Goal: Obtain resource: Obtain resource

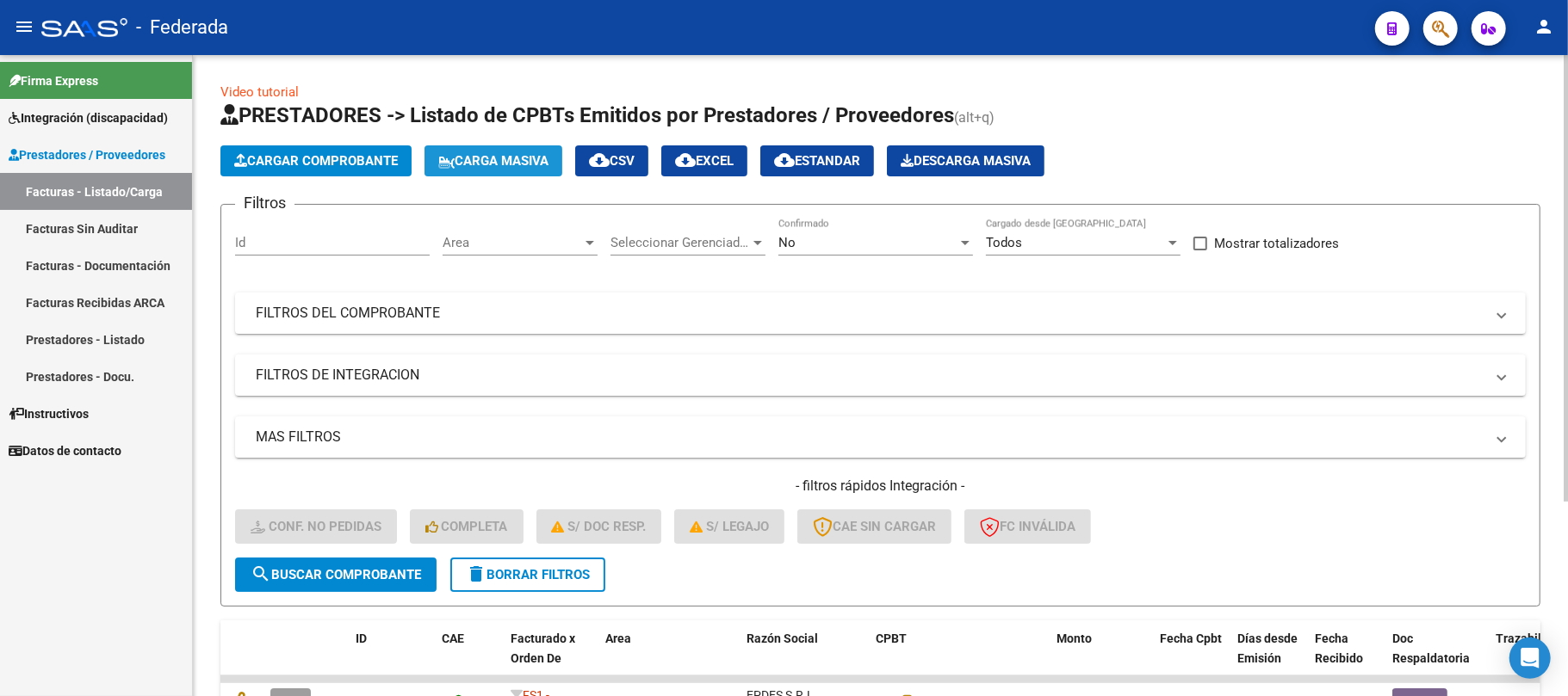
click at [510, 159] on span "Carga Masiva" at bounding box center [493, 161] width 111 height 16
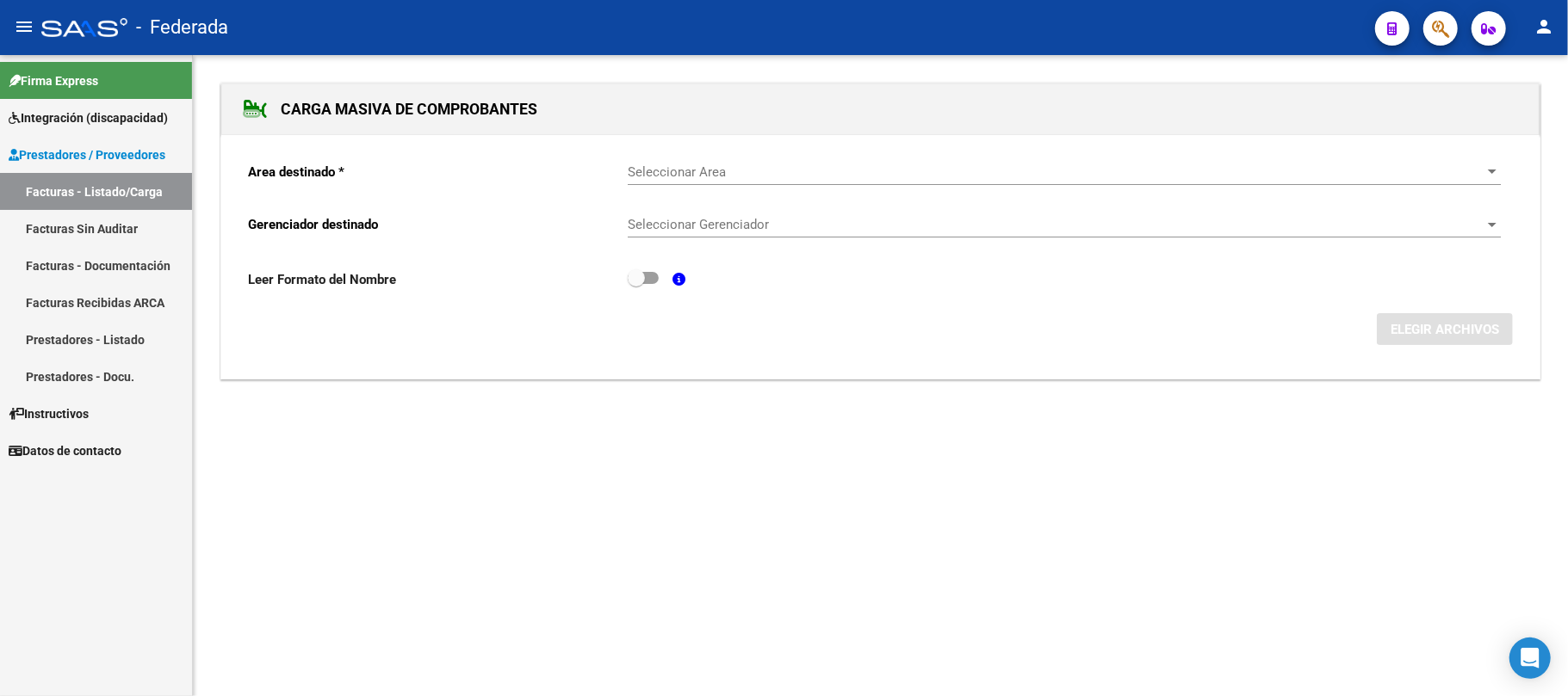
click at [745, 173] on span "Seleccionar Area" at bounding box center [1056, 172] width 858 height 16
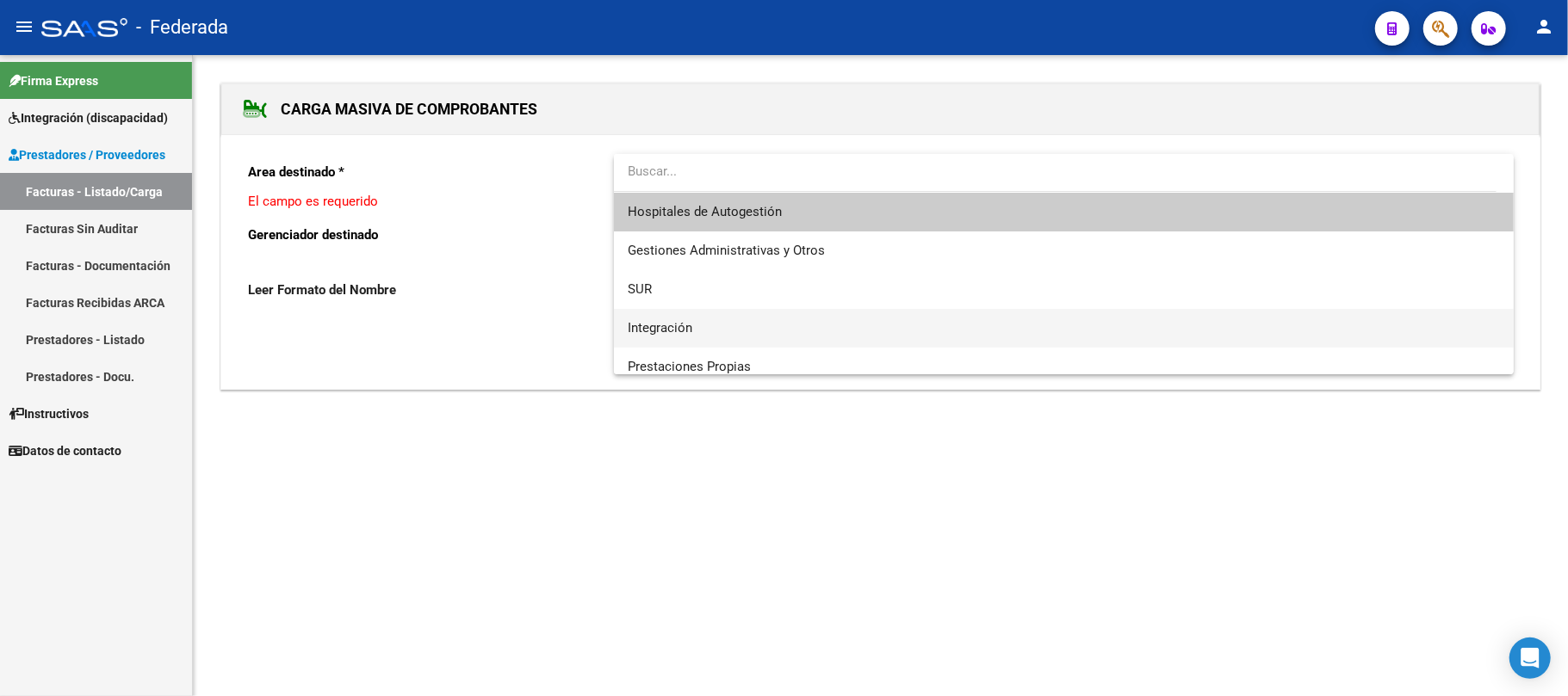
click at [700, 326] on span "Integración" at bounding box center [1063, 328] width 872 height 39
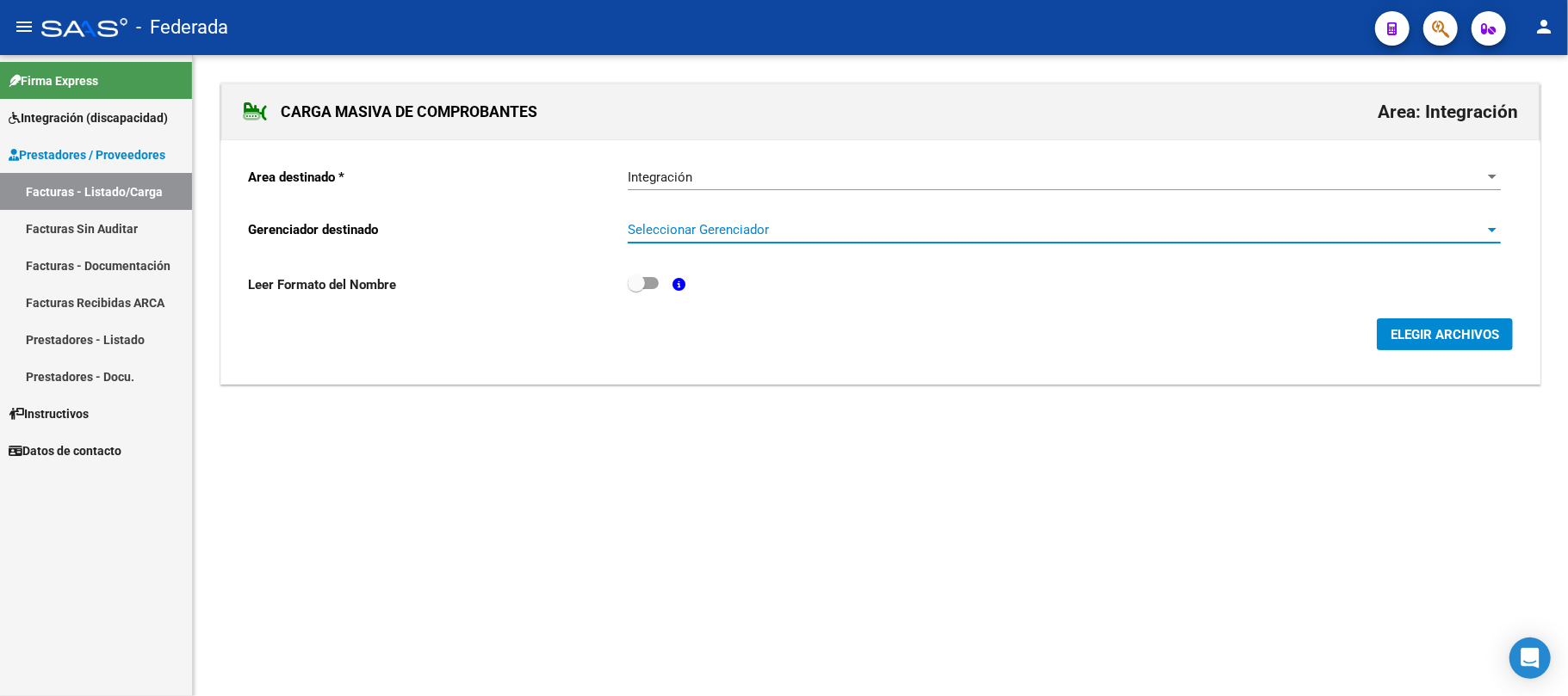
click at [733, 231] on span "Seleccionar Gerenciador" at bounding box center [1056, 230] width 858 height 16
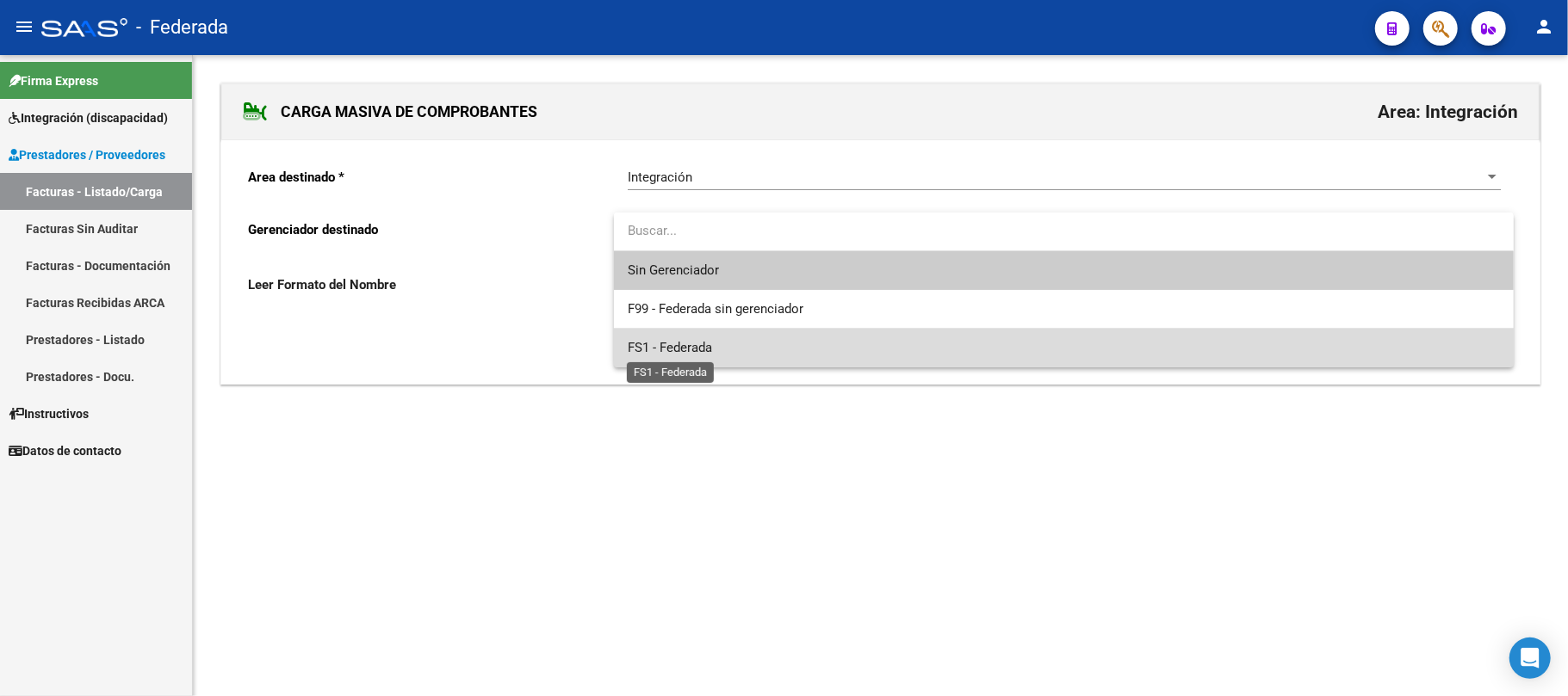
click at [683, 346] on span "FS1 - Federada" at bounding box center [669, 348] width 85 height 16
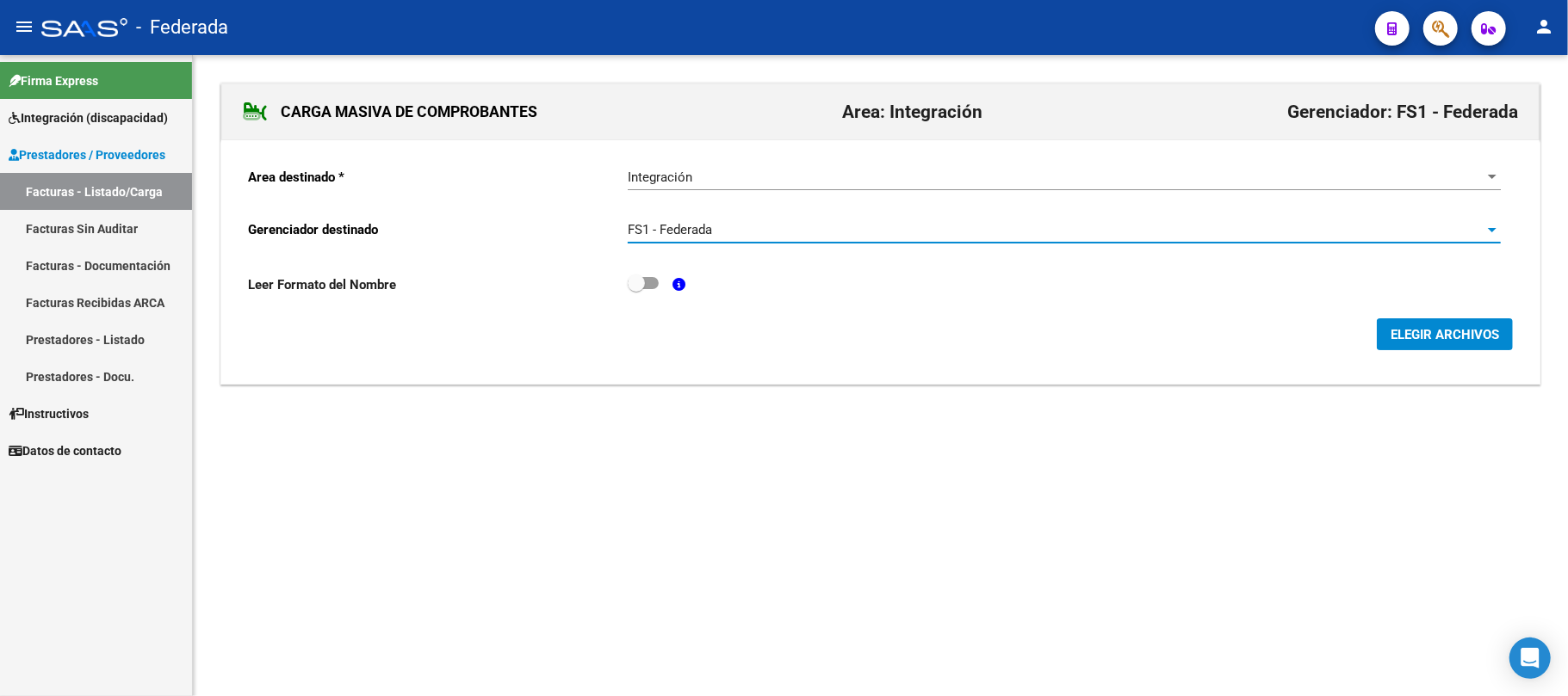
click at [1397, 338] on span "ELEGIR ARCHIVOS" at bounding box center [1444, 335] width 109 height 16
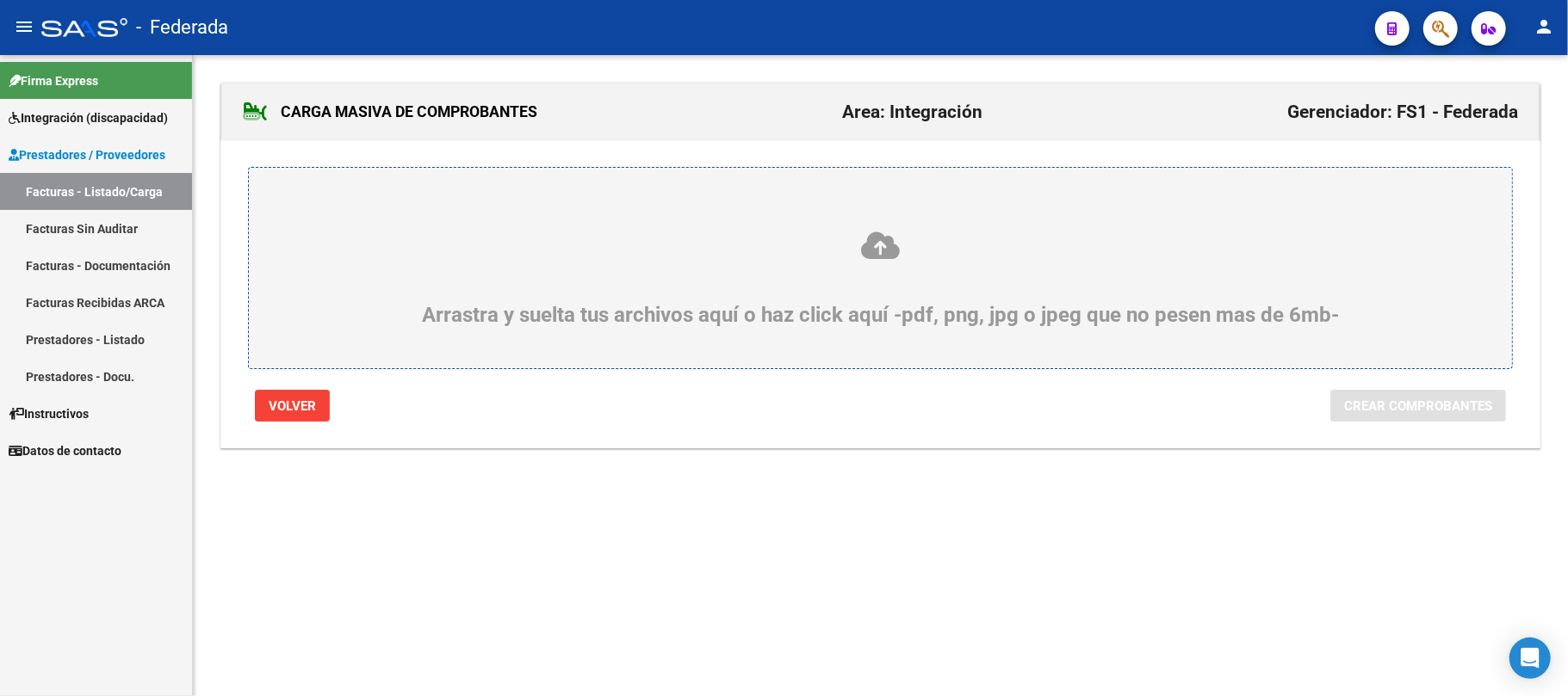
click at [896, 248] on icon at bounding box center [880, 246] width 1180 height 32
click at [0, 0] on input "Arrastra y suelta tus archivos aquí o haz click aquí -pdf, png, jpg o jpeg que …" at bounding box center [0, 0] width 0 height 0
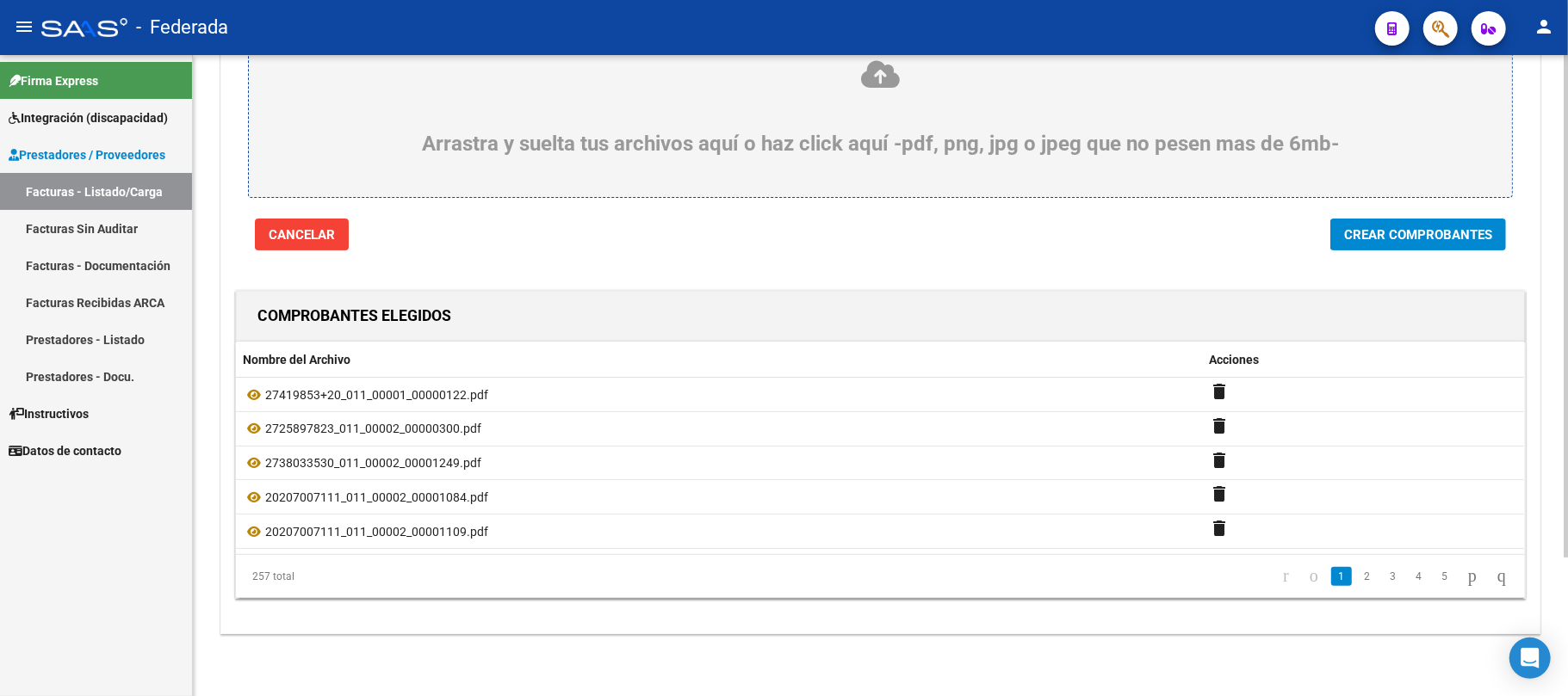
scroll to position [176, 0]
click at [1416, 239] on button "Crear Comprobantes" at bounding box center [1418, 234] width 175 height 32
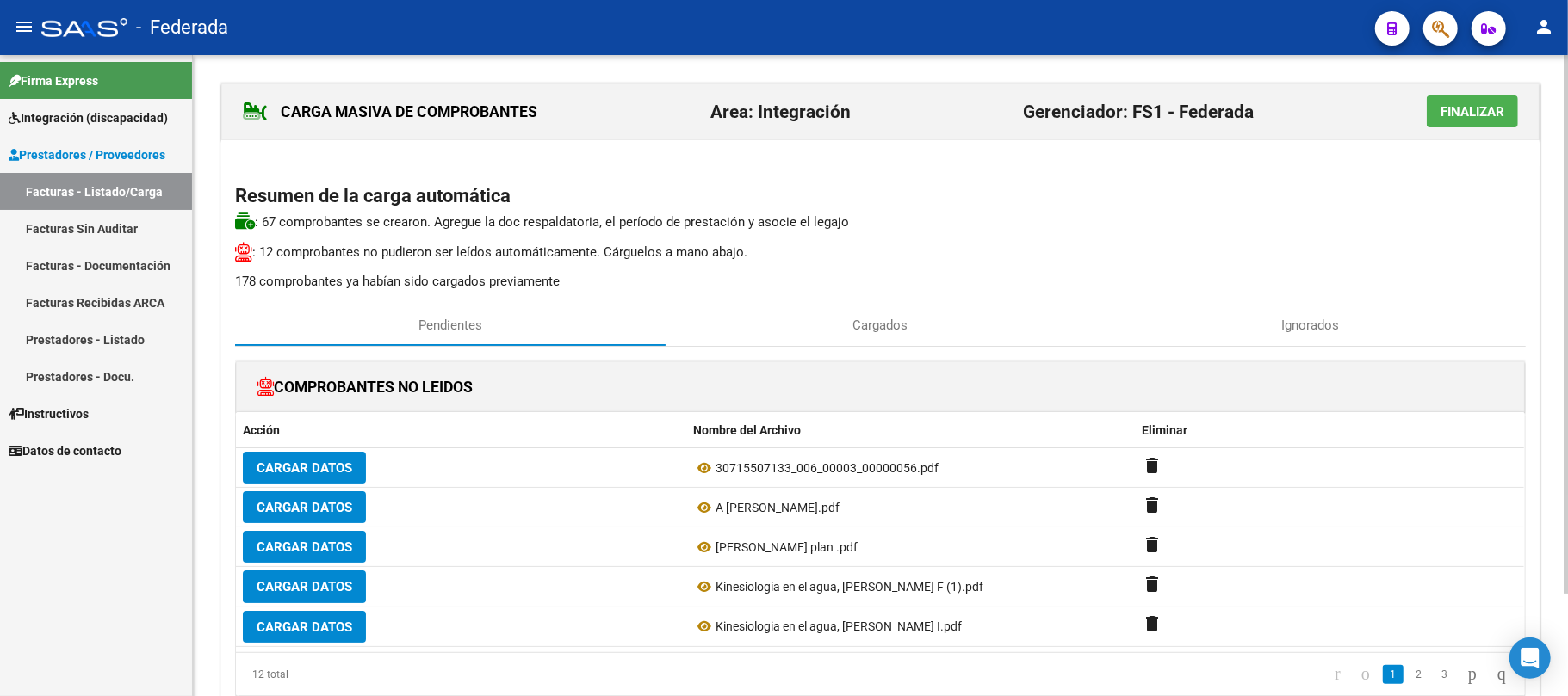
scroll to position [115, 0]
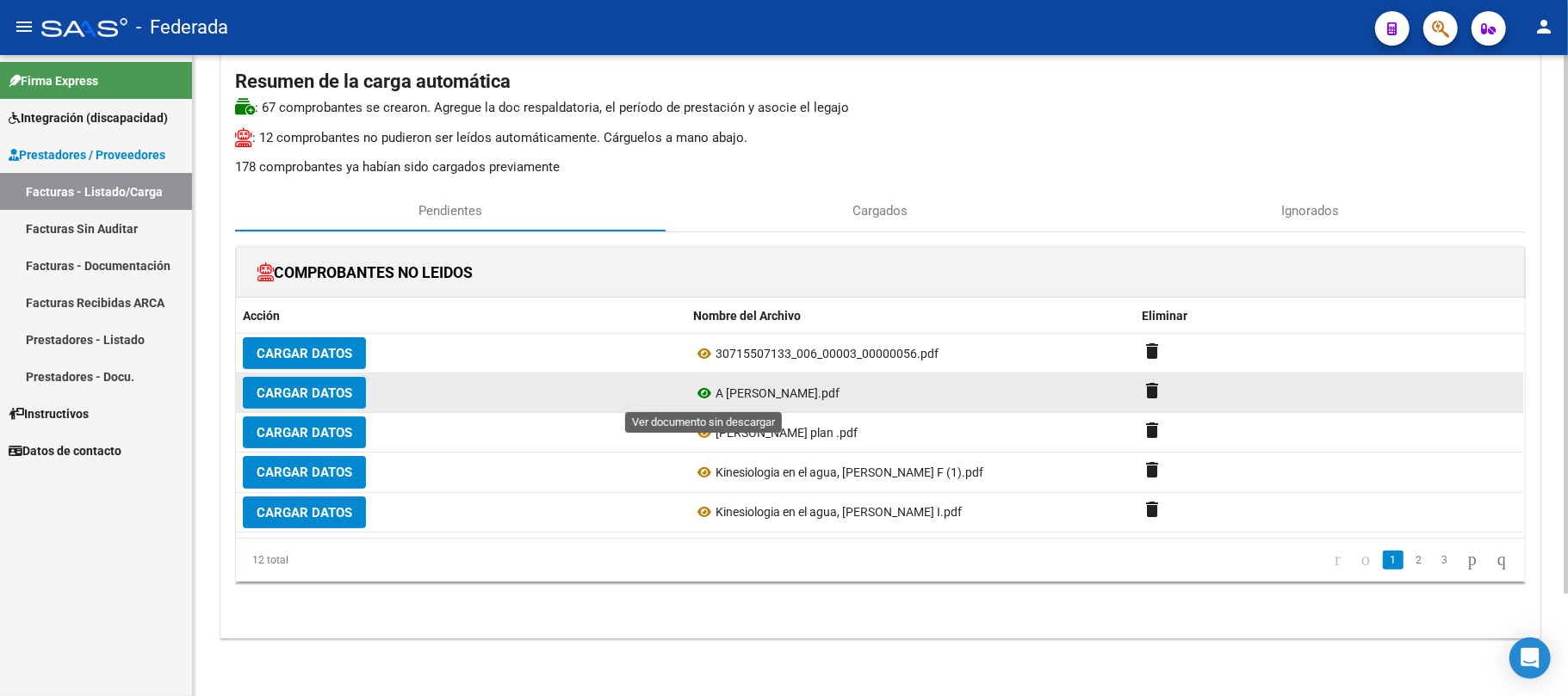
click at [700, 390] on icon at bounding box center [704, 393] width 22 height 21
click at [1156, 390] on mat-icon "delete" at bounding box center [1153, 390] width 21 height 21
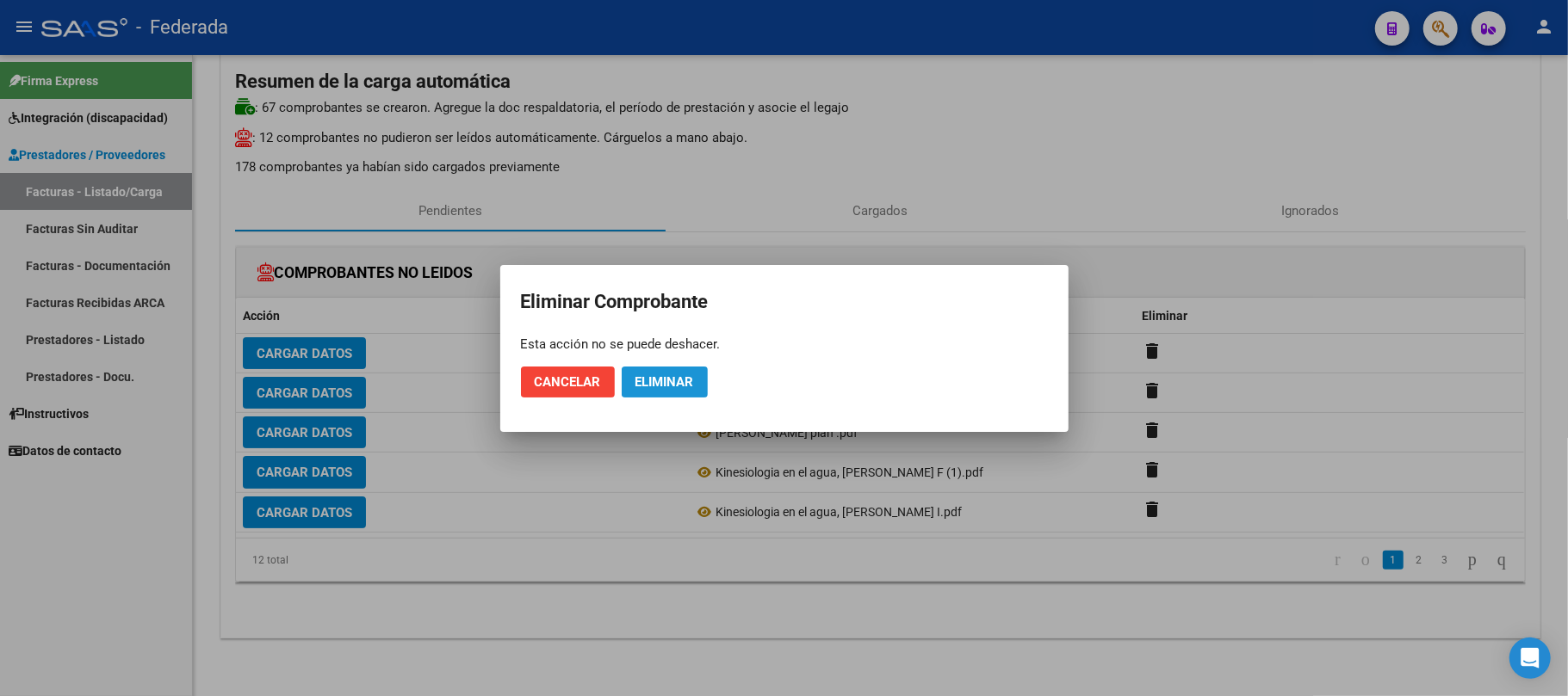
click at [674, 376] on span "Eliminar" at bounding box center [664, 382] width 59 height 16
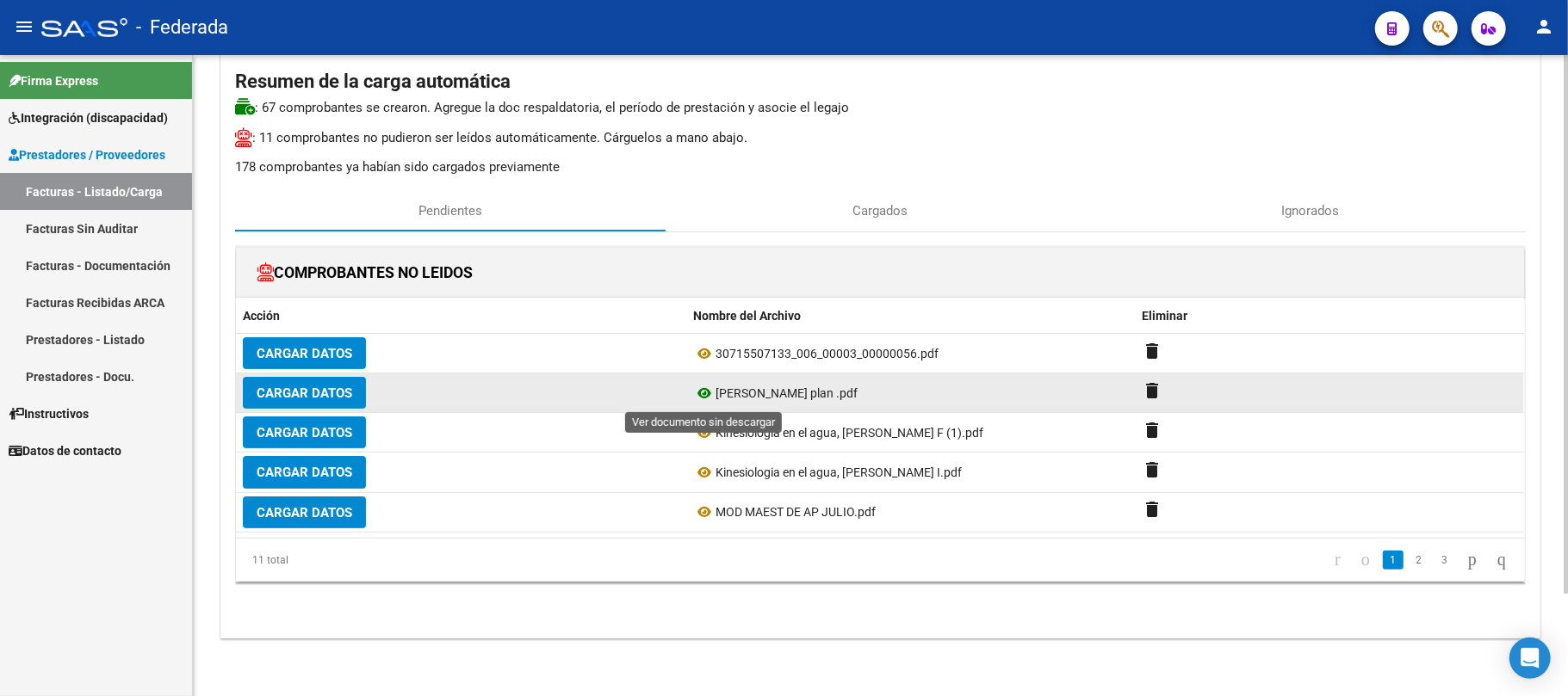
click at [704, 395] on icon at bounding box center [704, 393] width 22 height 21
click at [1159, 393] on mat-icon "delete" at bounding box center [1153, 390] width 21 height 21
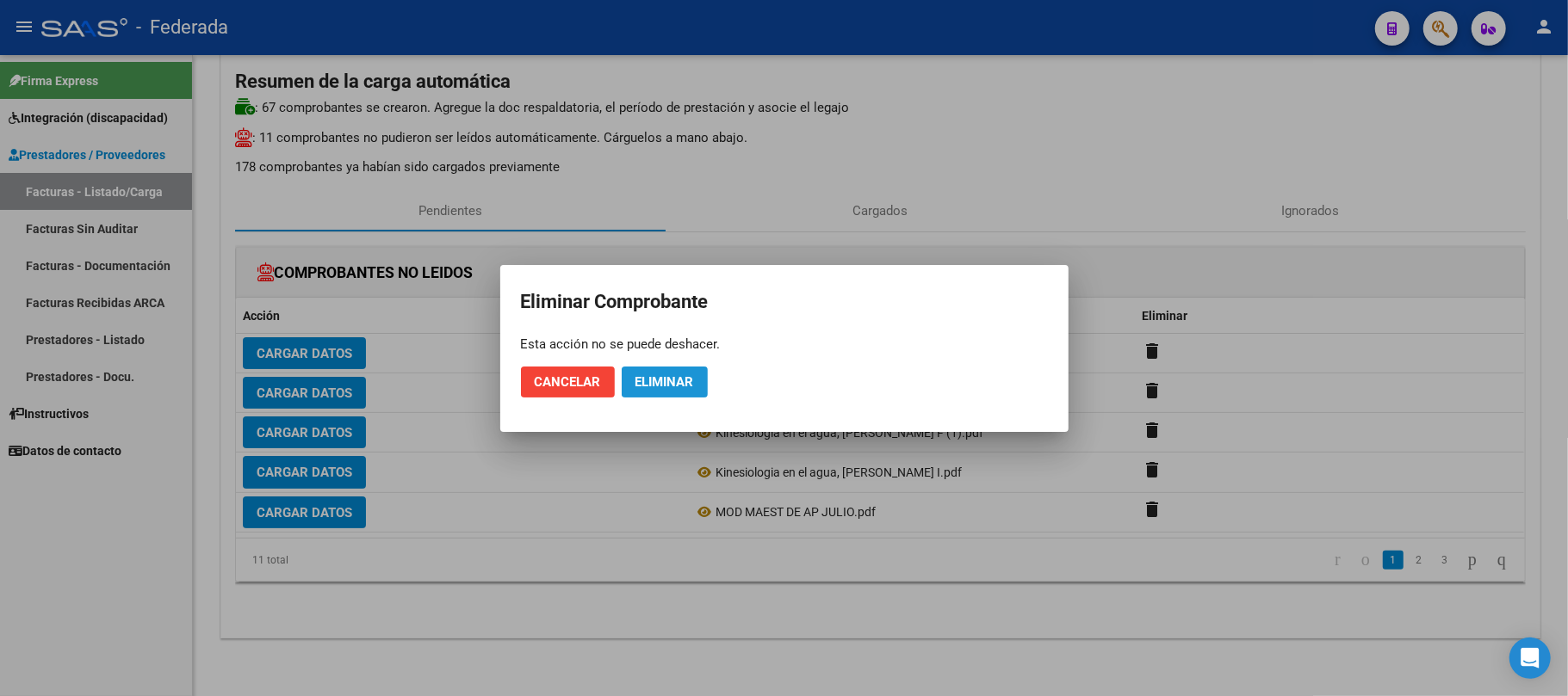
click at [648, 389] on span "Eliminar" at bounding box center [664, 382] width 59 height 16
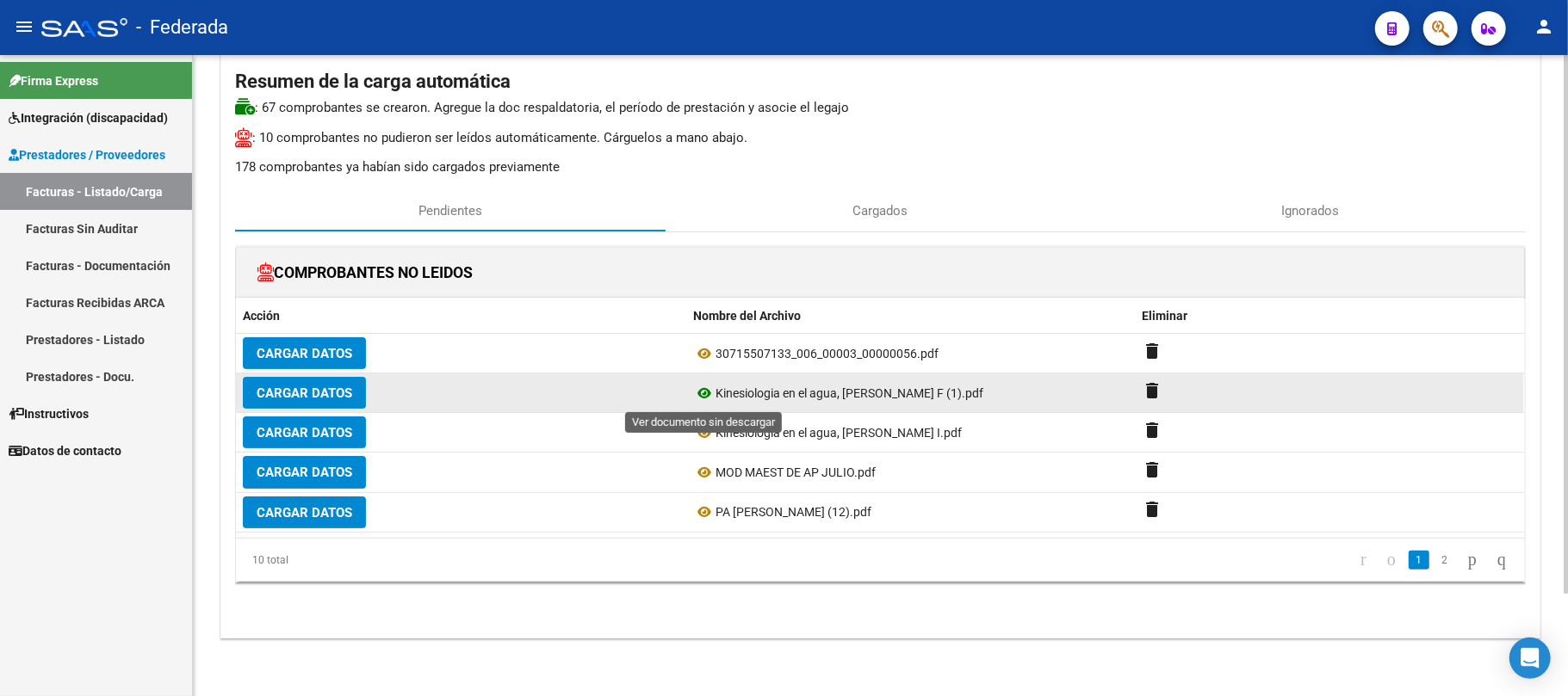
click at [703, 395] on icon at bounding box center [704, 393] width 22 height 21
click at [1150, 390] on mat-icon "delete" at bounding box center [1153, 390] width 21 height 21
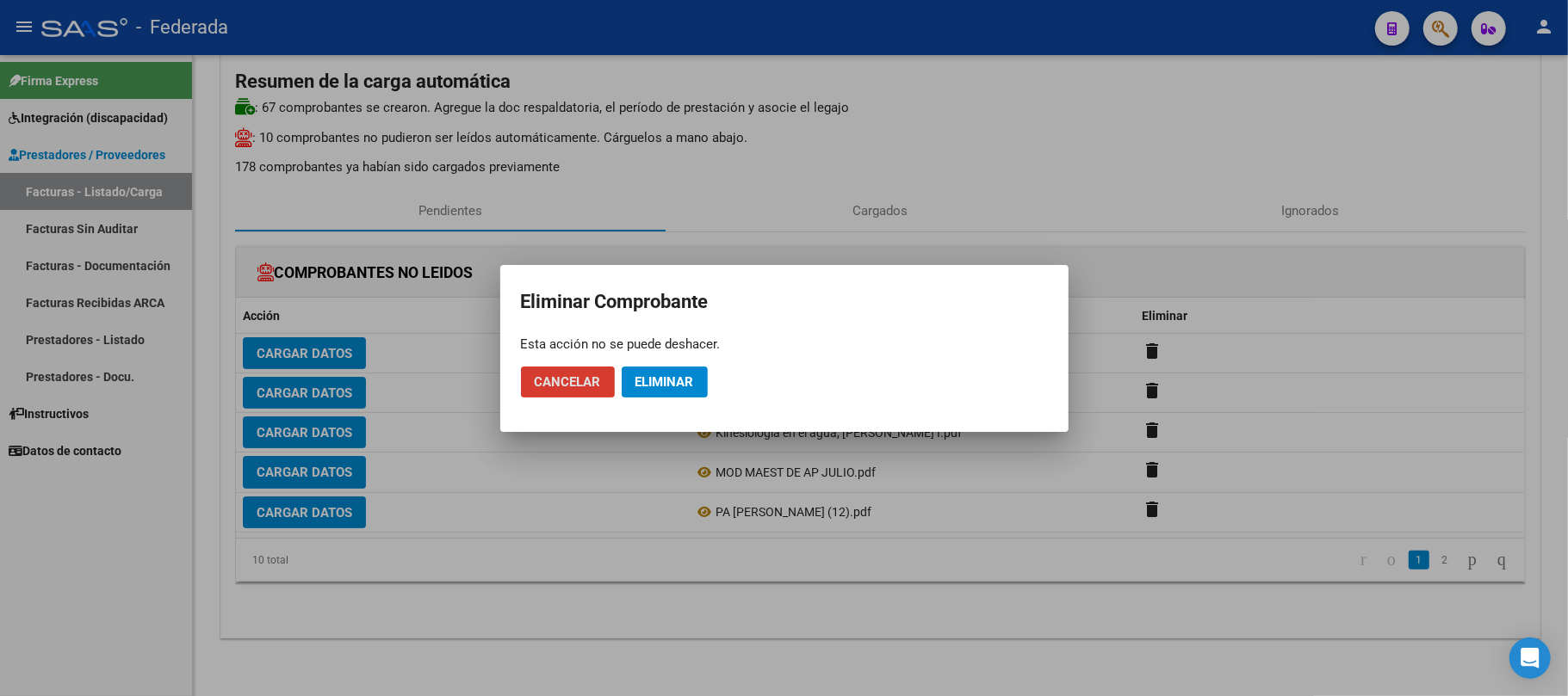
click at [690, 383] on span "Eliminar" at bounding box center [664, 382] width 59 height 16
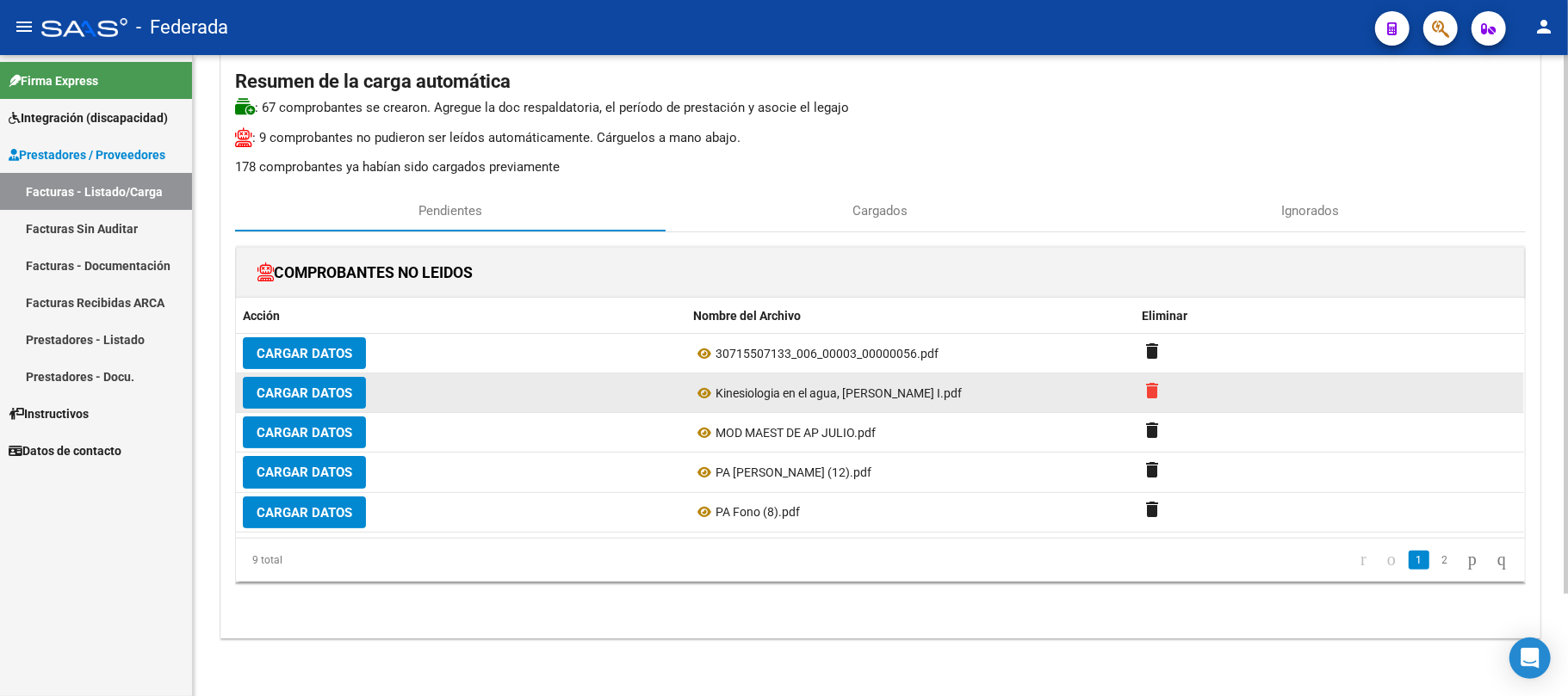
click at [1152, 396] on mat-icon "delete" at bounding box center [1153, 390] width 21 height 21
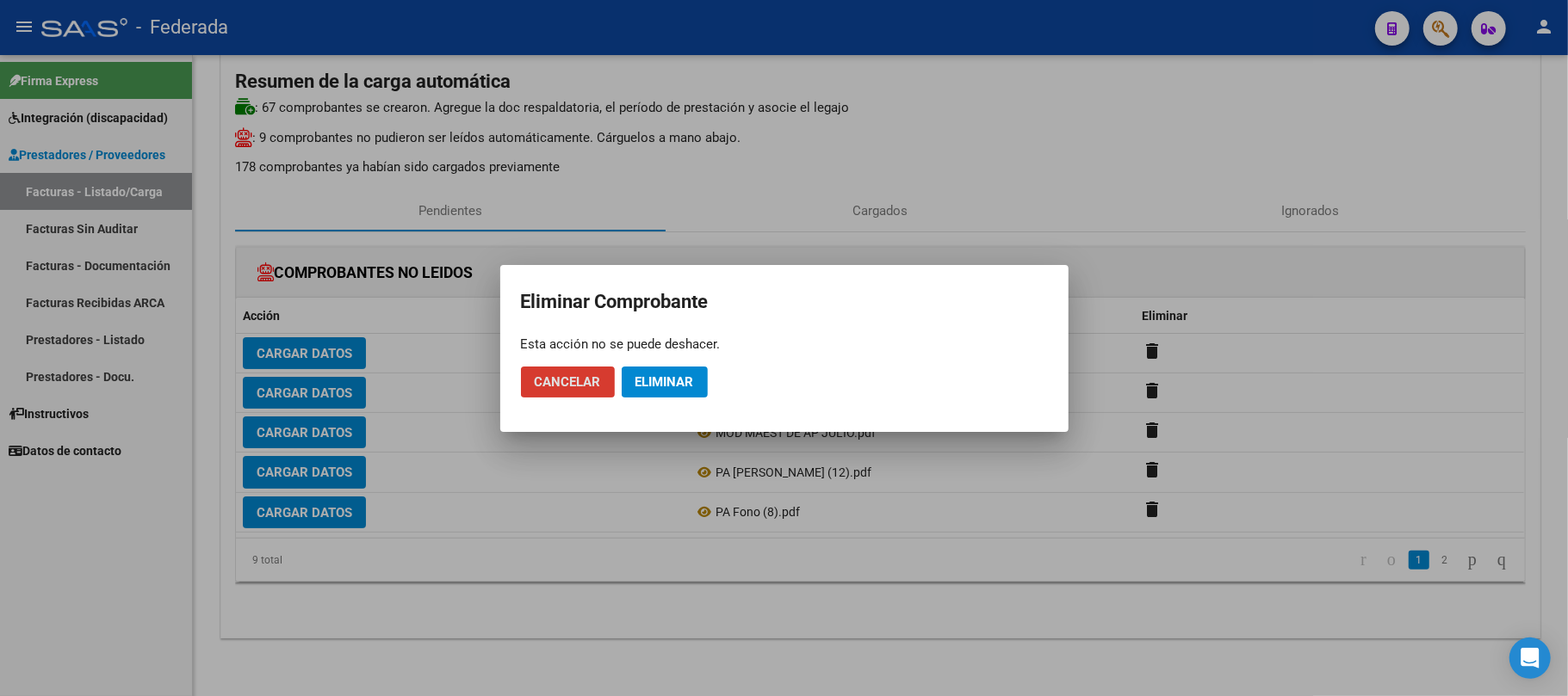
click at [681, 378] on span "Eliminar" at bounding box center [664, 382] width 59 height 16
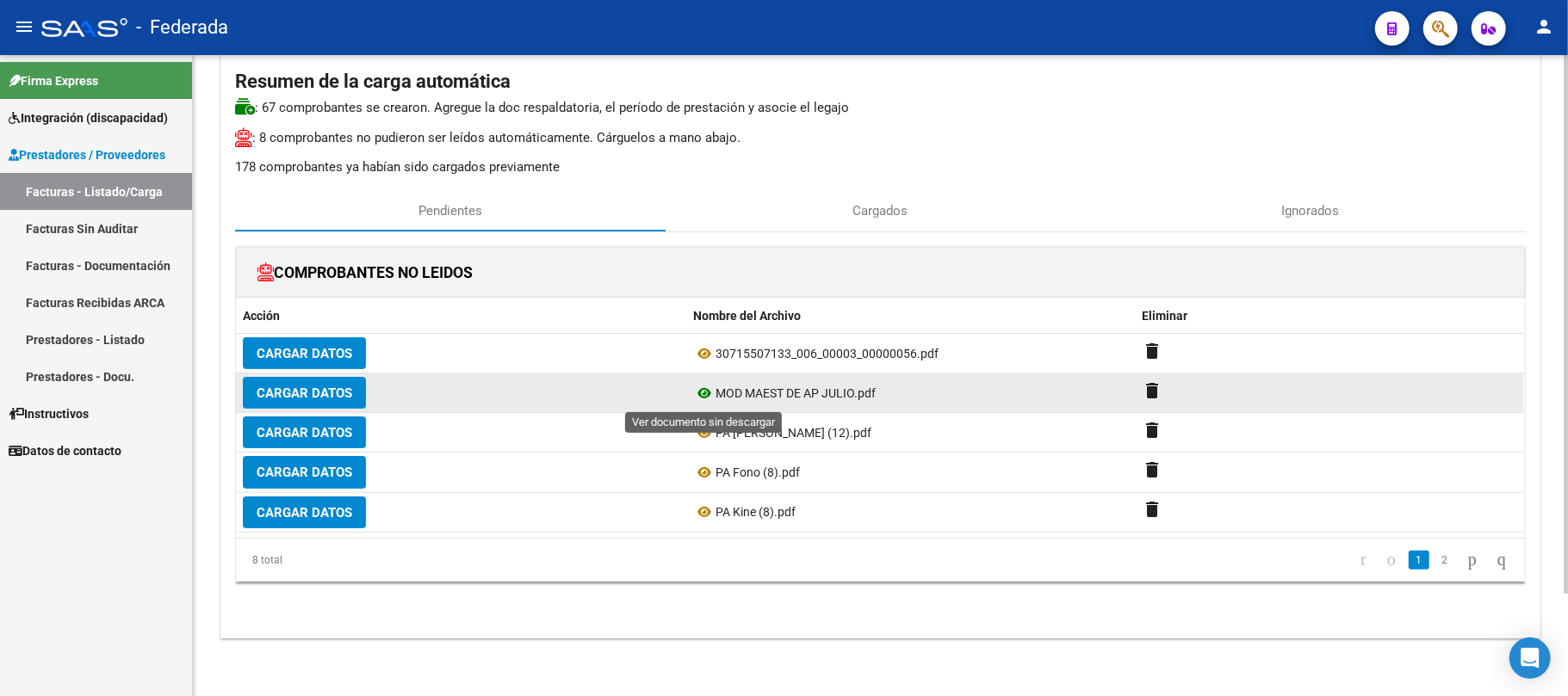
click at [706, 393] on icon at bounding box center [704, 393] width 22 height 21
click at [1148, 394] on mat-icon "delete" at bounding box center [1153, 390] width 21 height 21
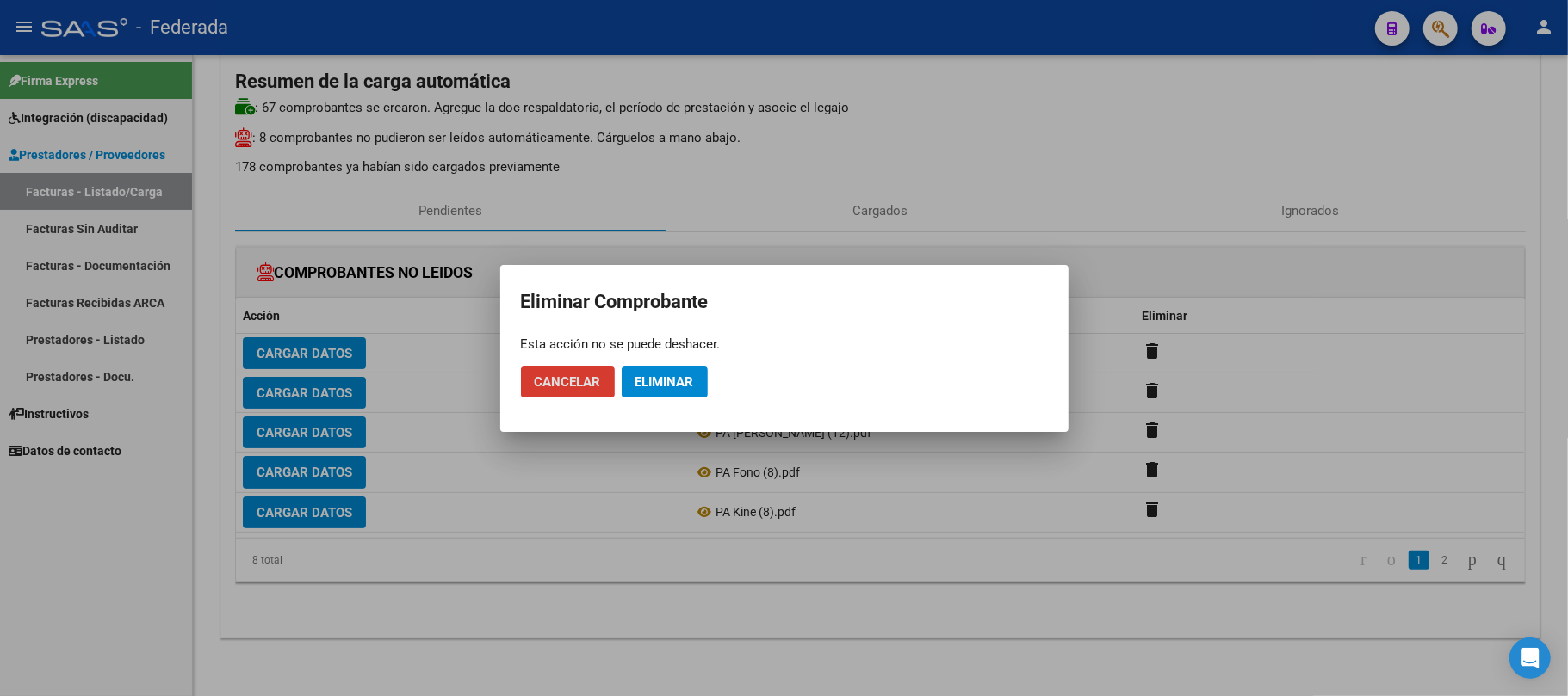
click at [629, 390] on button "Eliminar" at bounding box center [664, 381] width 86 height 31
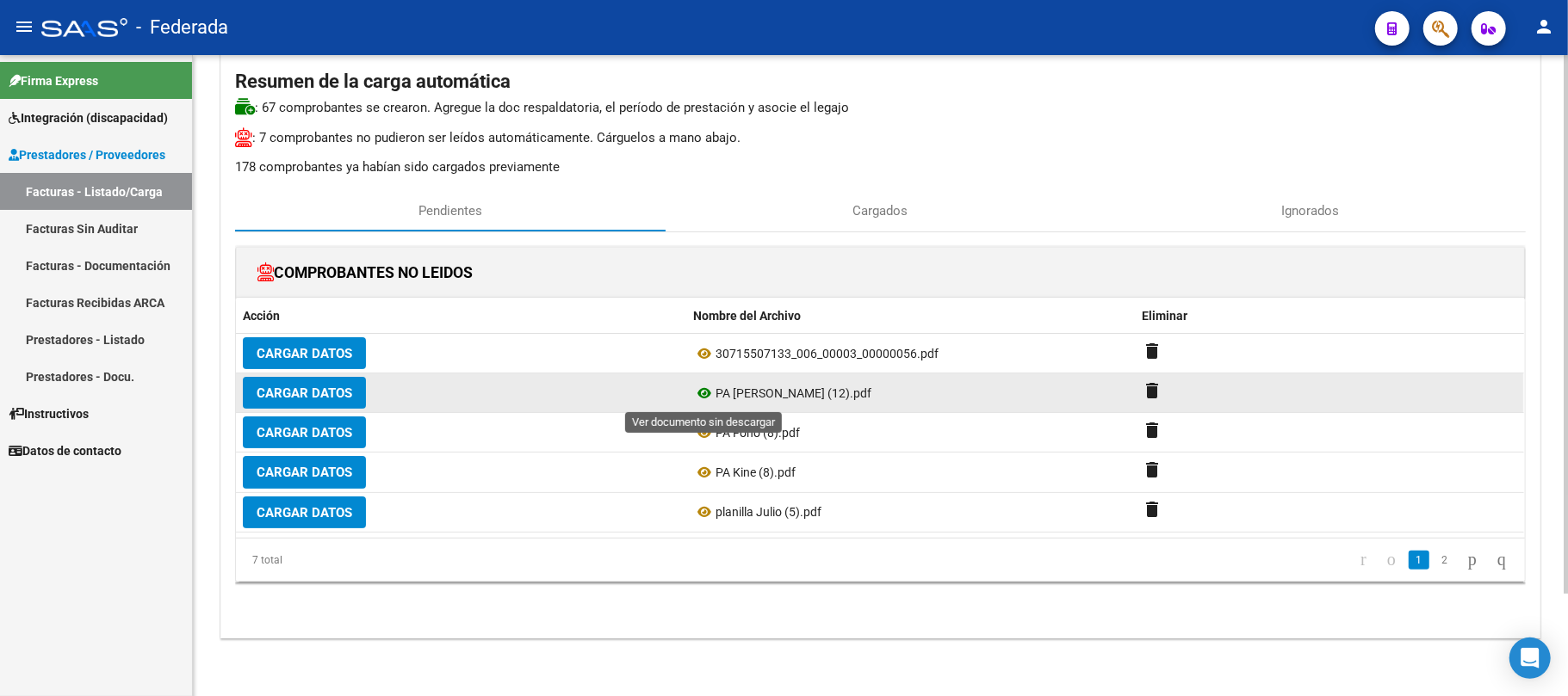
click at [706, 399] on icon at bounding box center [704, 393] width 22 height 21
click at [1154, 393] on mat-icon "delete" at bounding box center [1153, 390] width 21 height 21
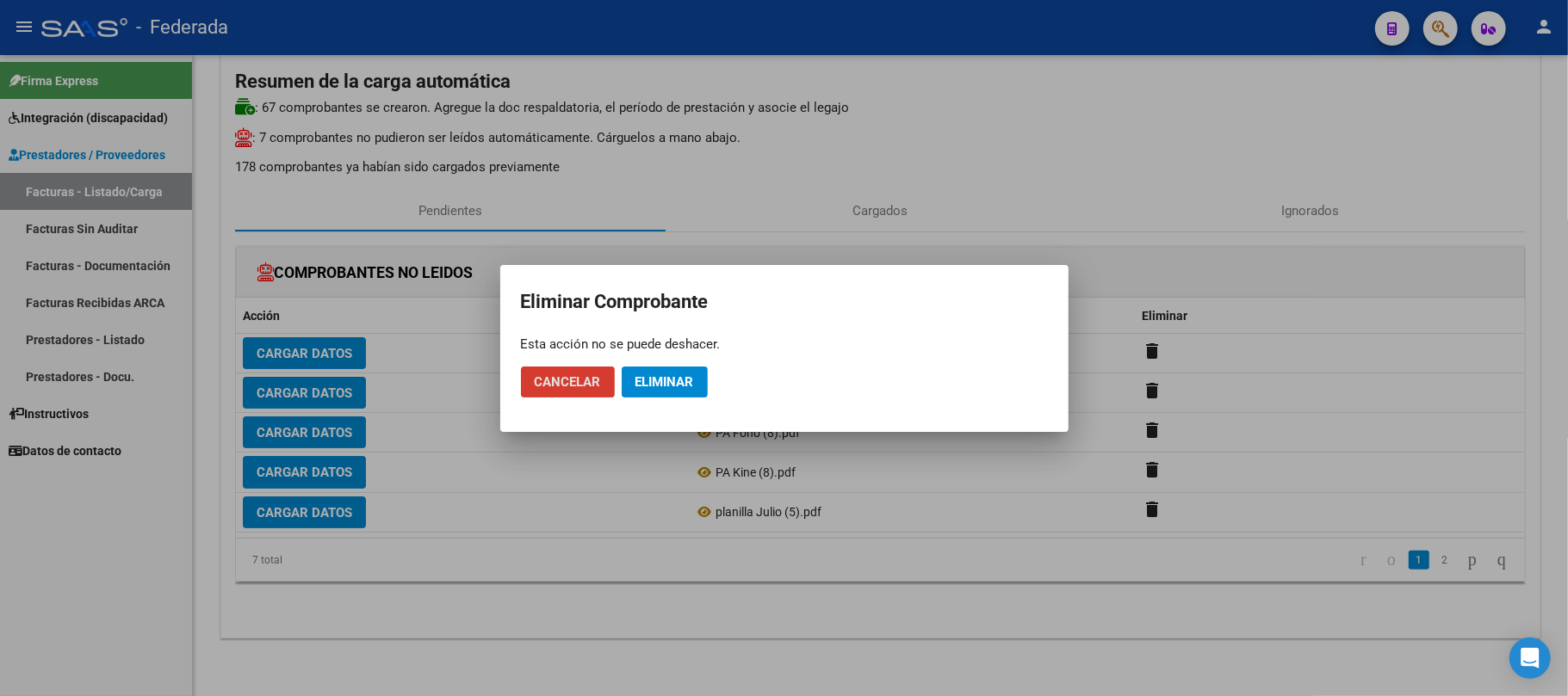
click at [693, 376] on span "Eliminar" at bounding box center [664, 382] width 59 height 16
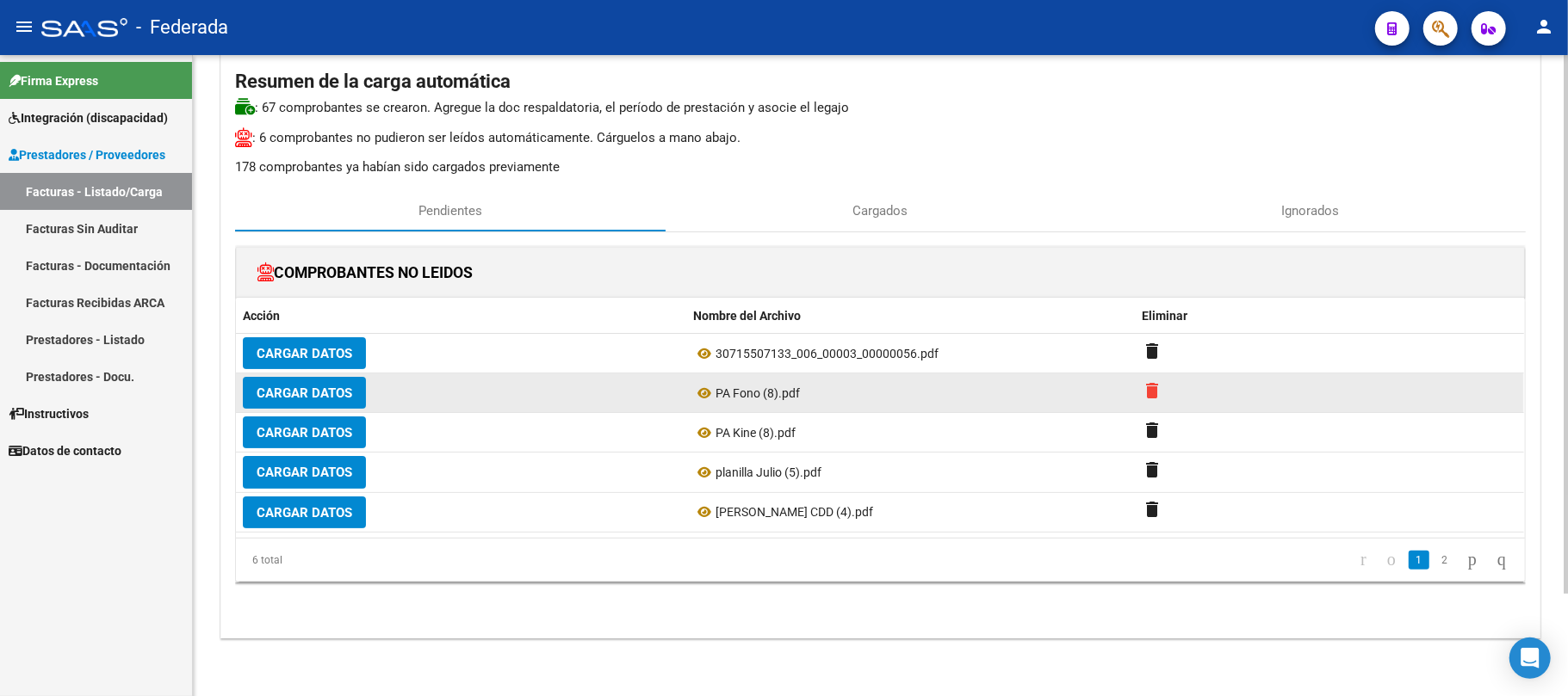
click at [1147, 395] on mat-icon "delete" at bounding box center [1153, 390] width 21 height 21
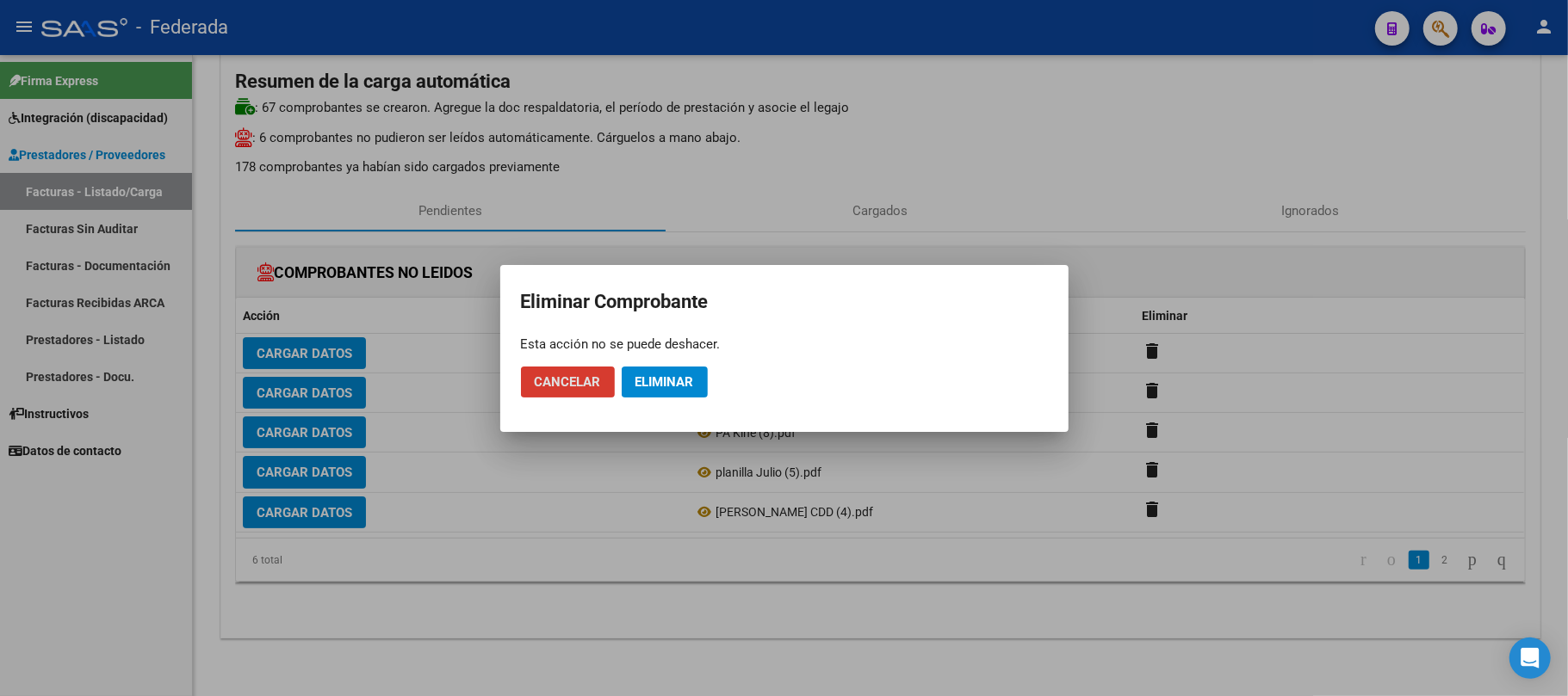
click at [674, 389] on span "Eliminar" at bounding box center [664, 382] width 59 height 16
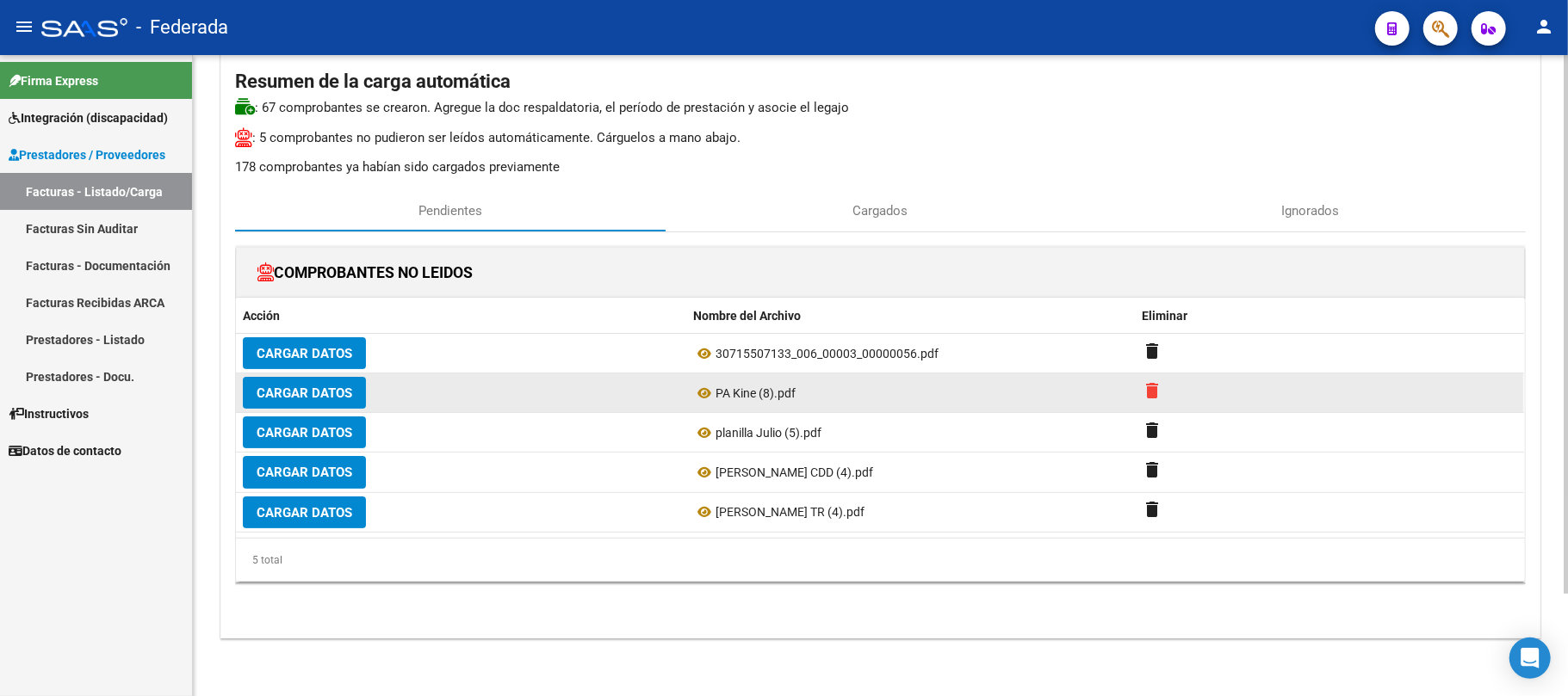
click at [1154, 397] on mat-icon "delete" at bounding box center [1153, 390] width 21 height 21
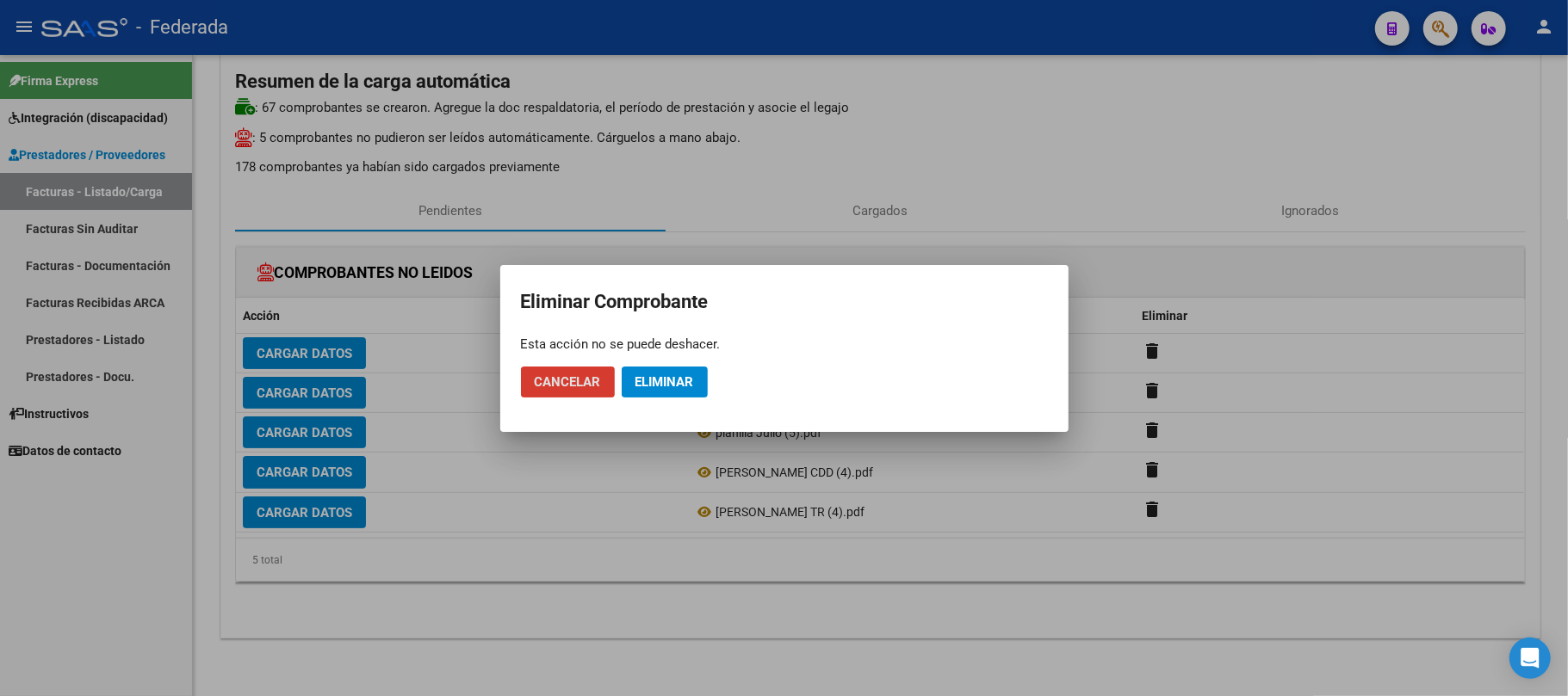
click at [653, 369] on button "Eliminar" at bounding box center [664, 381] width 86 height 31
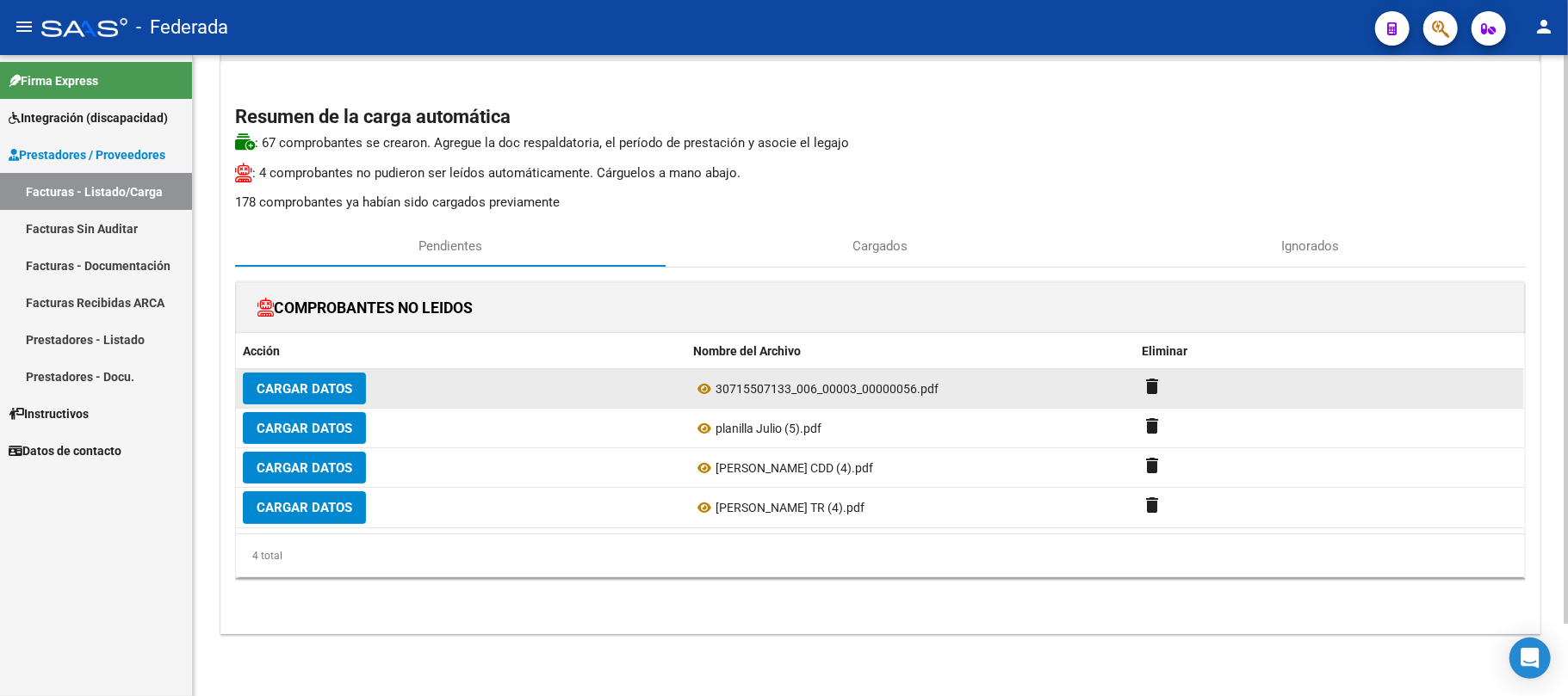
scroll to position [81, 0]
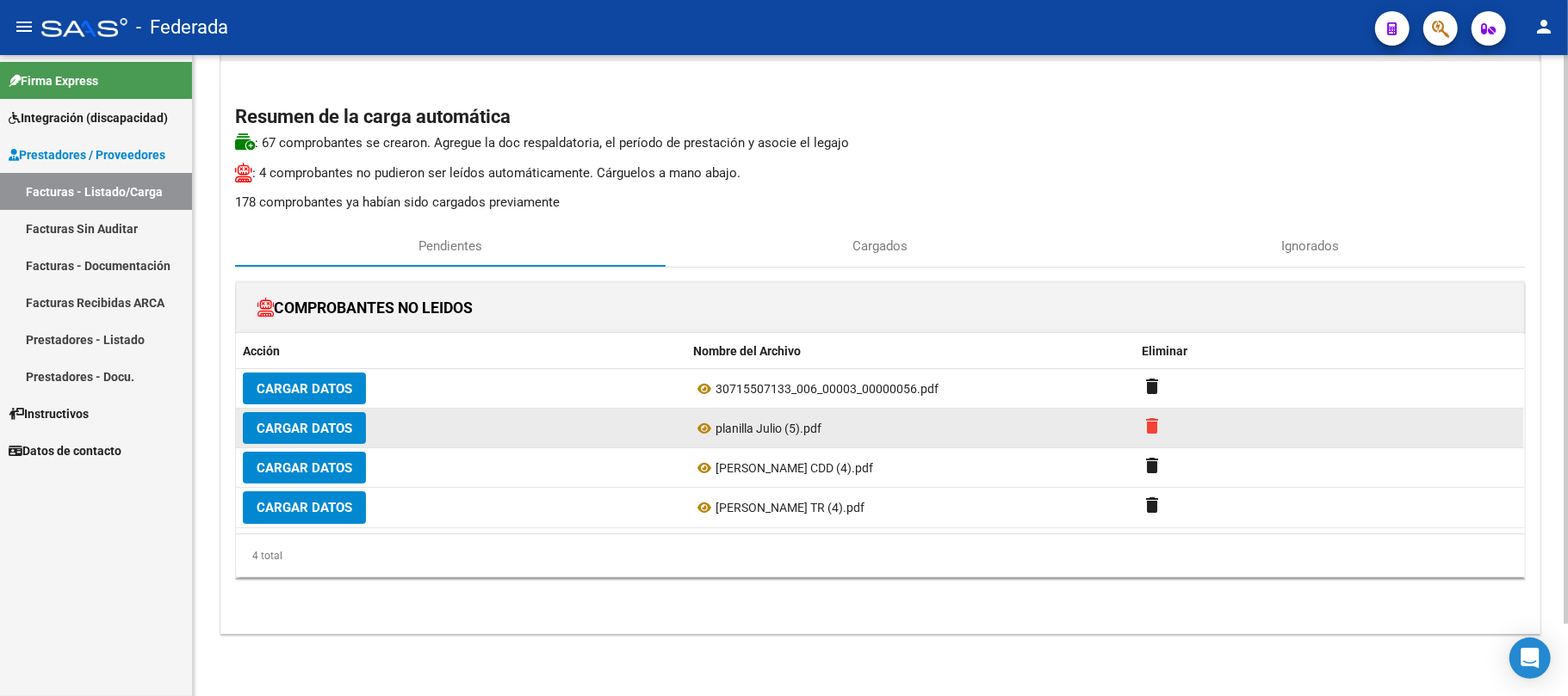
click at [1158, 421] on mat-icon "delete" at bounding box center [1153, 425] width 21 height 21
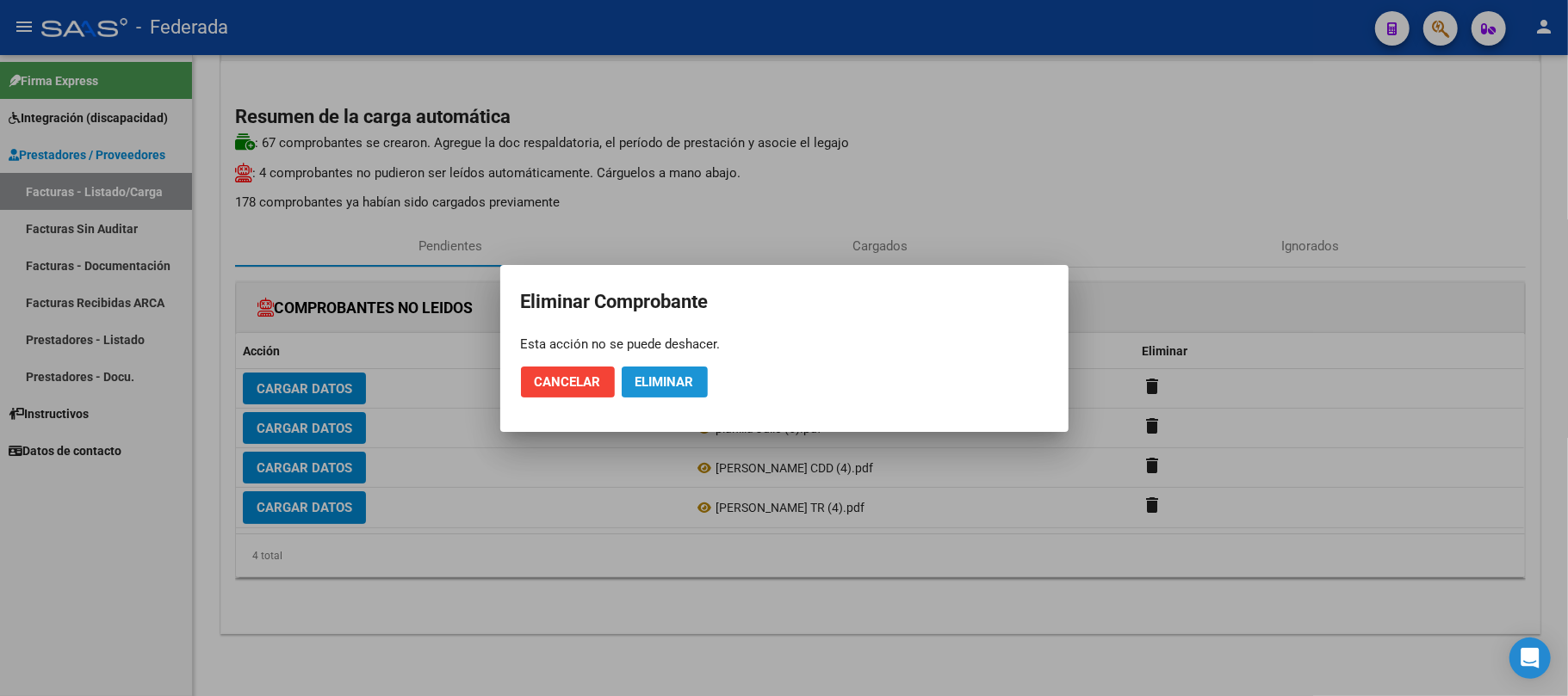
click at [664, 385] on span "Eliminar" at bounding box center [664, 382] width 59 height 16
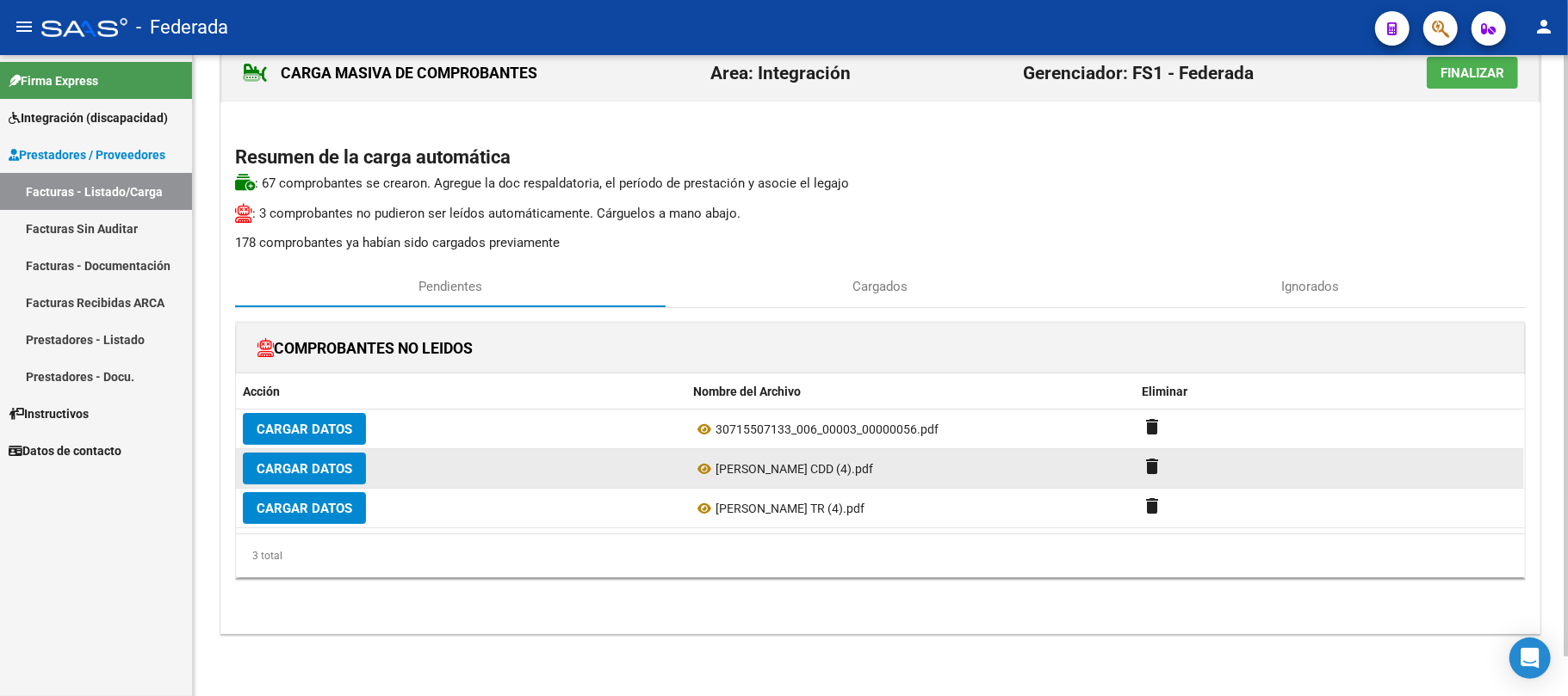
scroll to position [41, 0]
click at [1145, 466] on mat-icon "delete" at bounding box center [1153, 466] width 21 height 21
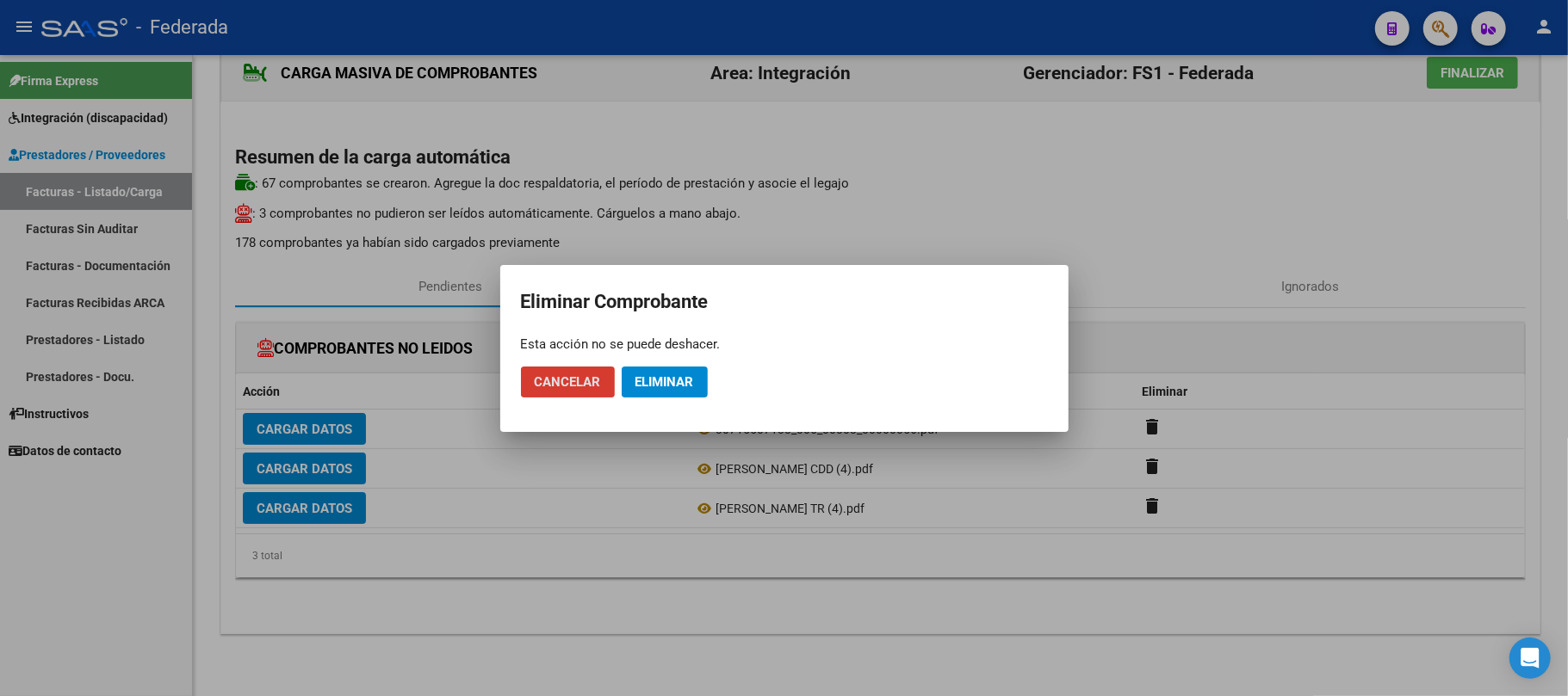
click at [678, 366] on button "Eliminar" at bounding box center [664, 381] width 86 height 31
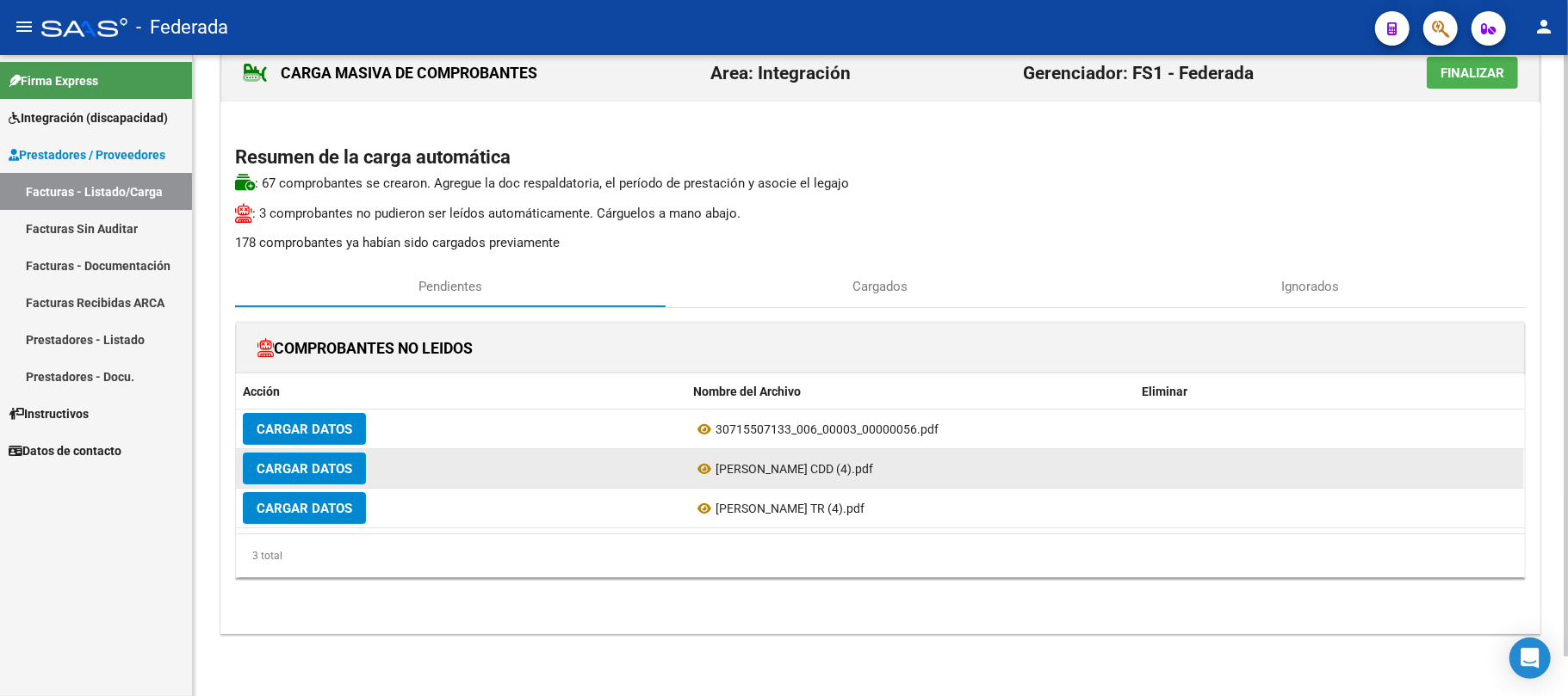
scroll to position [2, 0]
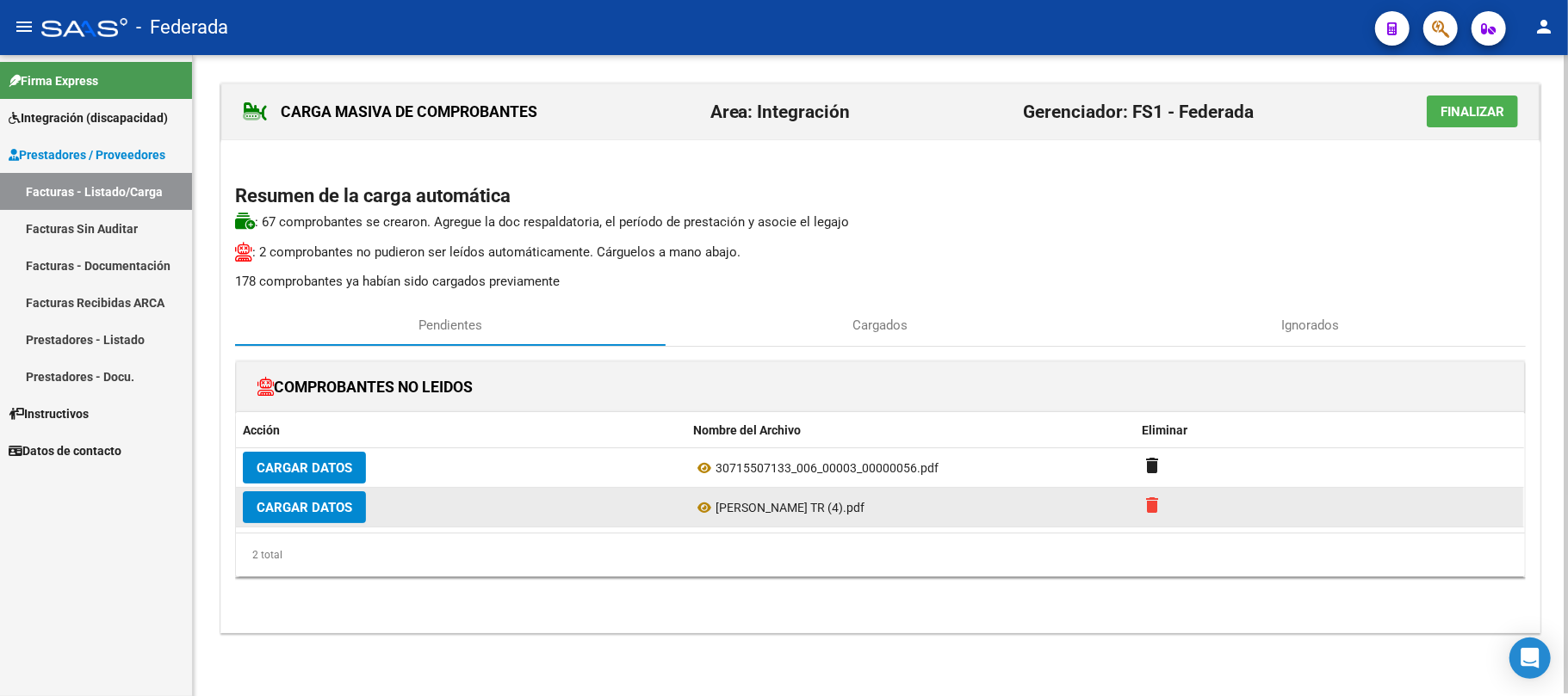
click at [1147, 510] on mat-icon "delete" at bounding box center [1153, 505] width 21 height 21
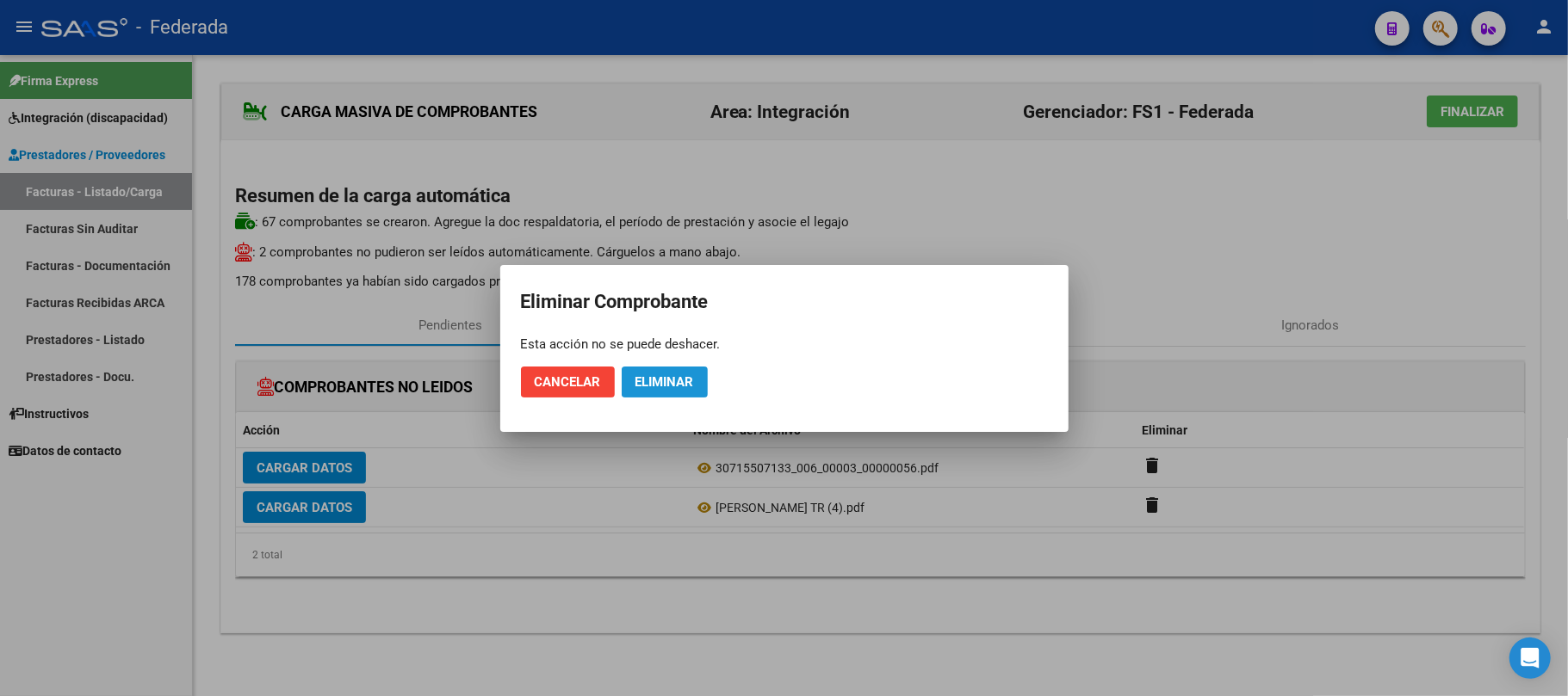
click at [683, 392] on button "Eliminar" at bounding box center [664, 381] width 86 height 31
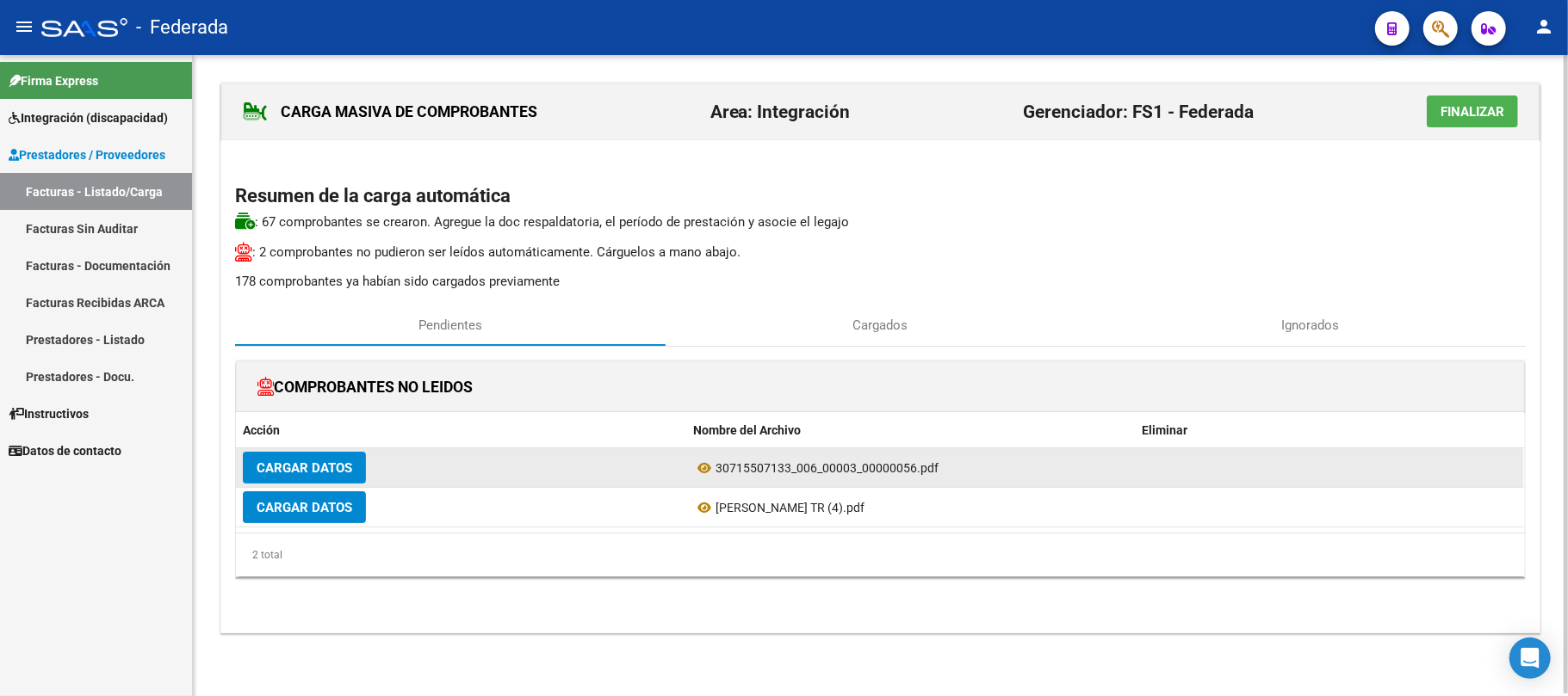
scroll to position [0, 0]
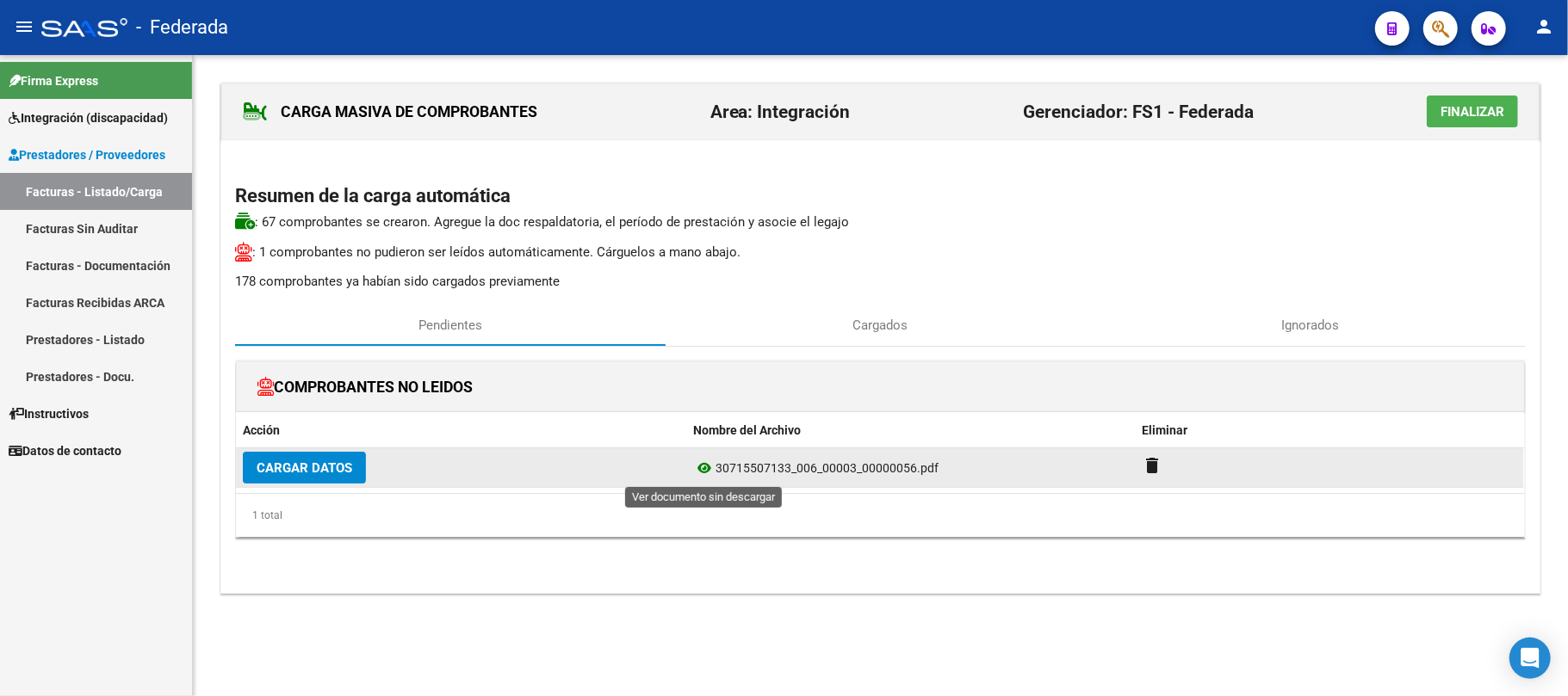
click at [707, 472] on icon at bounding box center [704, 468] width 22 height 21
click at [350, 472] on span "Cargar Datos" at bounding box center [304, 468] width 96 height 16
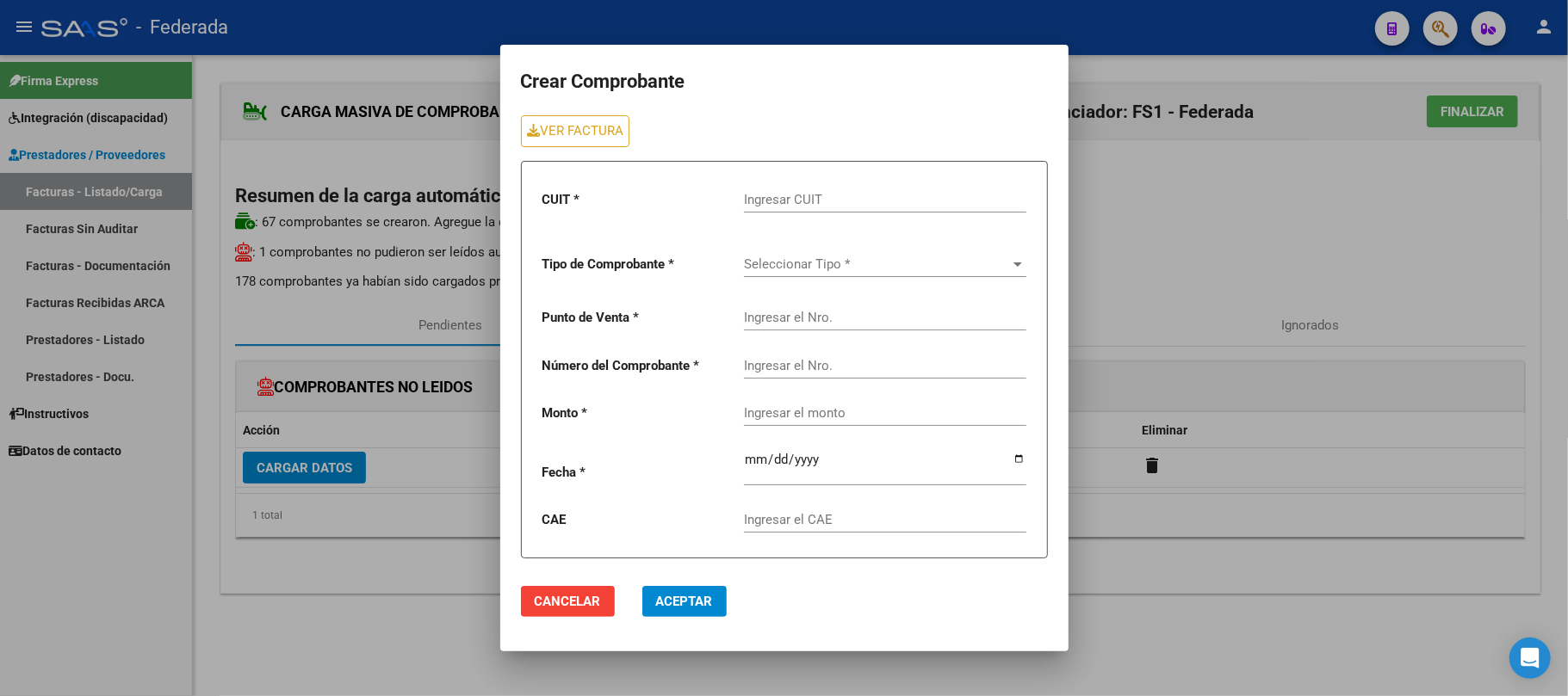
click at [872, 187] on div "Ingresar CUIT" at bounding box center [885, 193] width 282 height 37
paste input "30-71550713-3"
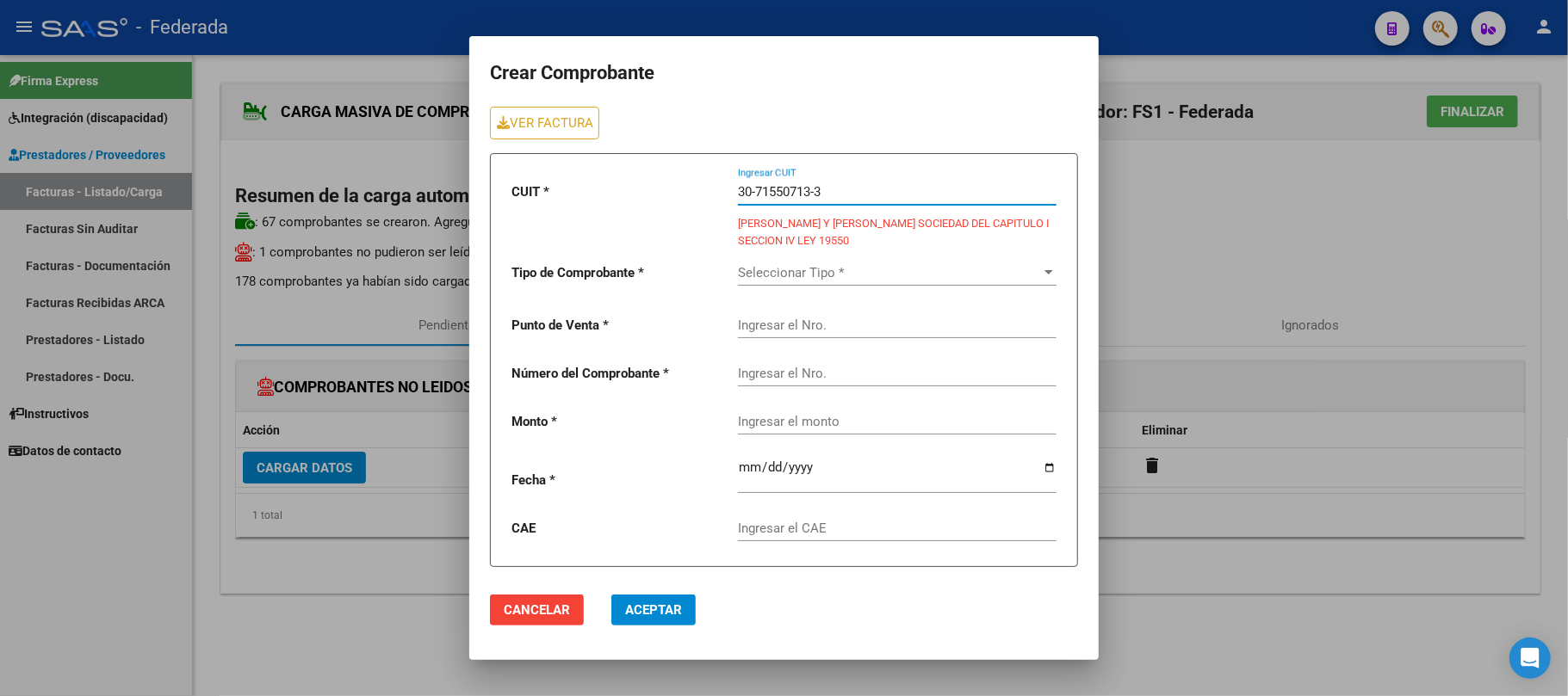
type input "30-71550713-3"
click at [776, 269] on span "Seleccionar Tipo *" at bounding box center [890, 273] width 303 height 16
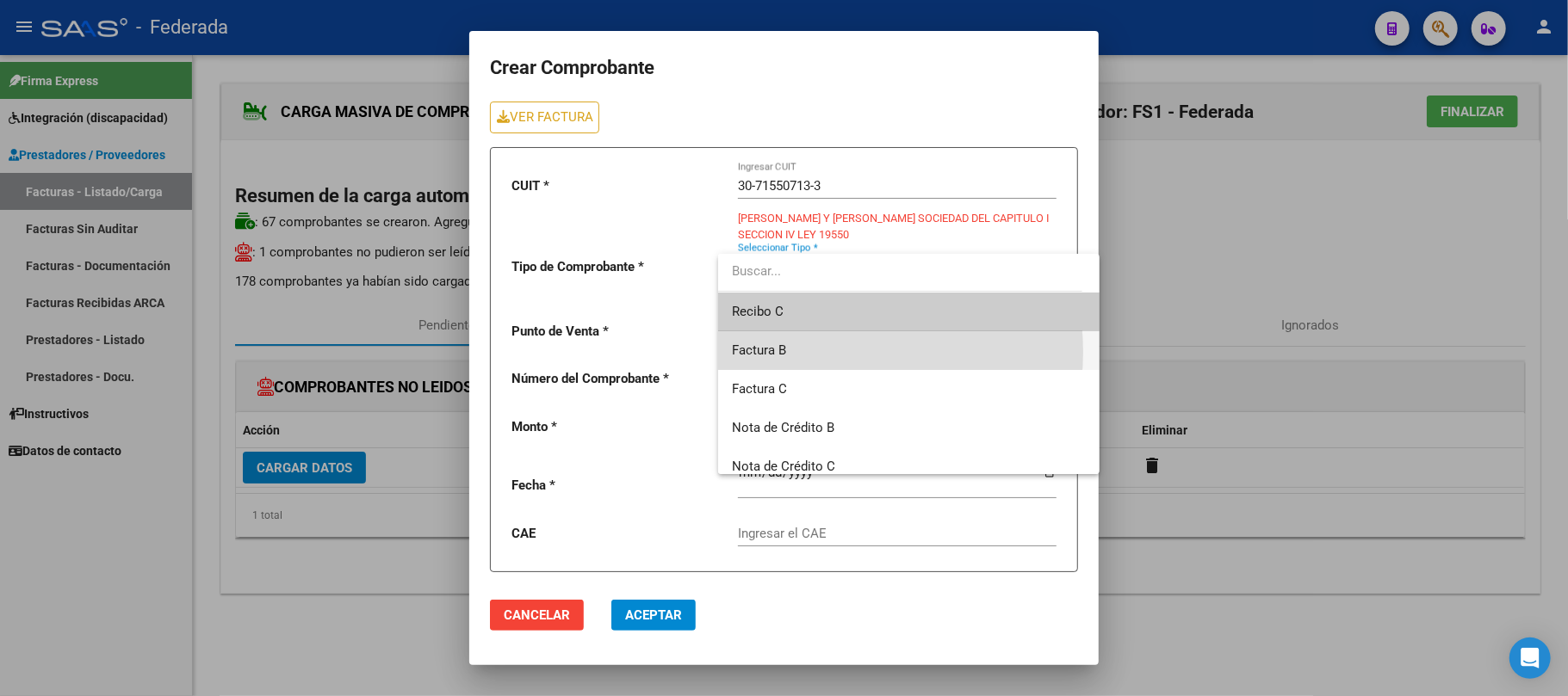
click at [818, 351] on span "Factura B" at bounding box center [908, 350] width 354 height 39
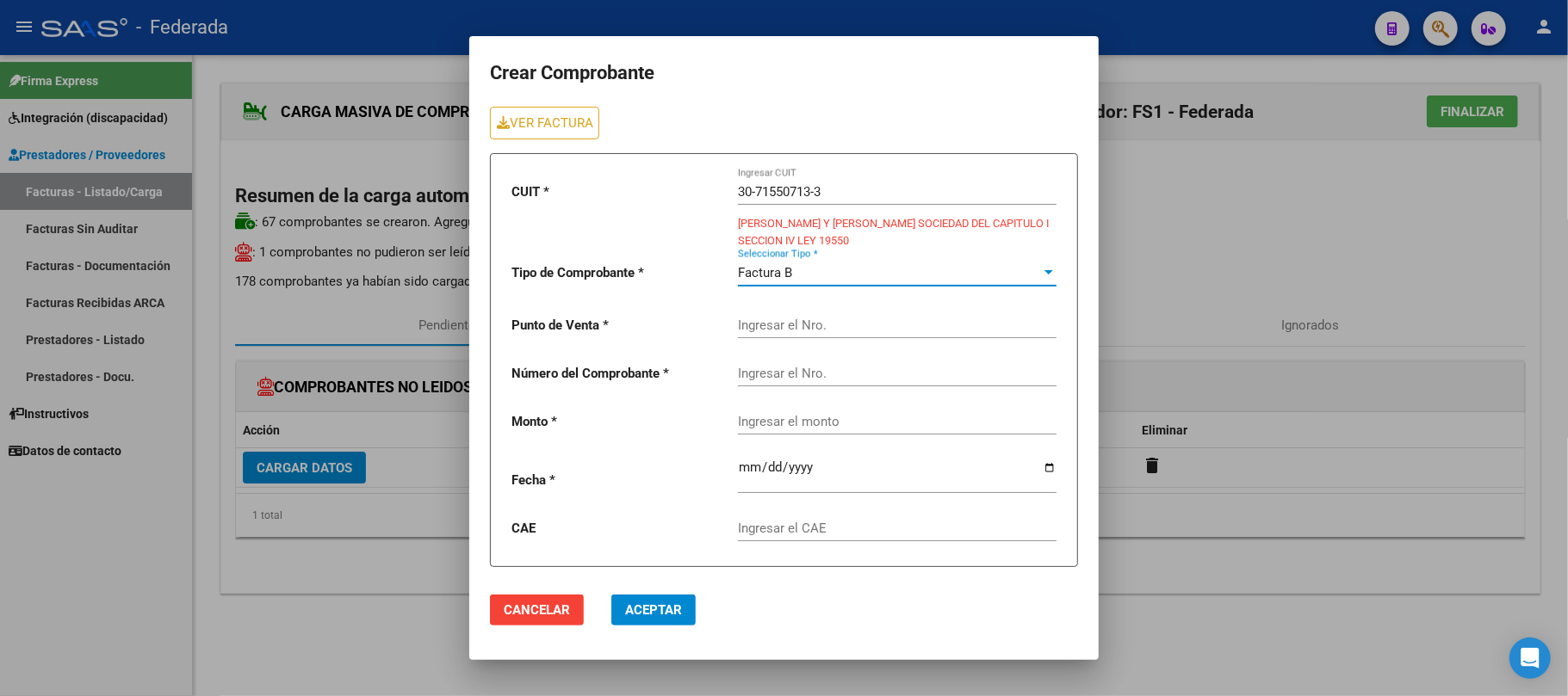
click at [830, 327] on input "Ingresar el Nro." at bounding box center [898, 326] width 319 height 16
paste input "00003"
type input "00003"
click at [840, 380] on input "Ingresar el Nro." at bounding box center [898, 373] width 319 height 16
paste input "00000056"
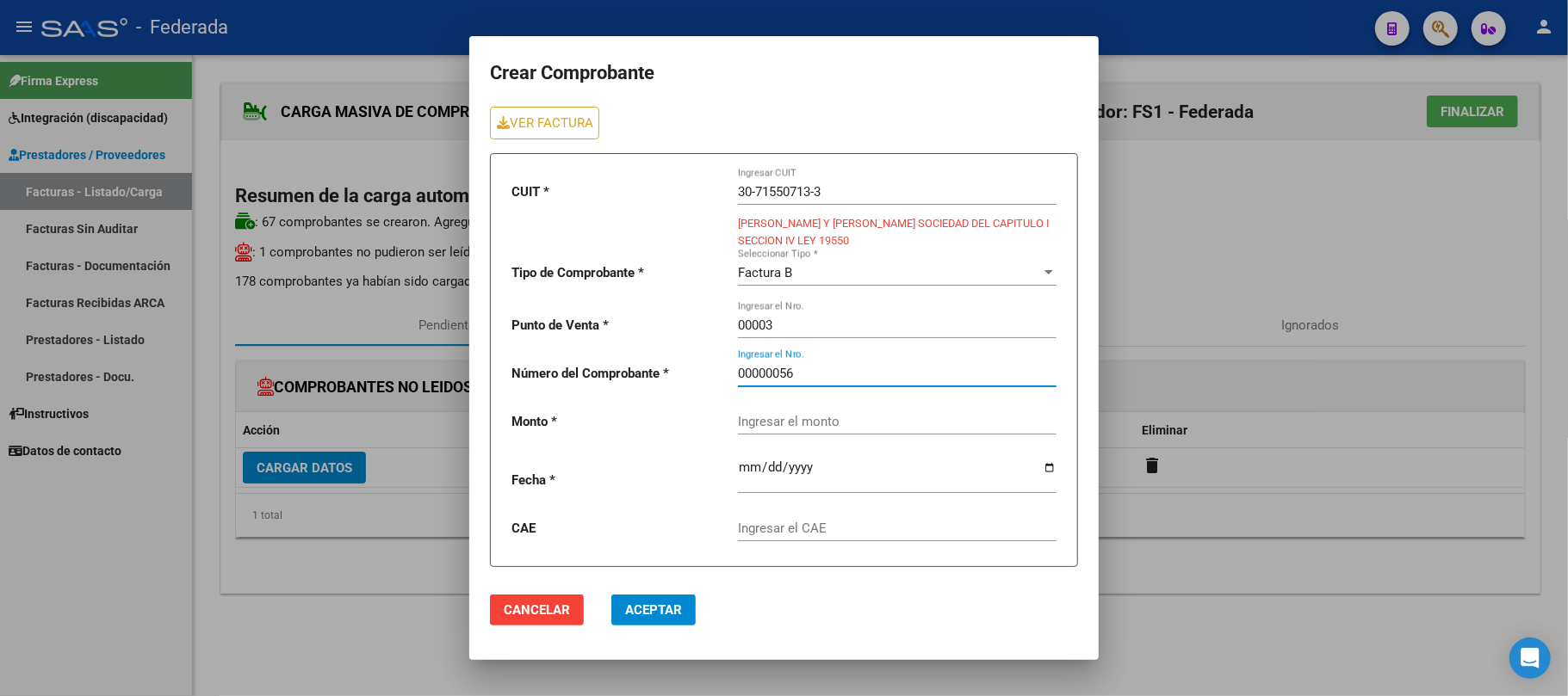
type input "00000056"
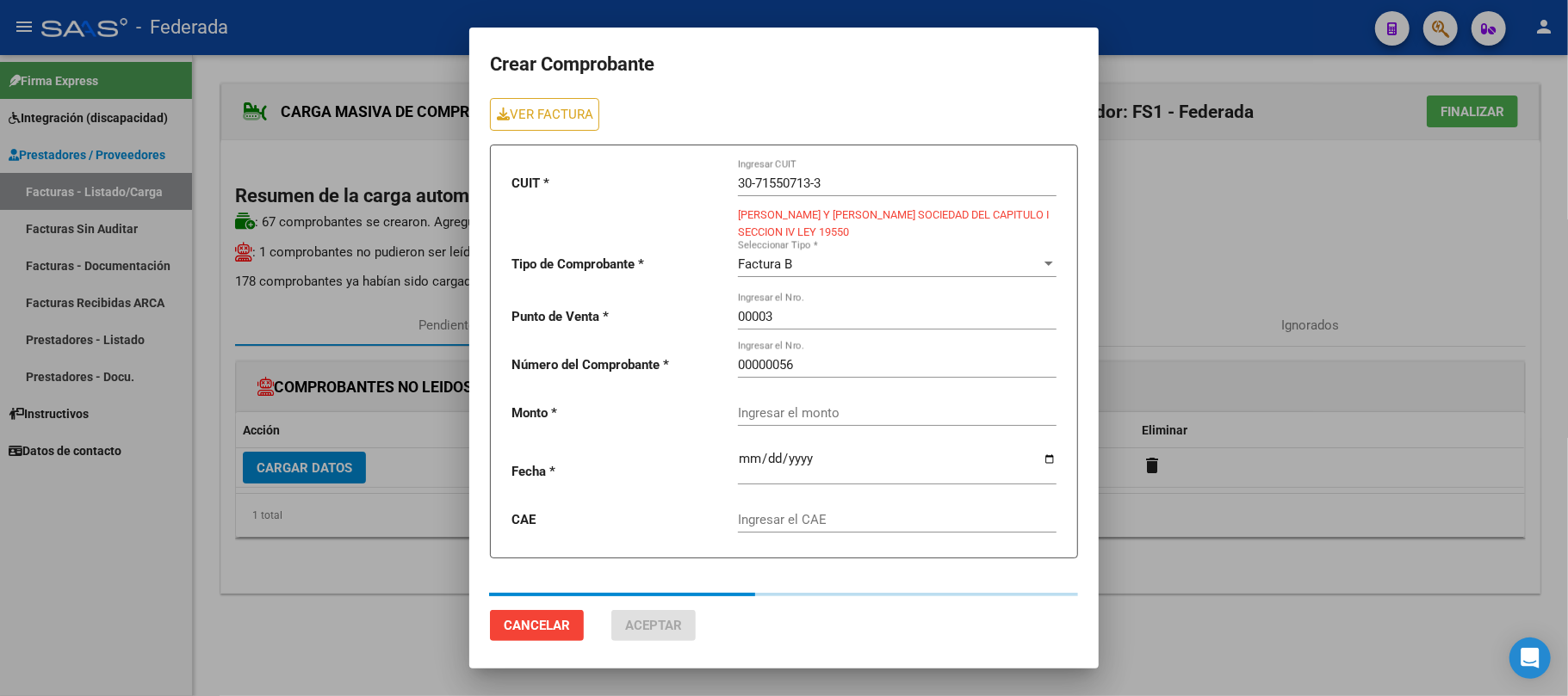
click at [847, 620] on mat-dialog-actions "Cancelar Aceptar" at bounding box center [783, 610] width 587 height 76
type input "475830.36"
type input "[DATE]"
type input "75313587403022"
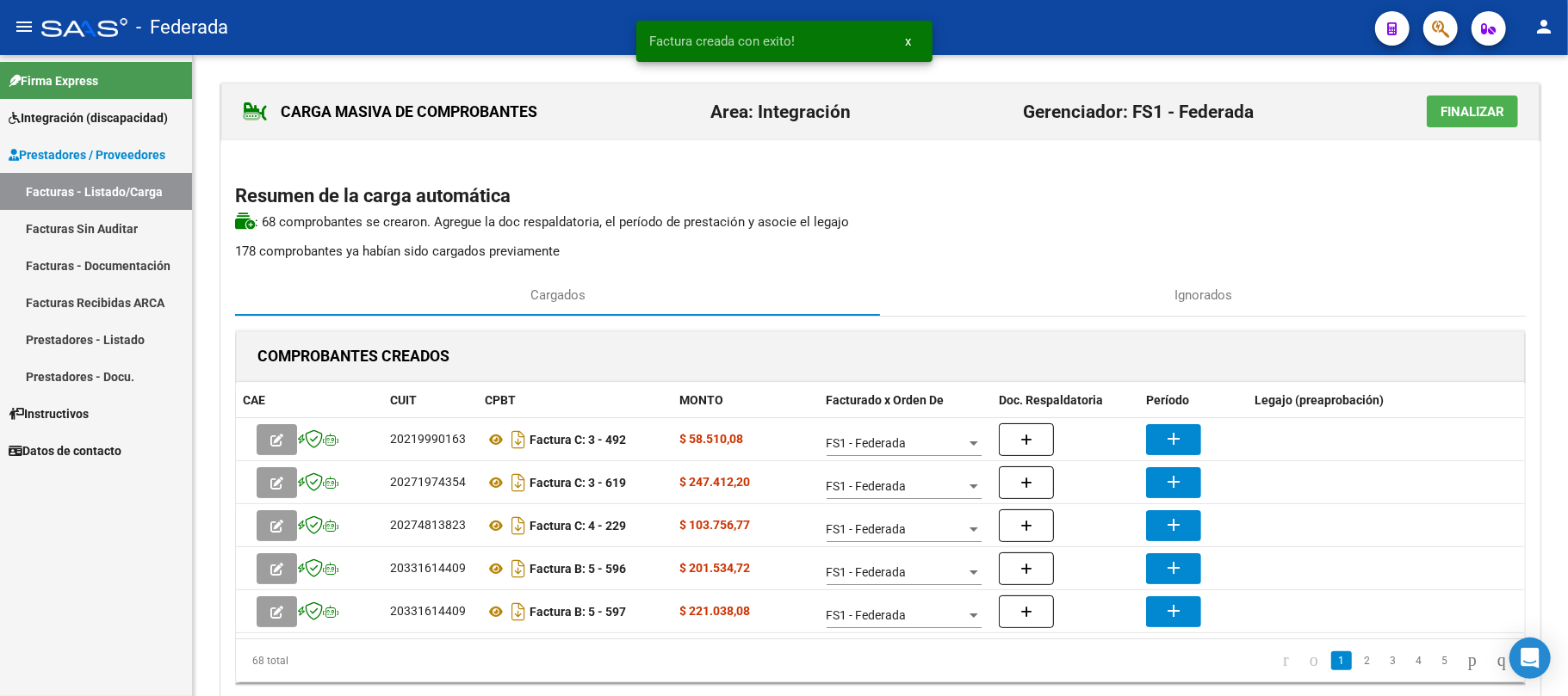
click at [906, 41] on div "- Federada" at bounding box center [700, 28] width 1320 height 38
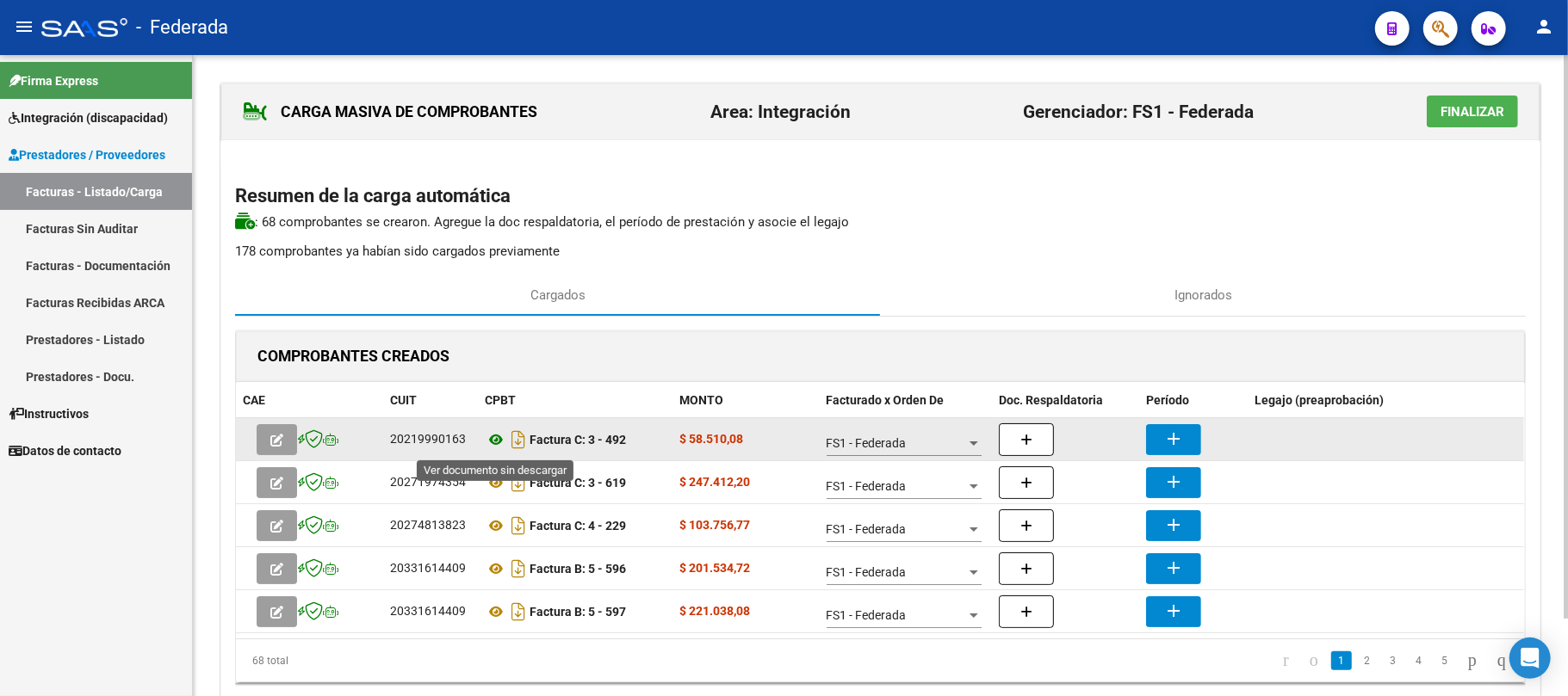
click at [491, 446] on icon at bounding box center [495, 439] width 22 height 21
click at [1150, 438] on button "add" at bounding box center [1173, 439] width 55 height 31
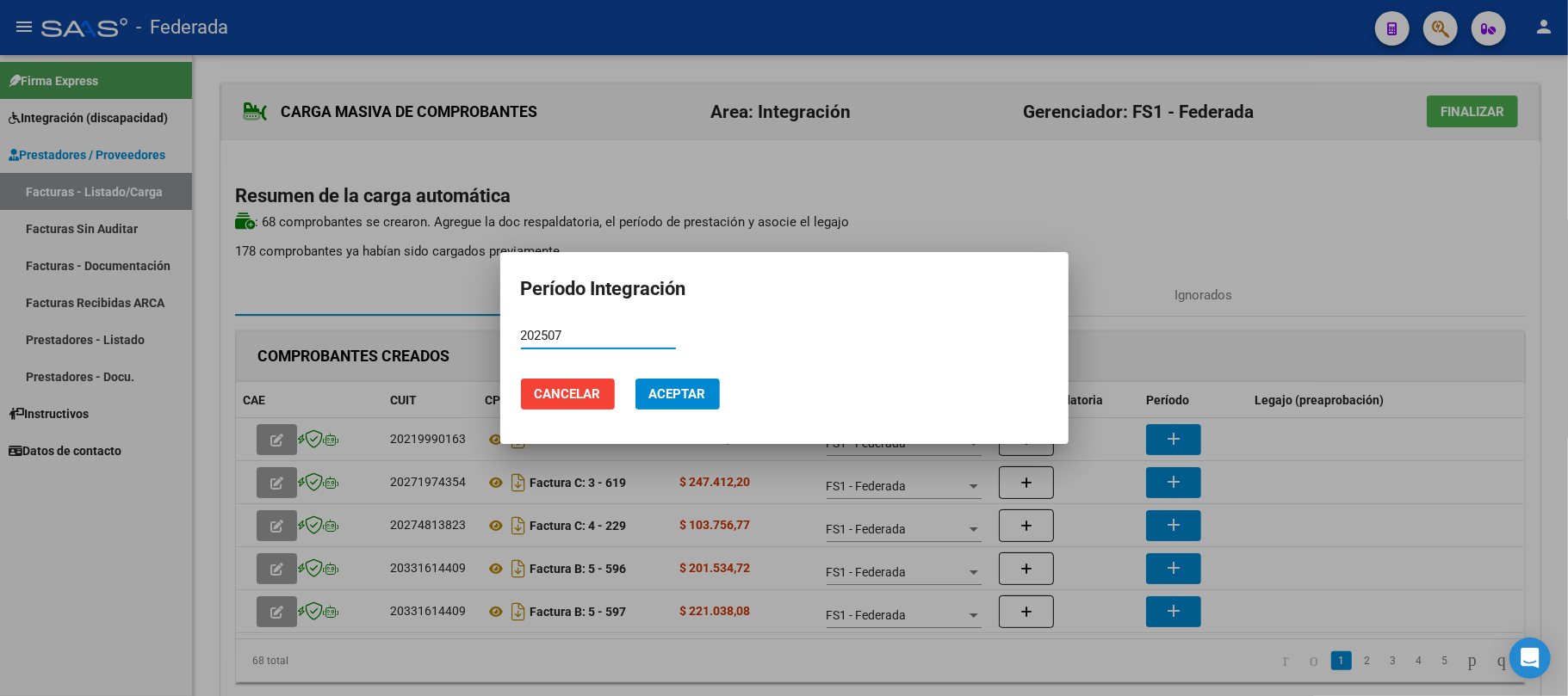
type input "202507"
click at [668, 390] on span "Aceptar" at bounding box center [677, 394] width 57 height 16
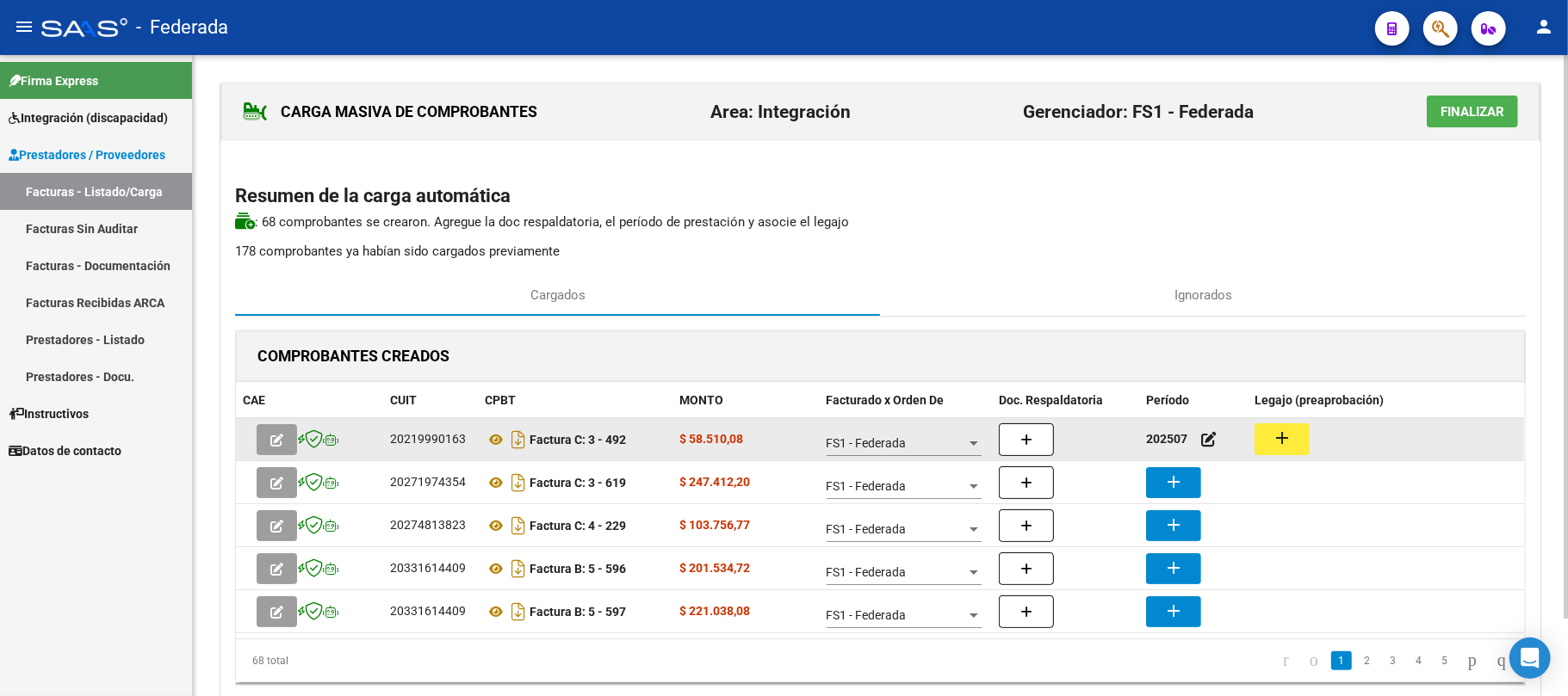
click at [1277, 441] on mat-icon "add" at bounding box center [1281, 437] width 21 height 21
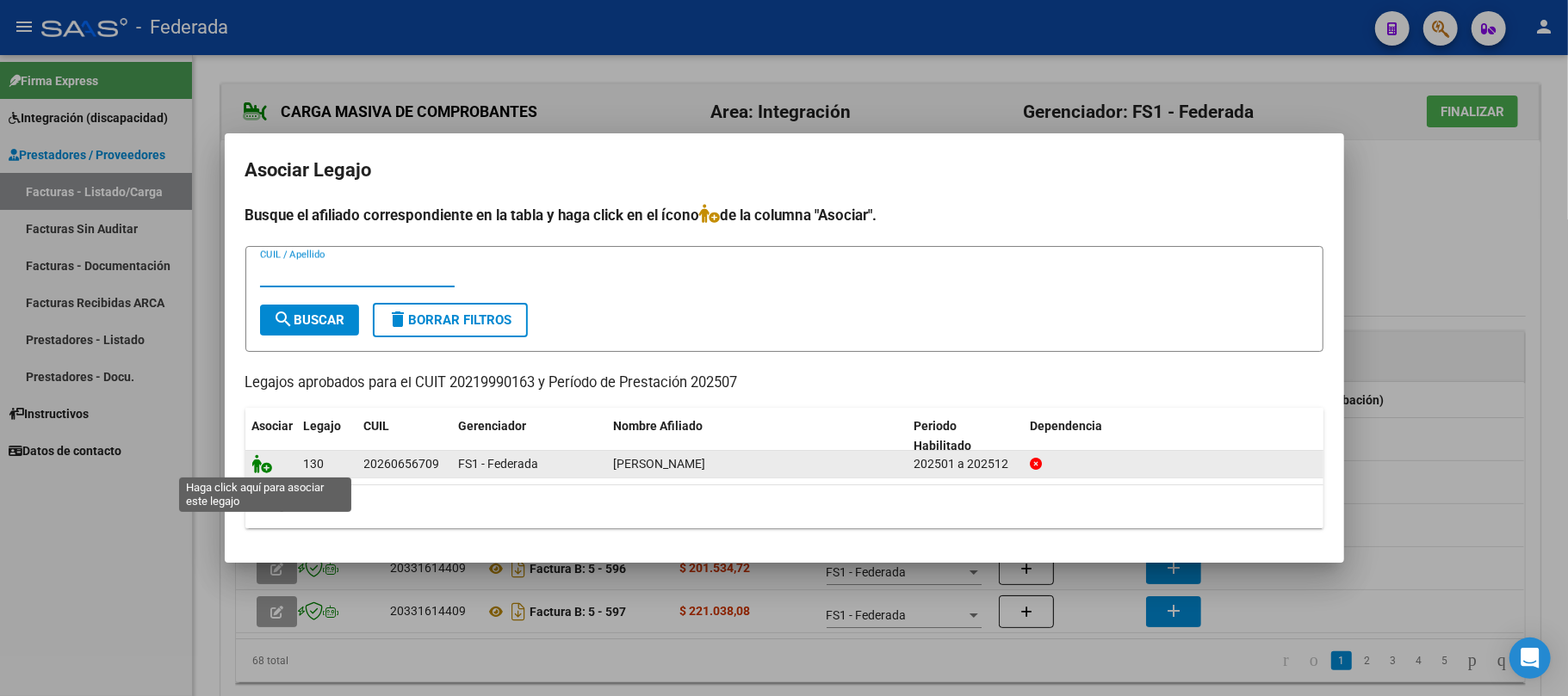
click at [260, 465] on icon at bounding box center [262, 463] width 21 height 19
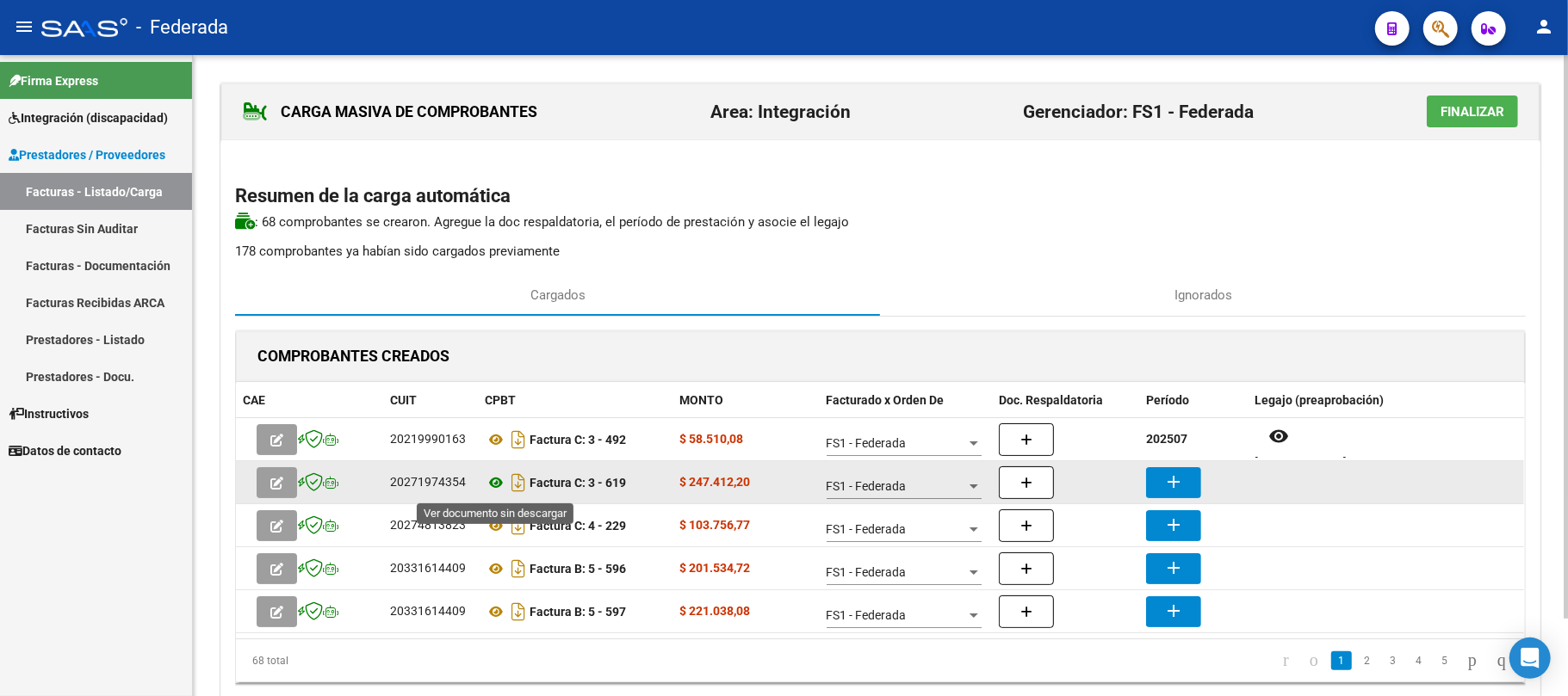
click at [492, 485] on icon at bounding box center [495, 482] width 22 height 21
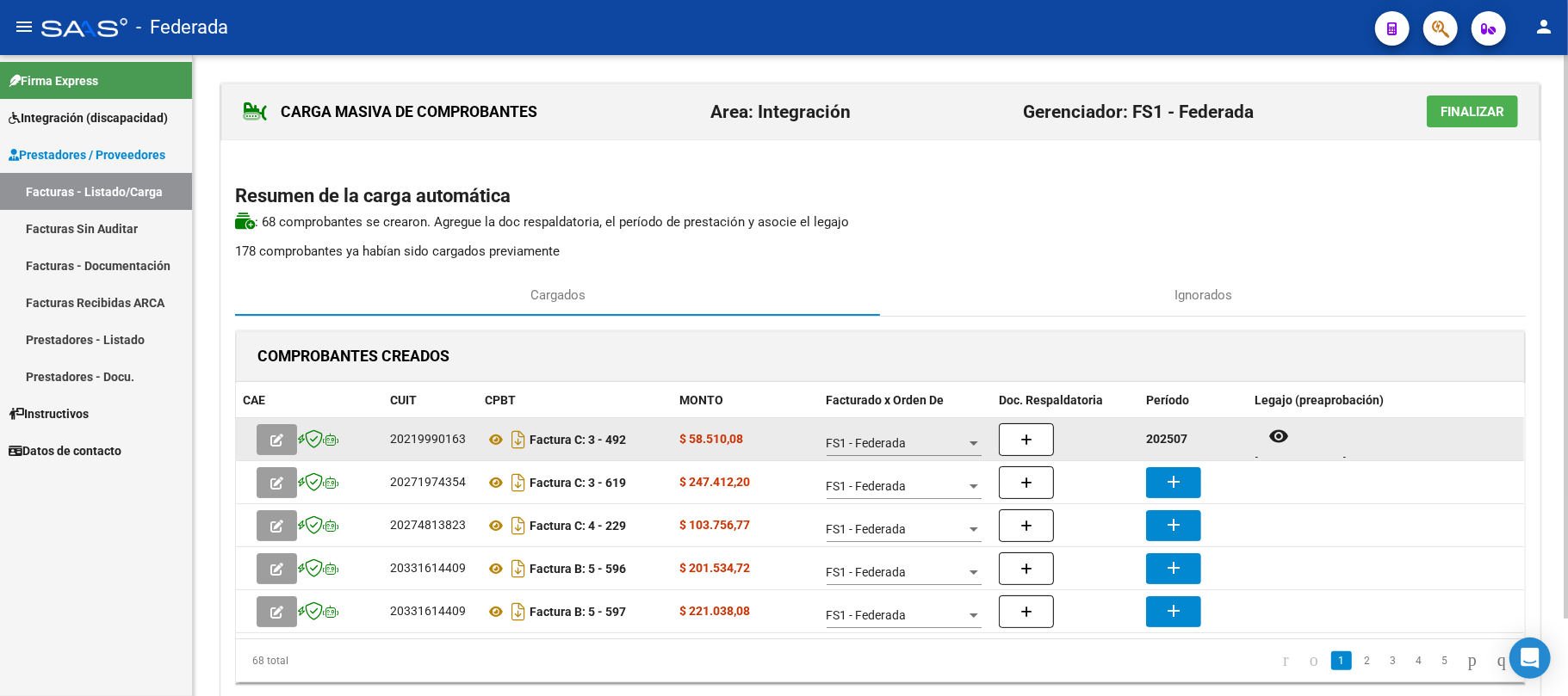
click at [1161, 452] on datatable-body-cell "202507" at bounding box center [1192, 439] width 109 height 42
click at [1165, 434] on strong "202507" at bounding box center [1166, 439] width 41 height 14
copy strong "202507"
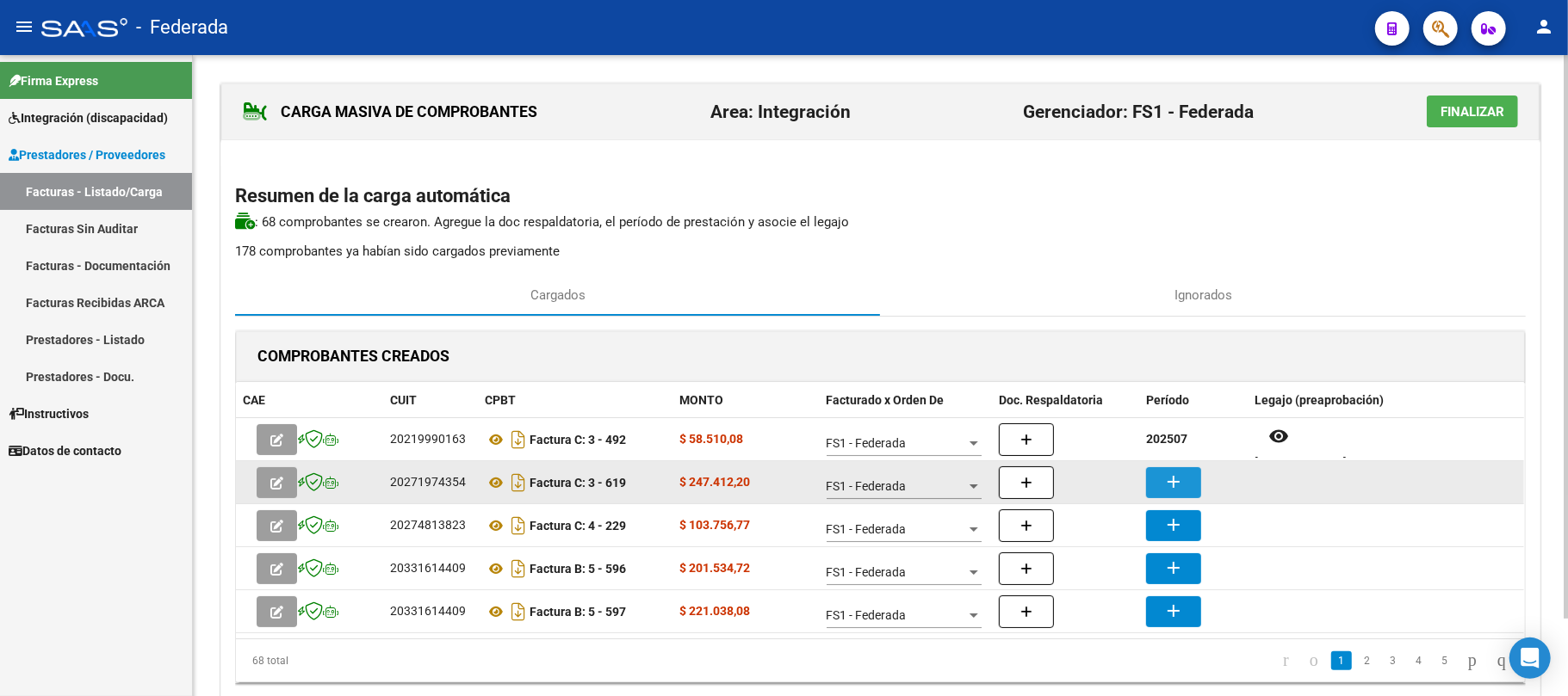
click at [1181, 472] on mat-icon "add" at bounding box center [1173, 482] width 21 height 21
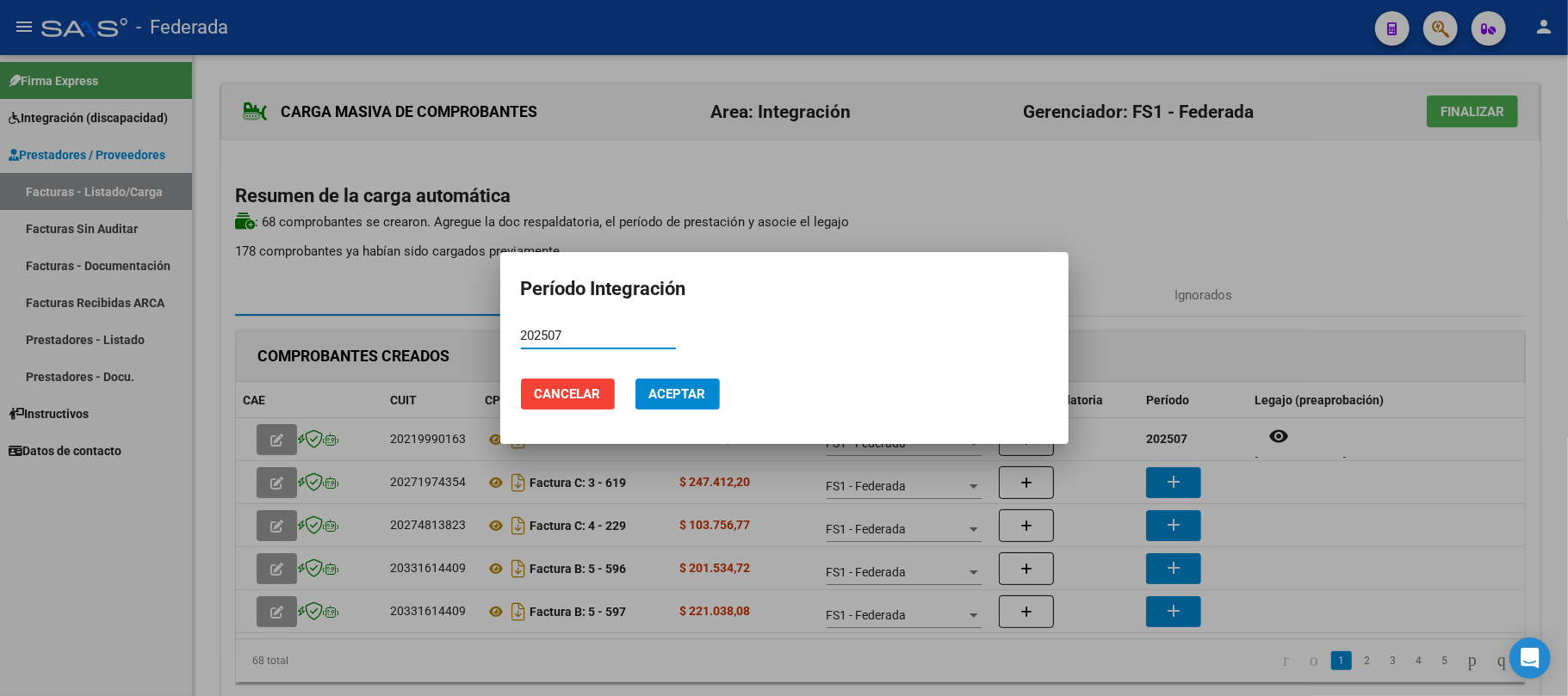
type input "202507"
click at [711, 395] on button "Aceptar" at bounding box center [677, 393] width 85 height 31
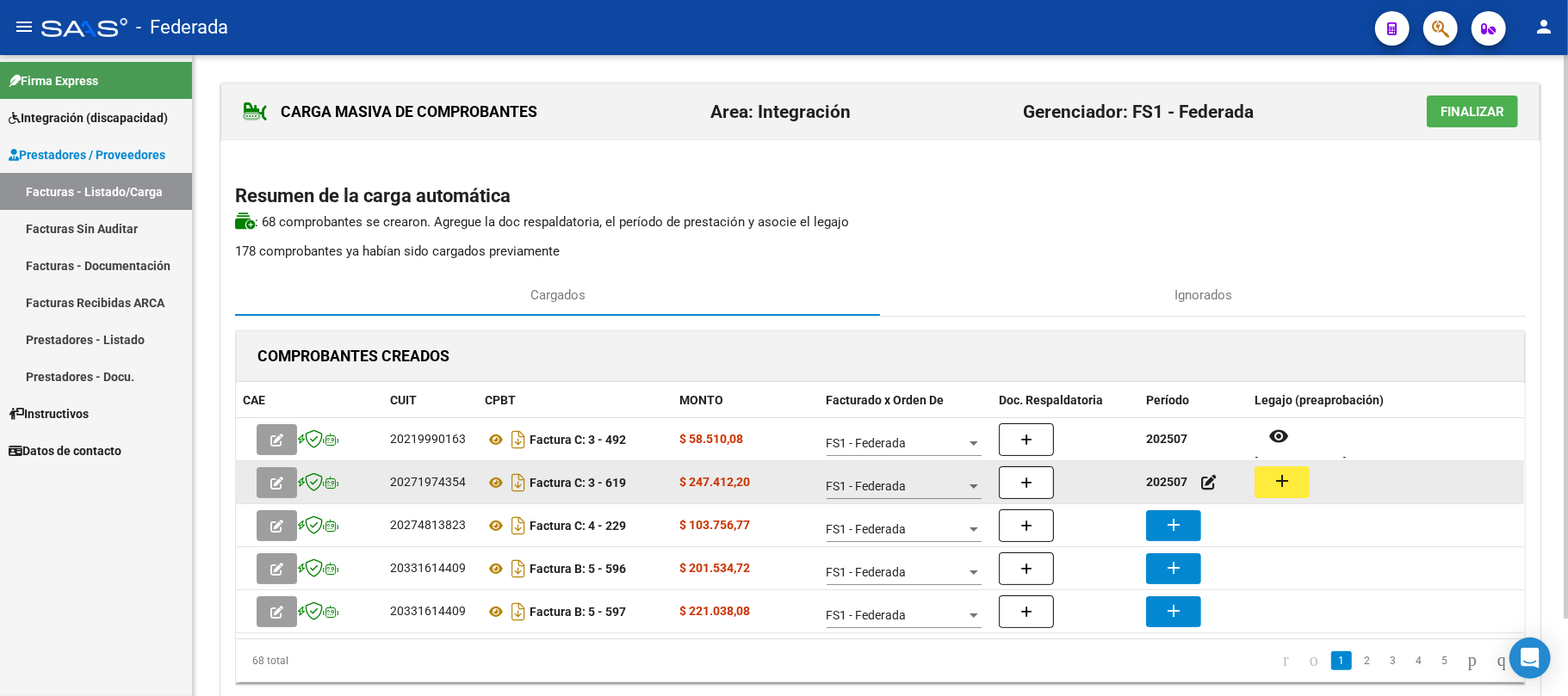
click at [1291, 485] on mat-icon "add" at bounding box center [1281, 481] width 21 height 21
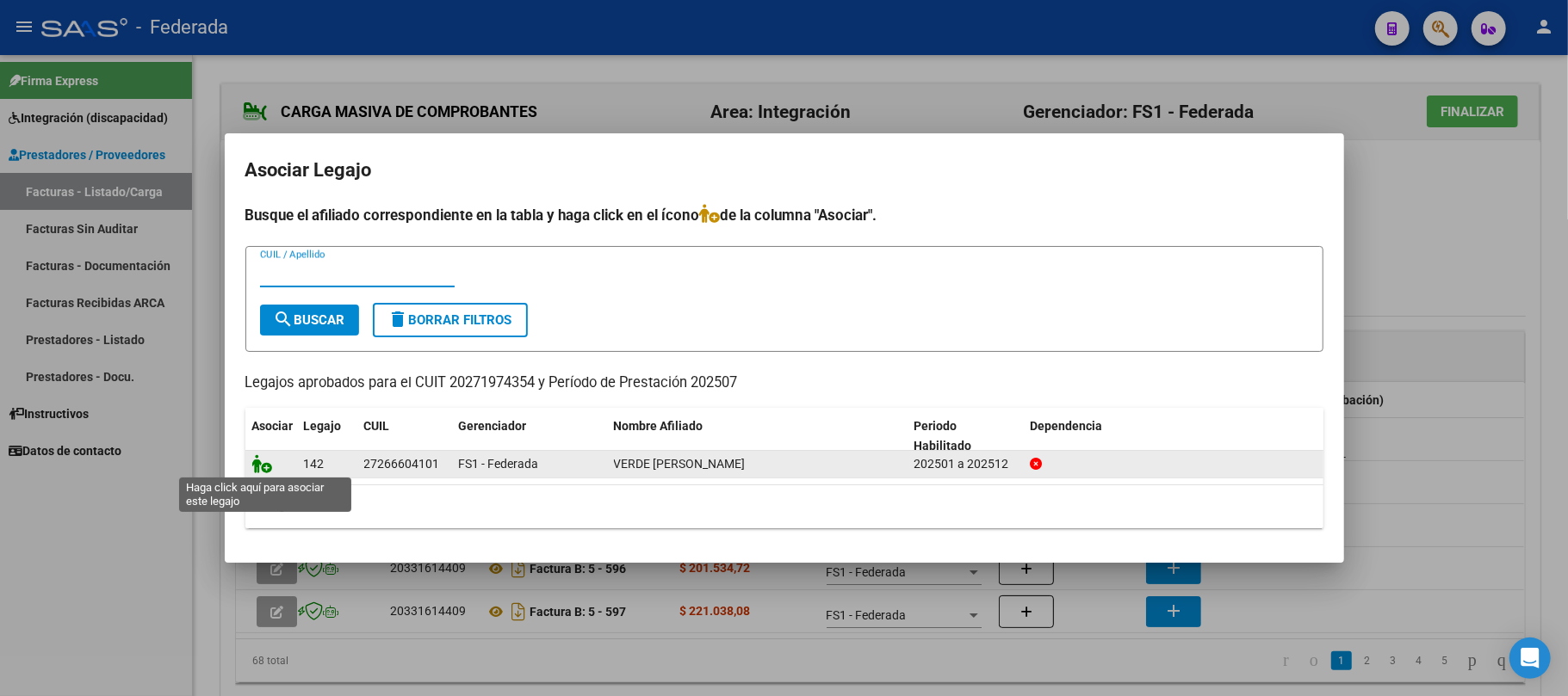
click at [267, 468] on icon at bounding box center [262, 463] width 21 height 19
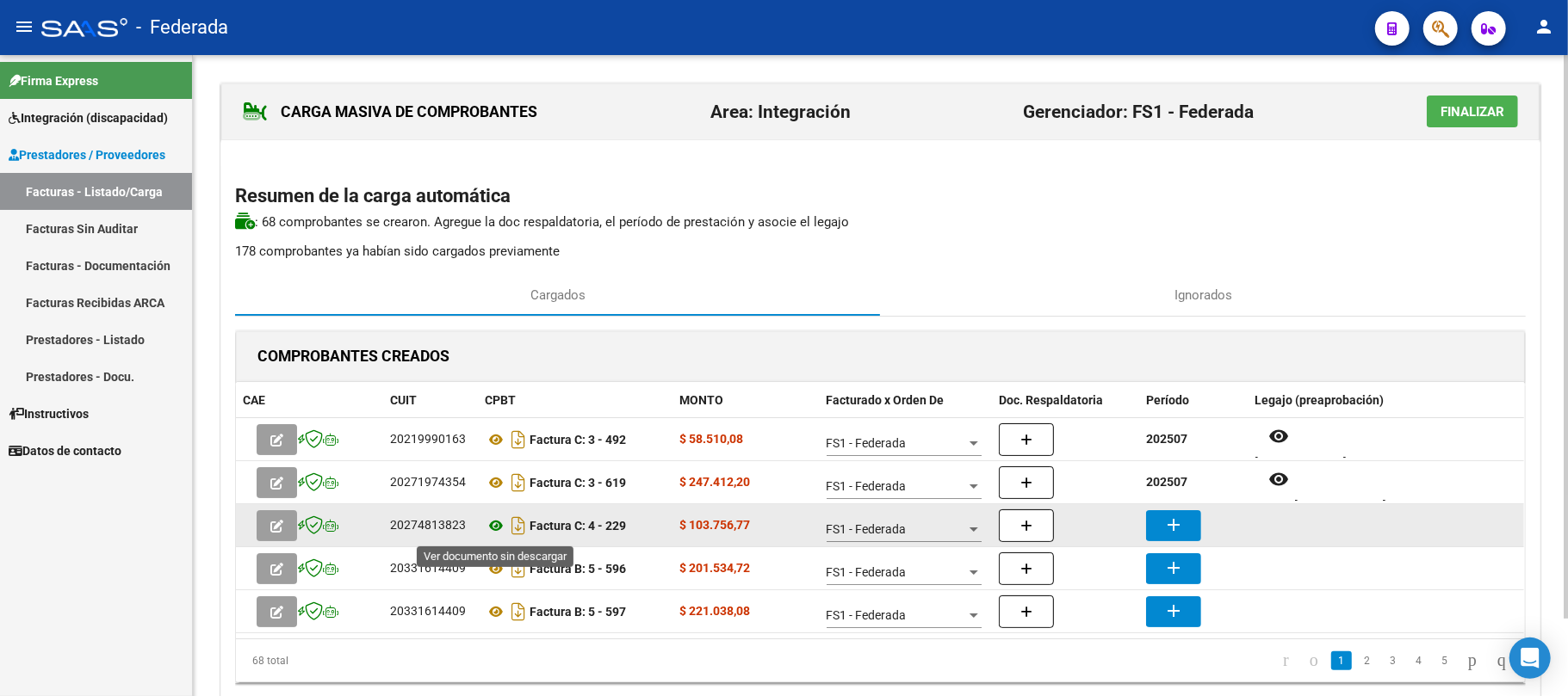
click at [493, 529] on icon at bounding box center [495, 526] width 22 height 21
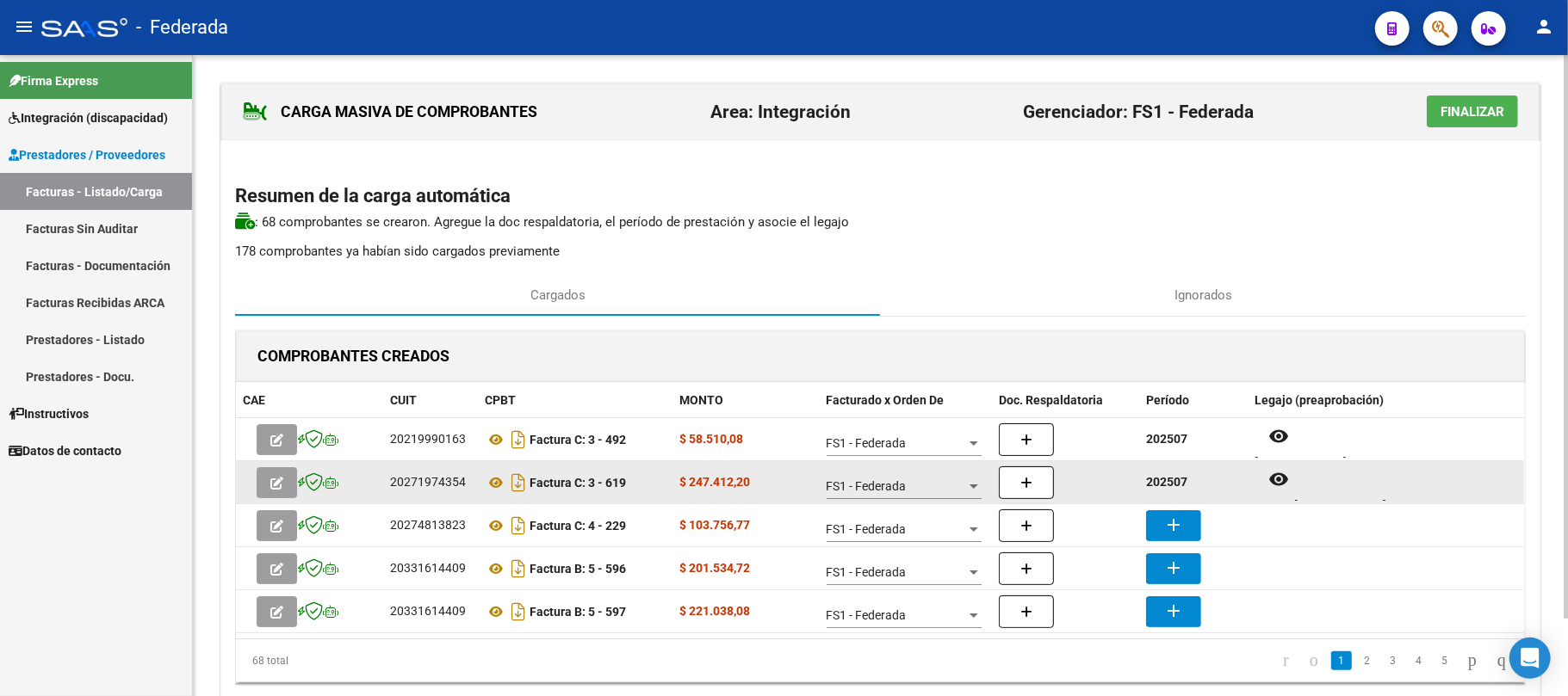
click at [1172, 485] on strong "202507" at bounding box center [1166, 482] width 41 height 14
copy strong "202507"
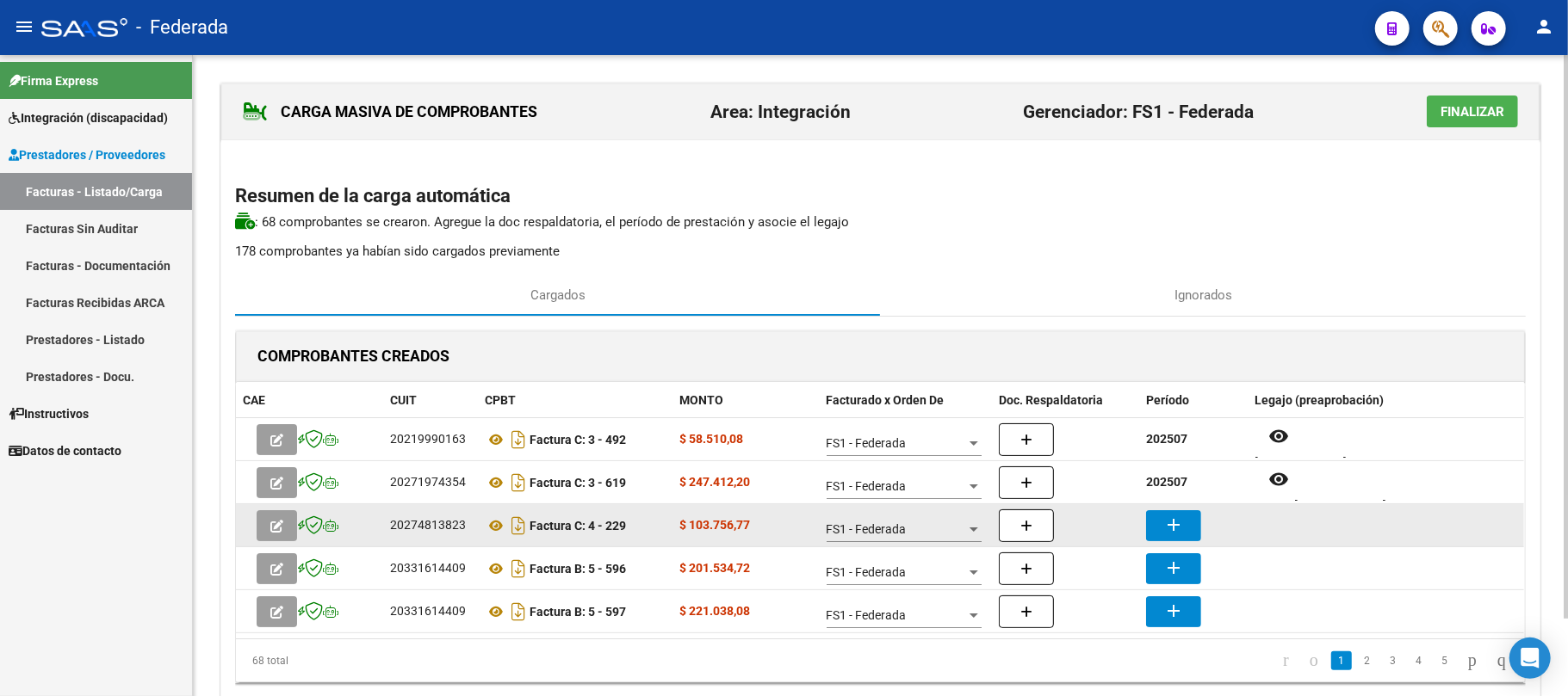
click at [1184, 535] on button "add" at bounding box center [1173, 525] width 55 height 31
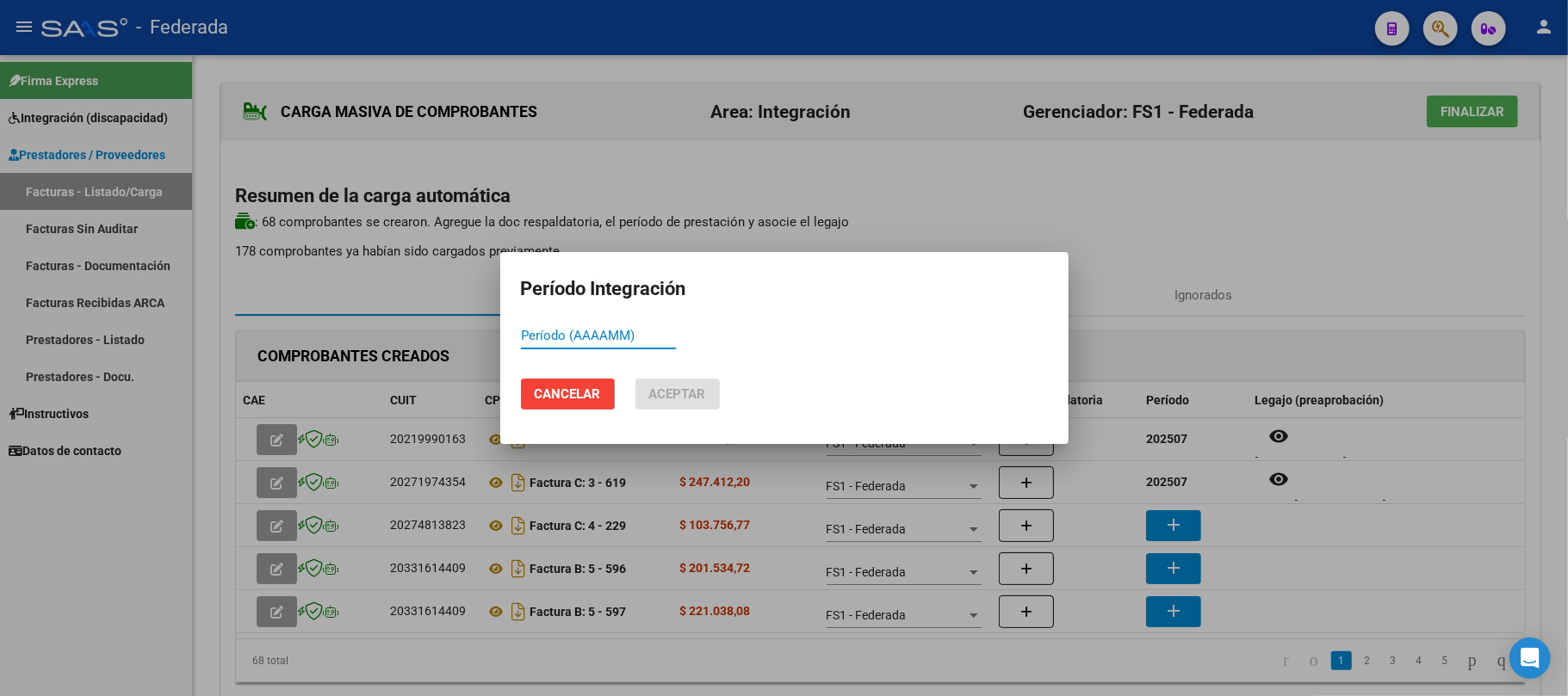
paste input "202507"
type input "202507"
click at [673, 392] on span "Aceptar" at bounding box center [677, 394] width 57 height 16
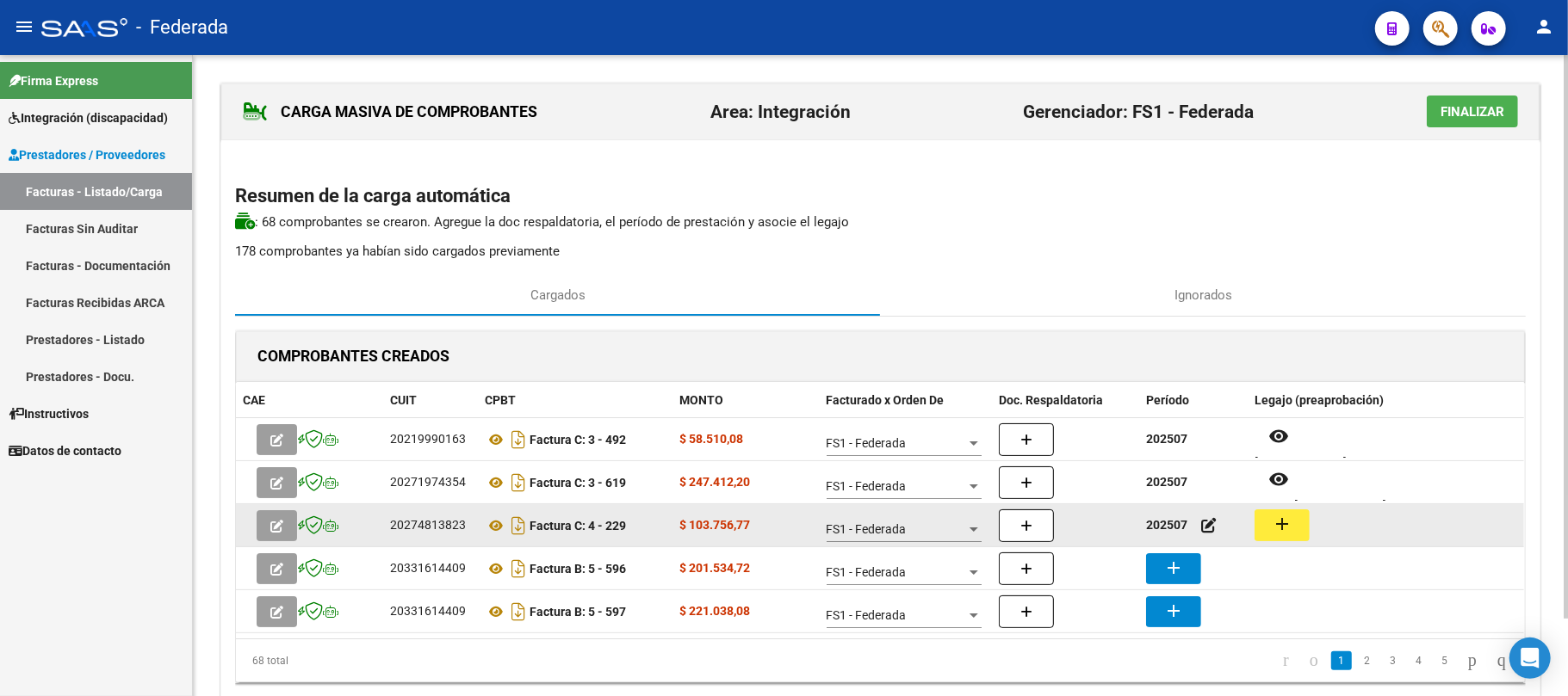
click at [1295, 525] on button "add" at bounding box center [1281, 526] width 55 height 32
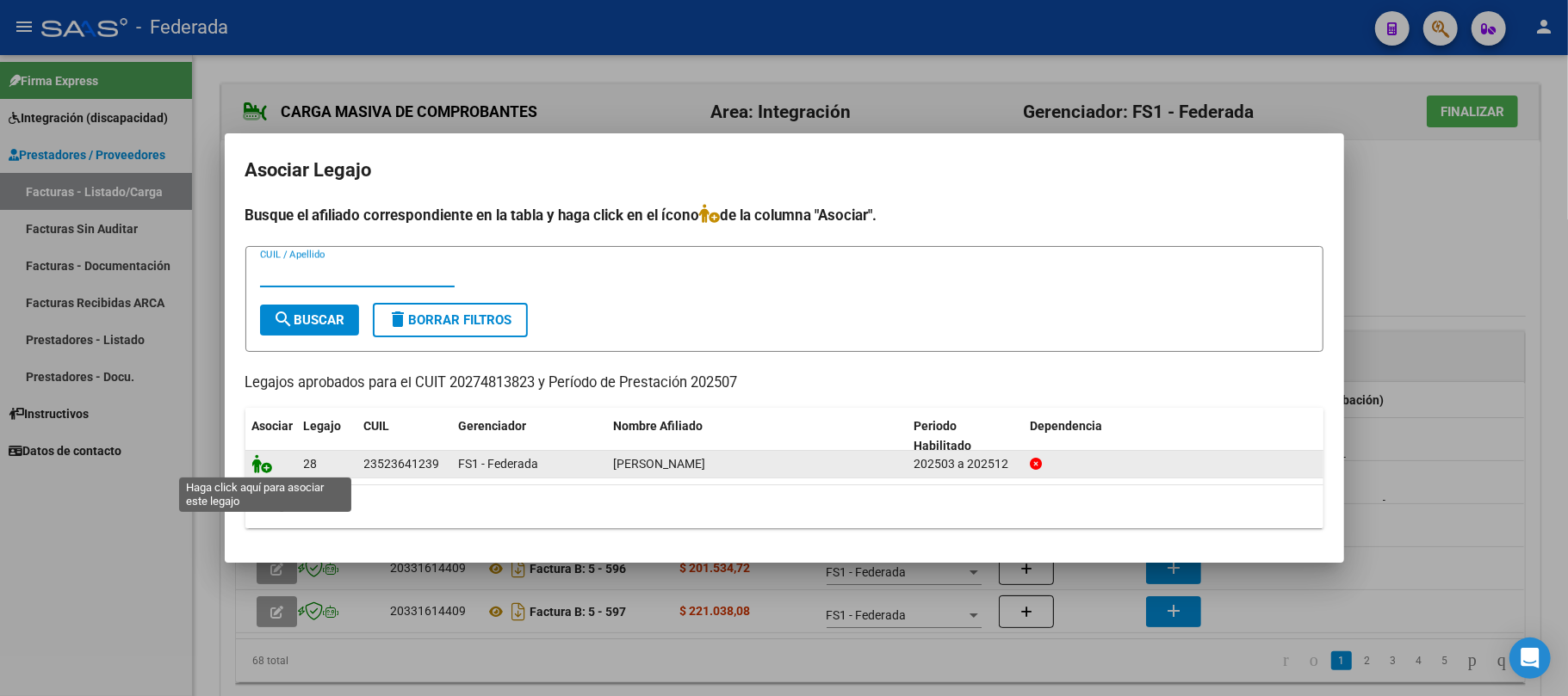
click at [263, 463] on icon at bounding box center [262, 463] width 21 height 19
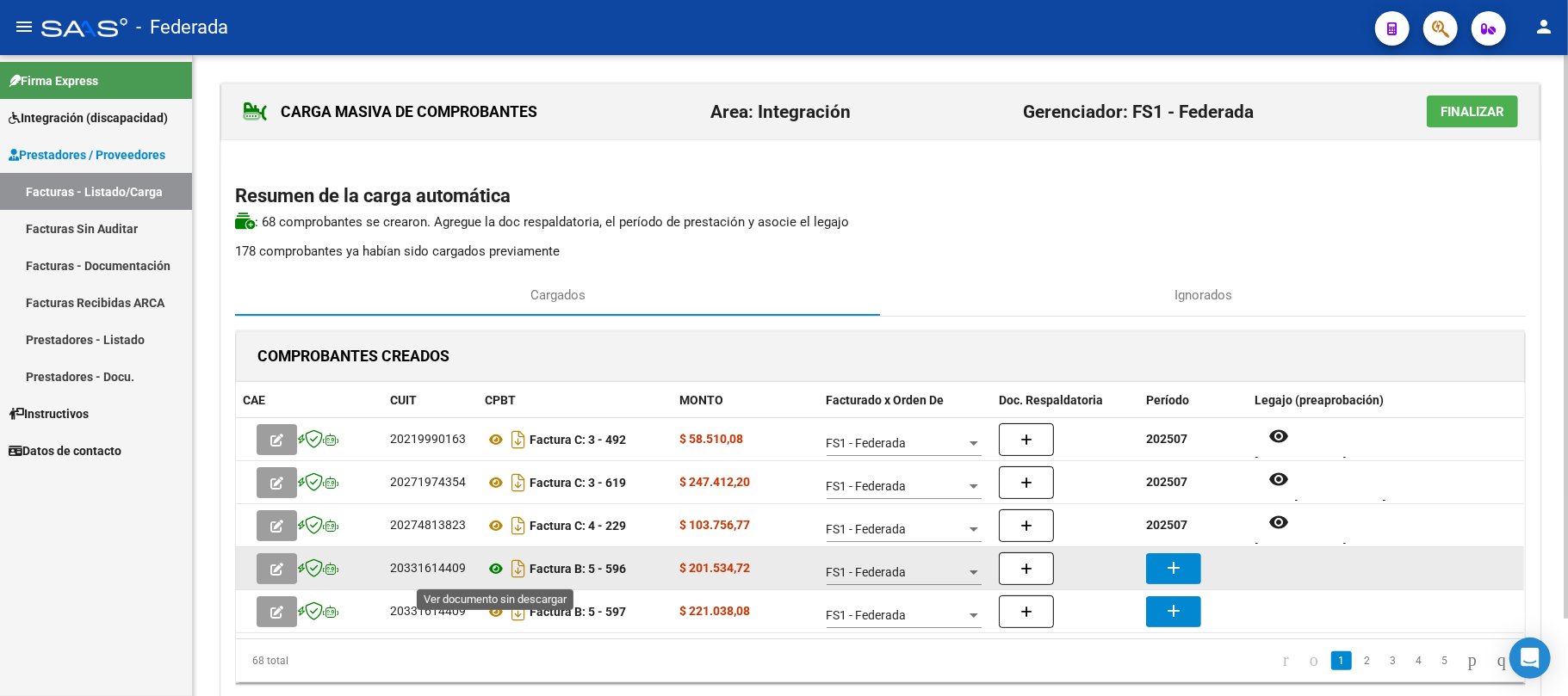
click at [496, 568] on icon at bounding box center [495, 569] width 22 height 21
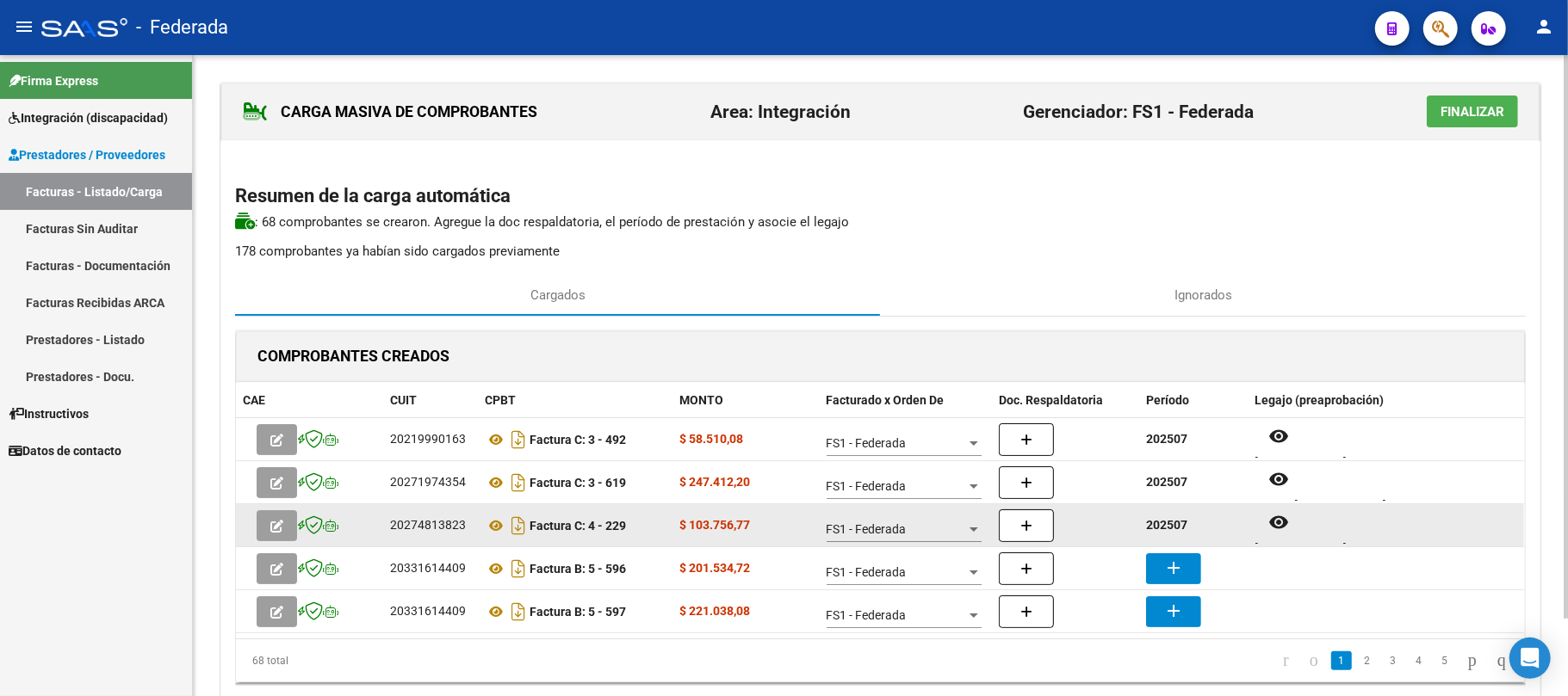
click at [1168, 530] on strong "202507" at bounding box center [1166, 525] width 41 height 14
copy strong "202507"
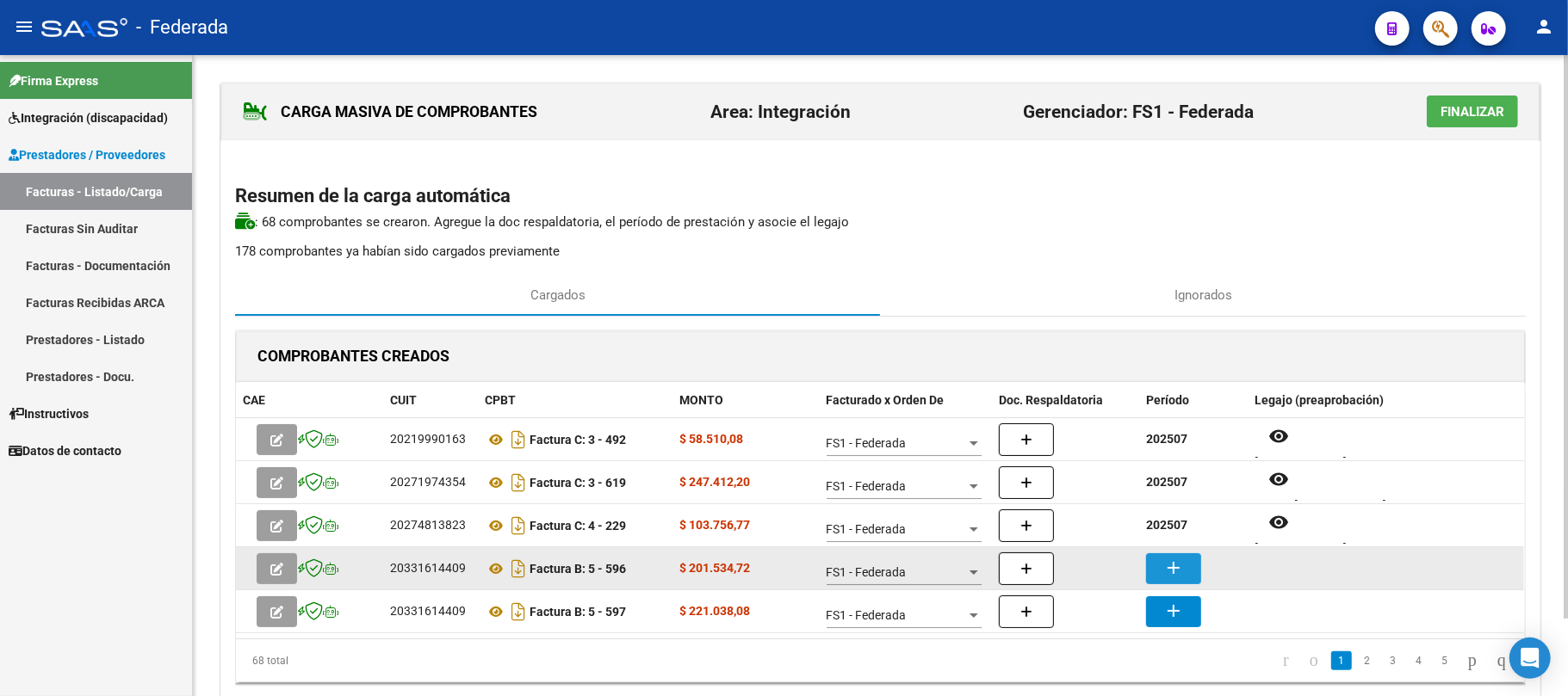
click at [1176, 569] on mat-icon "add" at bounding box center [1173, 568] width 21 height 21
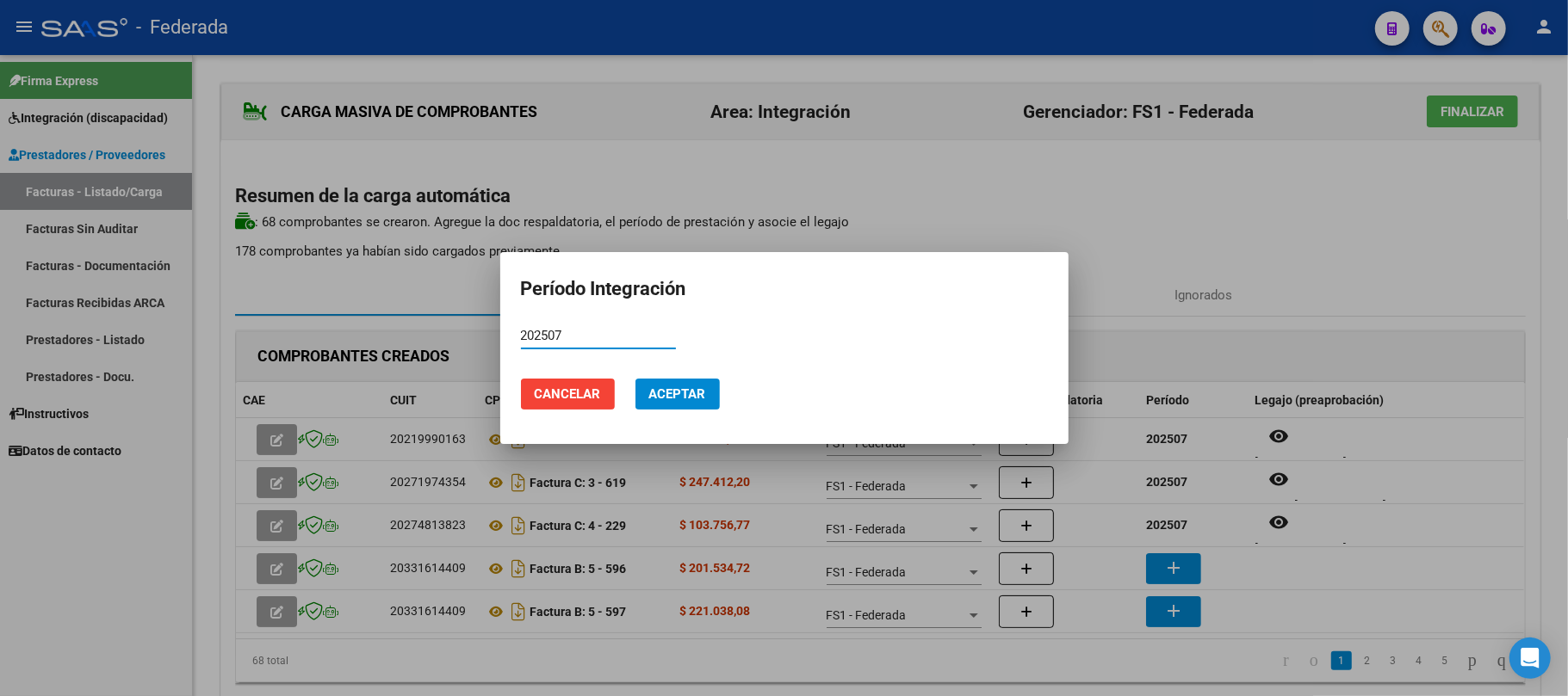
type input "202507"
click at [675, 392] on span "Aceptar" at bounding box center [677, 394] width 57 height 16
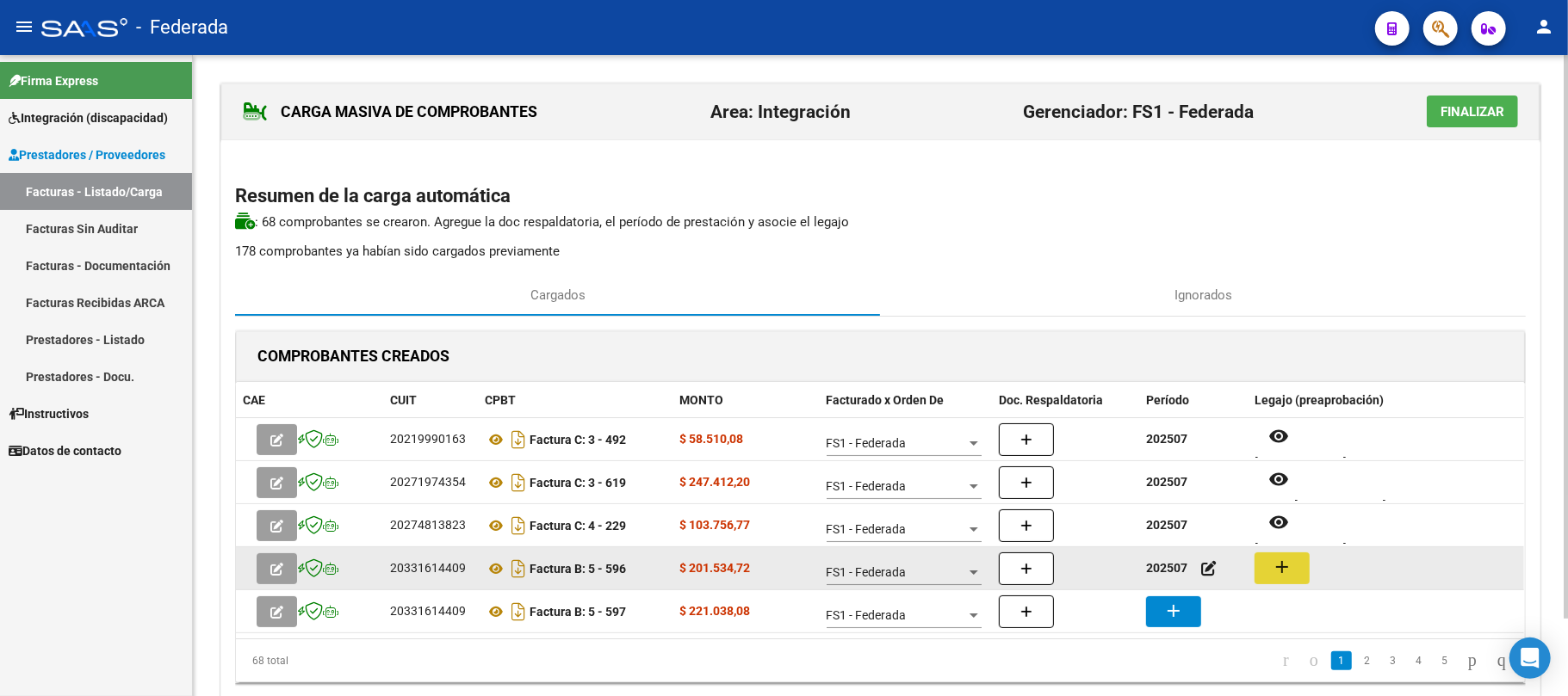
click at [1282, 562] on mat-icon "add" at bounding box center [1281, 567] width 21 height 21
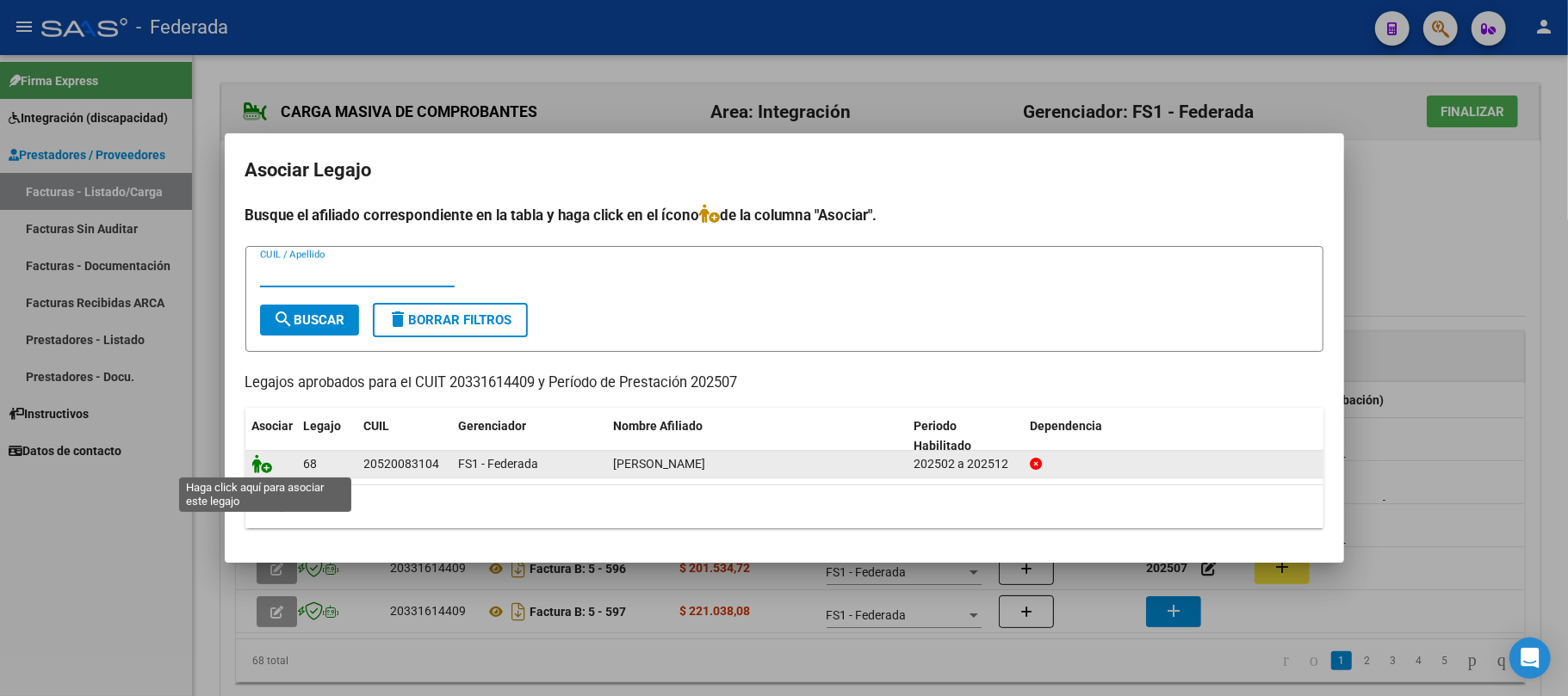
click at [263, 463] on icon at bounding box center [262, 463] width 21 height 19
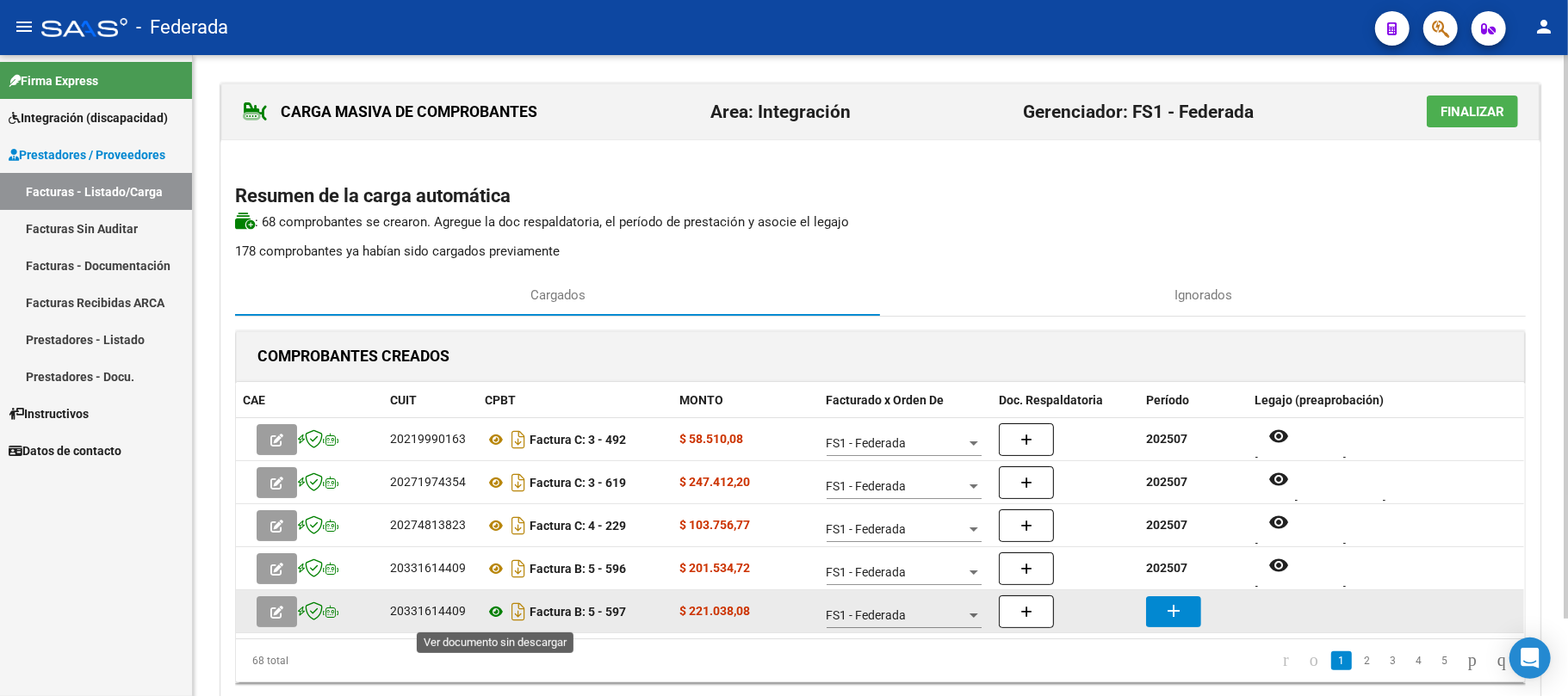
click at [497, 617] on icon at bounding box center [495, 611] width 22 height 21
click at [1175, 600] on mat-icon "add" at bounding box center [1173, 610] width 21 height 21
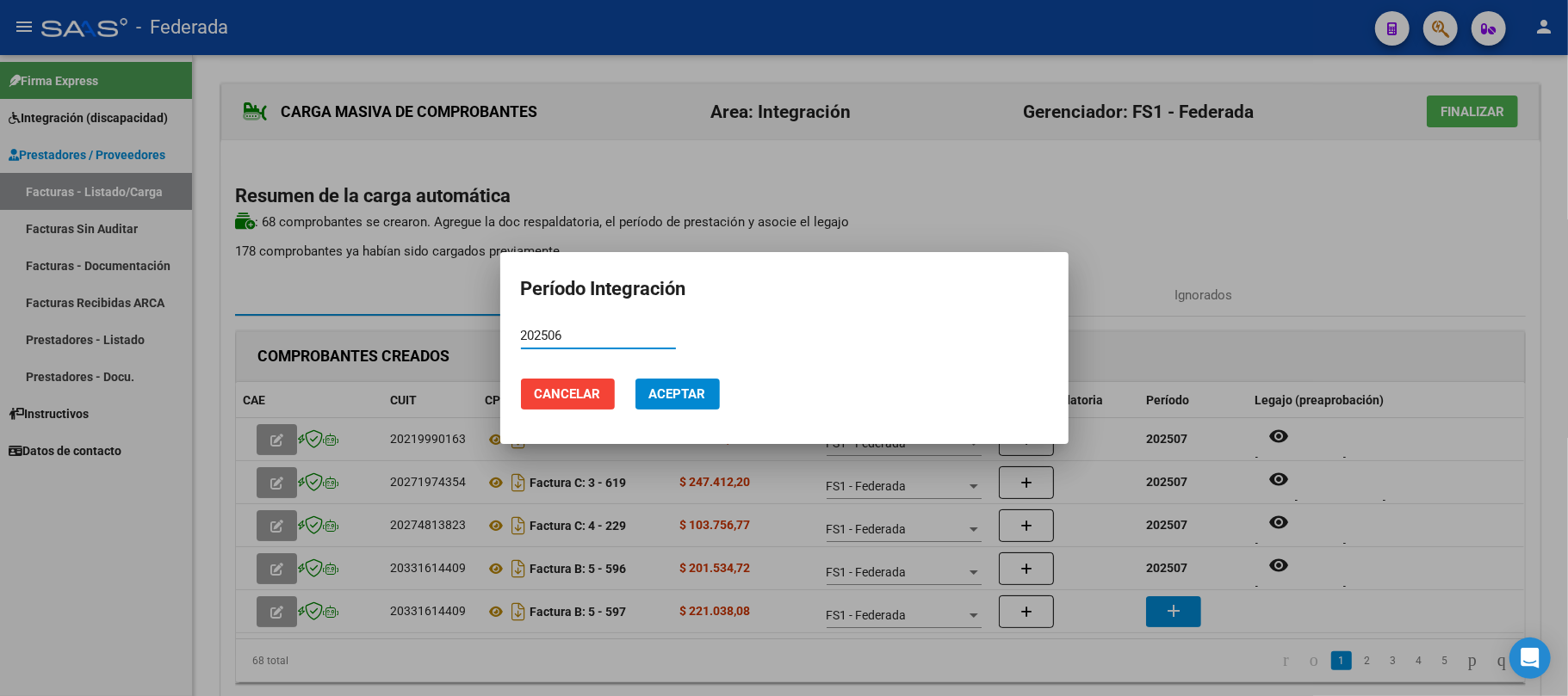
type input "202506"
click at [645, 383] on button "Aceptar" at bounding box center [677, 393] width 85 height 31
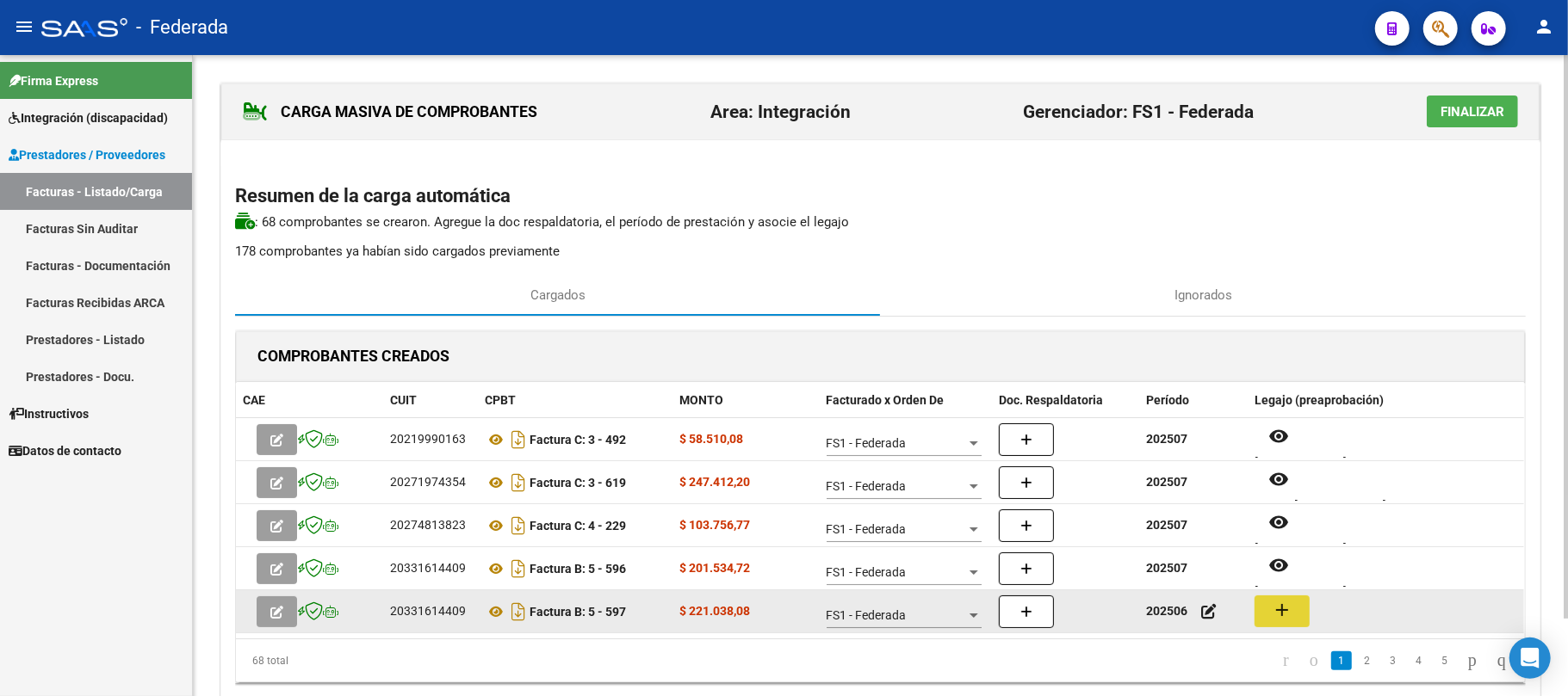
click at [1272, 617] on mat-icon "add" at bounding box center [1281, 609] width 21 height 21
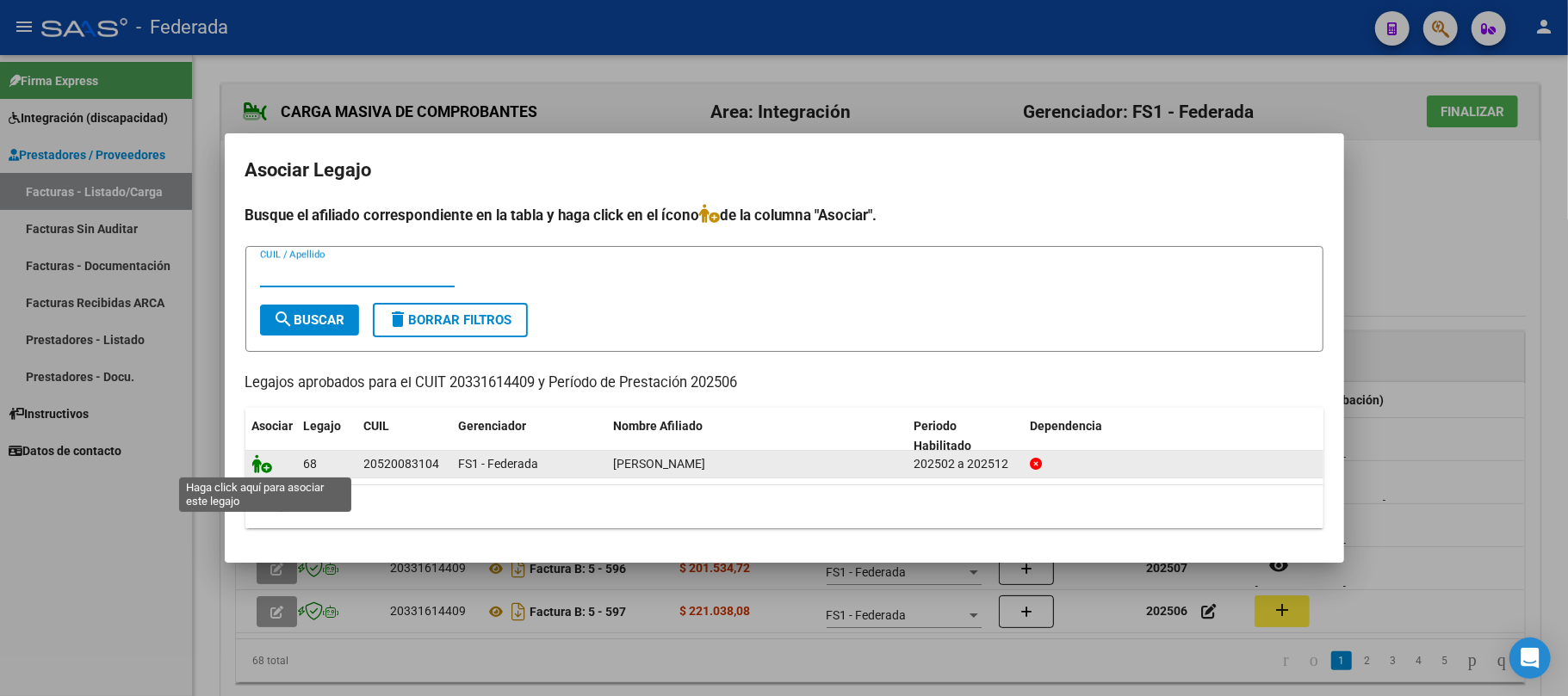
click at [263, 461] on icon at bounding box center [262, 463] width 21 height 19
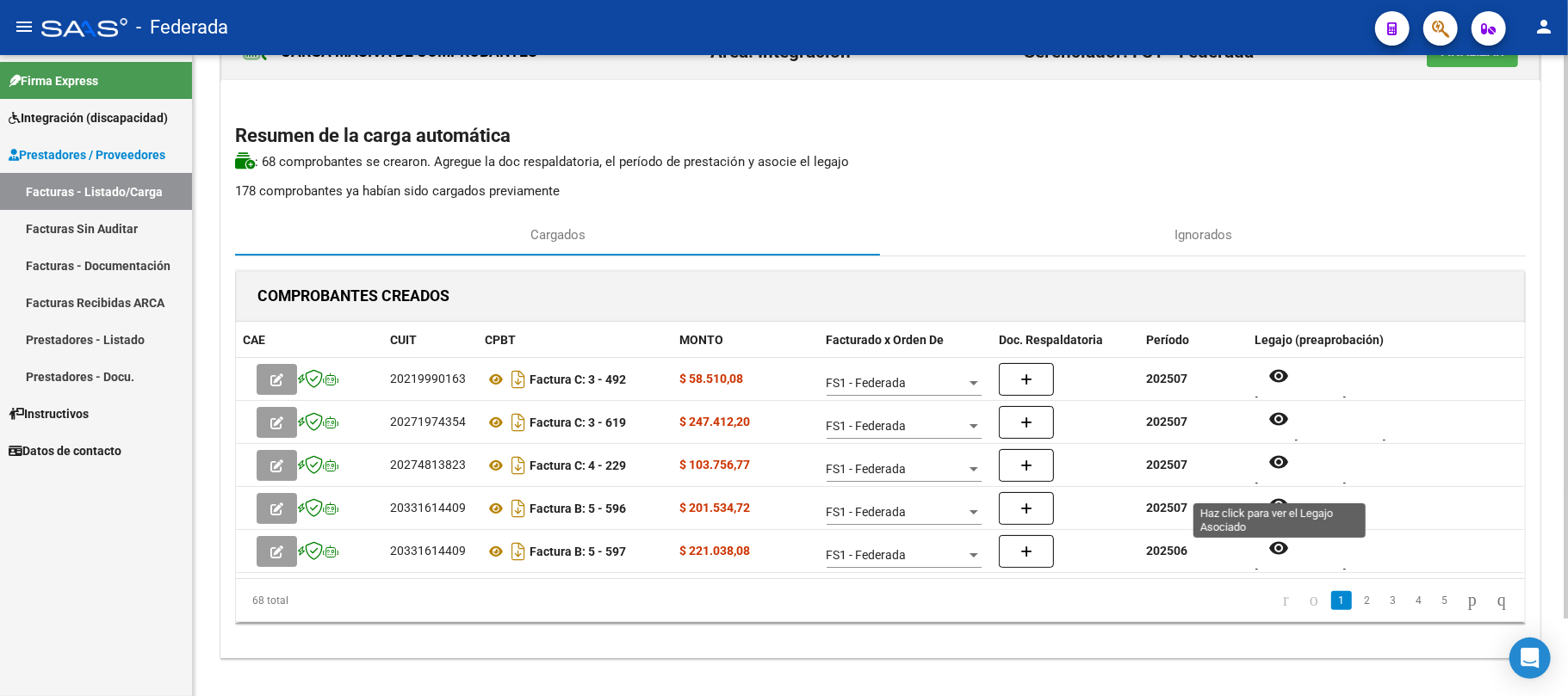
scroll to position [87, 0]
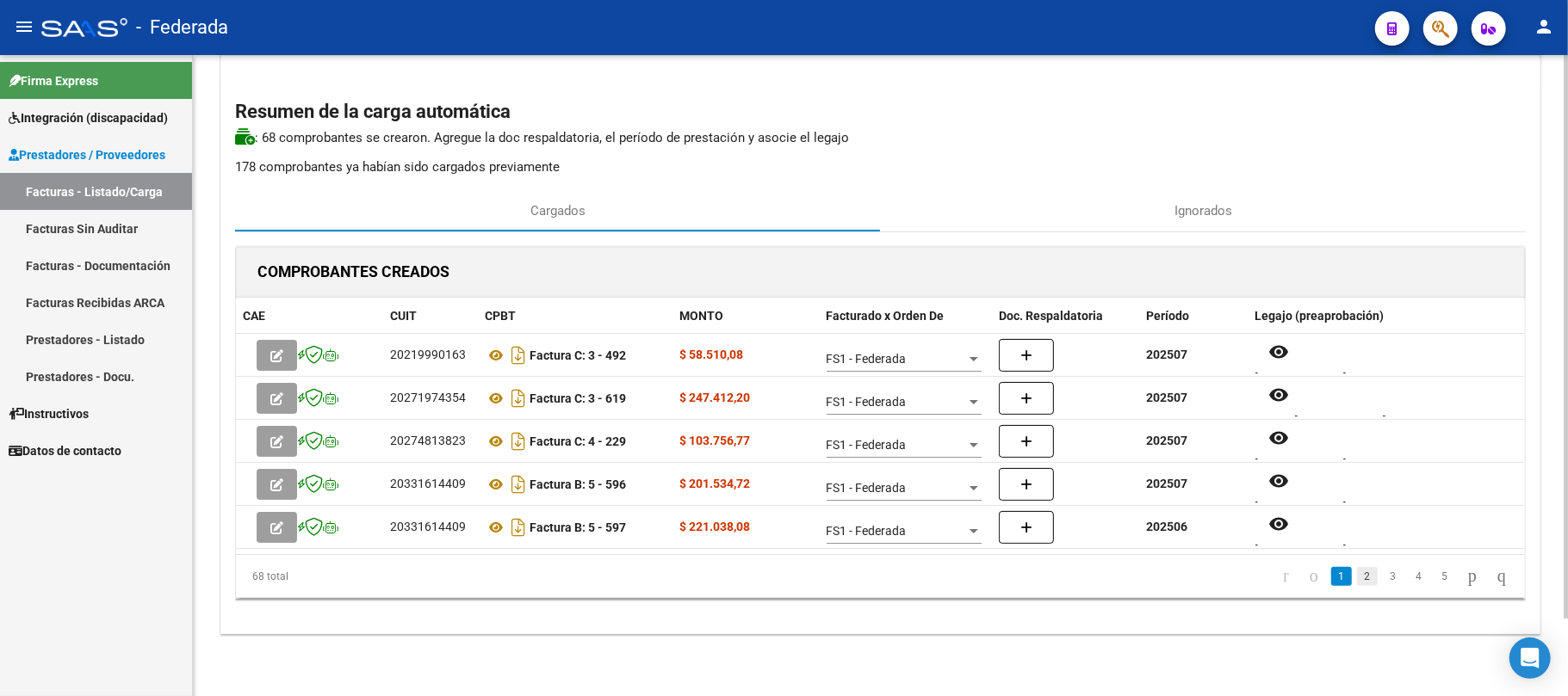
click at [1357, 581] on link "2" at bounding box center [1367, 576] width 21 height 19
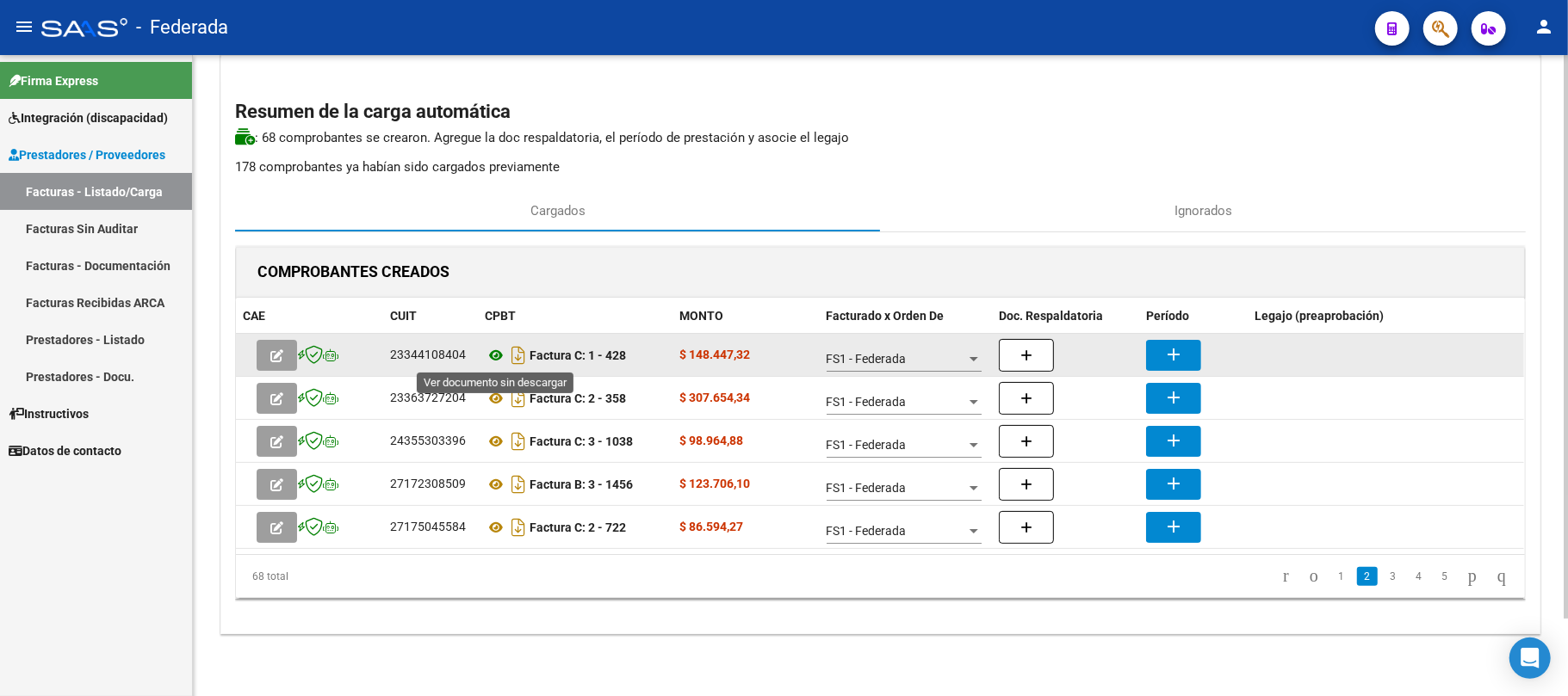
click at [496, 357] on icon at bounding box center [495, 354] width 22 height 21
click at [494, 356] on icon at bounding box center [495, 354] width 22 height 21
click at [1176, 352] on mat-icon "add" at bounding box center [1173, 354] width 21 height 21
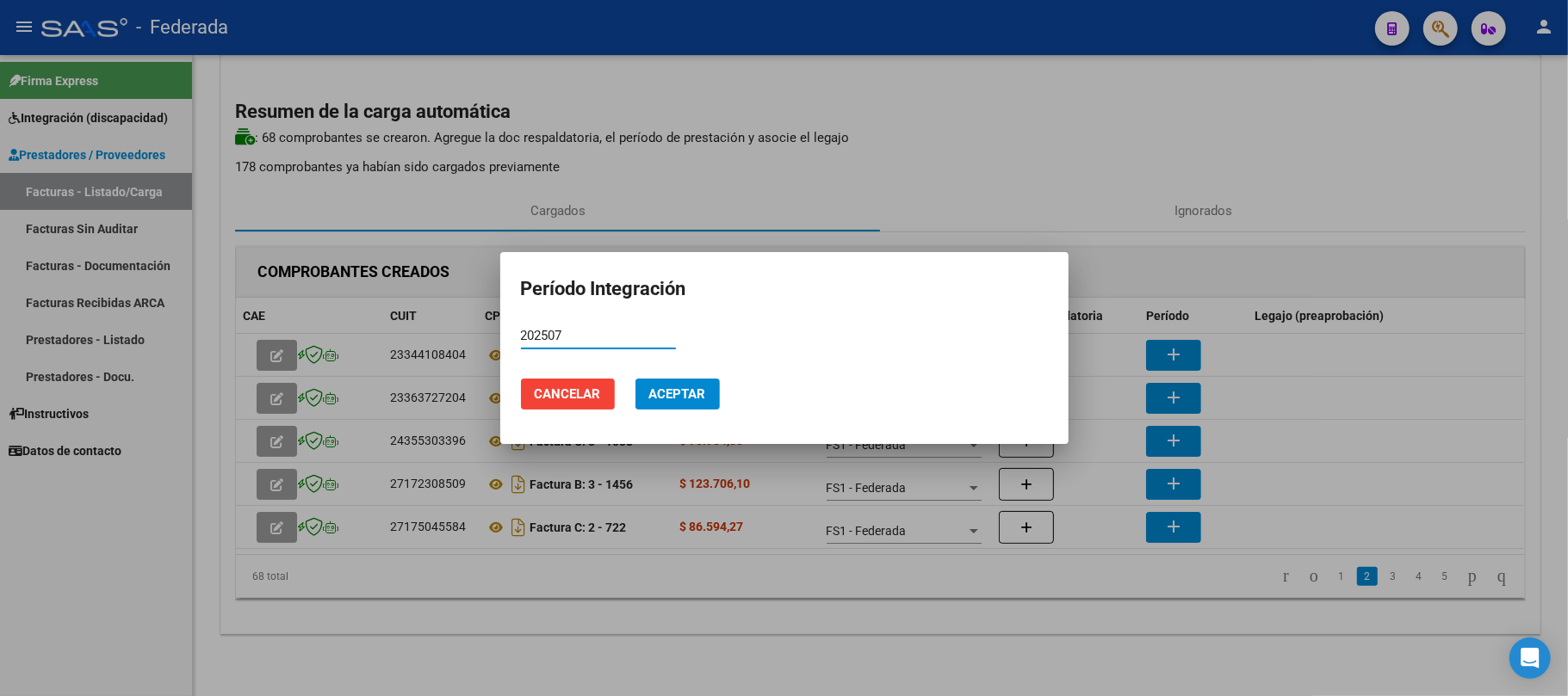
type input "202507"
click at [654, 379] on button "Aceptar" at bounding box center [677, 393] width 85 height 31
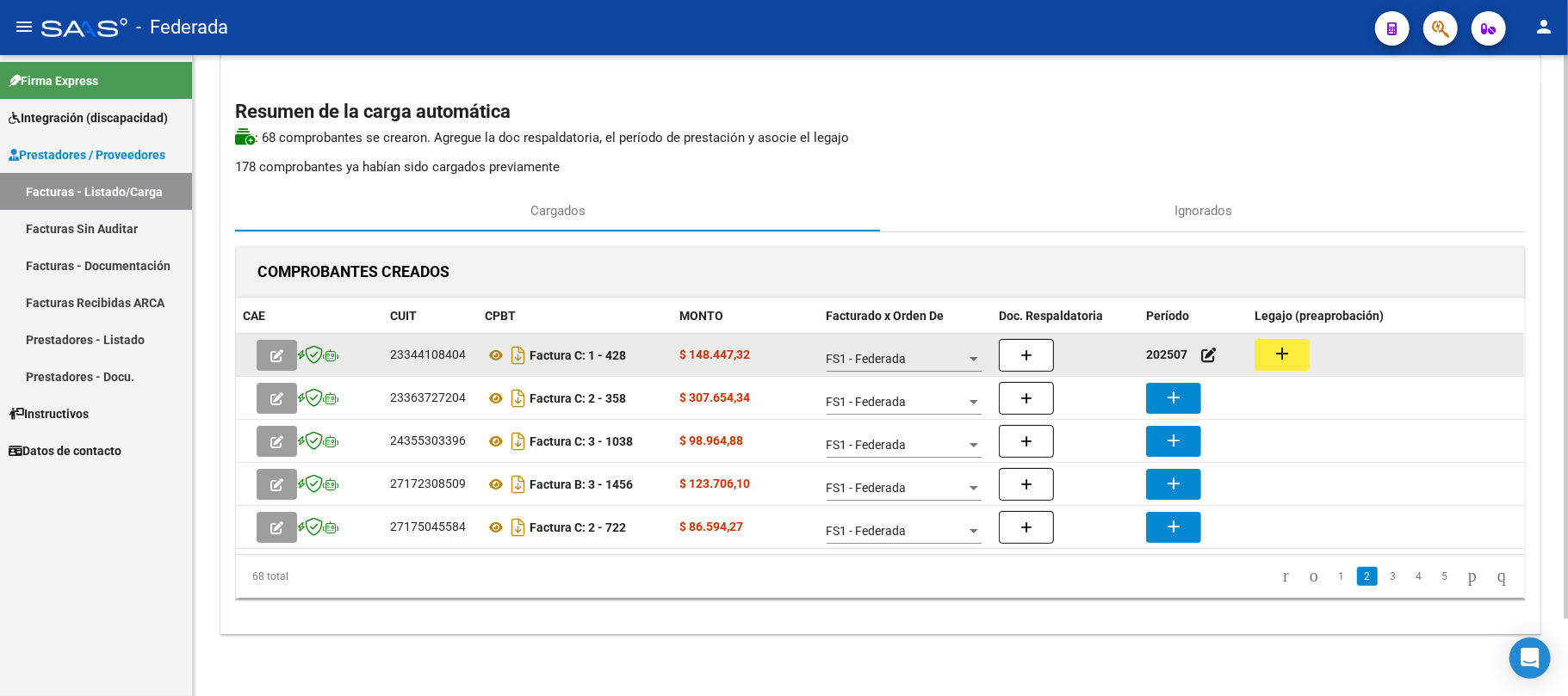
click at [1299, 348] on button "add" at bounding box center [1281, 354] width 55 height 32
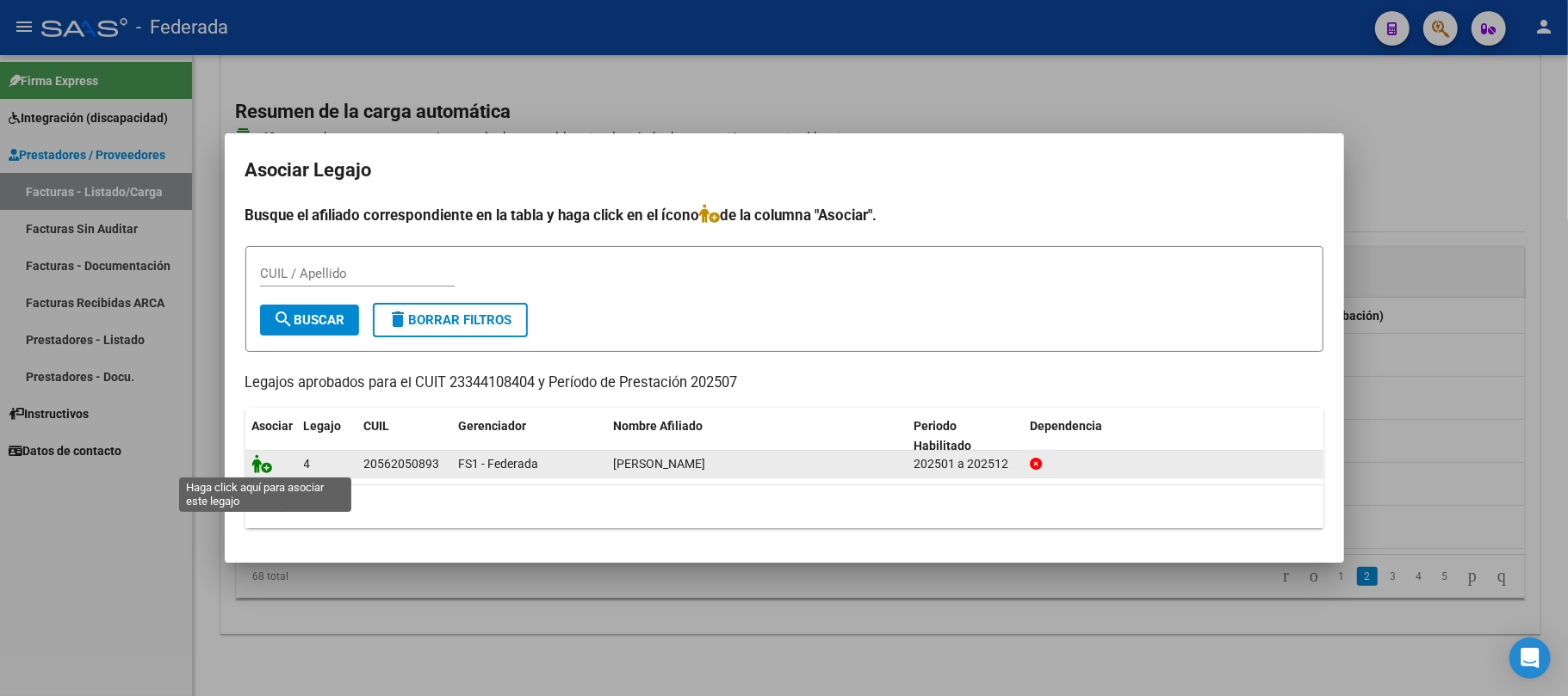
click at [260, 469] on icon at bounding box center [262, 463] width 21 height 19
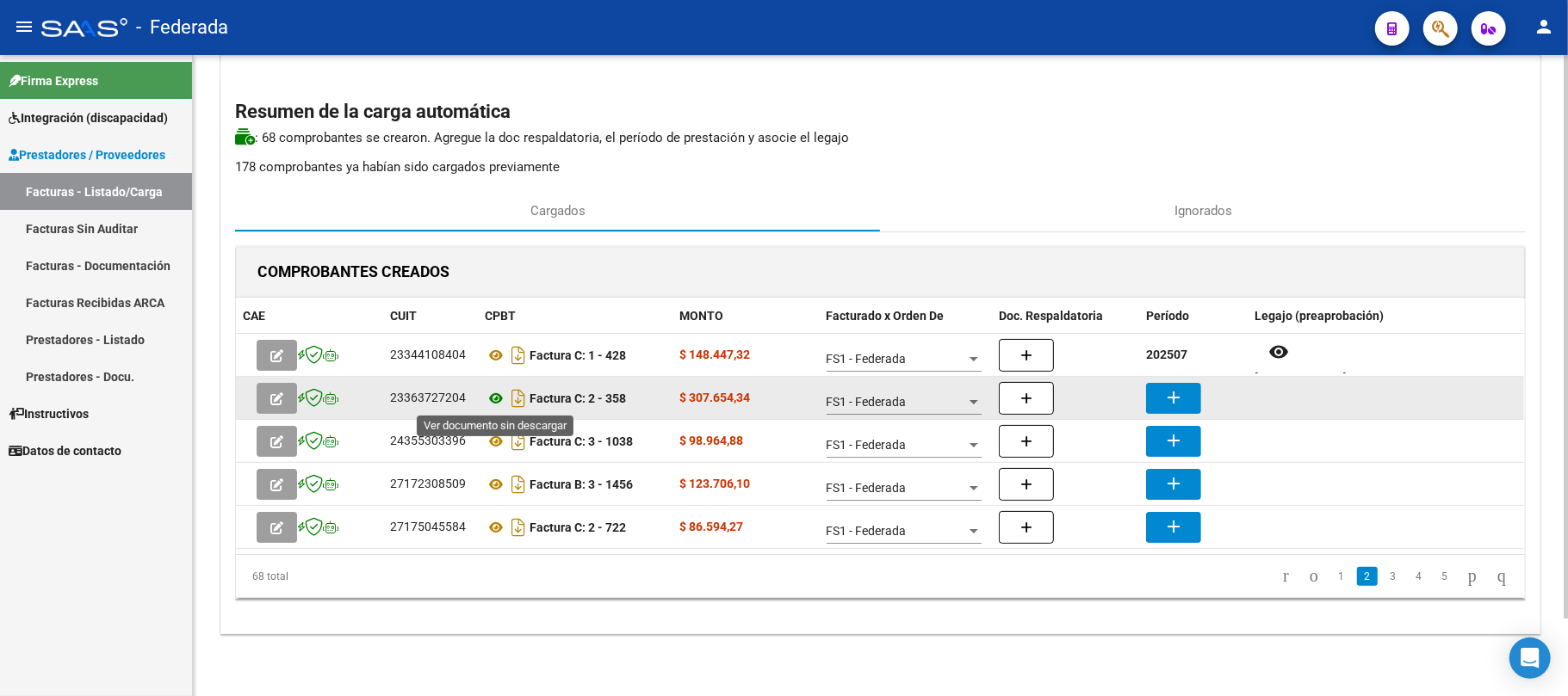
click at [496, 402] on icon at bounding box center [495, 398] width 22 height 21
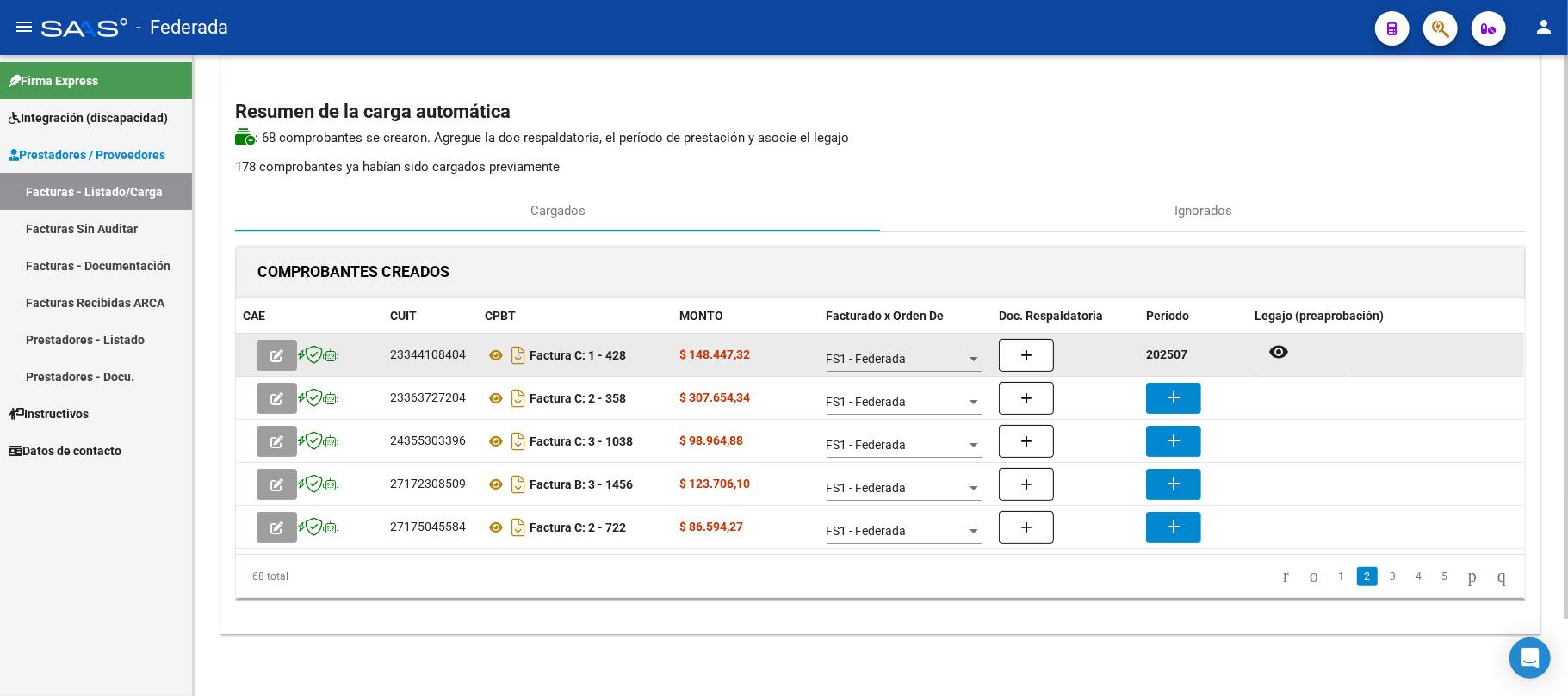
click at [1159, 348] on strong "202507" at bounding box center [1166, 354] width 41 height 14
click at [1159, 349] on strong "202507" at bounding box center [1166, 354] width 41 height 14
copy strong "202507"
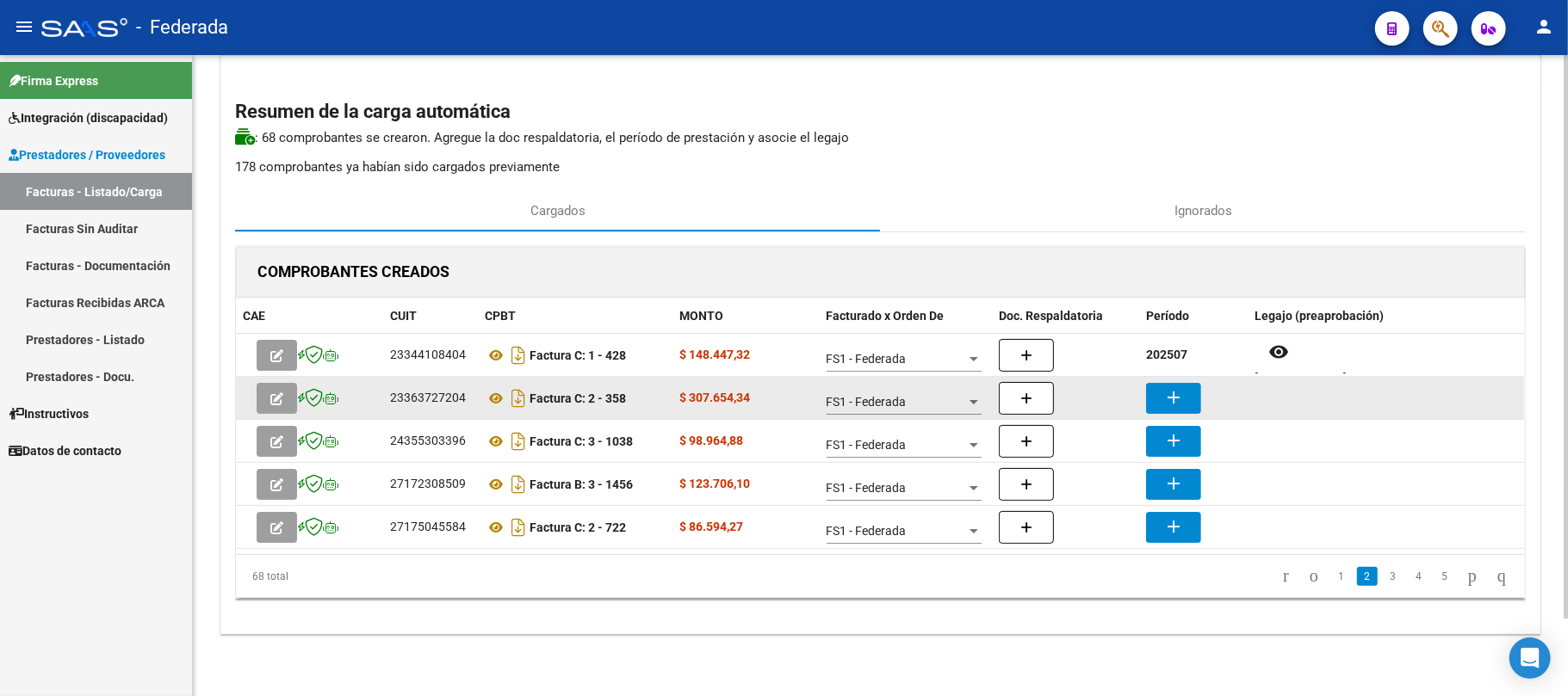
click at [1169, 387] on mat-icon "add" at bounding box center [1173, 397] width 21 height 21
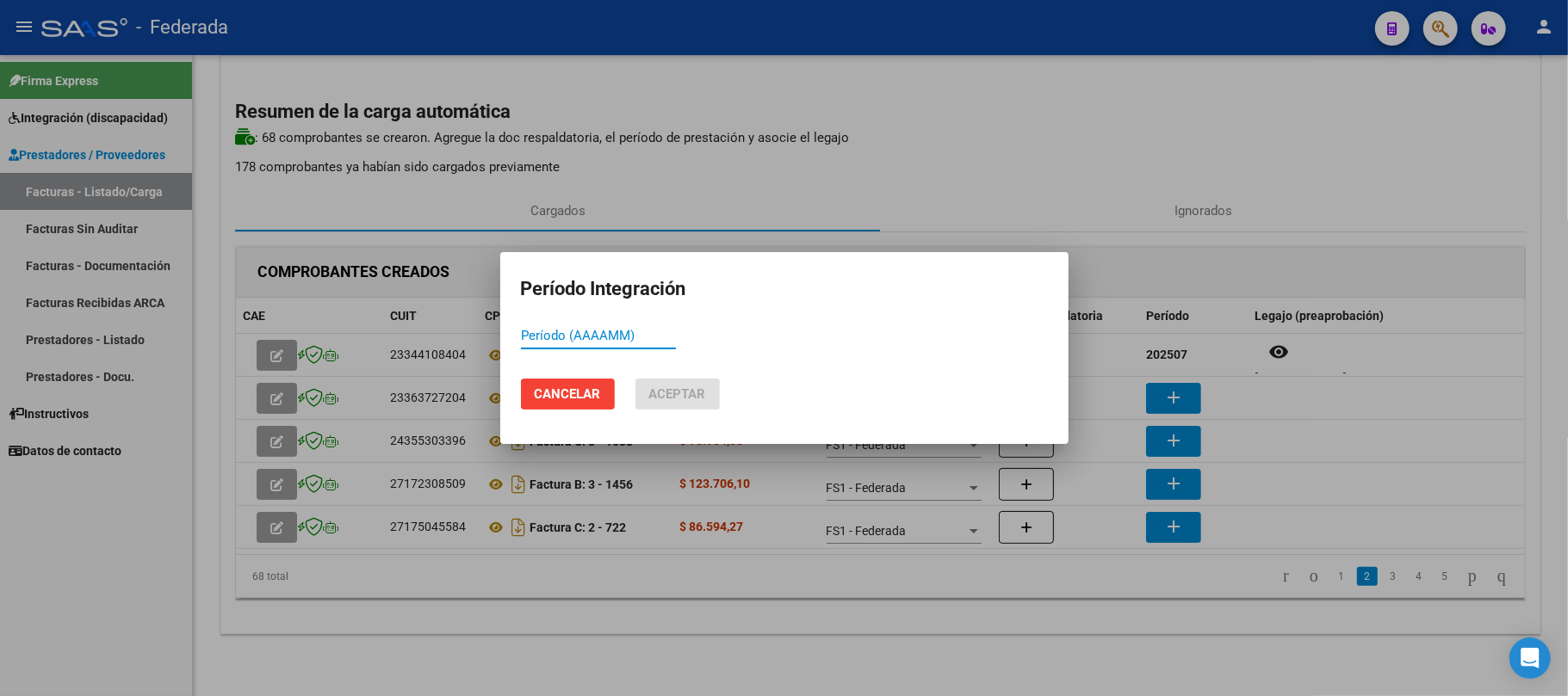
paste input "202507"
type input "202507"
click at [699, 394] on span "Aceptar" at bounding box center [677, 394] width 57 height 16
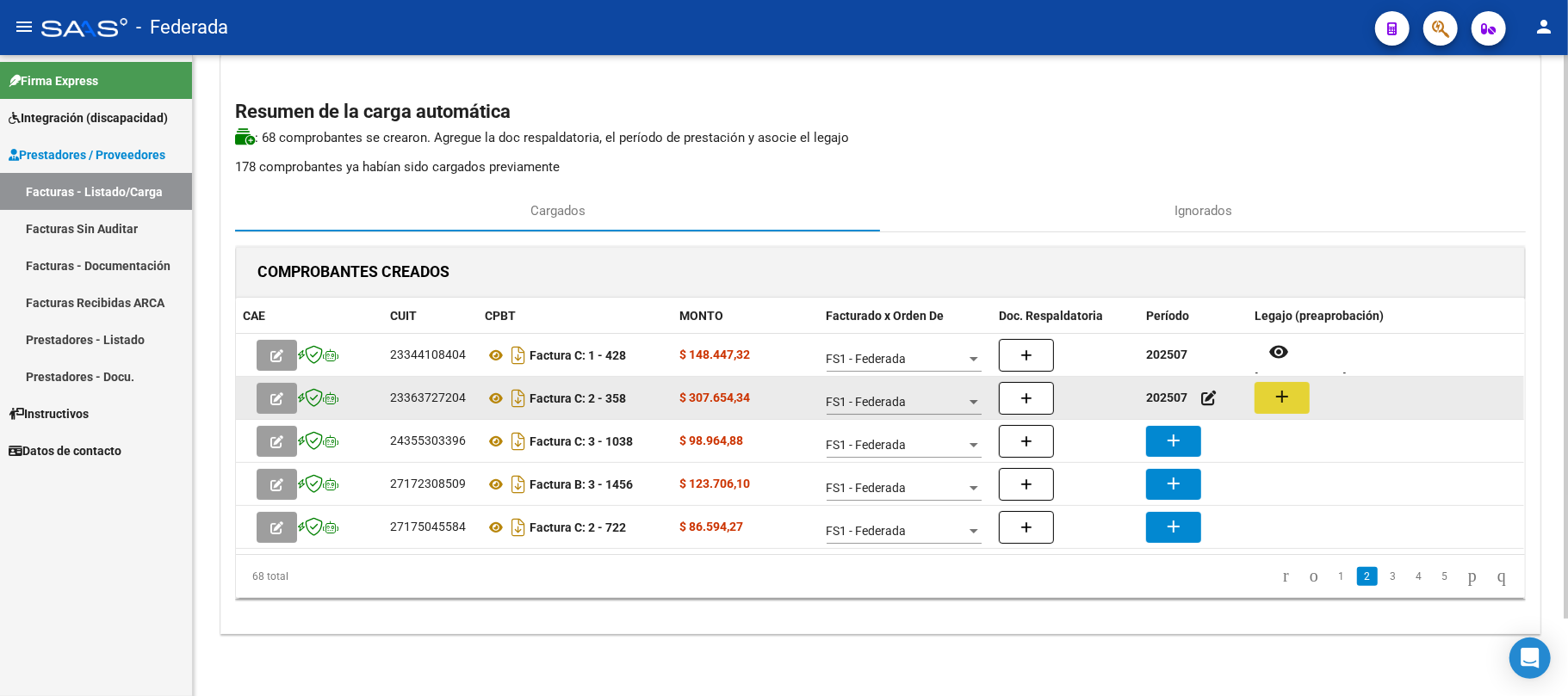
click at [1279, 383] on button "add" at bounding box center [1281, 398] width 55 height 32
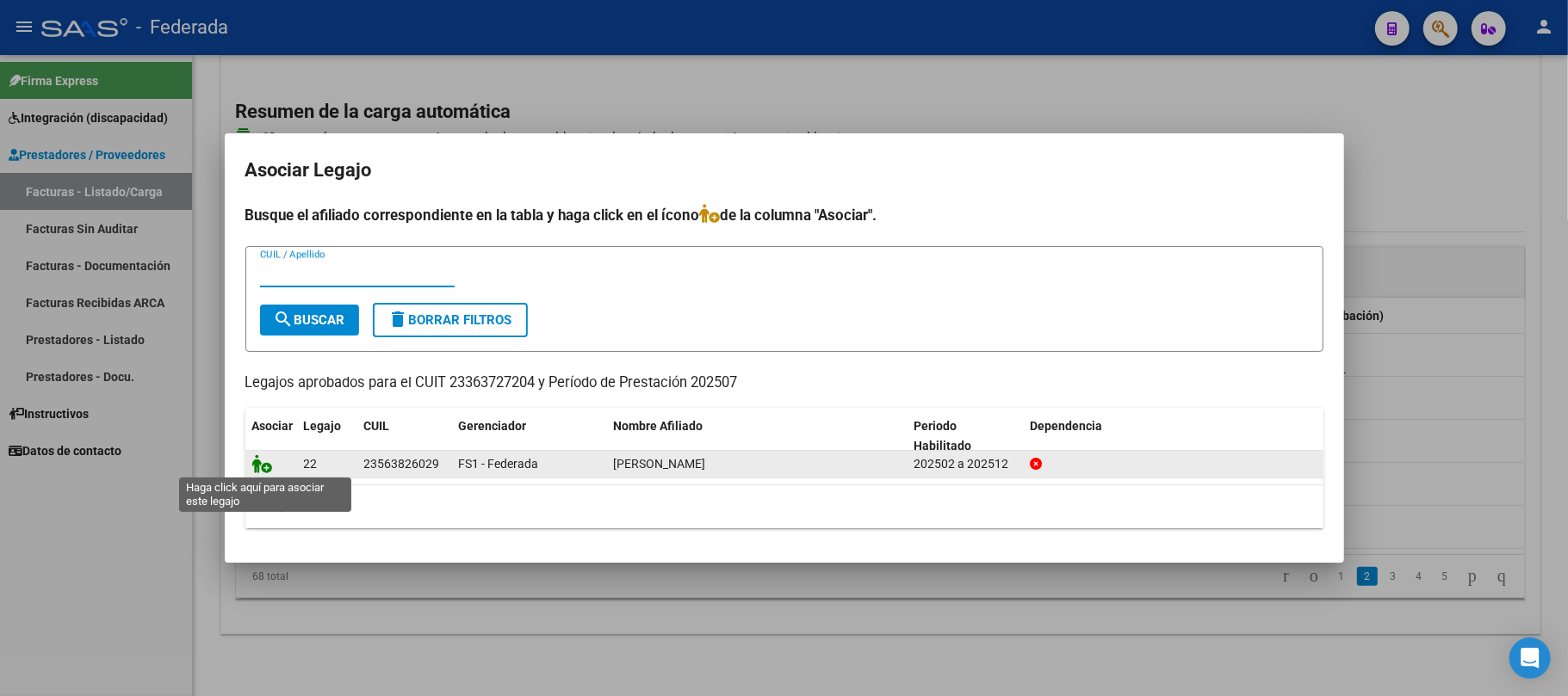
click at [256, 465] on icon at bounding box center [262, 463] width 21 height 19
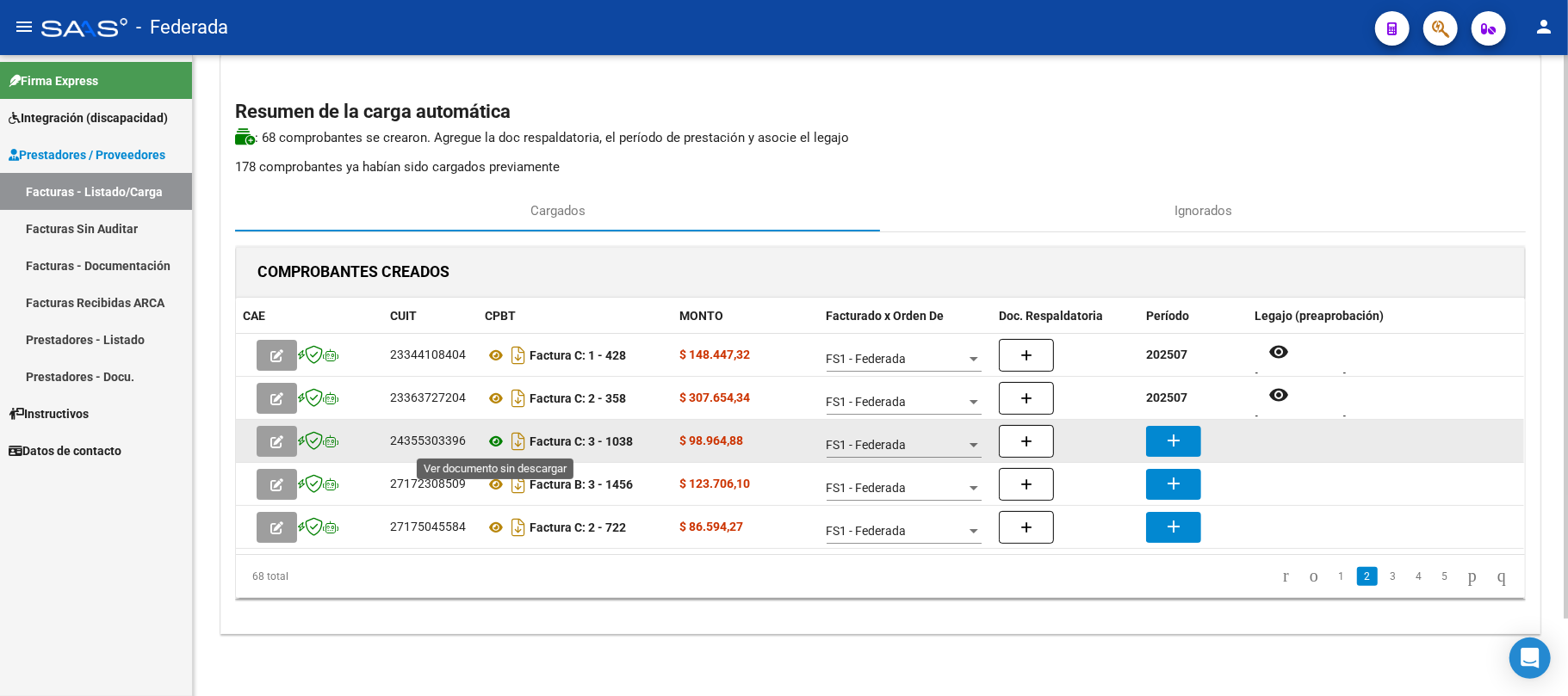
click at [493, 442] on icon at bounding box center [495, 441] width 22 height 21
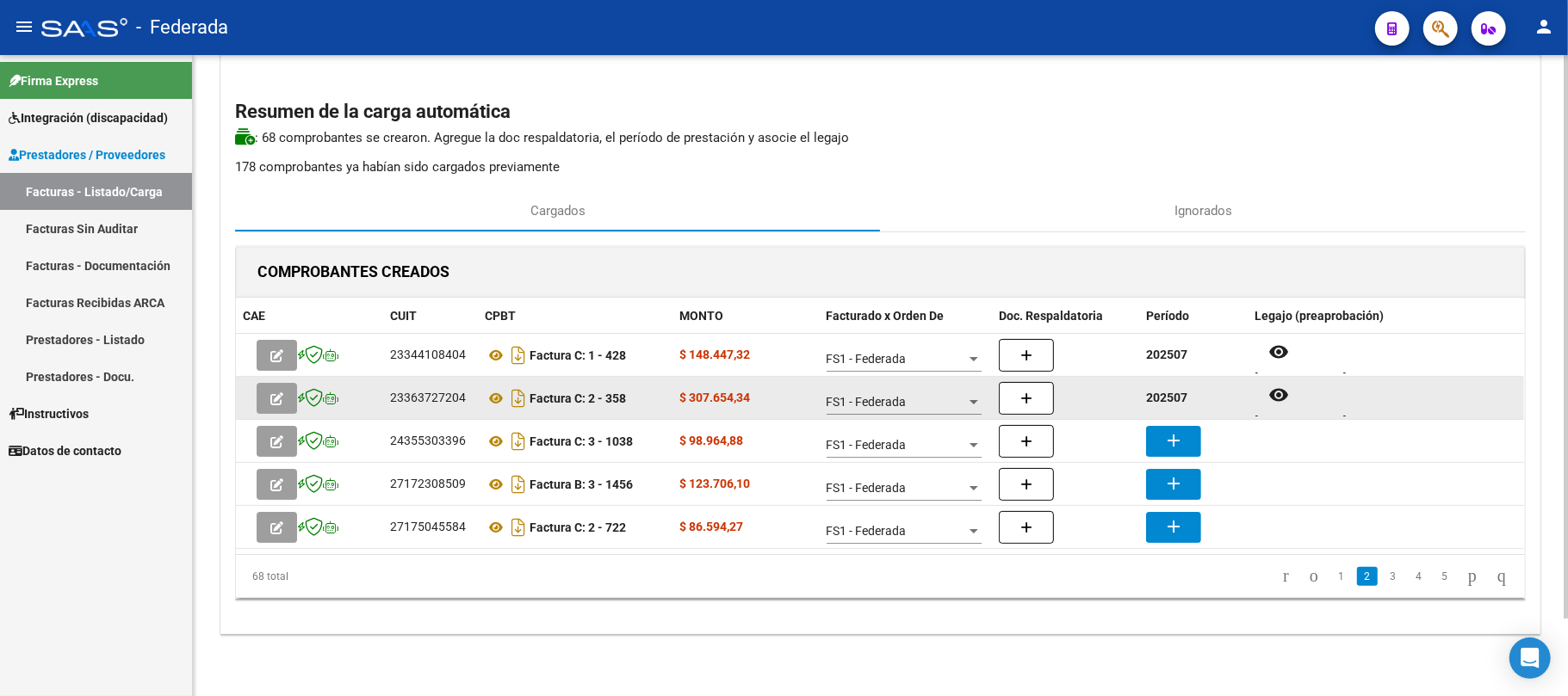
click at [1176, 388] on div "202507" at bounding box center [1192, 398] width 95 height 20
copy strong "202507"
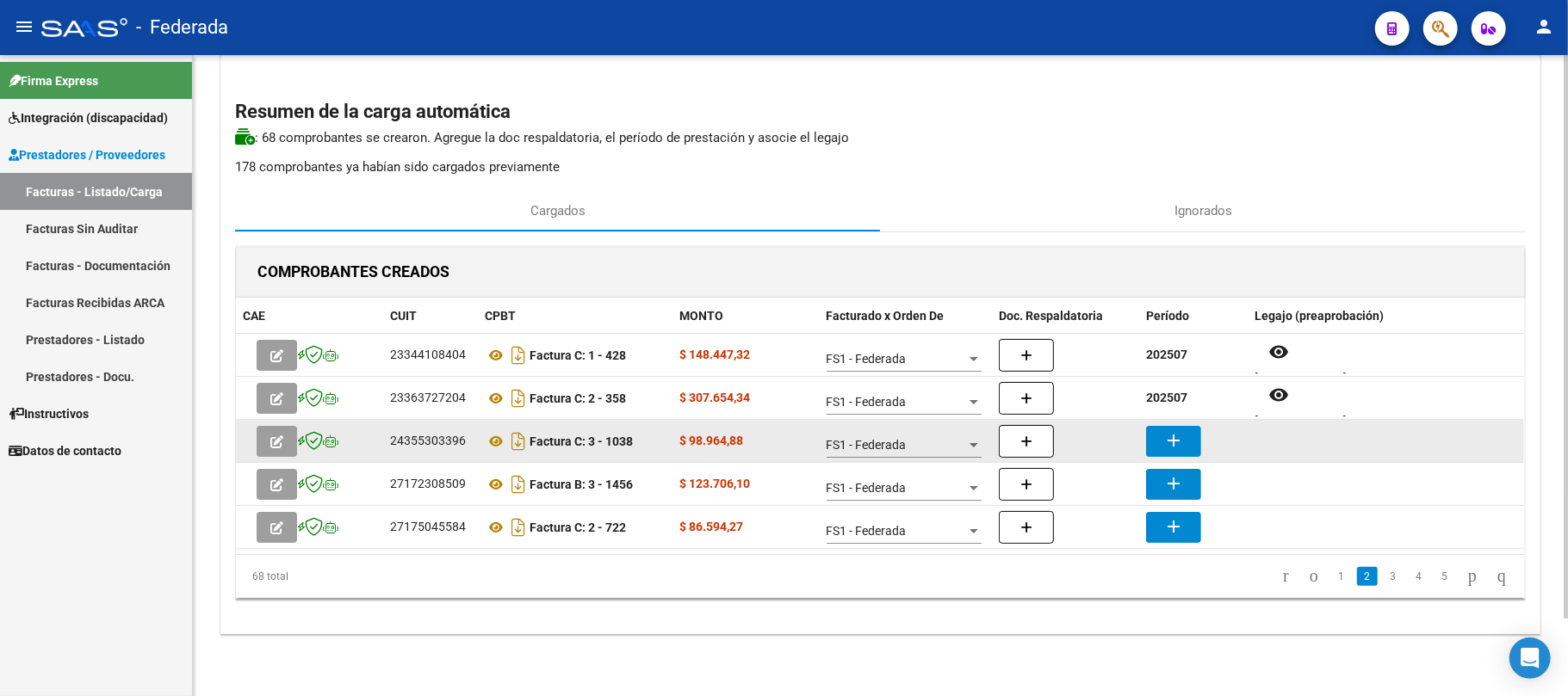
click at [1178, 440] on mat-icon "add" at bounding box center [1173, 440] width 21 height 21
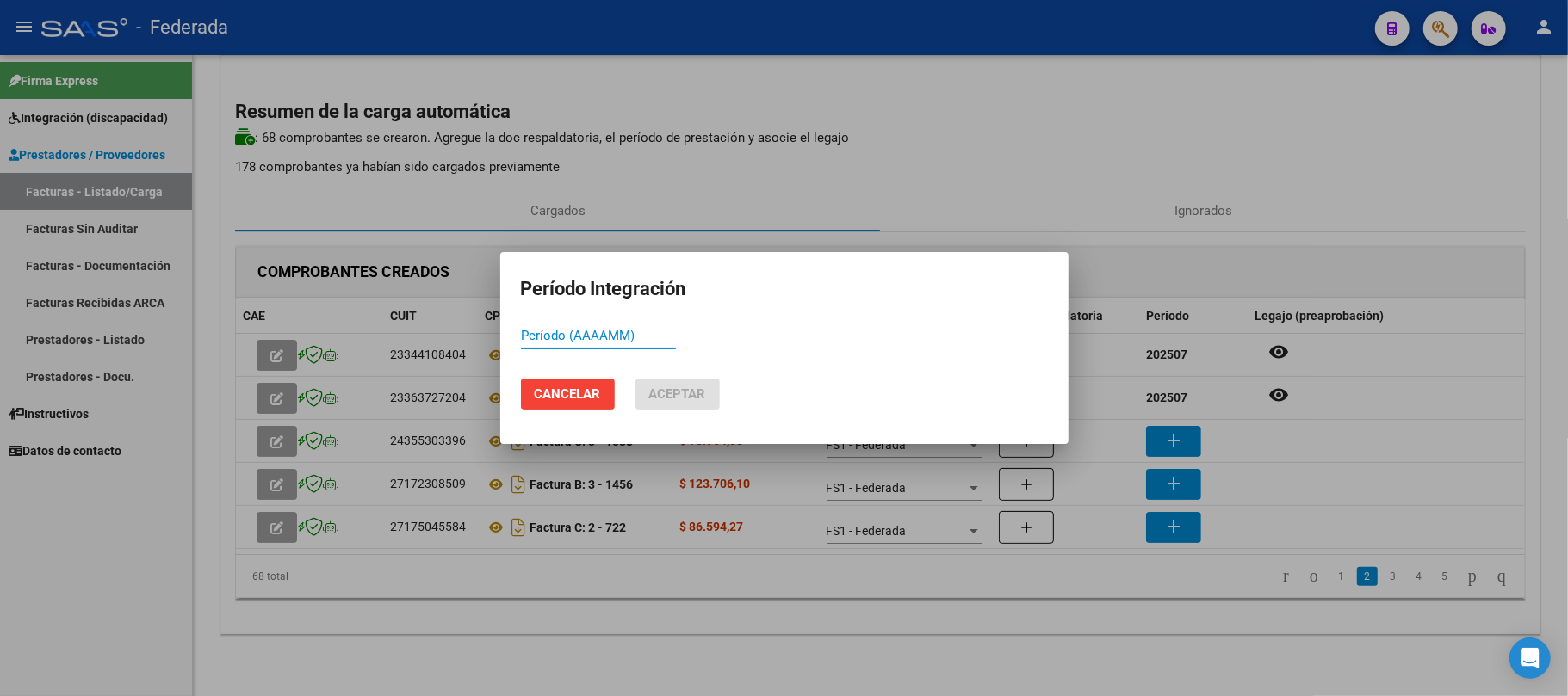
paste input "202507"
type input "202507"
click at [713, 395] on button "Aceptar" at bounding box center [677, 393] width 85 height 31
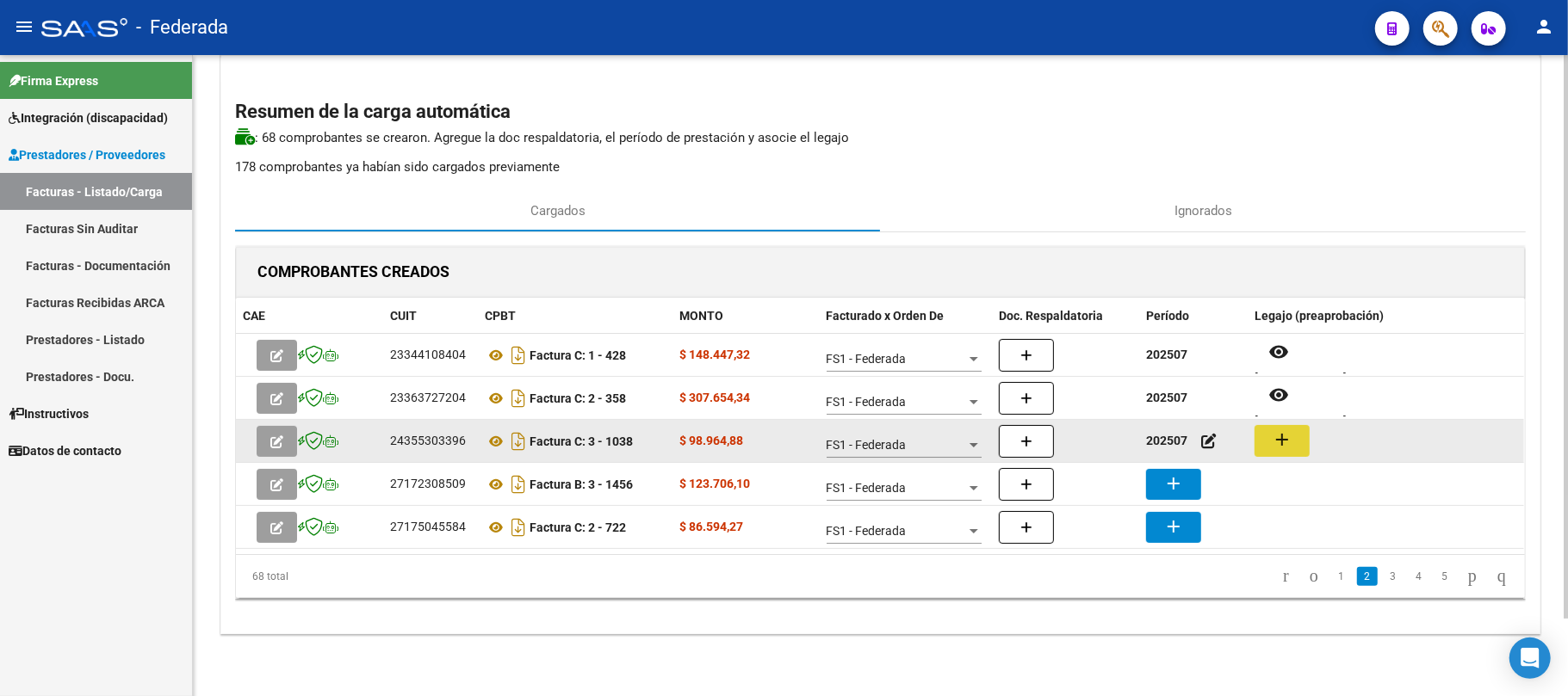
click at [1281, 445] on mat-icon "add" at bounding box center [1281, 439] width 21 height 21
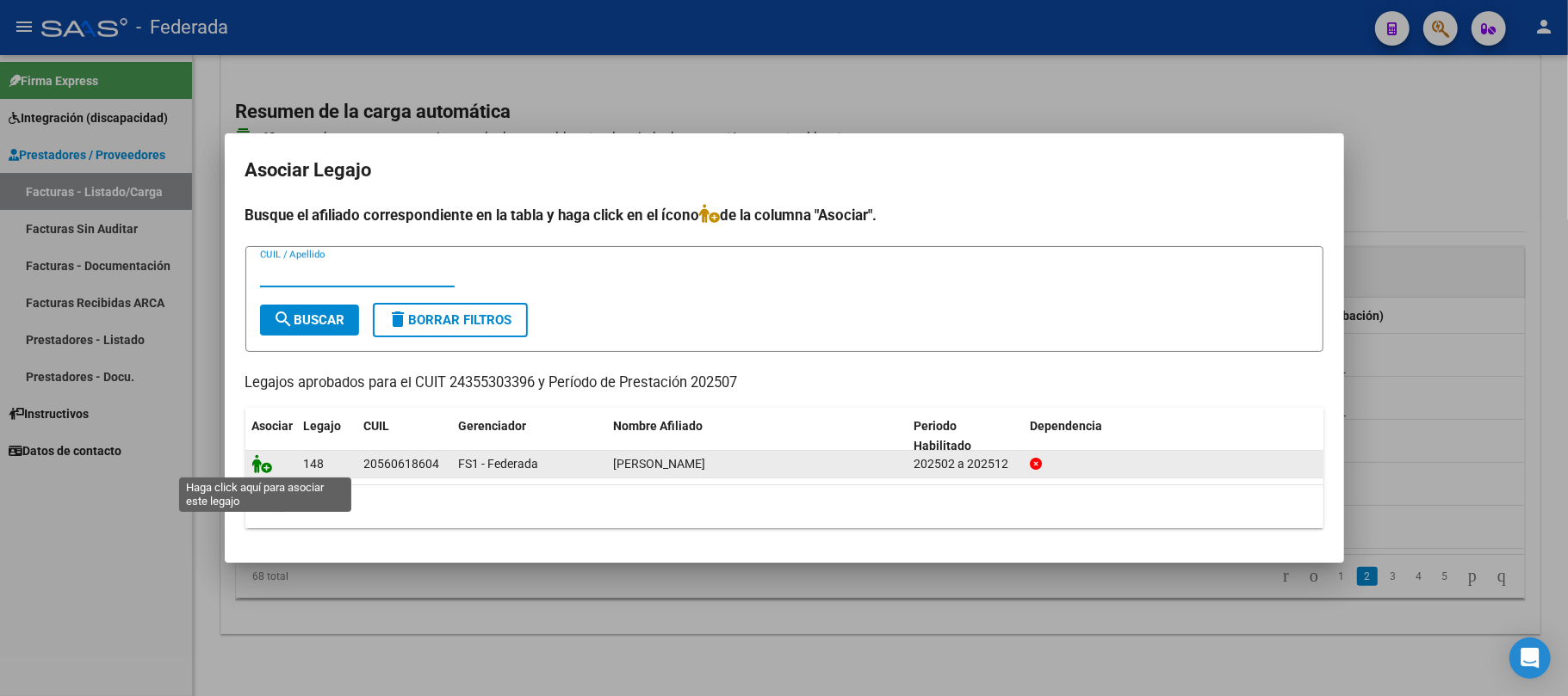
click at [260, 461] on icon at bounding box center [262, 463] width 21 height 19
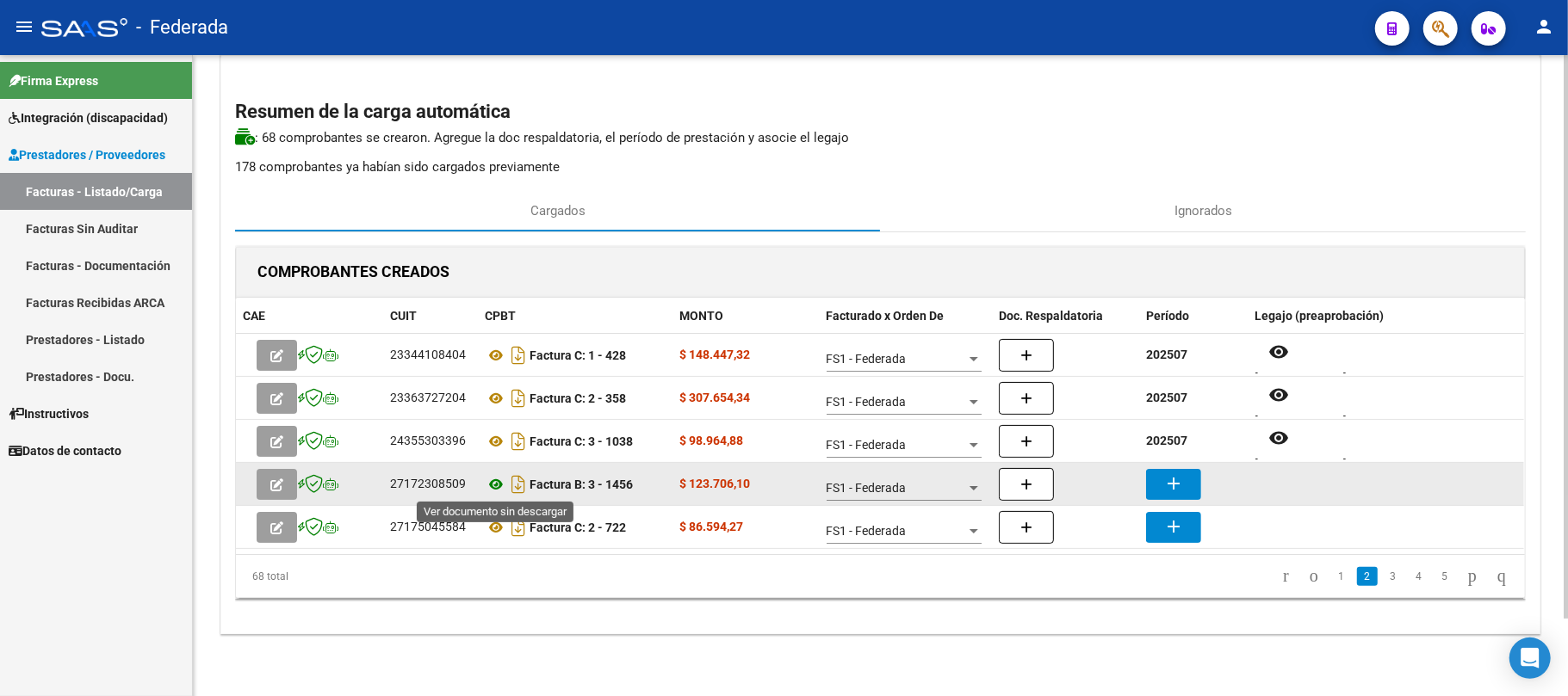
click at [492, 486] on icon at bounding box center [495, 484] width 22 height 21
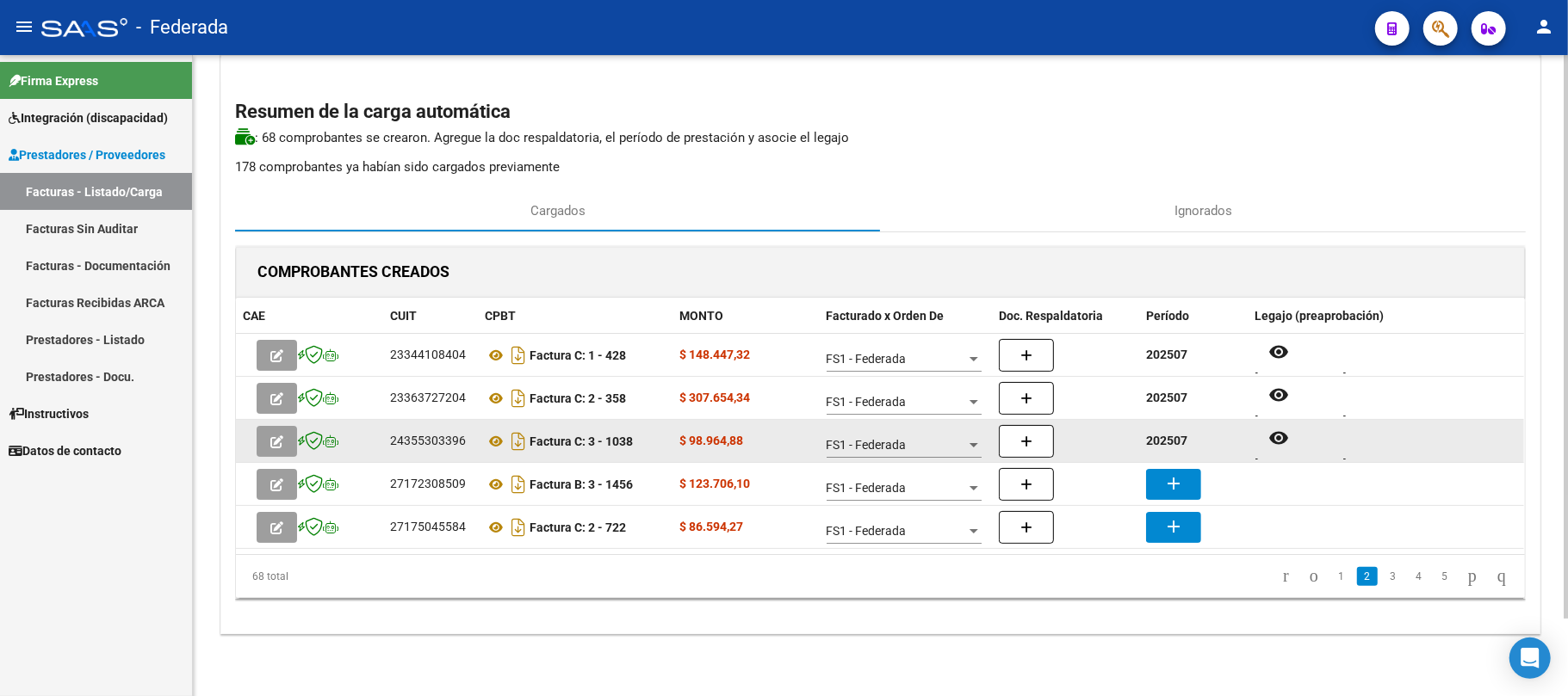
click at [1176, 439] on strong "202507" at bounding box center [1166, 441] width 41 height 14
copy strong "202507"
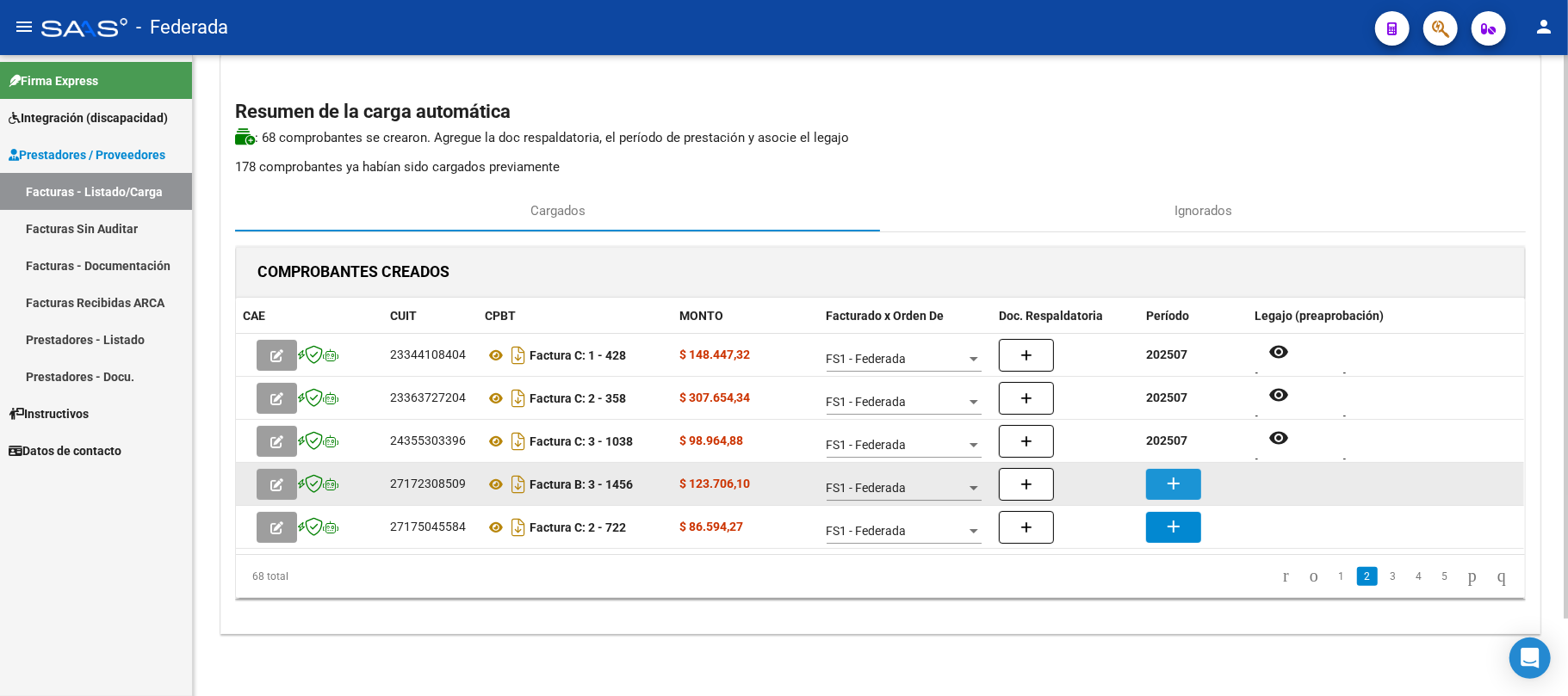
click at [1175, 477] on mat-icon "add" at bounding box center [1173, 483] width 21 height 21
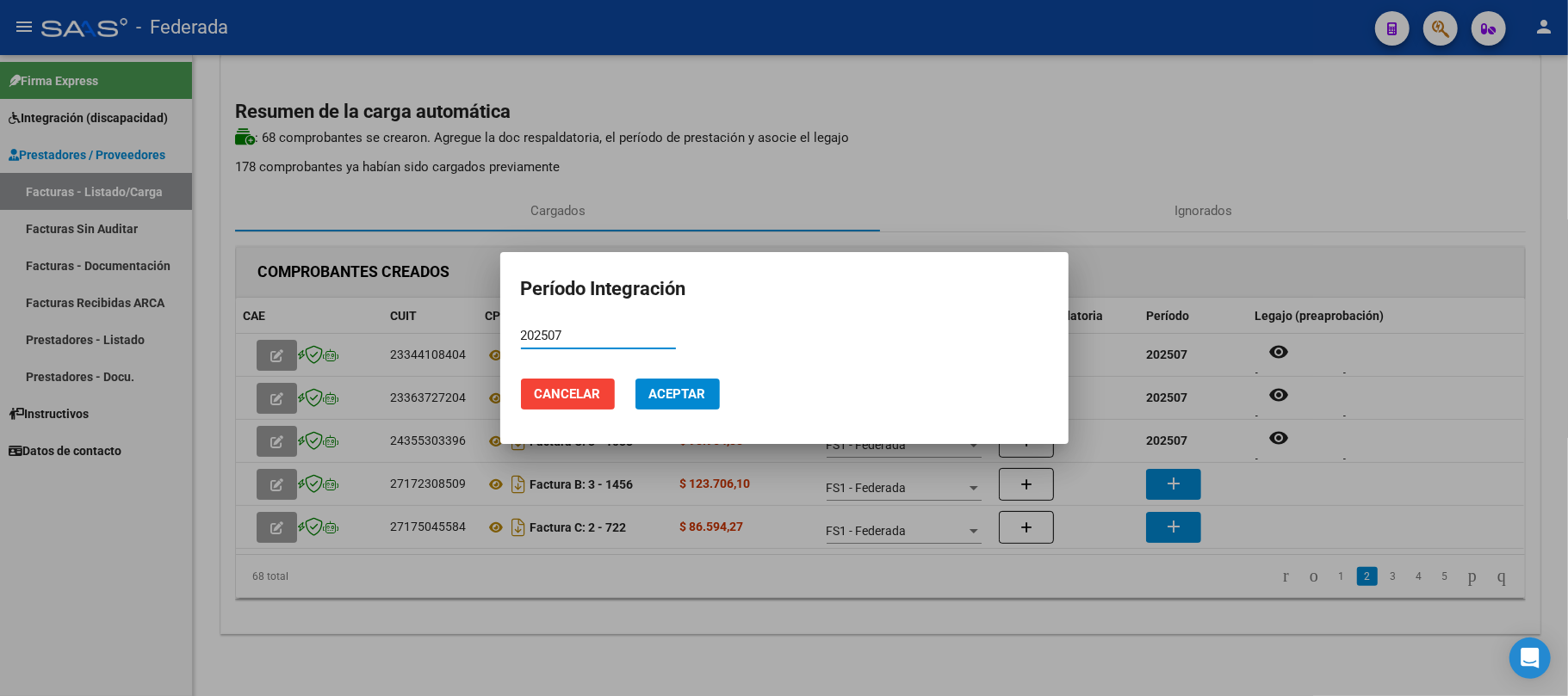
type input "202507"
click at [703, 395] on span "Aceptar" at bounding box center [677, 394] width 57 height 16
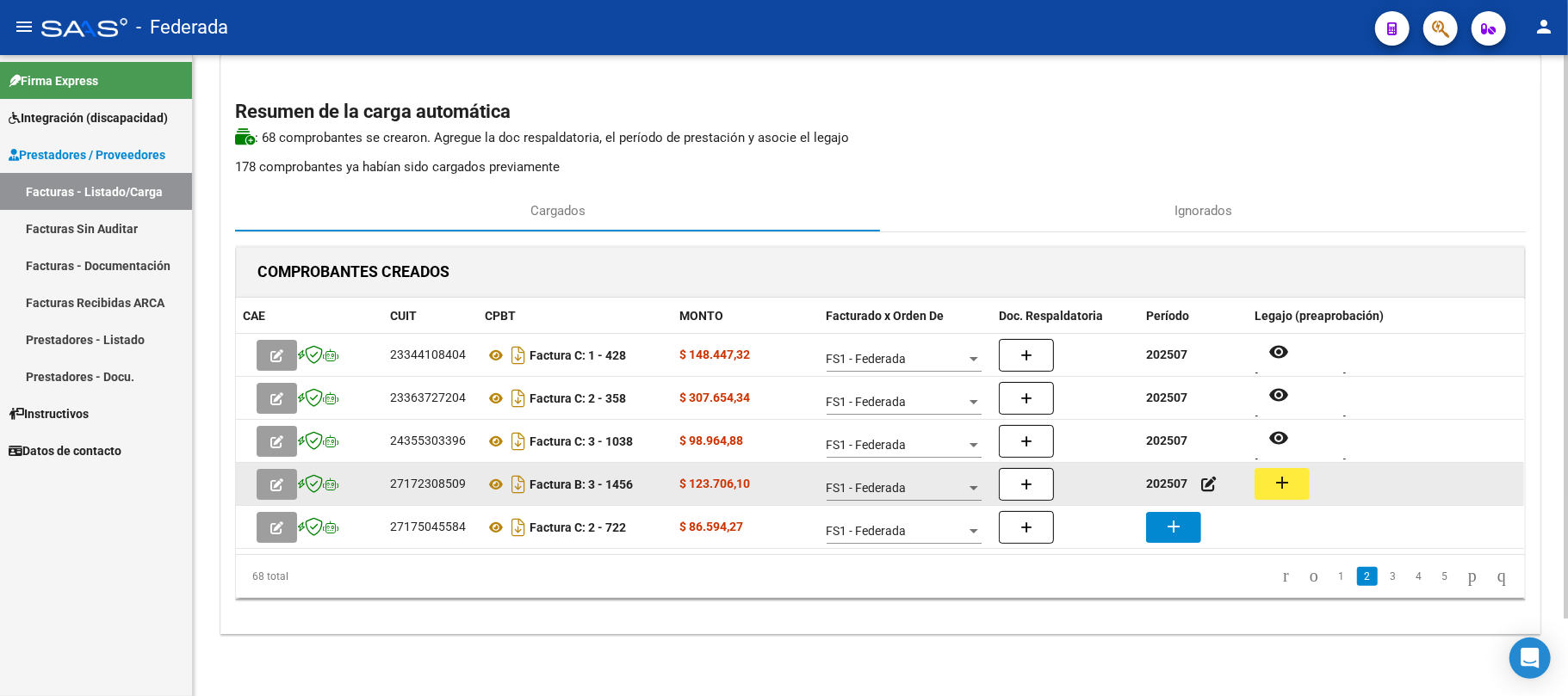
click at [1279, 468] on button "add" at bounding box center [1281, 484] width 55 height 32
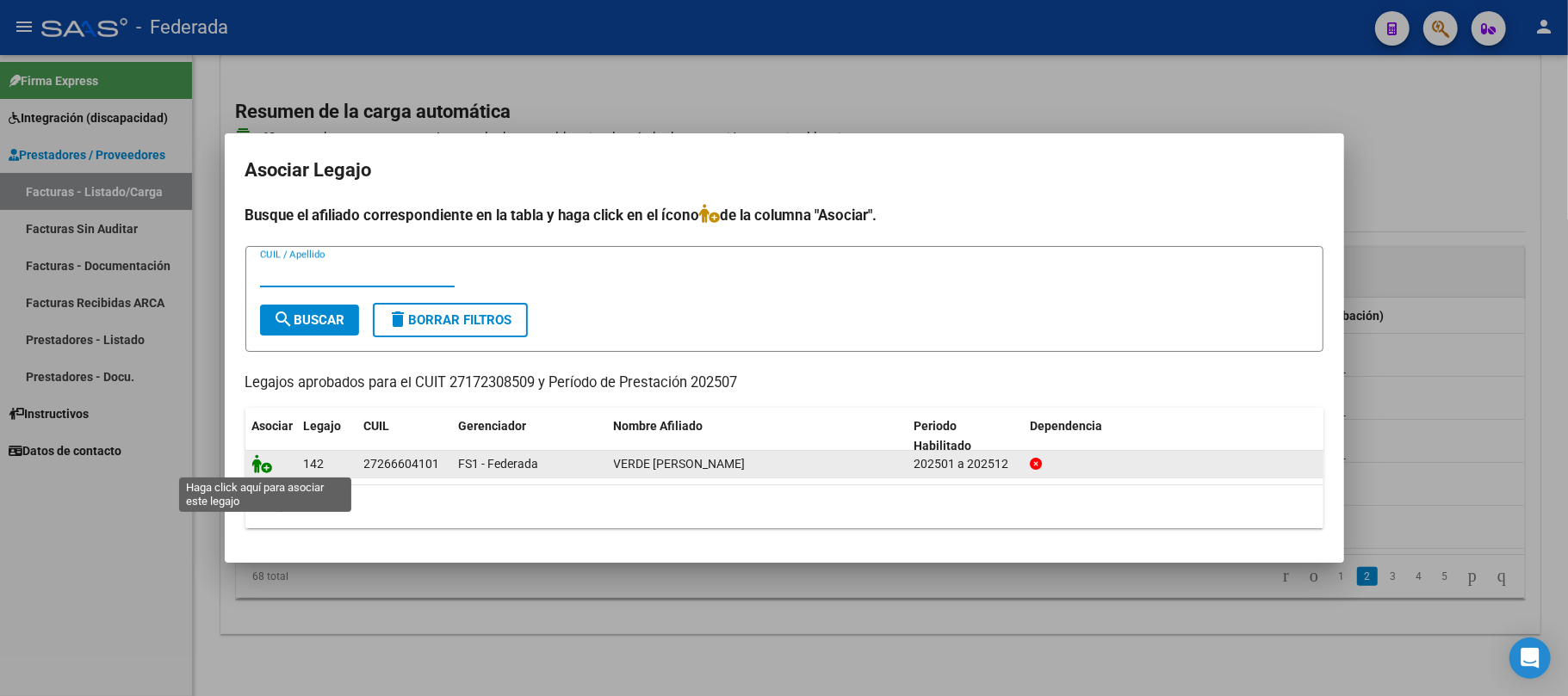
click at [269, 461] on icon at bounding box center [262, 463] width 21 height 19
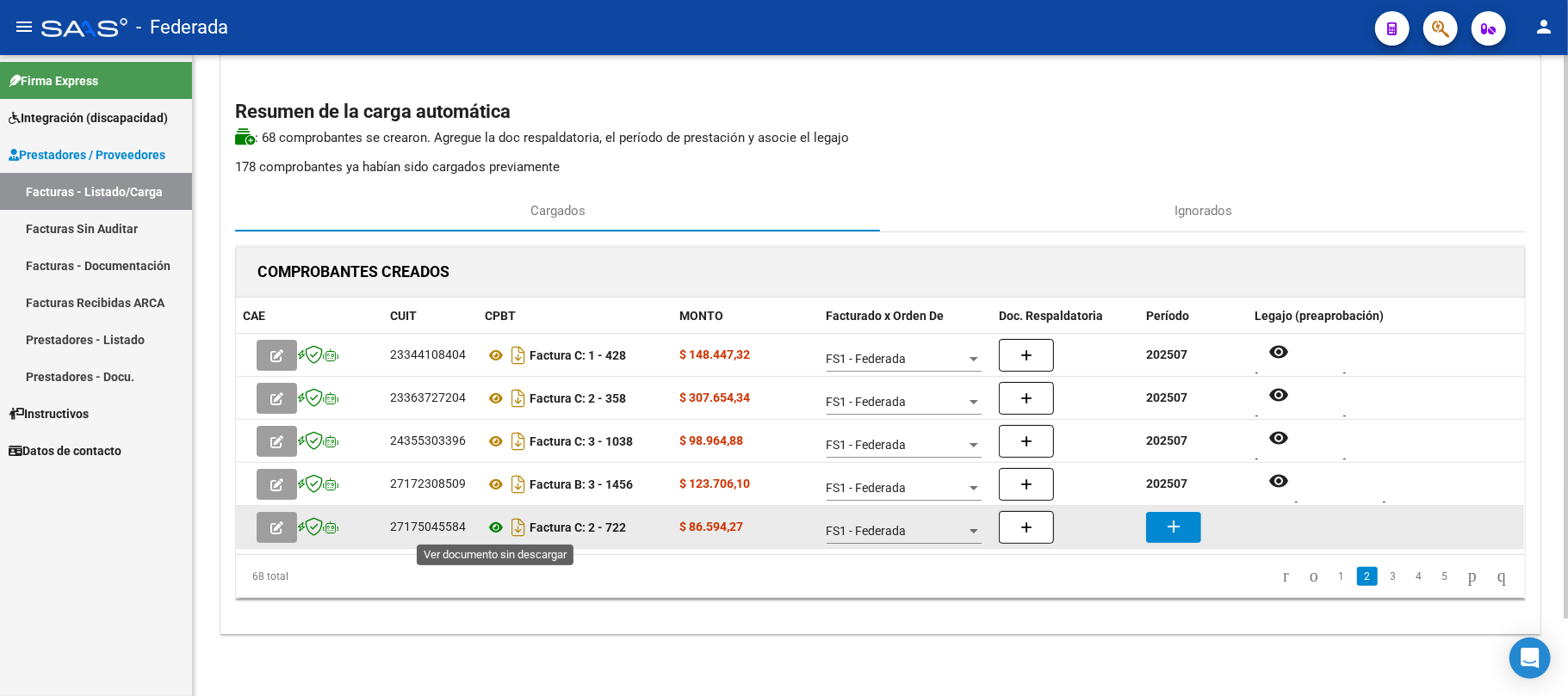
click at [499, 523] on icon at bounding box center [495, 527] width 22 height 21
click at [1164, 527] on mat-icon "add" at bounding box center [1173, 526] width 21 height 21
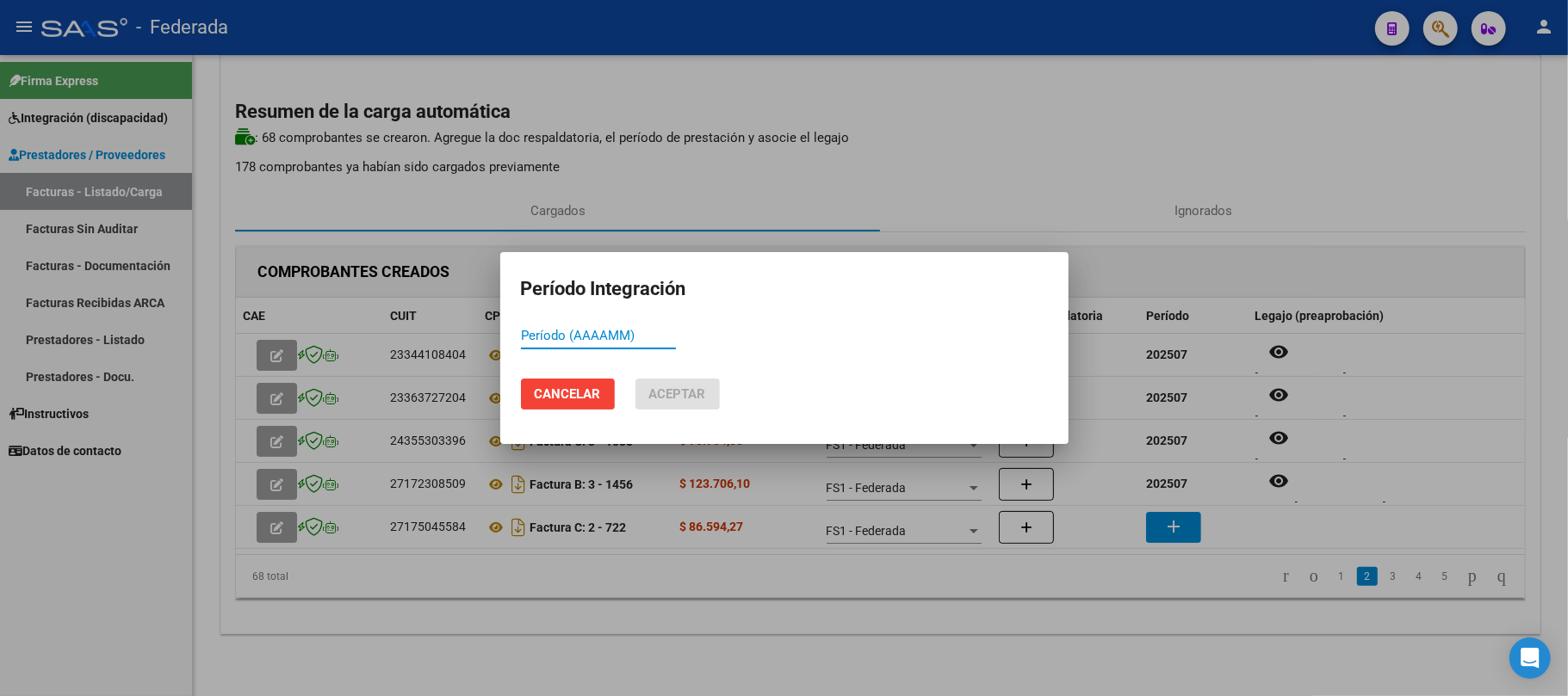
paste input "202507"
type input "202507"
click at [696, 397] on span "Aceptar" at bounding box center [677, 394] width 57 height 16
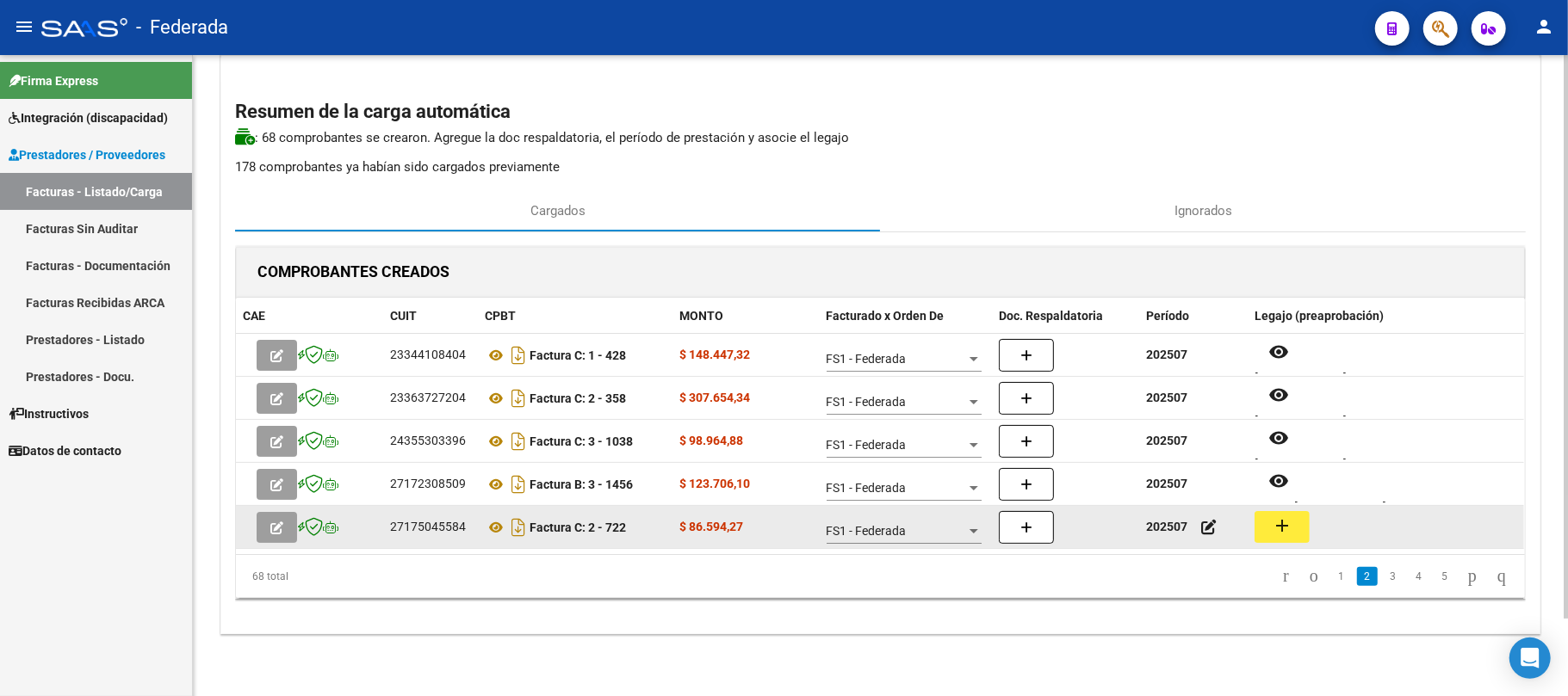
click at [1281, 530] on mat-icon "add" at bounding box center [1281, 526] width 21 height 21
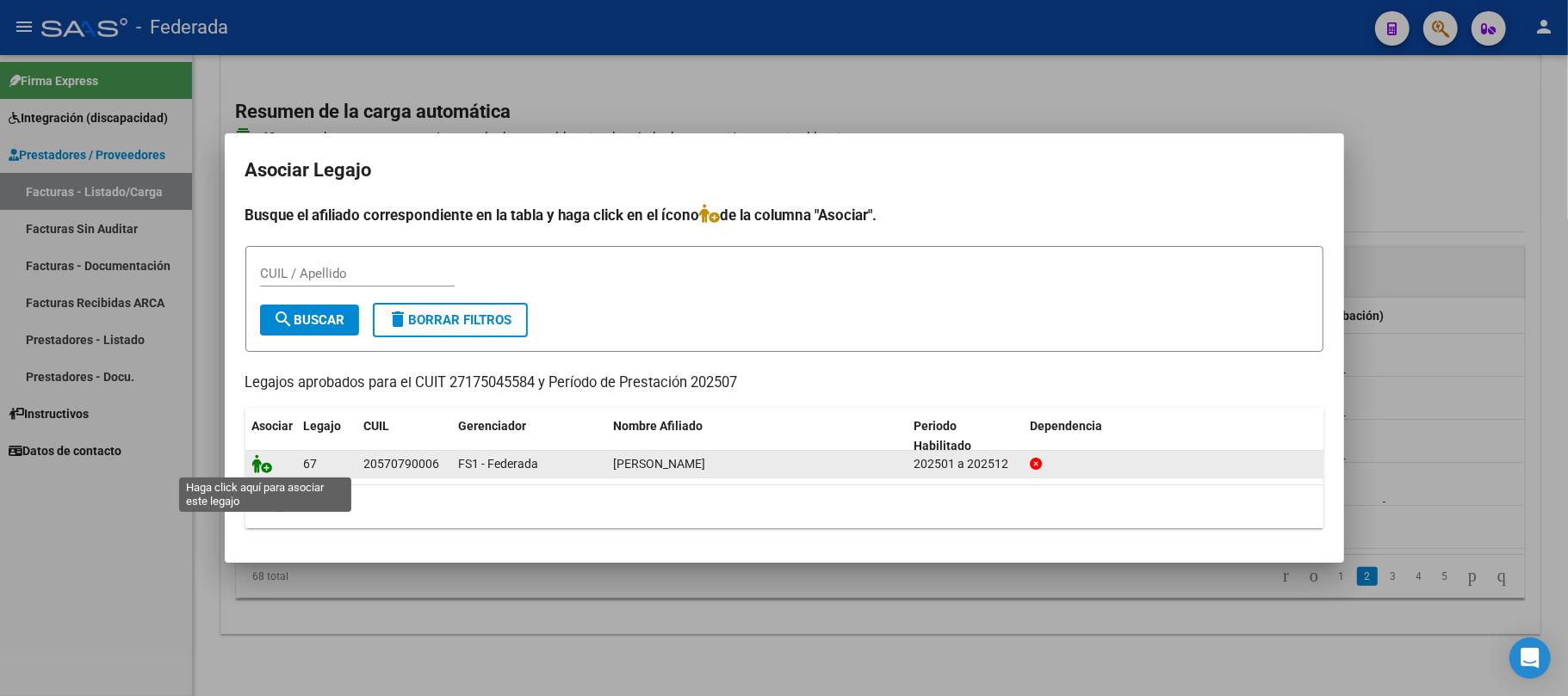
click at [258, 470] on icon at bounding box center [262, 463] width 21 height 19
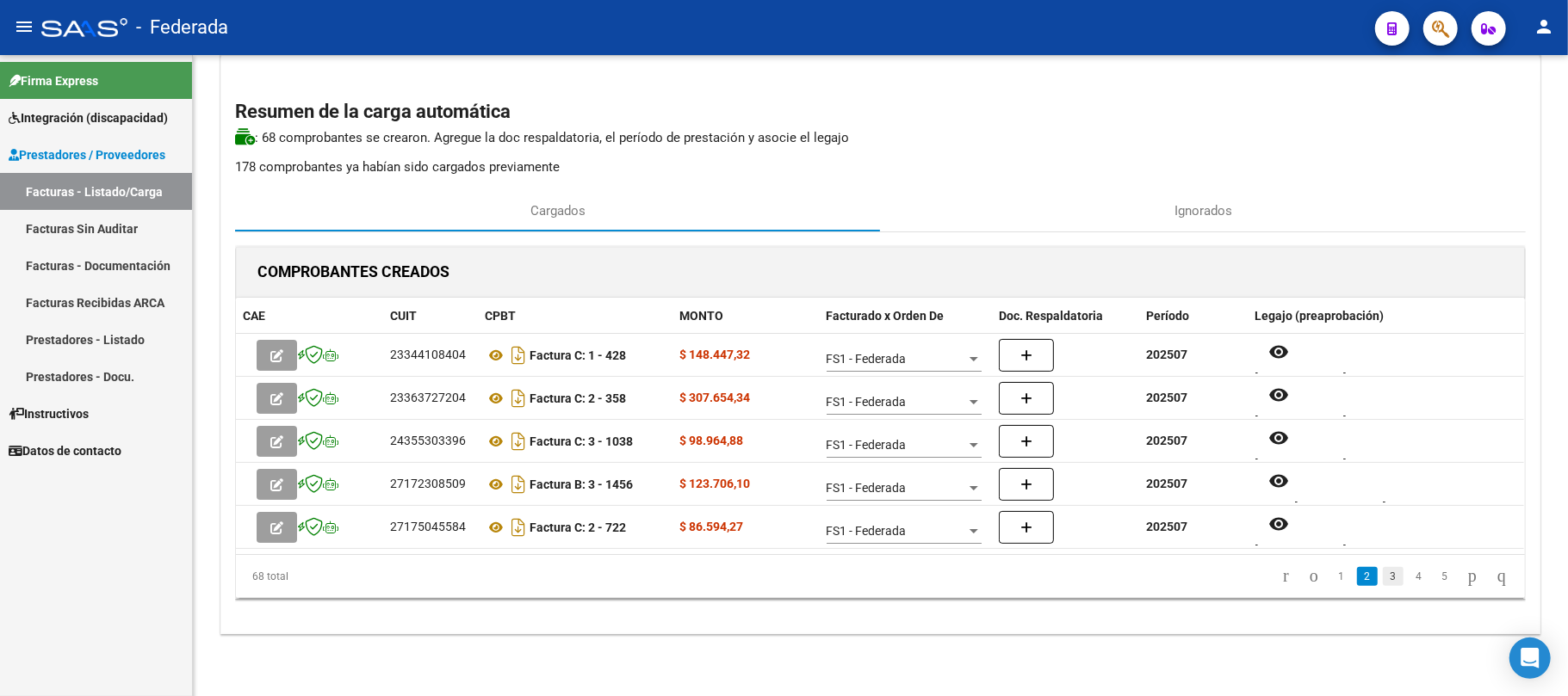
click at [1383, 580] on link "3" at bounding box center [1393, 576] width 21 height 19
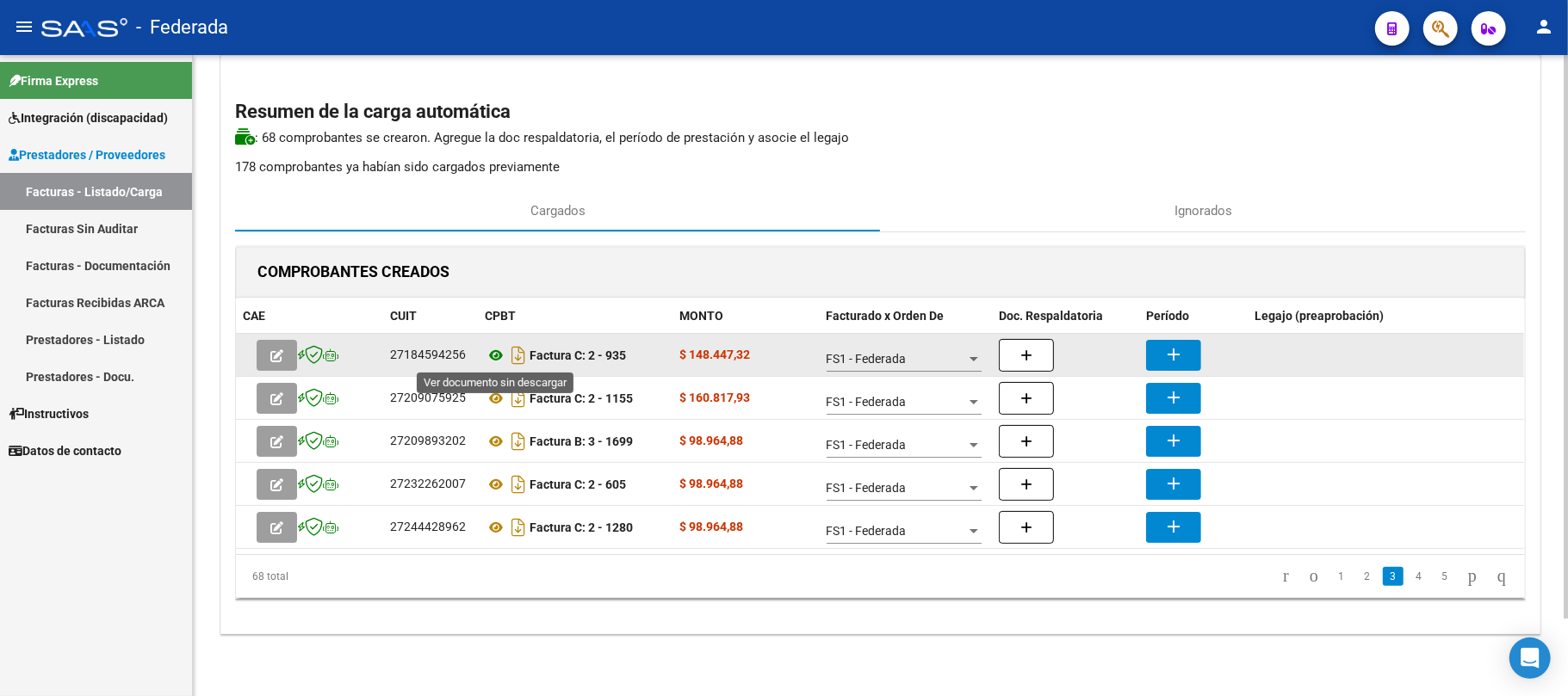
click at [492, 355] on icon at bounding box center [495, 354] width 22 height 21
click at [1165, 352] on mat-icon "add" at bounding box center [1173, 354] width 21 height 21
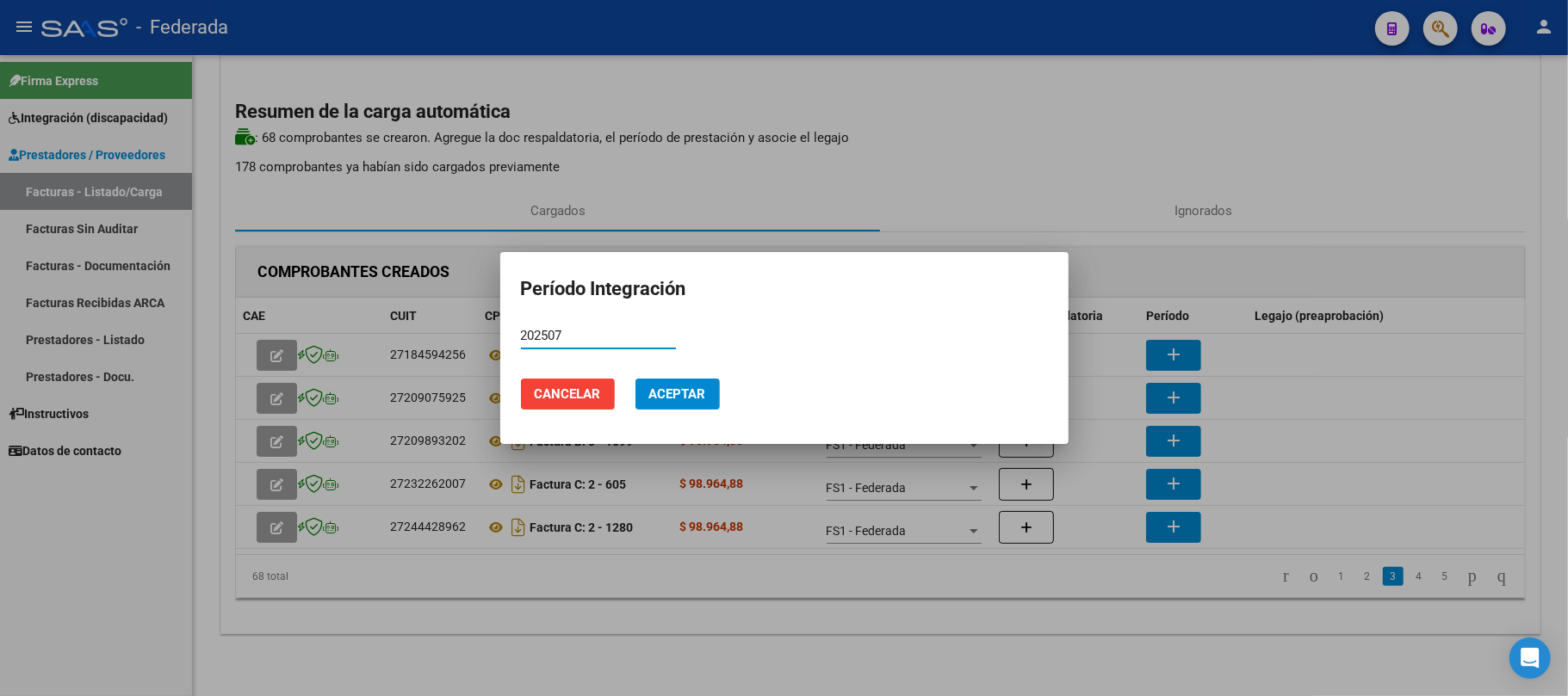
type input "202507"
click at [668, 394] on span "Aceptar" at bounding box center [677, 394] width 57 height 16
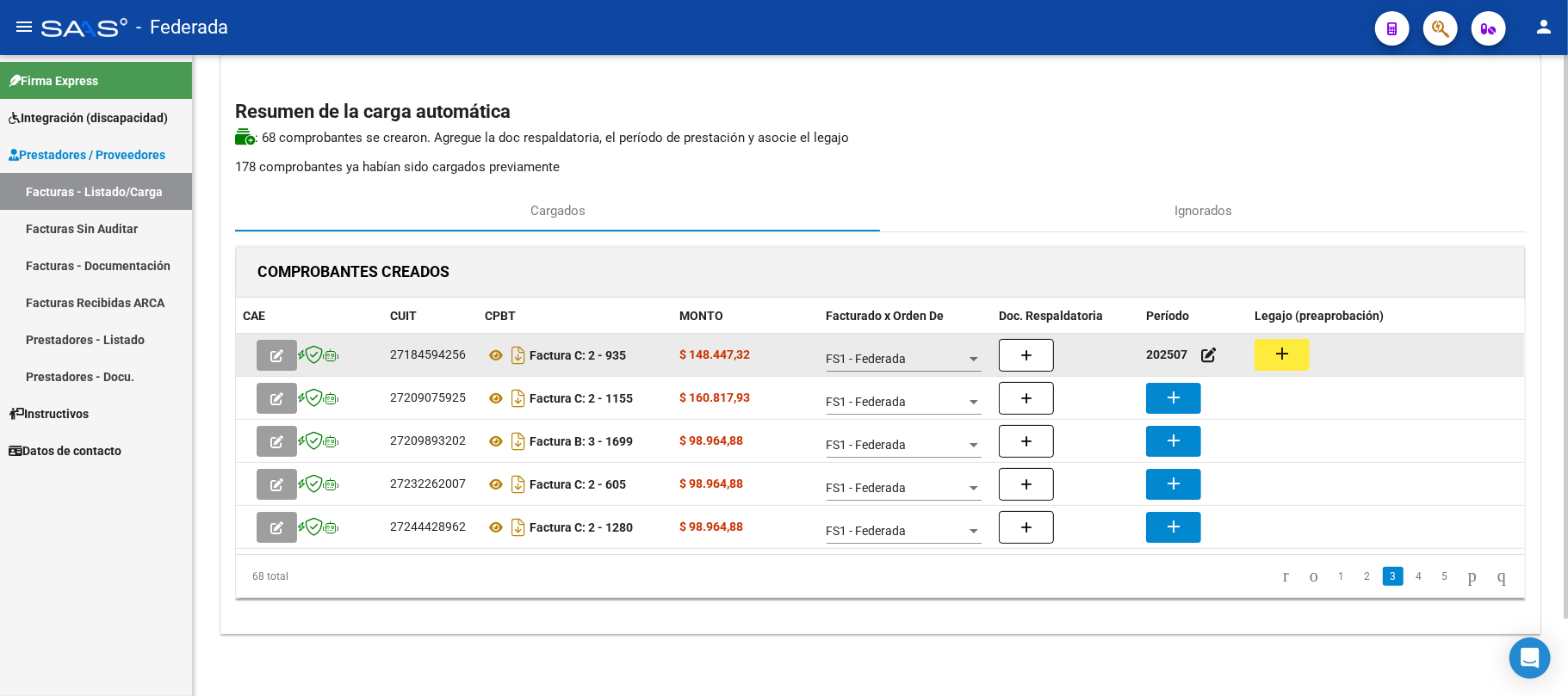
drag, startPoint x: 1315, startPoint y: 359, endPoint x: 1302, endPoint y: 359, distance: 13.0
click at [1313, 359] on div "add" at bounding box center [1386, 354] width 263 height 32
click at [1293, 362] on button "add" at bounding box center [1281, 354] width 55 height 32
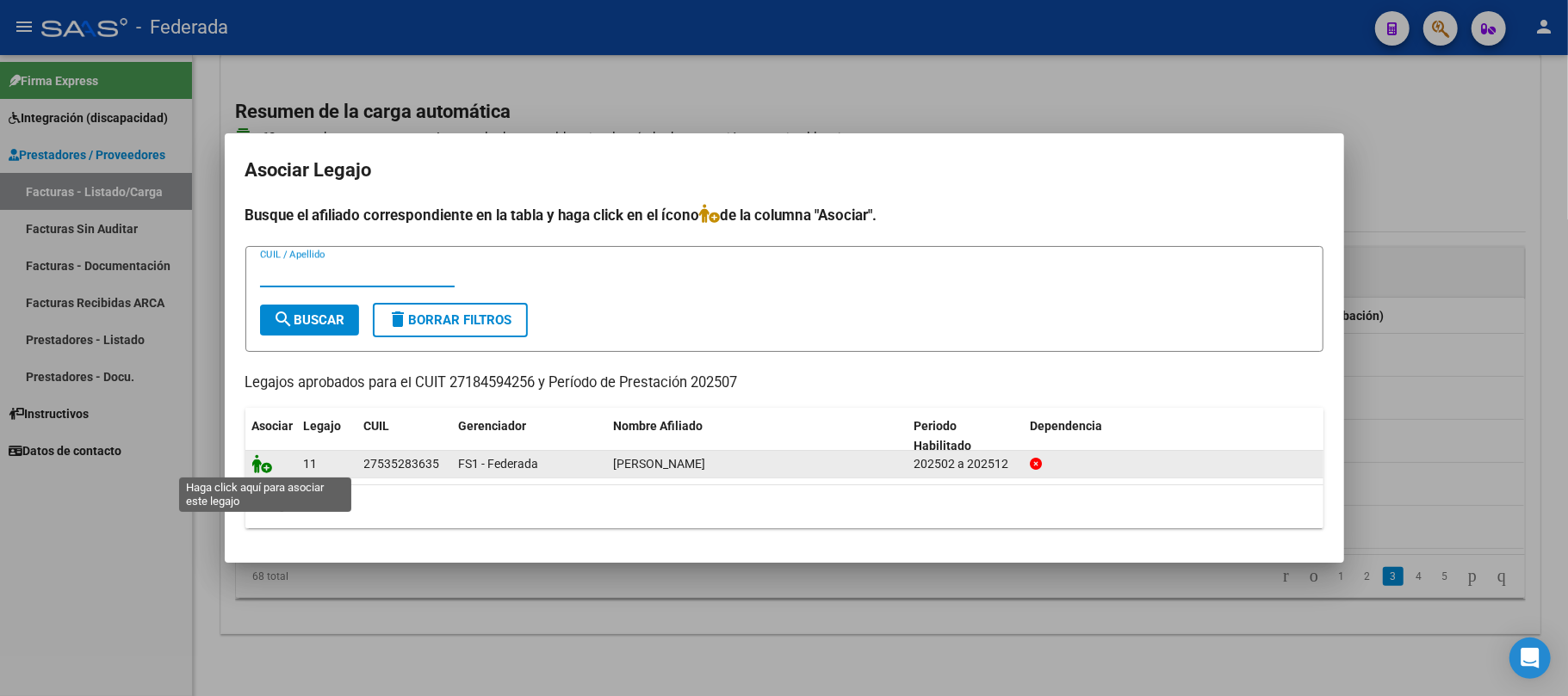
click at [256, 466] on icon at bounding box center [262, 463] width 21 height 19
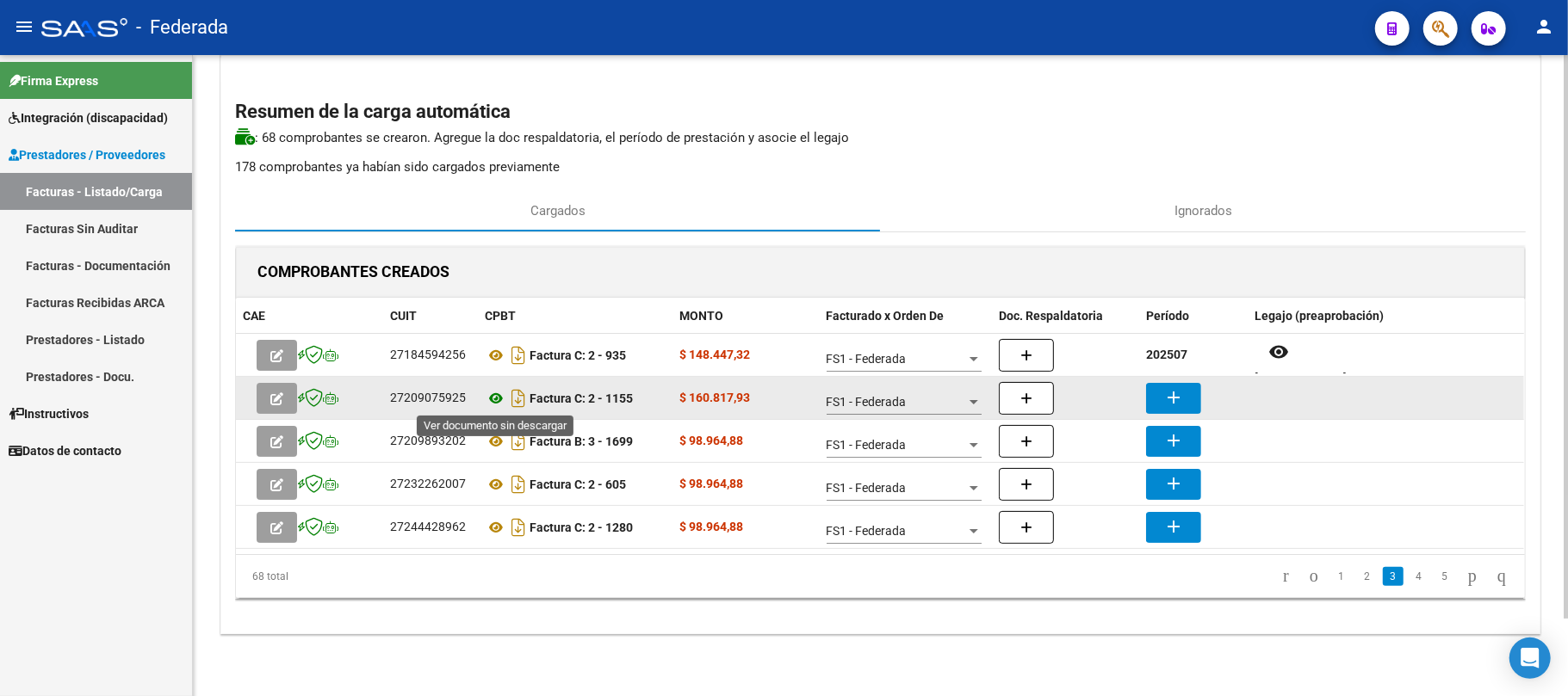
click at [496, 401] on icon at bounding box center [495, 398] width 22 height 21
click at [1169, 390] on mat-icon "add" at bounding box center [1173, 397] width 21 height 21
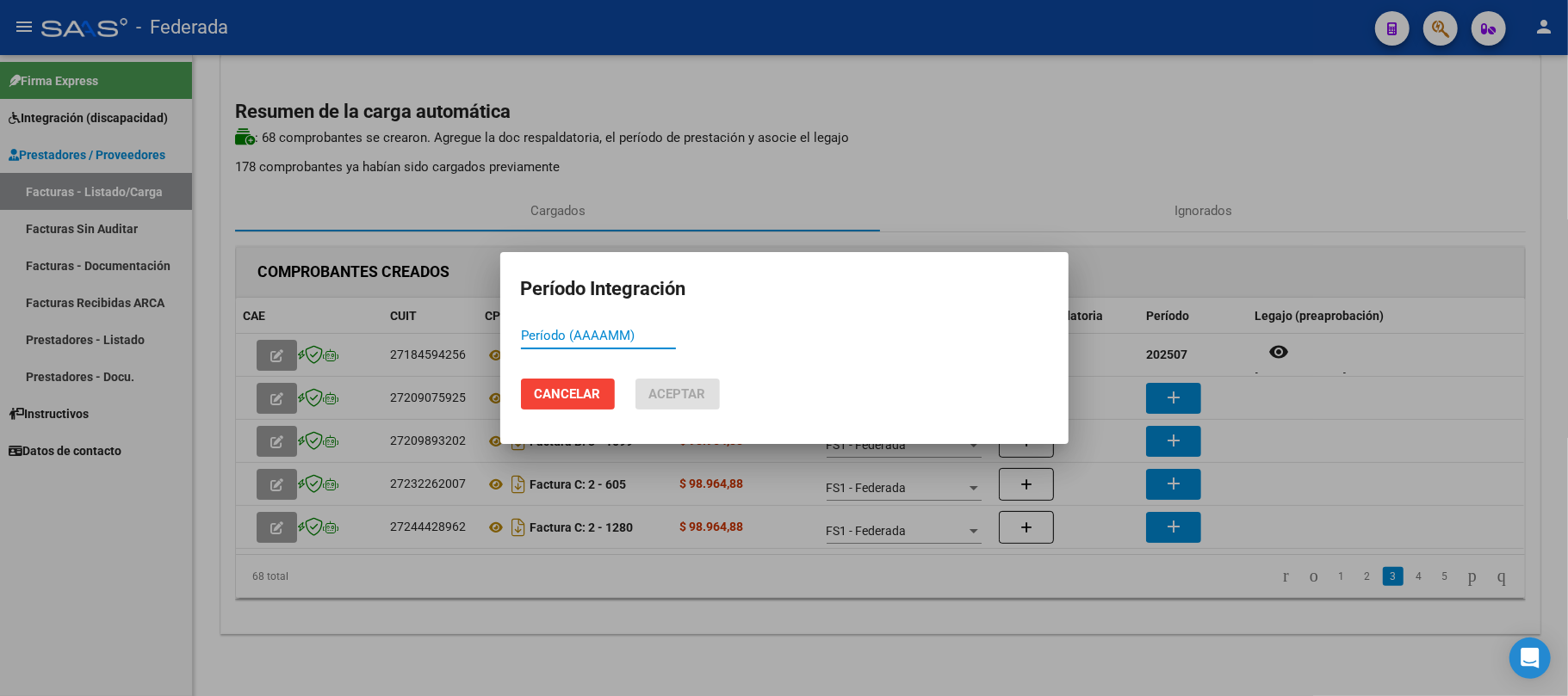
paste input "202507"
type input "202507"
click at [700, 403] on button "Aceptar" at bounding box center [677, 393] width 85 height 31
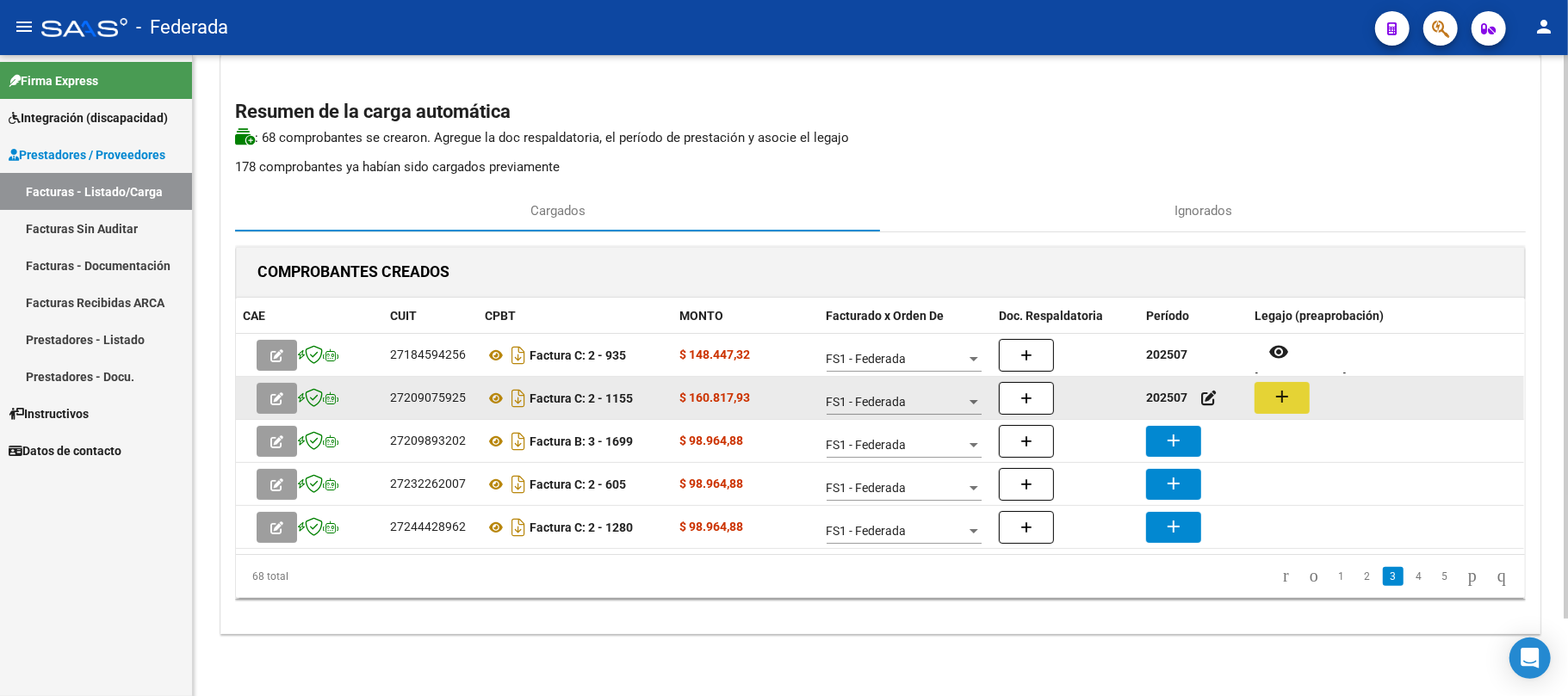
click at [1295, 407] on button "add" at bounding box center [1281, 398] width 55 height 32
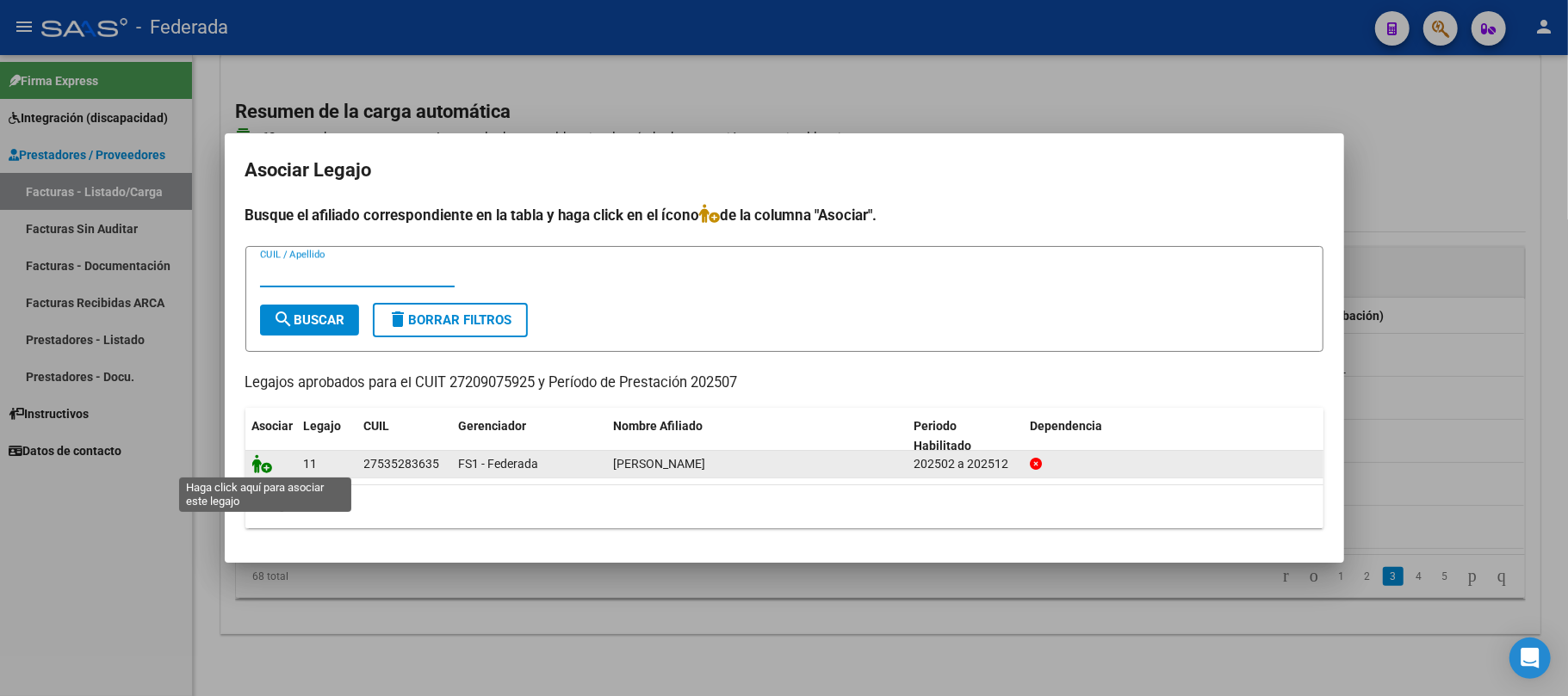
click at [265, 459] on icon at bounding box center [262, 463] width 21 height 19
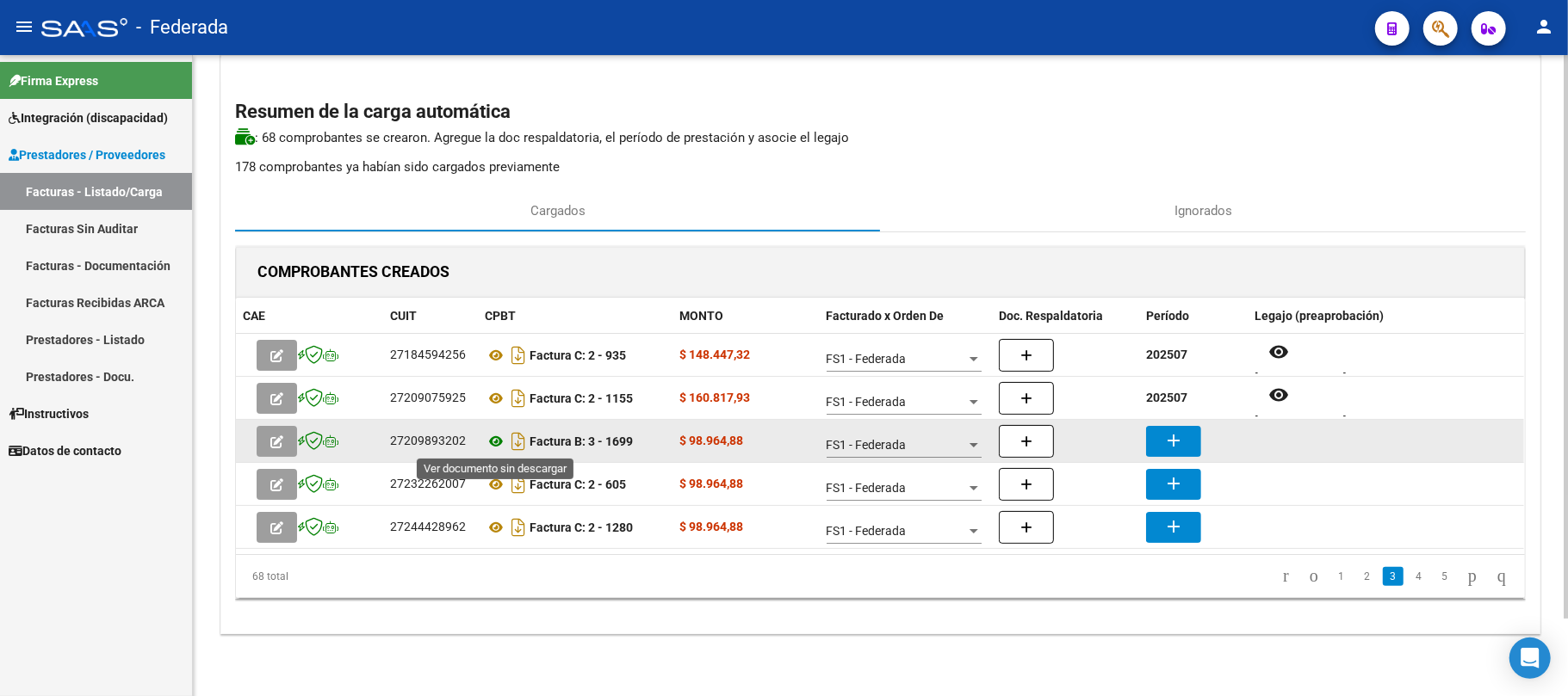
click at [490, 444] on icon at bounding box center [495, 441] width 22 height 21
click at [1169, 445] on mat-icon "add" at bounding box center [1173, 440] width 21 height 21
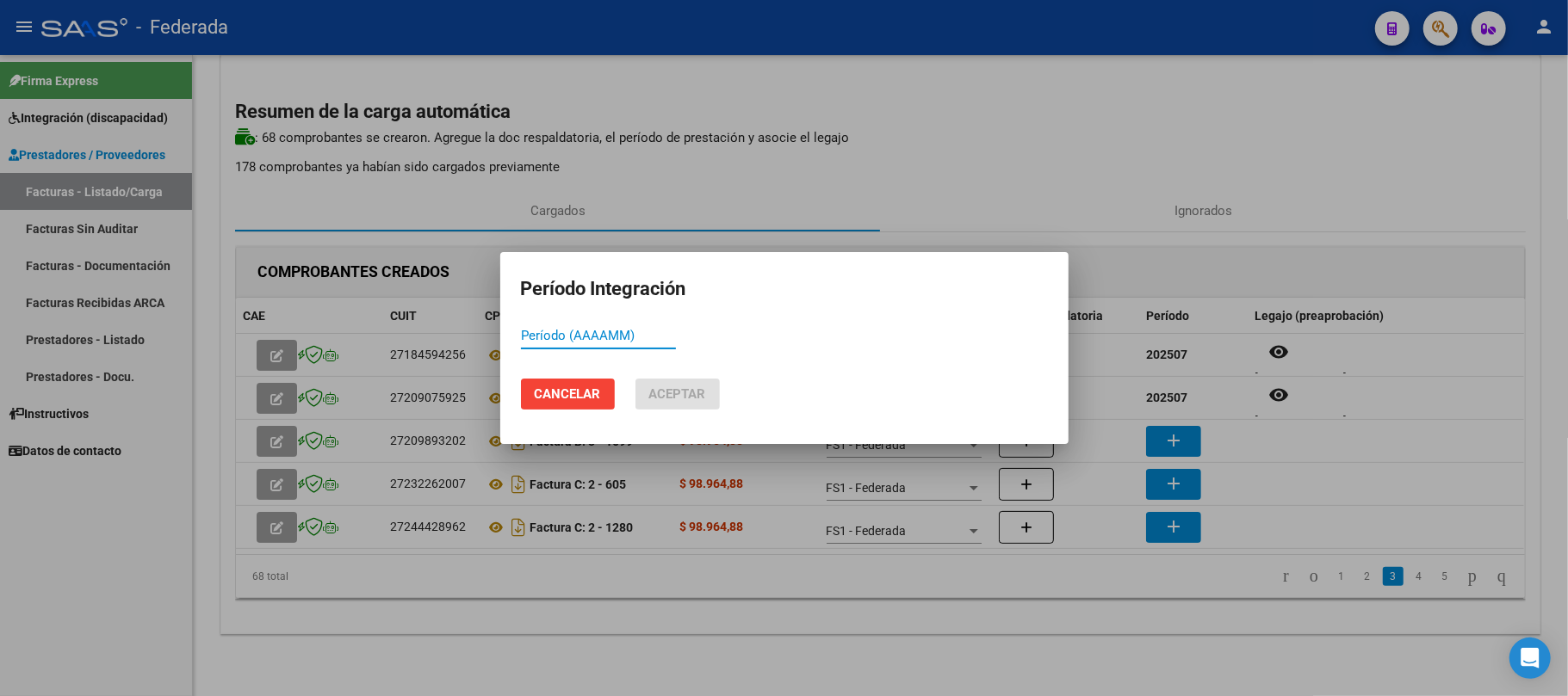
paste input "202507"
type input "202507"
click at [697, 401] on span "Aceptar" at bounding box center [677, 394] width 57 height 16
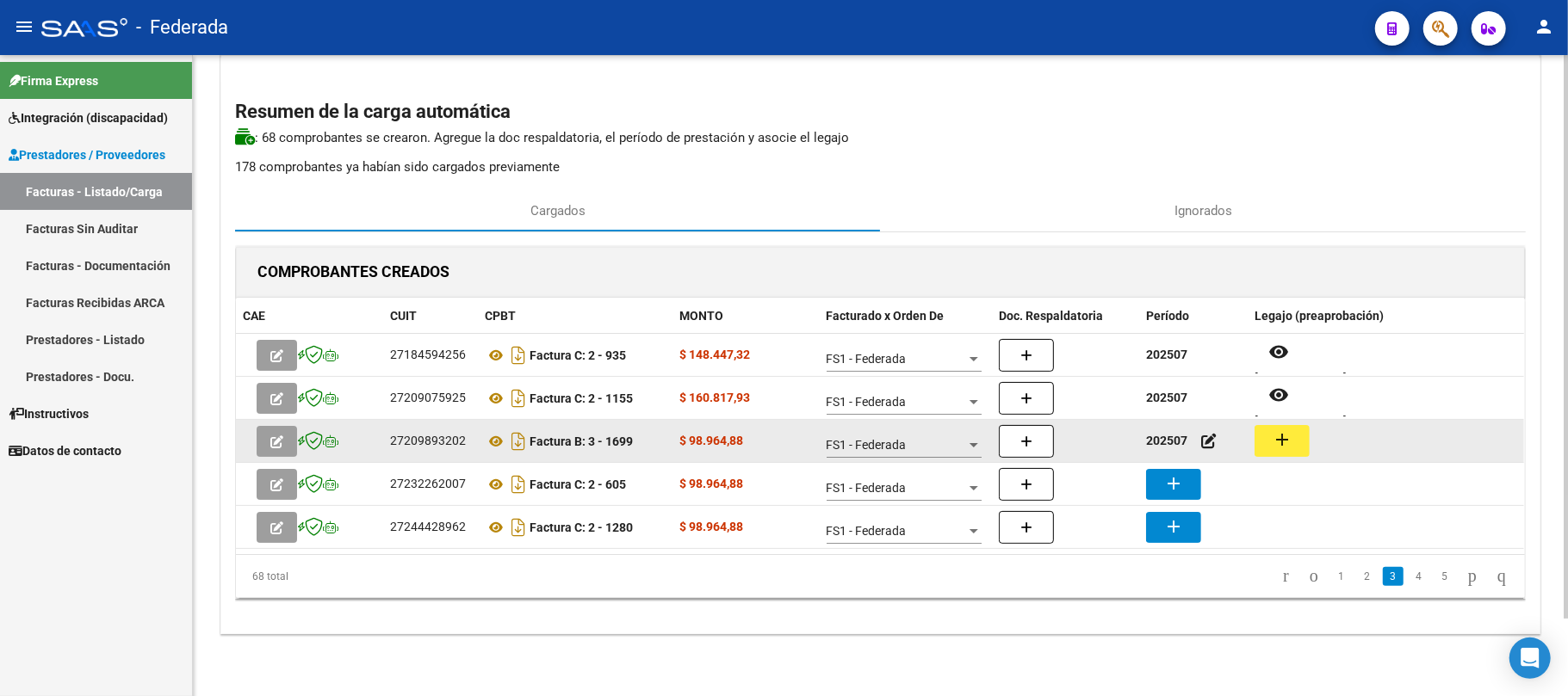
click at [1277, 440] on mat-icon "add" at bounding box center [1281, 439] width 21 height 21
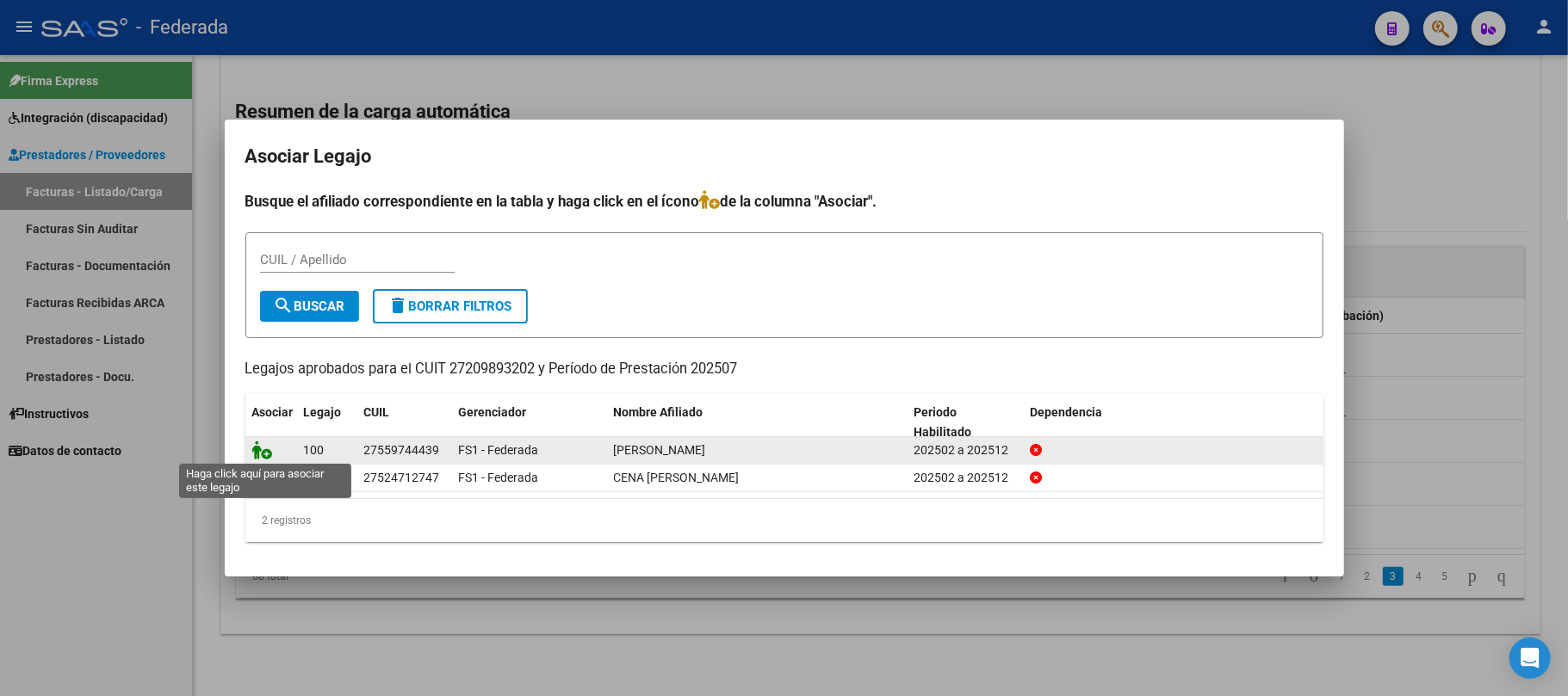
click at [259, 451] on icon at bounding box center [262, 449] width 21 height 19
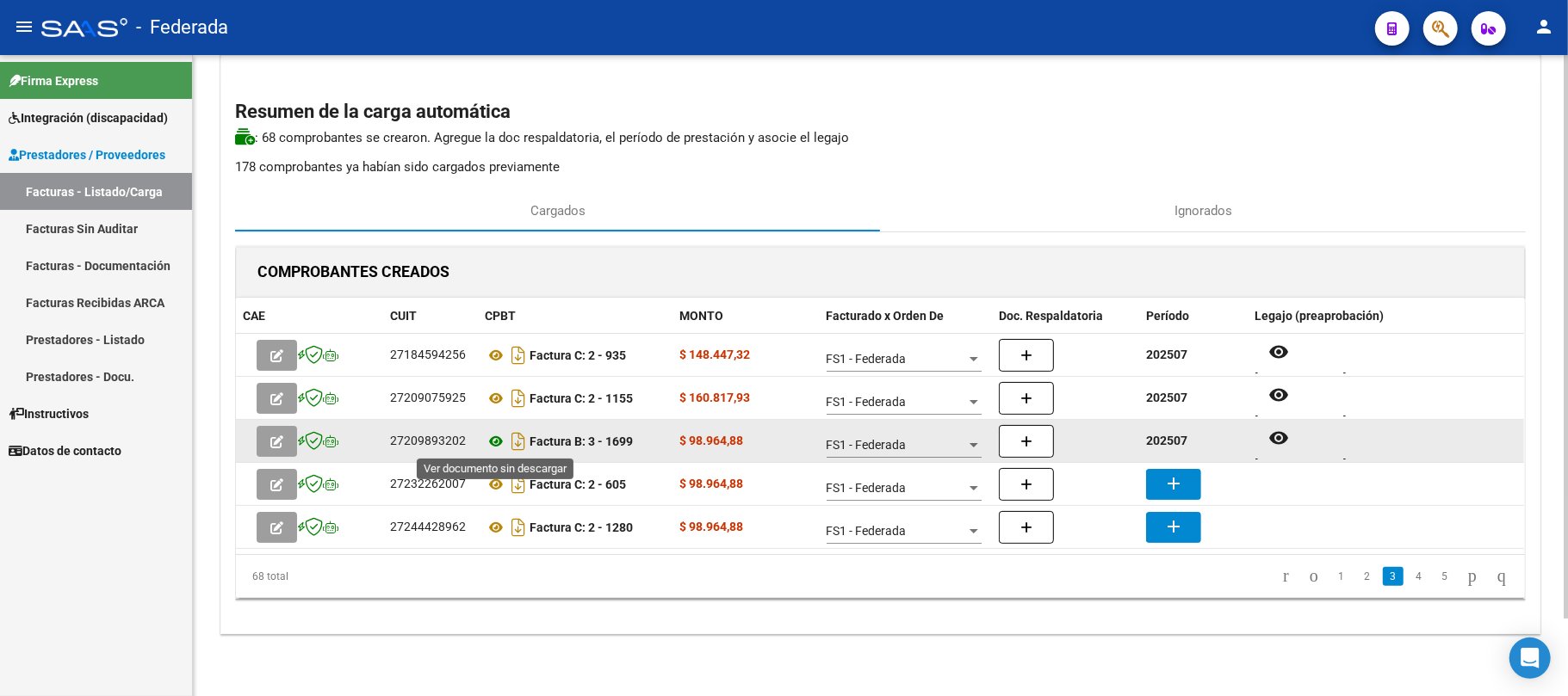
click at [494, 445] on icon at bounding box center [495, 441] width 22 height 21
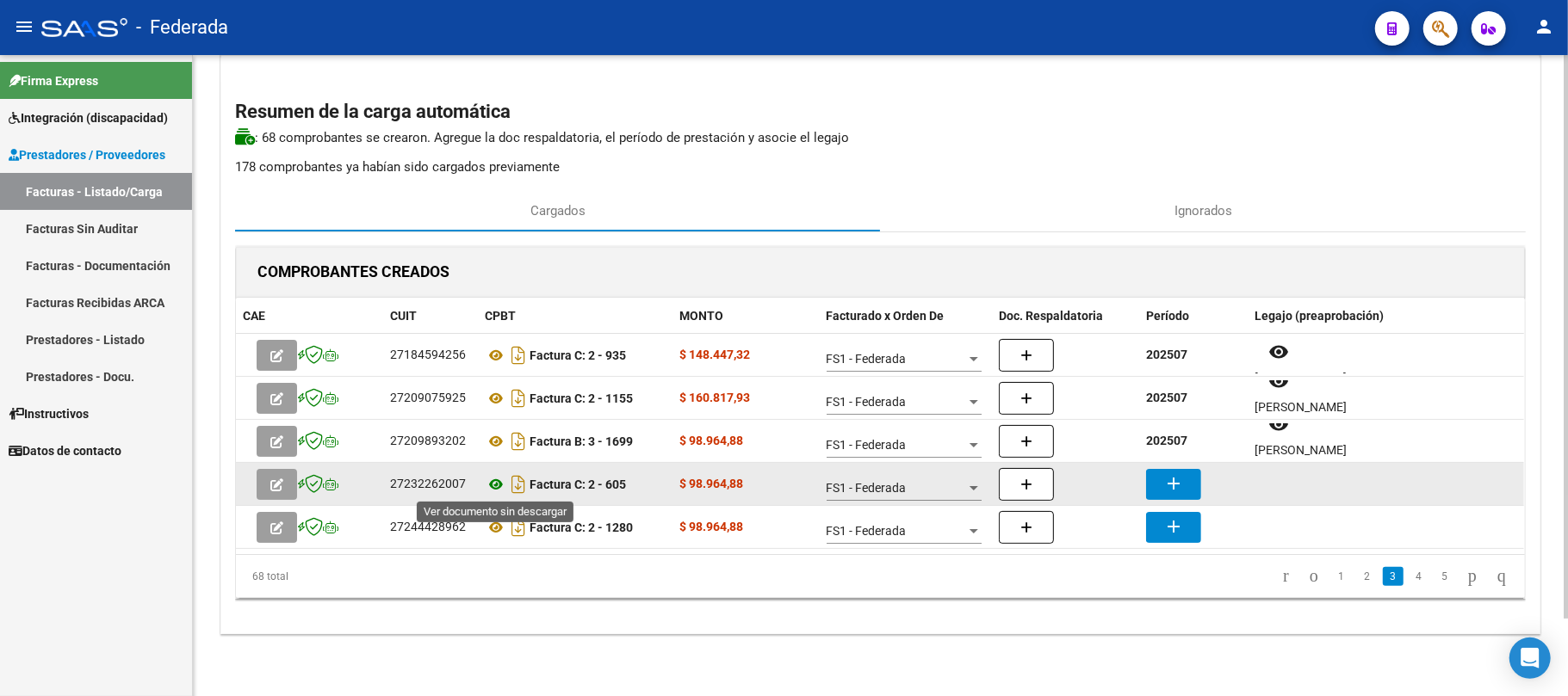
click at [497, 478] on icon at bounding box center [495, 484] width 22 height 21
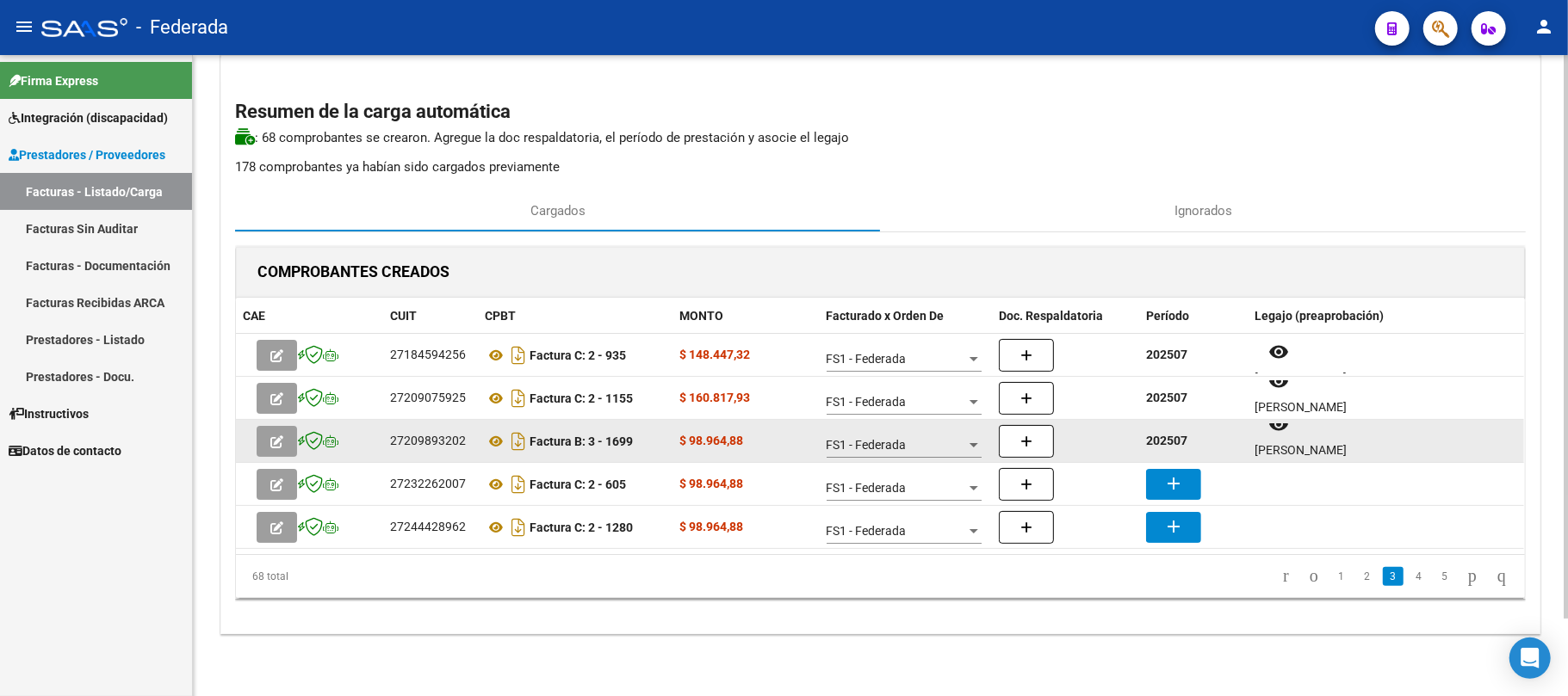
click at [1169, 444] on strong "202507" at bounding box center [1166, 441] width 41 height 14
copy strong "202507"
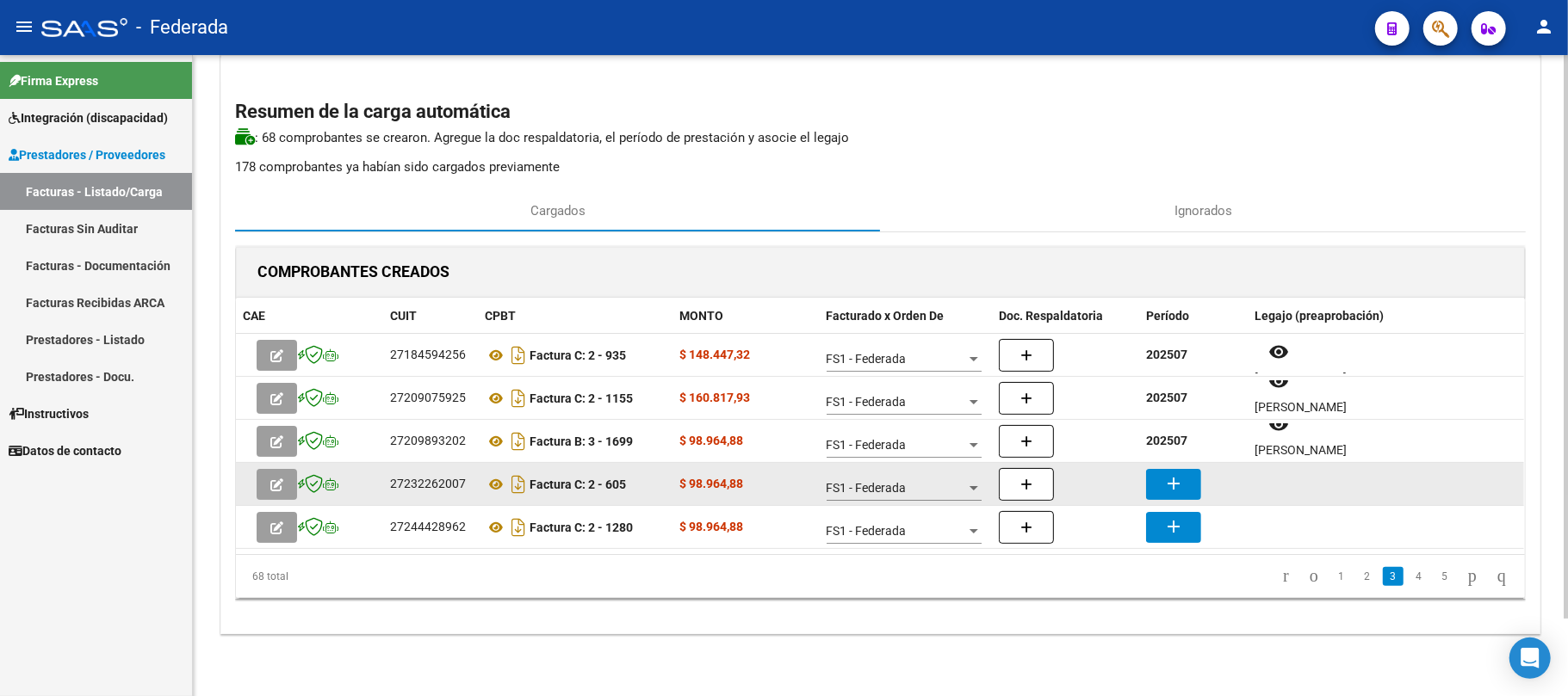
click at [1165, 487] on mat-icon "add" at bounding box center [1173, 483] width 21 height 21
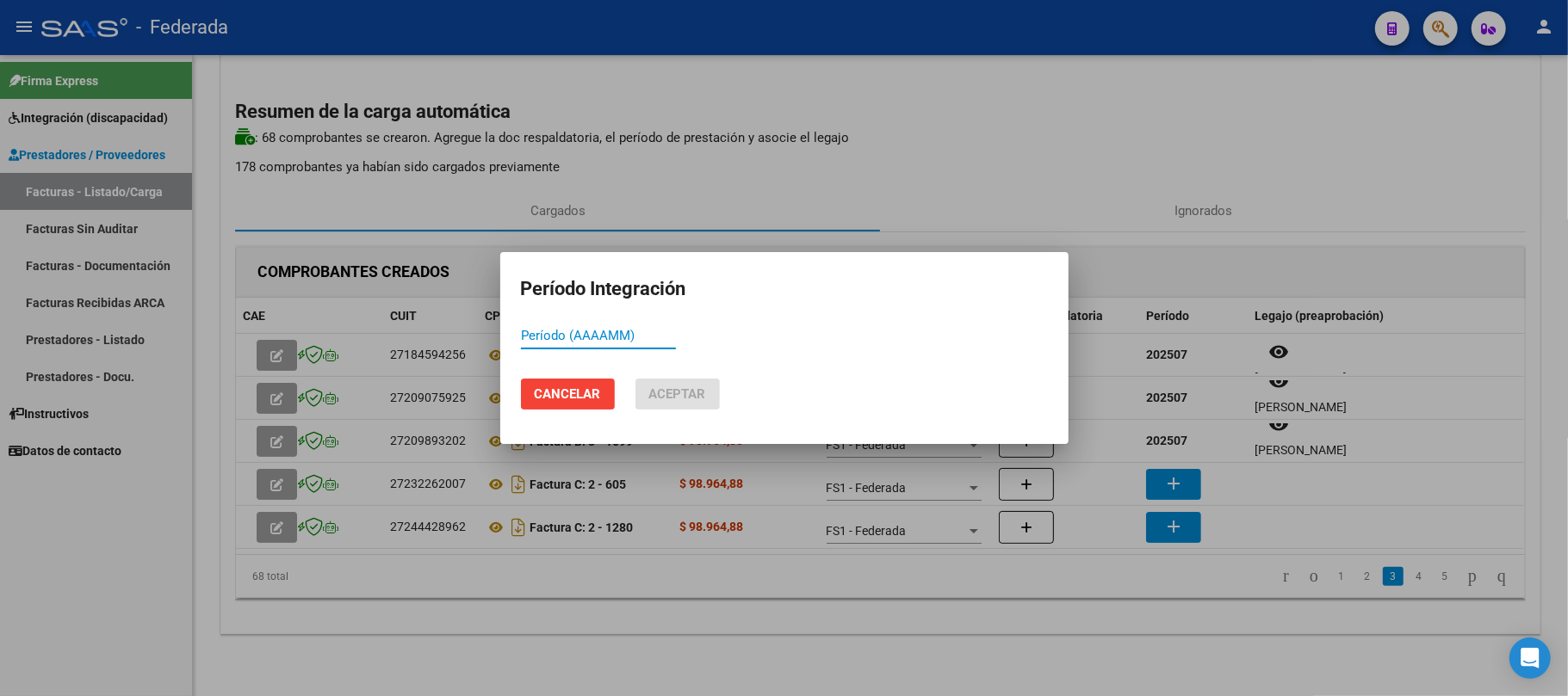
paste input "202507"
type input "202507"
click at [683, 396] on span "Aceptar" at bounding box center [677, 394] width 57 height 16
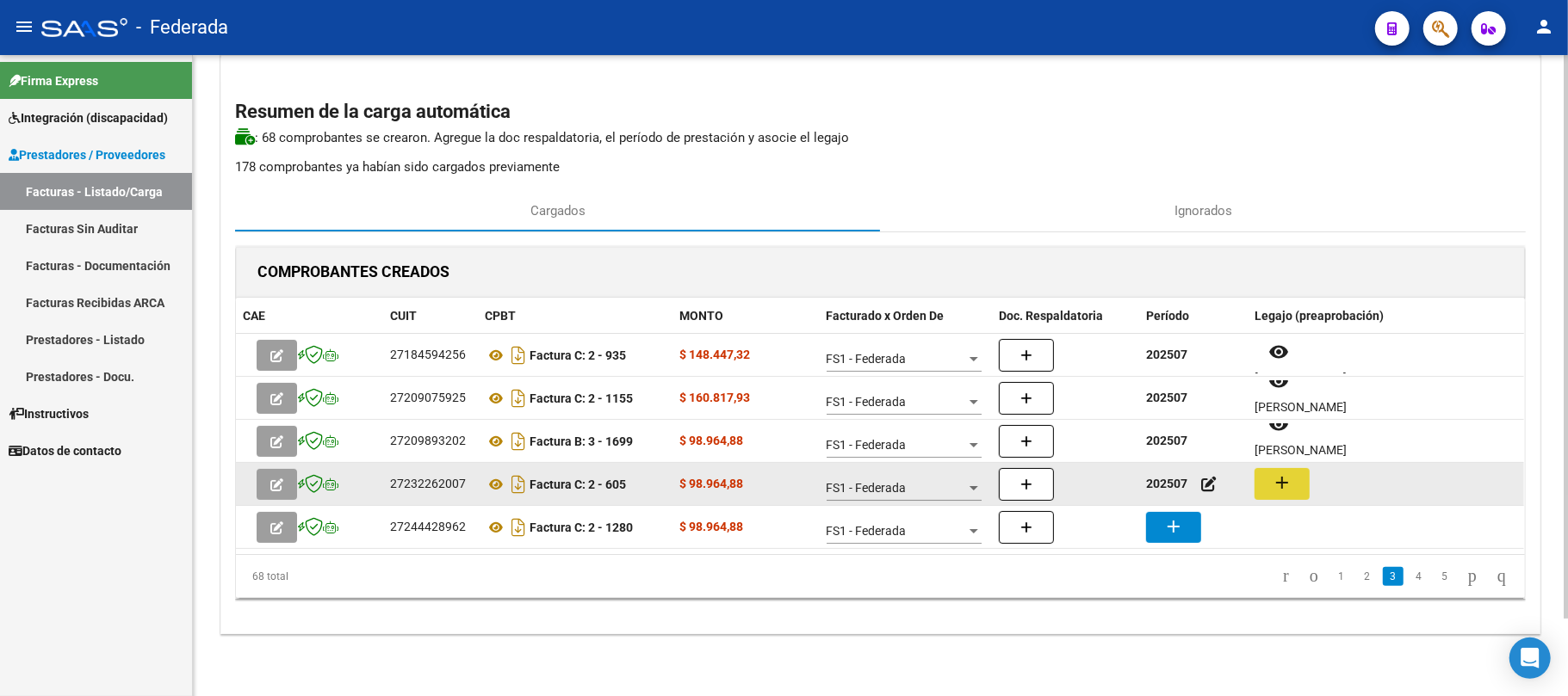
click at [1293, 482] on button "add" at bounding box center [1281, 484] width 55 height 32
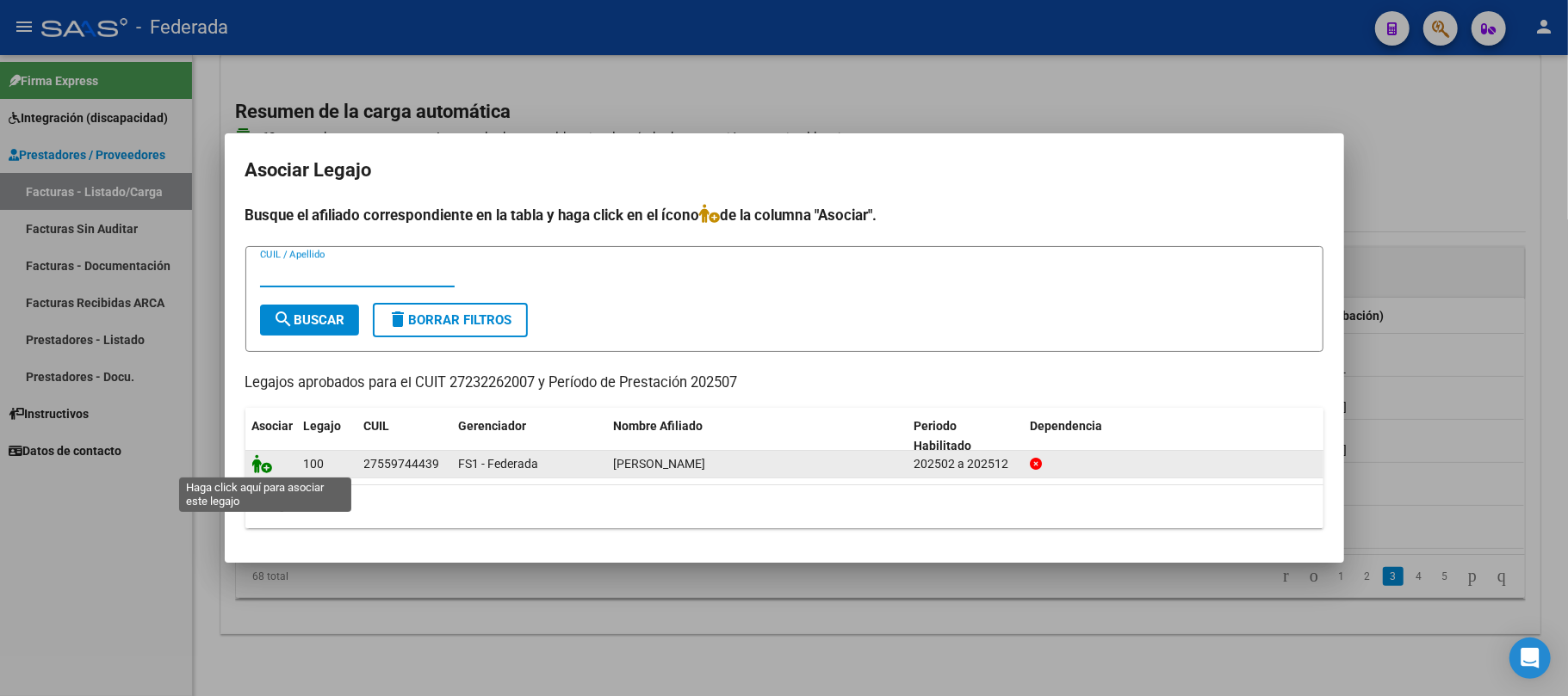
click at [256, 465] on icon at bounding box center [262, 463] width 21 height 19
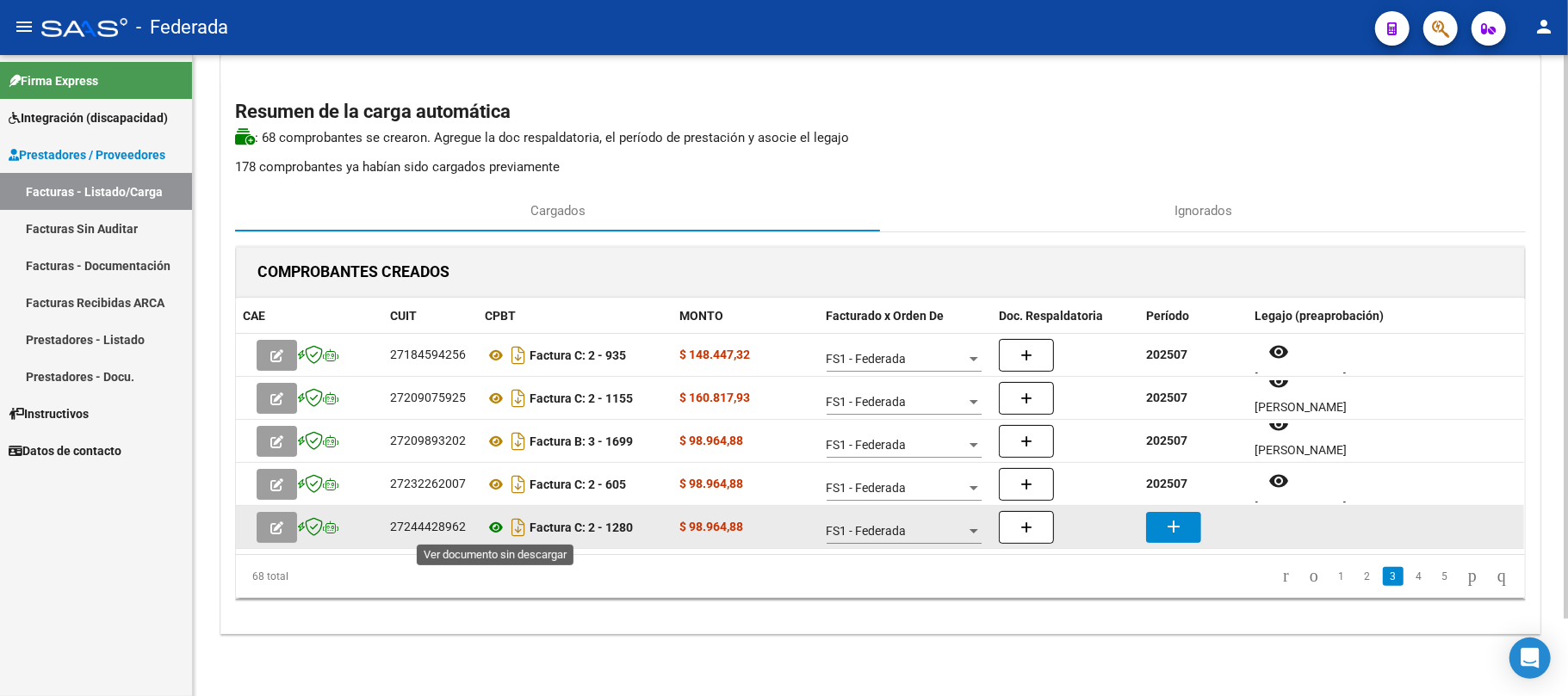
click at [494, 532] on icon at bounding box center [495, 527] width 22 height 21
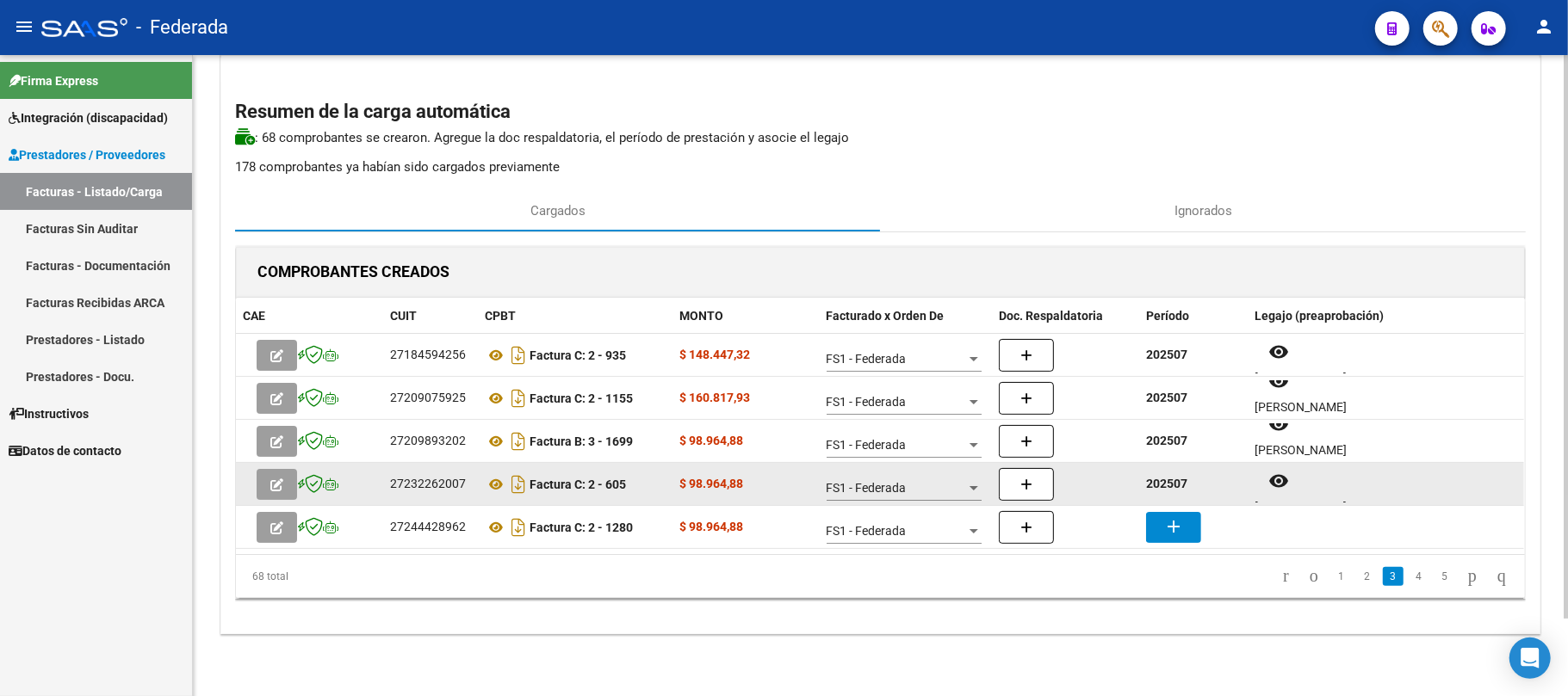
click at [1171, 486] on strong "202507" at bounding box center [1166, 484] width 41 height 14
copy strong "202507"
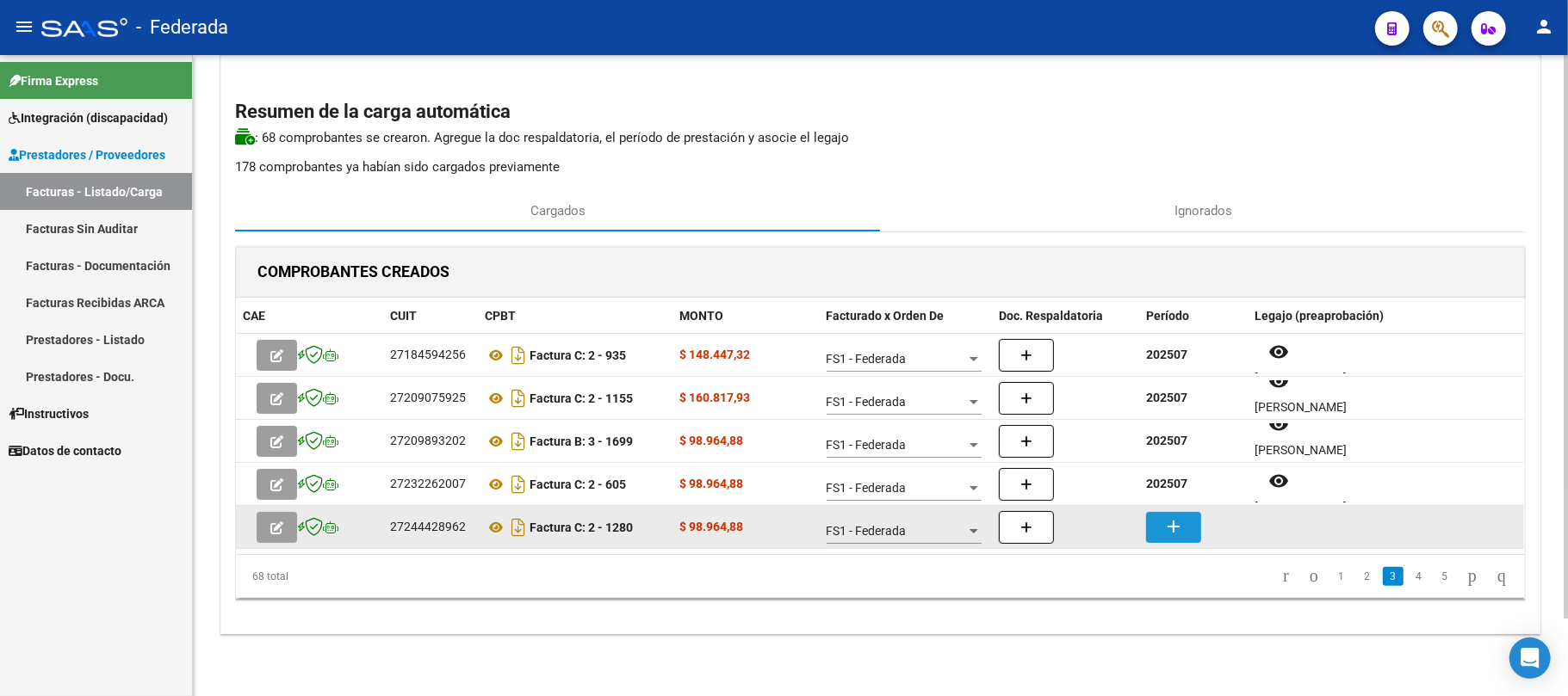
click at [1179, 523] on mat-icon "add" at bounding box center [1173, 526] width 21 height 21
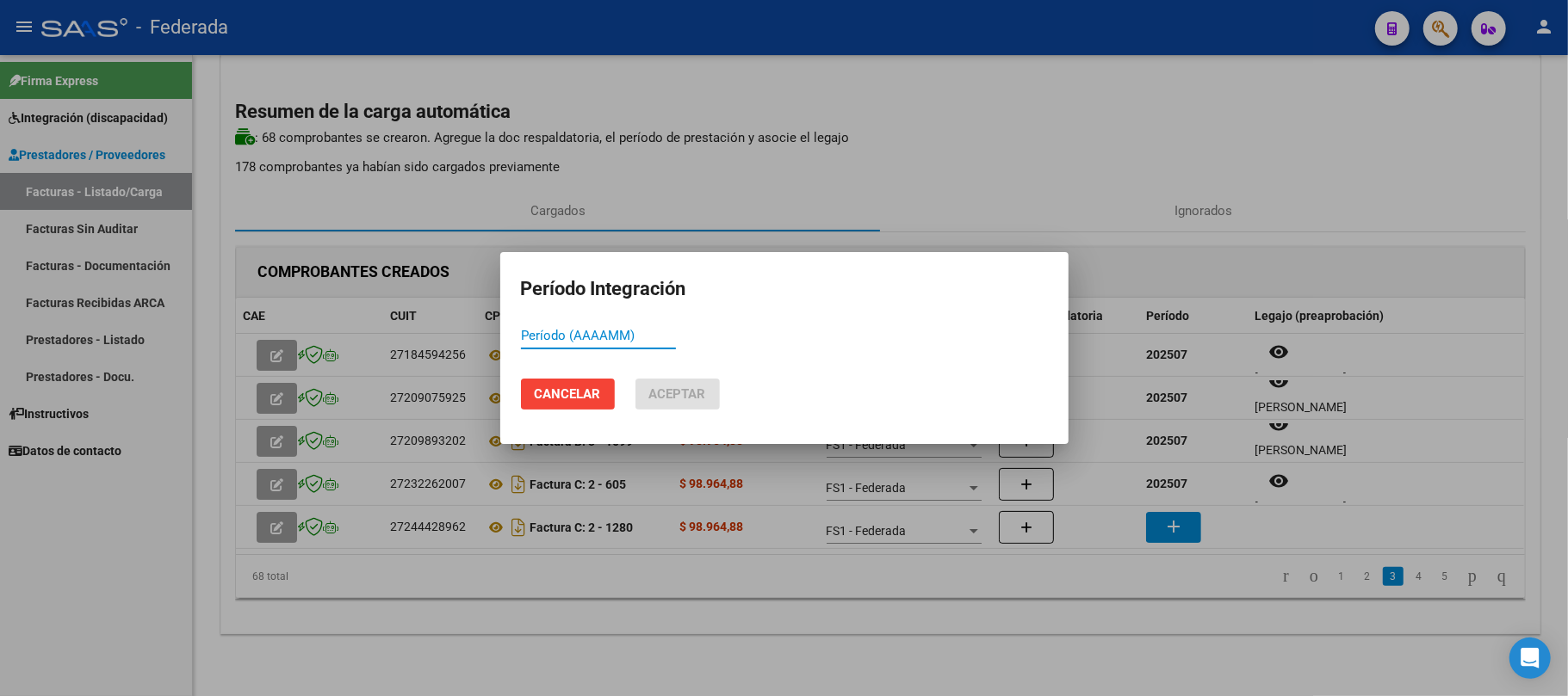
paste input "202507"
type input "202507"
click at [653, 386] on span "Aceptar" at bounding box center [677, 394] width 57 height 16
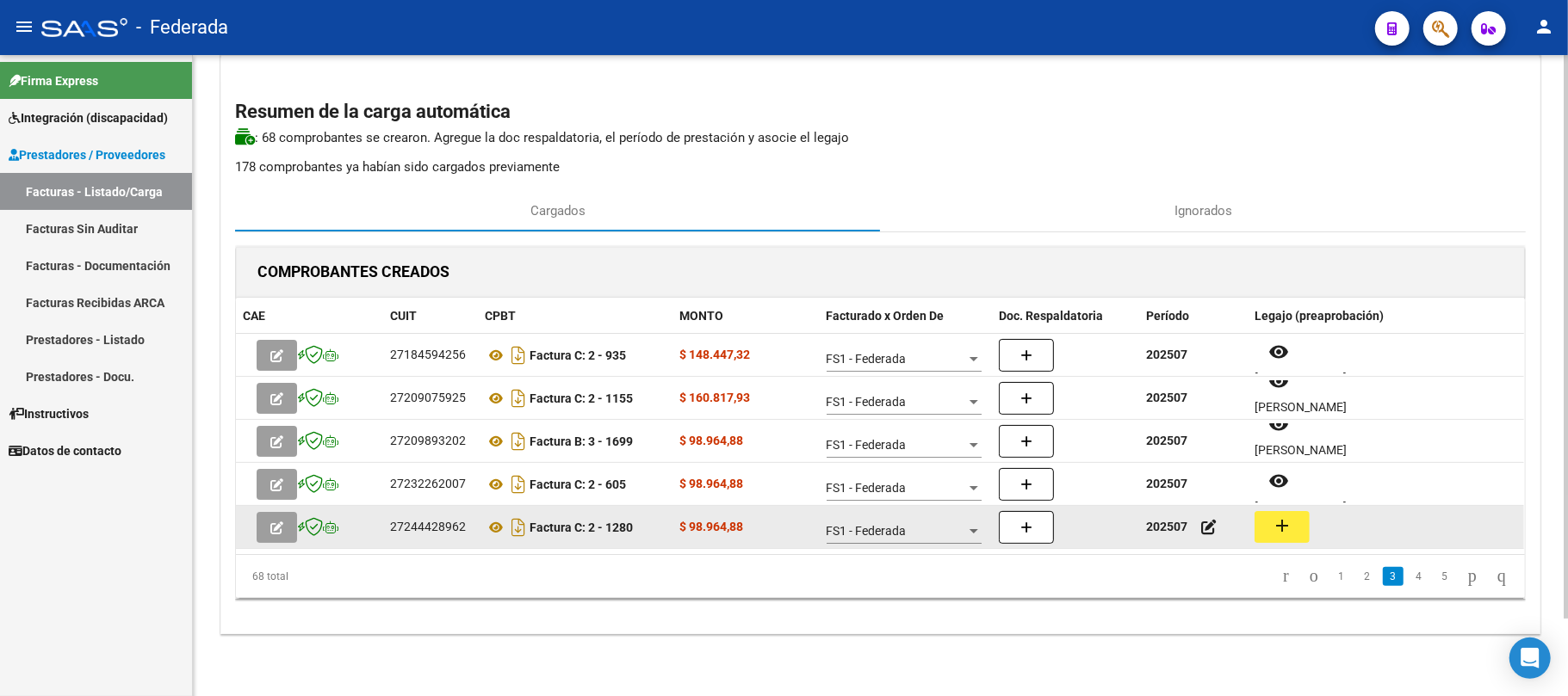
click at [1275, 531] on mat-icon "add" at bounding box center [1281, 526] width 21 height 21
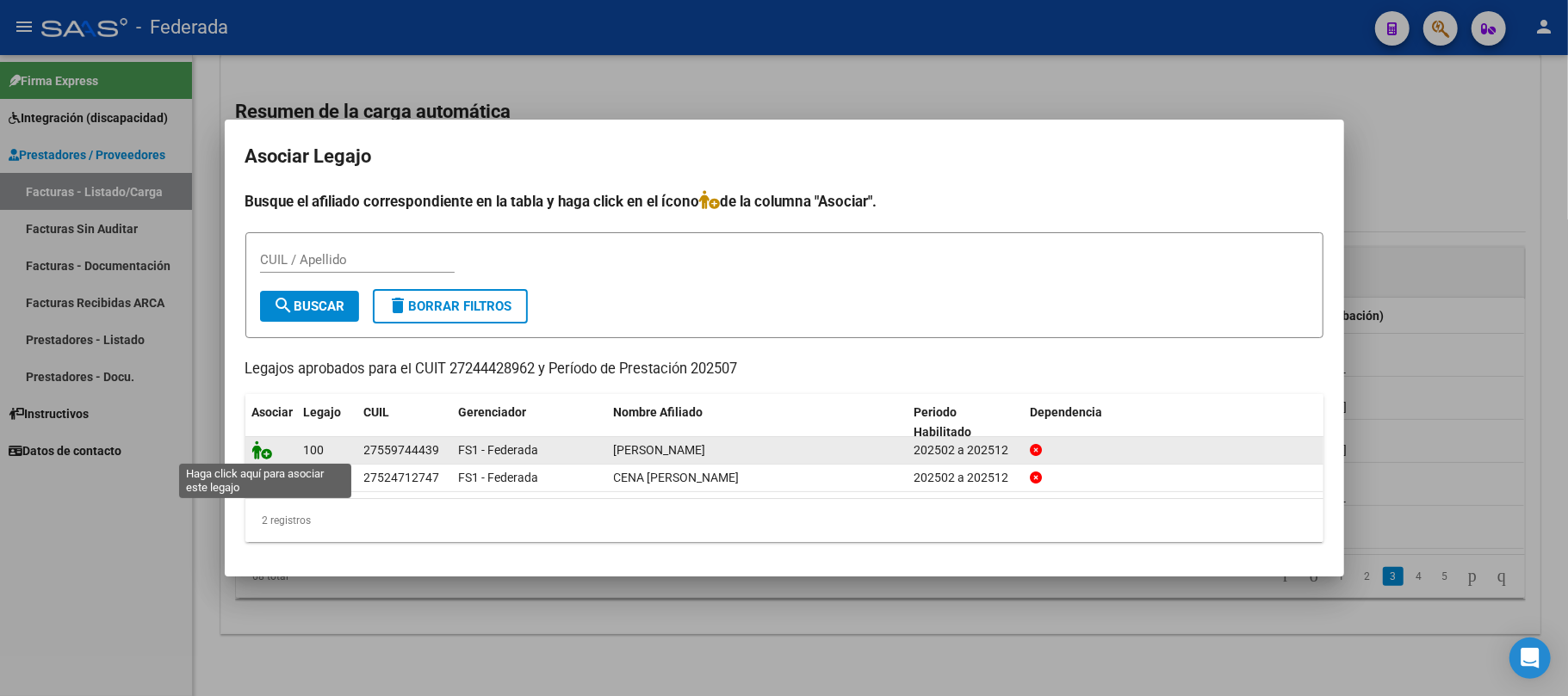
click at [263, 448] on icon at bounding box center [262, 449] width 21 height 19
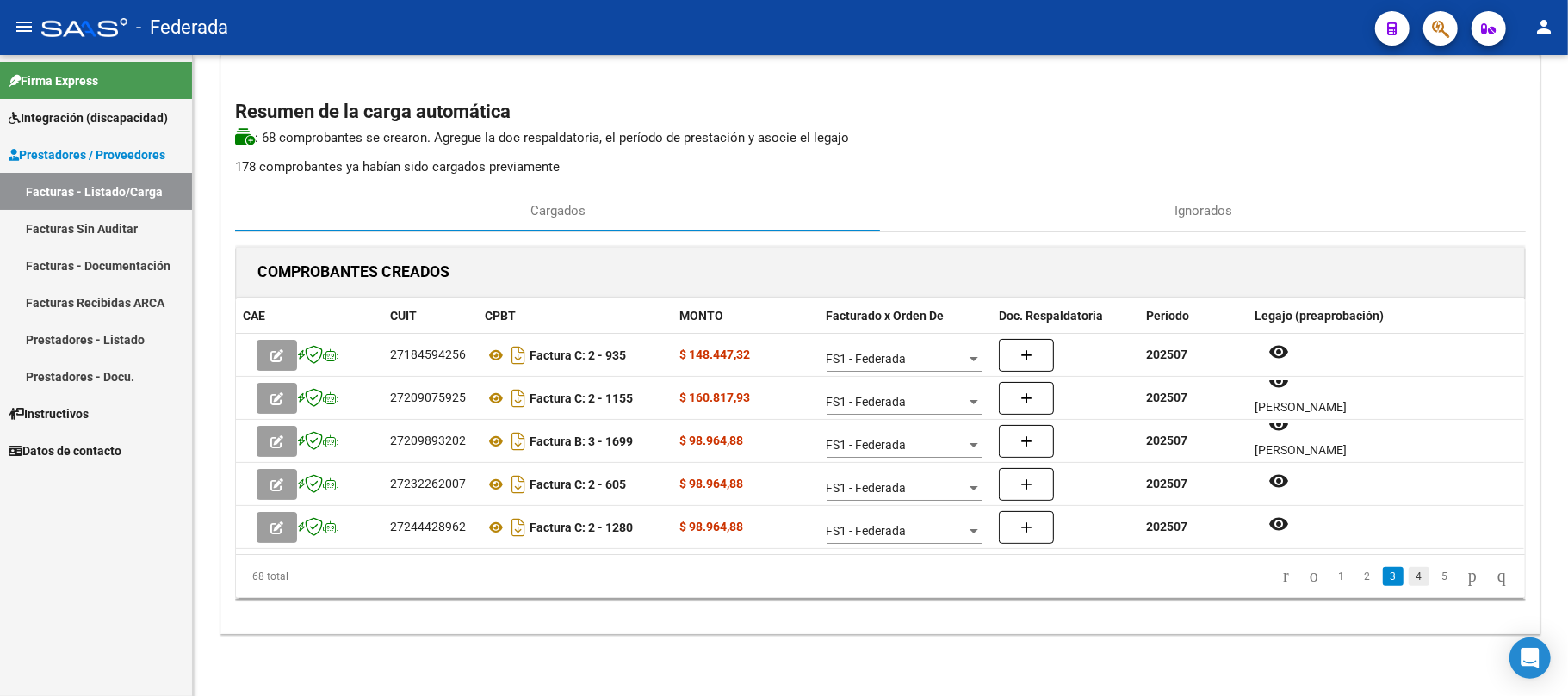
click at [1409, 579] on link "4" at bounding box center [1419, 576] width 21 height 19
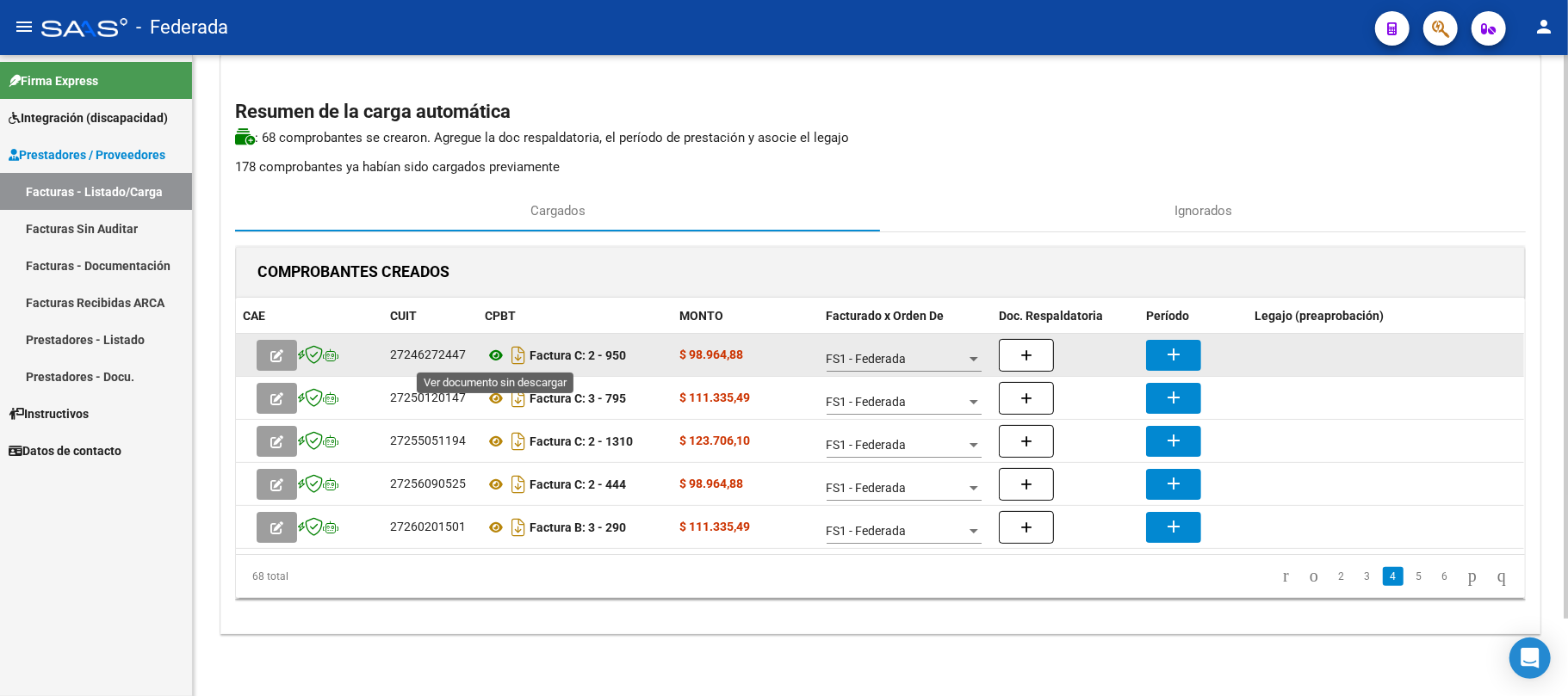
click at [497, 348] on icon at bounding box center [495, 354] width 22 height 21
click at [1179, 358] on mat-icon "add" at bounding box center [1173, 354] width 21 height 21
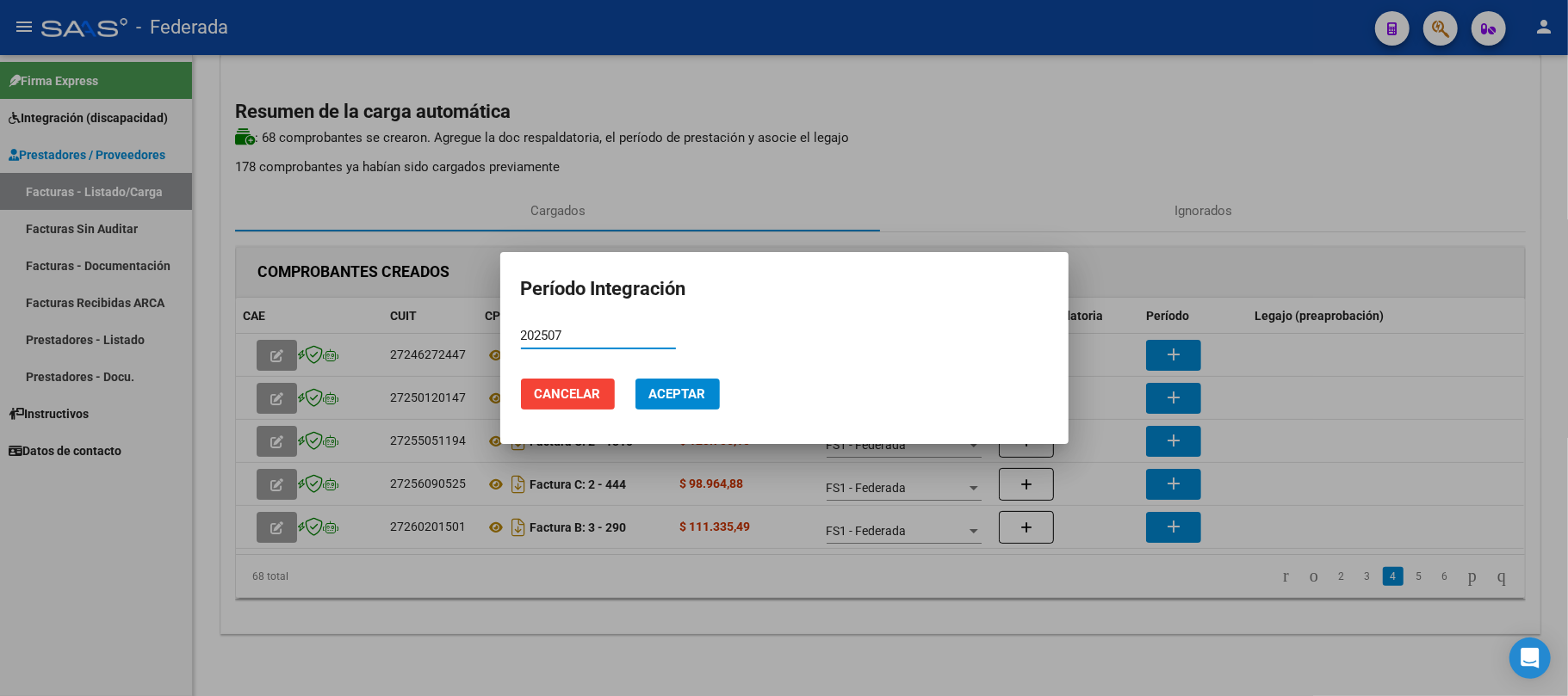
type input "202507"
click at [689, 397] on span "Aceptar" at bounding box center [677, 394] width 57 height 16
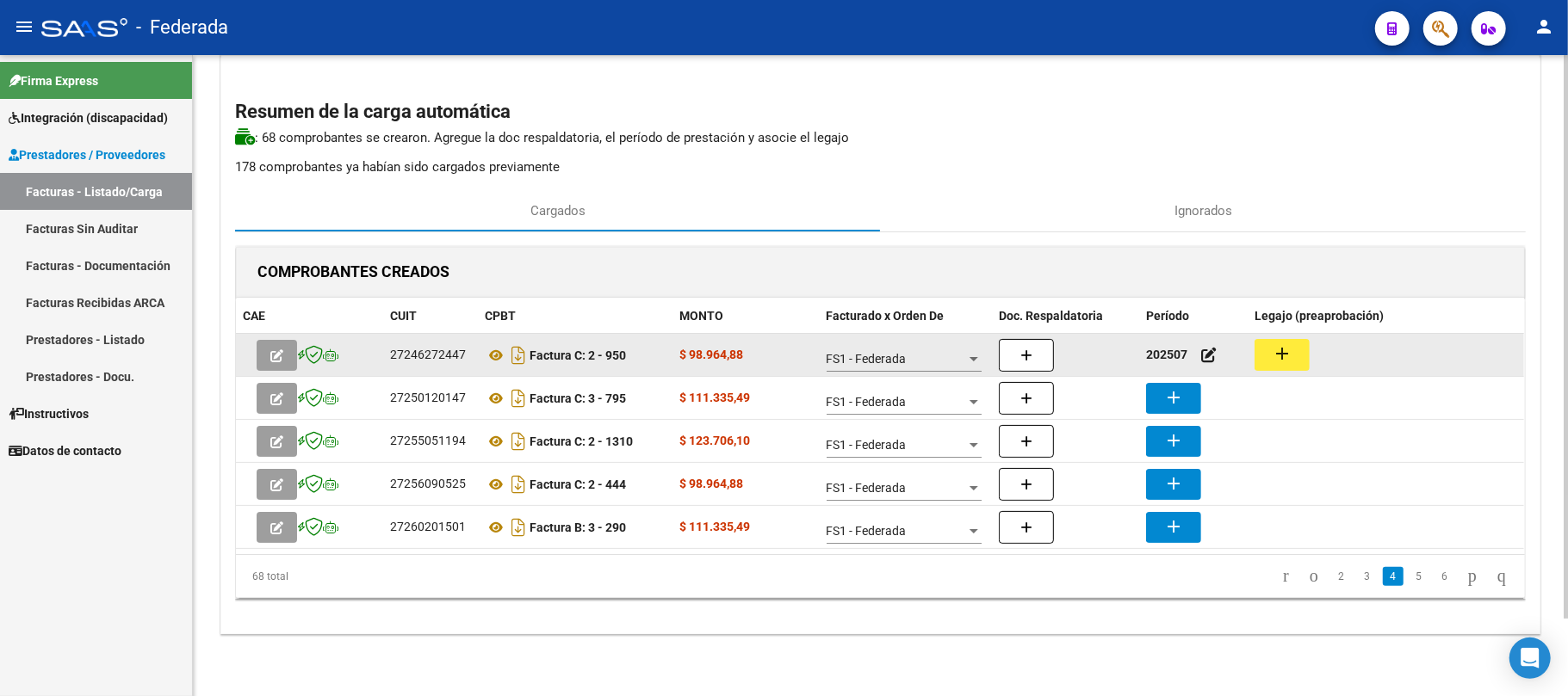
click at [1298, 358] on button "add" at bounding box center [1281, 354] width 55 height 32
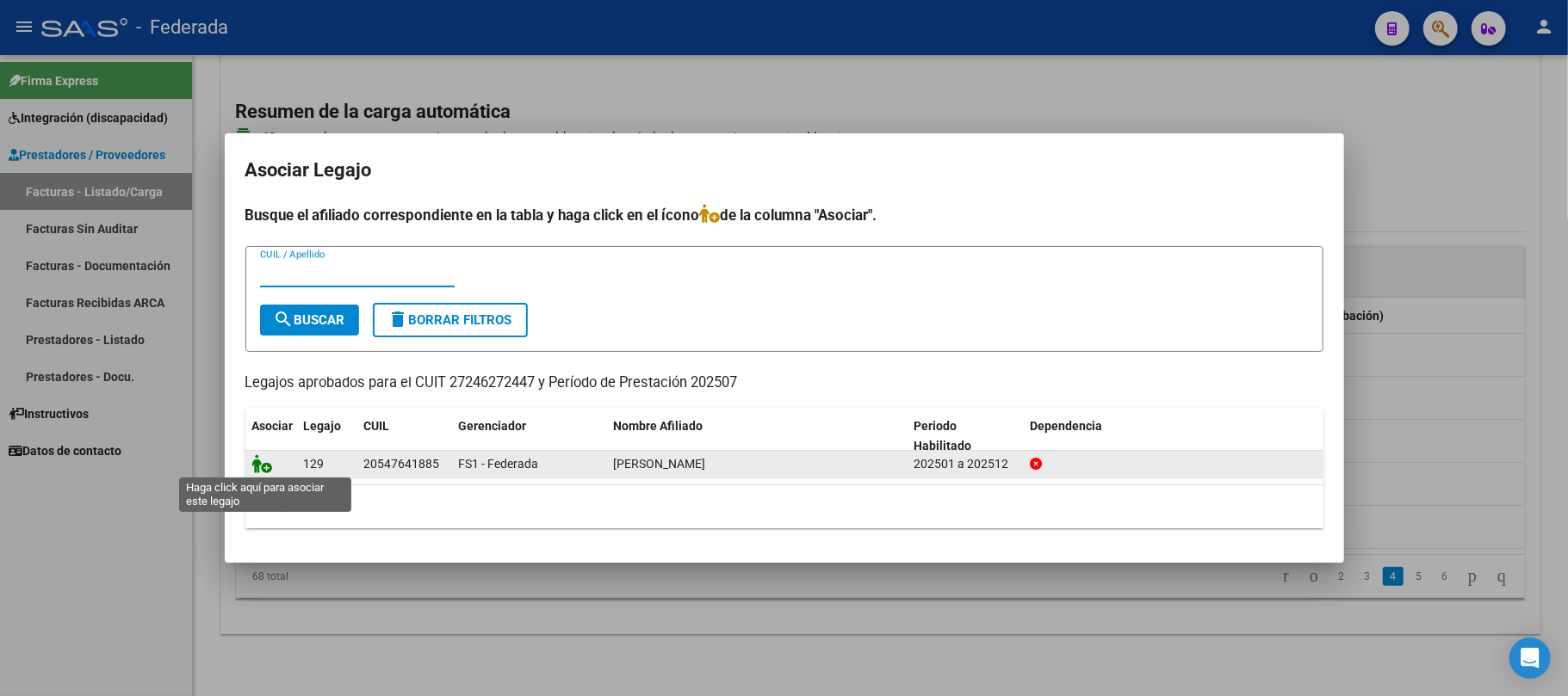
click at [253, 470] on icon at bounding box center [262, 463] width 21 height 19
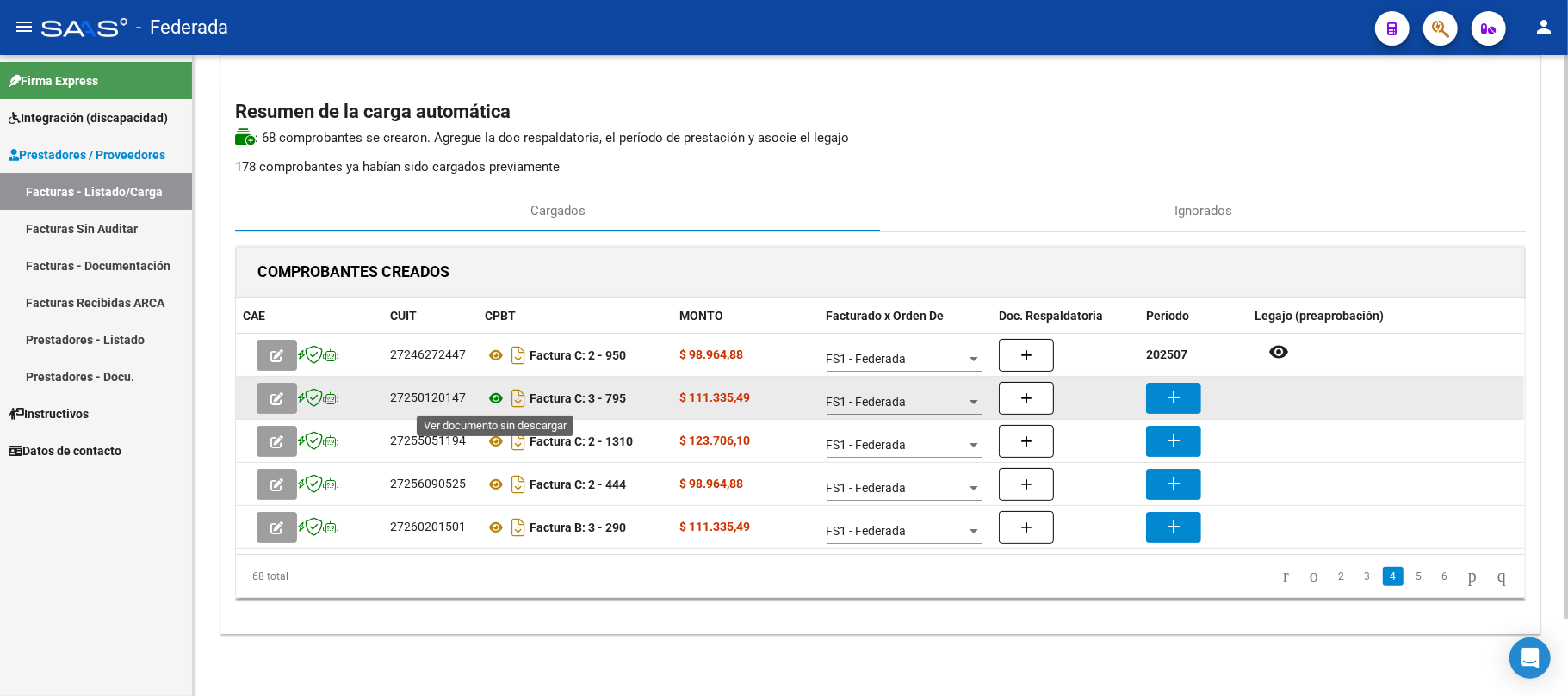
click at [497, 395] on icon at bounding box center [495, 398] width 22 height 21
click at [1169, 393] on mat-icon "add" at bounding box center [1173, 397] width 21 height 21
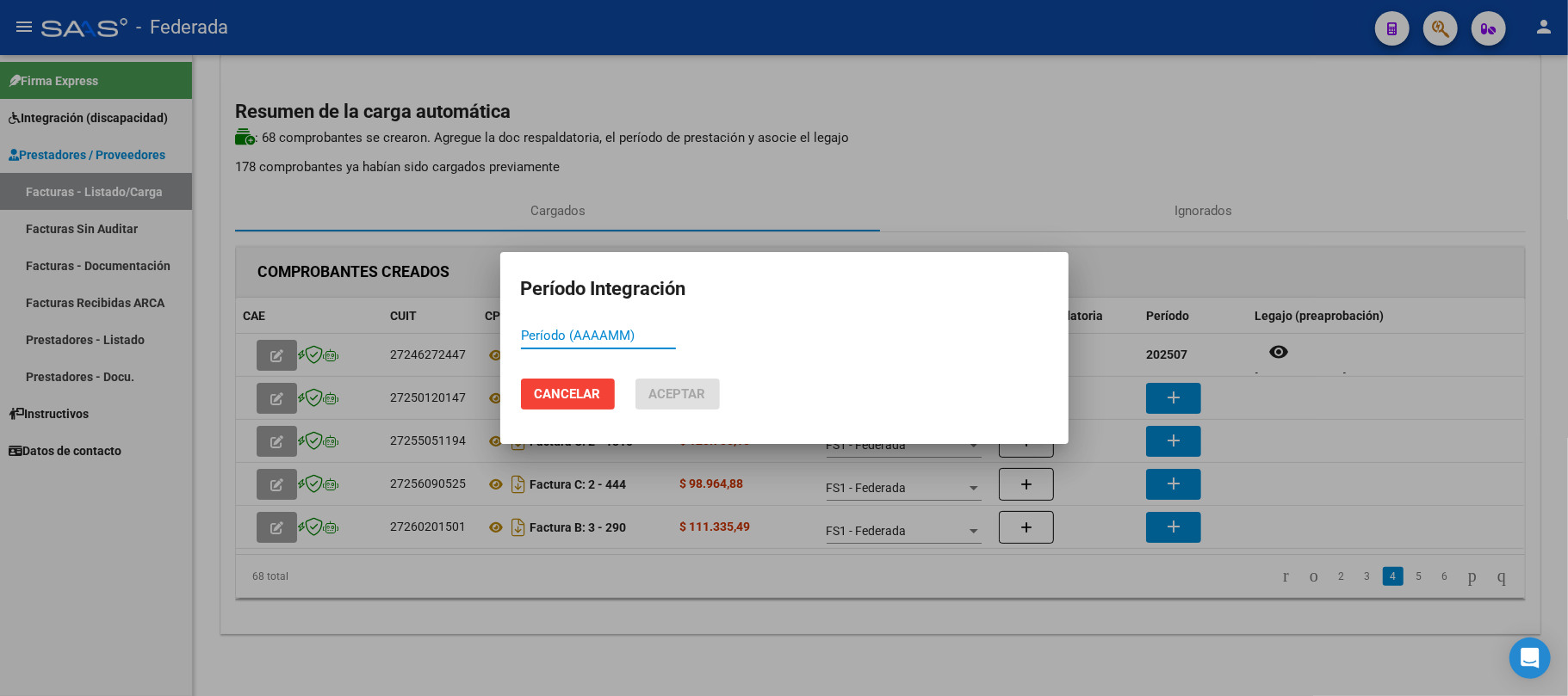
paste input "202507"
type input "202507"
click at [697, 389] on span "Aceptar" at bounding box center [677, 394] width 57 height 16
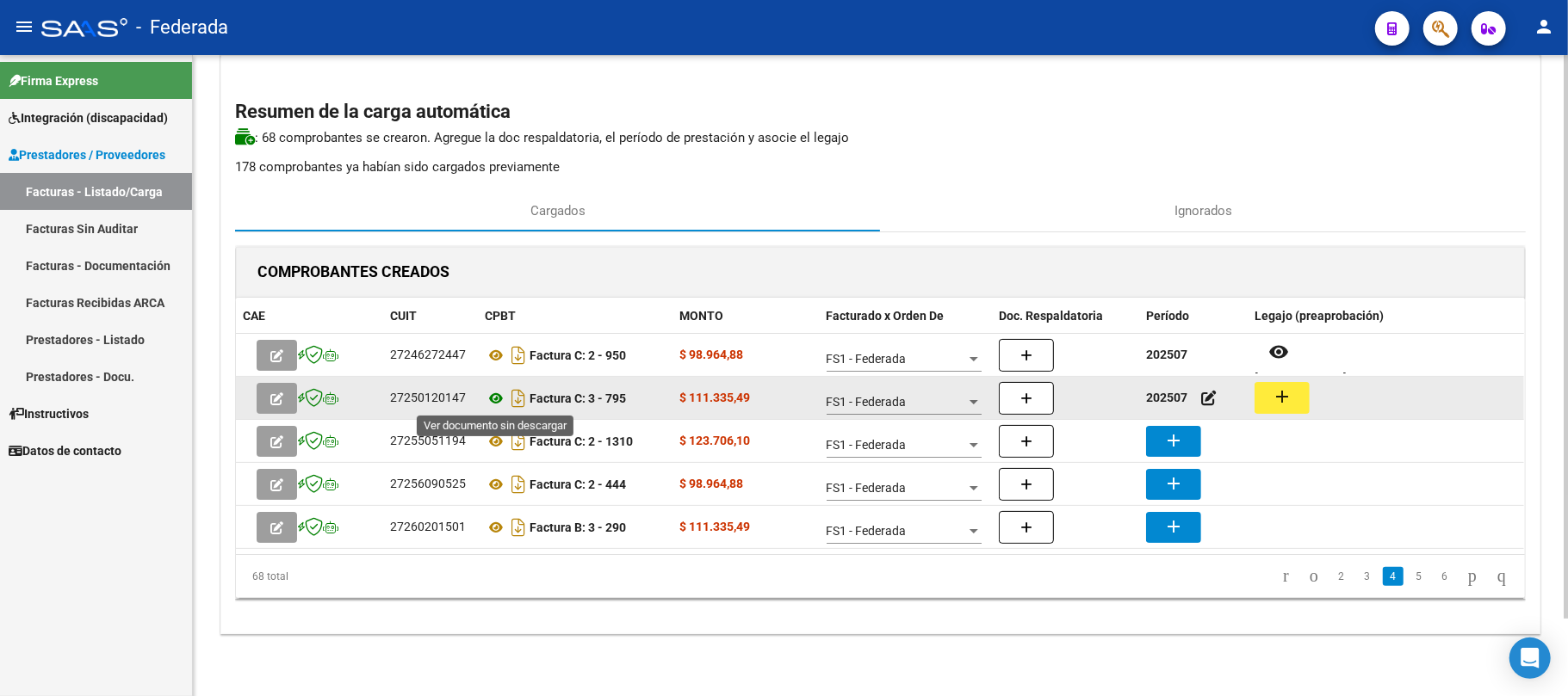
click at [493, 402] on icon at bounding box center [495, 398] width 22 height 21
click at [1278, 403] on mat-icon "add" at bounding box center [1281, 396] width 21 height 21
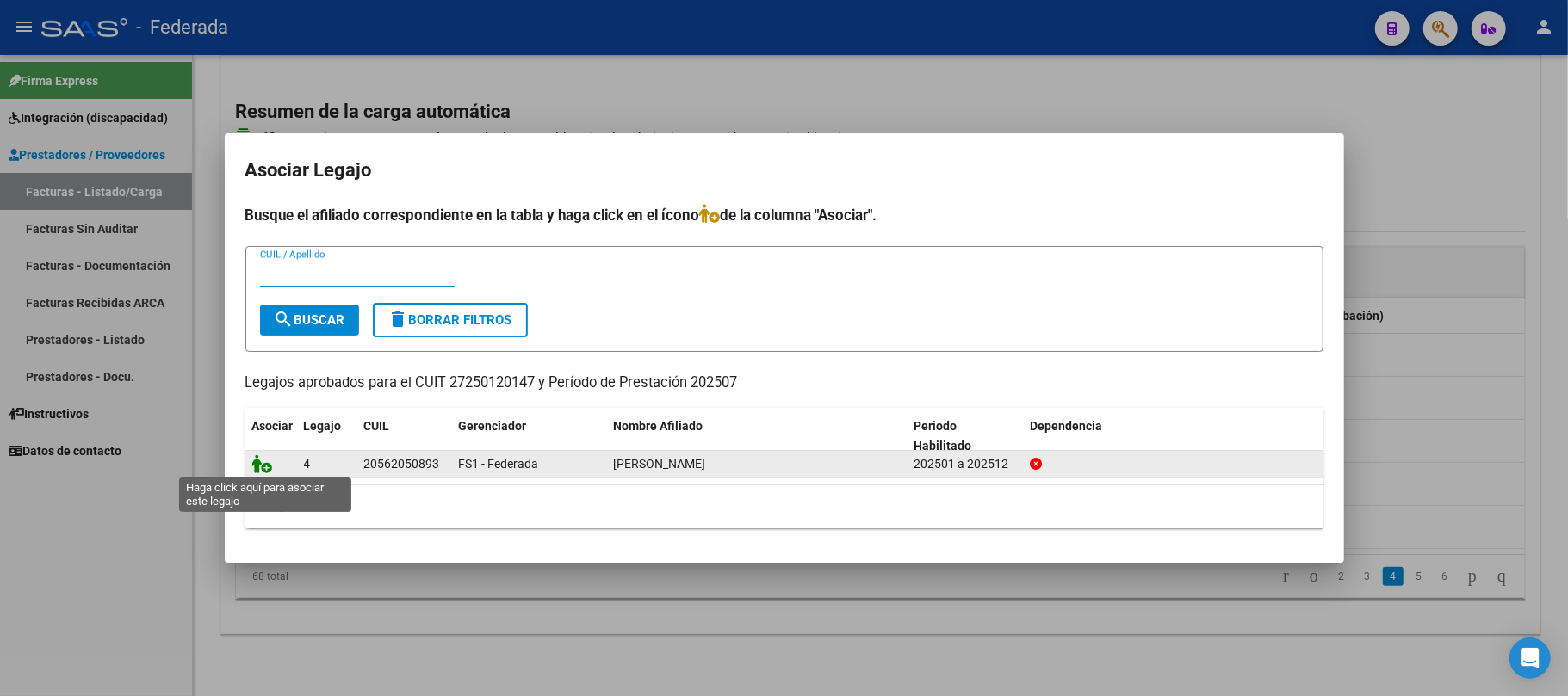
click at [256, 465] on icon at bounding box center [262, 463] width 21 height 19
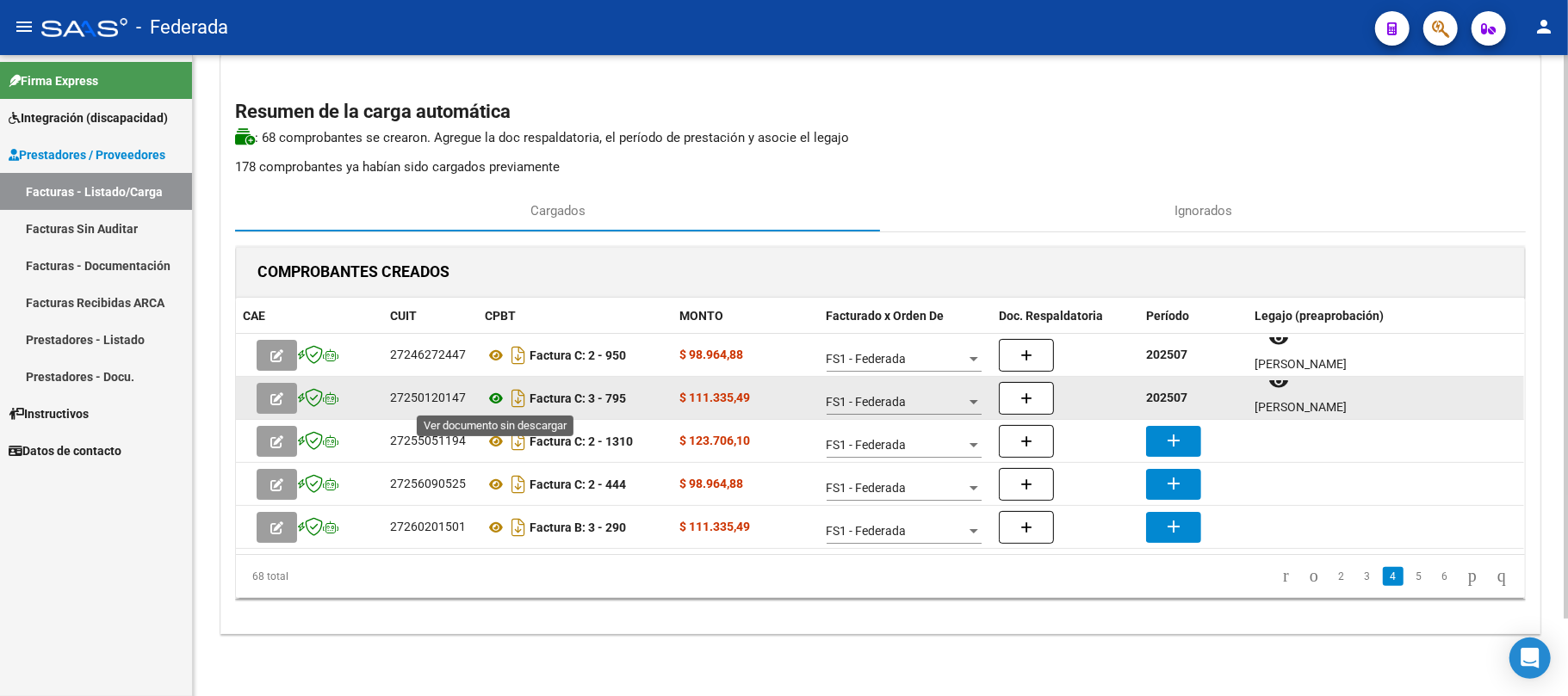
click at [499, 402] on icon at bounding box center [495, 398] width 22 height 21
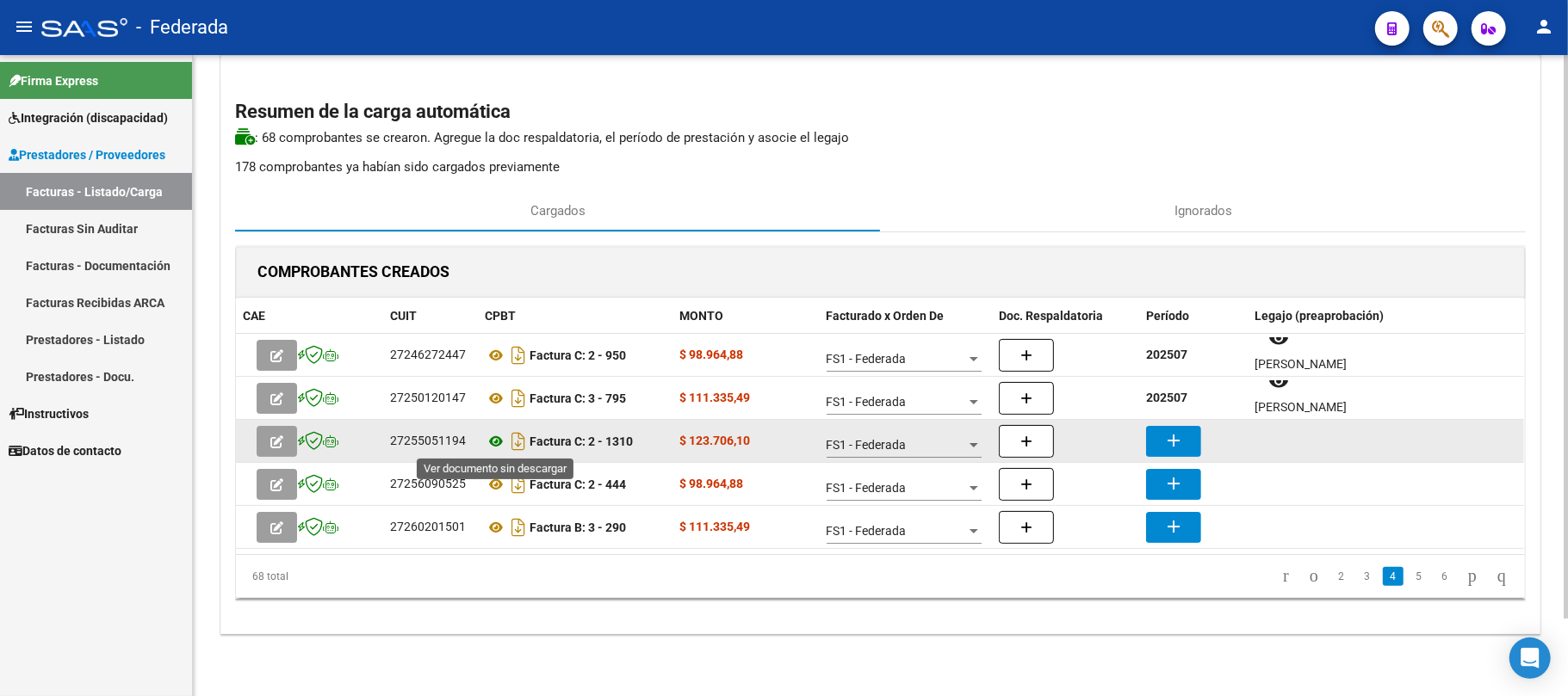
click at [499, 445] on icon at bounding box center [495, 441] width 22 height 21
click at [1165, 438] on mat-icon "add" at bounding box center [1173, 440] width 21 height 21
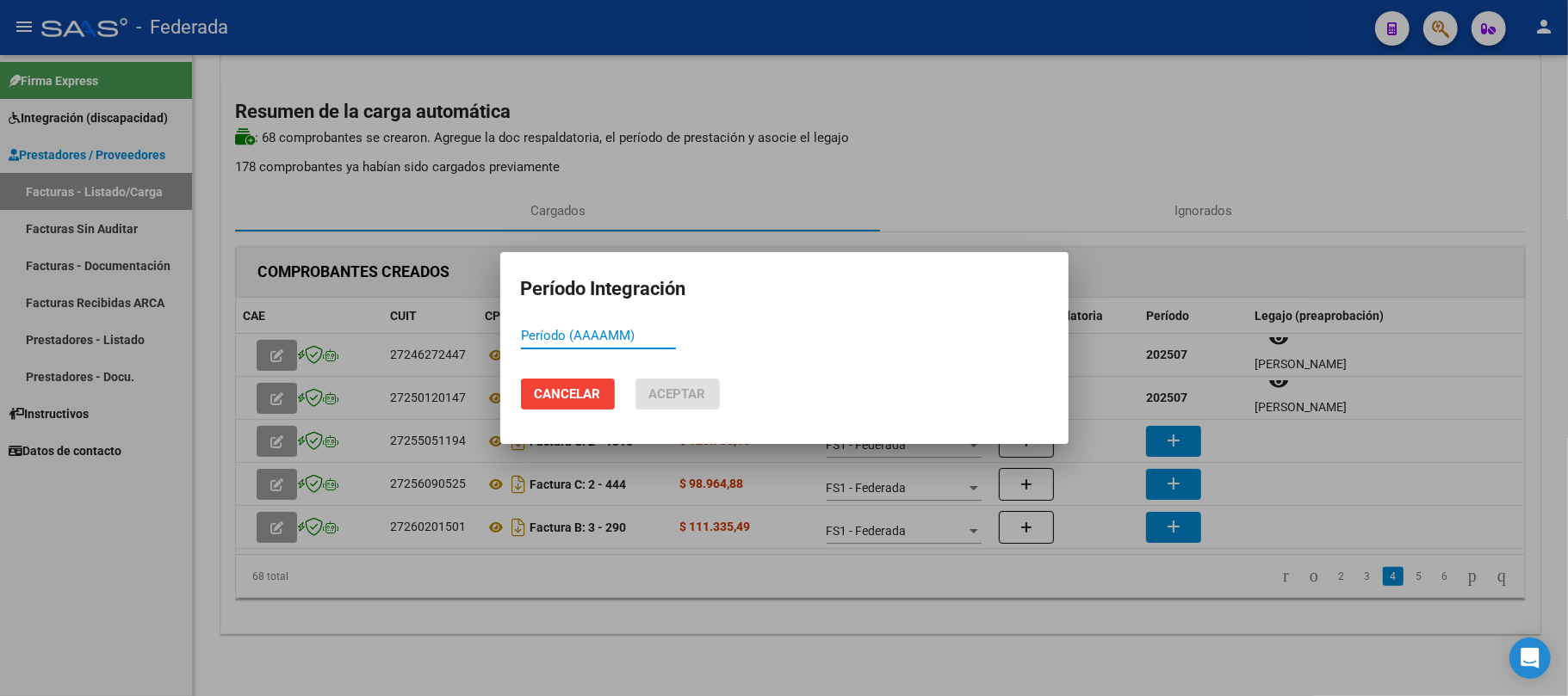
paste input "202507"
type input "202507"
click at [676, 389] on span "Aceptar" at bounding box center [677, 394] width 57 height 16
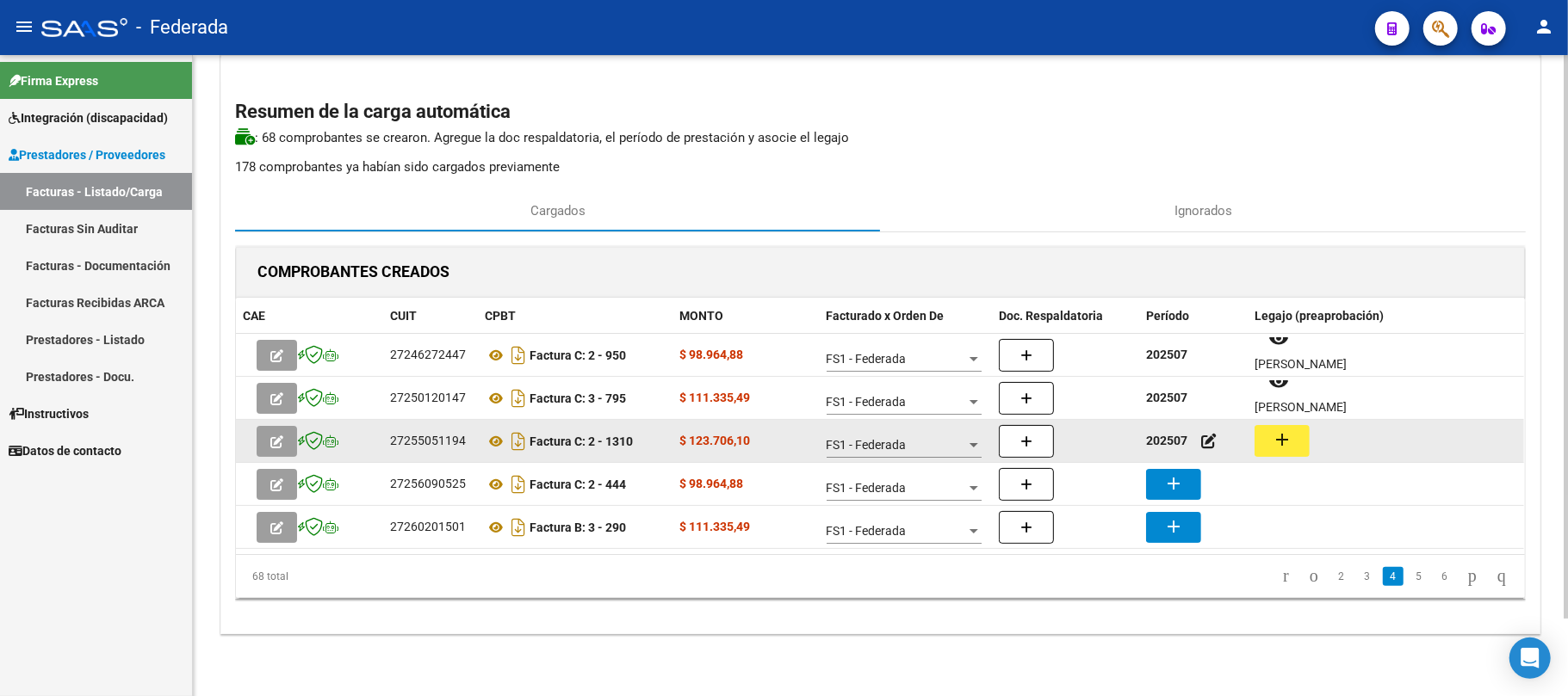
click at [1279, 440] on mat-icon "add" at bounding box center [1281, 439] width 21 height 21
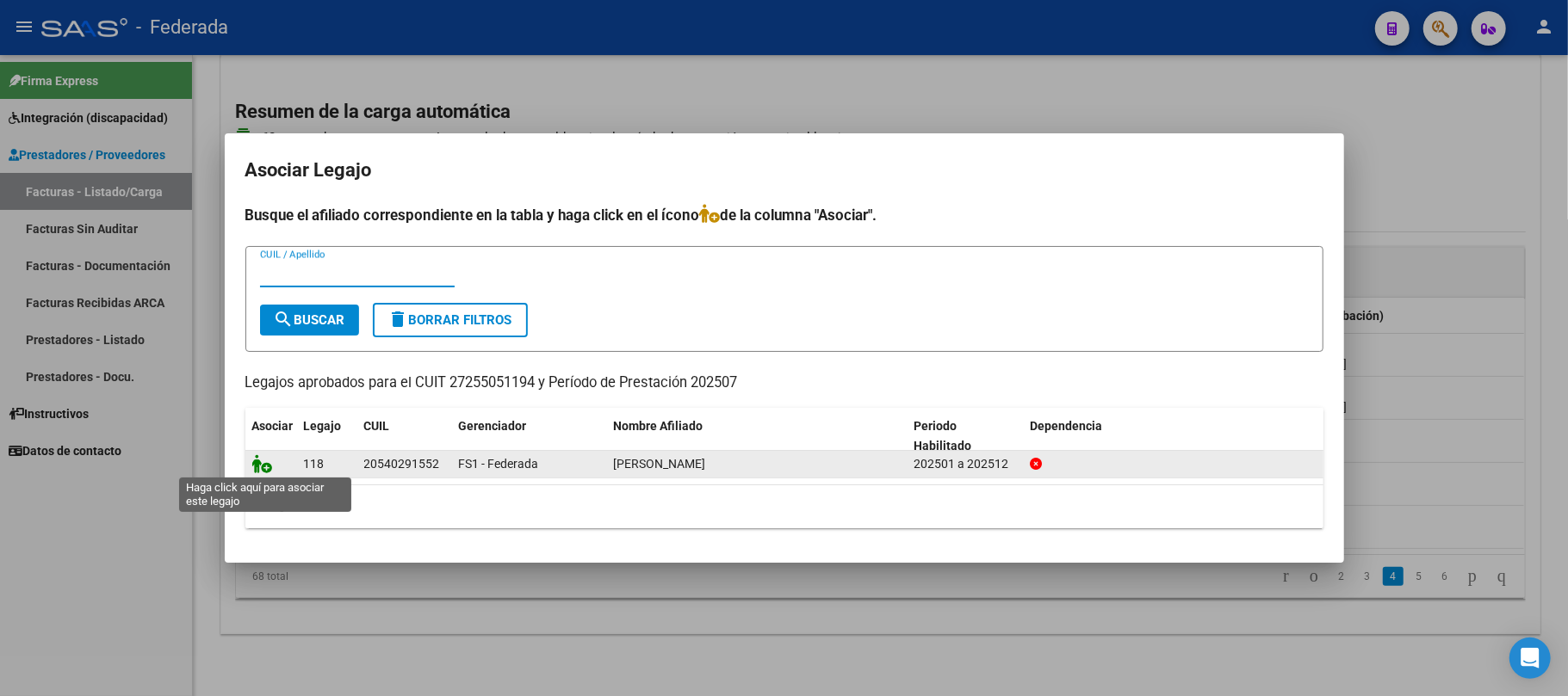
click at [256, 459] on icon at bounding box center [262, 463] width 21 height 19
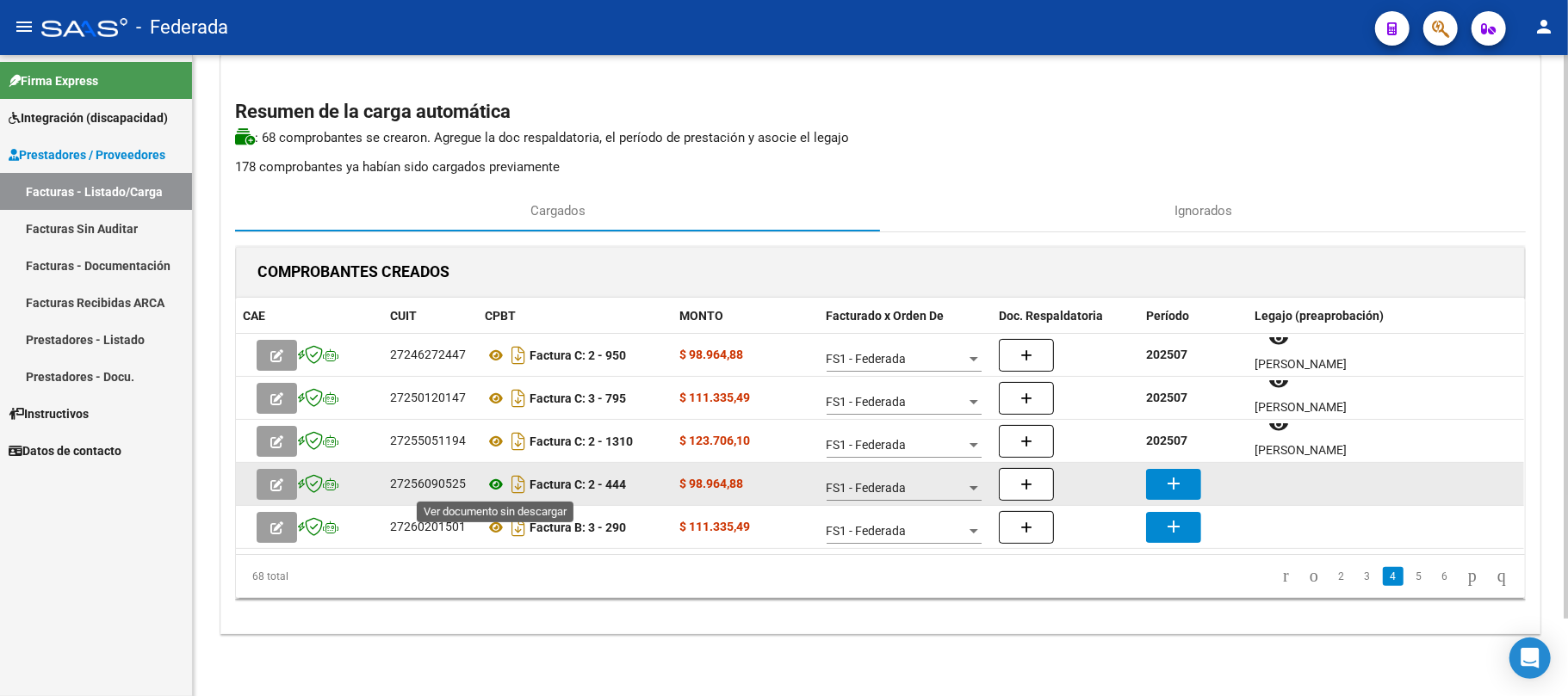
click at [493, 484] on icon at bounding box center [495, 484] width 22 height 21
click at [1179, 477] on mat-icon "add" at bounding box center [1173, 483] width 21 height 21
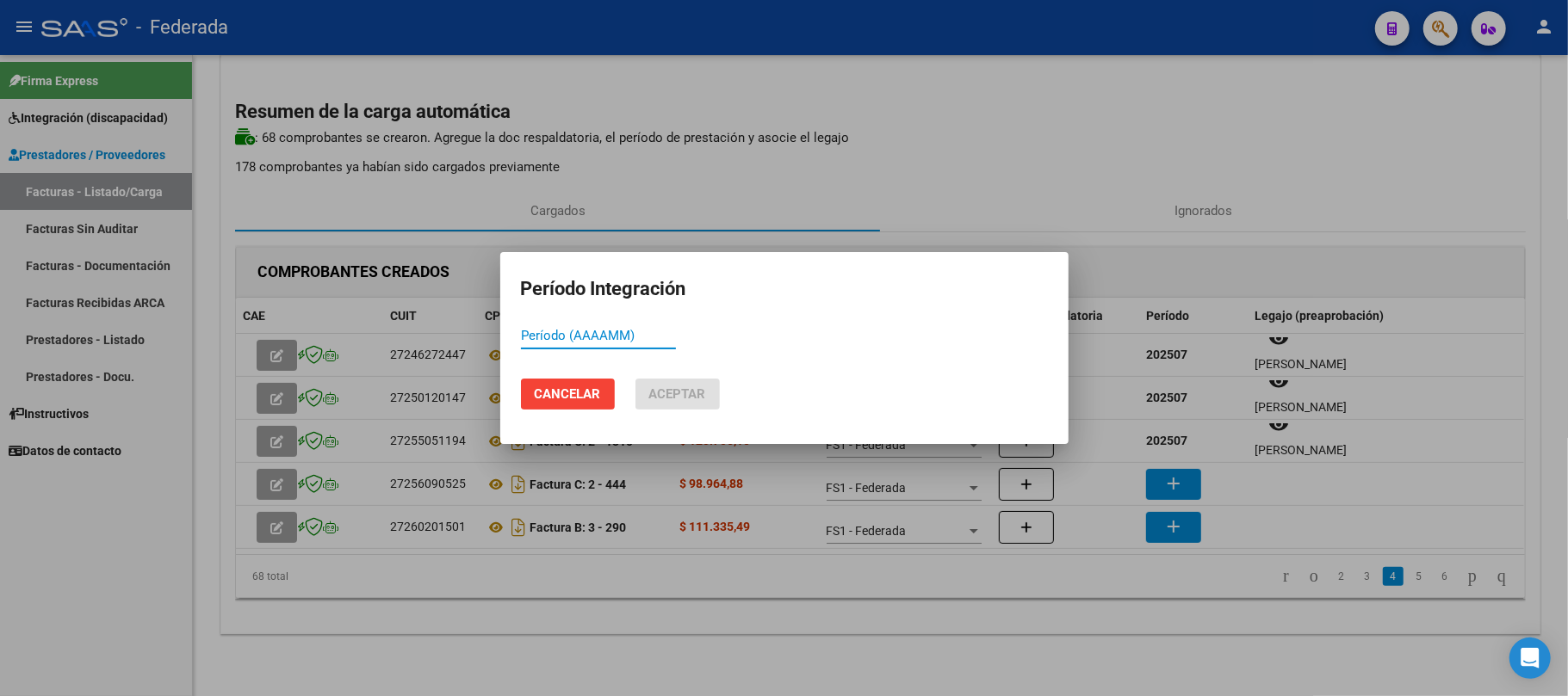
paste input "202507"
type input "202507"
click at [687, 387] on span "Aceptar" at bounding box center [677, 394] width 57 height 16
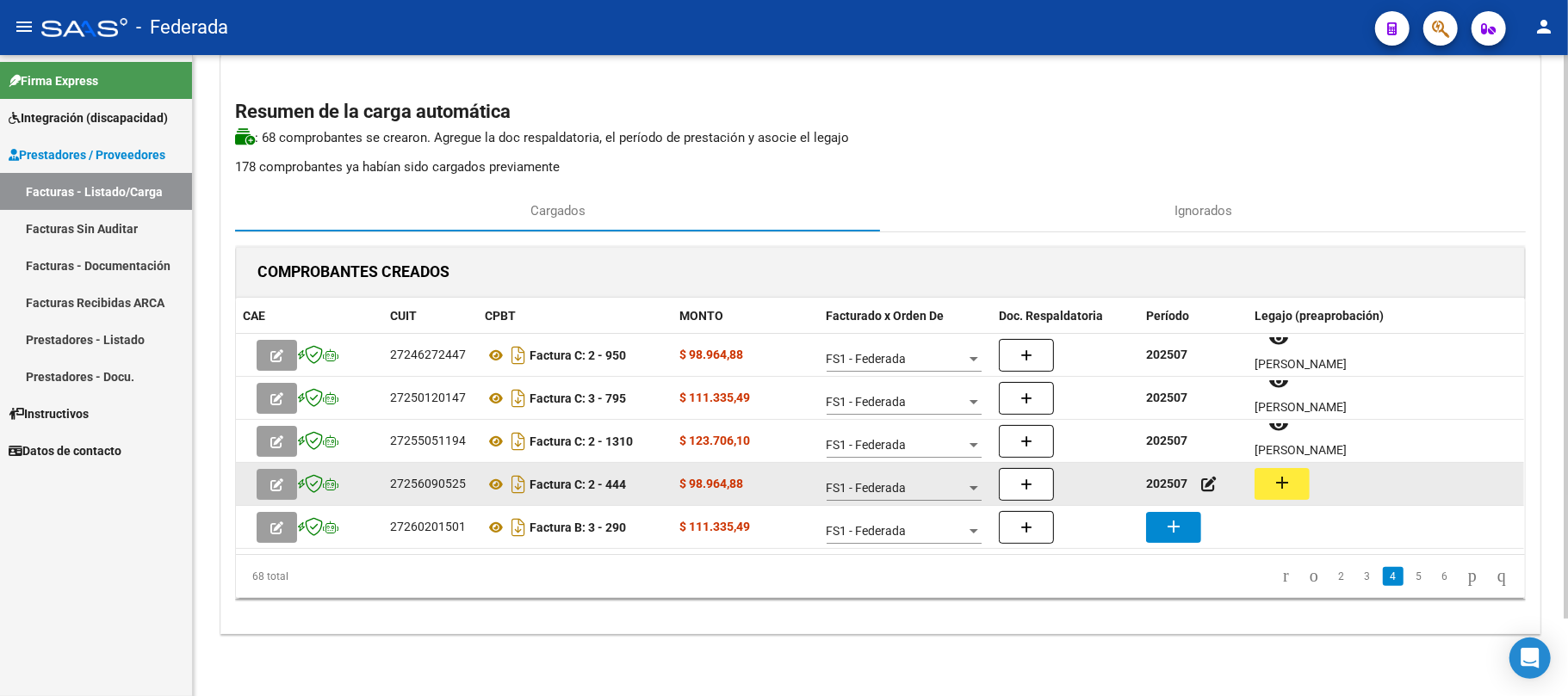
click at [1277, 485] on mat-icon "add" at bounding box center [1281, 482] width 21 height 21
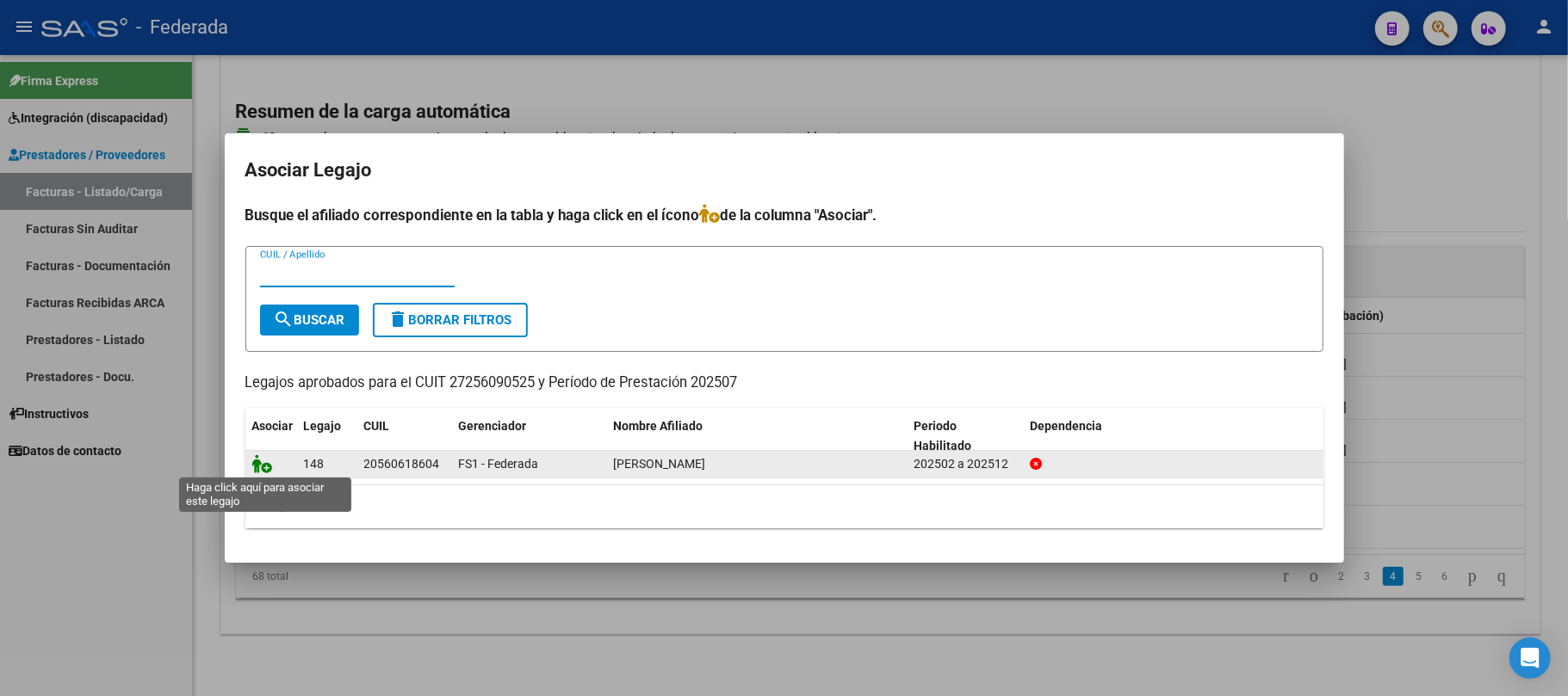
click at [267, 469] on icon at bounding box center [262, 463] width 21 height 19
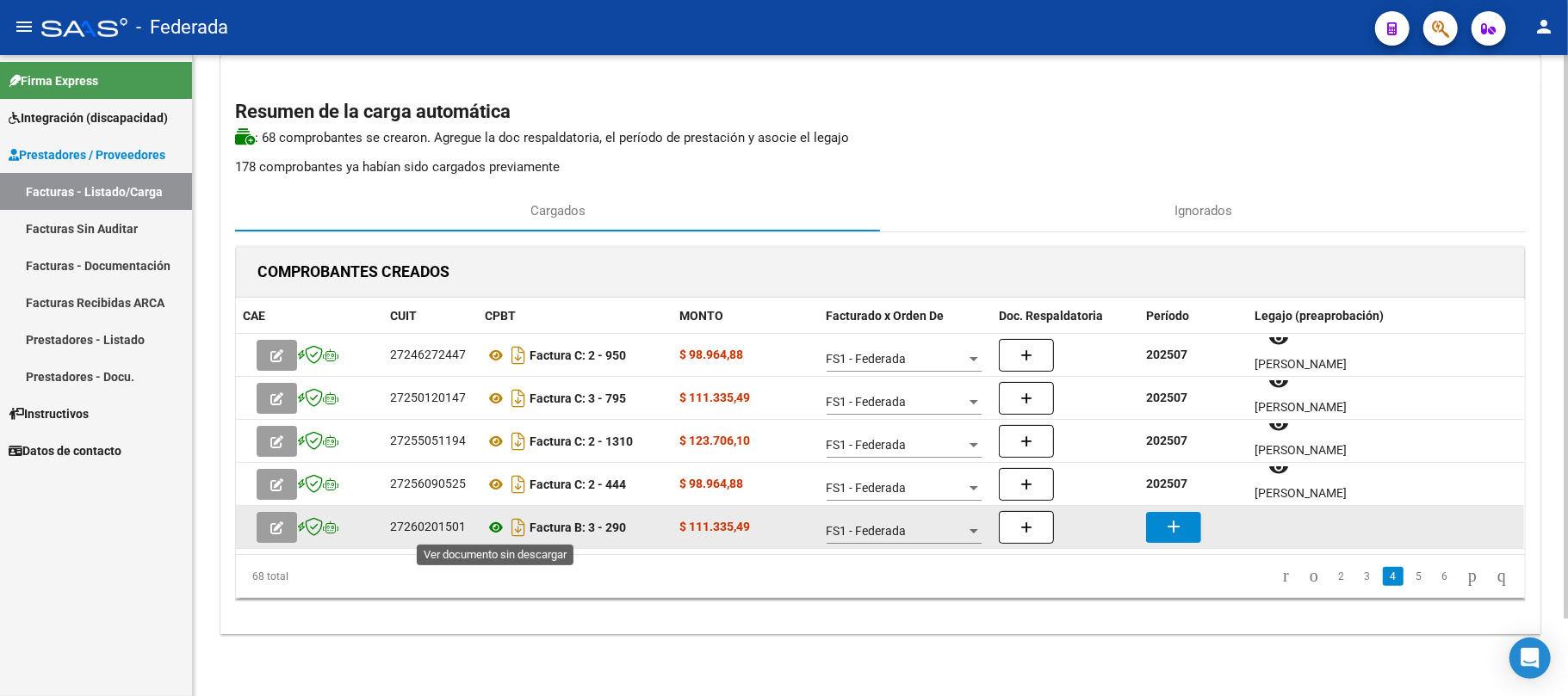
click at [501, 525] on icon at bounding box center [495, 527] width 22 height 21
click at [1166, 525] on mat-icon "add" at bounding box center [1173, 526] width 21 height 21
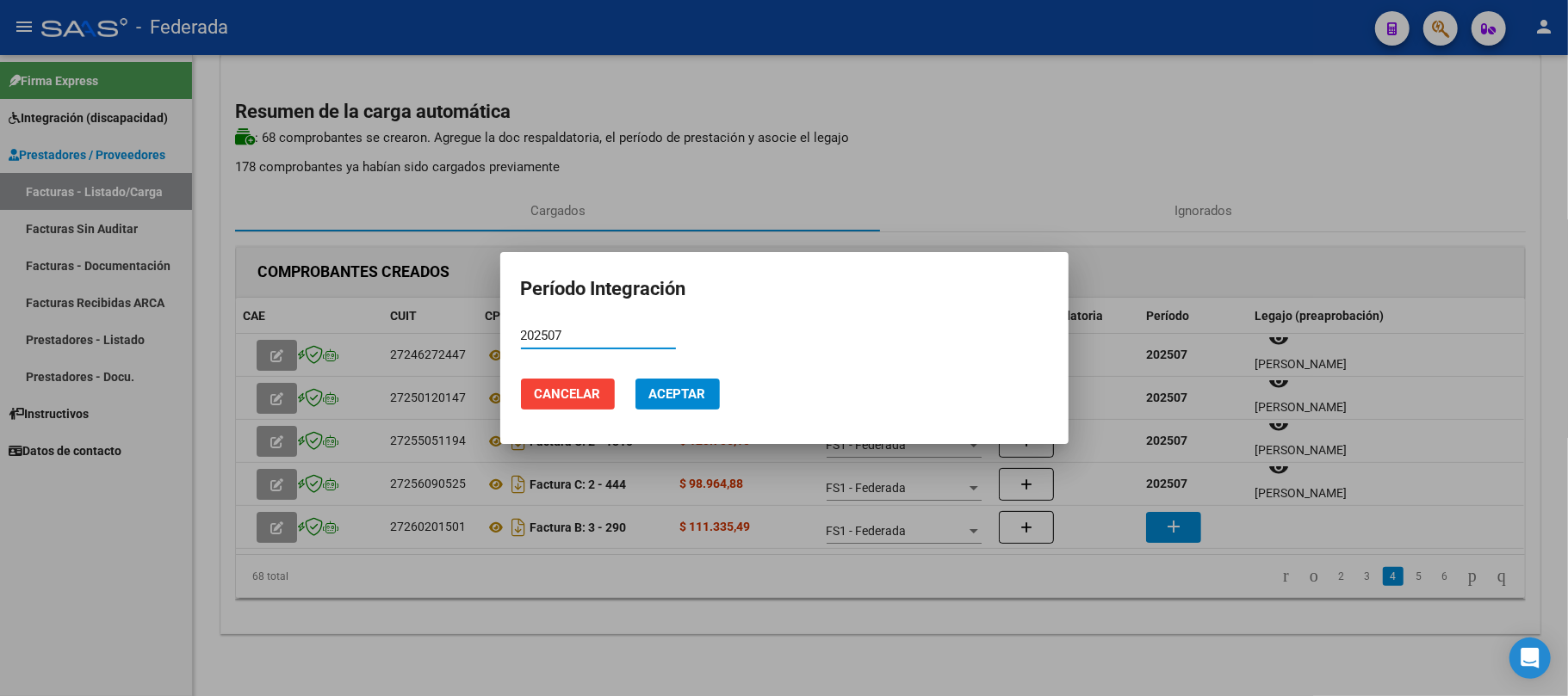
type input "202507"
click at [704, 396] on span "Aceptar" at bounding box center [677, 394] width 57 height 16
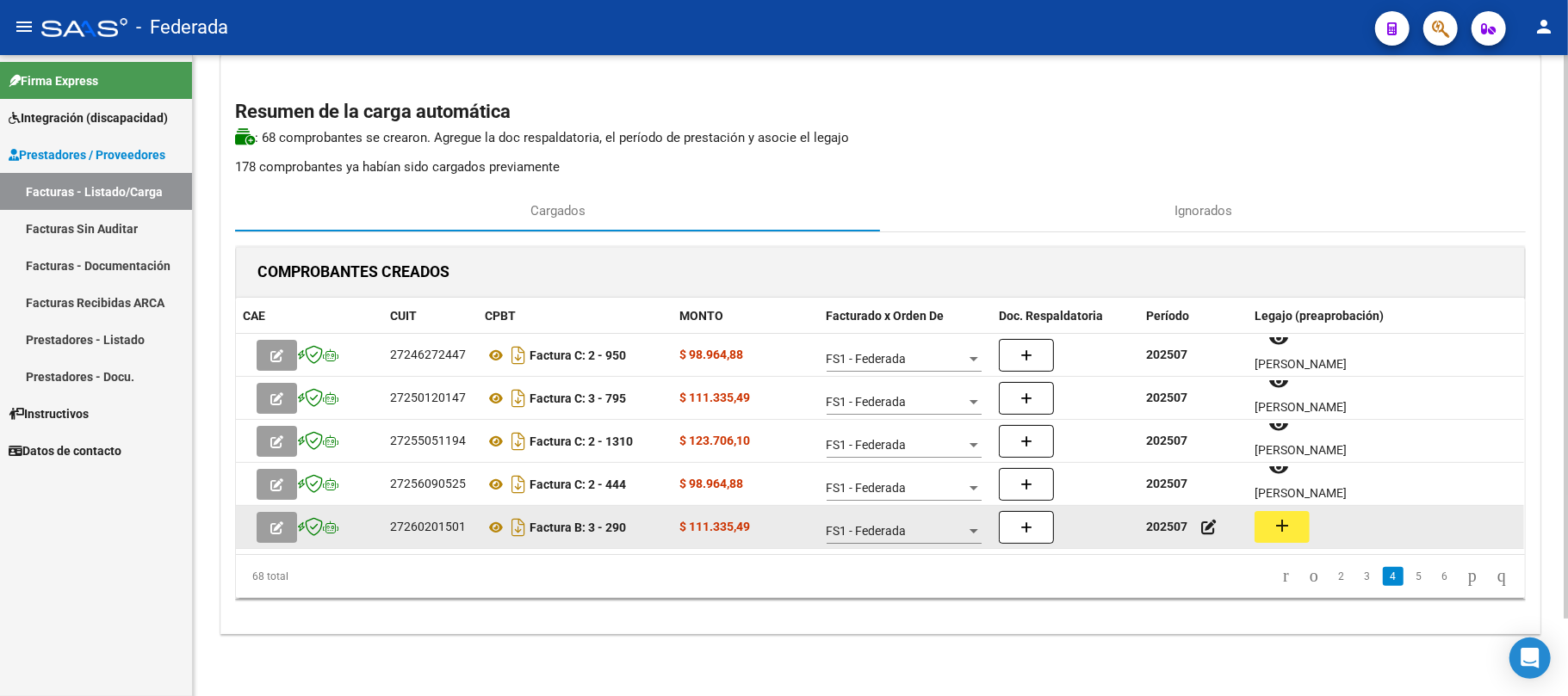
click at [1275, 523] on mat-icon "add" at bounding box center [1281, 526] width 21 height 21
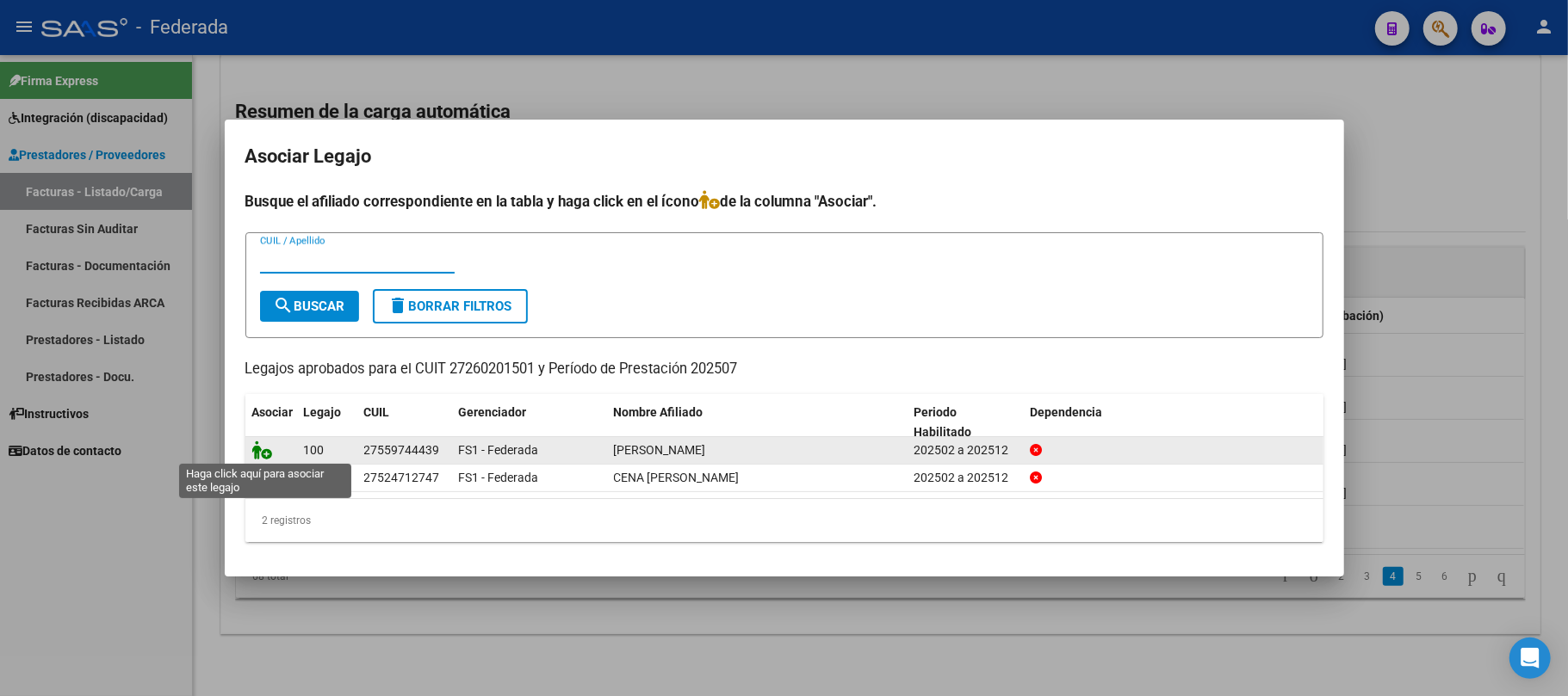
click at [256, 448] on icon at bounding box center [262, 449] width 21 height 19
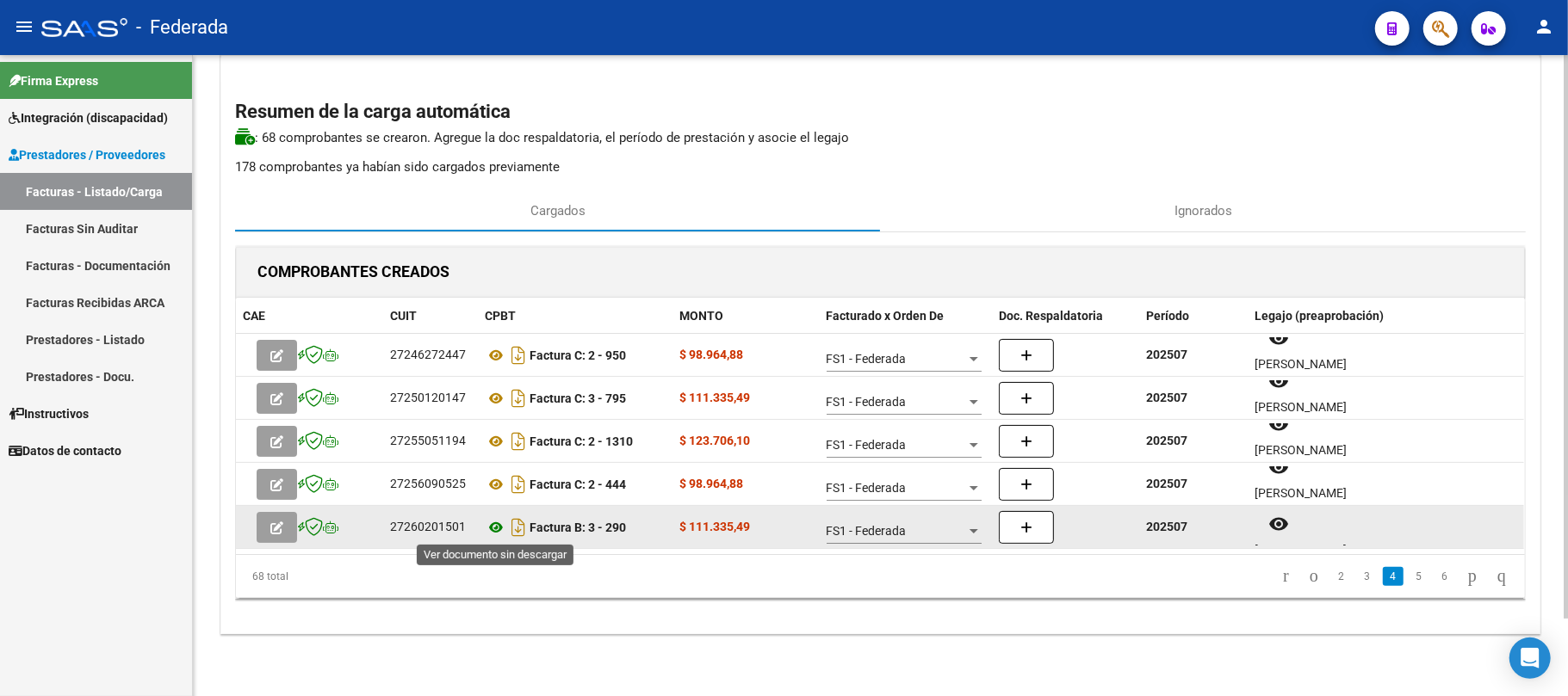
click at [497, 525] on icon at bounding box center [495, 527] width 22 height 21
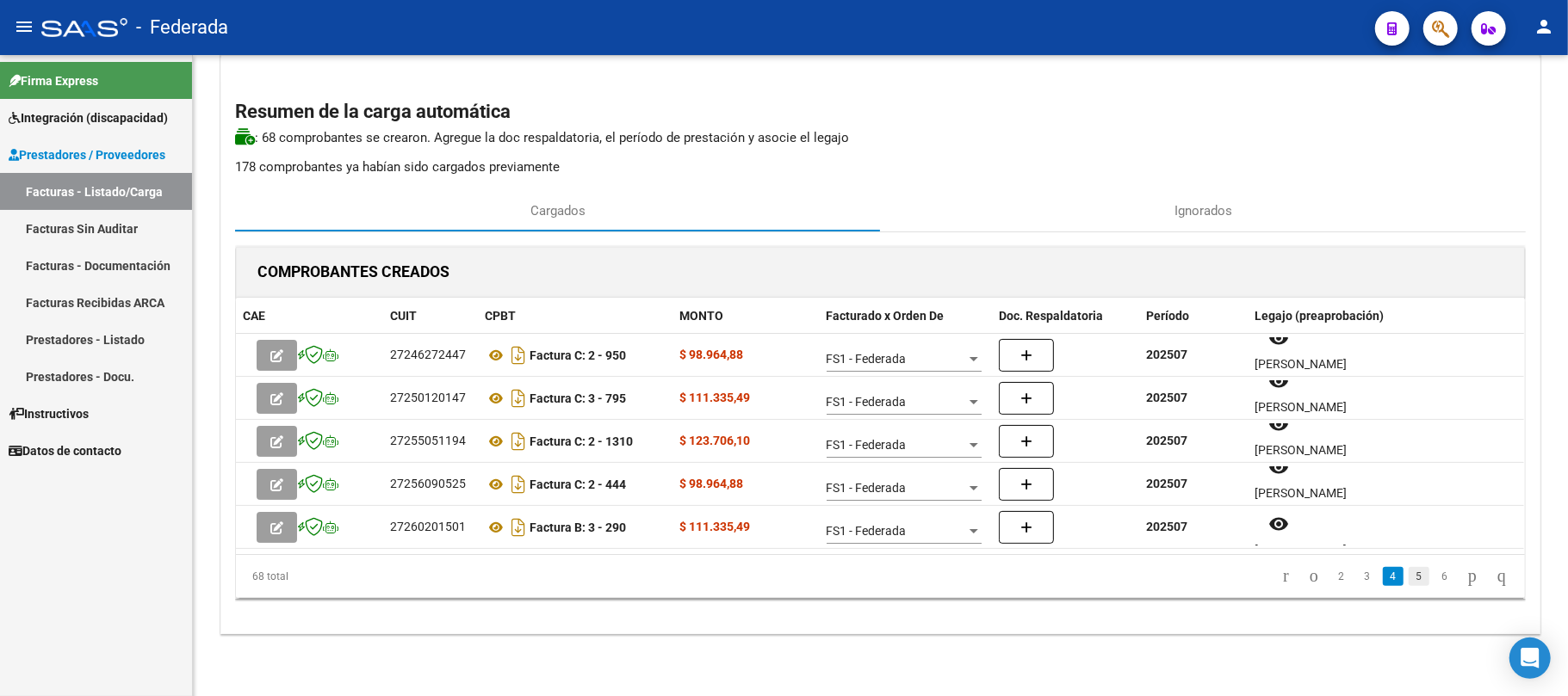
click at [1409, 580] on link "5" at bounding box center [1419, 576] width 21 height 19
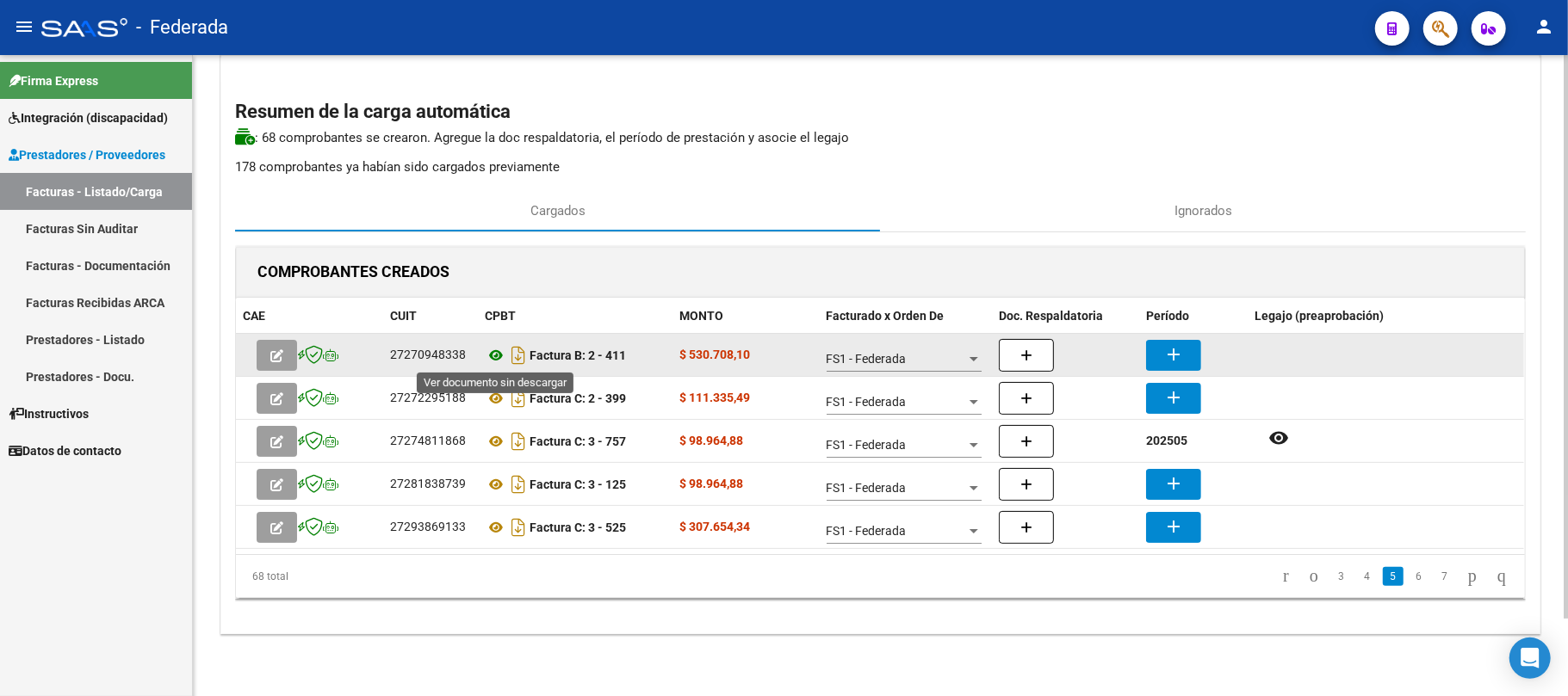
click at [489, 352] on icon at bounding box center [495, 354] width 22 height 21
click at [1178, 351] on mat-icon "add" at bounding box center [1173, 354] width 21 height 21
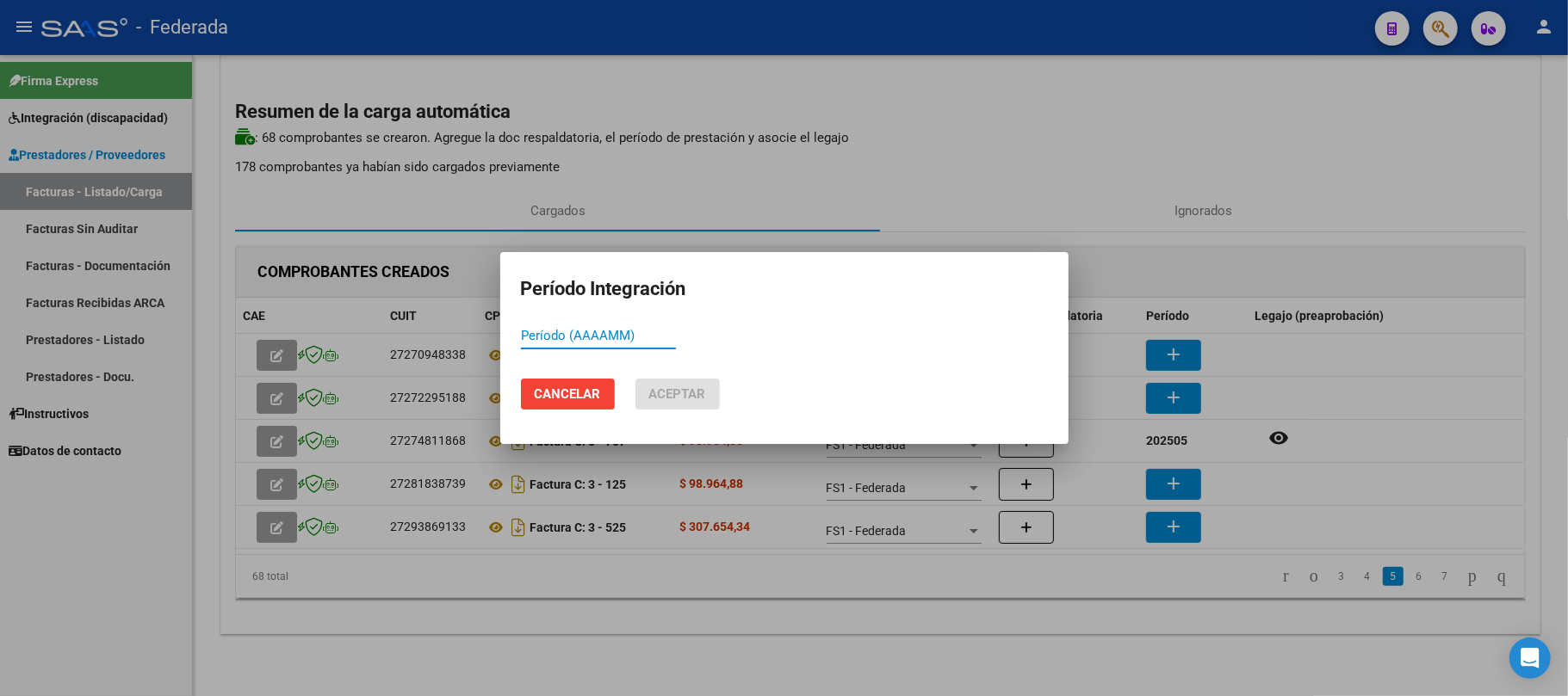
paste input "202507"
type input "202507"
click at [699, 392] on span "Aceptar" at bounding box center [677, 394] width 57 height 16
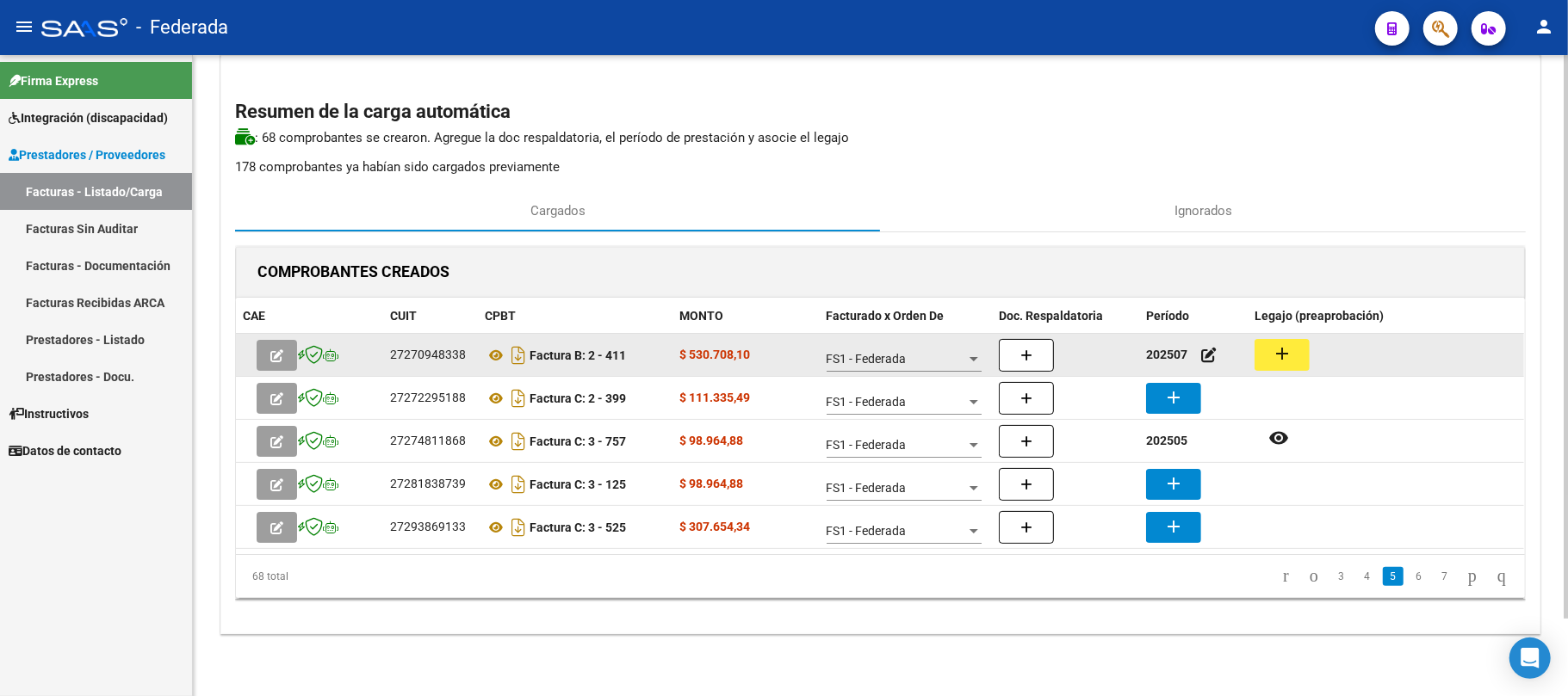
click at [1251, 348] on datatable-body-cell "add" at bounding box center [1385, 354] width 276 height 42
click at [1271, 351] on mat-icon "add" at bounding box center [1281, 353] width 21 height 21
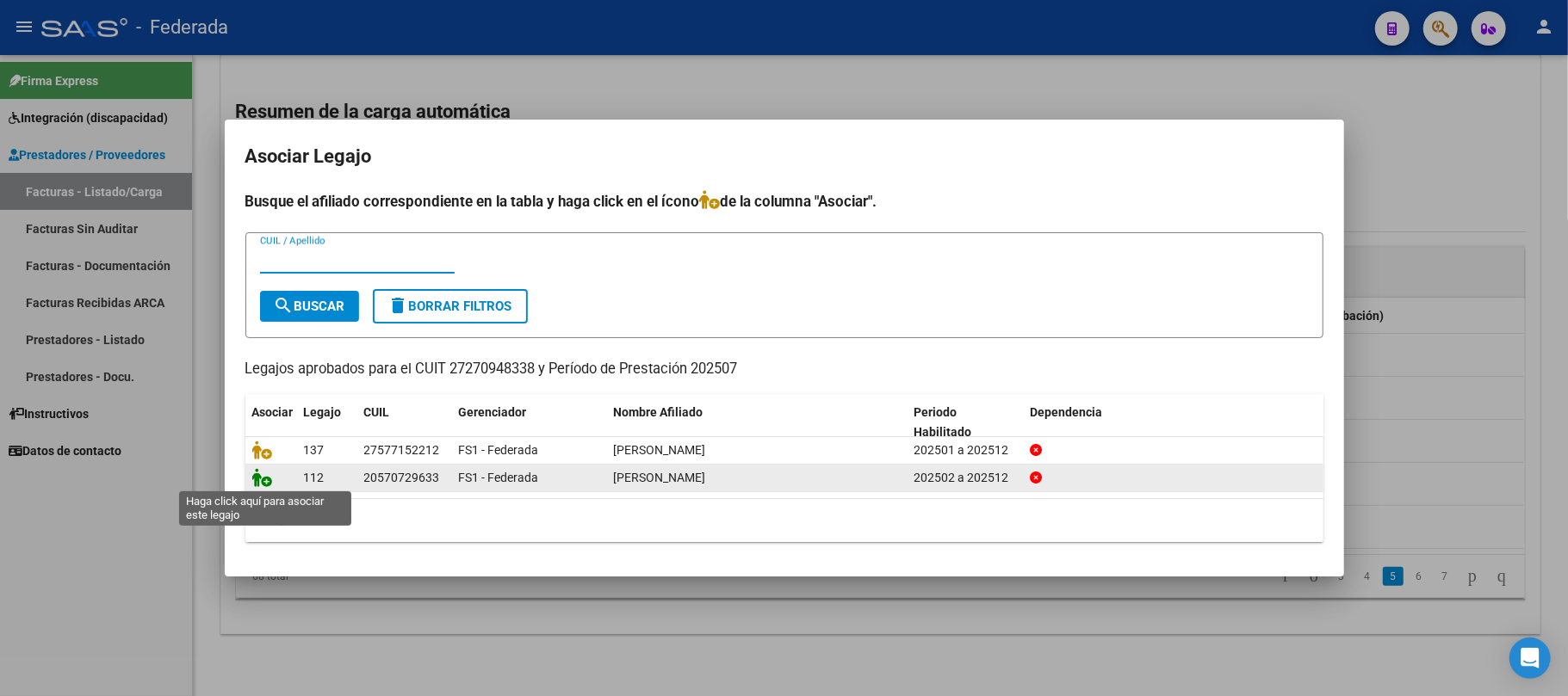
click at [266, 479] on icon at bounding box center [262, 477] width 21 height 19
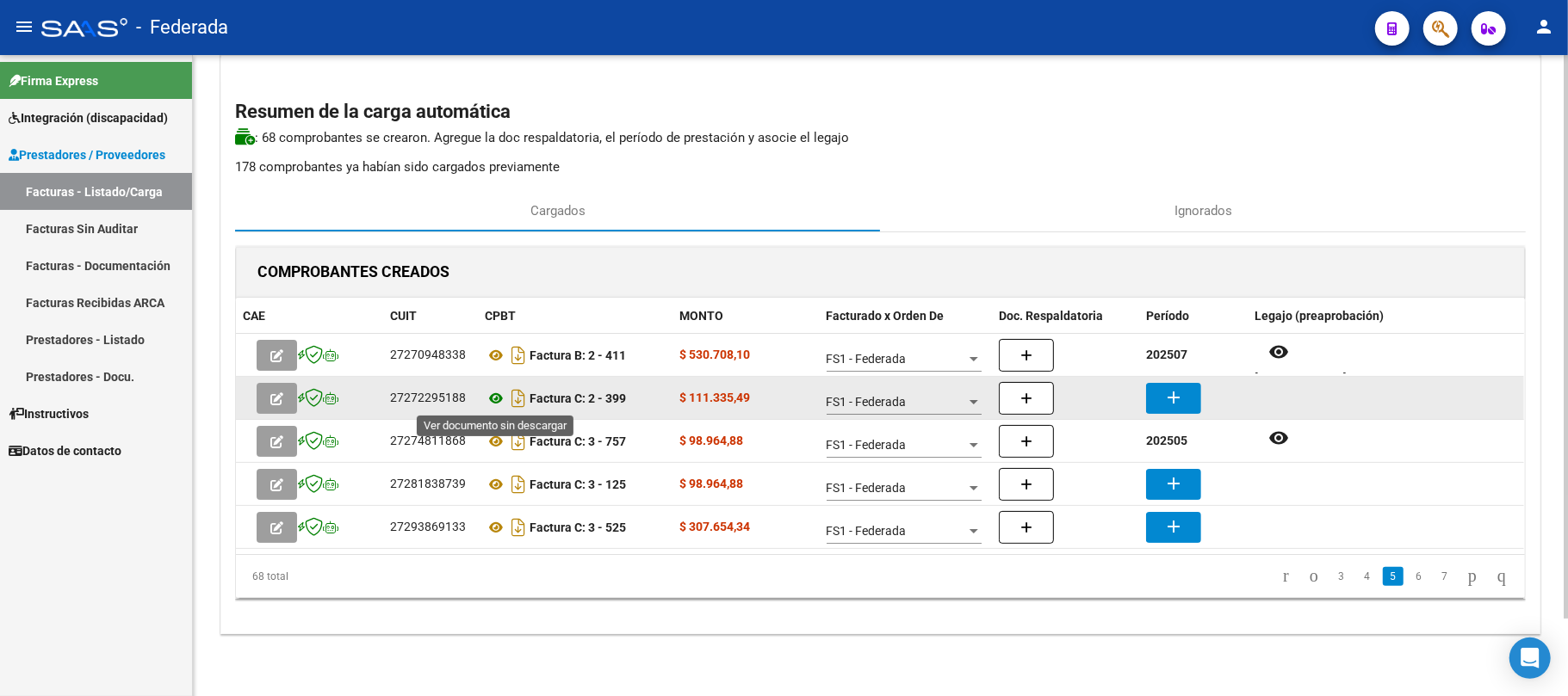
click at [491, 394] on icon at bounding box center [495, 398] width 22 height 21
click at [1156, 394] on button "add" at bounding box center [1173, 398] width 55 height 31
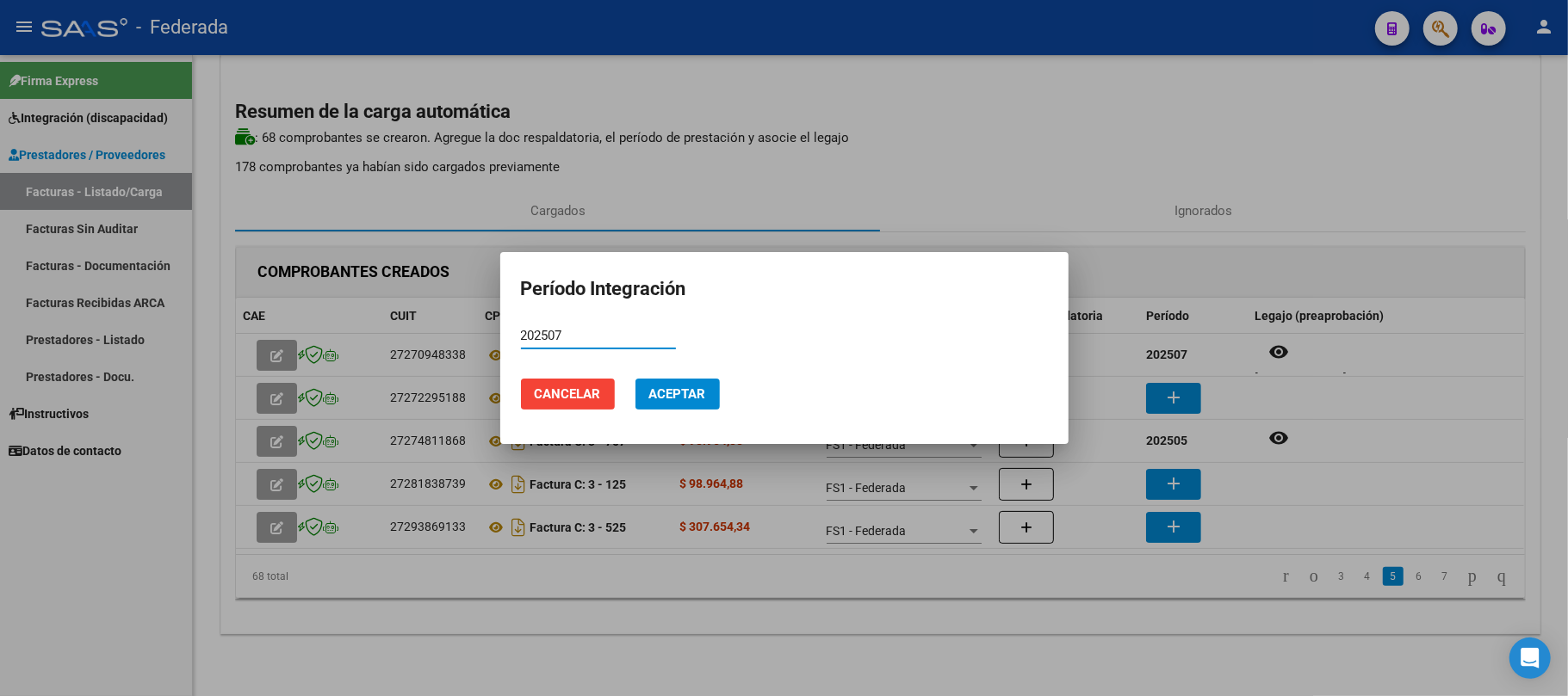
type input "202507"
click at [704, 397] on span "Aceptar" at bounding box center [677, 394] width 57 height 16
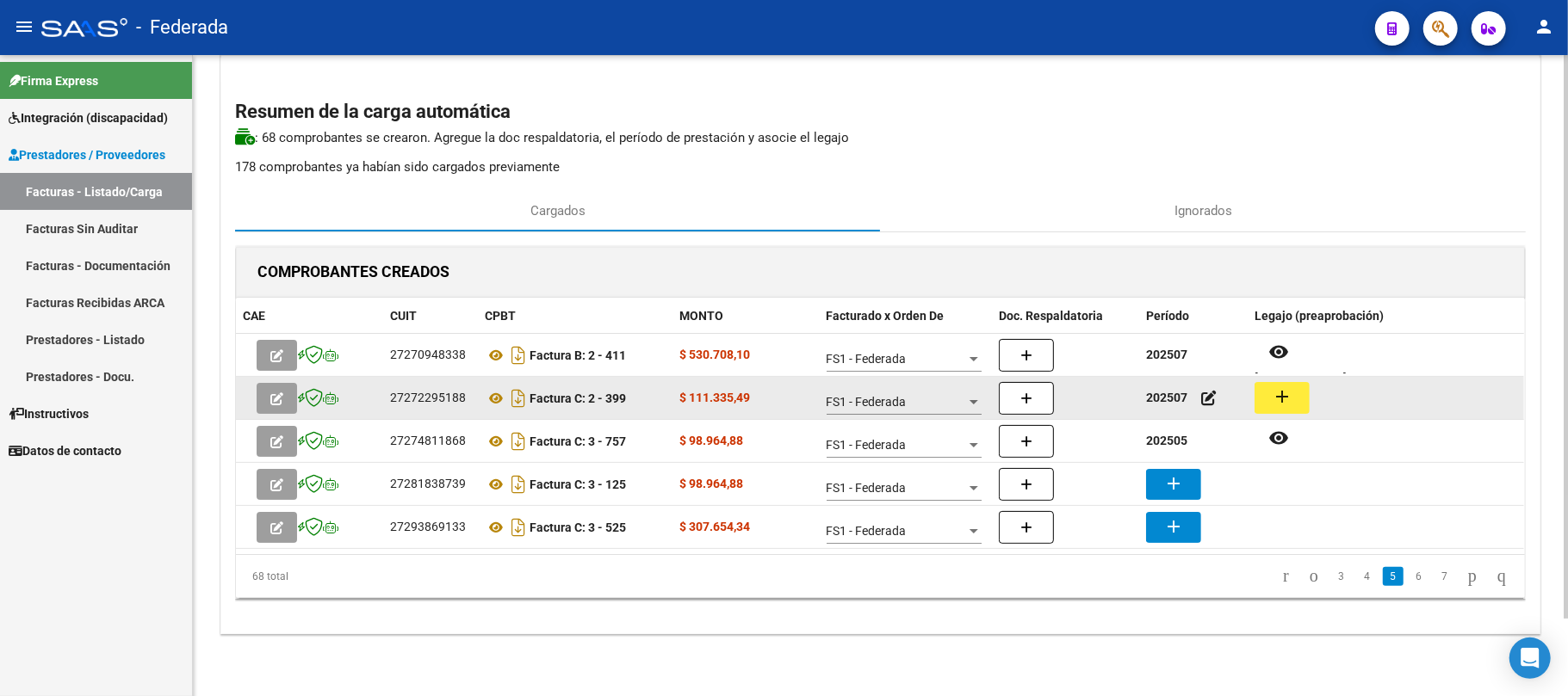
click at [1278, 389] on mat-icon "add" at bounding box center [1281, 396] width 21 height 21
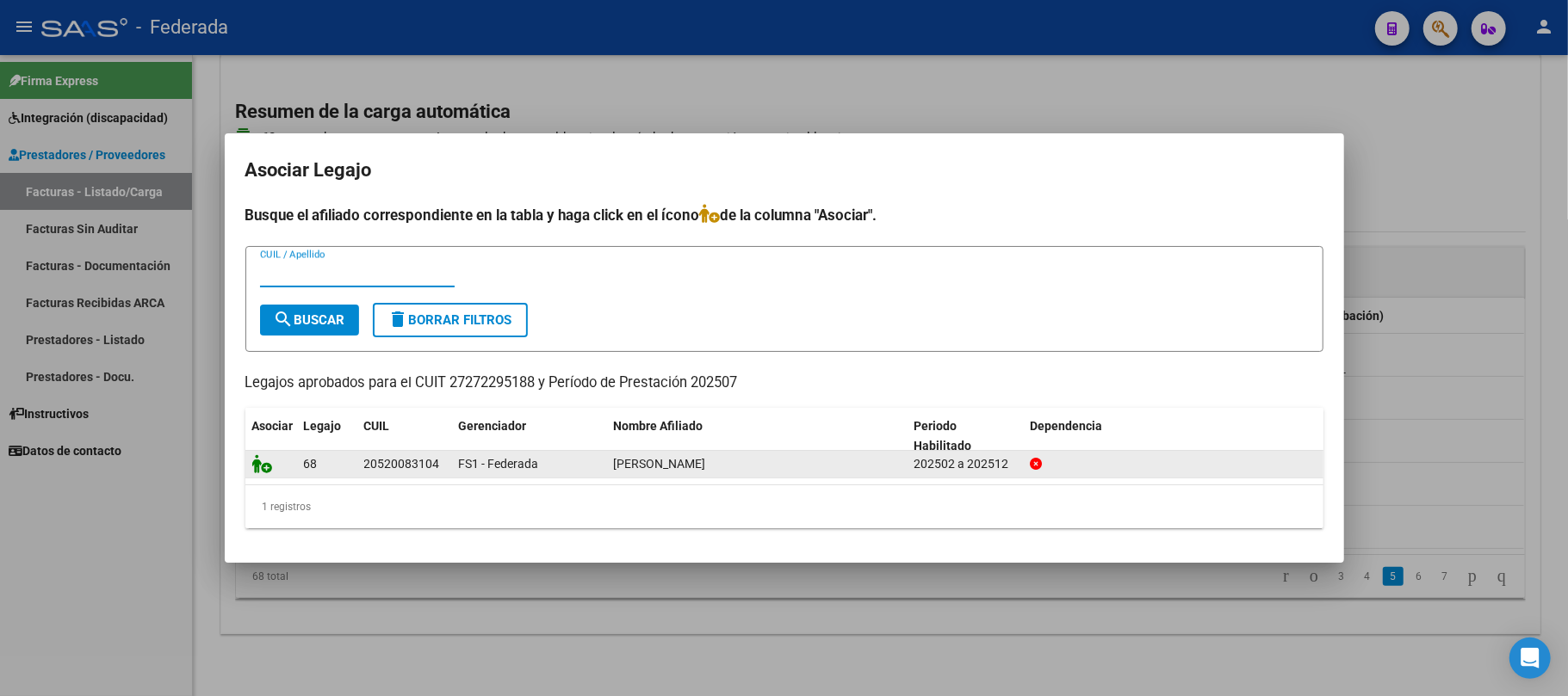
click at [258, 465] on icon at bounding box center [262, 463] width 21 height 19
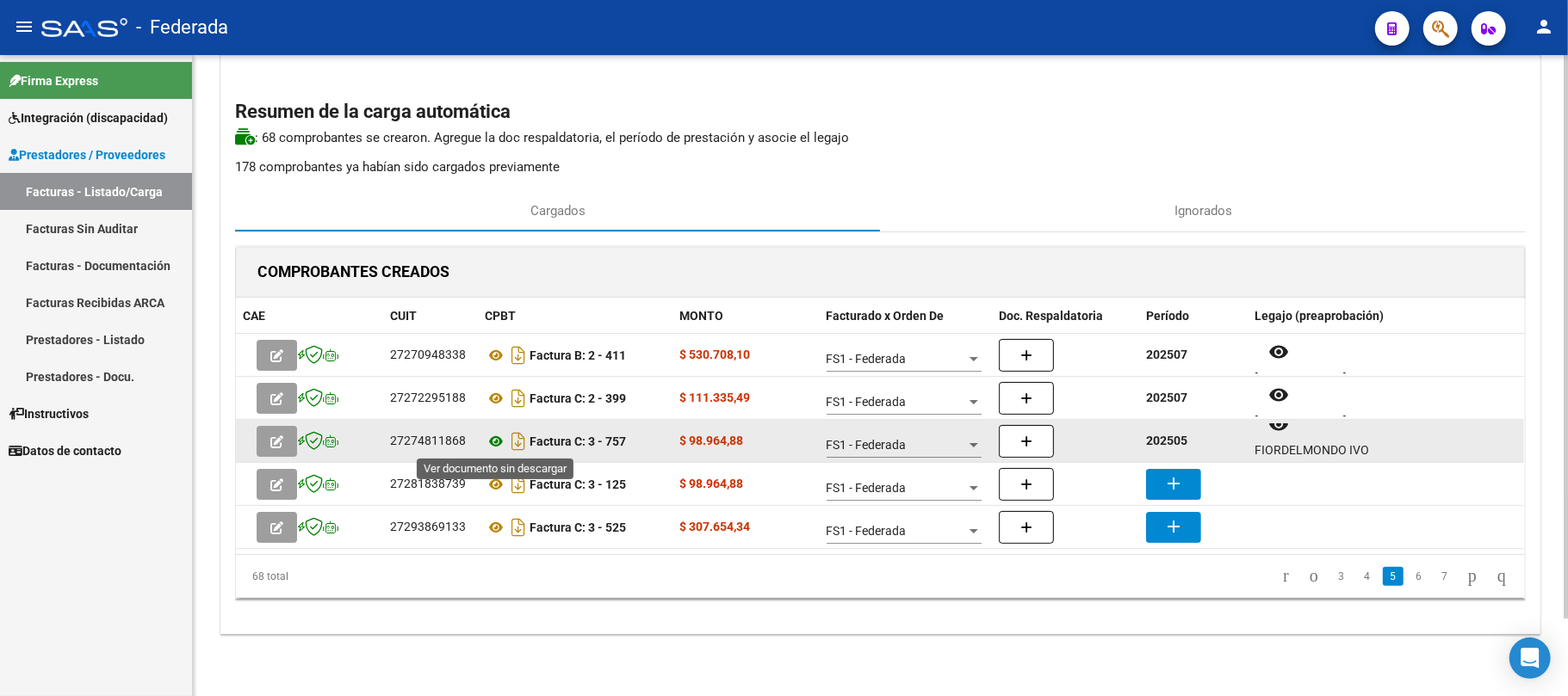
click at [493, 442] on icon at bounding box center [495, 441] width 22 height 21
click at [497, 437] on icon at bounding box center [495, 441] width 22 height 21
click at [1165, 445] on strong "202505" at bounding box center [1166, 441] width 41 height 14
click at [274, 437] on icon "button" at bounding box center [276, 441] width 13 height 13
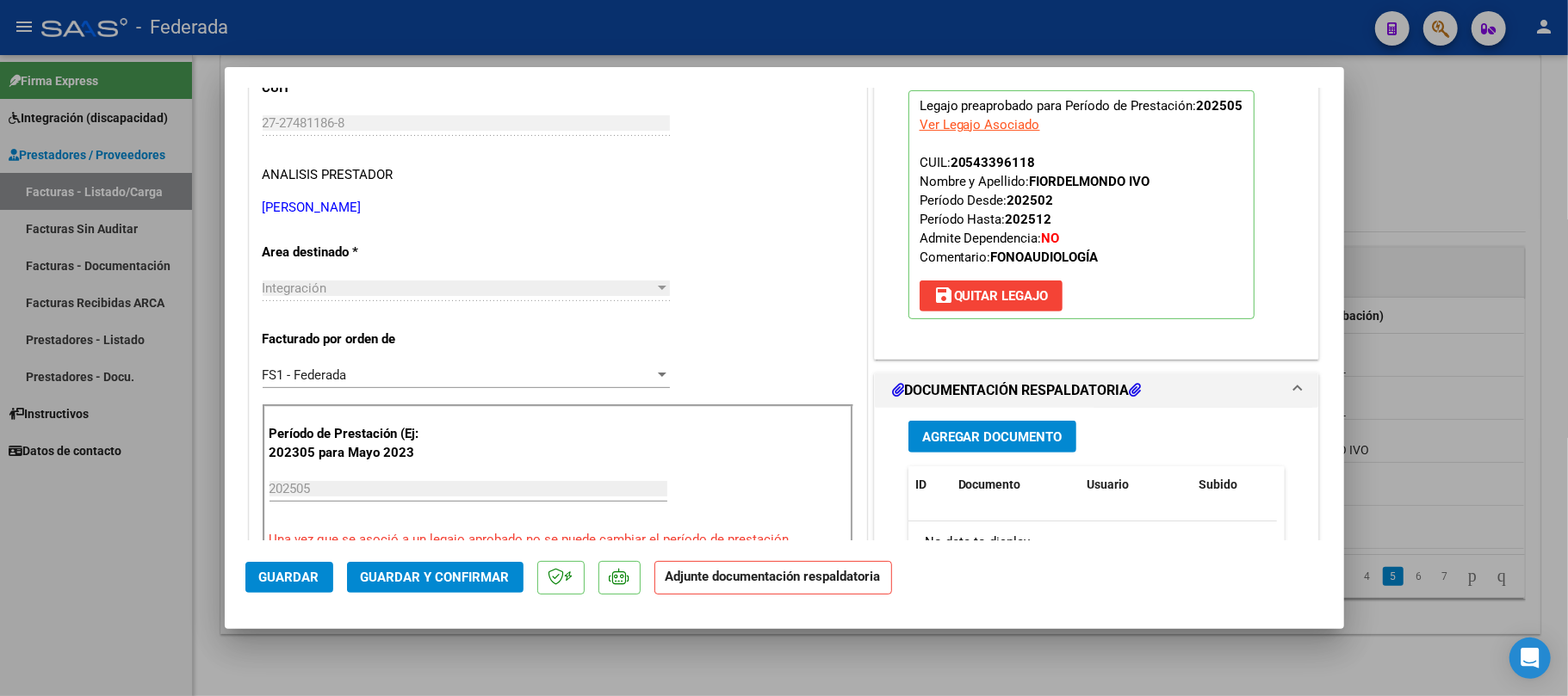
scroll to position [573, 0]
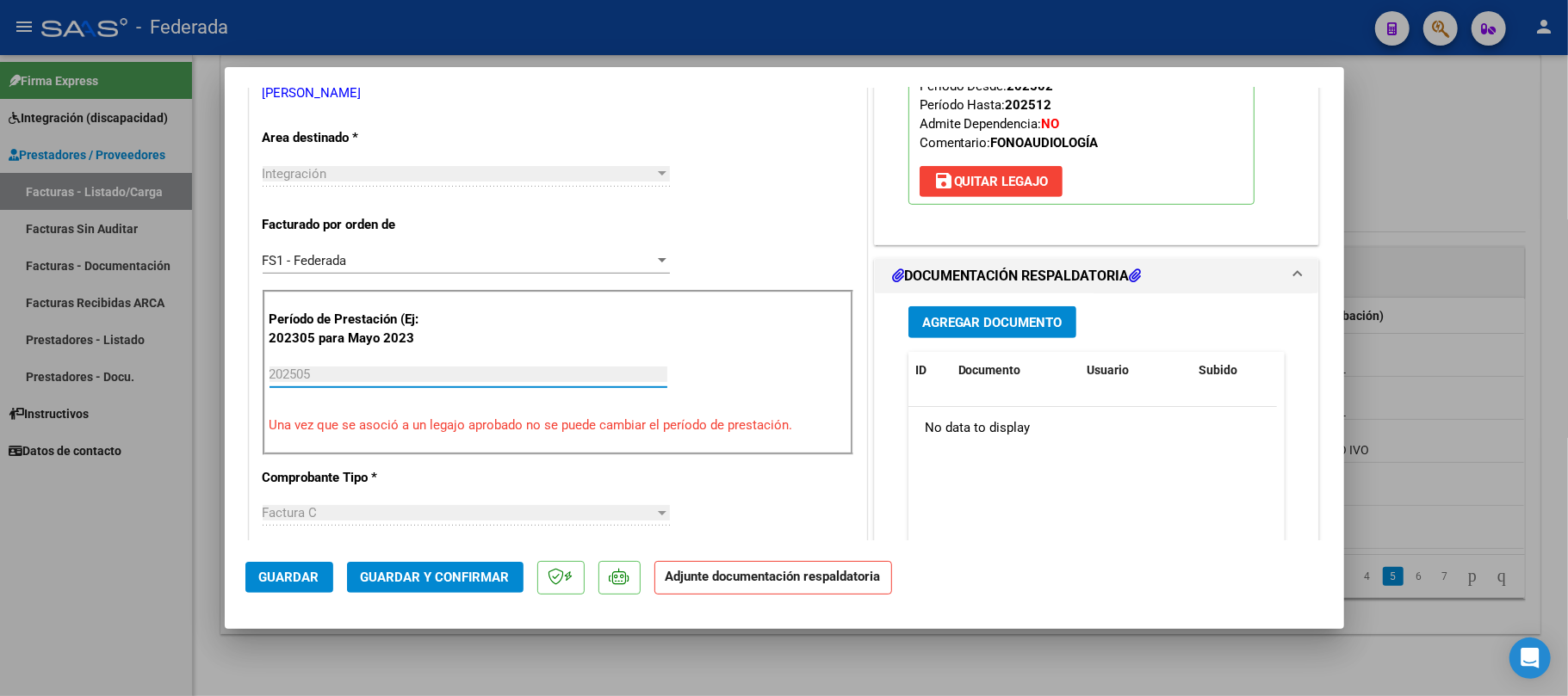
click at [386, 366] on input "202505" at bounding box center [467, 374] width 397 height 16
click at [384, 378] on input "202505" at bounding box center [467, 374] width 397 height 16
click at [301, 583] on span "Guardar" at bounding box center [289, 578] width 60 height 16
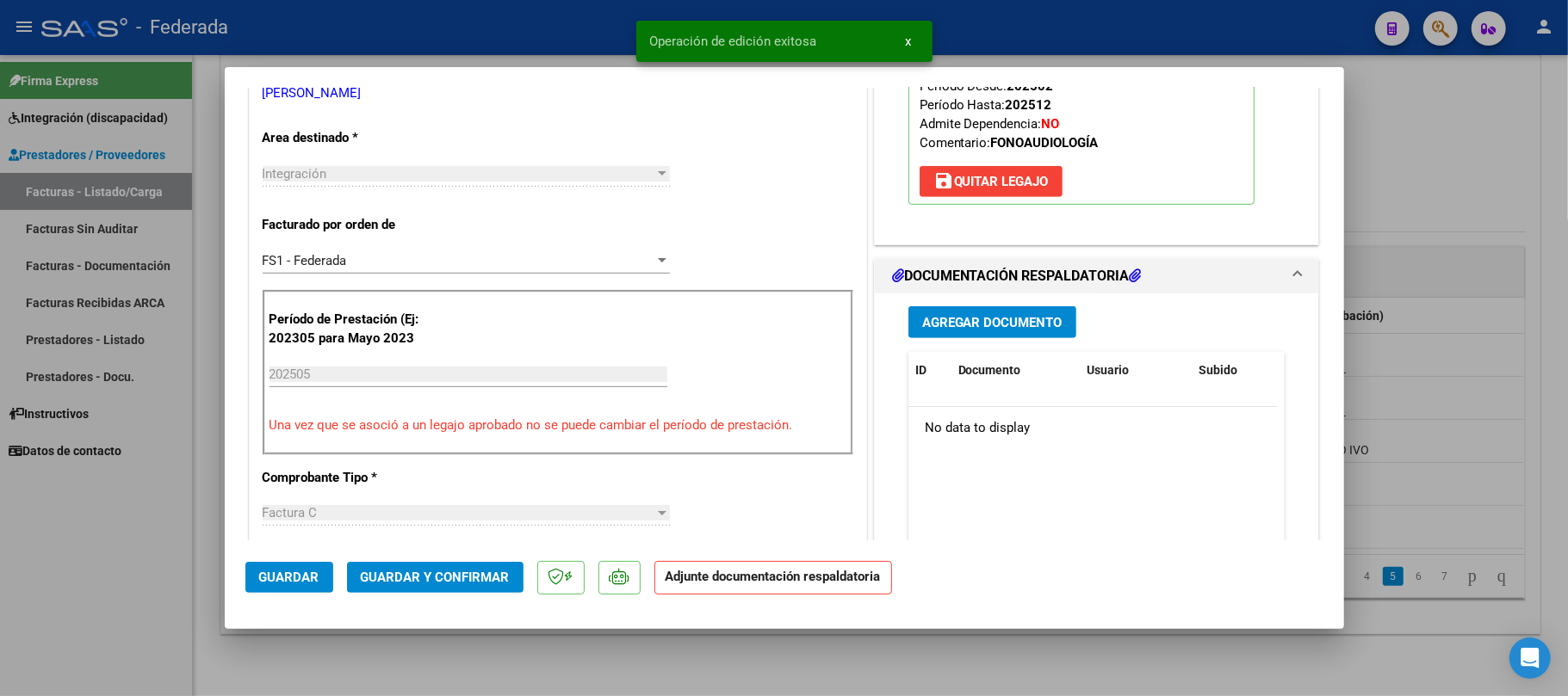
click at [993, 191] on button "save [PERSON_NAME]" at bounding box center [990, 181] width 142 height 31
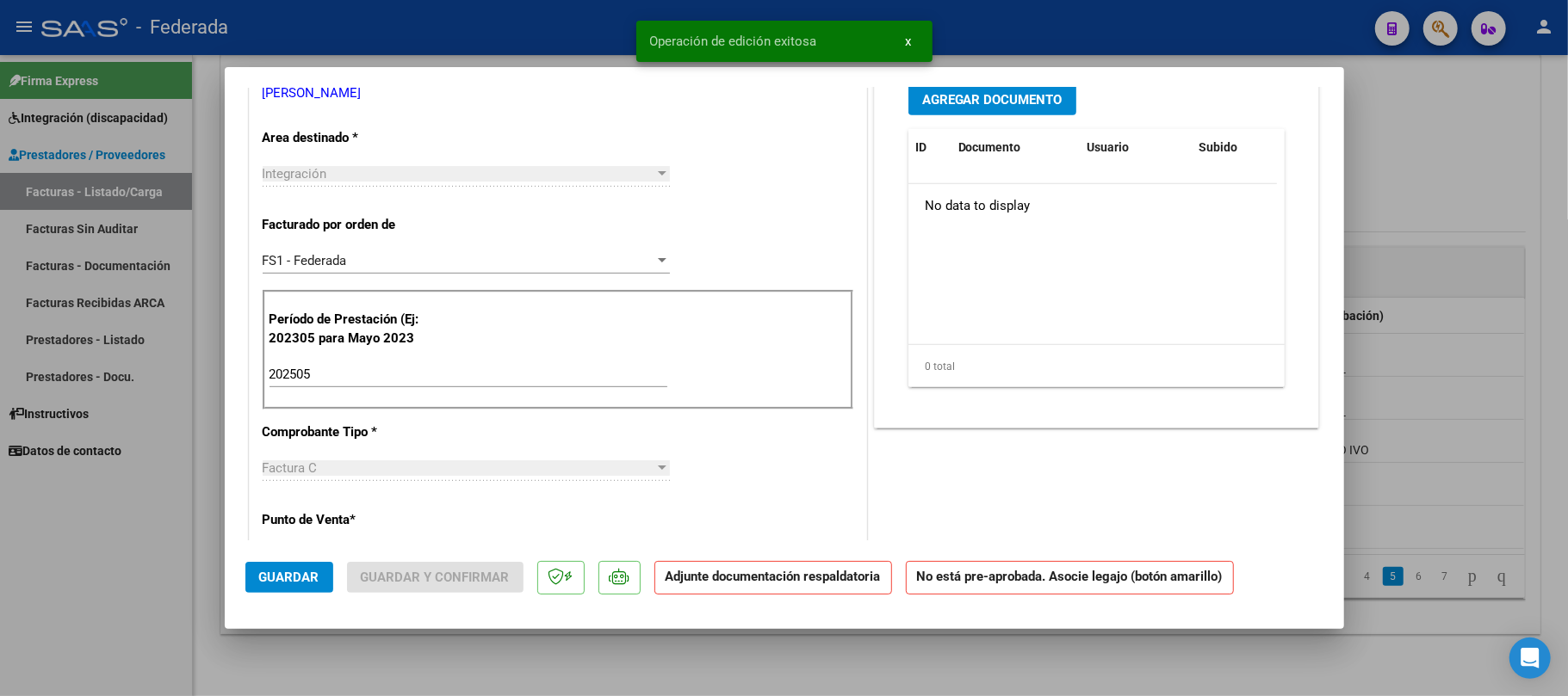
click at [365, 369] on input "202505" at bounding box center [467, 374] width 397 height 16
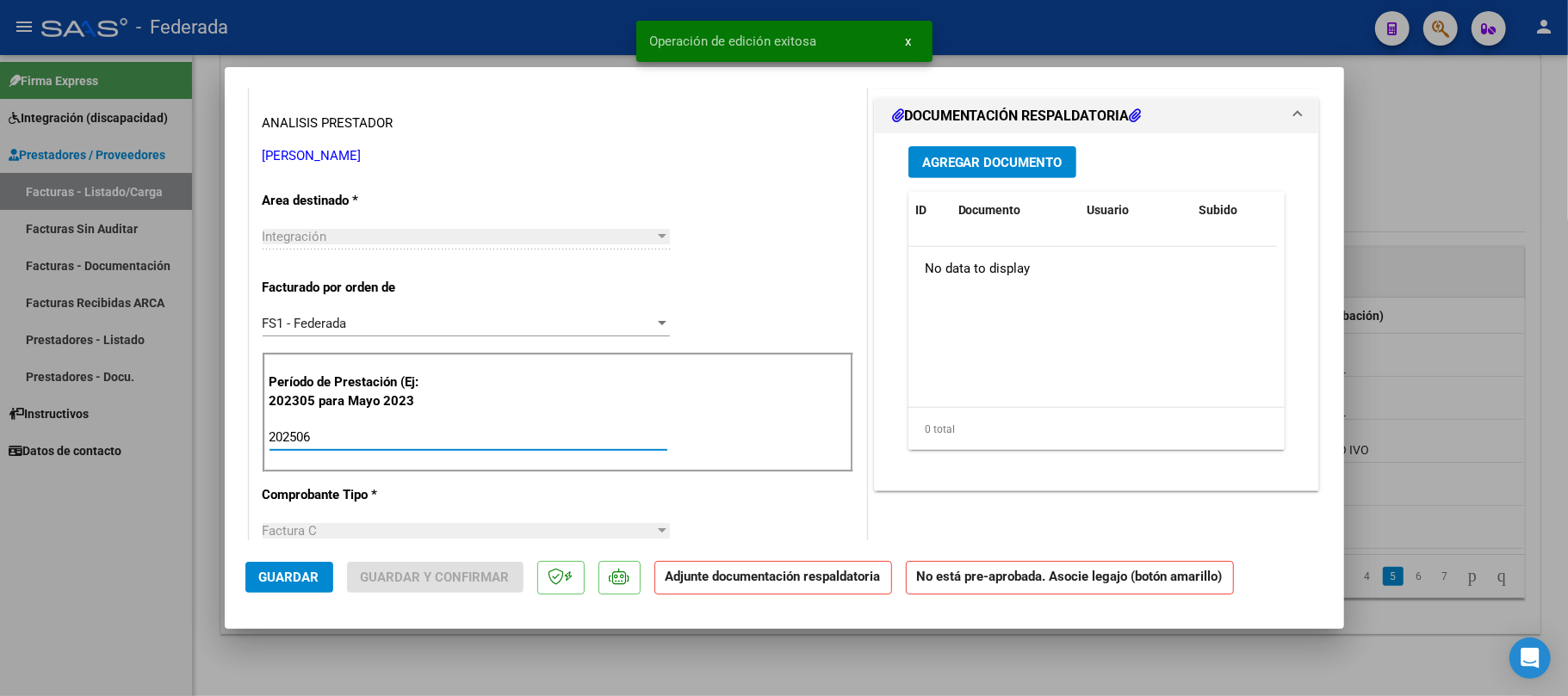
scroll to position [459, 0]
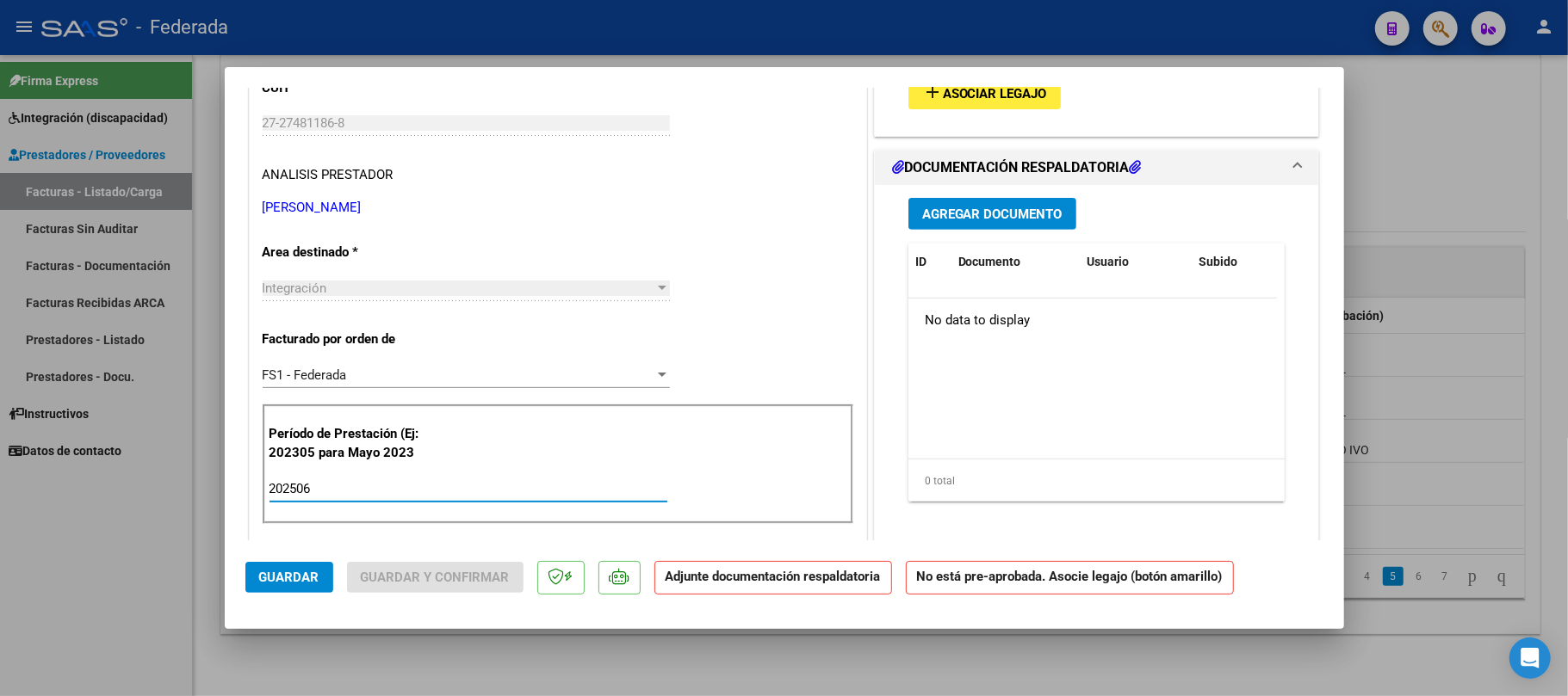
type input "202506"
click at [972, 104] on button "add Asociar Legajo" at bounding box center [984, 94] width 152 height 32
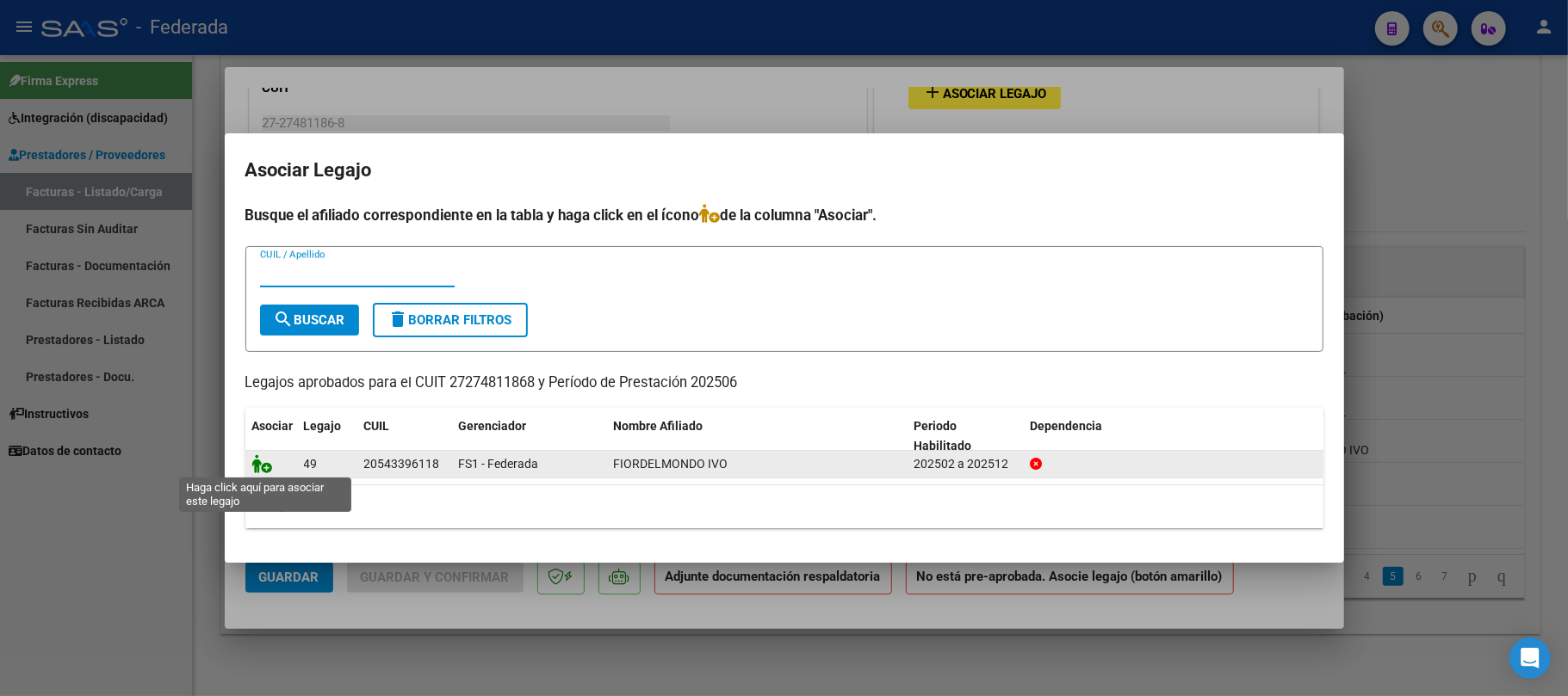
click at [269, 465] on icon at bounding box center [262, 463] width 21 height 19
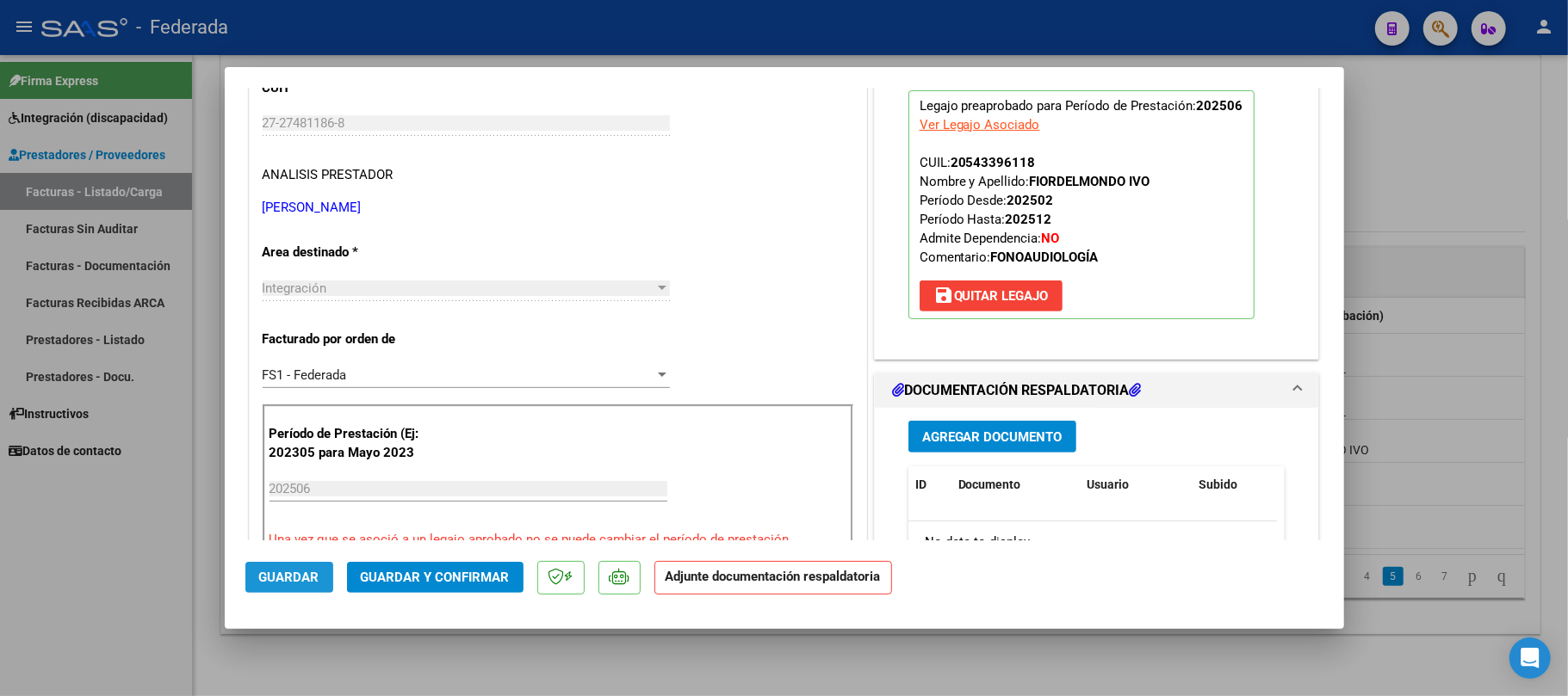
click at [307, 582] on span "Guardar" at bounding box center [289, 578] width 60 height 16
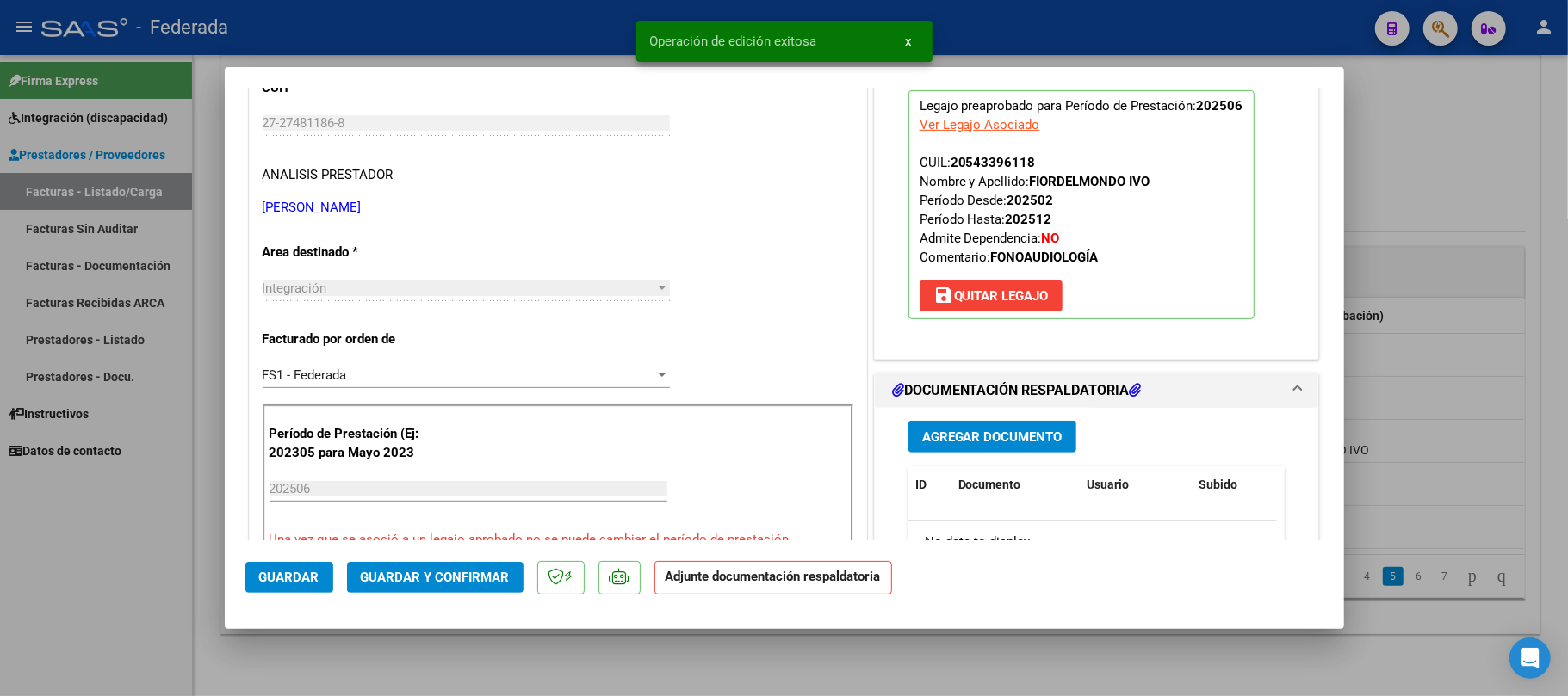
click at [1430, 201] on div at bounding box center [784, 348] width 1568 height 696
type input "$ 0,00"
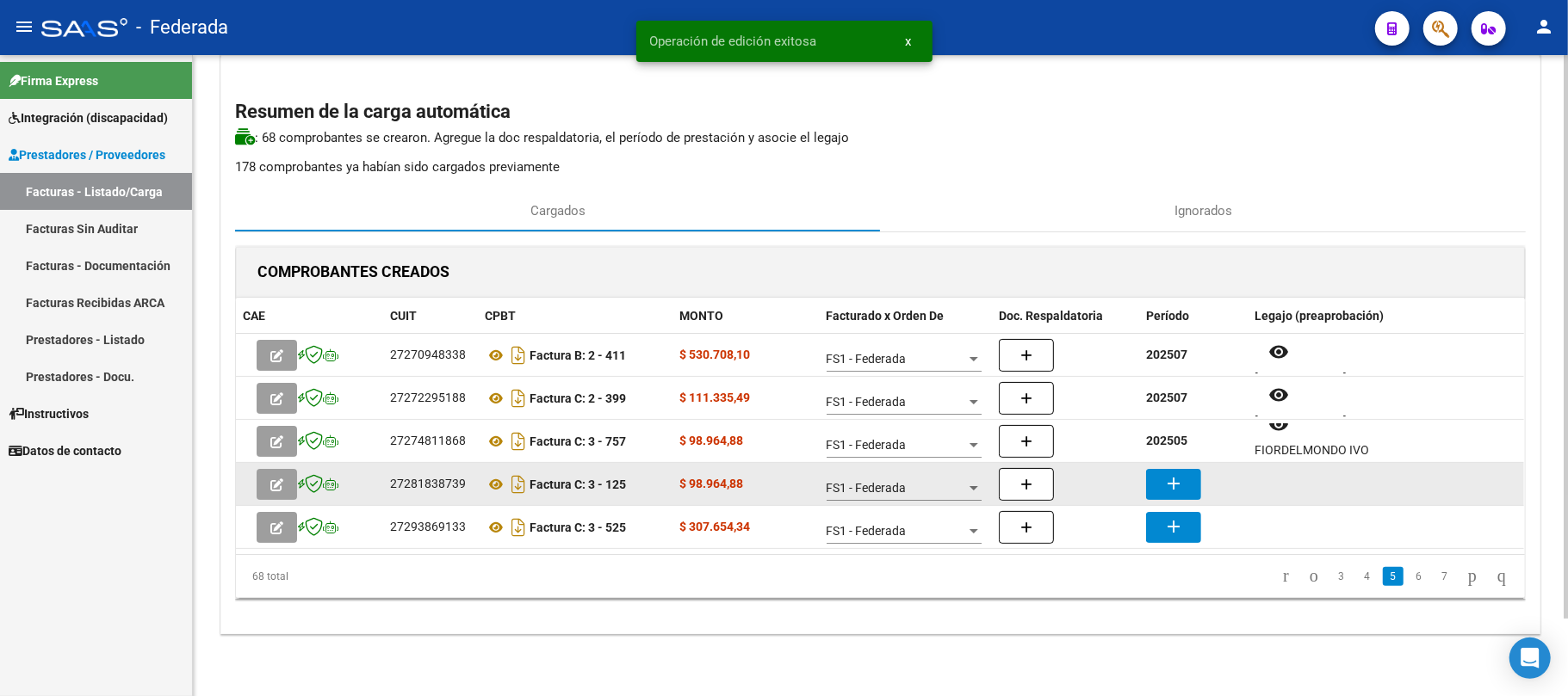
click at [1234, 475] on div "add" at bounding box center [1192, 484] width 95 height 31
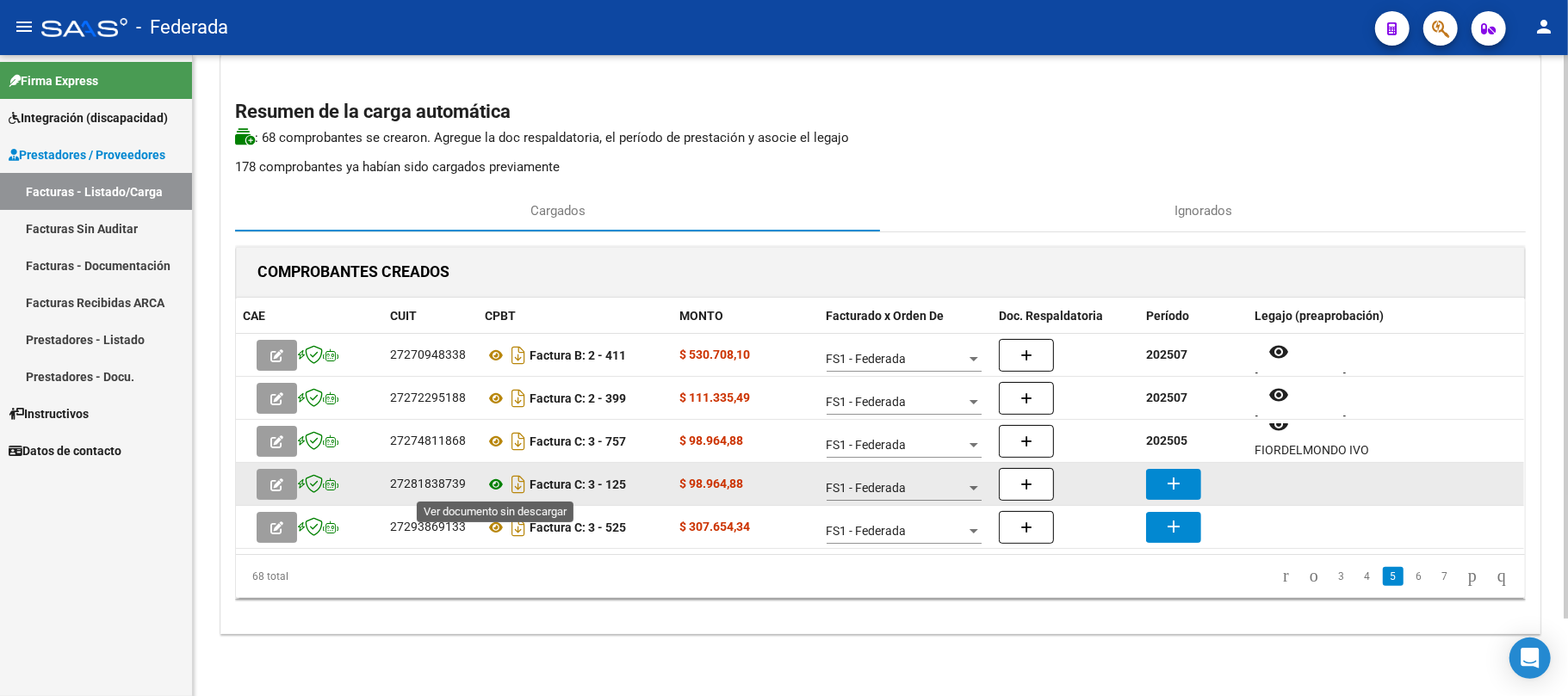
click at [492, 480] on icon at bounding box center [495, 484] width 22 height 21
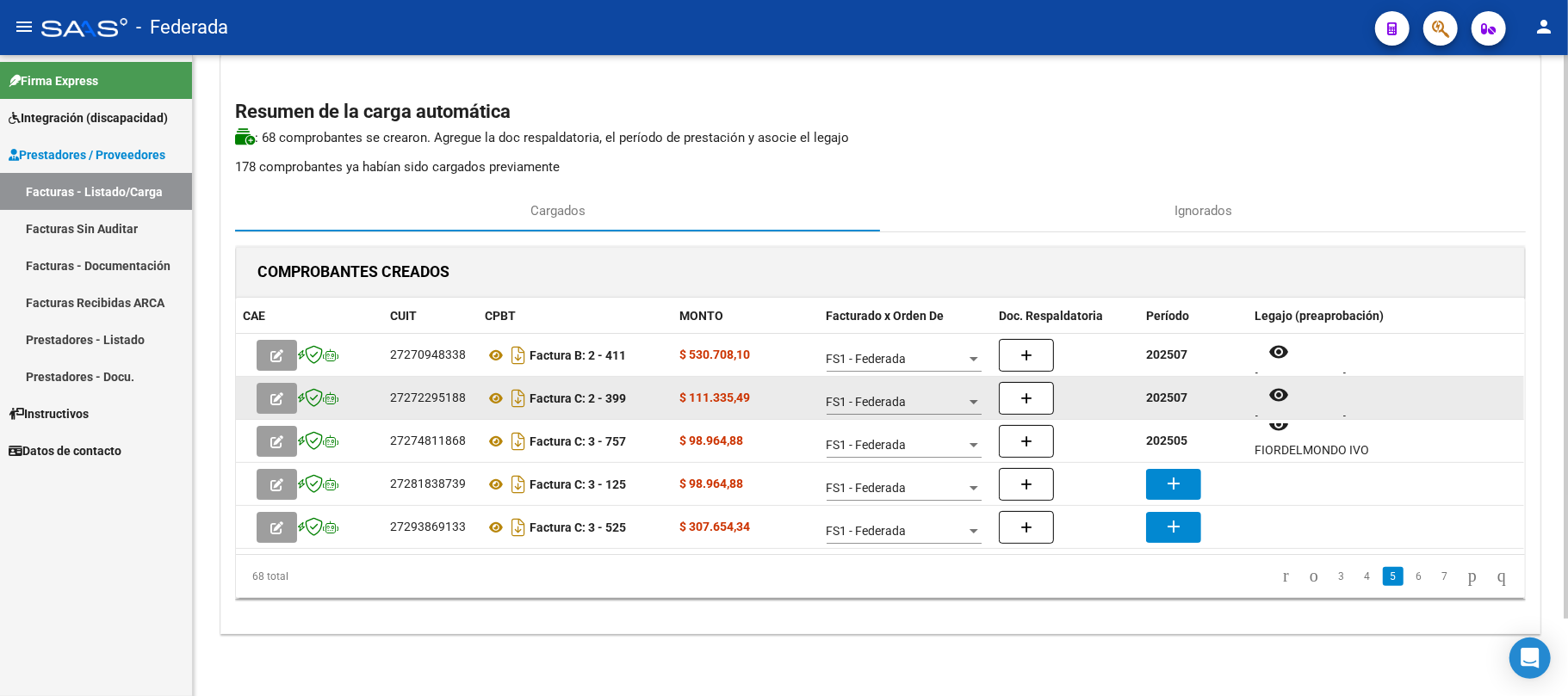
click at [1171, 400] on strong "202507" at bounding box center [1166, 397] width 41 height 14
copy strong "202507"
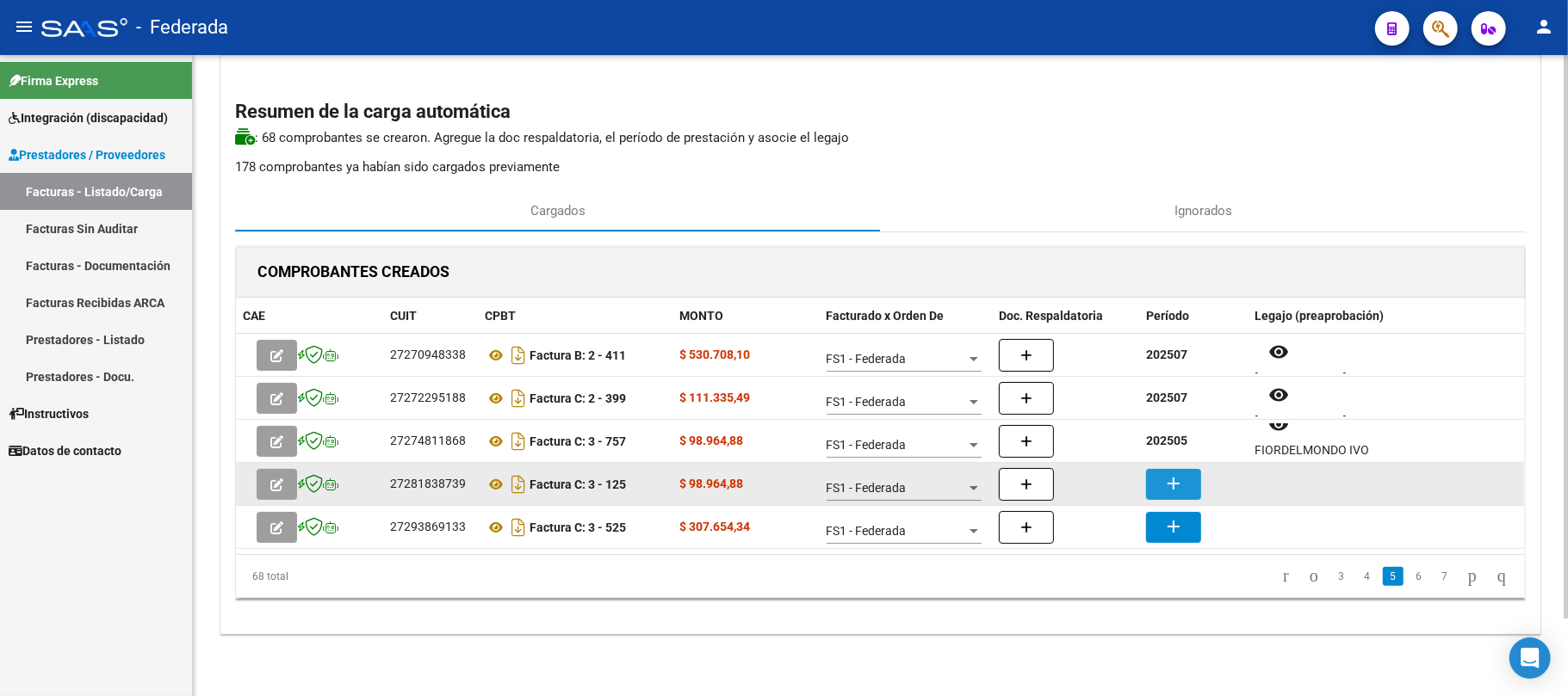
click at [1177, 470] on button "add" at bounding box center [1173, 484] width 55 height 31
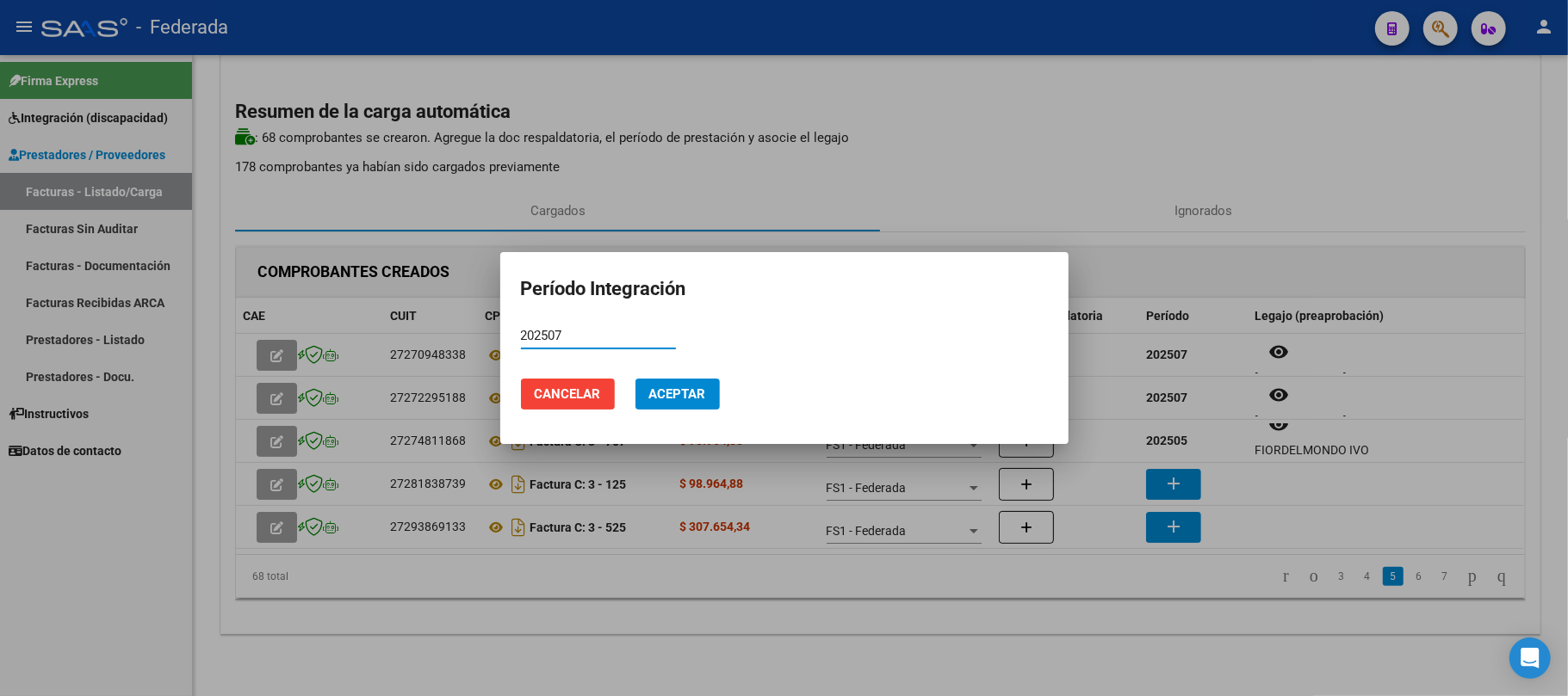
type input "202507"
click at [710, 397] on button "Aceptar" at bounding box center [677, 393] width 85 height 31
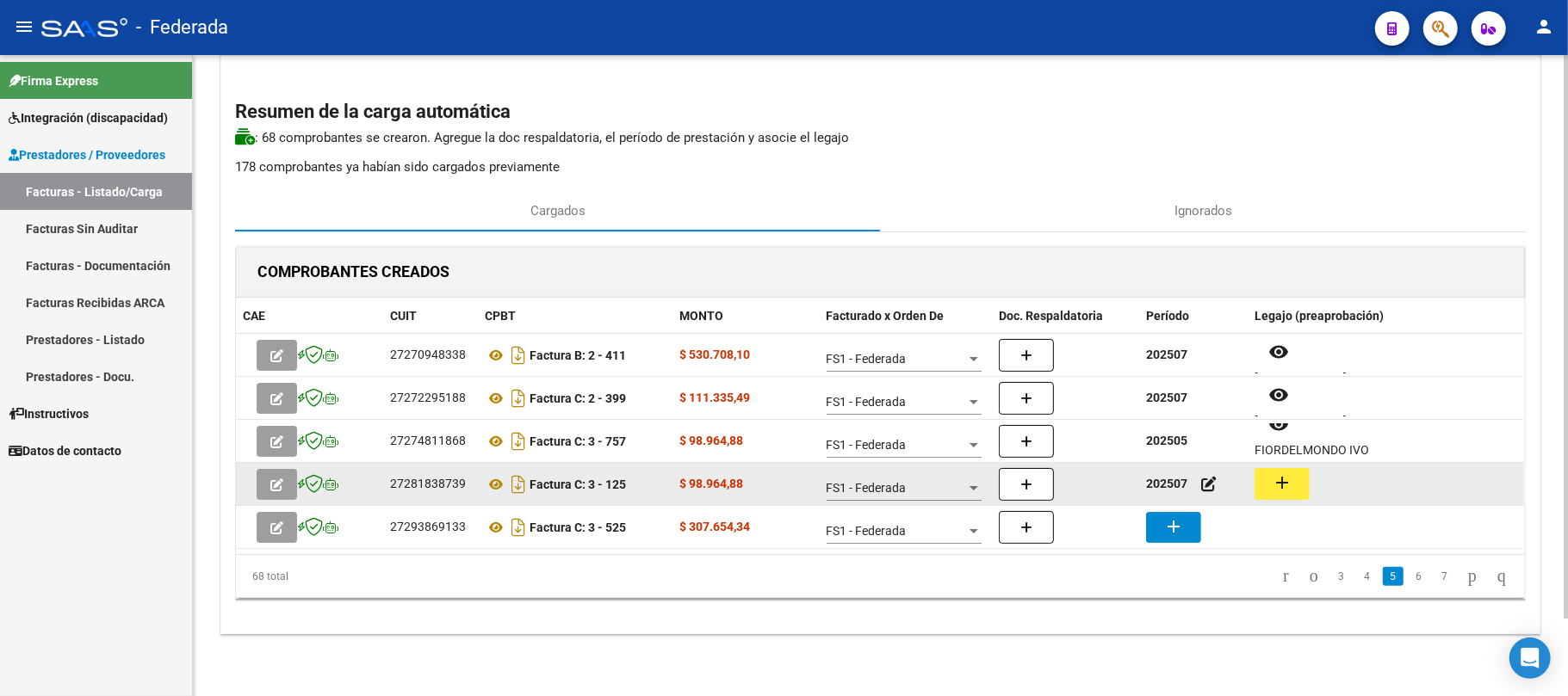
click at [1278, 479] on mat-icon "add" at bounding box center [1281, 482] width 21 height 21
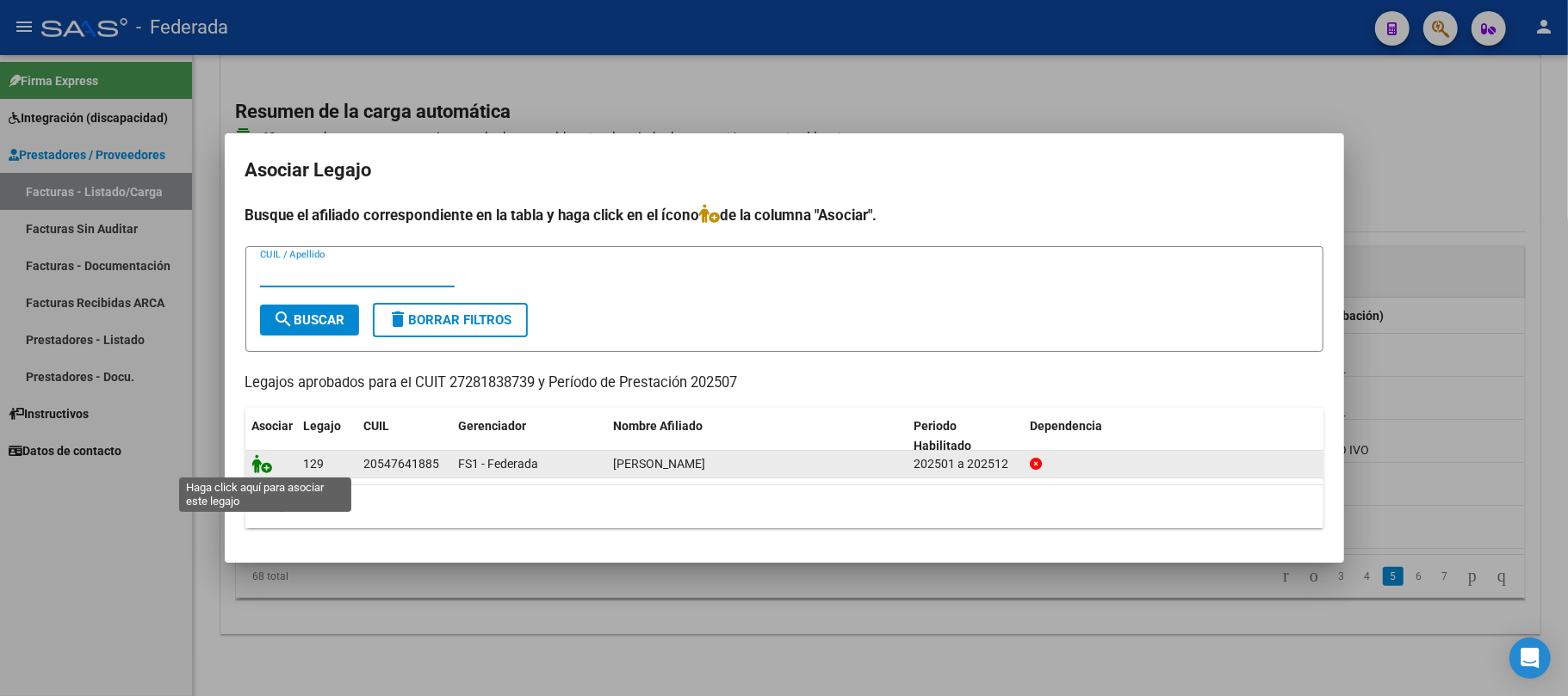
click at [263, 461] on icon at bounding box center [262, 463] width 21 height 19
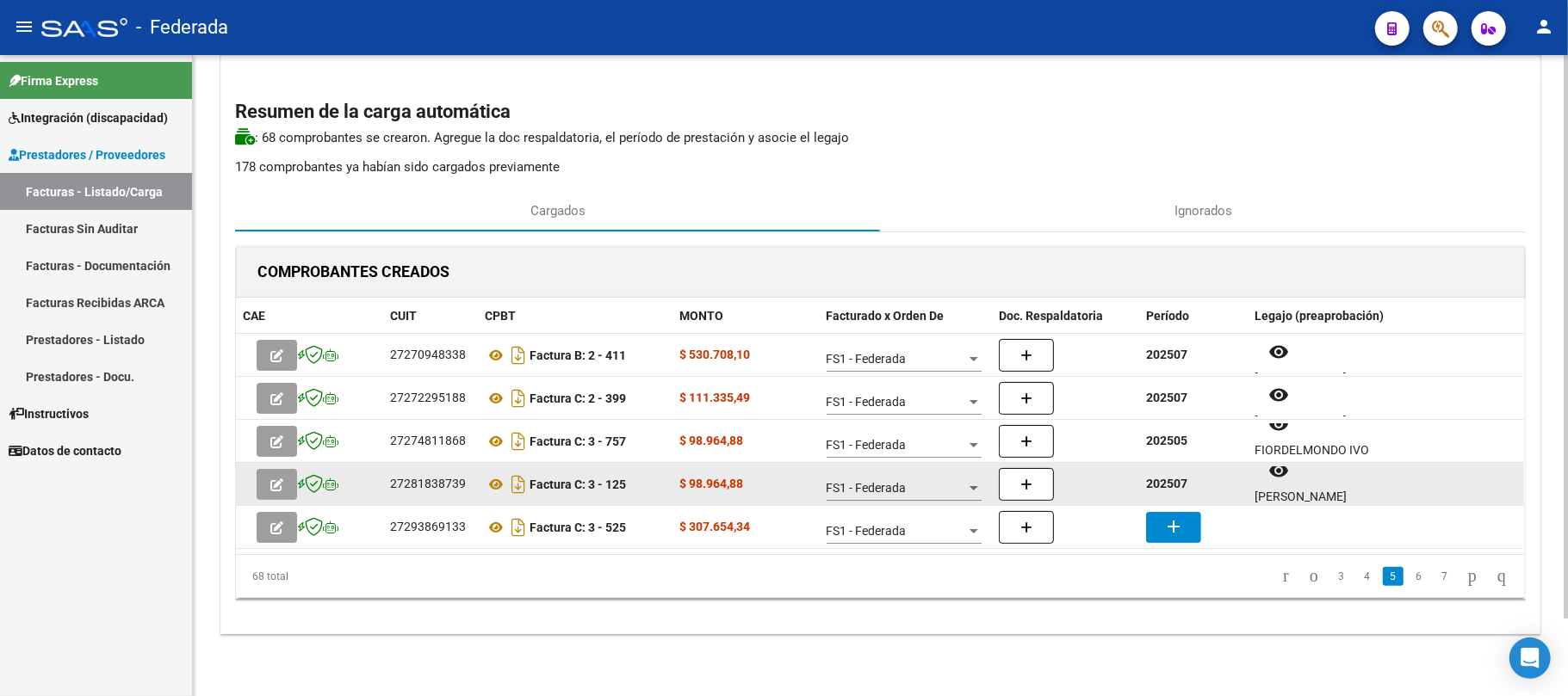
scroll to position [14, 0]
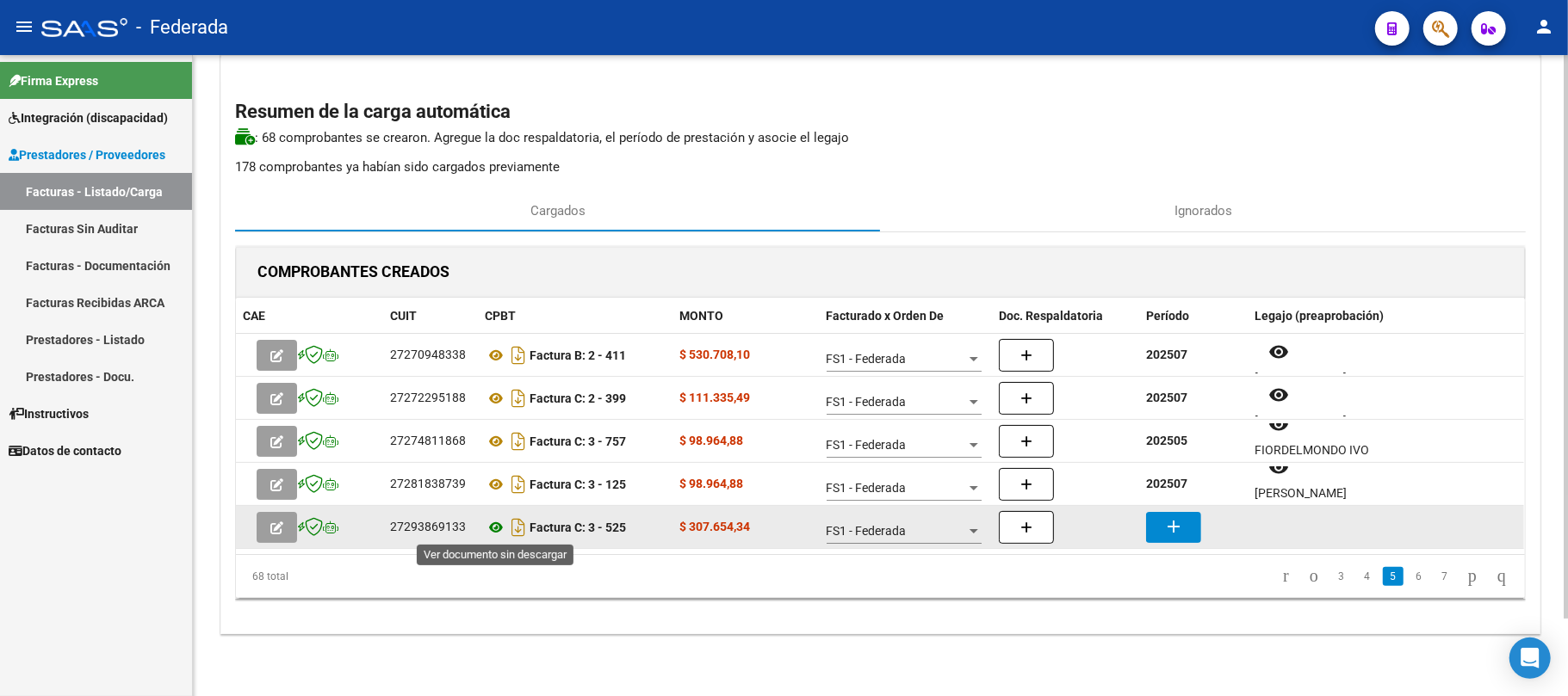
click at [494, 523] on icon at bounding box center [495, 527] width 22 height 21
click at [1189, 521] on button "add" at bounding box center [1173, 527] width 55 height 31
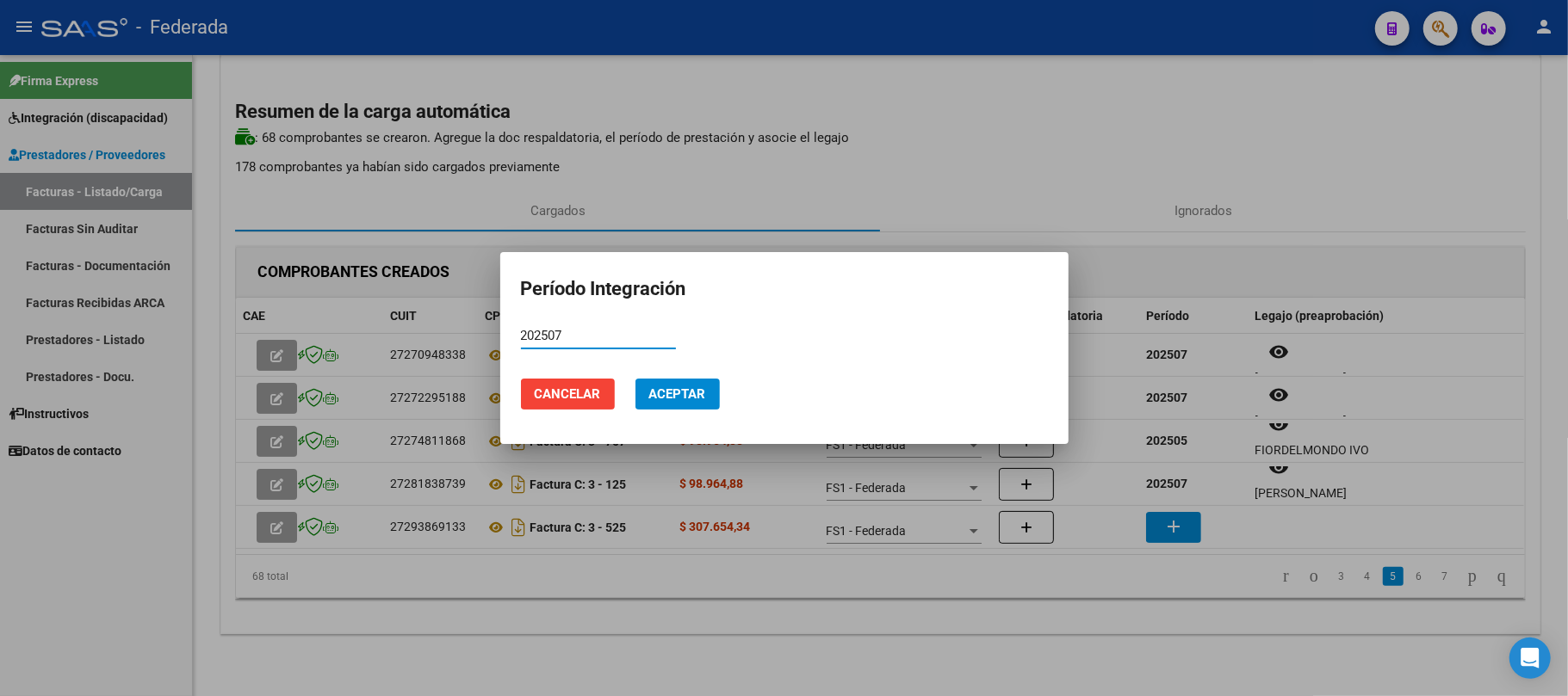
type input "202507"
click at [696, 380] on button "Aceptar" at bounding box center [677, 393] width 85 height 31
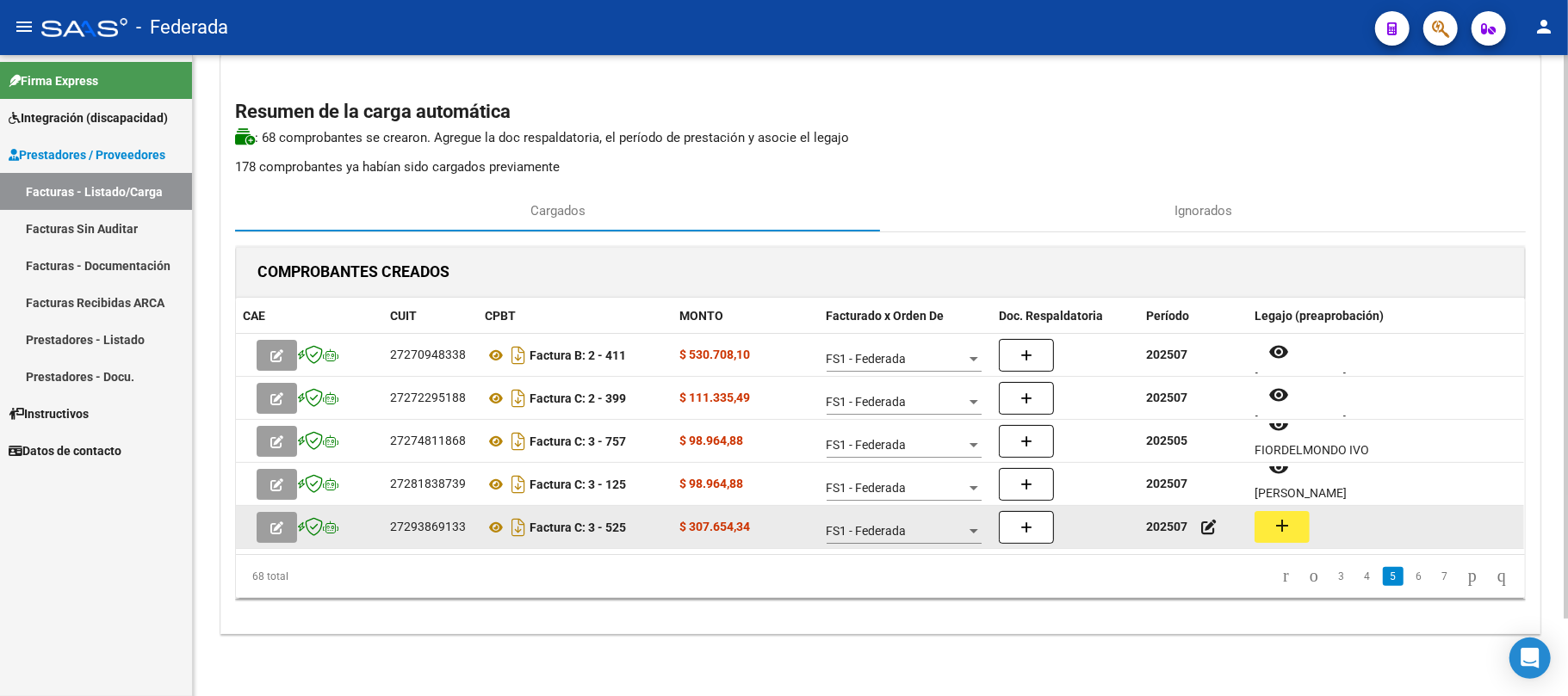
click at [1272, 524] on mat-icon "add" at bounding box center [1281, 526] width 21 height 21
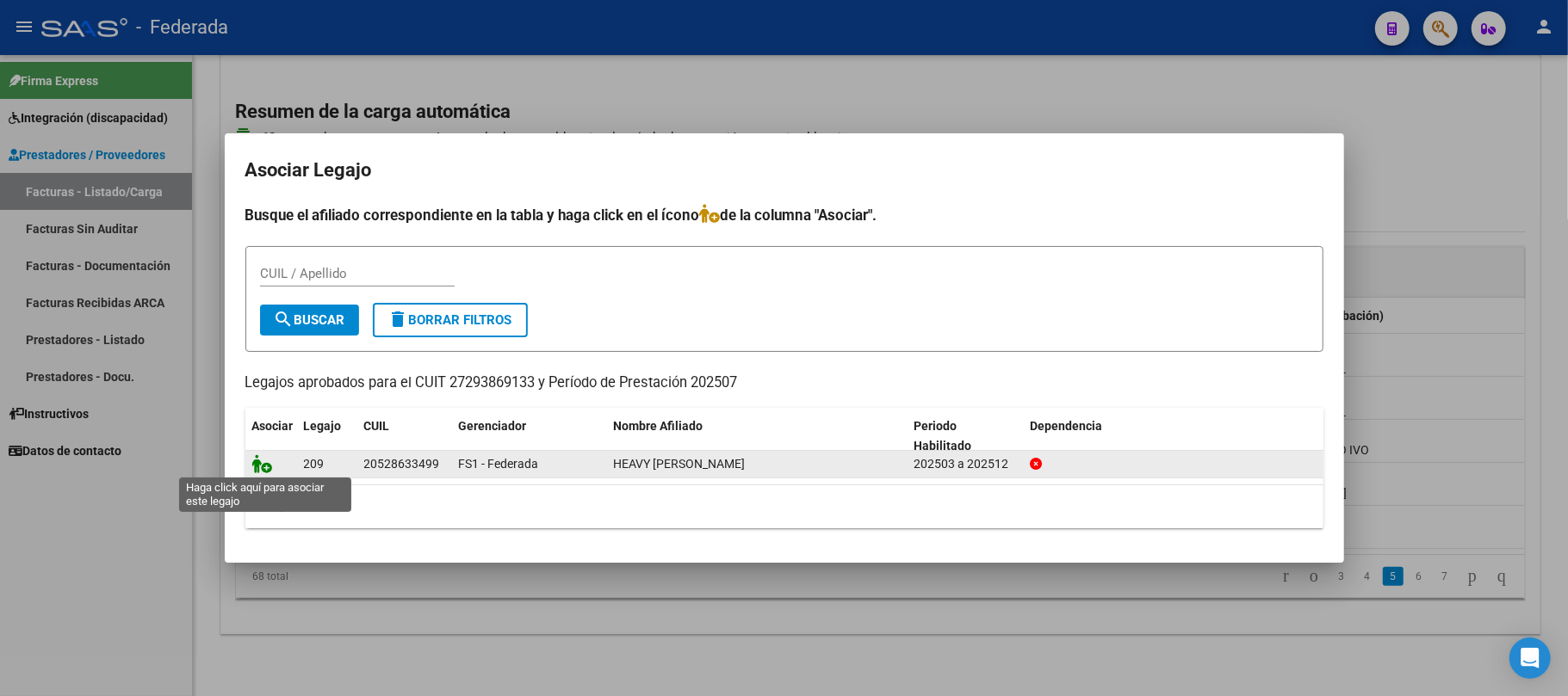
click at [256, 465] on icon at bounding box center [262, 463] width 21 height 19
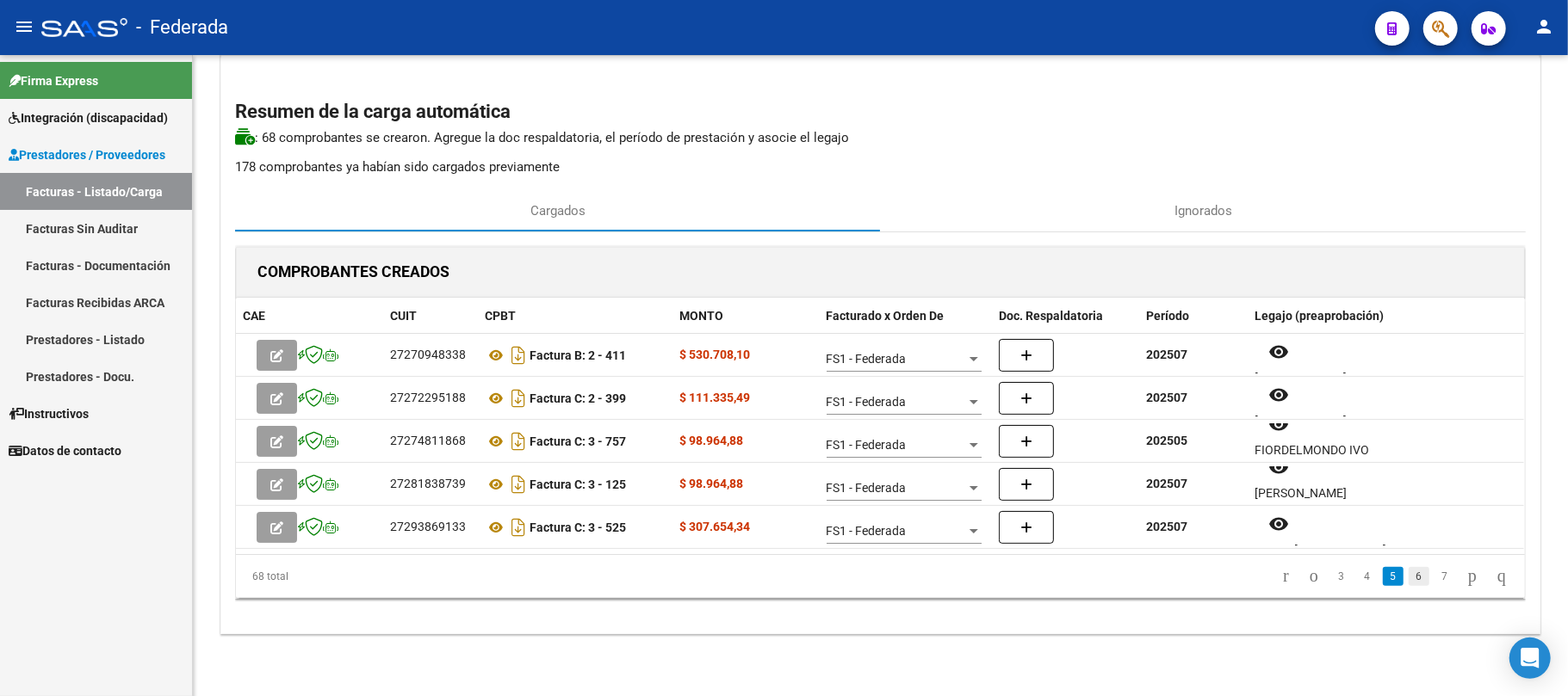
click at [1409, 577] on link "6" at bounding box center [1419, 576] width 21 height 19
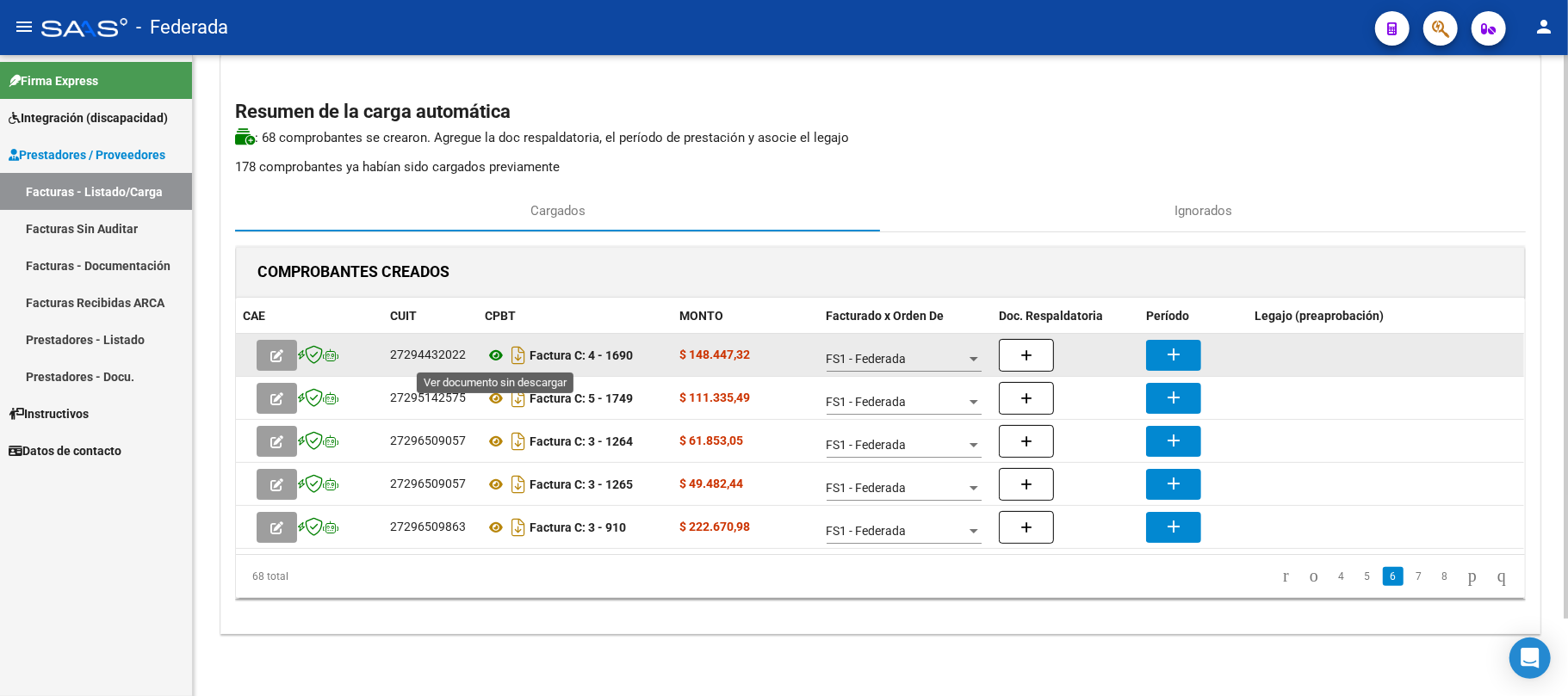
click at [491, 356] on icon at bounding box center [495, 354] width 22 height 21
click at [1196, 354] on button "add" at bounding box center [1173, 354] width 55 height 31
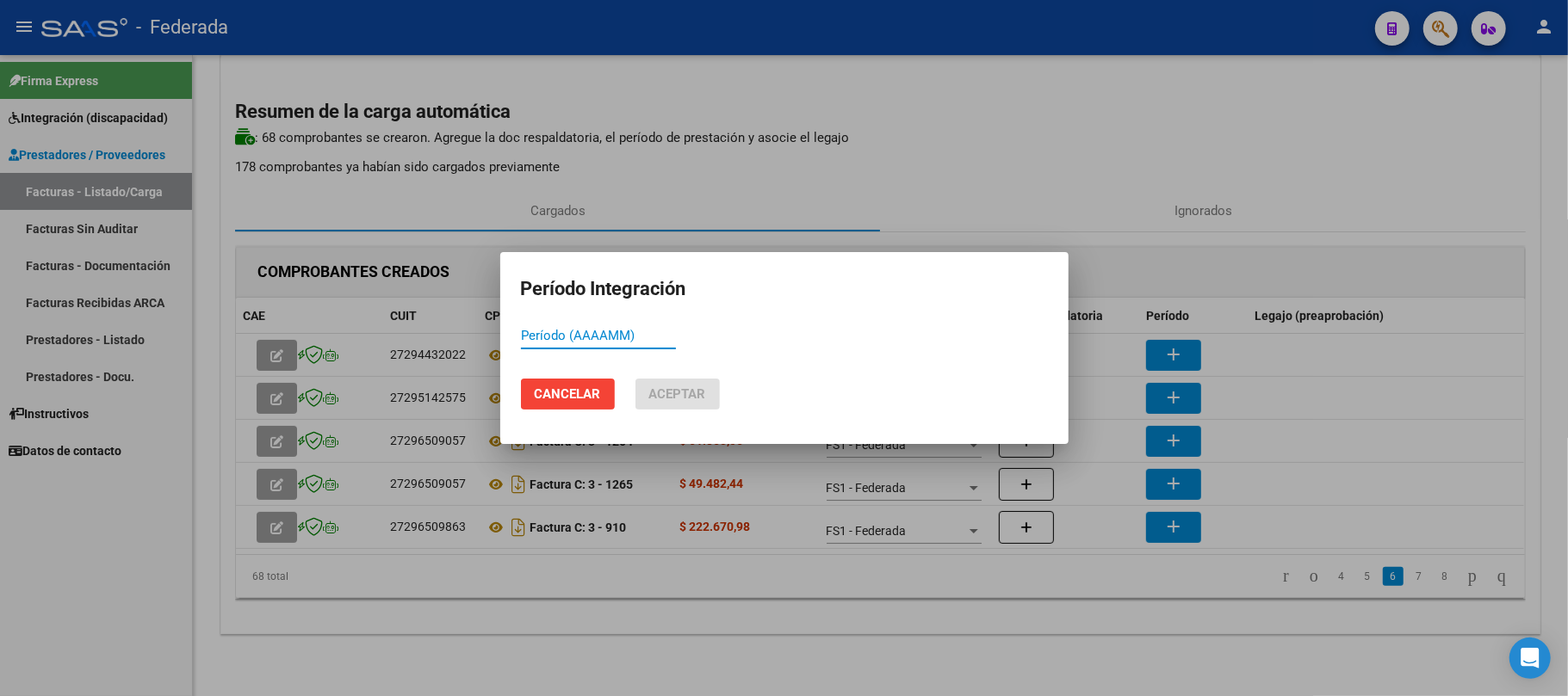
paste input "202507"
type input "202507"
click at [704, 393] on span "Aceptar" at bounding box center [677, 394] width 57 height 16
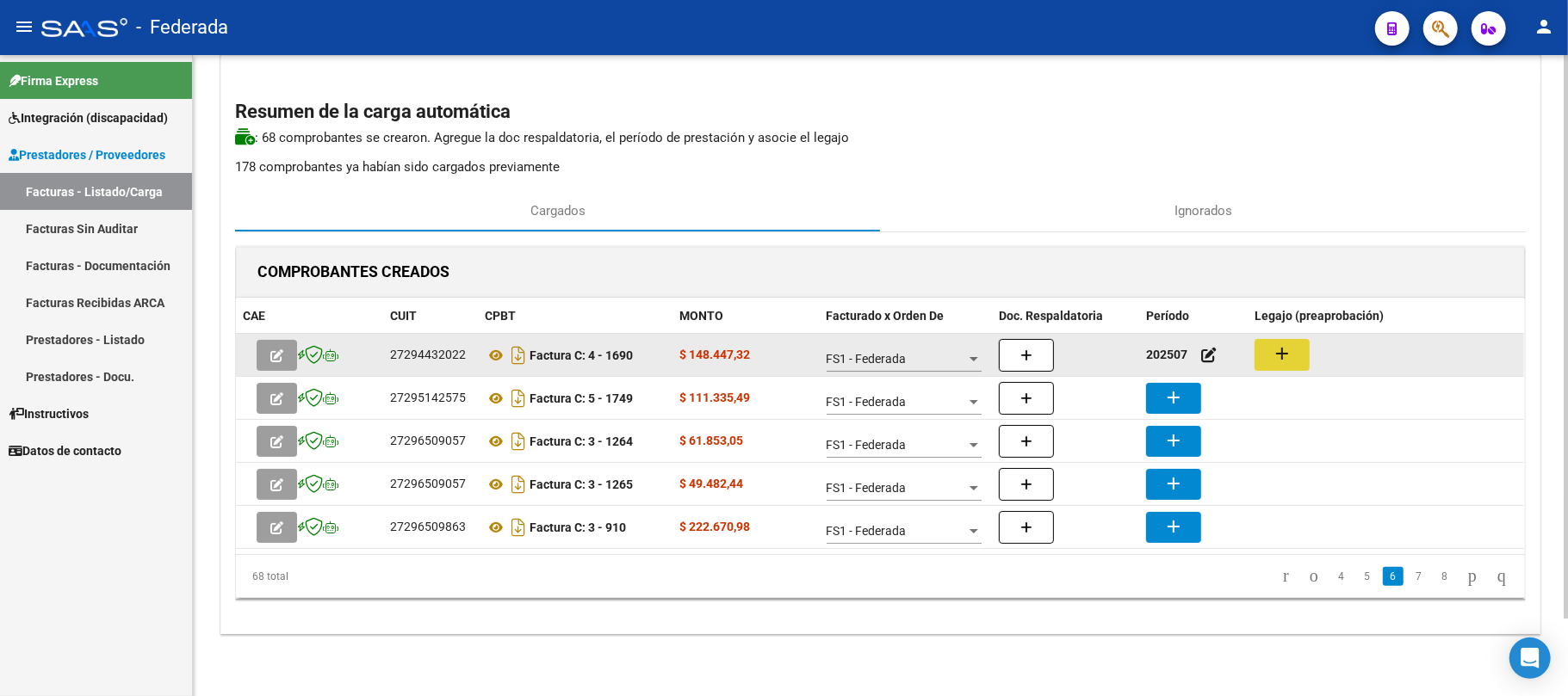
click at [1300, 357] on button "add" at bounding box center [1281, 354] width 55 height 32
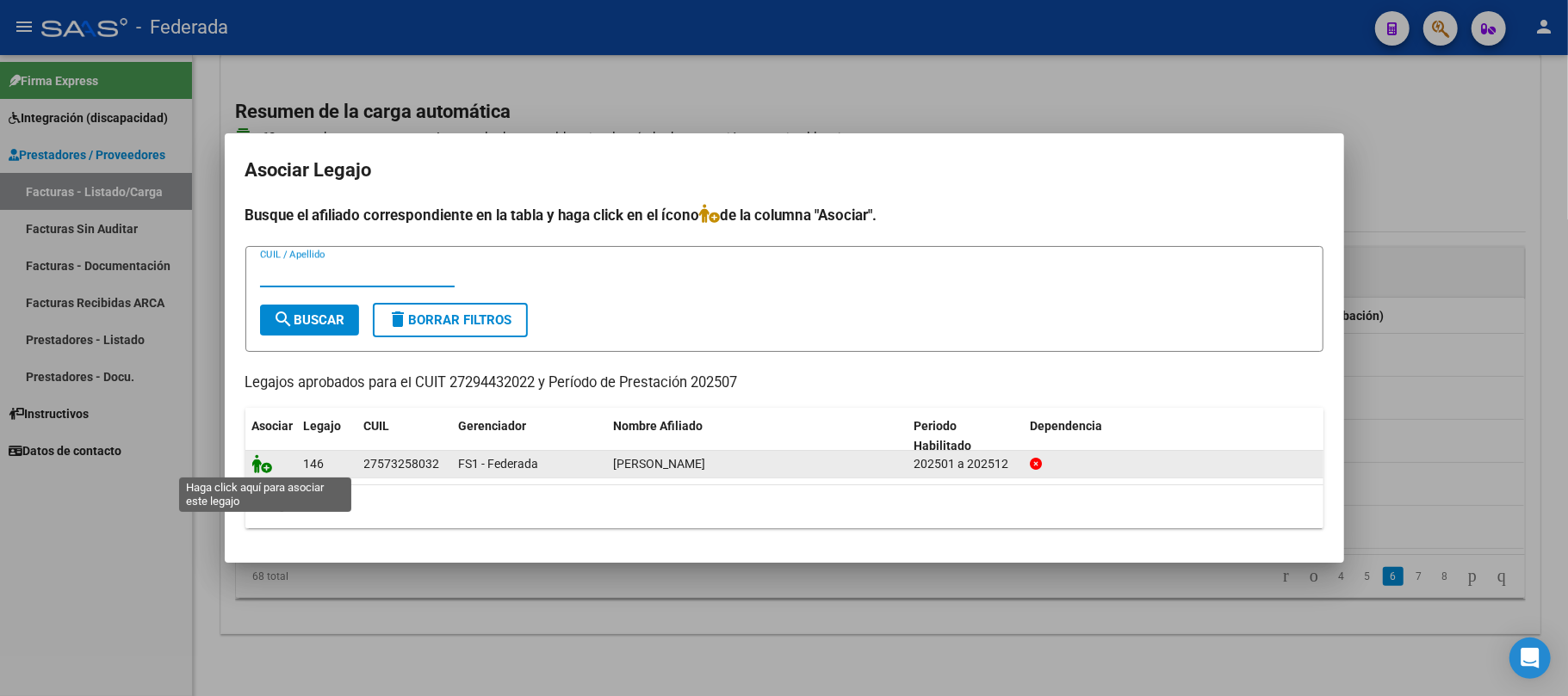
click at [262, 465] on icon at bounding box center [262, 463] width 21 height 19
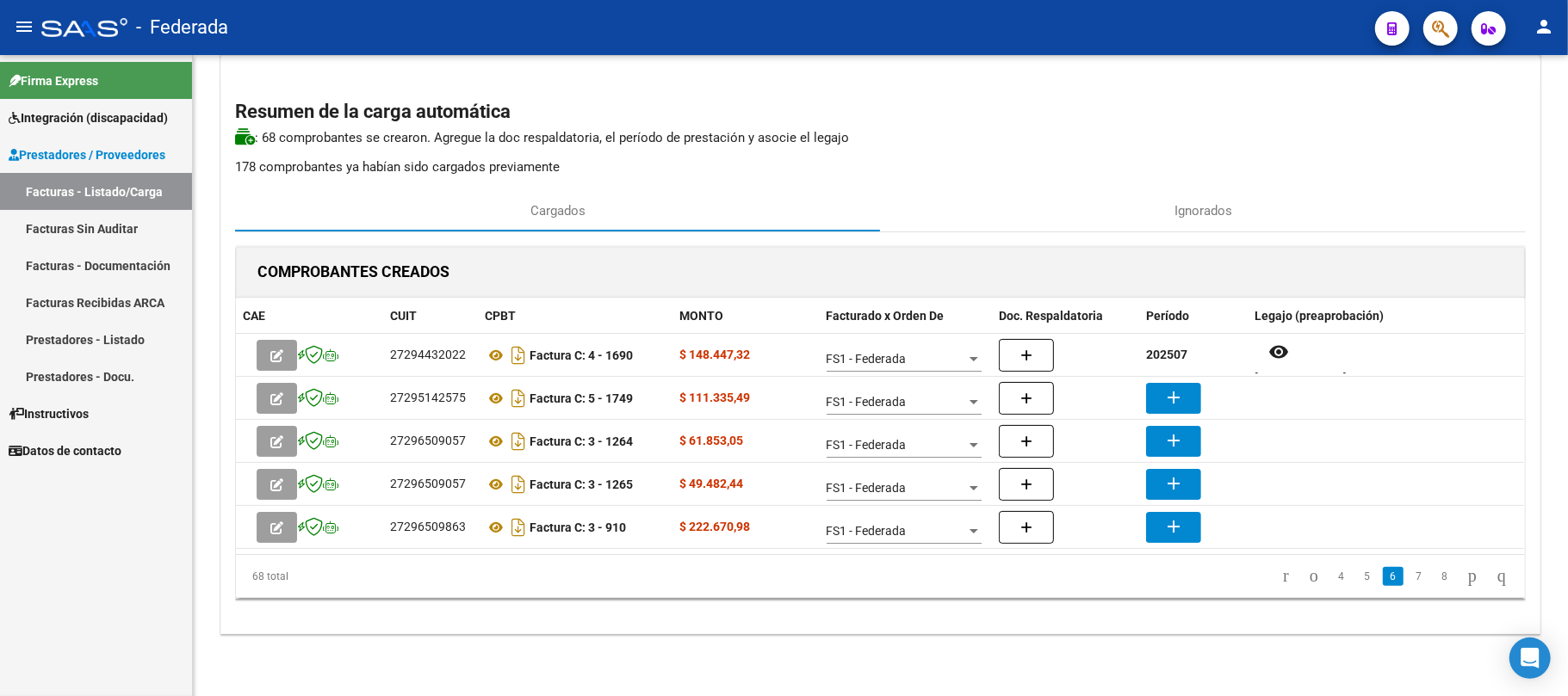
click at [288, 465] on datatable-body-cell at bounding box center [310, 484] width 147 height 42
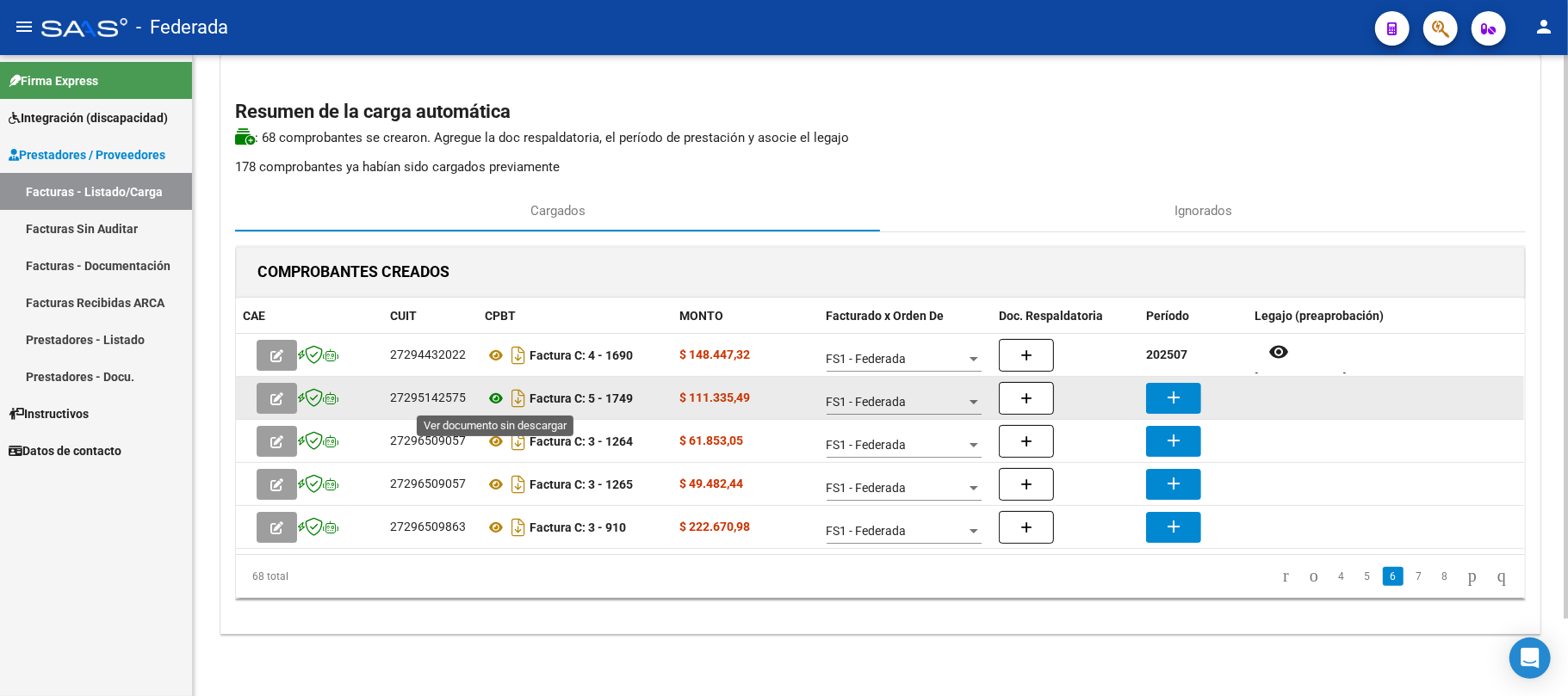
click at [494, 399] on icon at bounding box center [495, 398] width 22 height 21
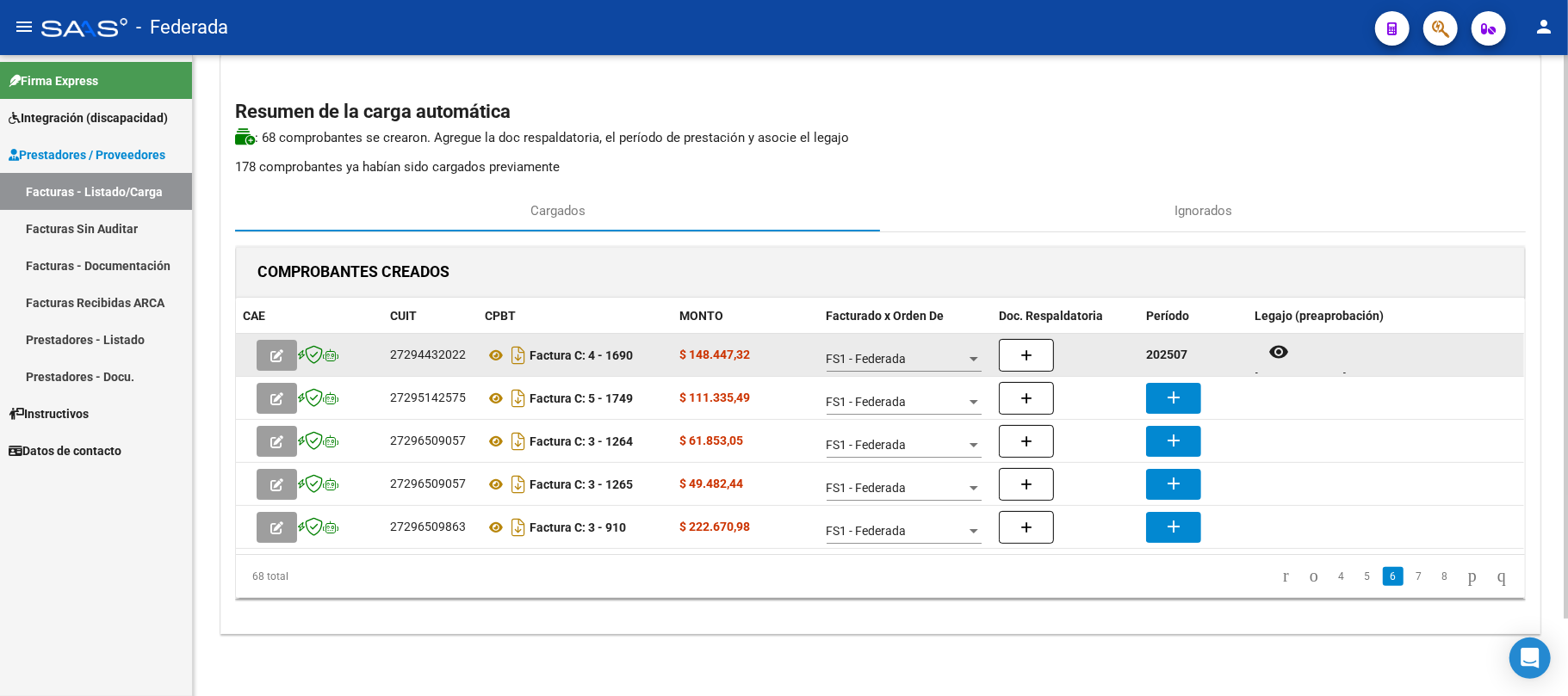
click at [1177, 349] on strong "202507" at bounding box center [1166, 354] width 41 height 14
click at [1176, 349] on strong "202507" at bounding box center [1166, 354] width 41 height 14
copy strong "202507"
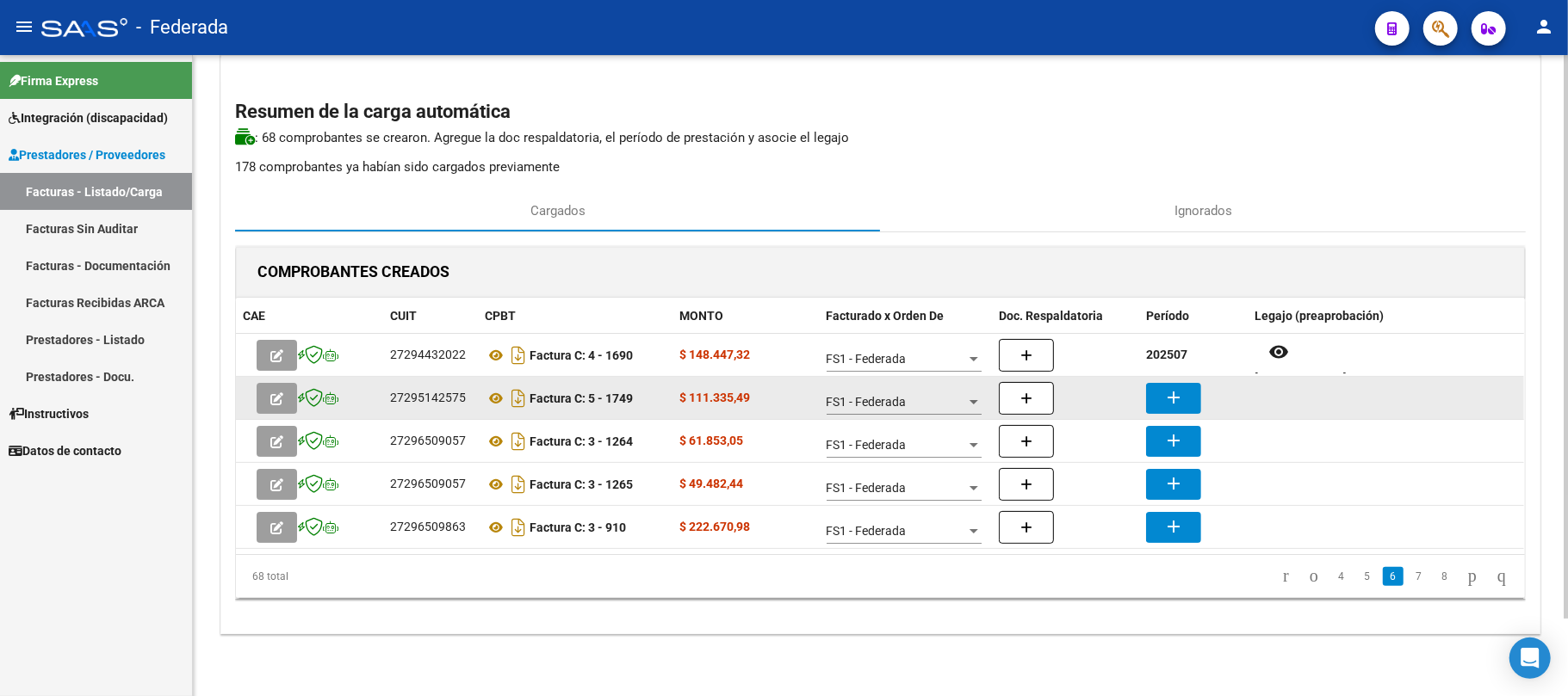
click at [1177, 394] on mat-icon "add" at bounding box center [1173, 397] width 21 height 21
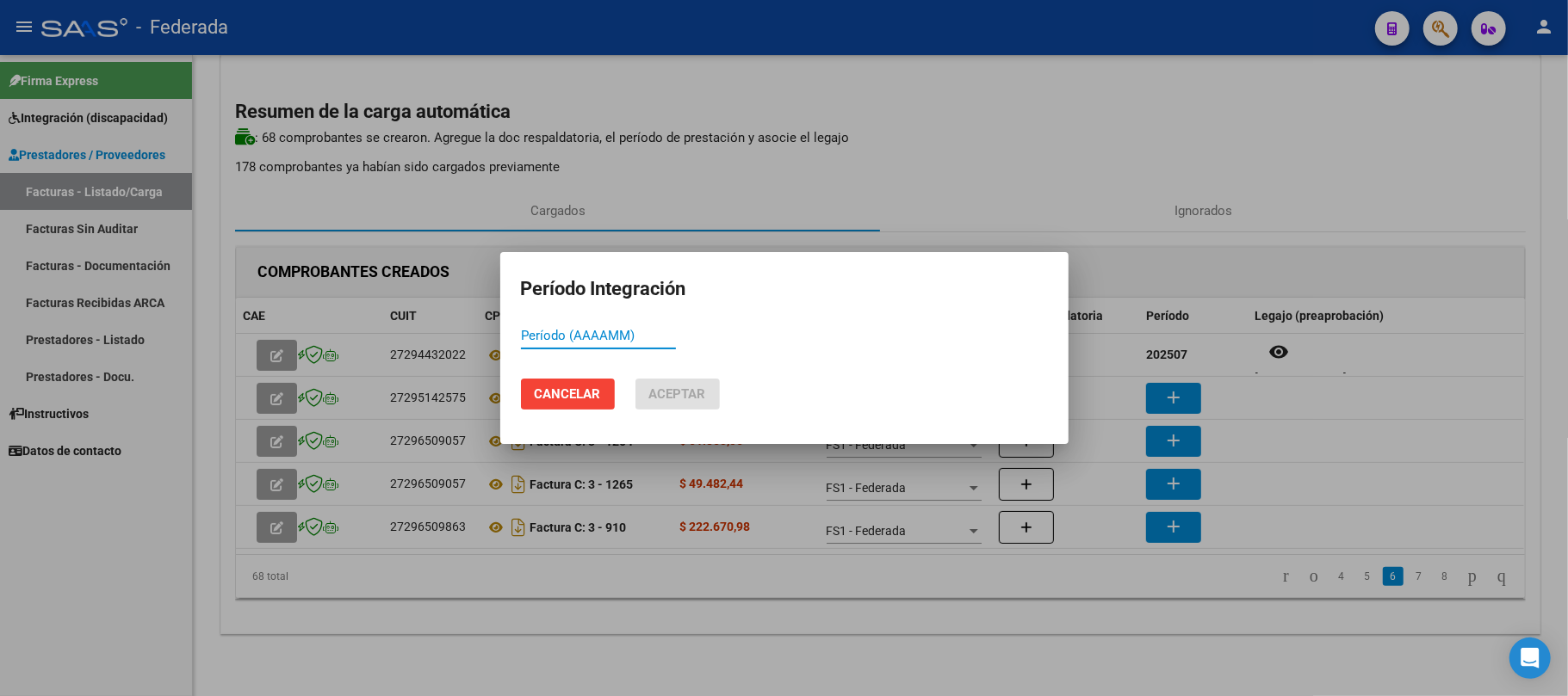
paste input "202507"
type input "202507"
click at [695, 389] on span "Aceptar" at bounding box center [677, 394] width 57 height 16
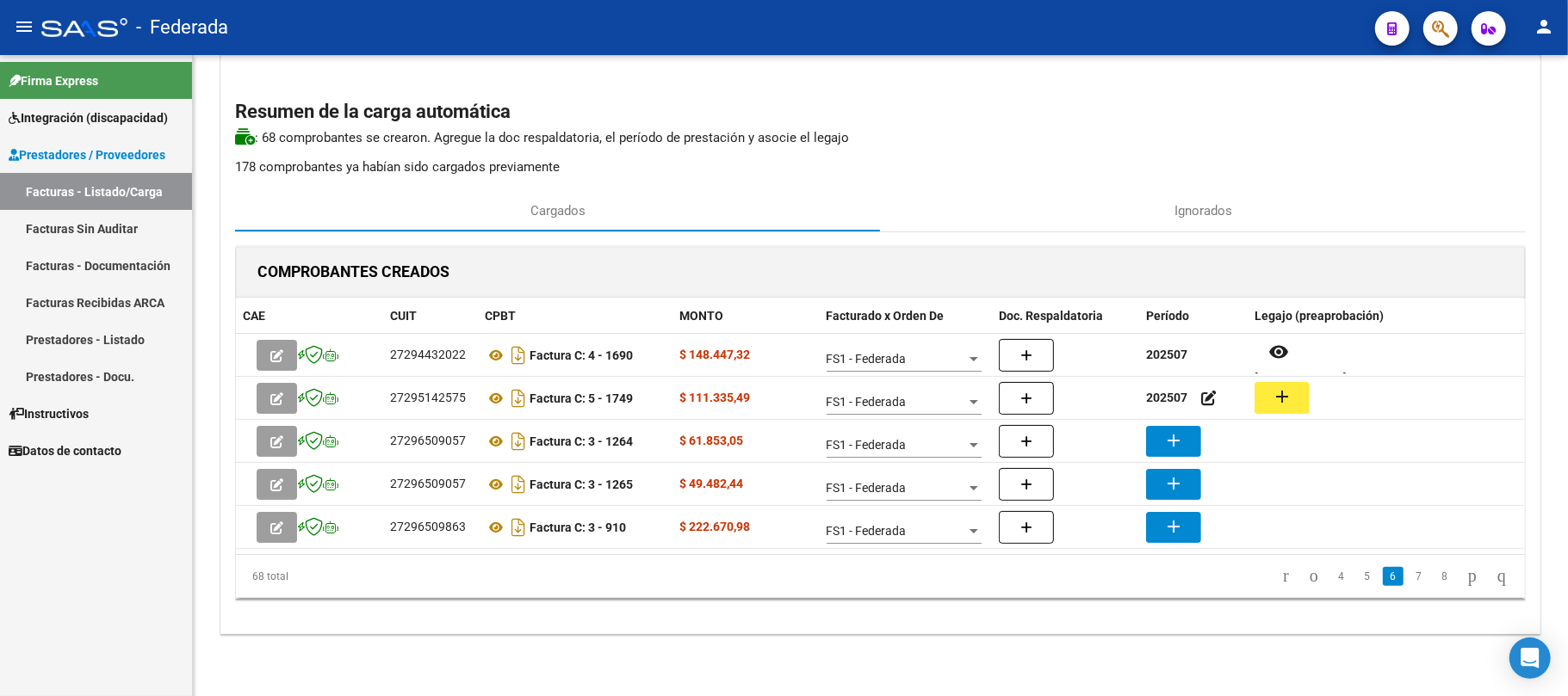
click at [1278, 395] on mat-icon "add" at bounding box center [1281, 396] width 21 height 21
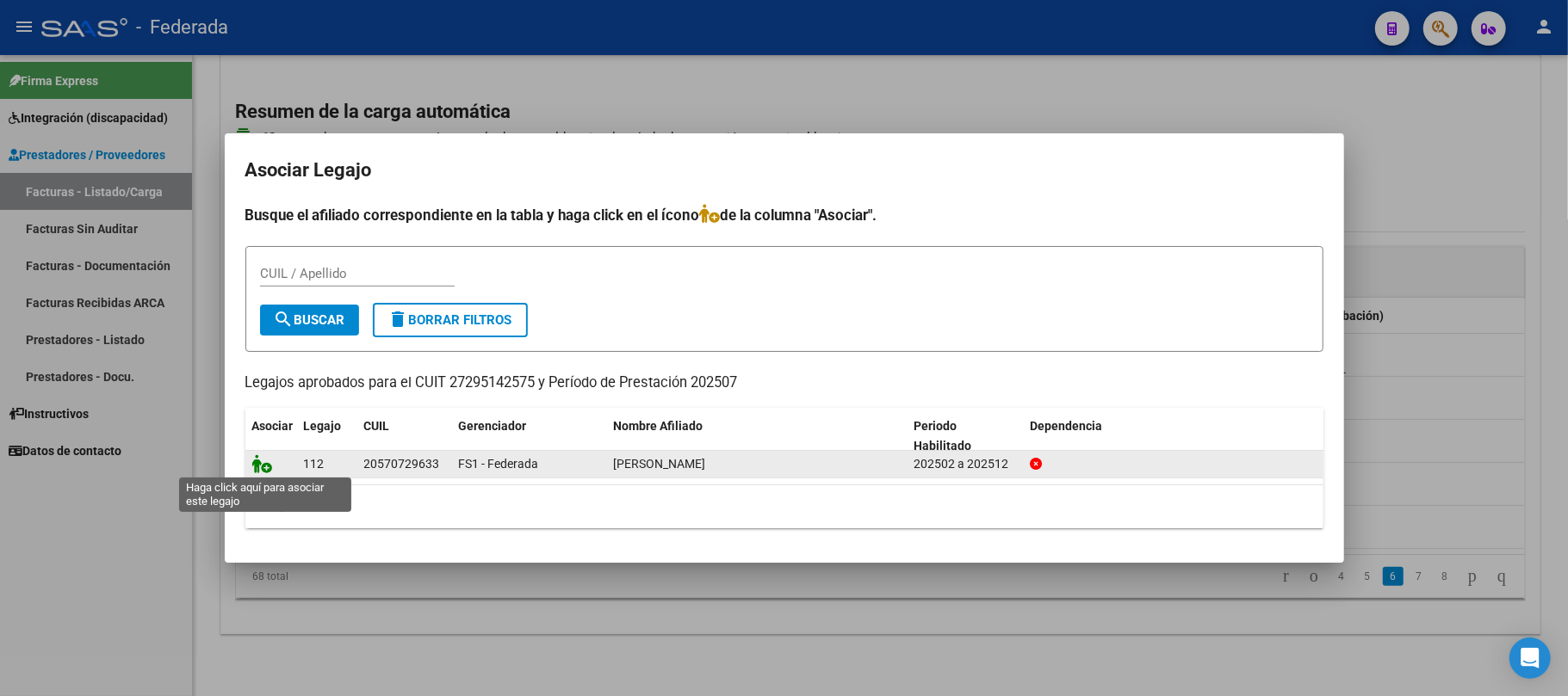
click at [267, 468] on icon at bounding box center [262, 463] width 21 height 19
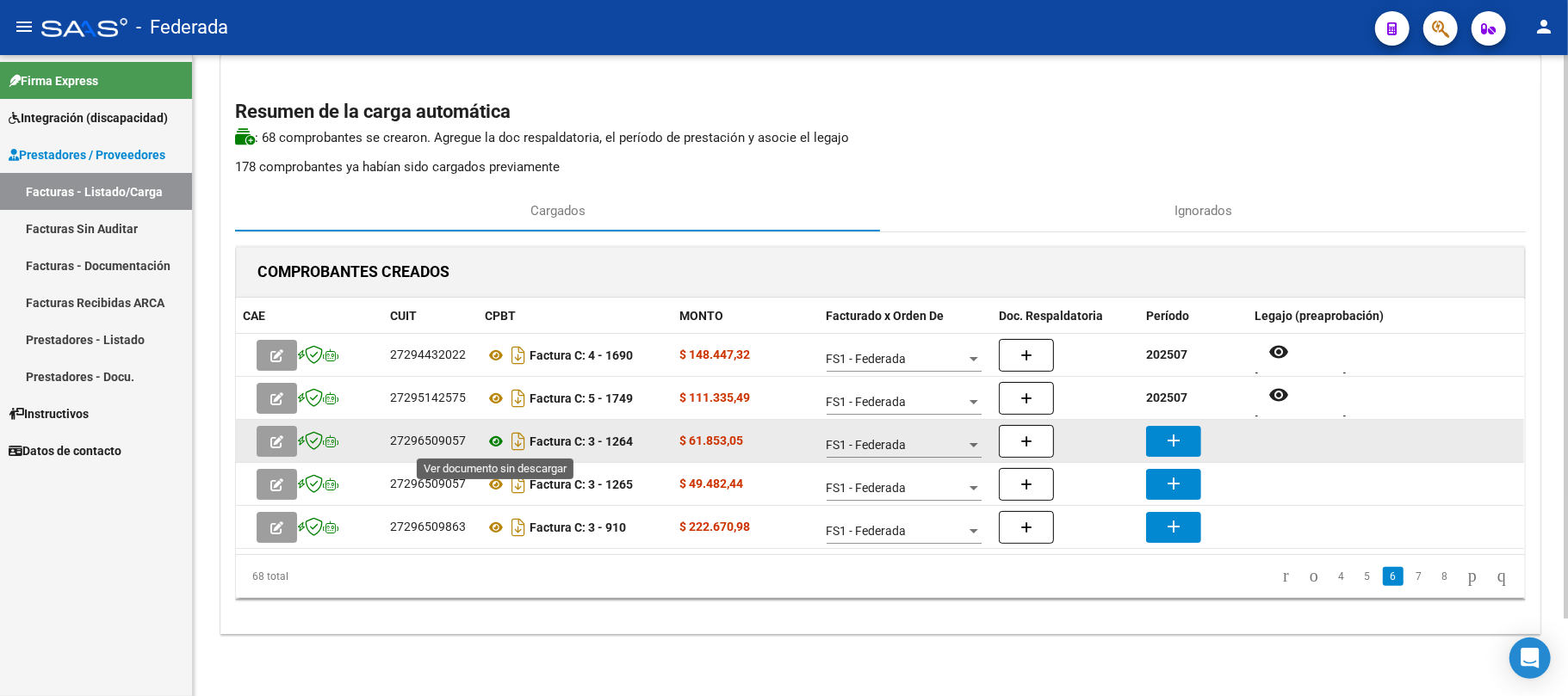
click at [496, 445] on icon at bounding box center [495, 441] width 22 height 21
click at [1186, 438] on button "add" at bounding box center [1173, 441] width 55 height 31
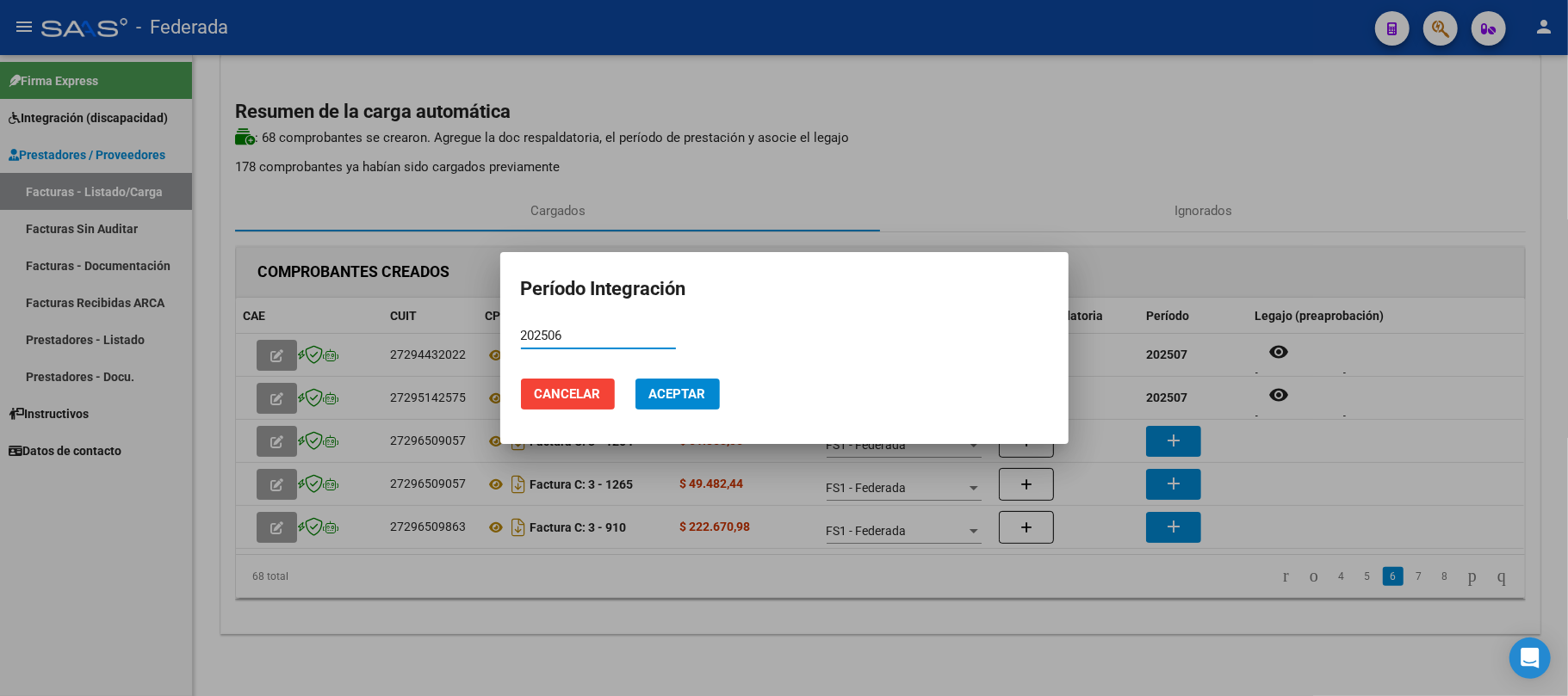
type input "202506"
click at [710, 389] on button "Aceptar" at bounding box center [677, 393] width 85 height 31
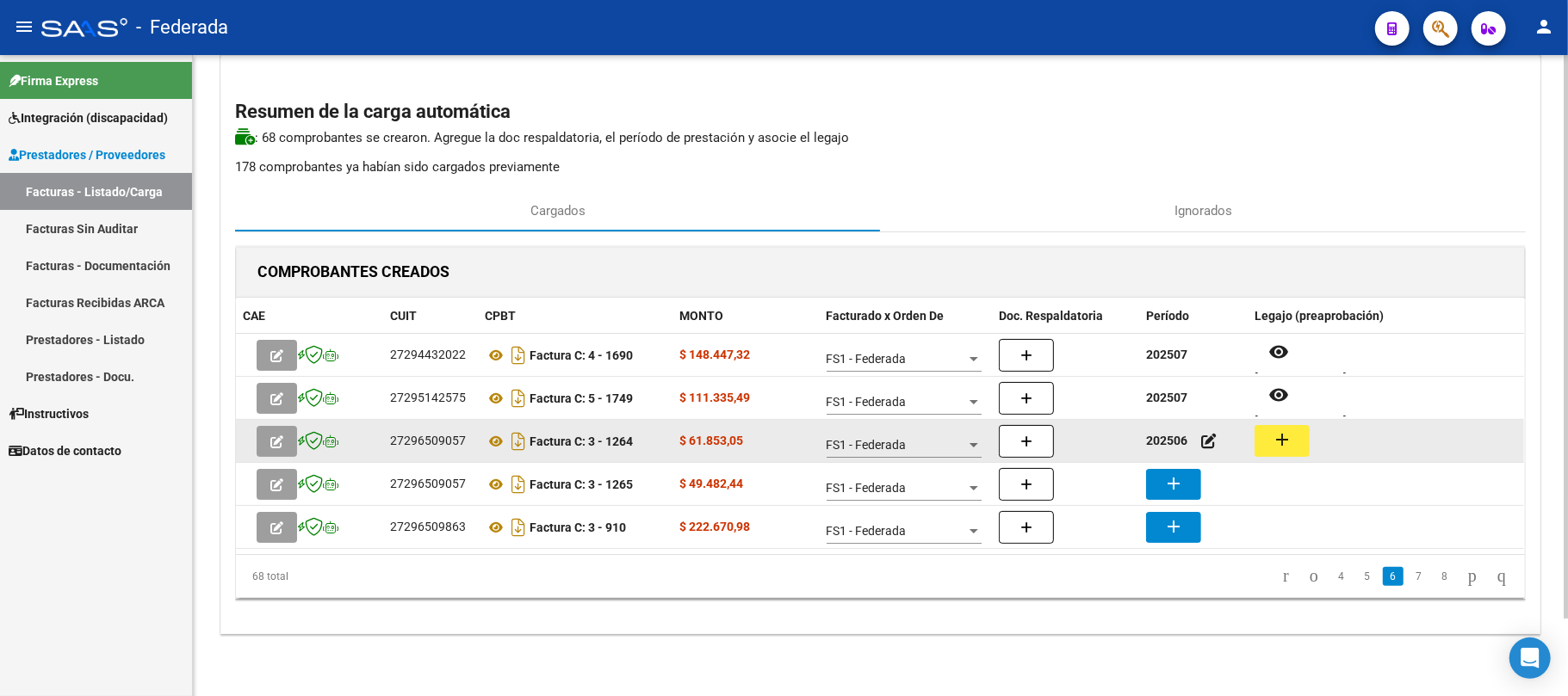
click at [1285, 441] on mat-icon "add" at bounding box center [1281, 439] width 21 height 21
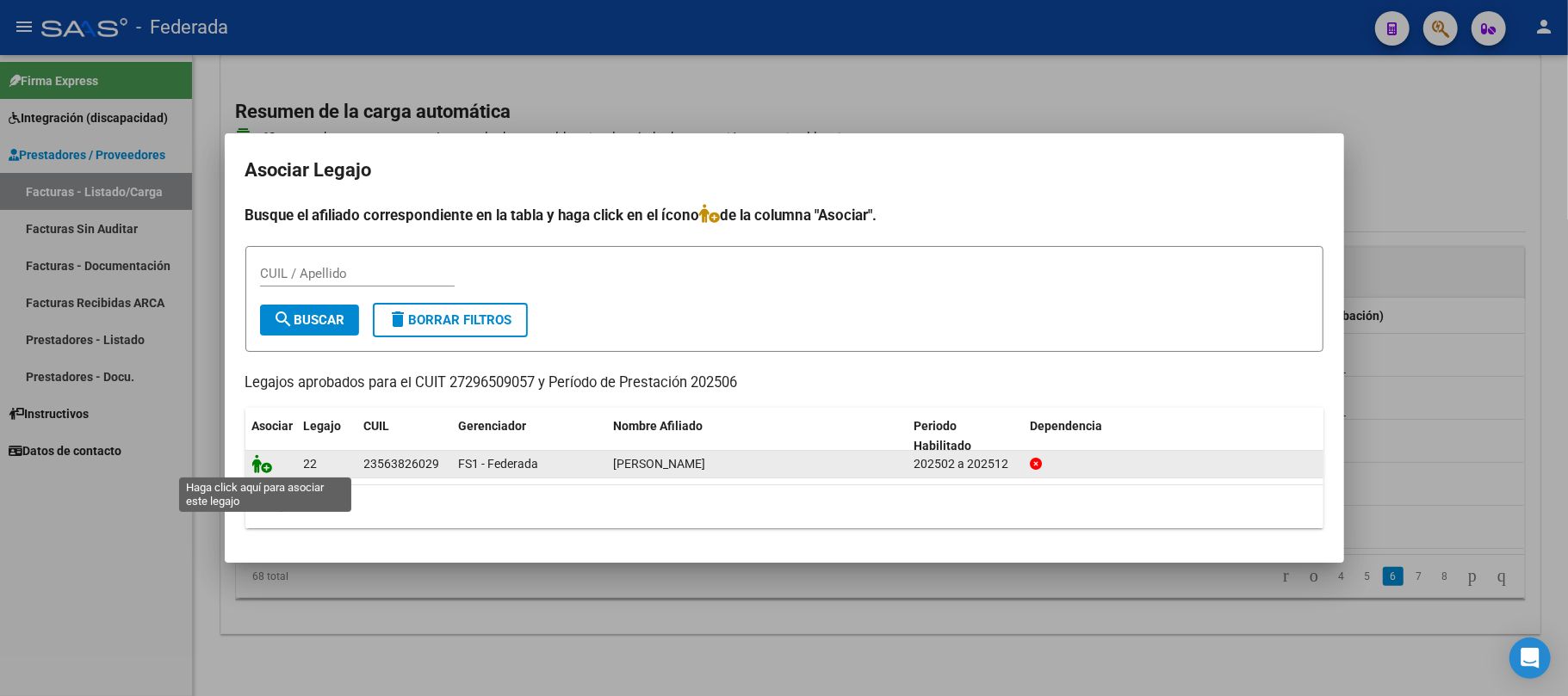
click at [260, 465] on icon at bounding box center [262, 463] width 21 height 19
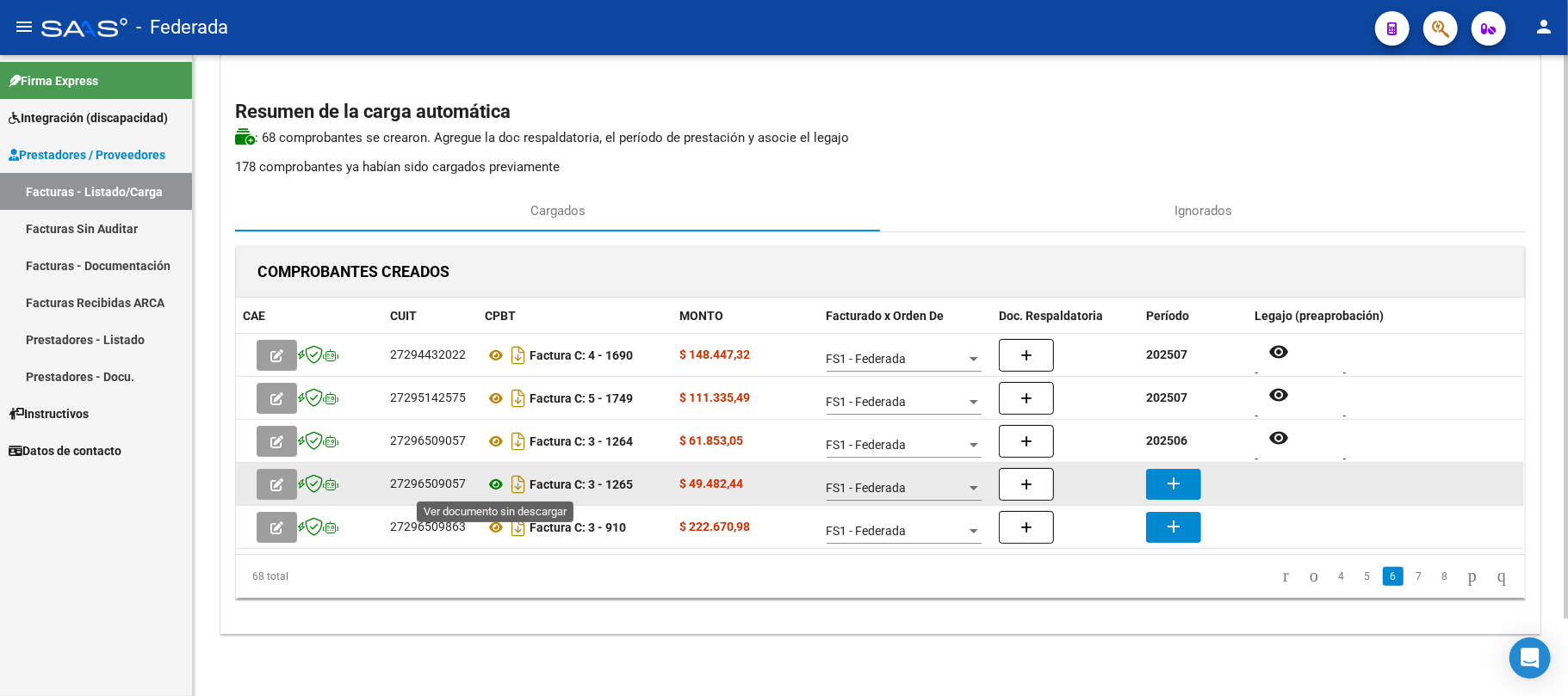
click at [497, 489] on icon at bounding box center [495, 484] width 22 height 21
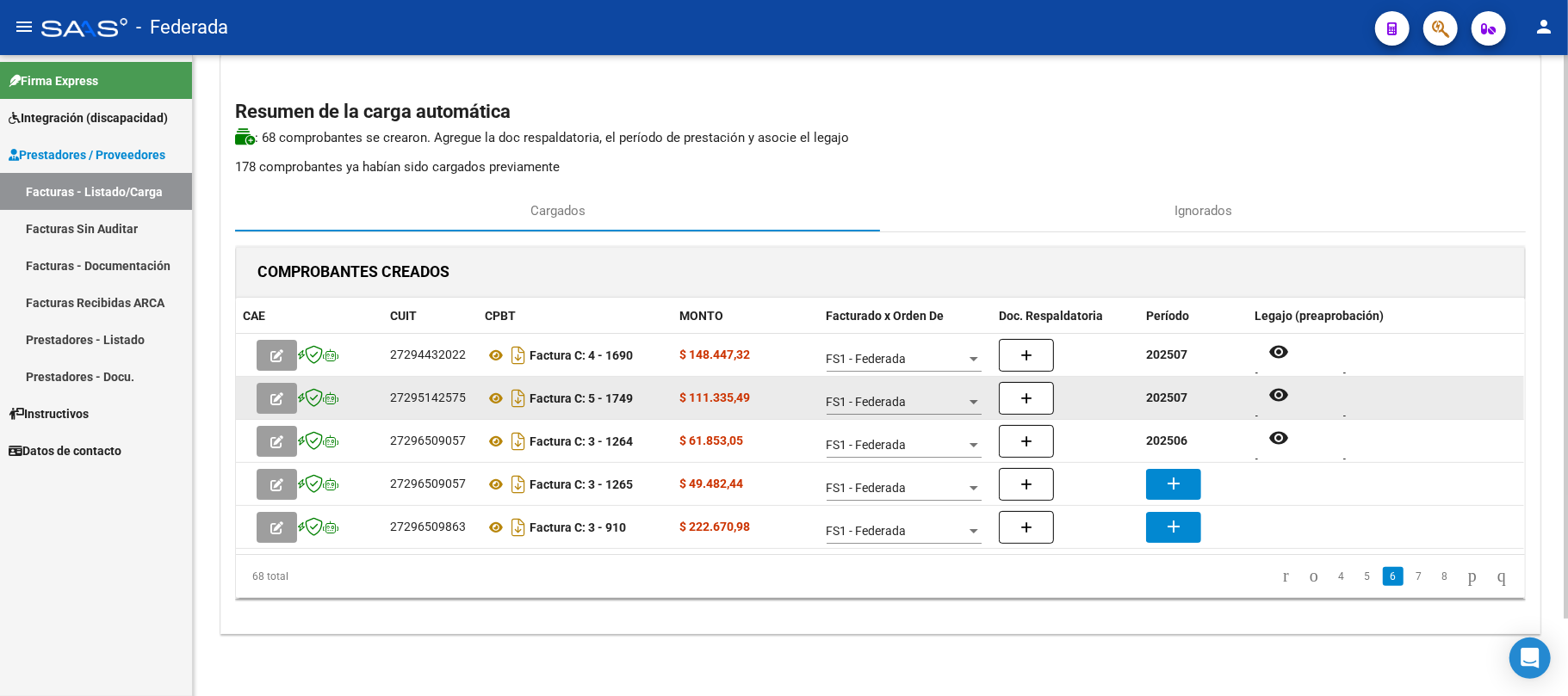
click at [1168, 394] on strong "202507" at bounding box center [1166, 397] width 41 height 14
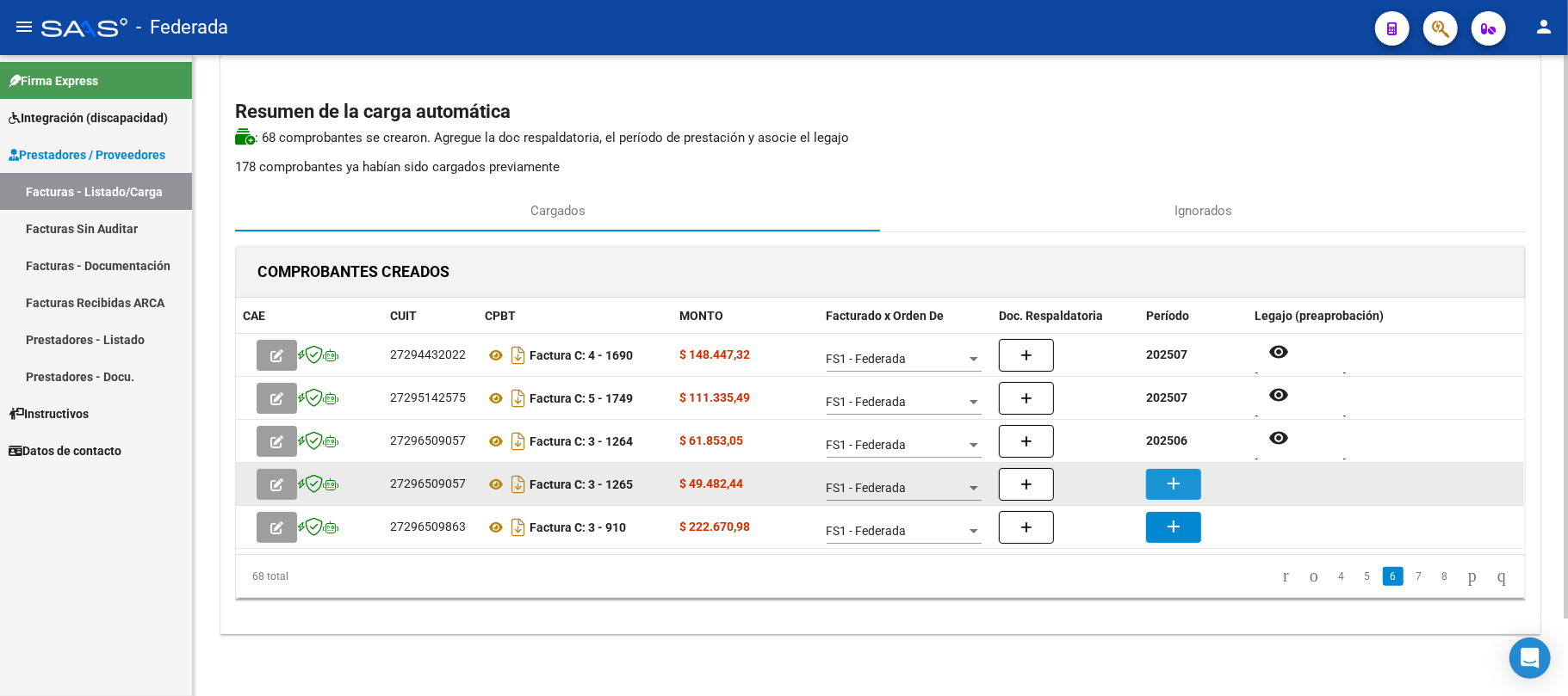
click at [1171, 490] on mat-icon "add" at bounding box center [1173, 483] width 21 height 21
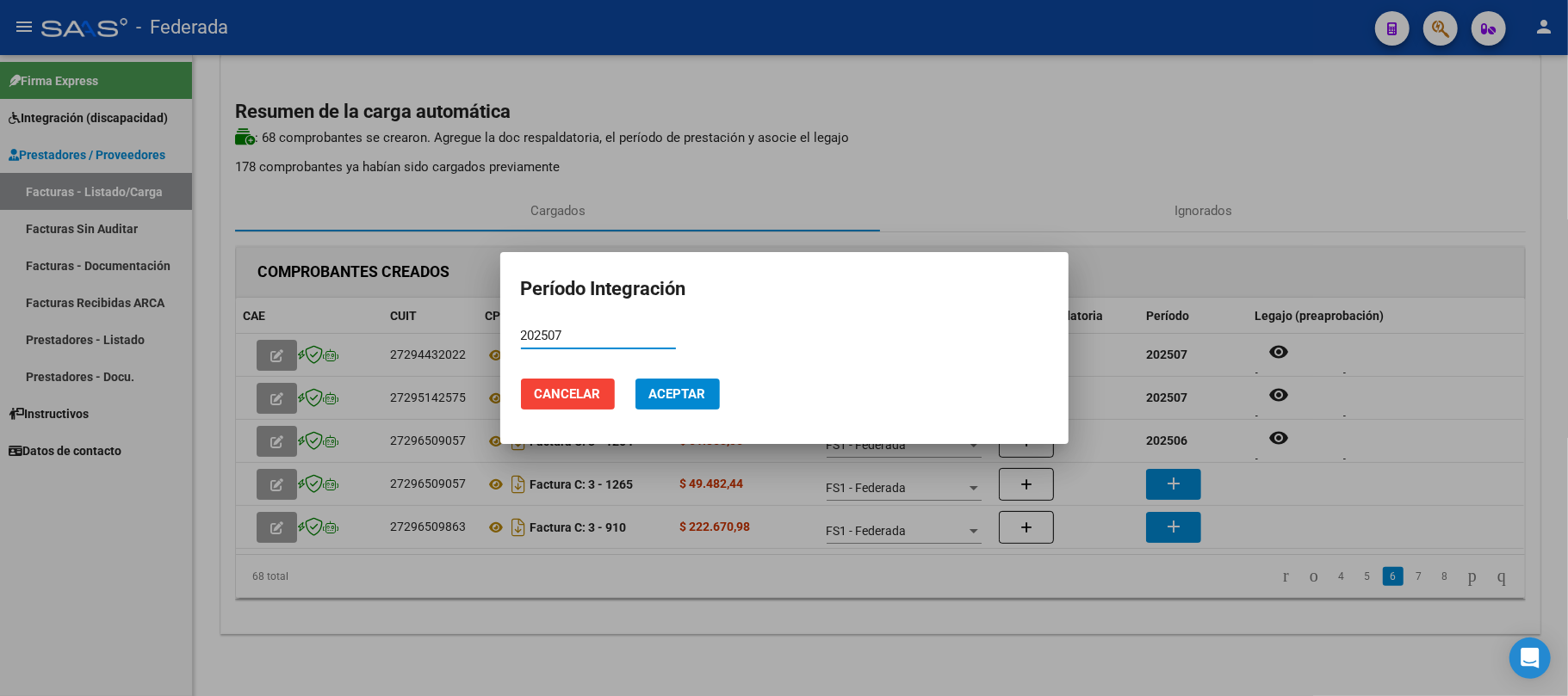
type input "202507"
click at [686, 400] on span "Aceptar" at bounding box center [677, 394] width 57 height 16
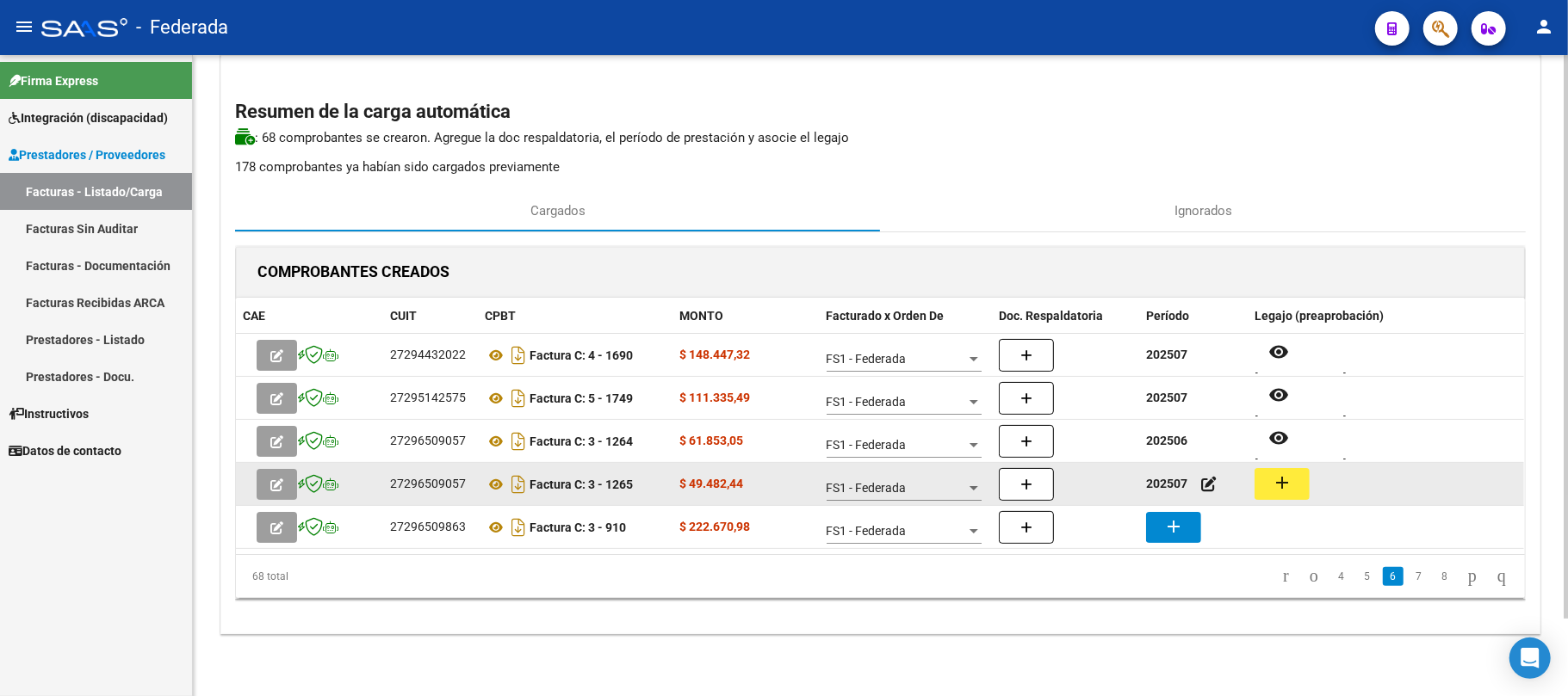
click at [1277, 487] on mat-icon "add" at bounding box center [1281, 482] width 21 height 21
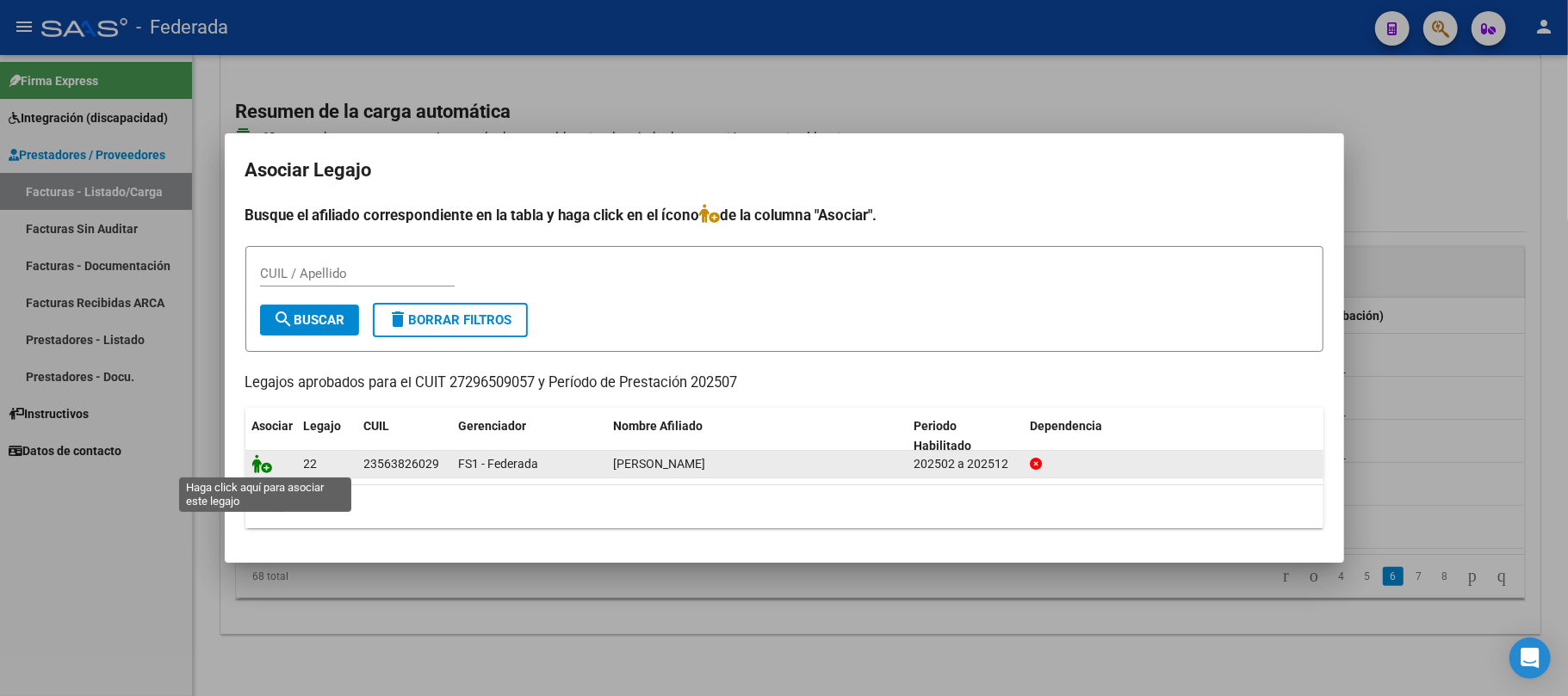
click at [263, 466] on icon at bounding box center [262, 463] width 21 height 19
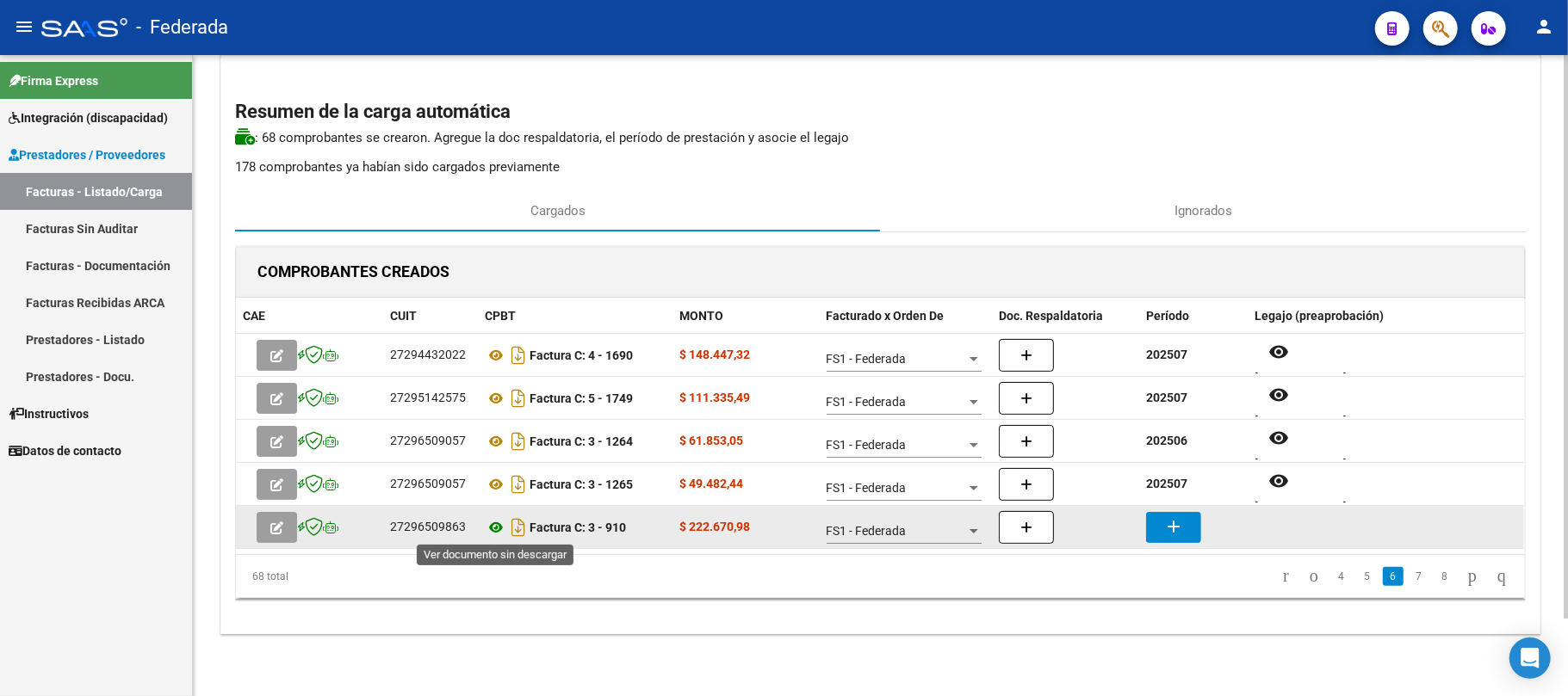
click at [497, 528] on icon at bounding box center [495, 527] width 22 height 21
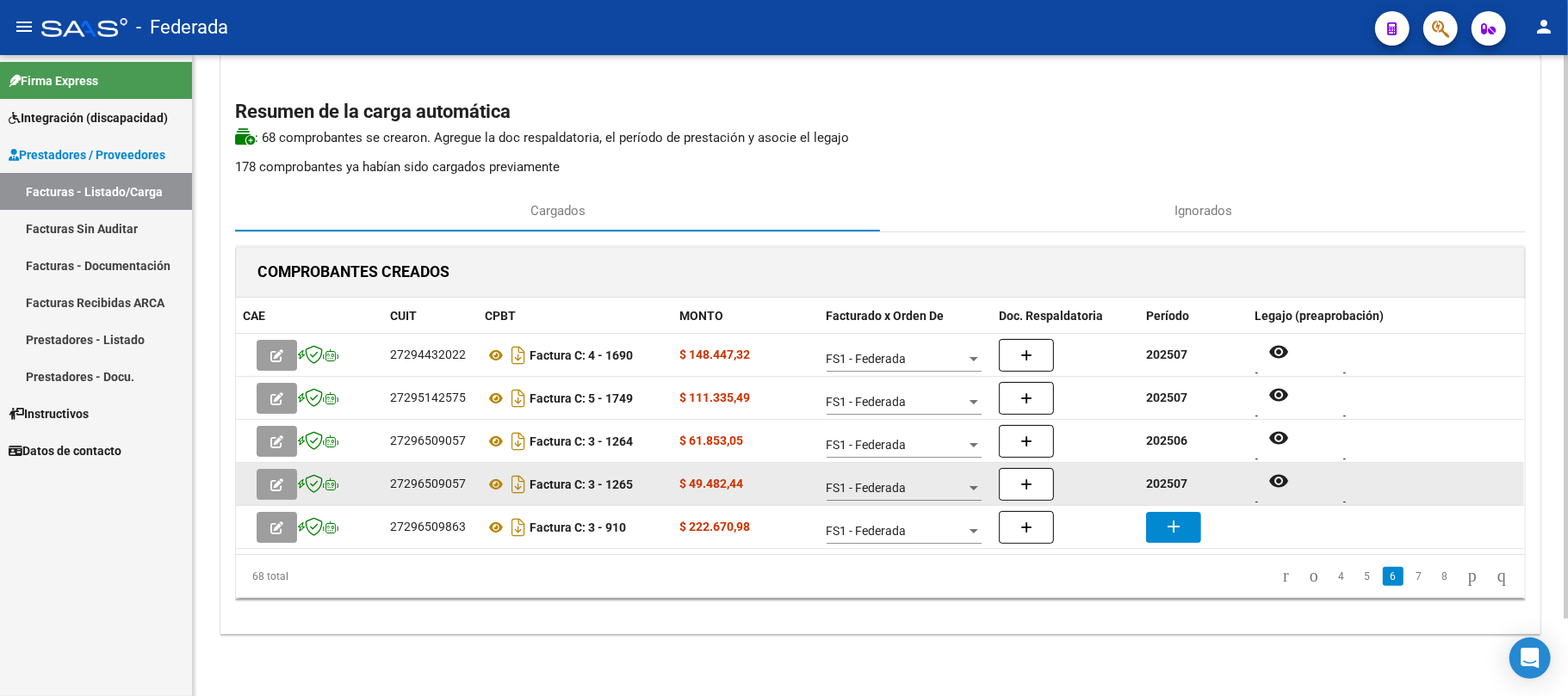
click at [1169, 480] on strong "202507" at bounding box center [1166, 484] width 41 height 14
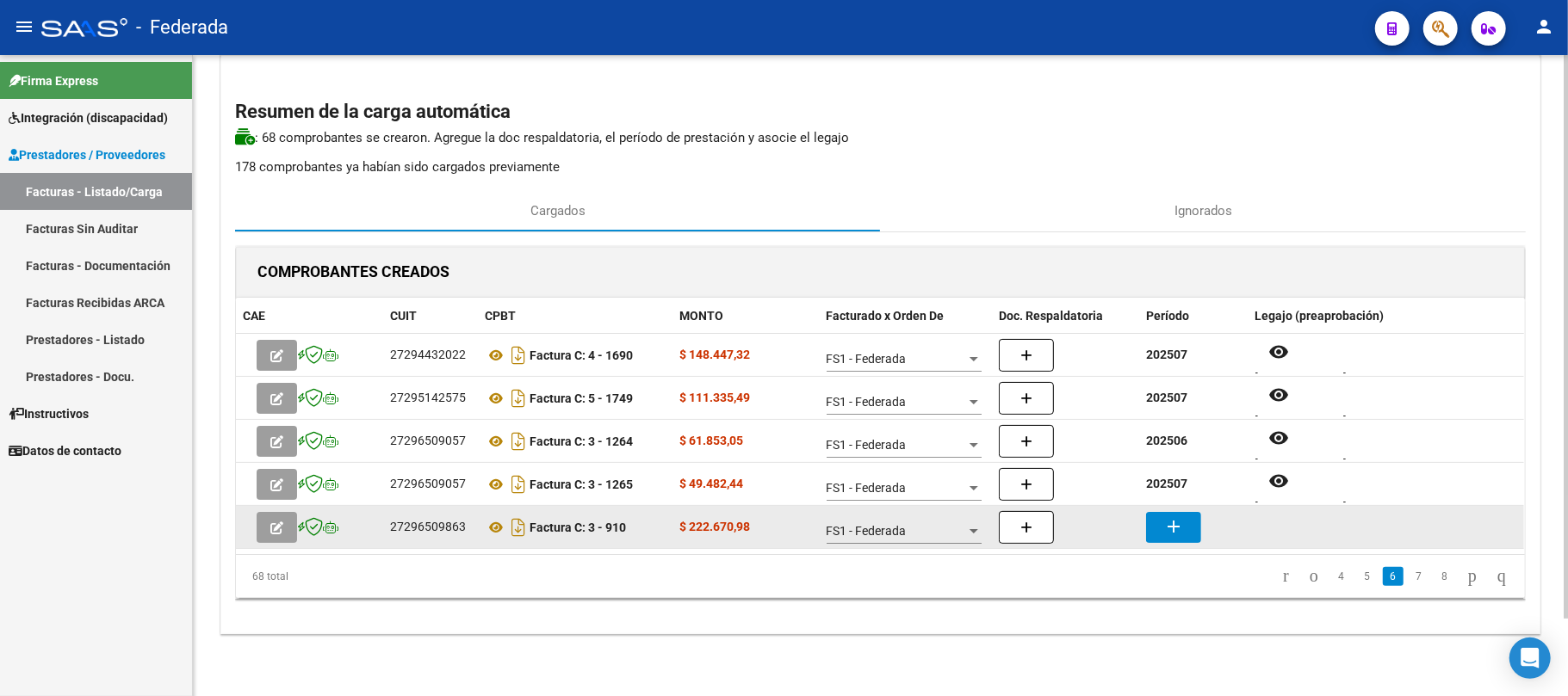
click at [1181, 524] on mat-icon "add" at bounding box center [1173, 526] width 21 height 21
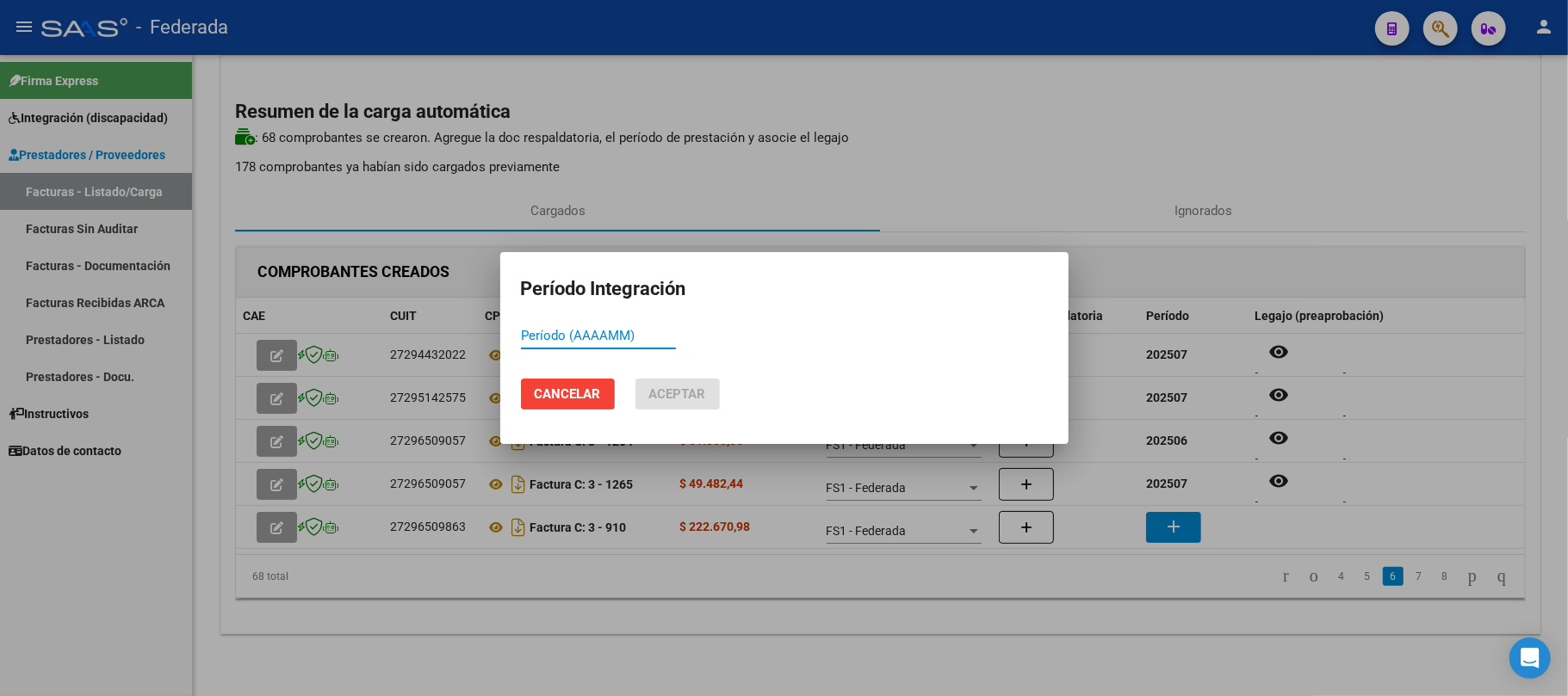
paste input "202507"
type input "202507"
click at [697, 392] on span "Aceptar" at bounding box center [677, 394] width 57 height 16
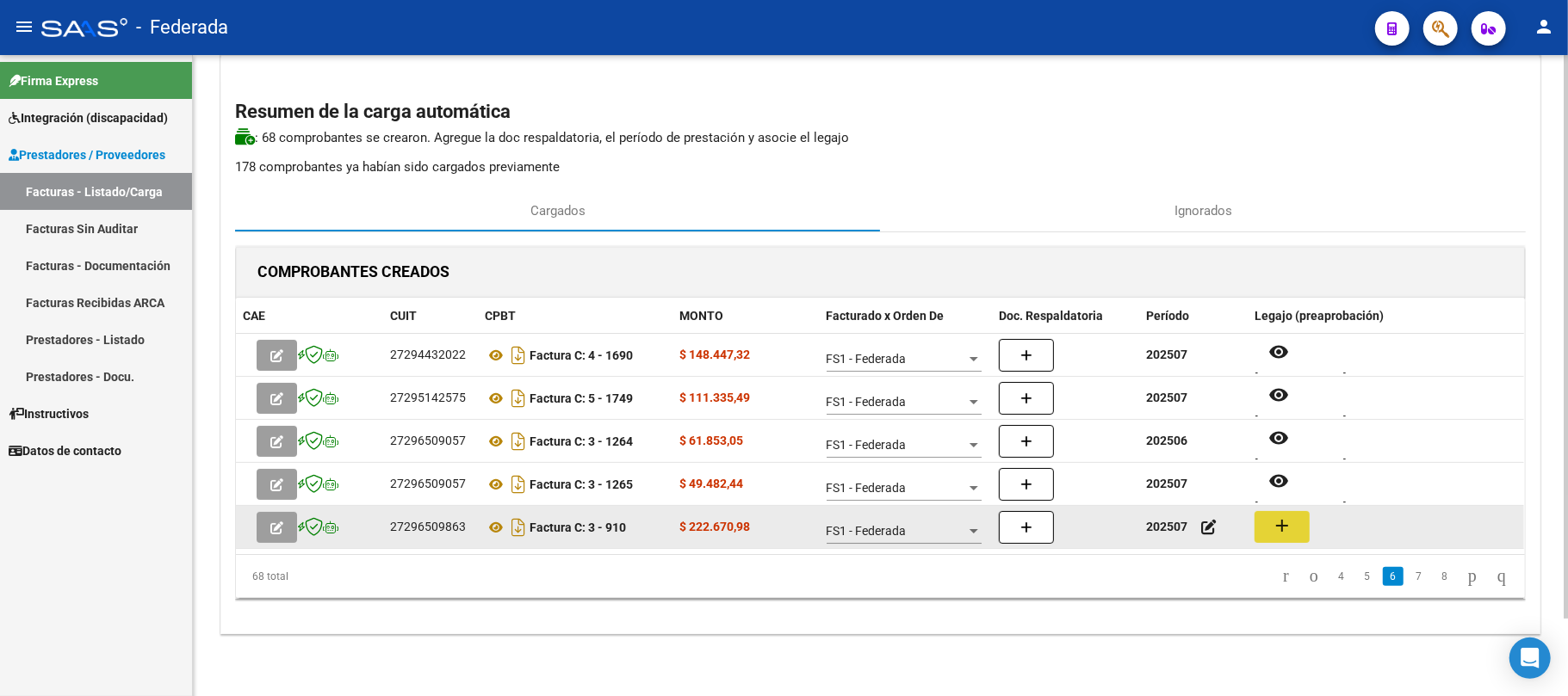
click at [1278, 523] on mat-icon "add" at bounding box center [1281, 526] width 21 height 21
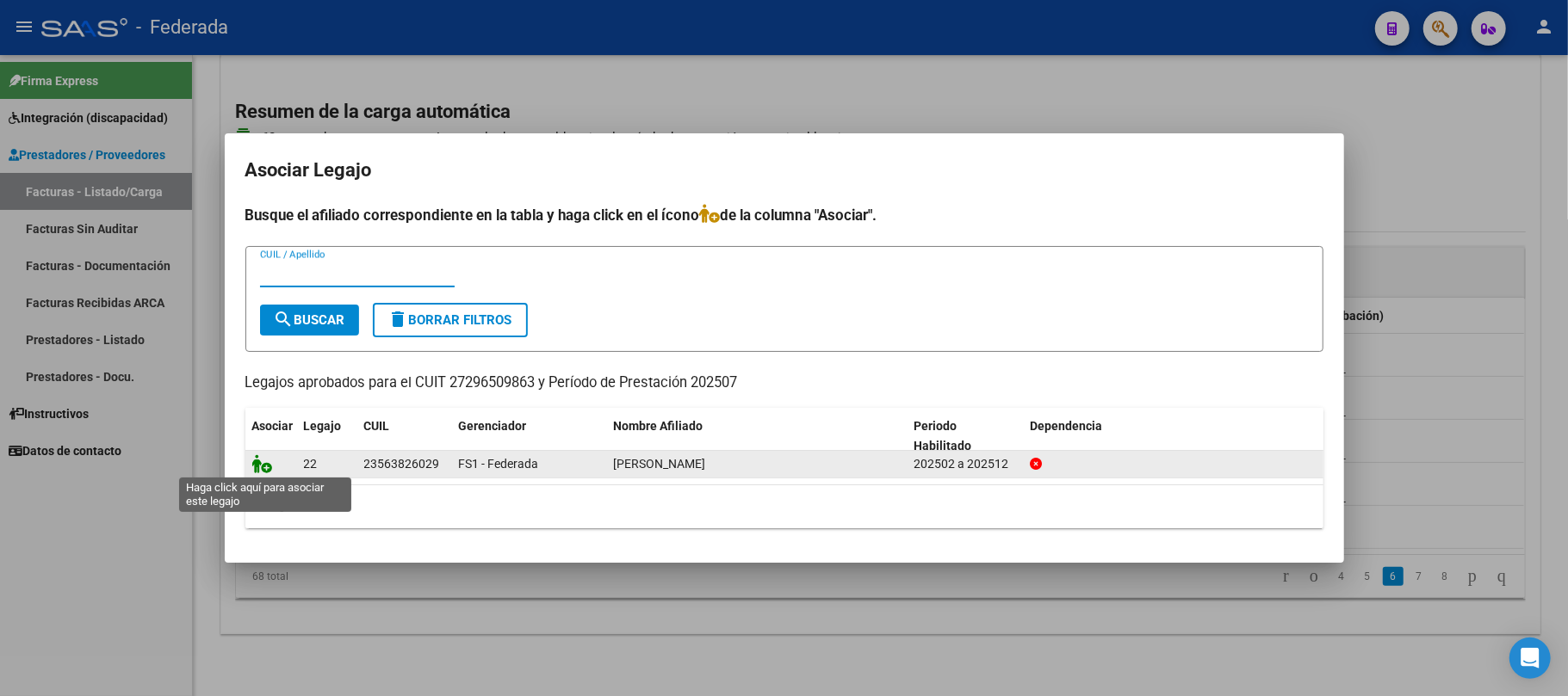
click at [269, 470] on icon at bounding box center [262, 463] width 21 height 19
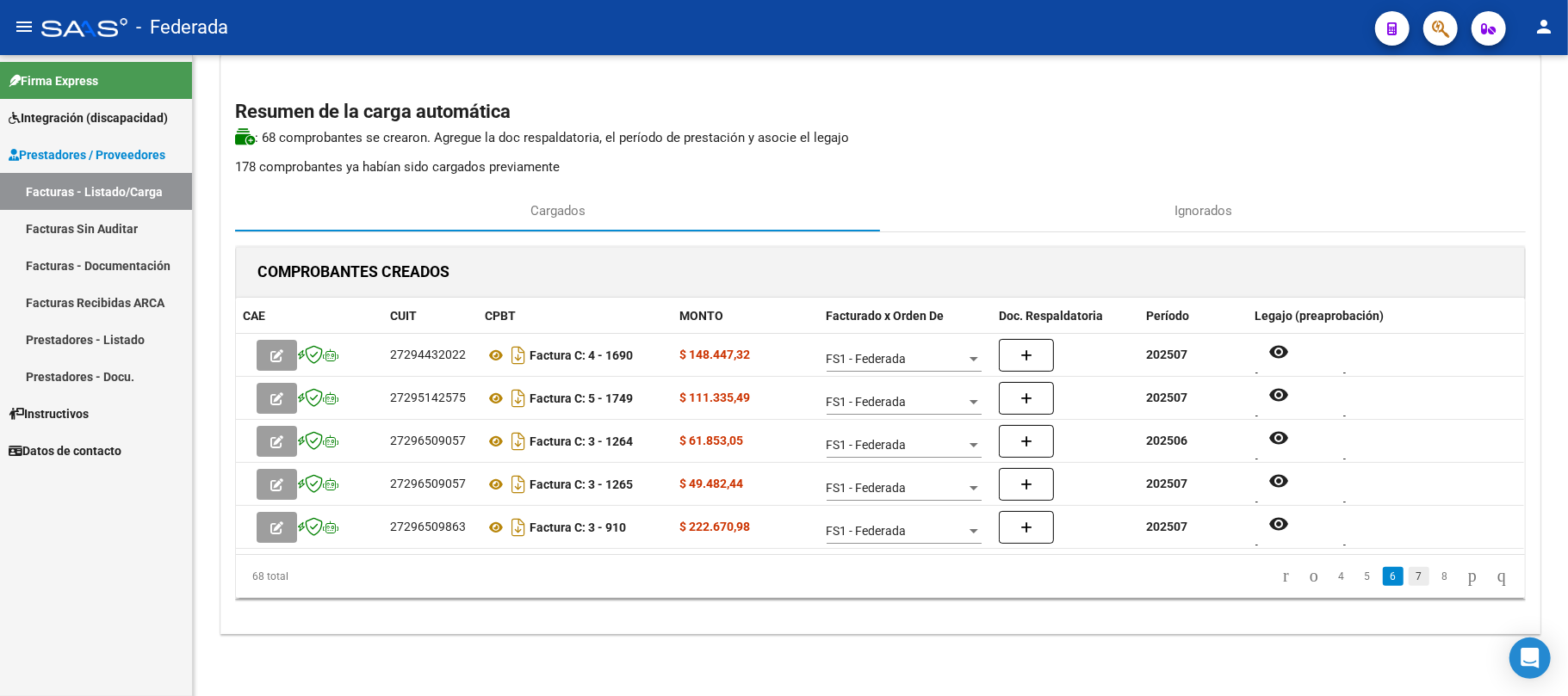
click at [1409, 575] on link "7" at bounding box center [1419, 576] width 21 height 19
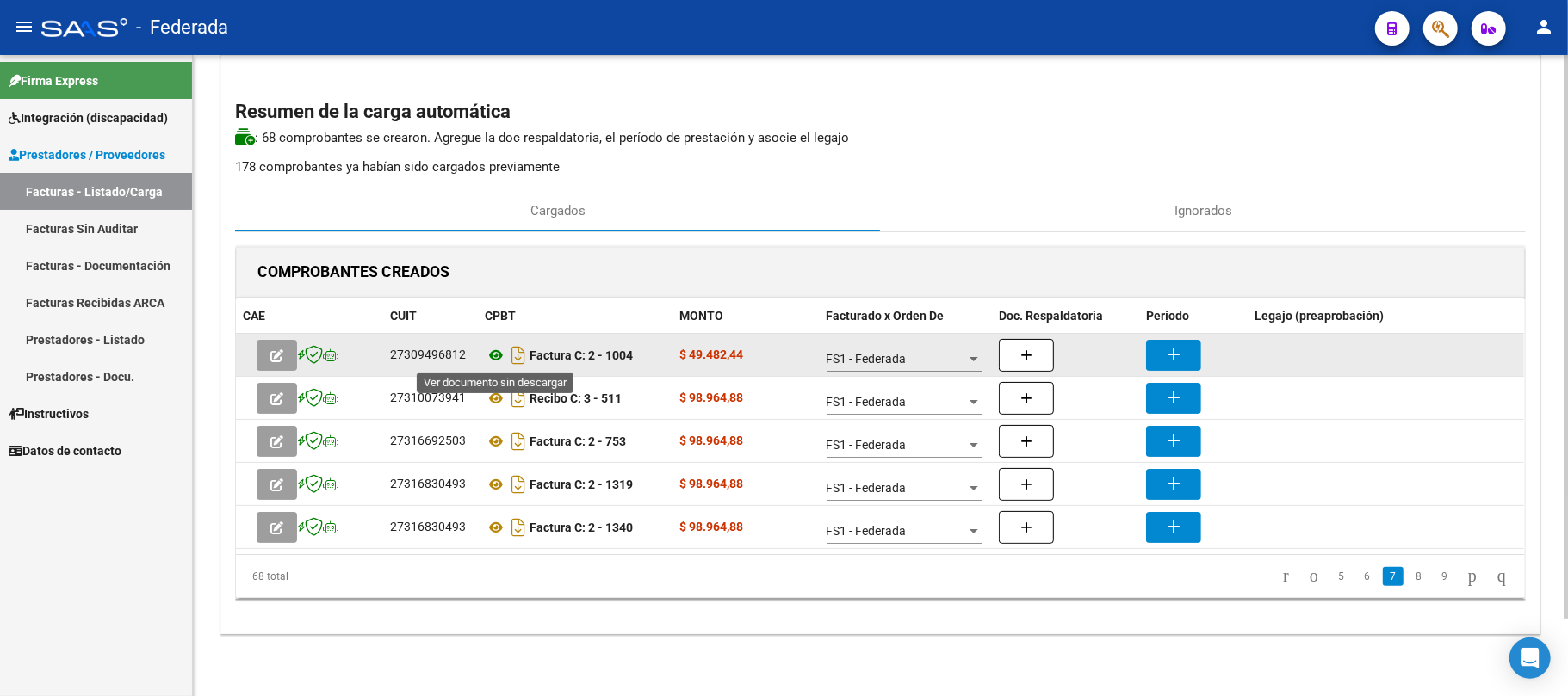
click at [492, 355] on icon at bounding box center [495, 354] width 22 height 21
click at [1169, 351] on mat-icon "add" at bounding box center [1173, 354] width 21 height 21
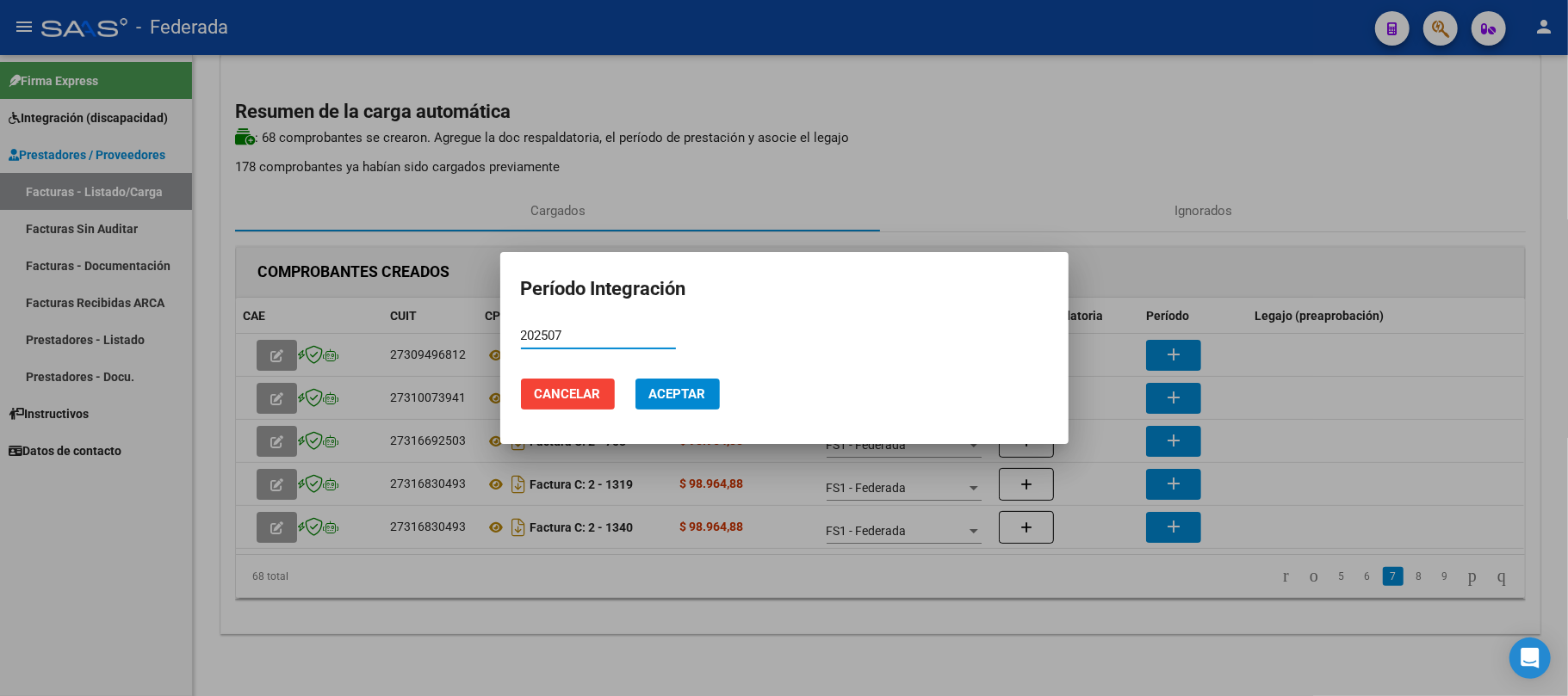
click at [553, 336] on input "202507" at bounding box center [599, 336] width 155 height 16
type input "202507"
click at [655, 392] on span "Aceptar" at bounding box center [677, 394] width 57 height 16
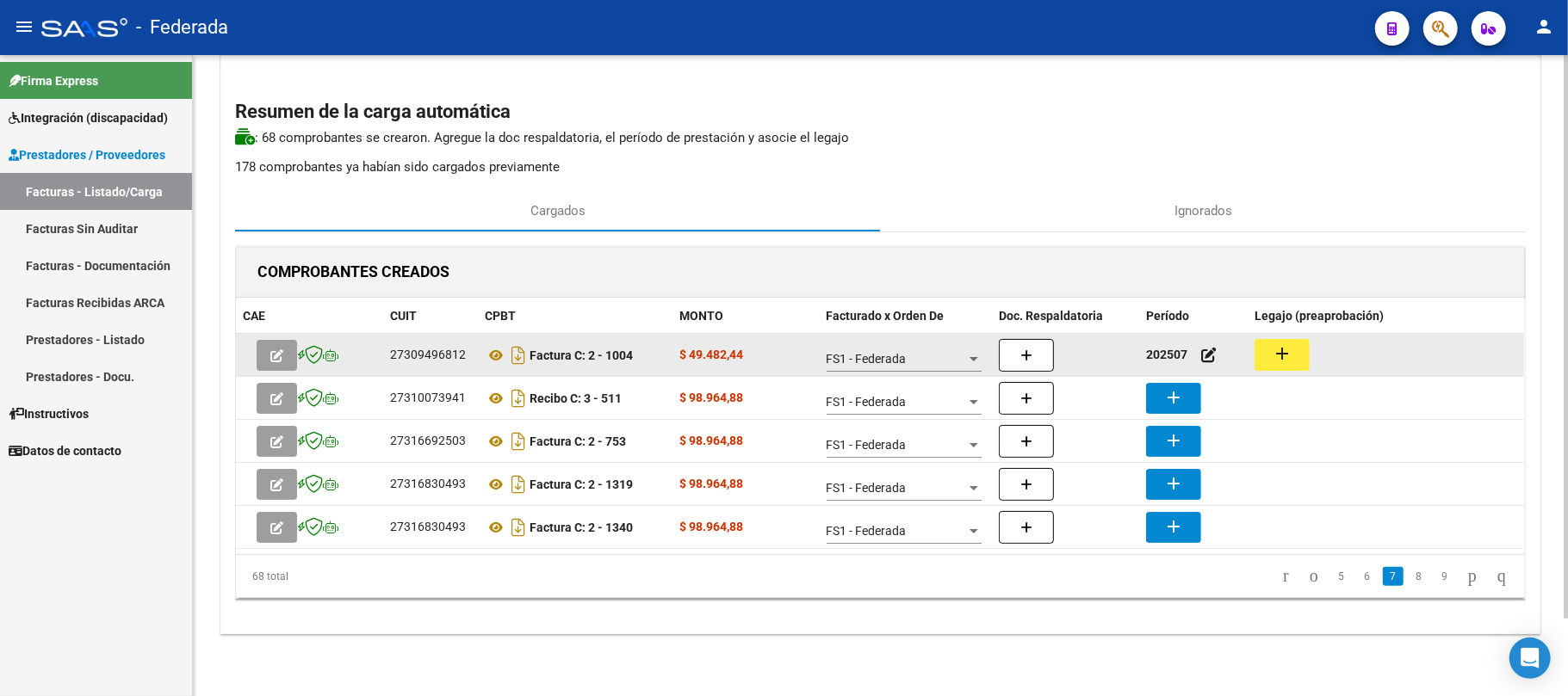
click at [1299, 358] on button "add" at bounding box center [1281, 354] width 55 height 32
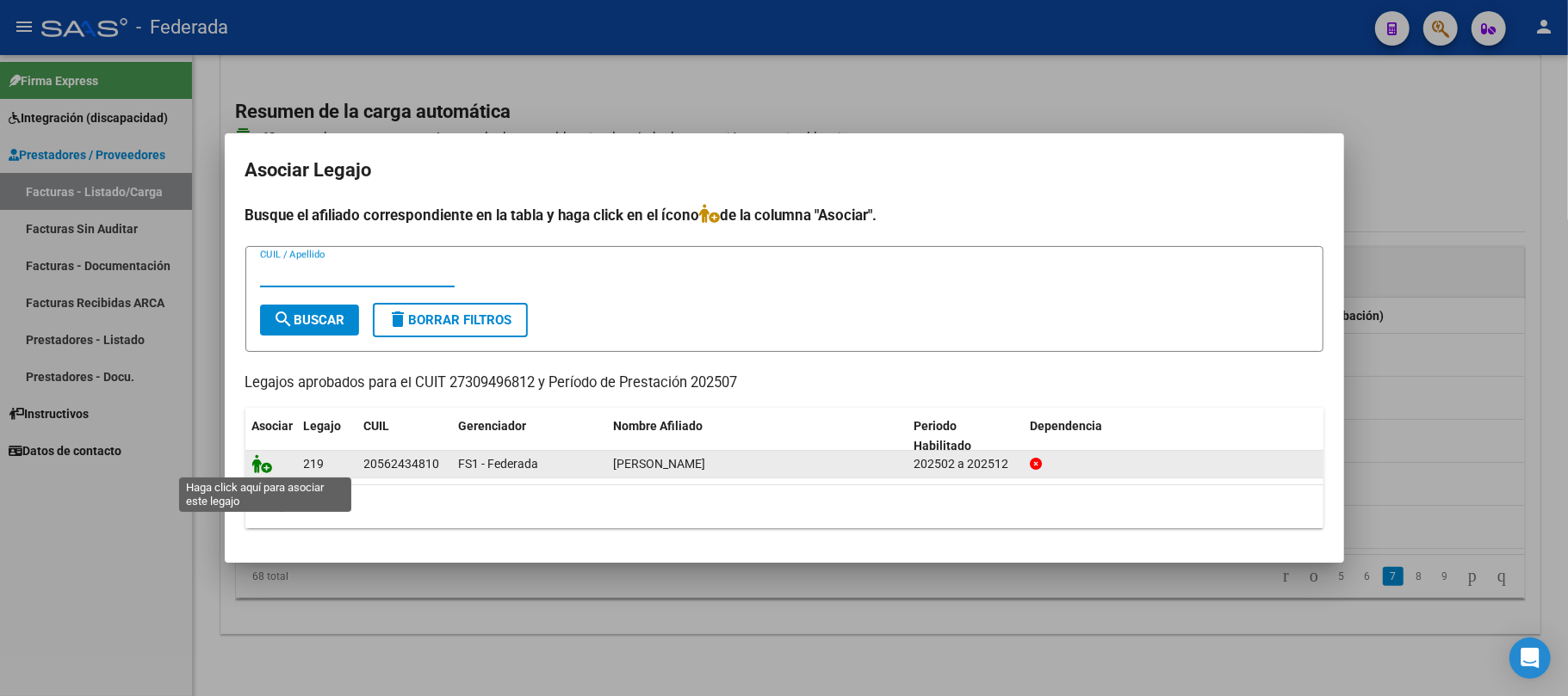
click at [258, 468] on icon at bounding box center [262, 463] width 21 height 19
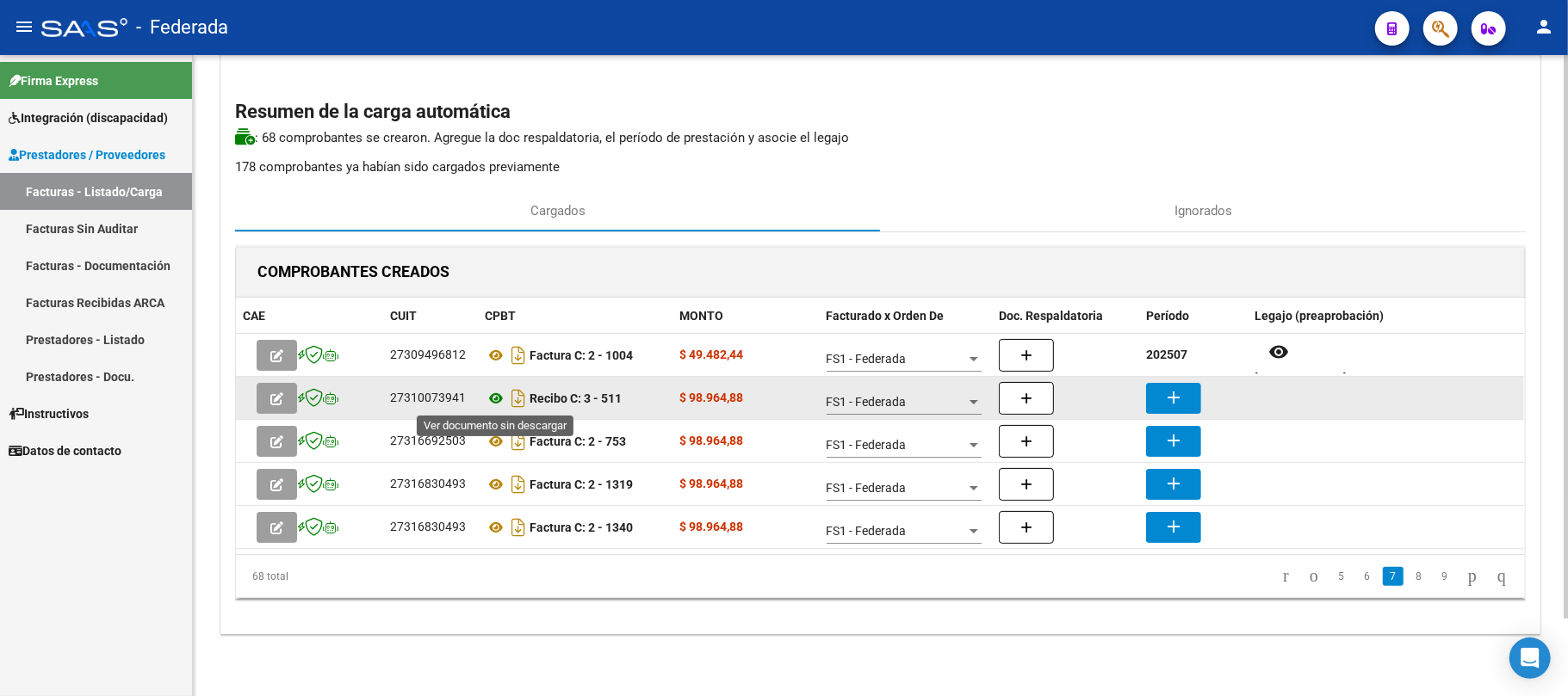
click at [500, 403] on icon at bounding box center [495, 398] width 22 height 21
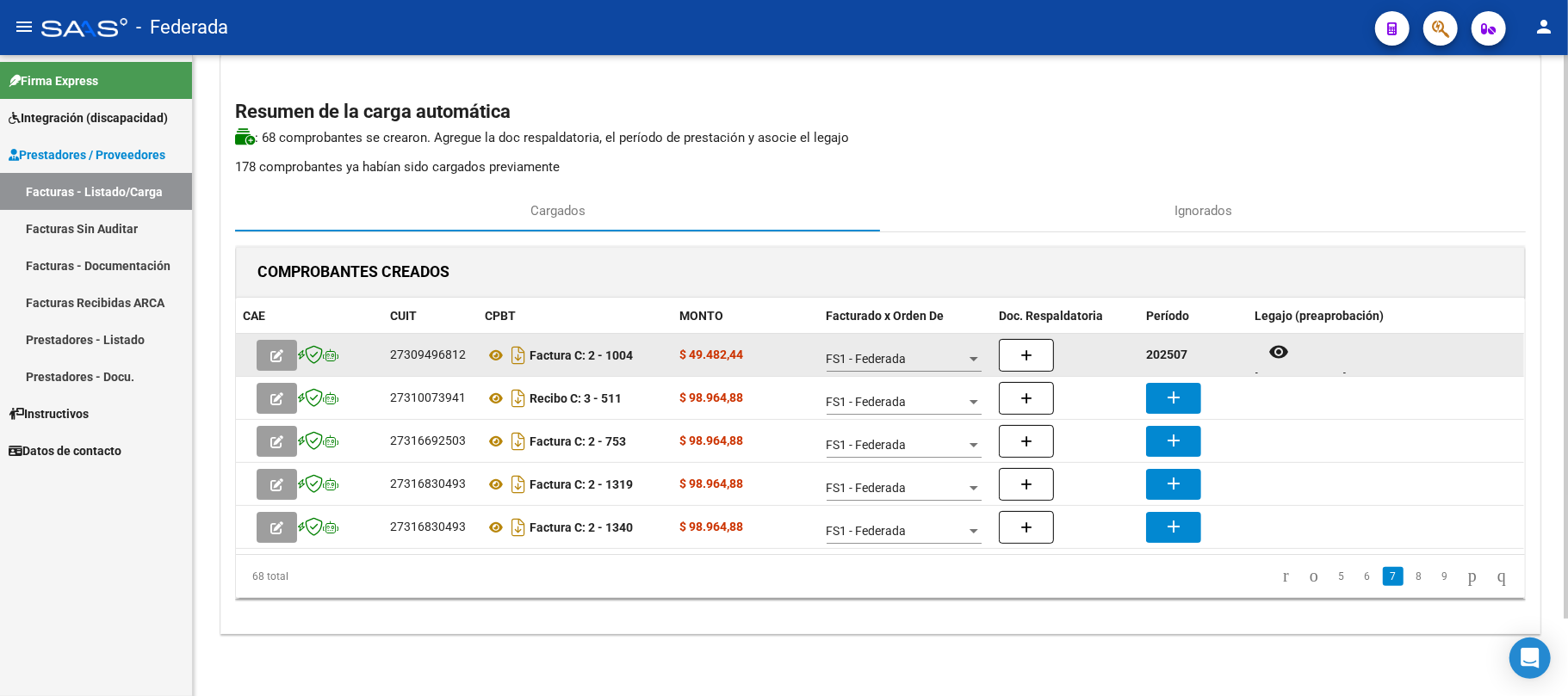
click at [1163, 352] on strong "202507" at bounding box center [1166, 354] width 41 height 14
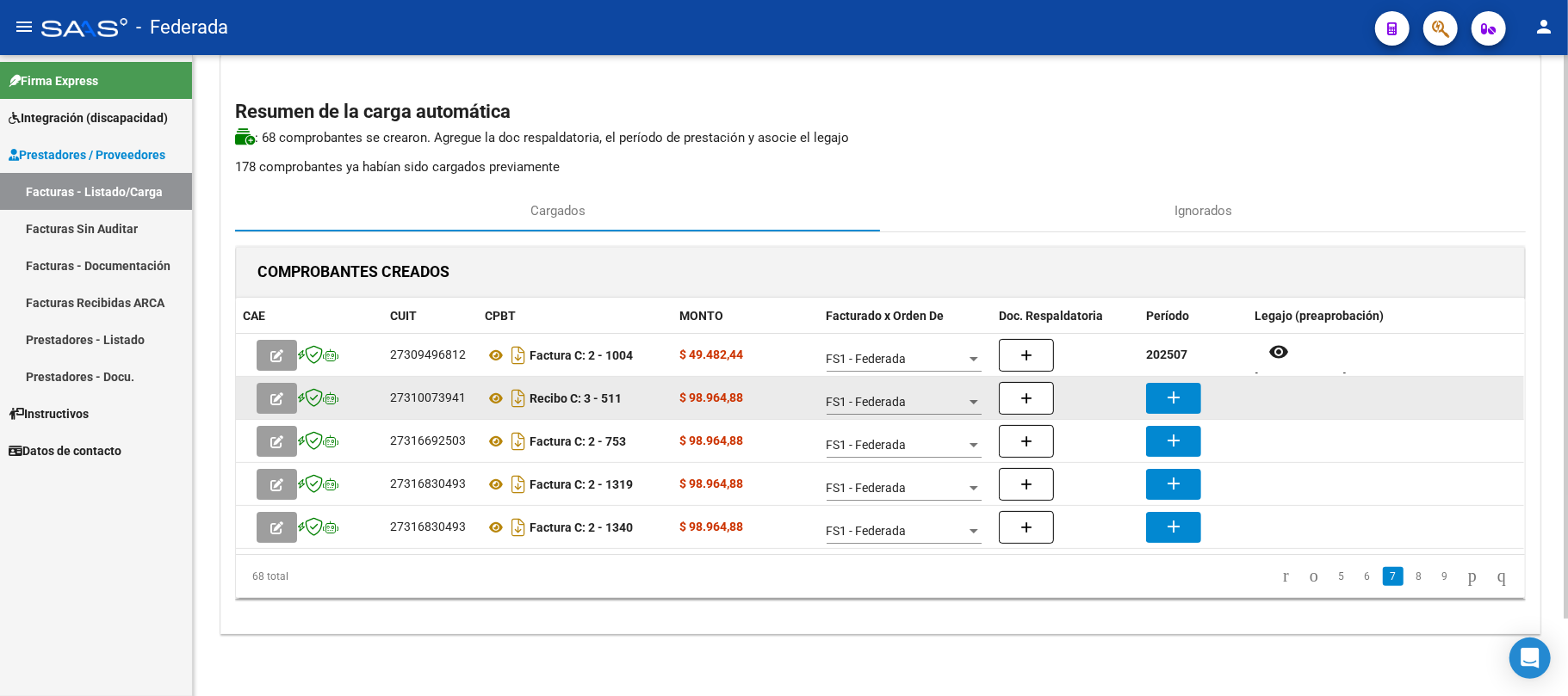
click at [1172, 404] on mat-icon "add" at bounding box center [1173, 397] width 21 height 21
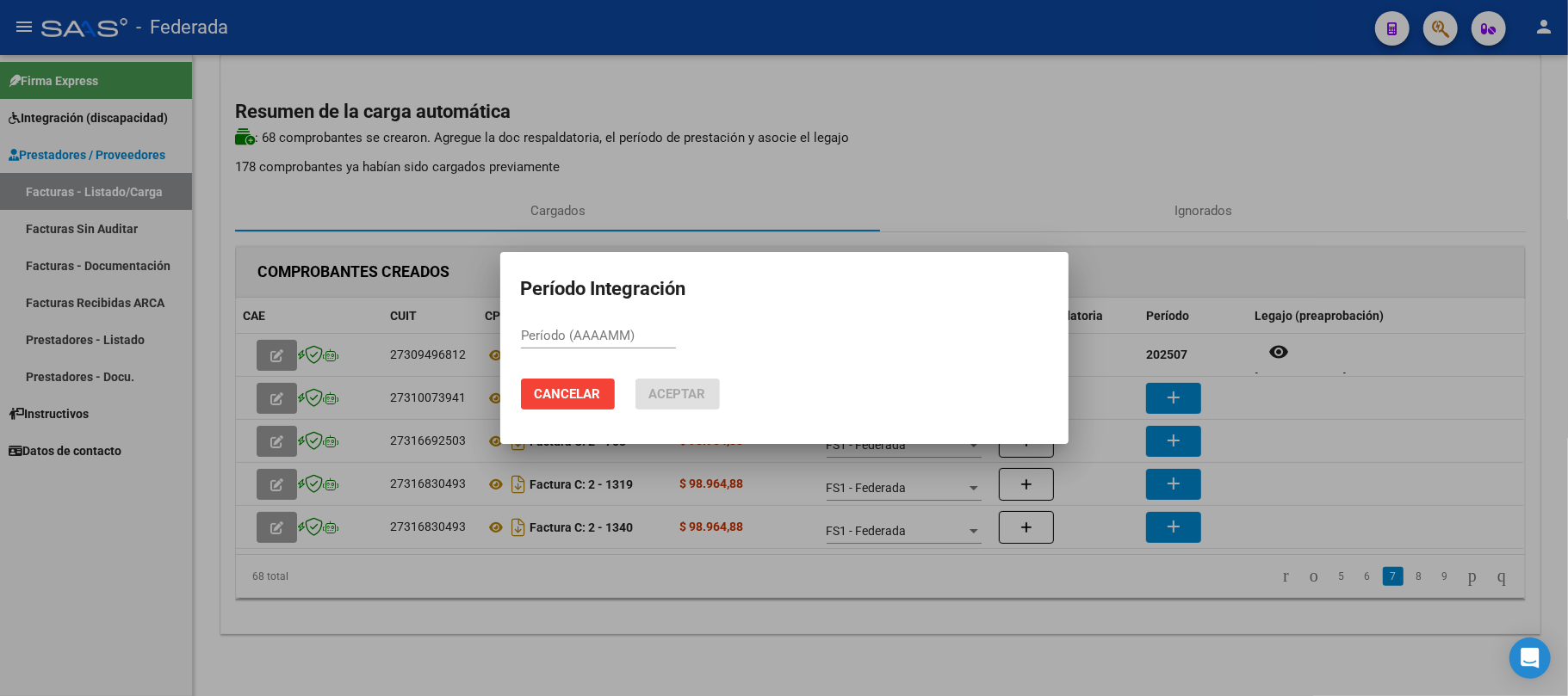
paste input "202507"
type input "202507"
click at [702, 395] on span "Aceptar" at bounding box center [677, 394] width 57 height 16
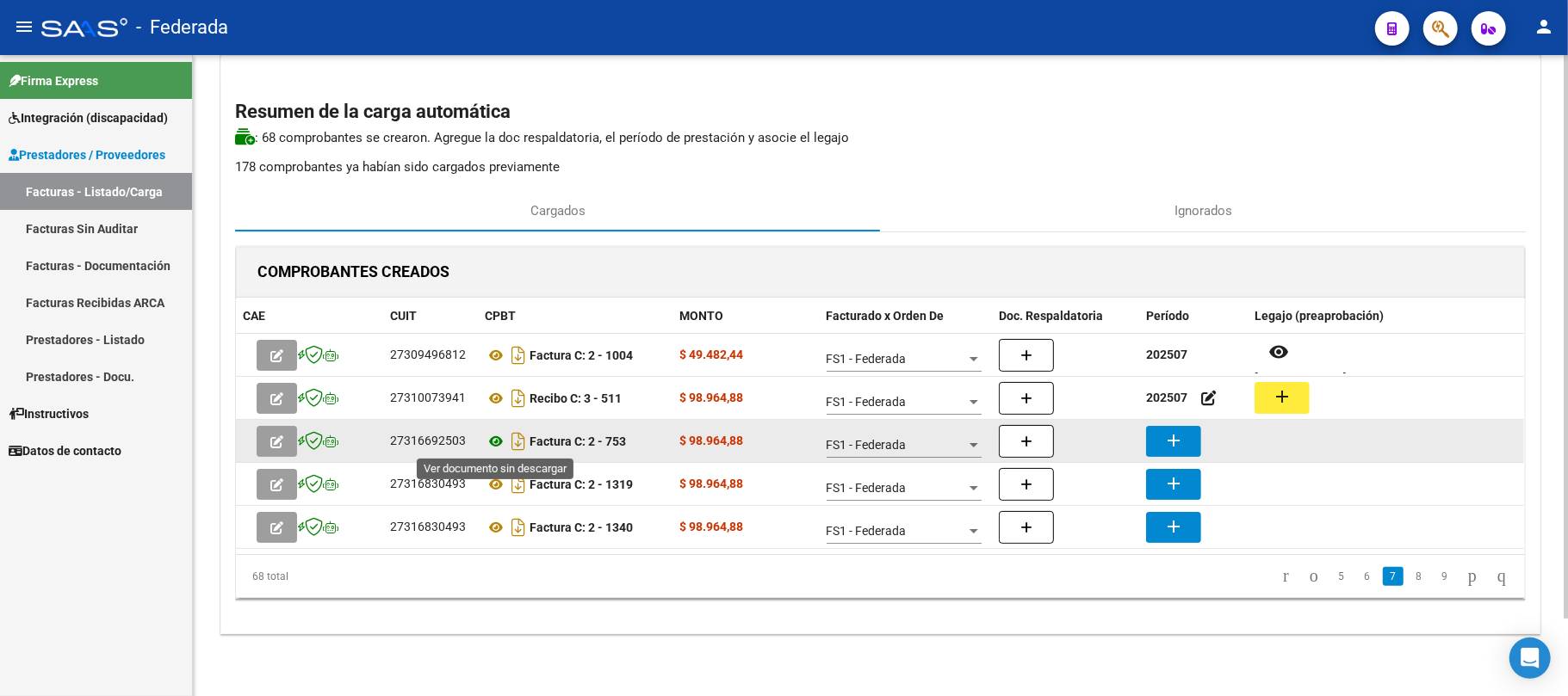
click at [494, 434] on icon at bounding box center [495, 441] width 22 height 21
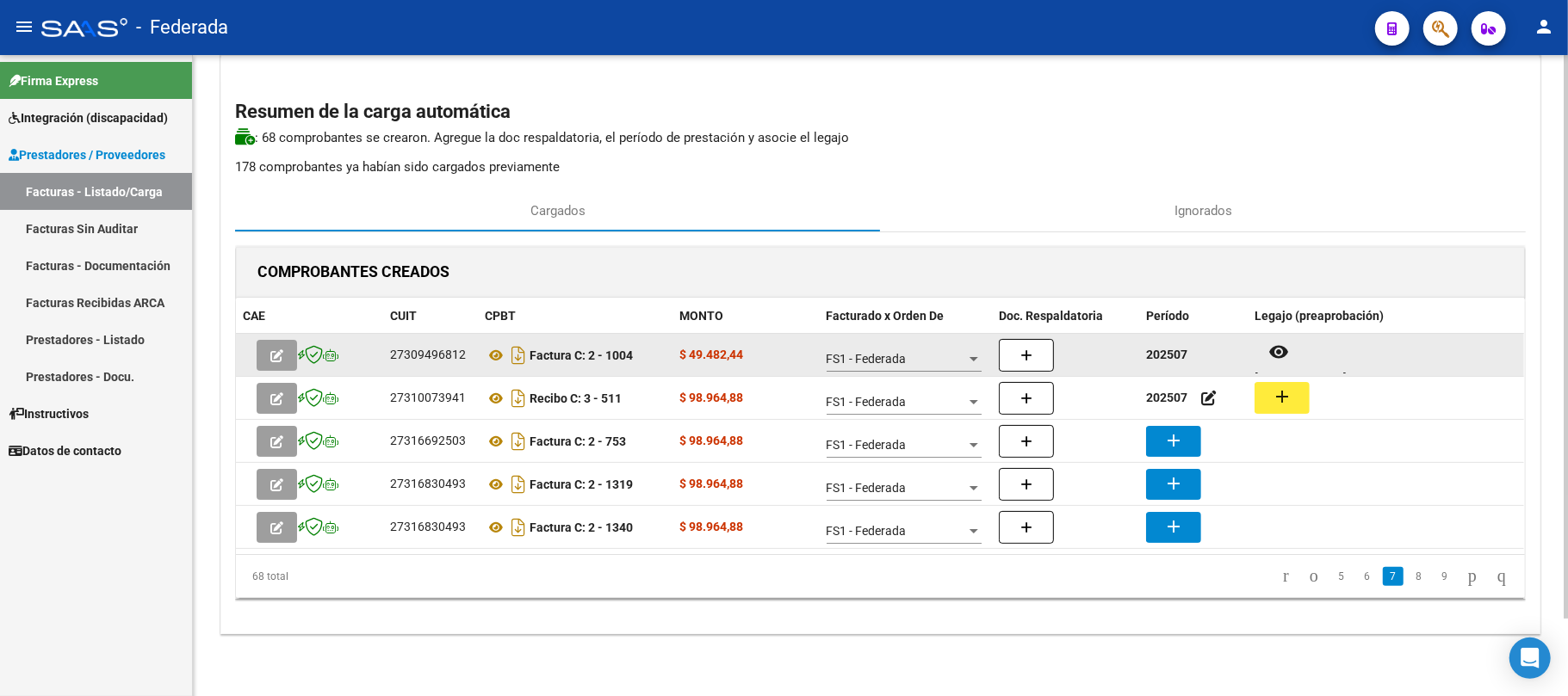
click at [1165, 351] on strong "202507" at bounding box center [1166, 354] width 41 height 14
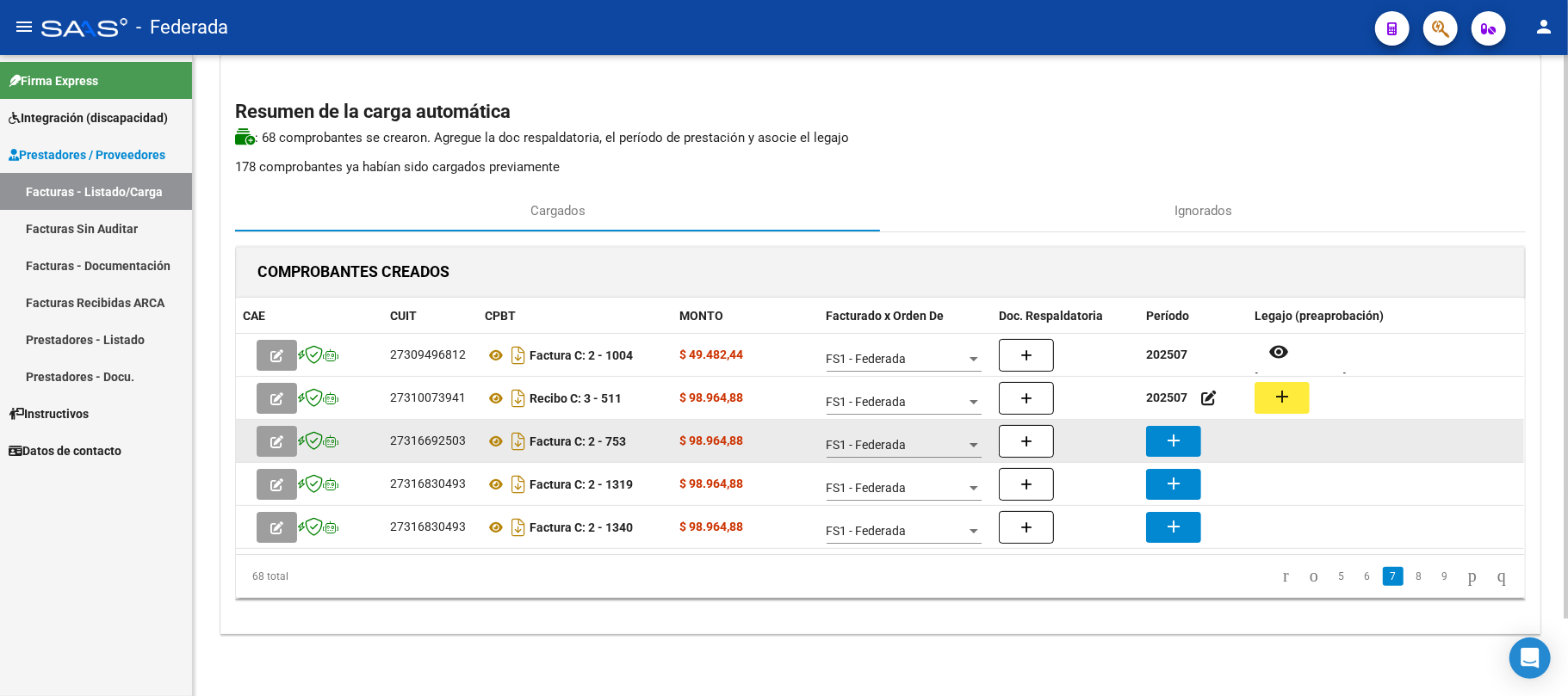
click at [1162, 431] on button "add" at bounding box center [1173, 441] width 55 height 31
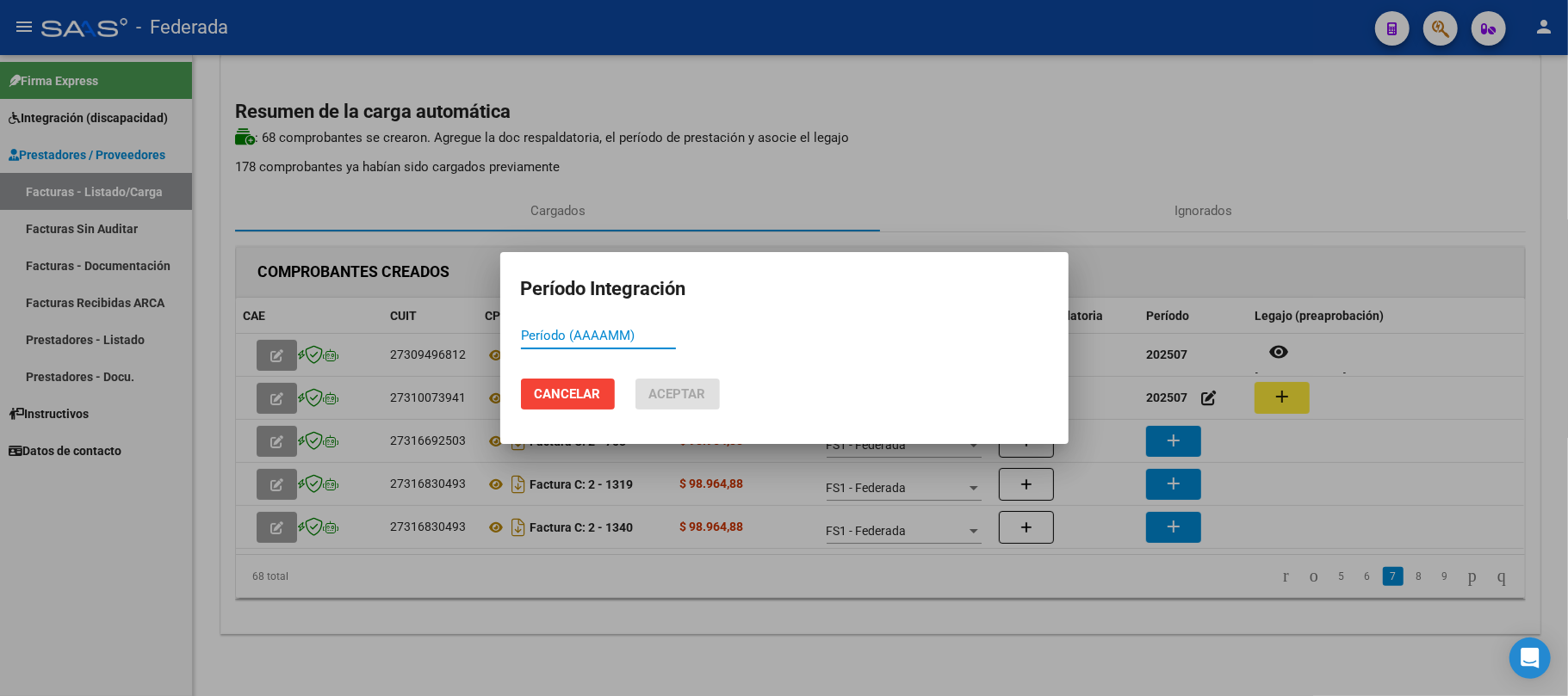
paste input "202507"
type input "202507"
click at [689, 401] on span "Aceptar" at bounding box center [677, 394] width 57 height 16
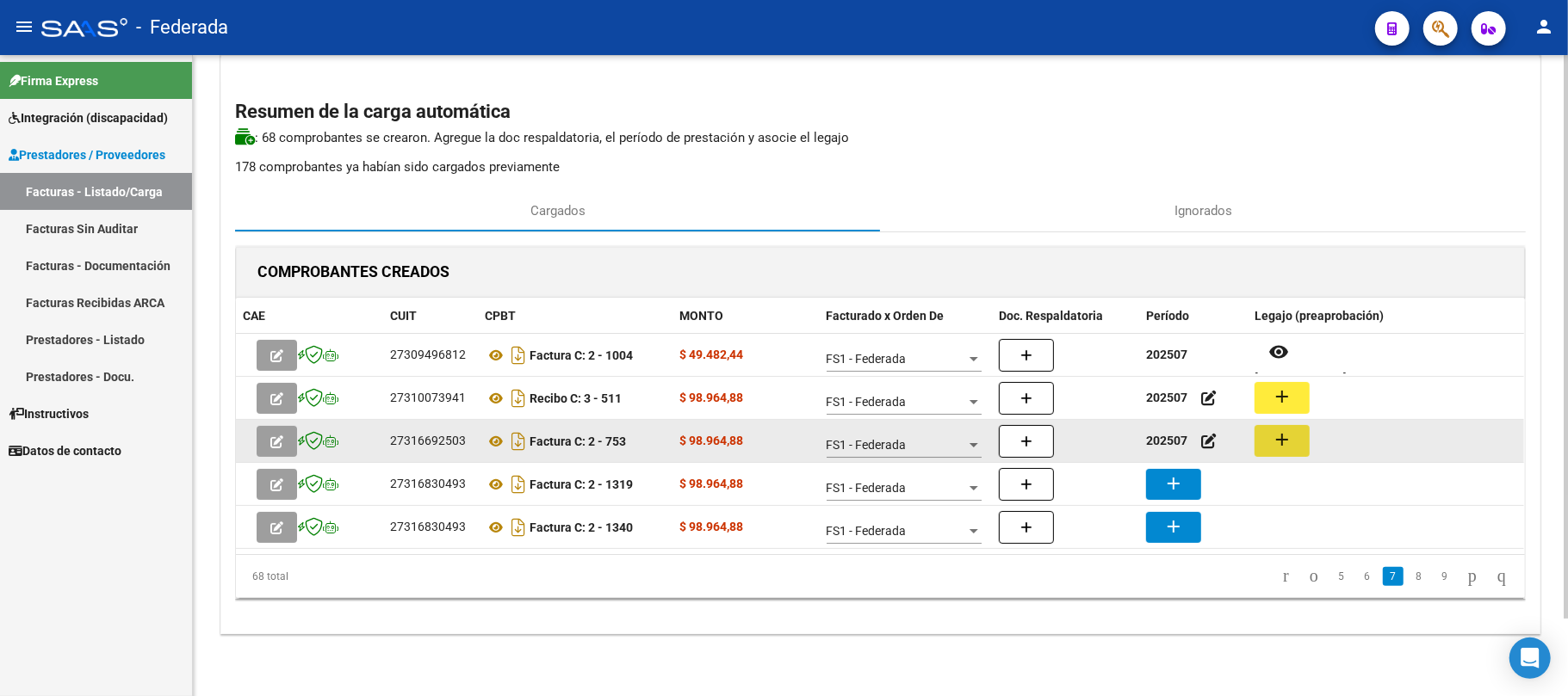
click at [1288, 425] on button "add" at bounding box center [1281, 441] width 55 height 32
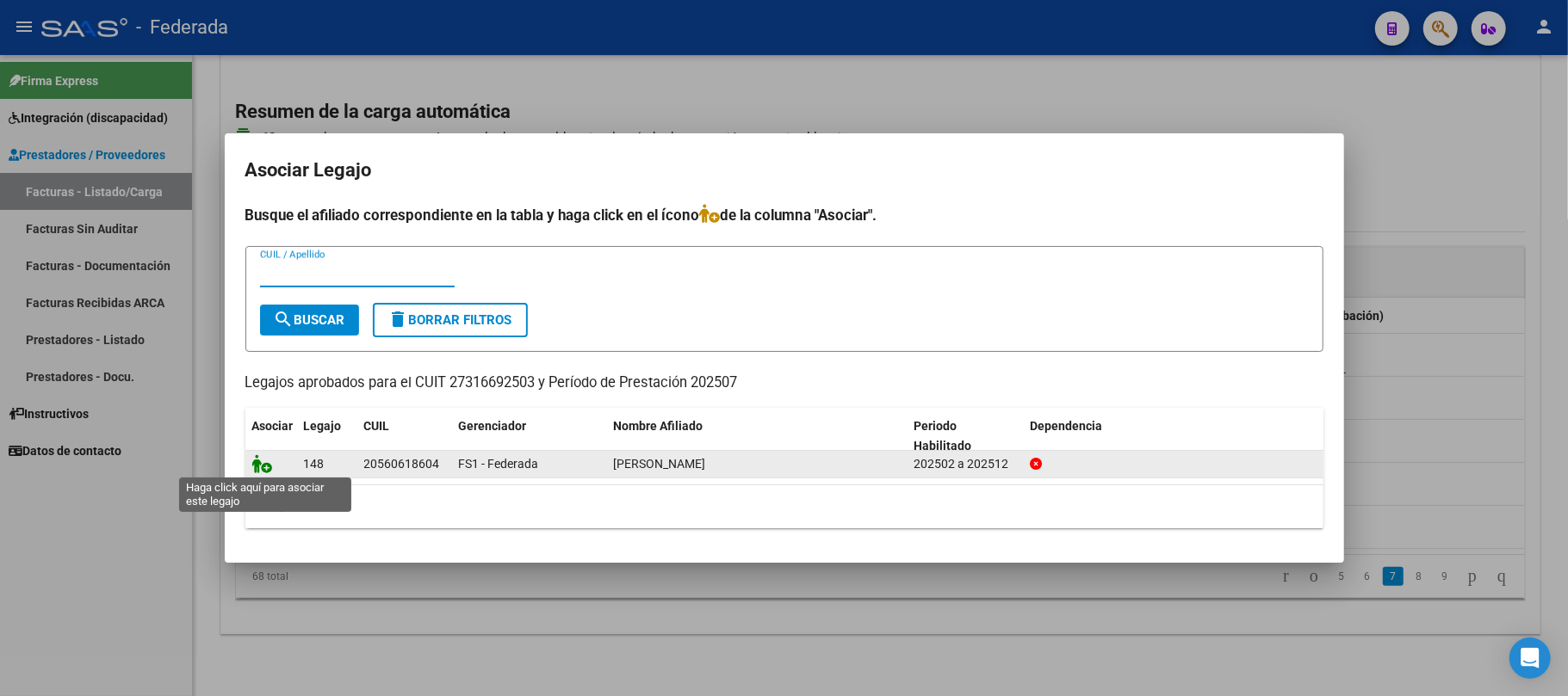
click at [262, 465] on icon at bounding box center [262, 463] width 21 height 19
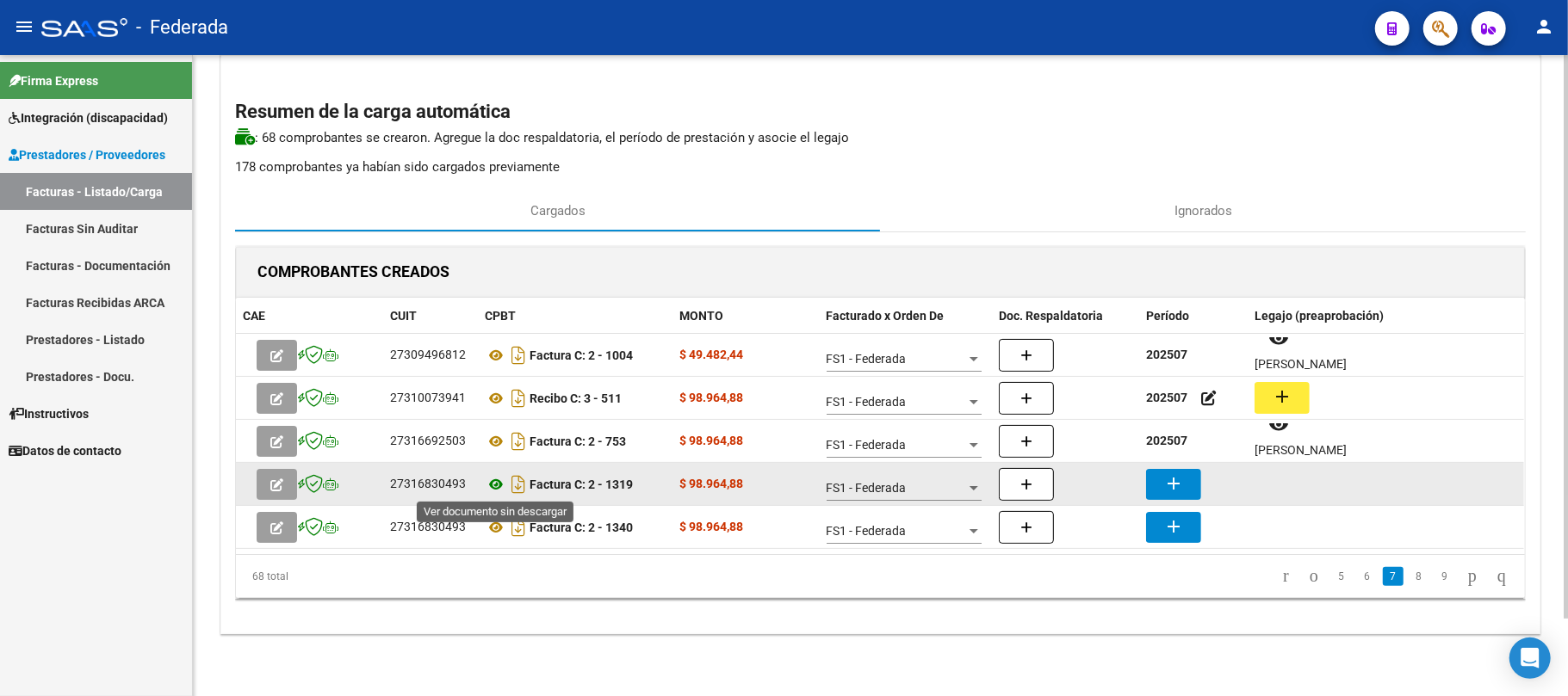
click at [497, 486] on icon at bounding box center [495, 484] width 22 height 21
click at [1171, 484] on mat-icon "add" at bounding box center [1173, 483] width 21 height 21
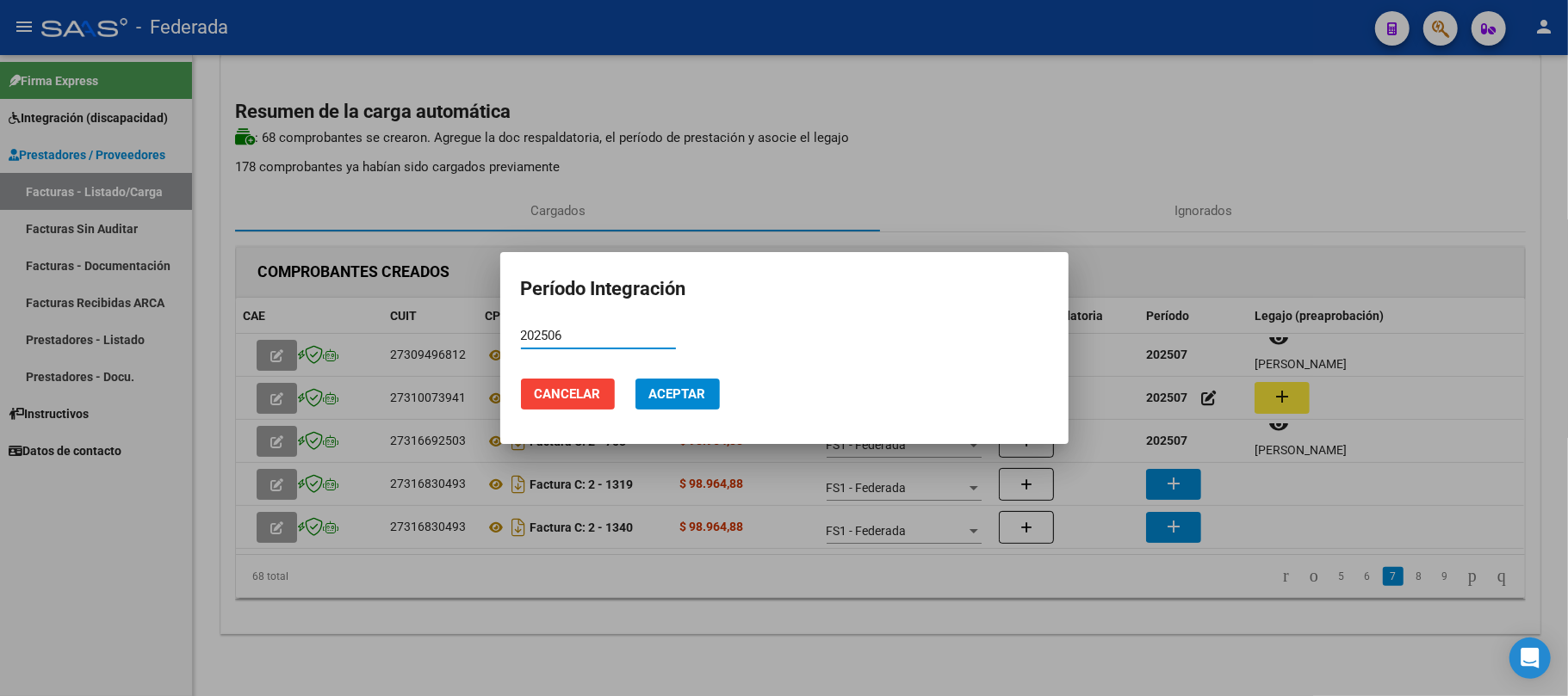
click at [522, 339] on input "202506" at bounding box center [599, 336] width 155 height 16
type input "202506"
click at [648, 383] on button "Aceptar" at bounding box center [677, 393] width 85 height 31
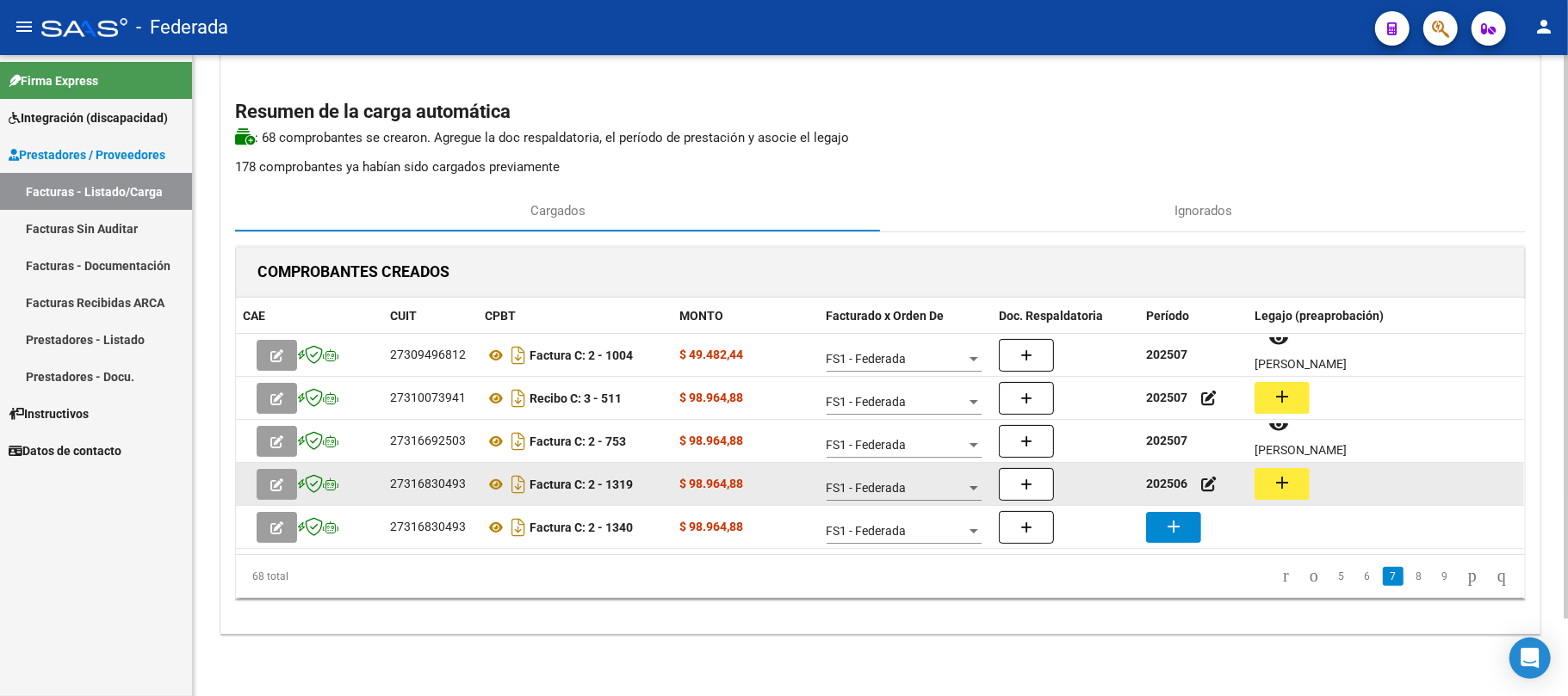
click at [1275, 479] on mat-icon "add" at bounding box center [1281, 482] width 21 height 21
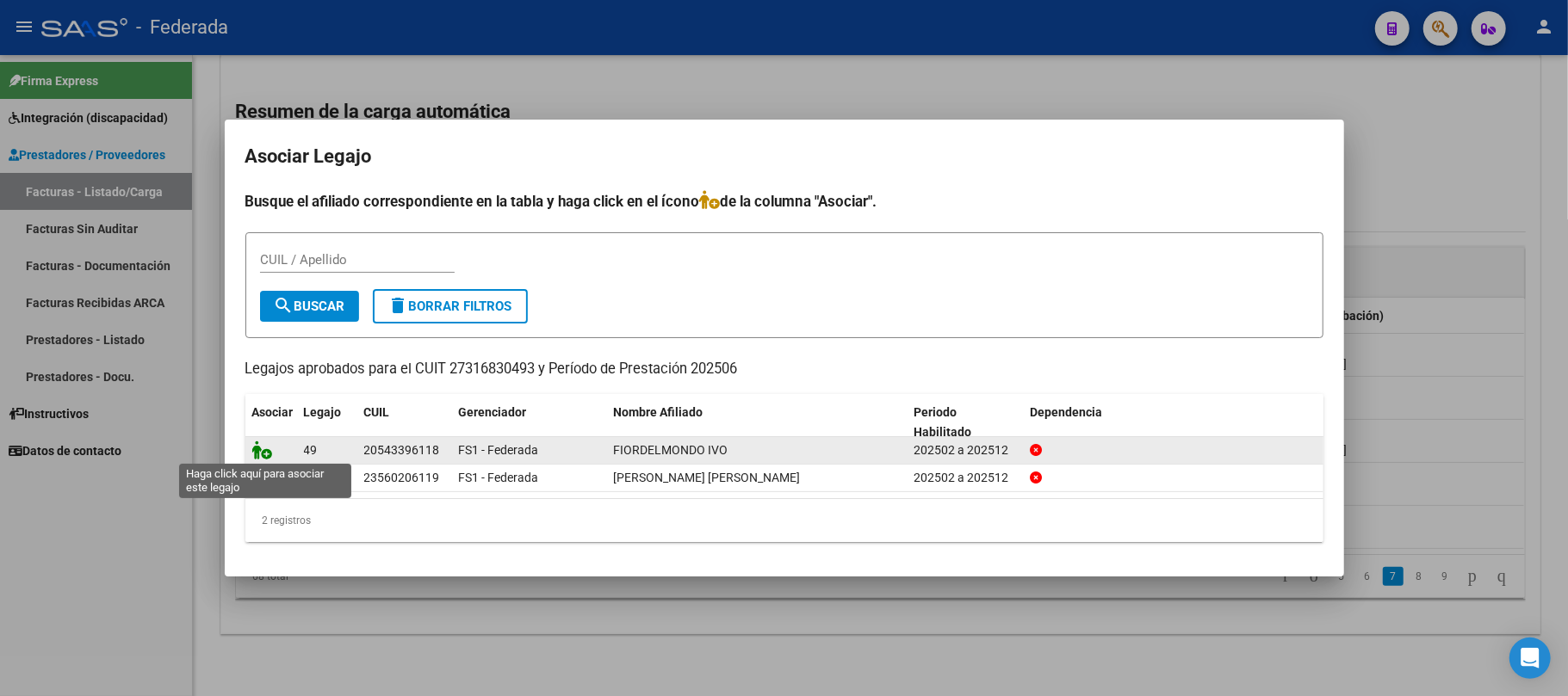
click at [259, 452] on icon at bounding box center [262, 449] width 21 height 19
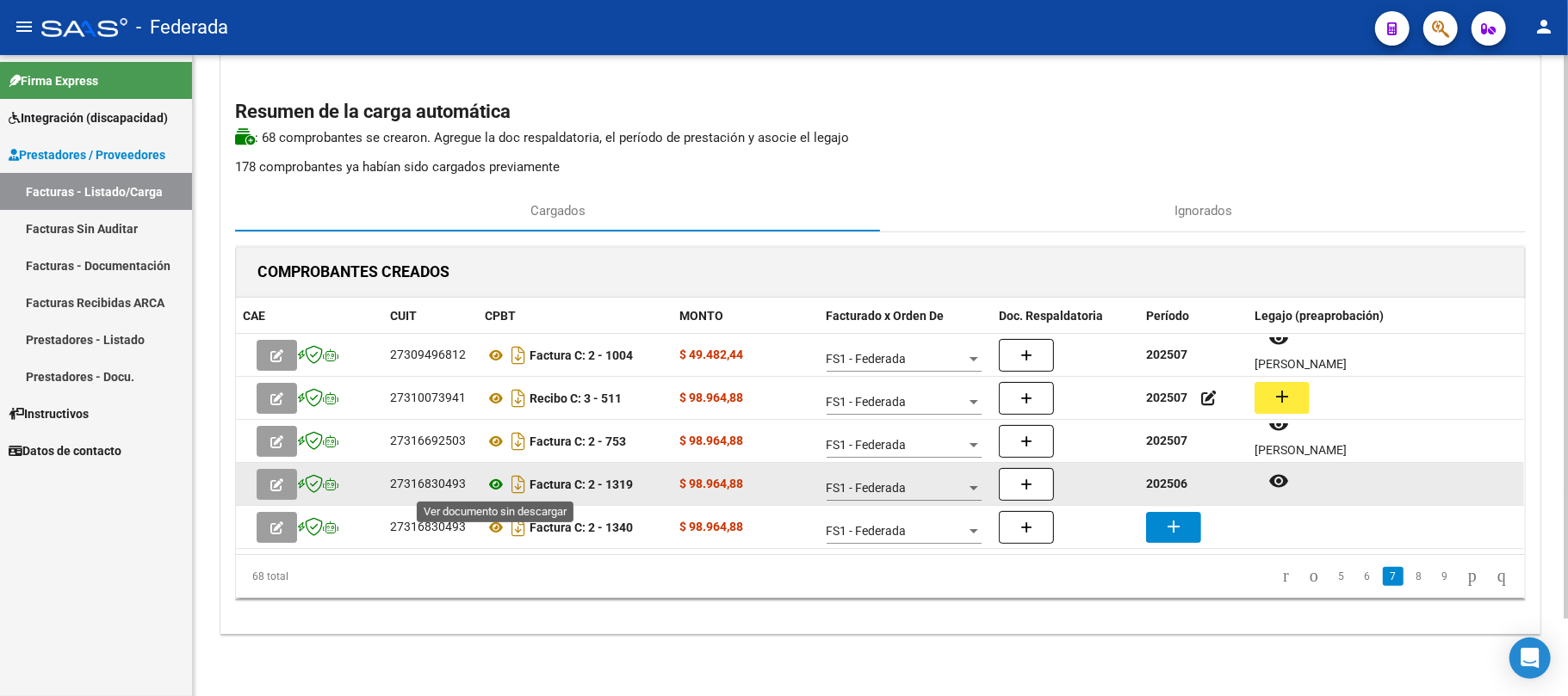
click at [496, 485] on icon at bounding box center [495, 484] width 22 height 21
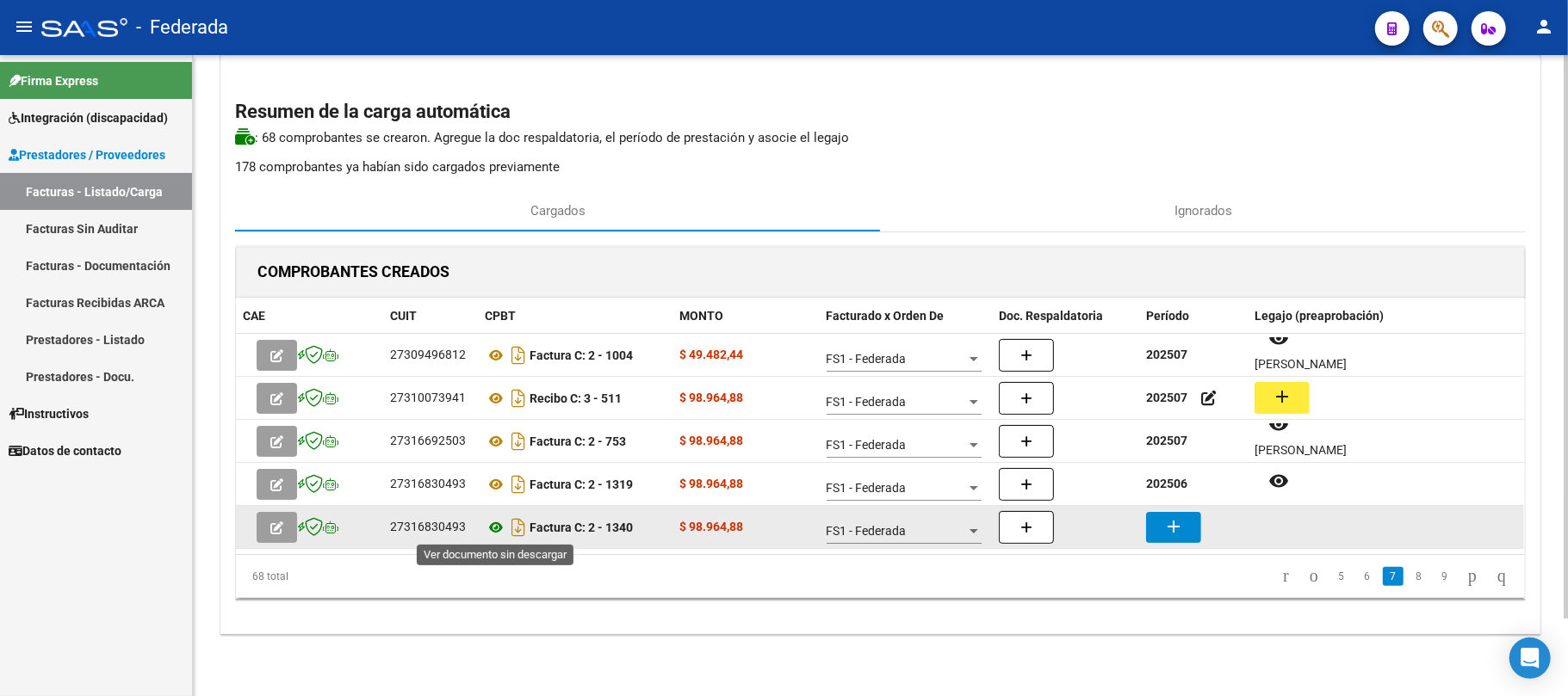
click at [493, 529] on icon at bounding box center [495, 527] width 22 height 21
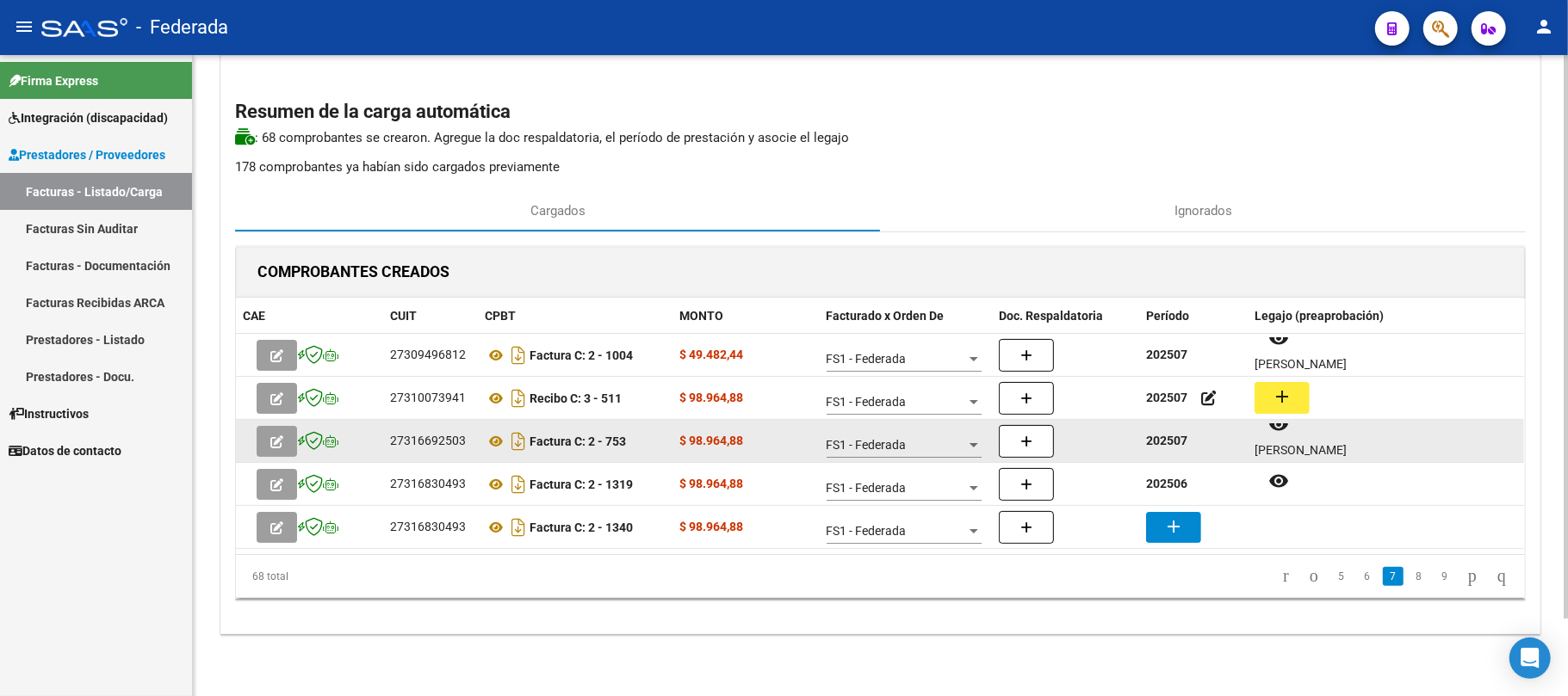
click at [1166, 441] on strong "202507" at bounding box center [1166, 441] width 41 height 14
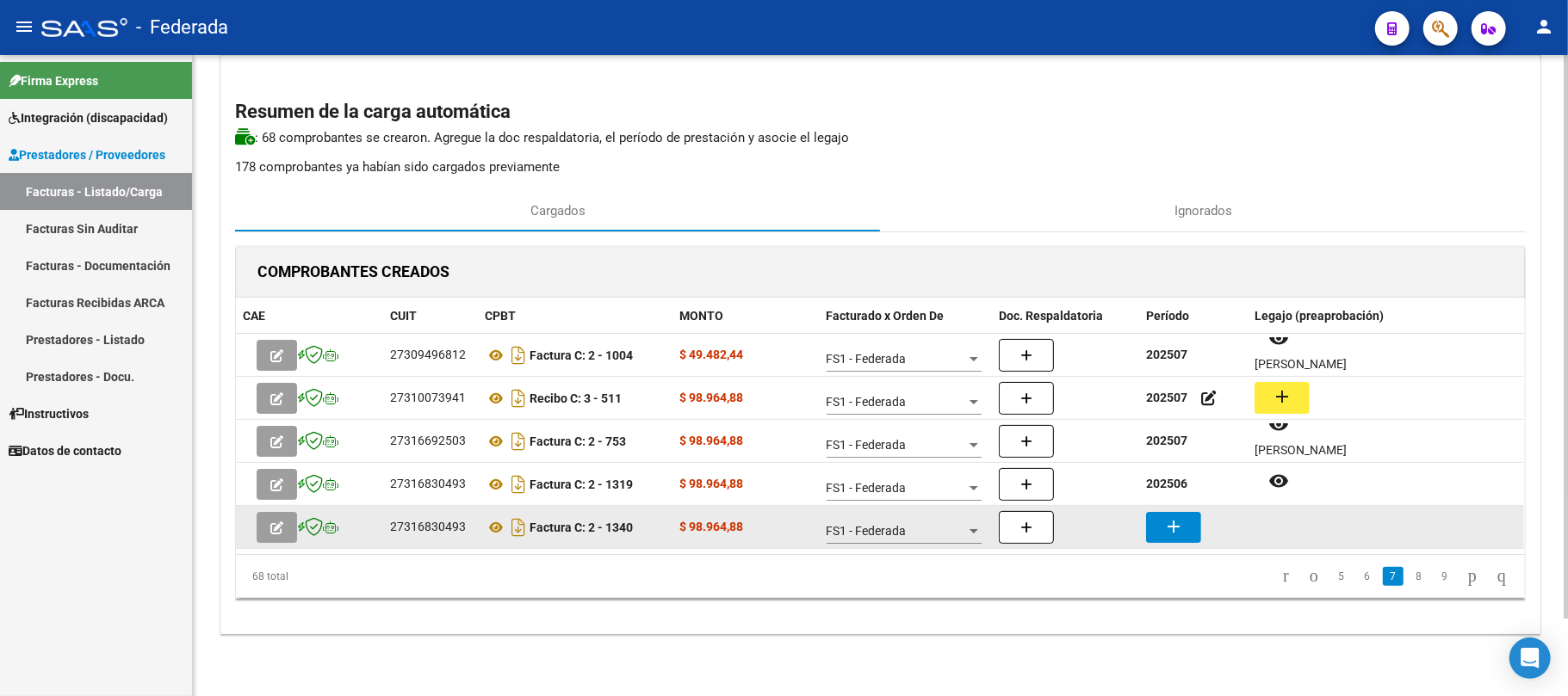
click at [1173, 517] on mat-icon "add" at bounding box center [1173, 526] width 21 height 21
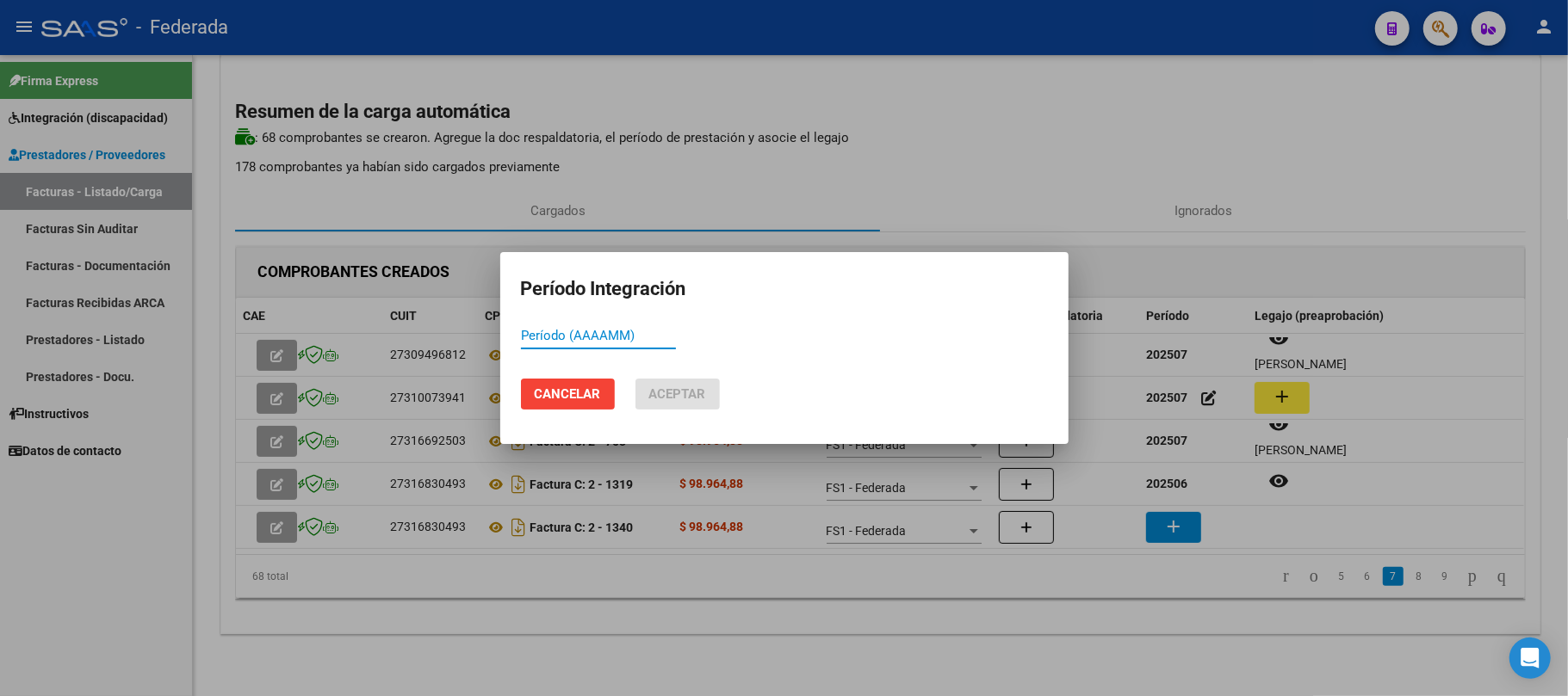
paste input "202507"
type input "202507"
click at [680, 392] on span "Aceptar" at bounding box center [677, 394] width 57 height 16
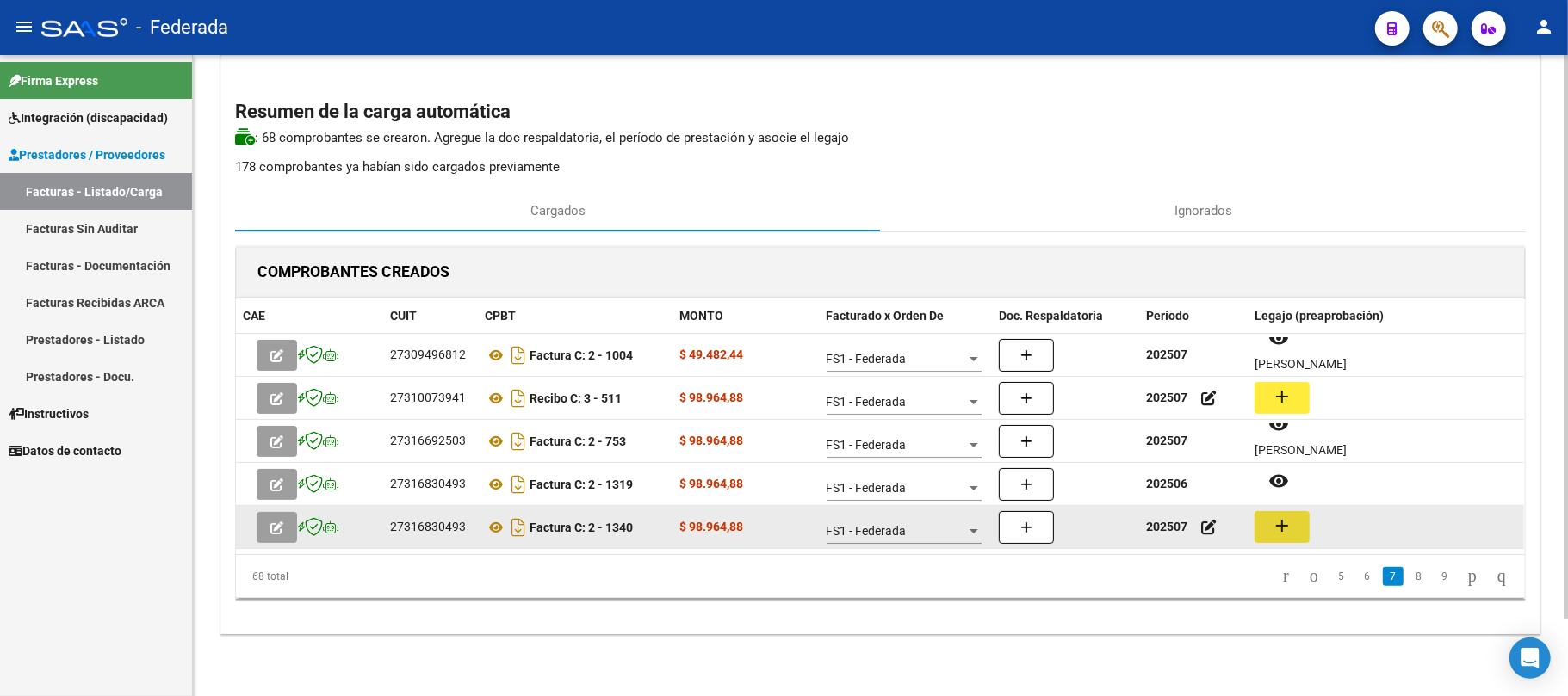
click at [1263, 527] on button "add" at bounding box center [1281, 527] width 55 height 32
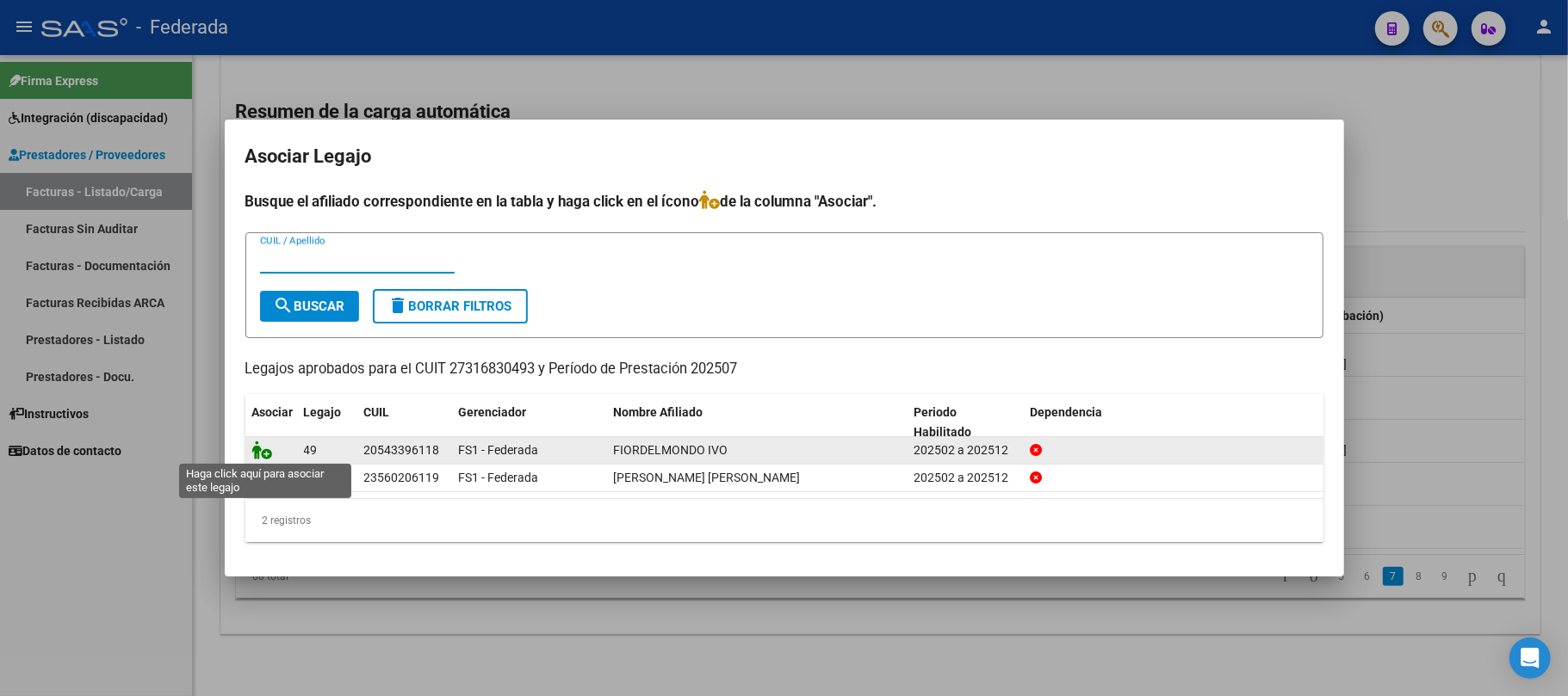
click at [252, 452] on icon at bounding box center [262, 449] width 21 height 19
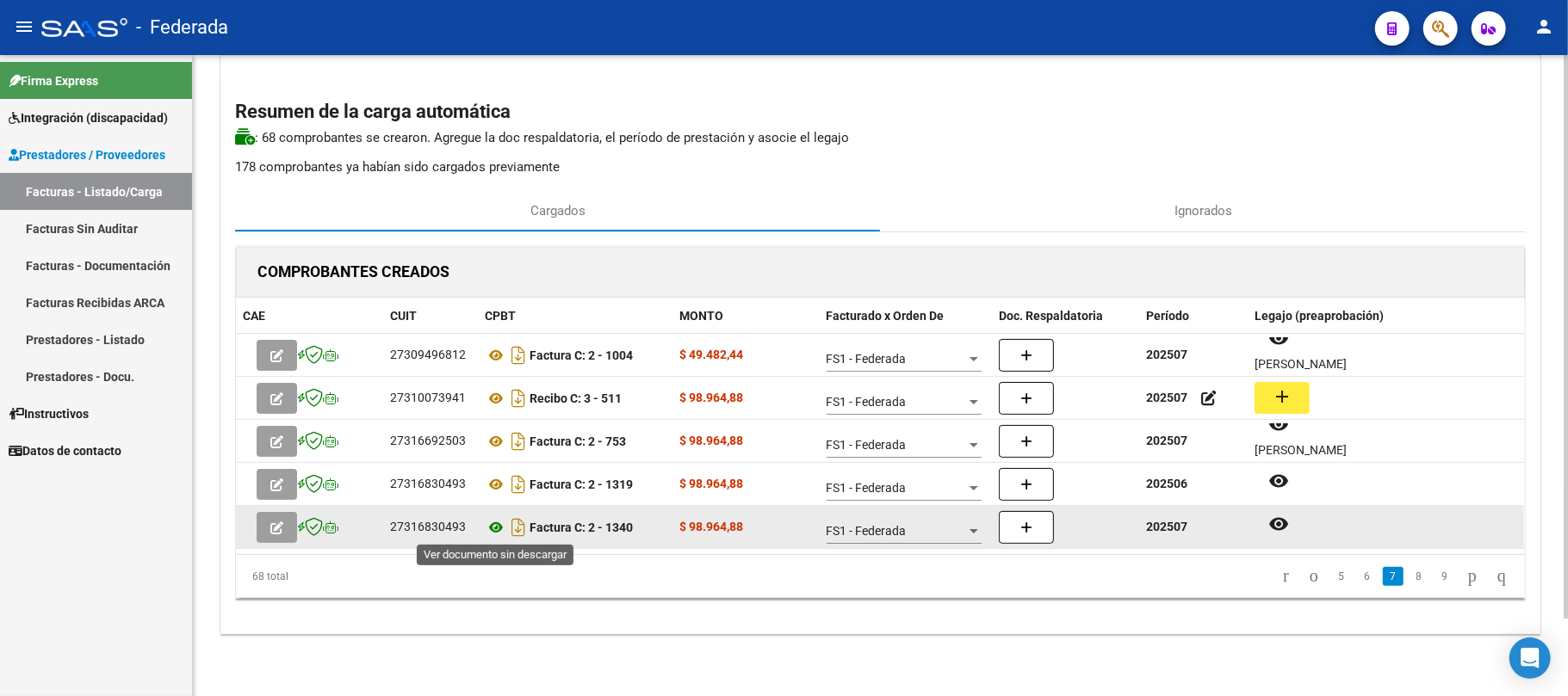
click at [491, 528] on icon at bounding box center [495, 527] width 22 height 21
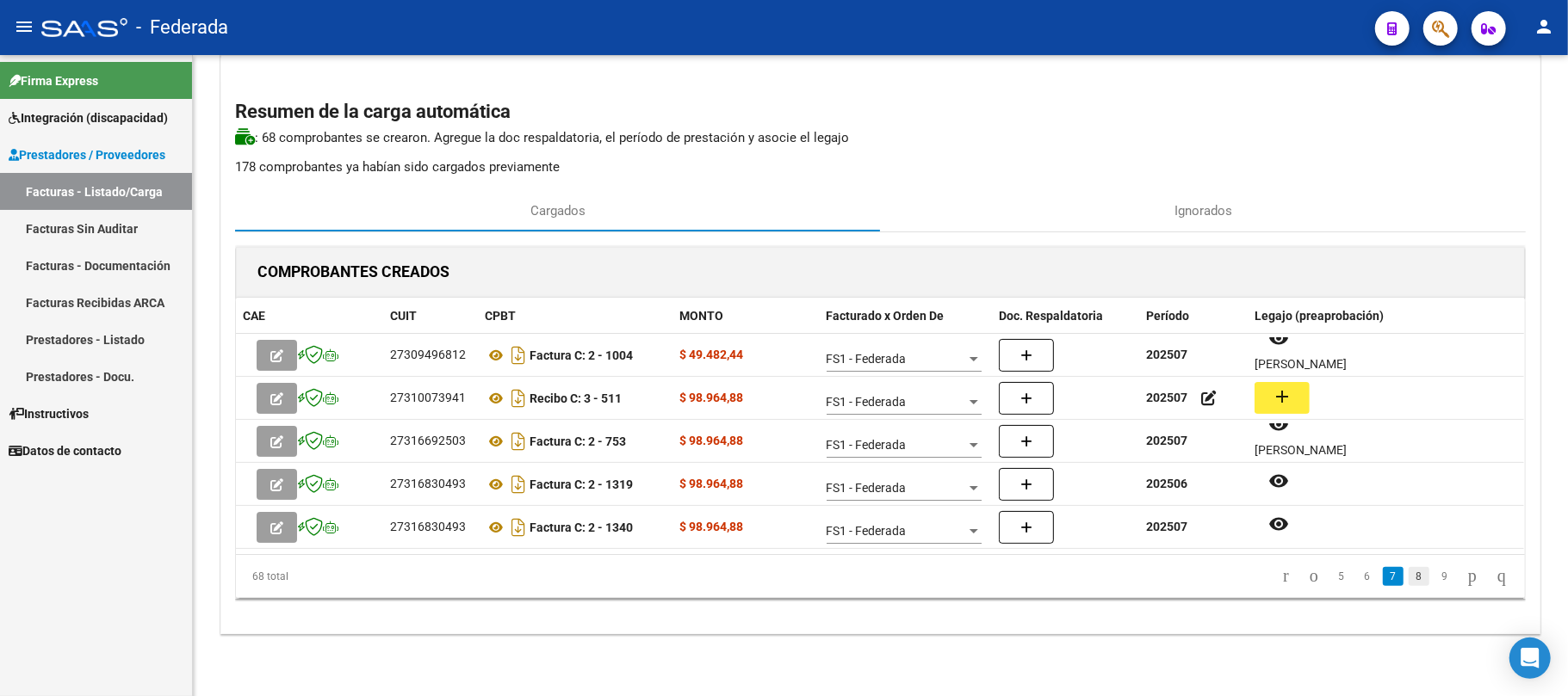
click at [1409, 585] on link "8" at bounding box center [1419, 576] width 21 height 19
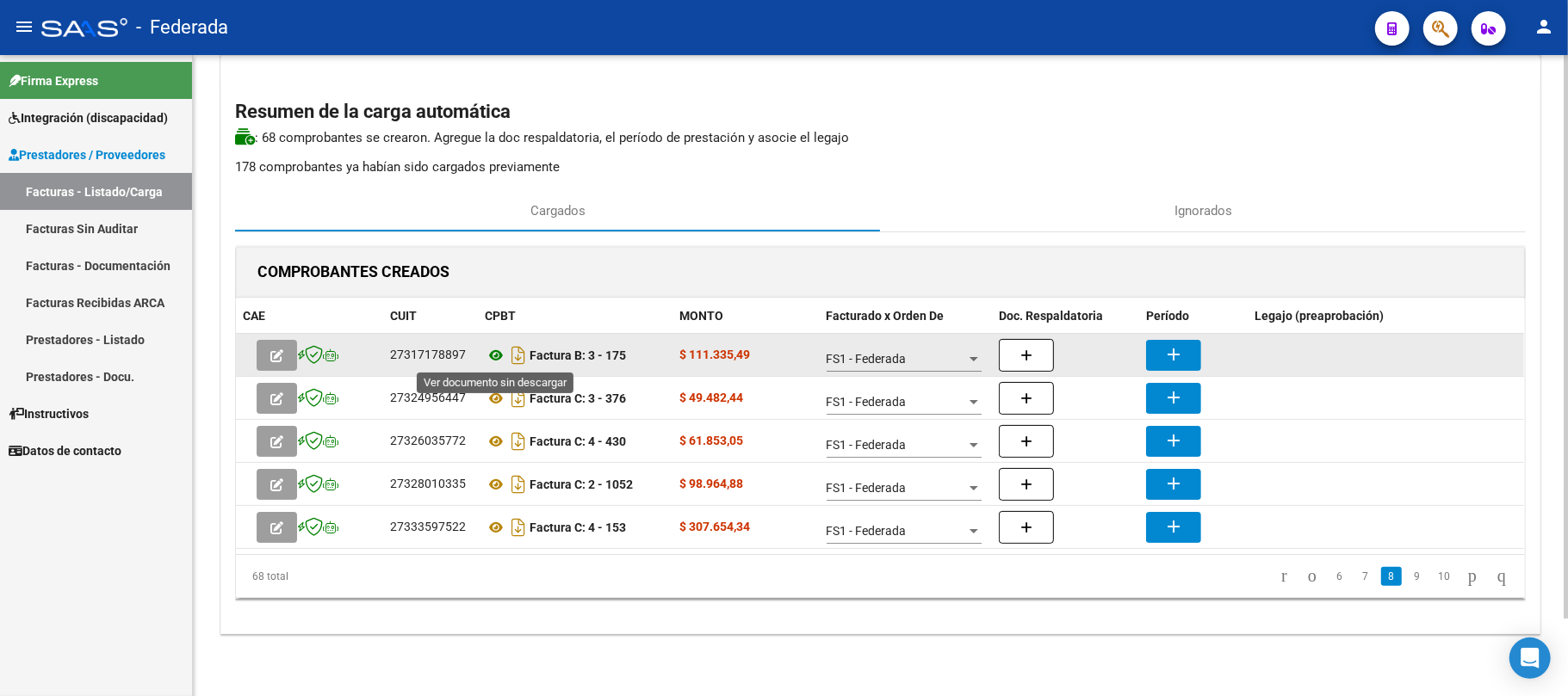
click at [497, 351] on icon at bounding box center [495, 354] width 22 height 21
click at [1191, 356] on button "add" at bounding box center [1173, 354] width 55 height 31
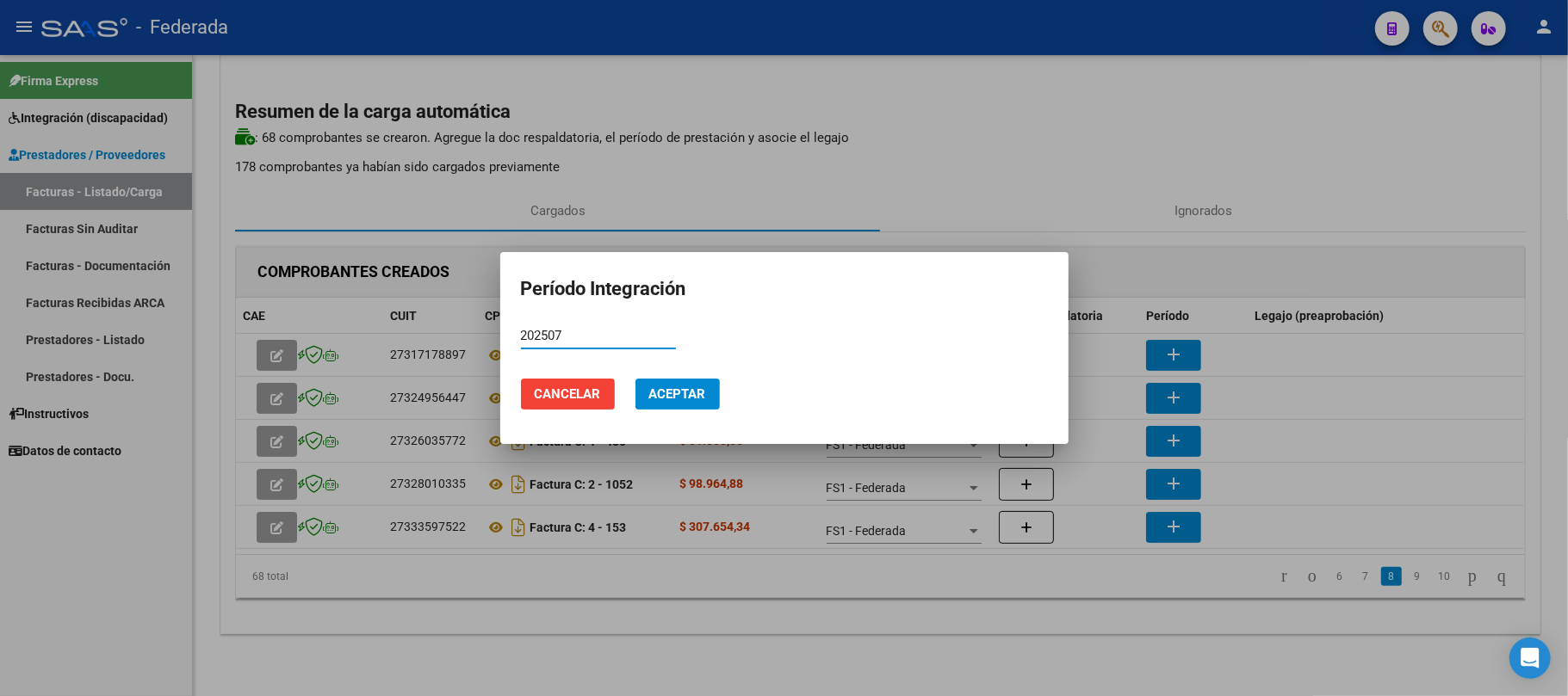
type input "202507"
click at [655, 395] on span "Aceptar" at bounding box center [677, 394] width 57 height 16
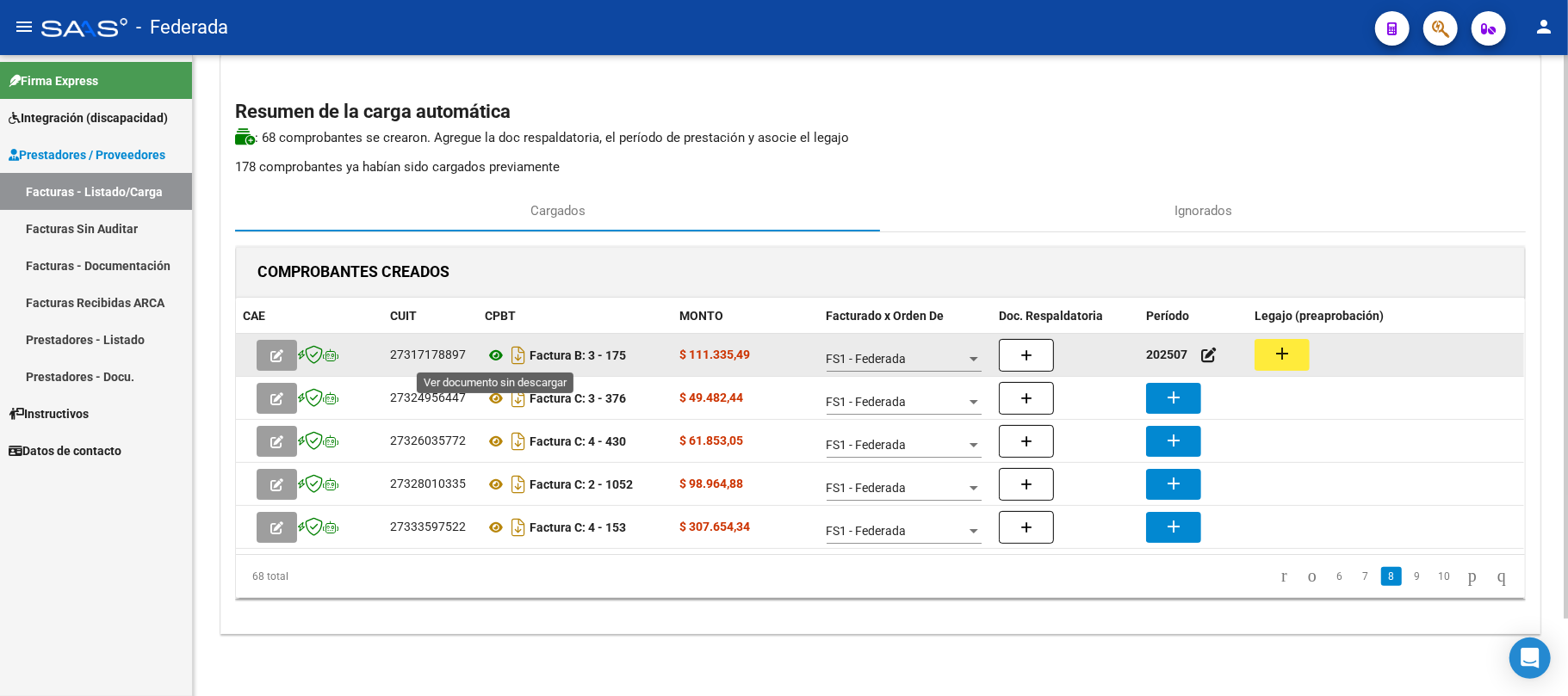
click at [496, 351] on icon at bounding box center [495, 354] width 22 height 21
click at [500, 355] on icon at bounding box center [495, 354] width 22 height 21
click at [1286, 364] on button "add" at bounding box center [1281, 354] width 55 height 32
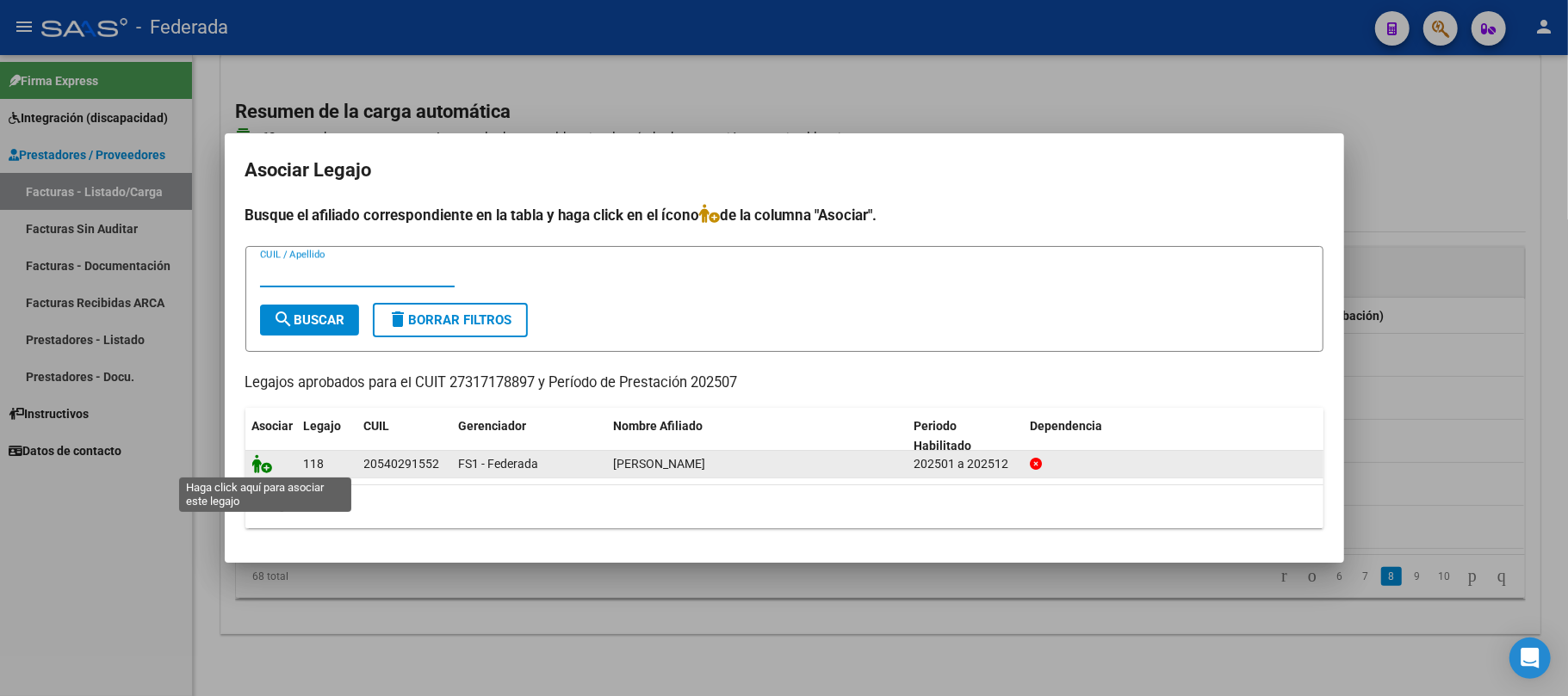
click at [260, 466] on icon at bounding box center [262, 463] width 21 height 19
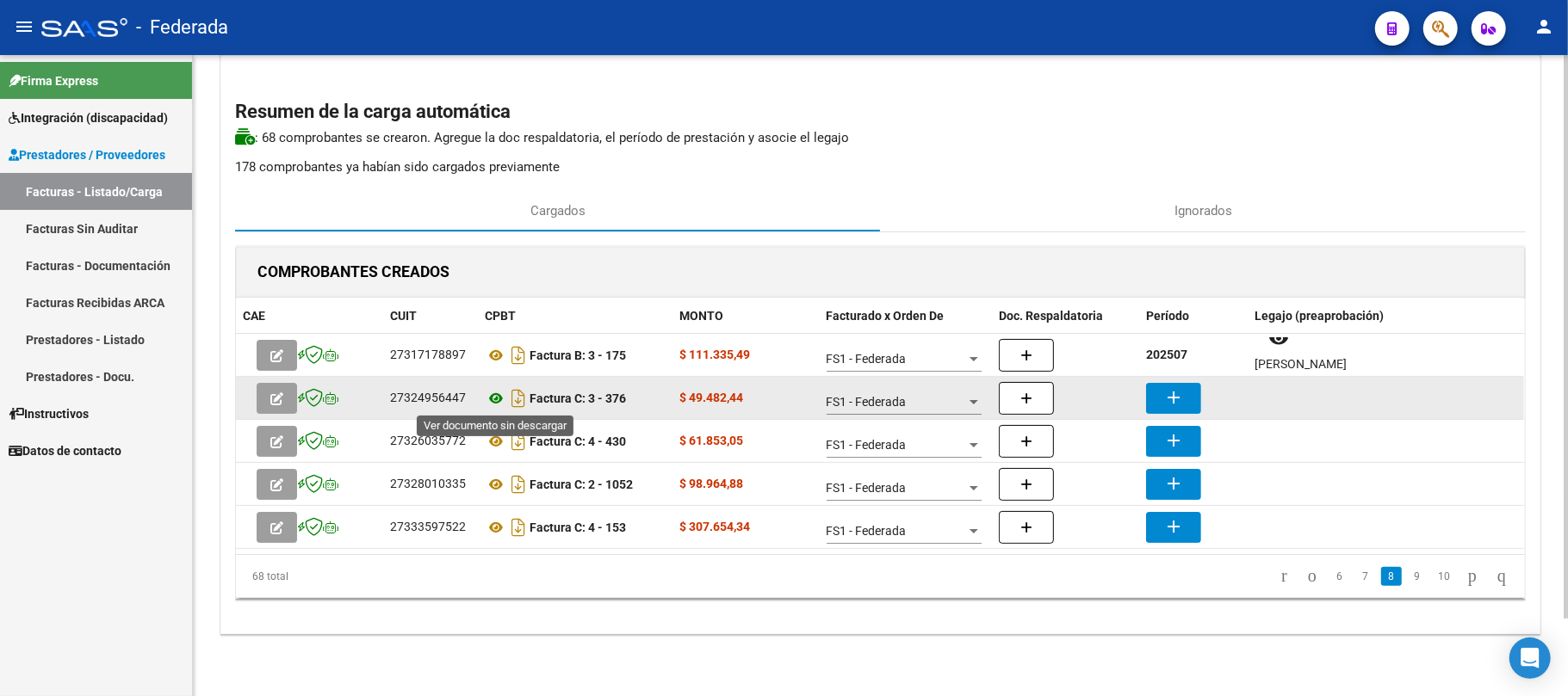
click at [501, 397] on icon at bounding box center [495, 398] width 22 height 21
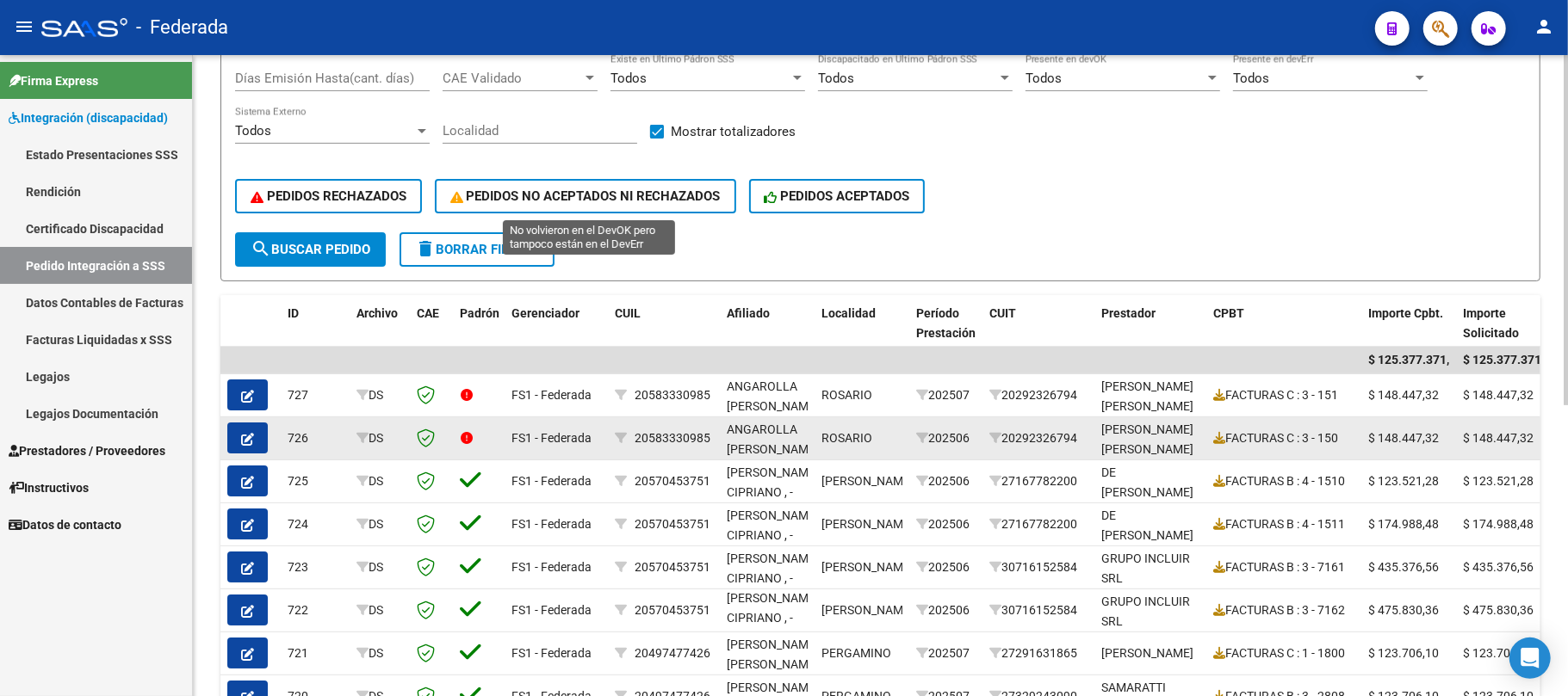
scroll to position [187, 0]
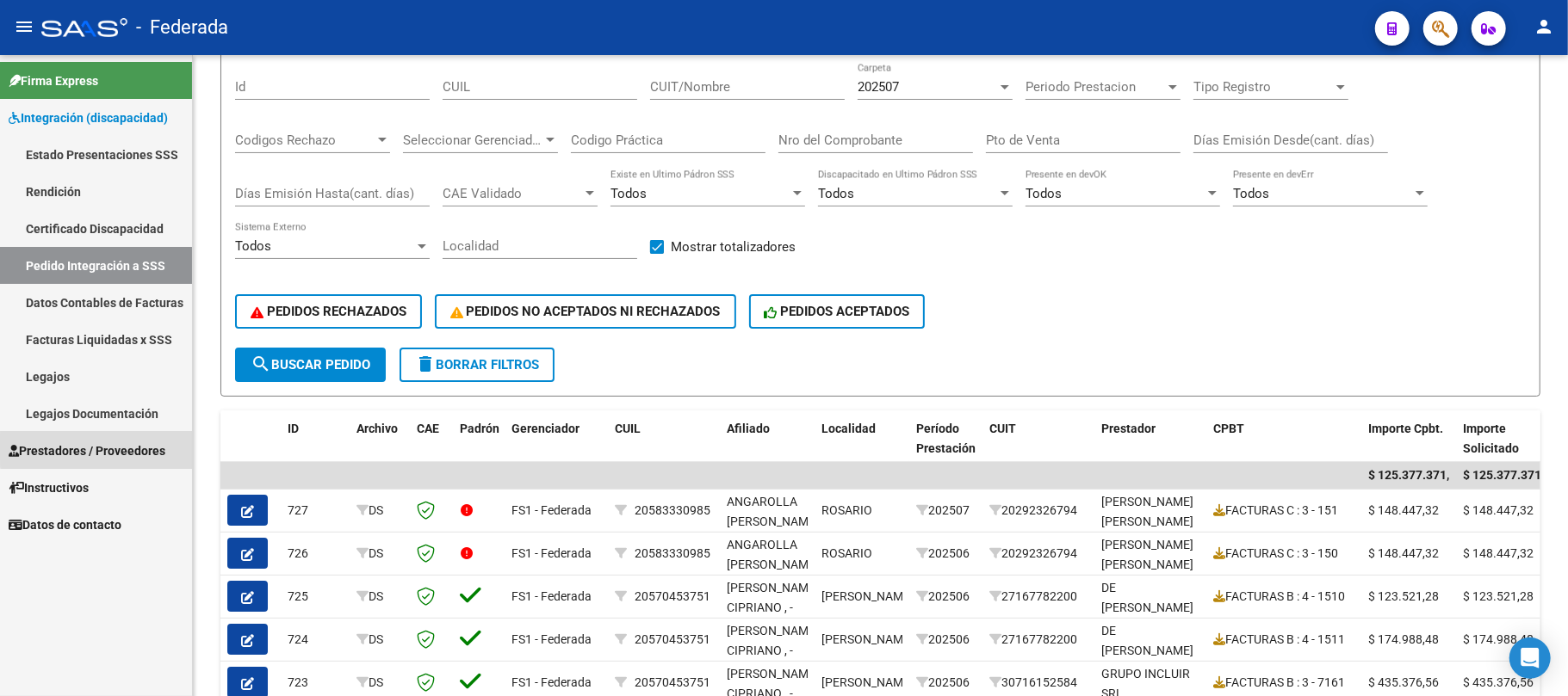
click at [123, 447] on span "Prestadores / Proveedores" at bounding box center [87, 450] width 156 height 19
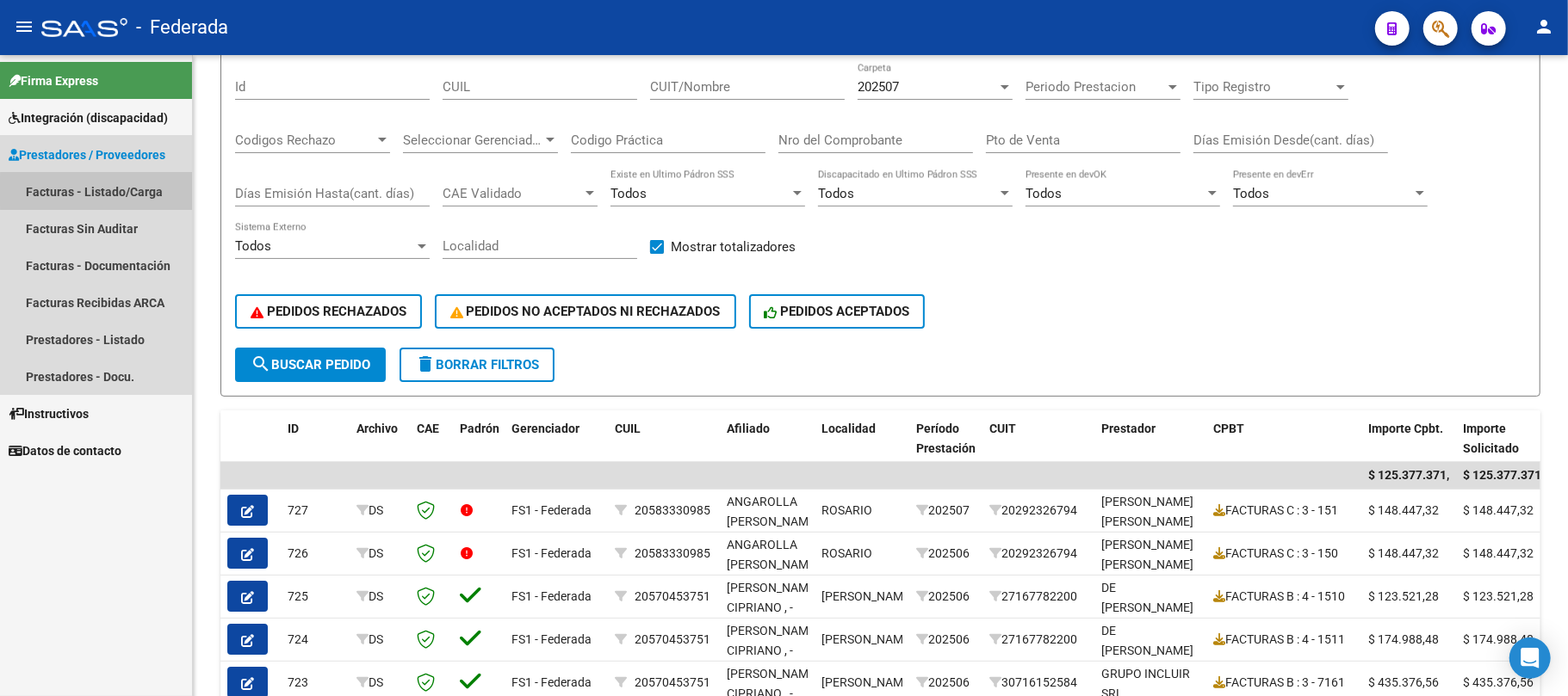
click at [132, 191] on link "Facturas - Listado/Carga" at bounding box center [96, 191] width 192 height 37
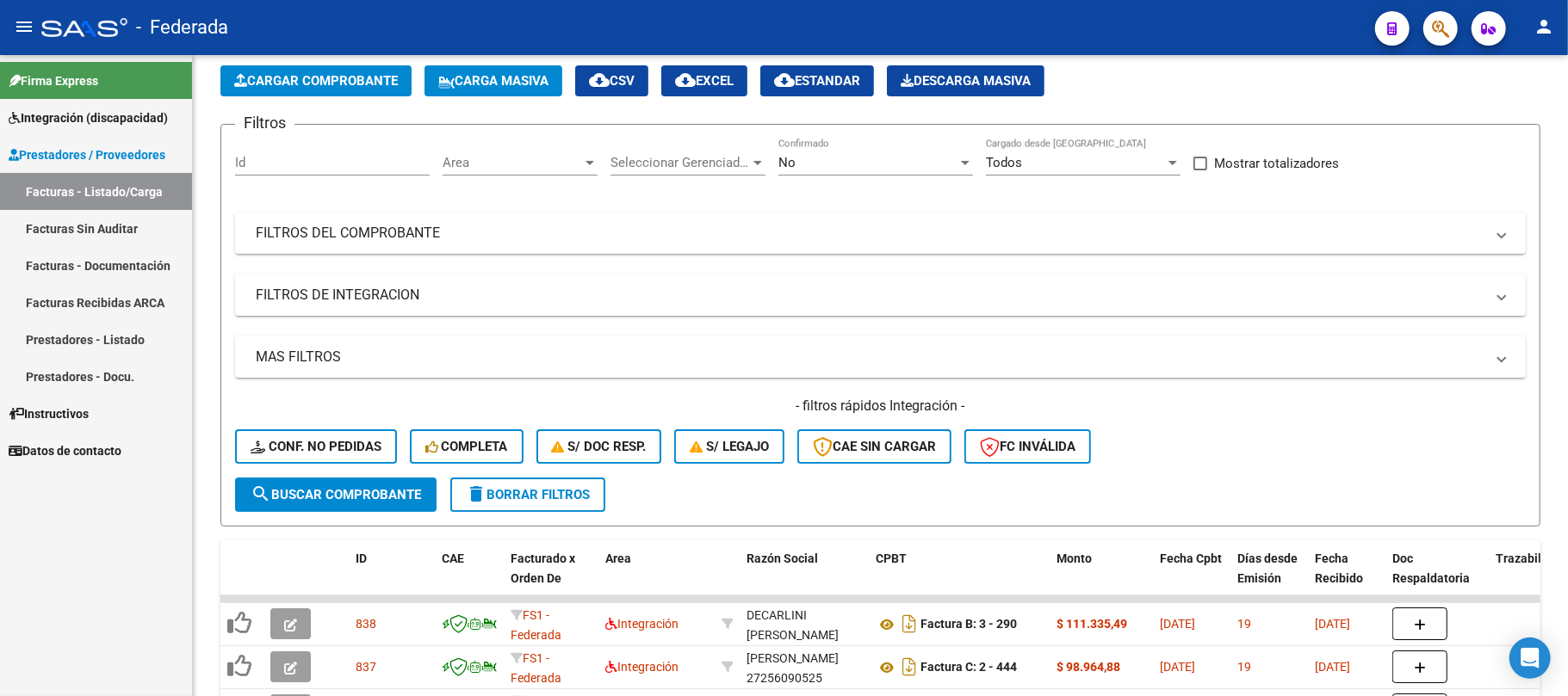
scroll to position [187, 0]
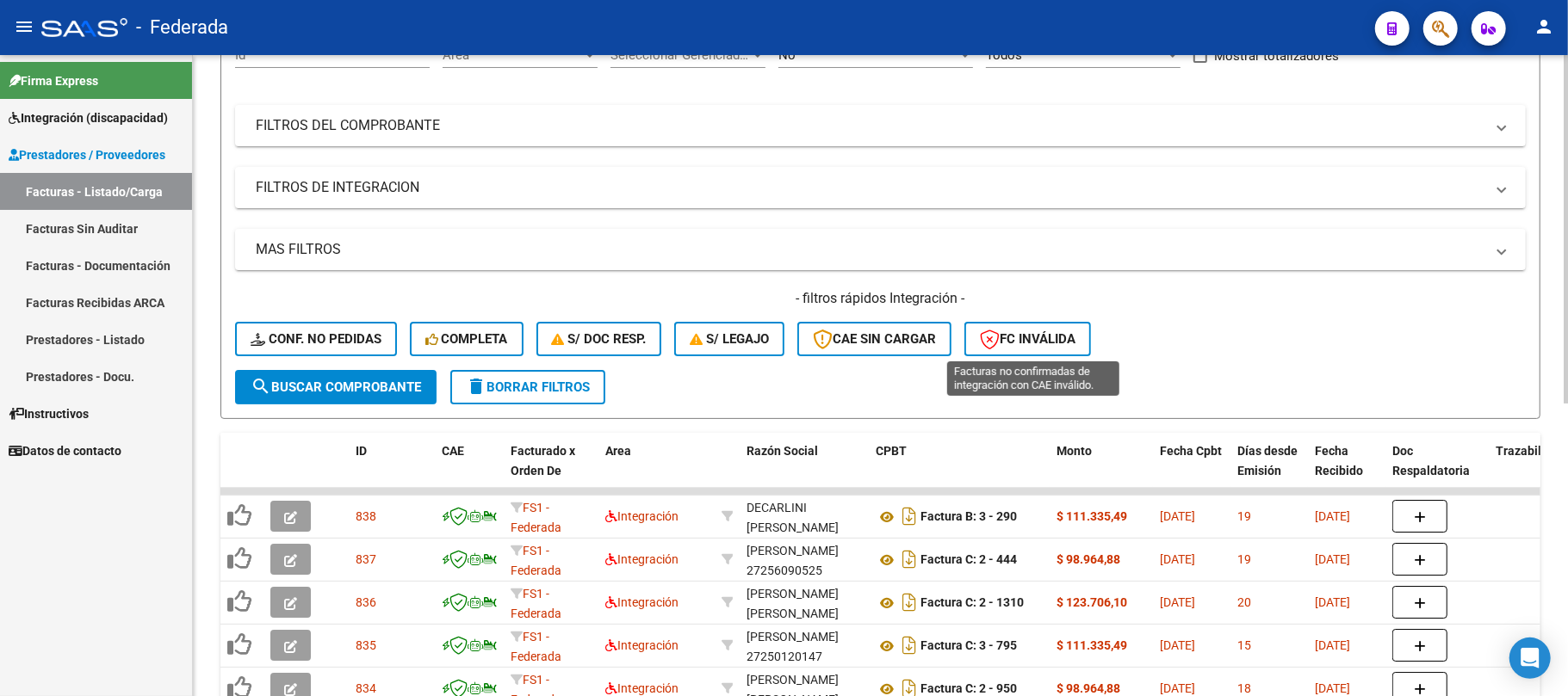
click at [1062, 339] on span "FC Inválida" at bounding box center [1027, 340] width 96 height 16
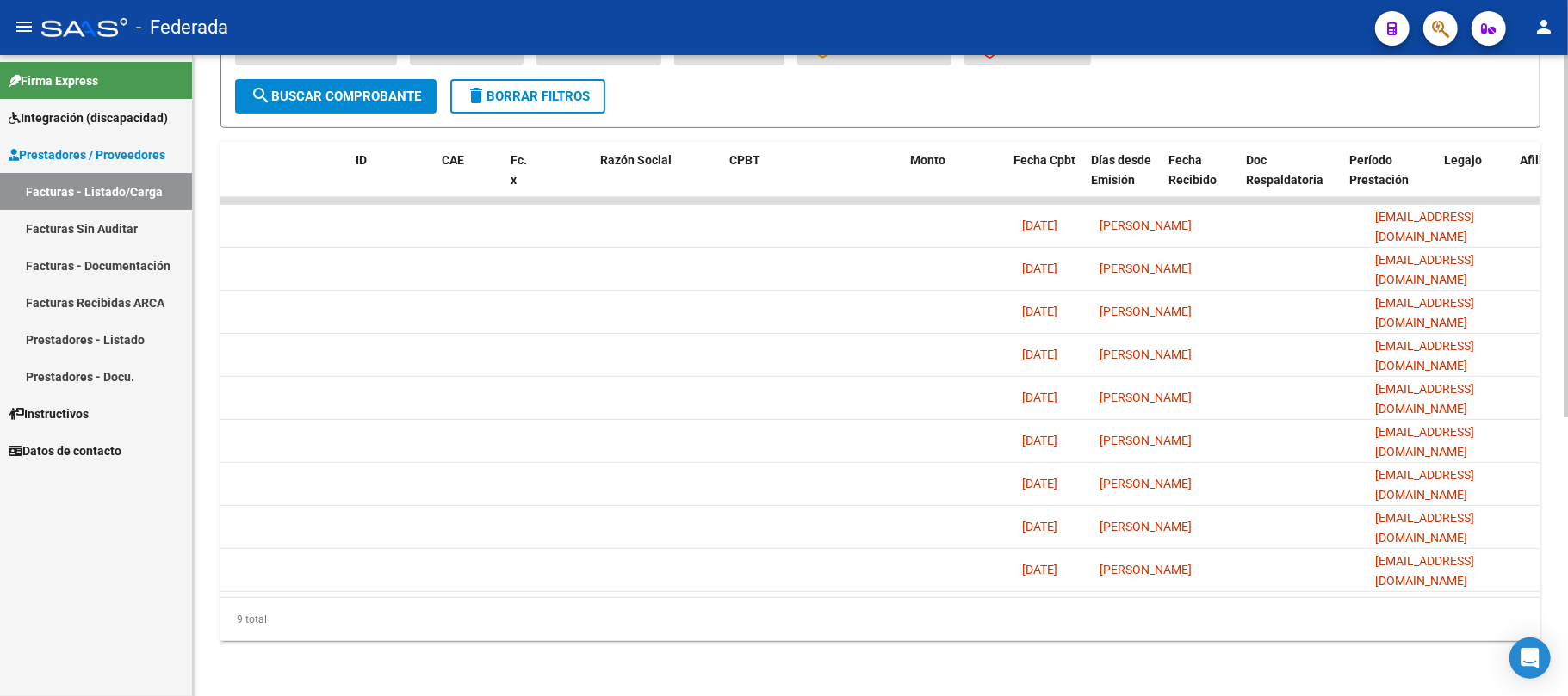
scroll to position [0, 0]
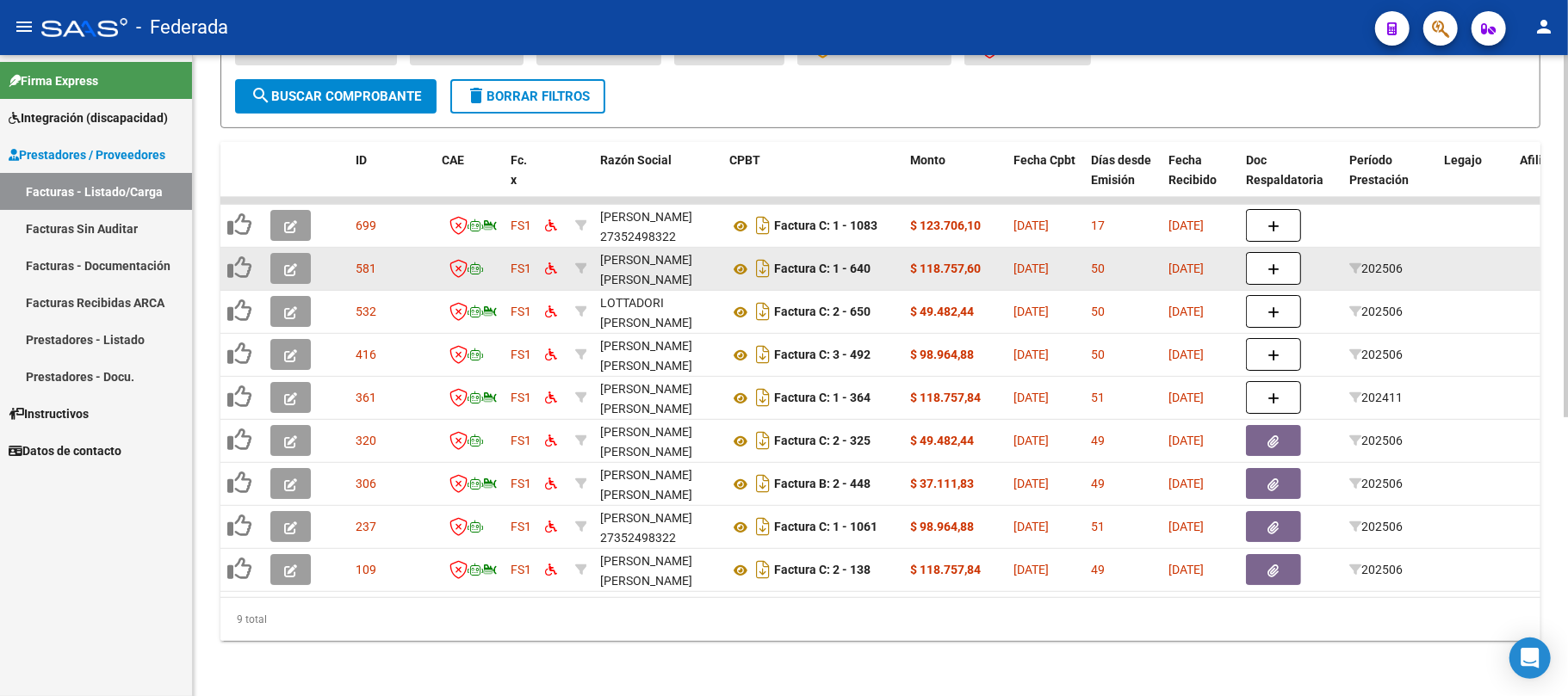
click at [295, 263] on icon "button" at bounding box center [290, 269] width 13 height 13
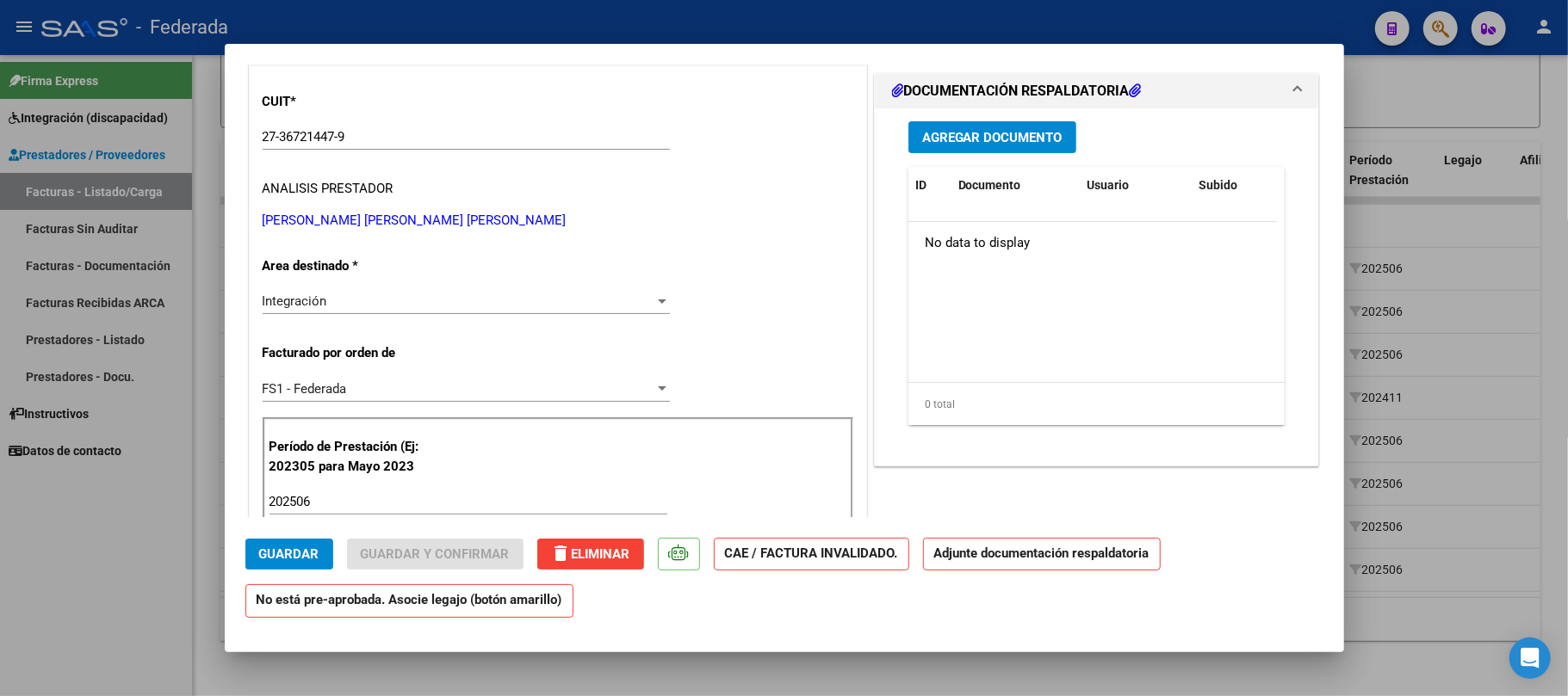
scroll to position [345, 0]
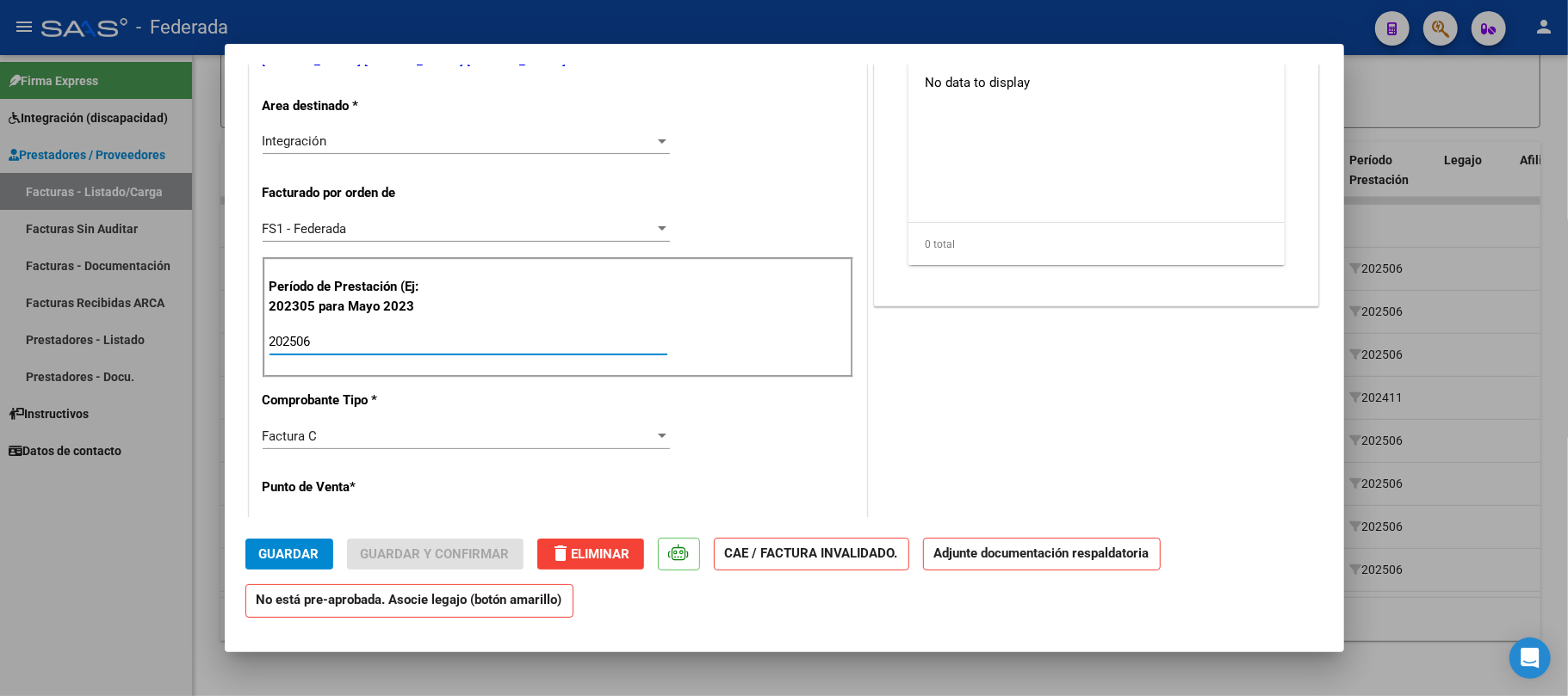
drag, startPoint x: 335, startPoint y: 348, endPoint x: 236, endPoint y: 343, distance: 99.1
click at [236, 343] on mat-dialog-content "COMPROBANTE VER COMPROBANTE ESTADO: Recibida. En proceso de confirmacion/acepta…" at bounding box center [784, 291] width 1119 height 453
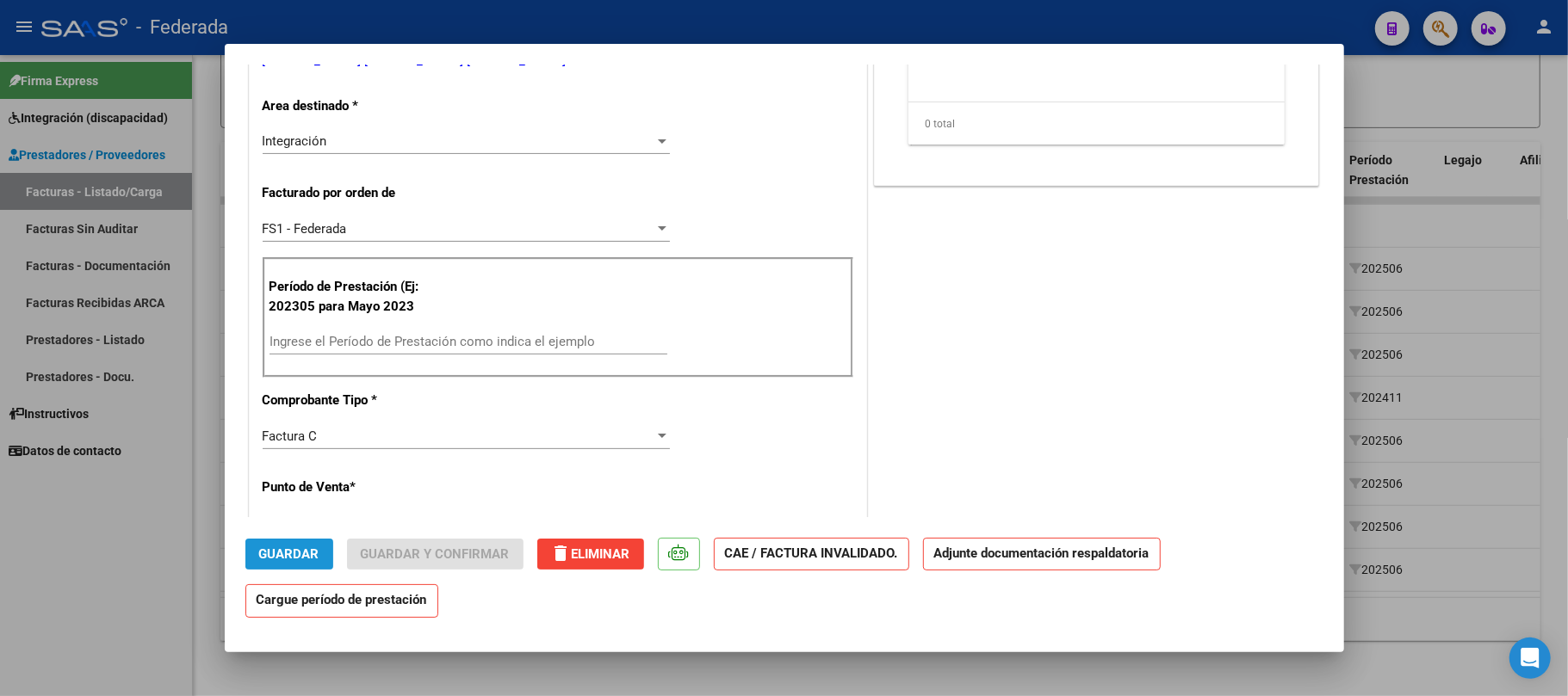
click at [294, 548] on span "Guardar" at bounding box center [289, 555] width 60 height 16
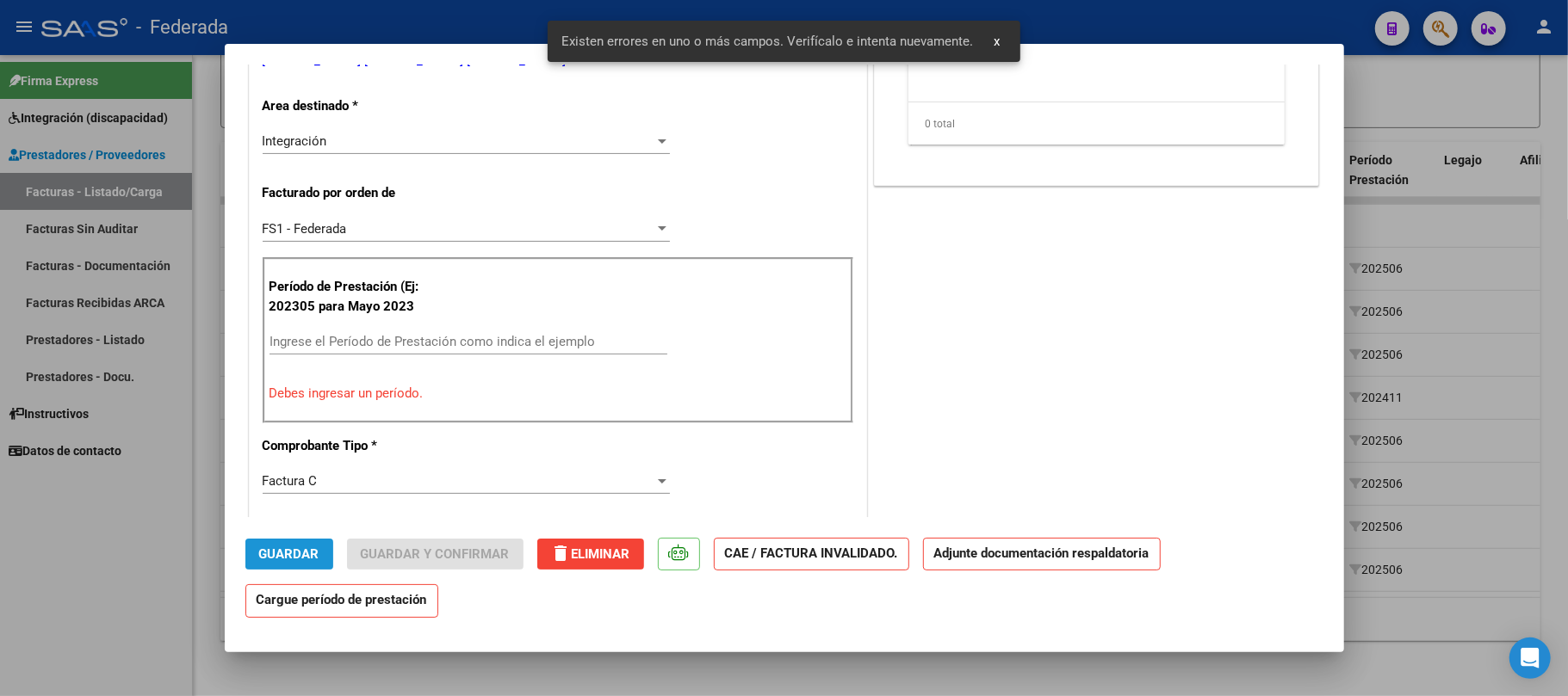
scroll to position [378, 0]
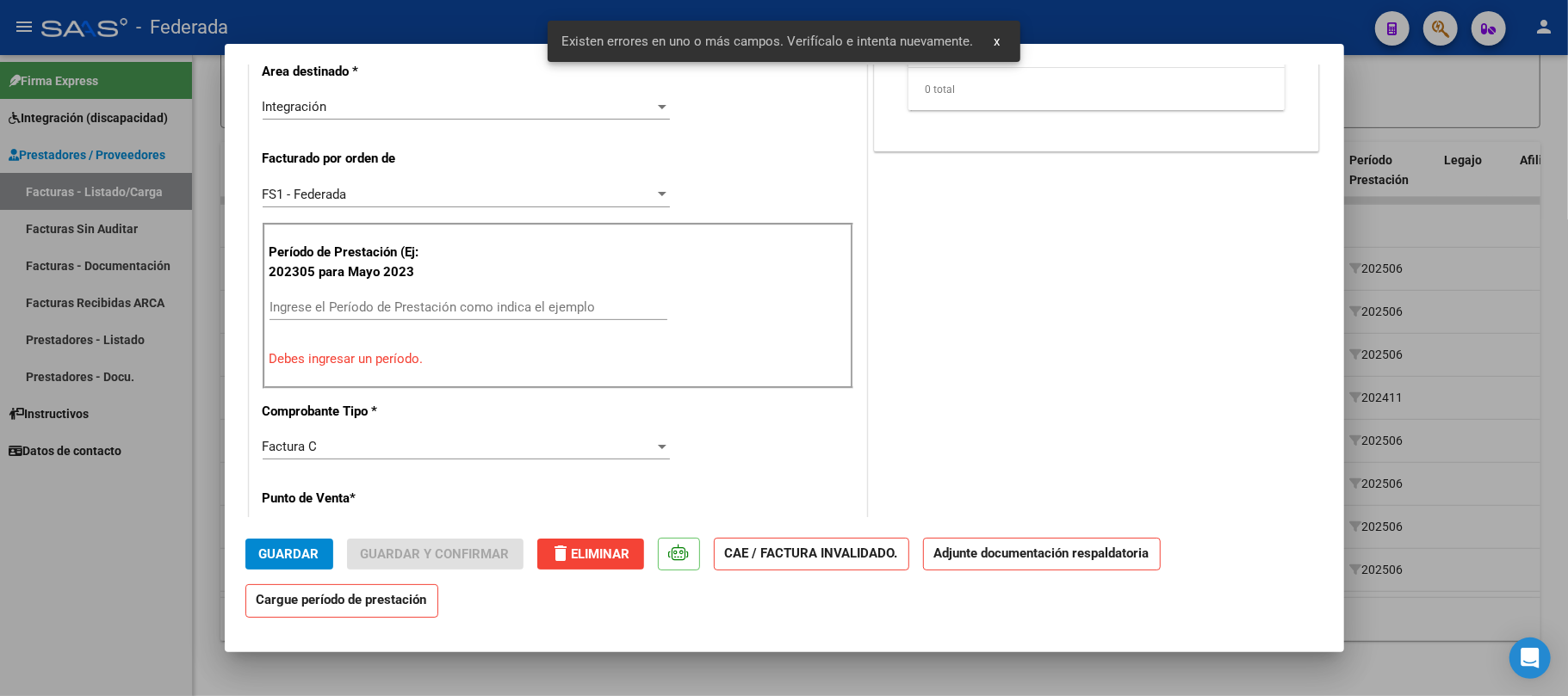
click at [988, 40] on button "x" at bounding box center [996, 41] width 34 height 31
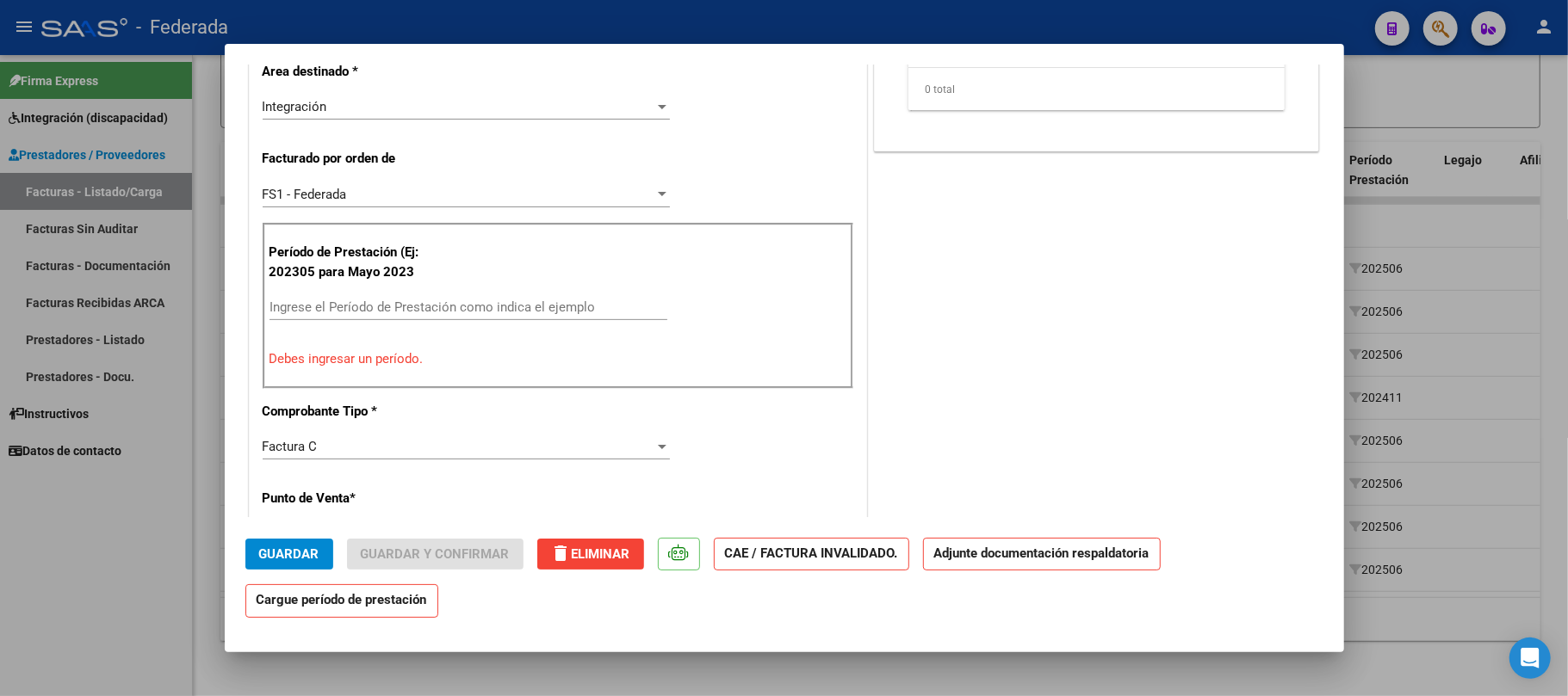
click at [1410, 305] on div at bounding box center [784, 348] width 1568 height 696
type input "$ 0,00"
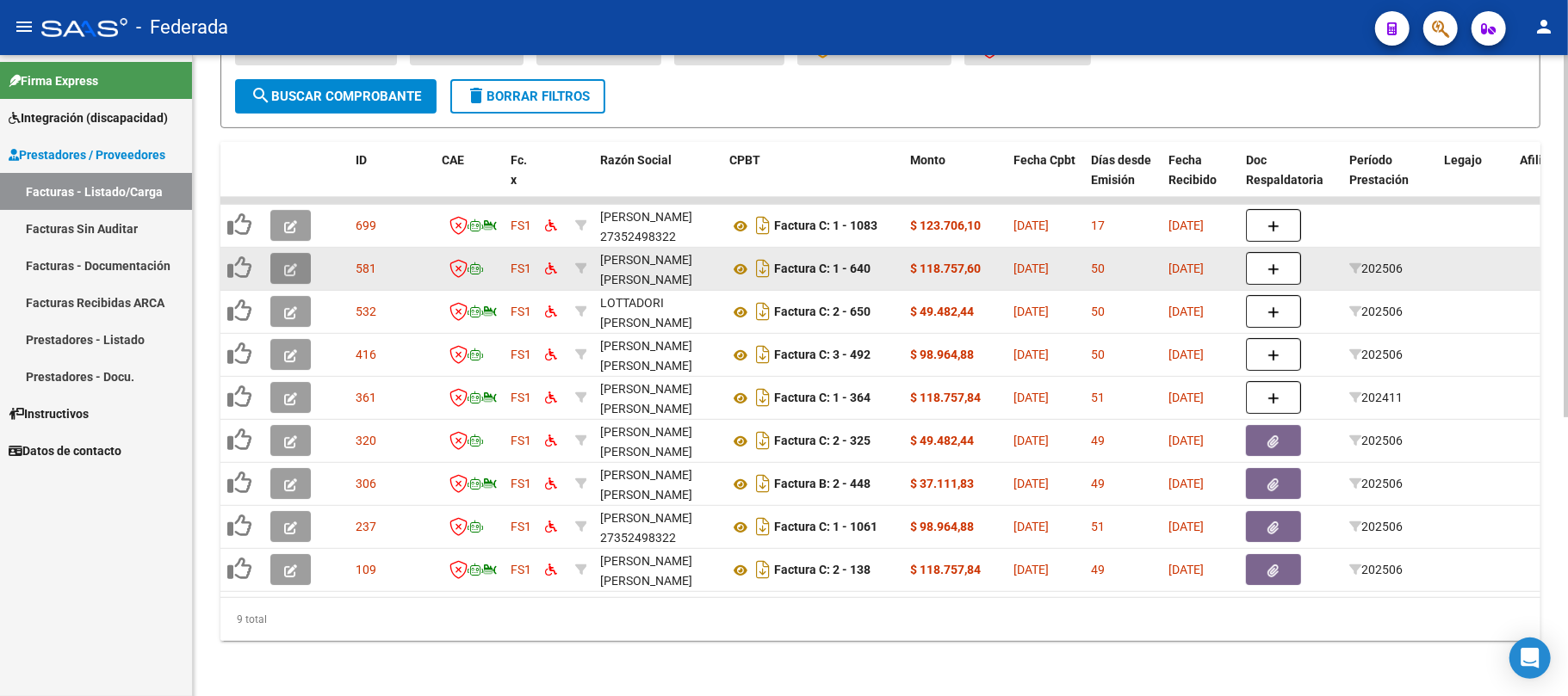
click at [289, 263] on icon "button" at bounding box center [290, 269] width 13 height 13
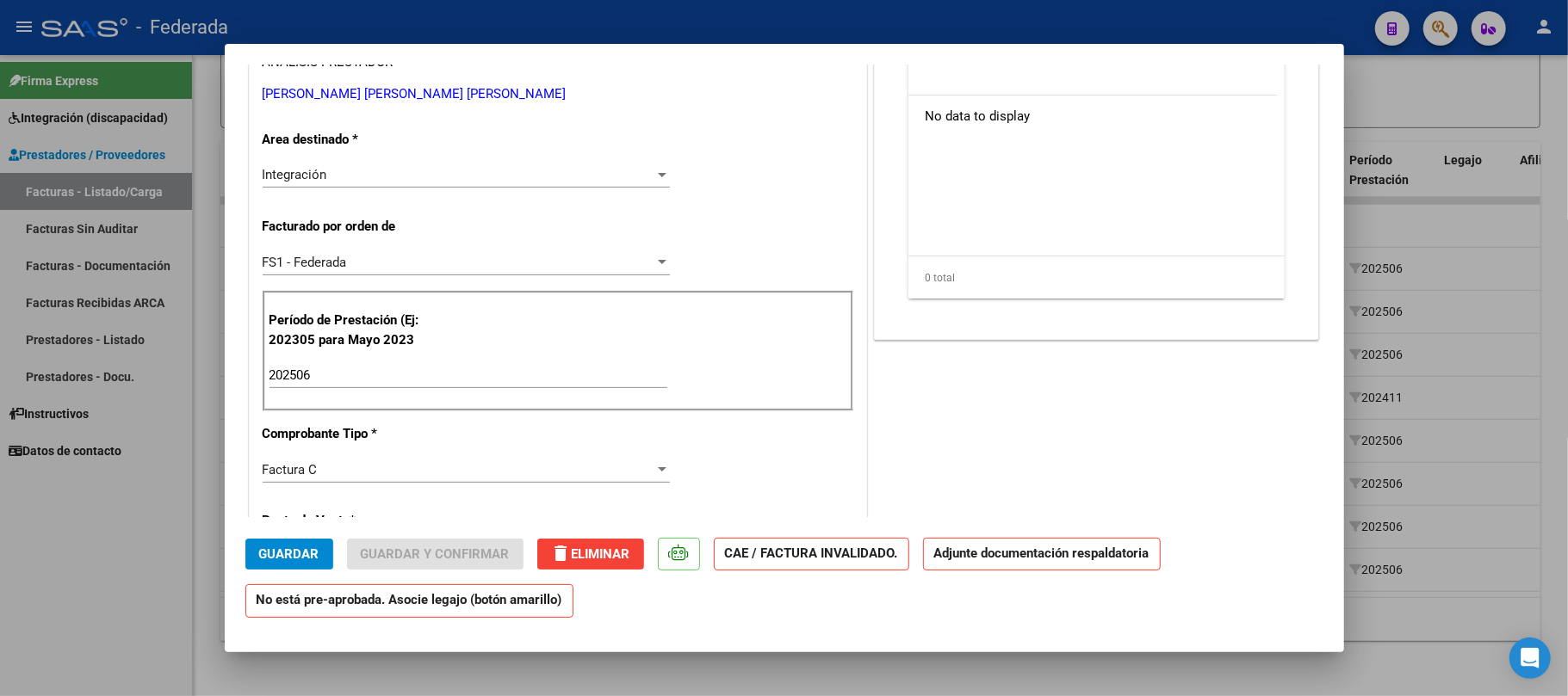
scroll to position [345, 0]
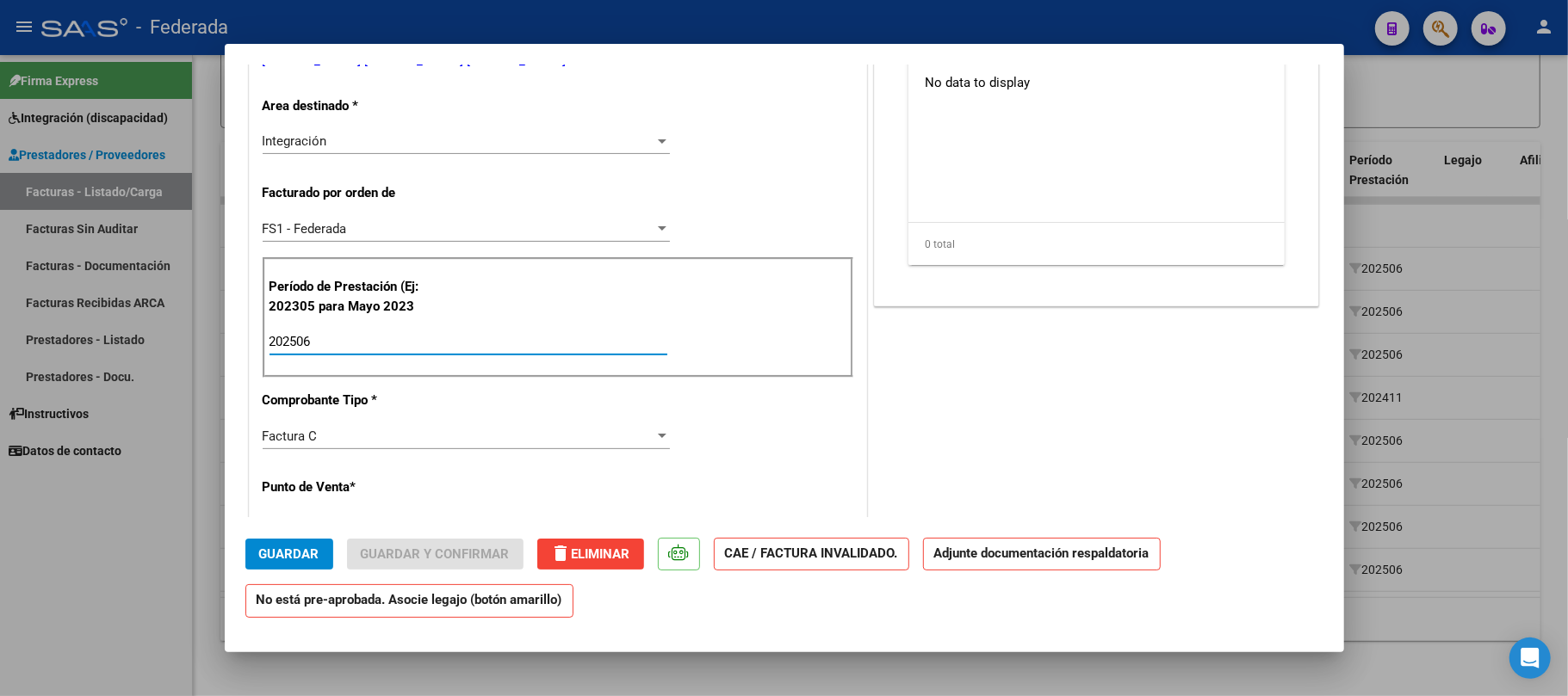
drag, startPoint x: 384, startPoint y: 343, endPoint x: 232, endPoint y: 343, distance: 152.0
click at [232, 343] on mat-dialog-content "COMPROBANTE VER COMPROBANTE ESTADO: Recibida. En proceso de confirmacion/acepta…" at bounding box center [784, 291] width 1119 height 453
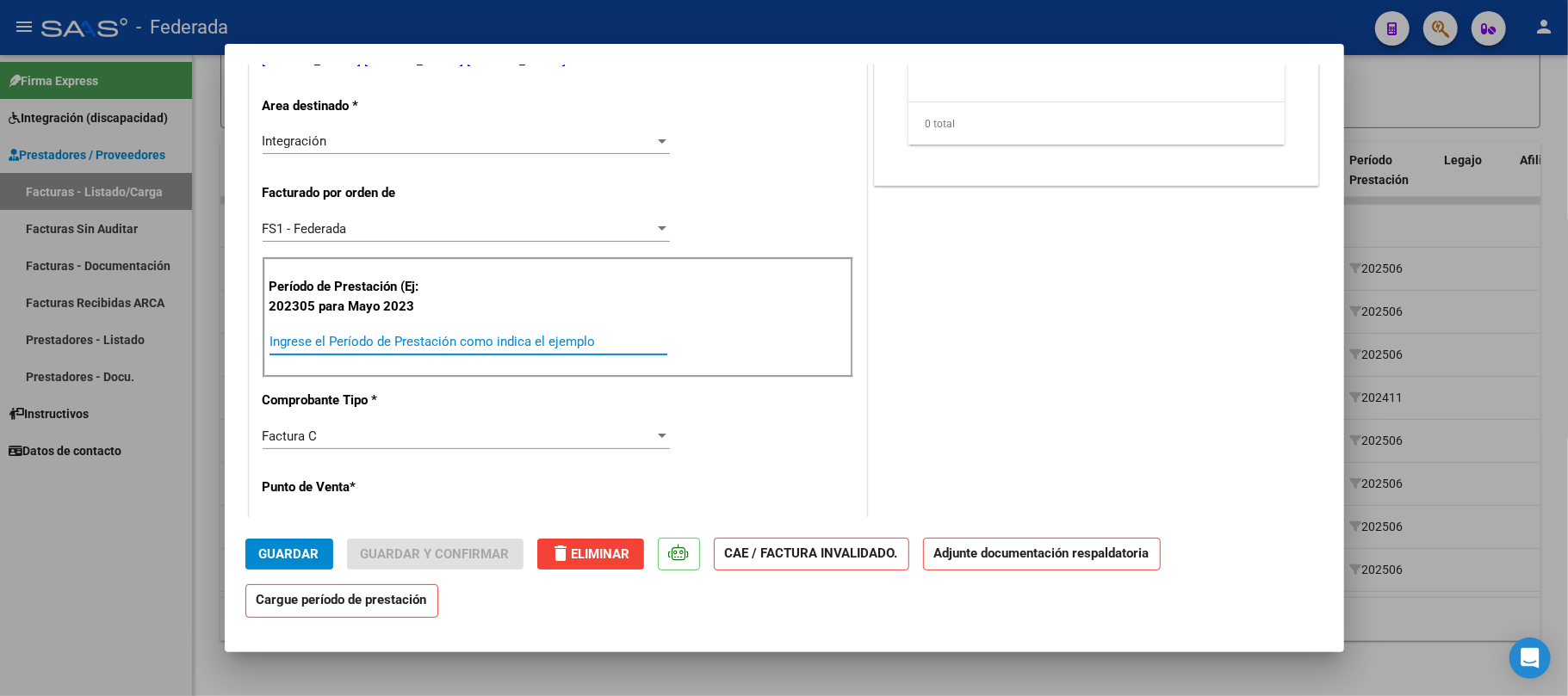
click at [287, 549] on span "Guardar" at bounding box center [289, 555] width 60 height 16
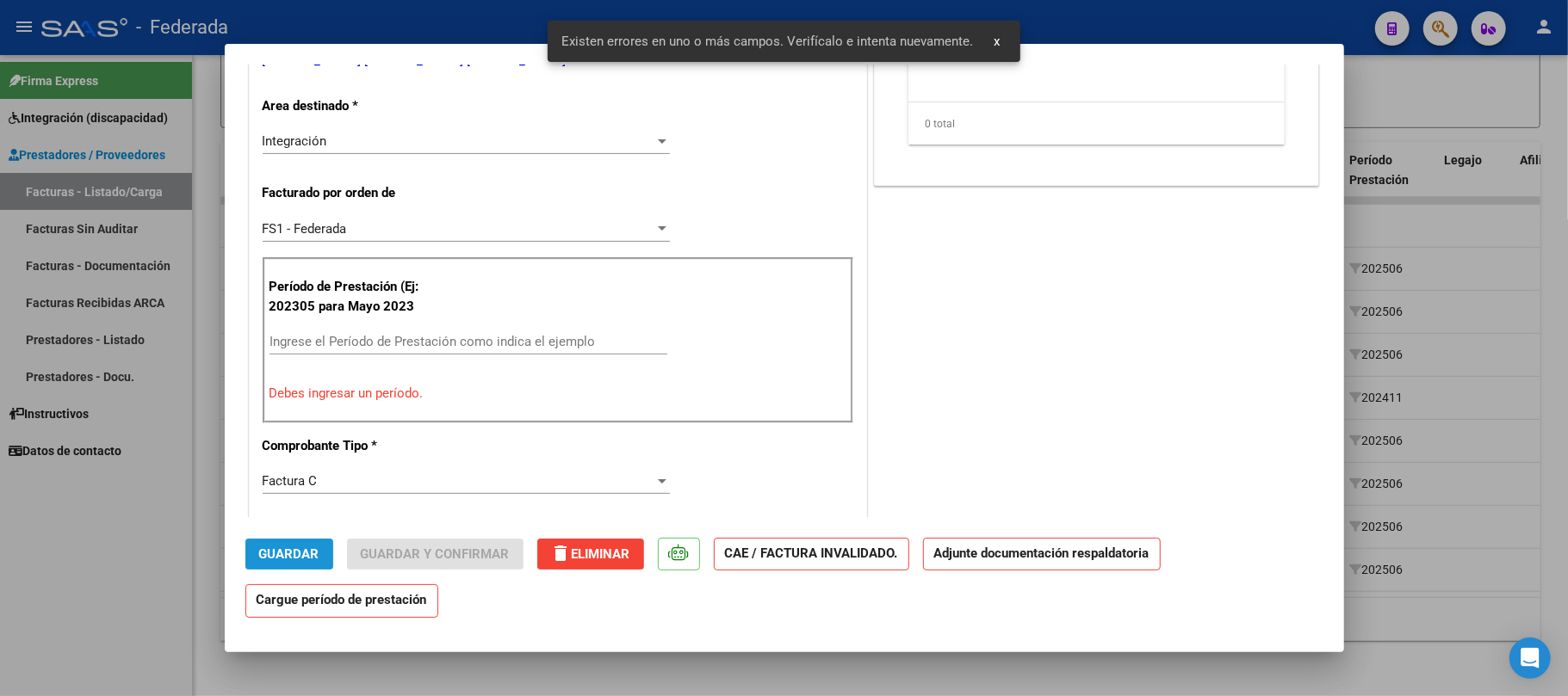
scroll to position [378, 0]
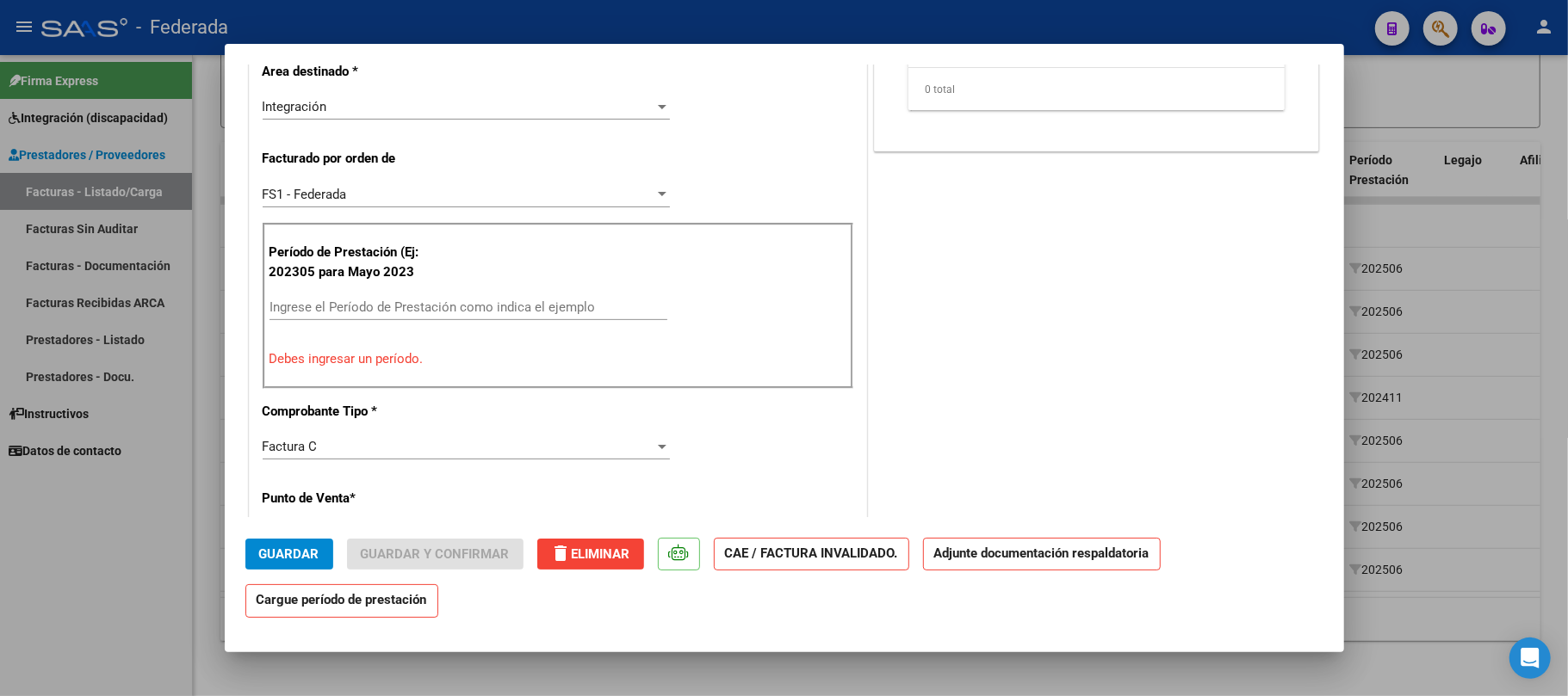
click at [603, 558] on span "delete Eliminar" at bounding box center [590, 555] width 79 height 16
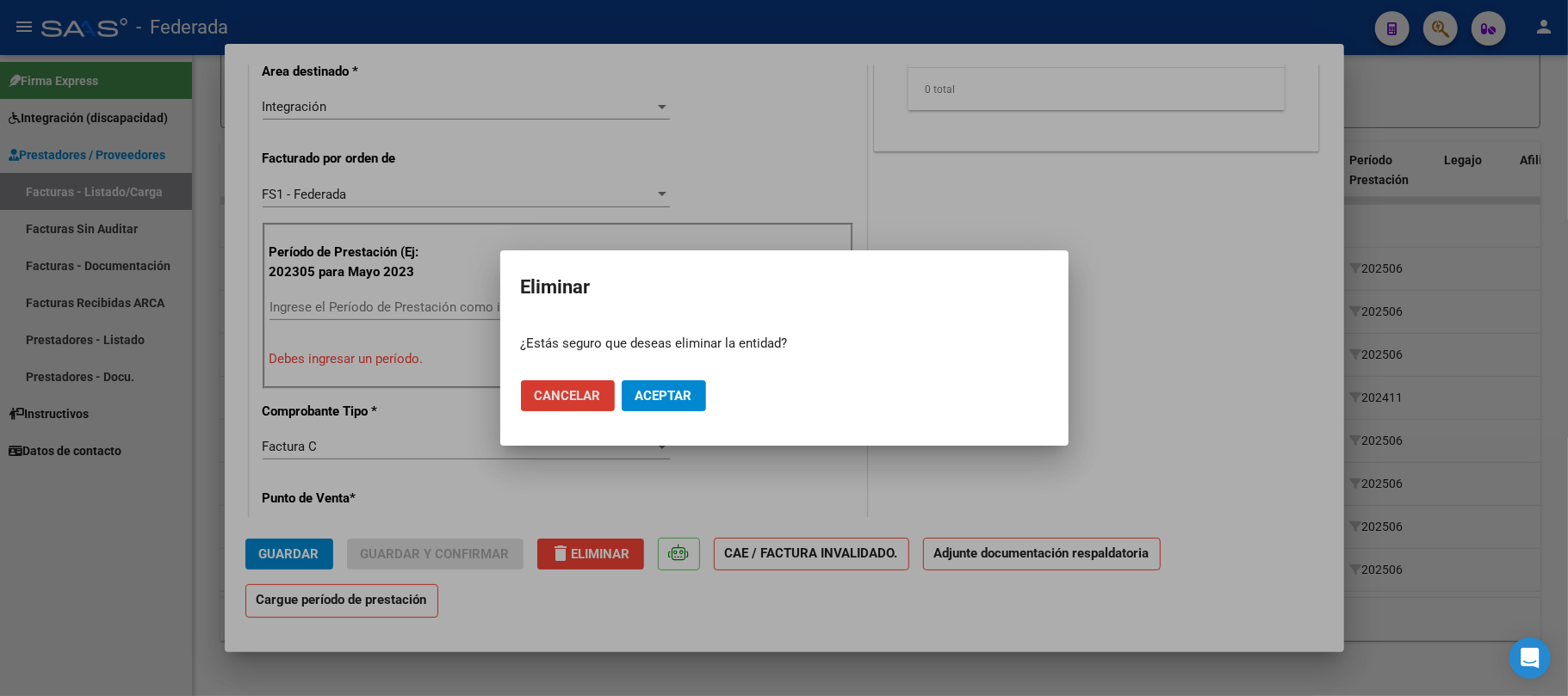
click at [549, 396] on span "Cancelar" at bounding box center [568, 396] width 67 height 16
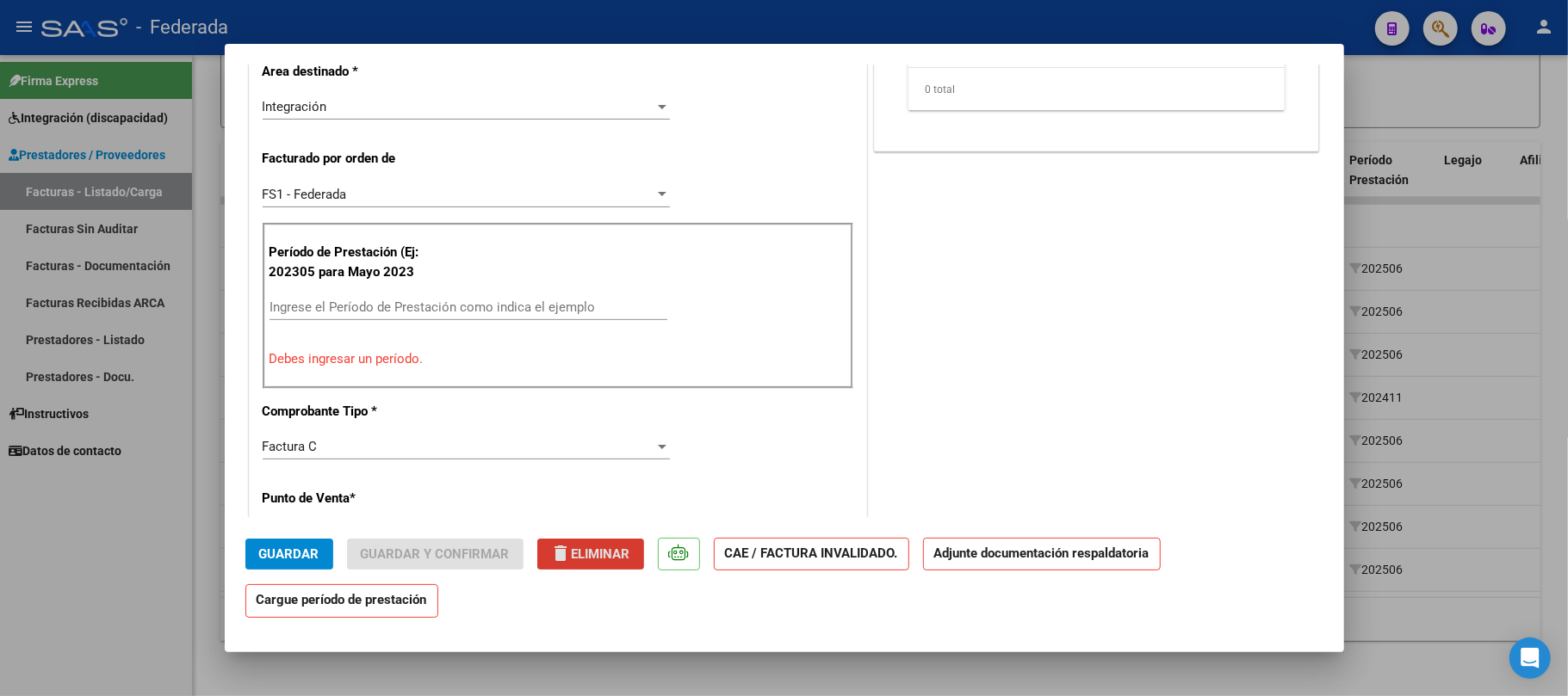
scroll to position [263, 0]
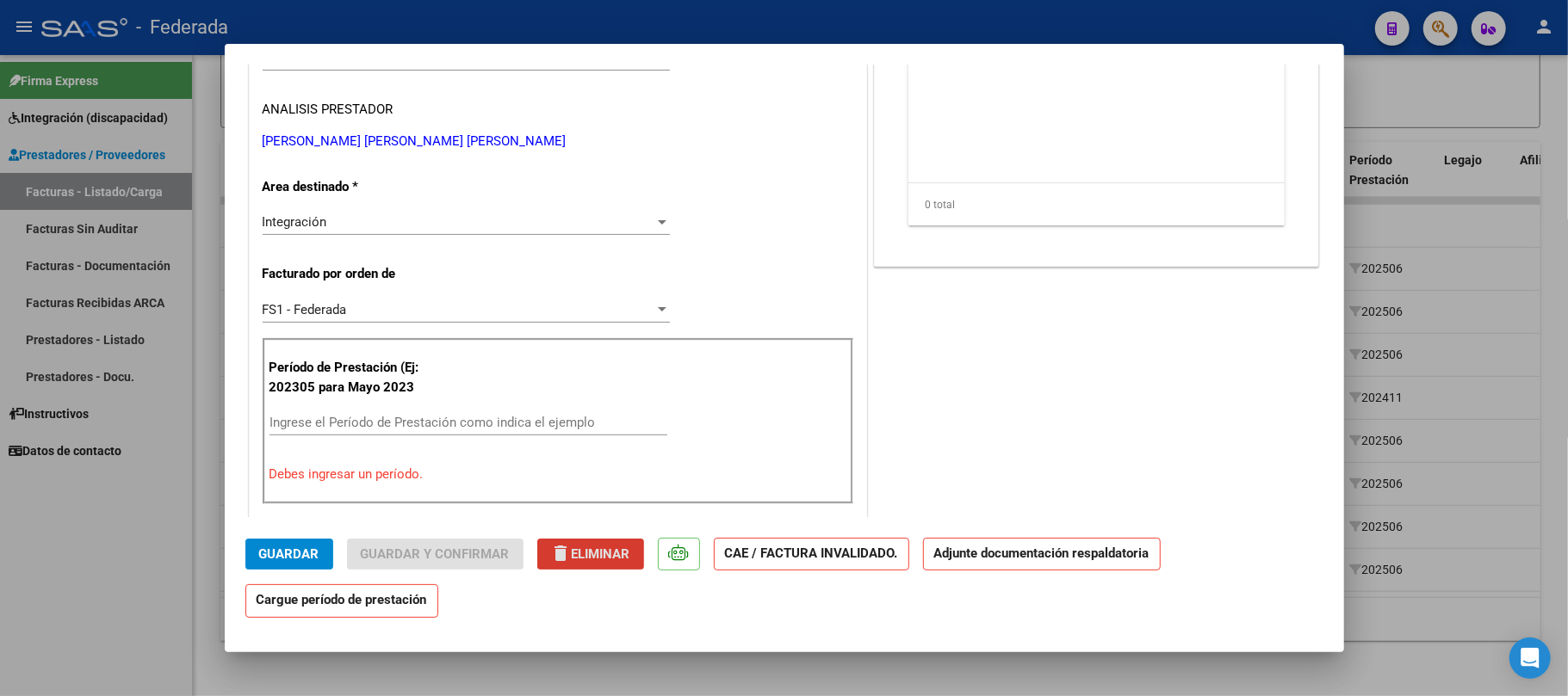
click at [1323, 352] on mat-dialog-content "COMPROBANTE VER COMPROBANTE ESTADO: Recibida. En proceso de confirmacion/acepta…" at bounding box center [784, 291] width 1119 height 453
click at [307, 553] on span "Guardar" at bounding box center [289, 555] width 60 height 16
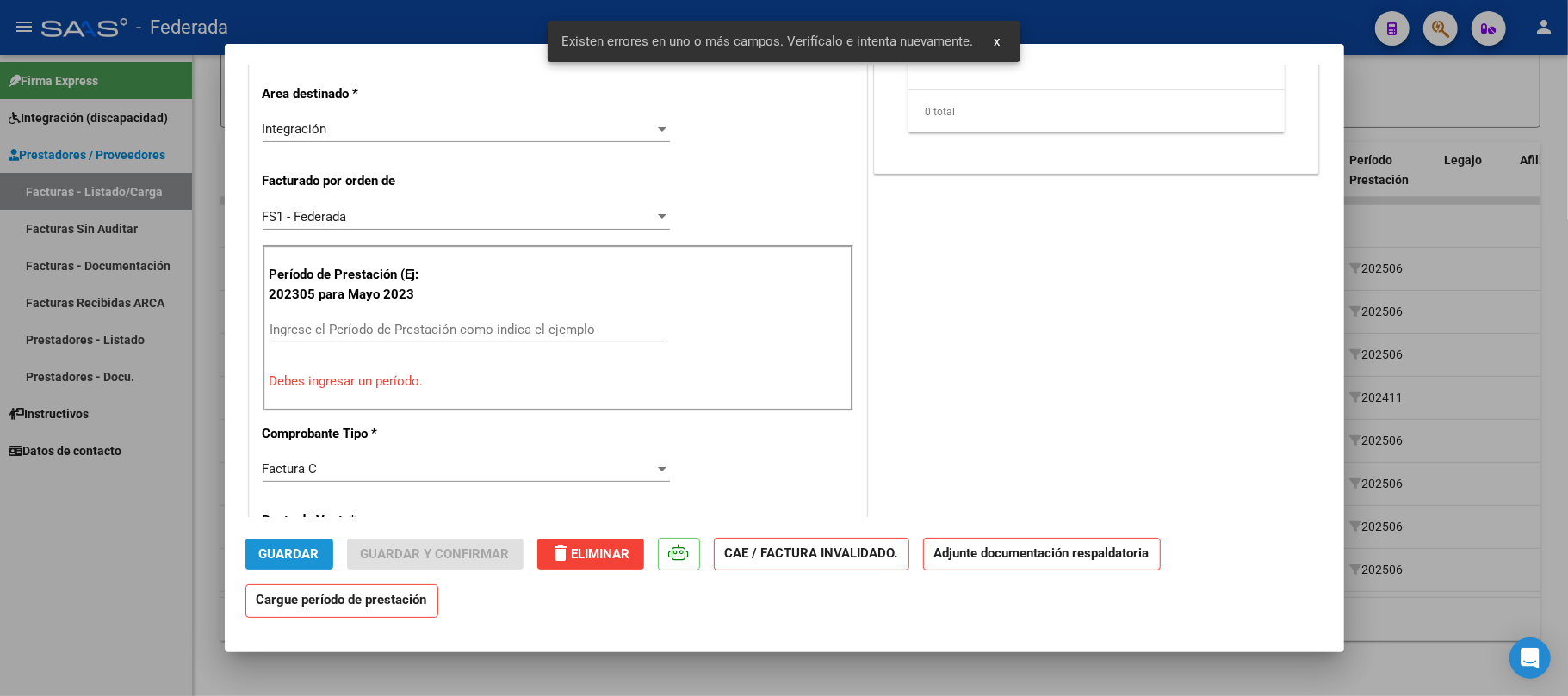
scroll to position [378, 0]
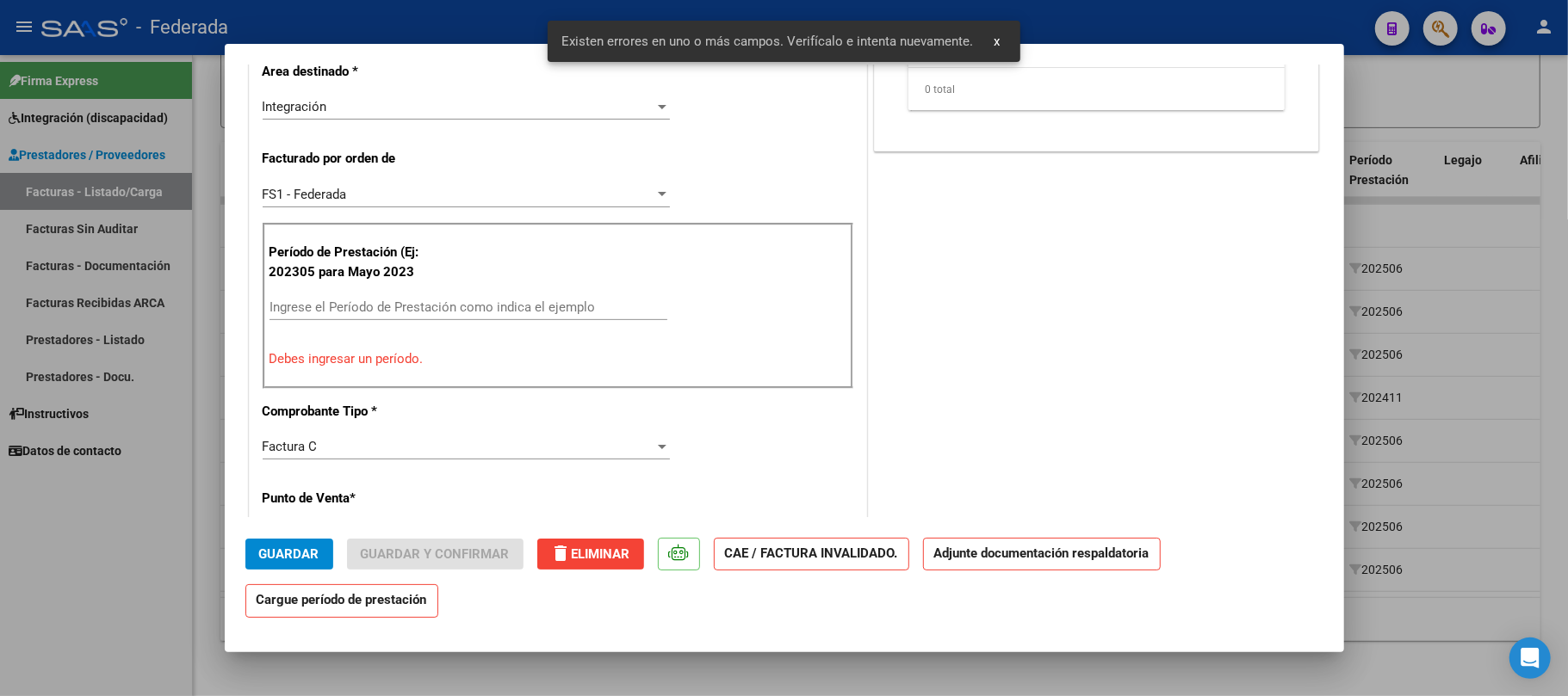
click at [1447, 301] on div at bounding box center [784, 348] width 1568 height 696
type input "$ 0,00"
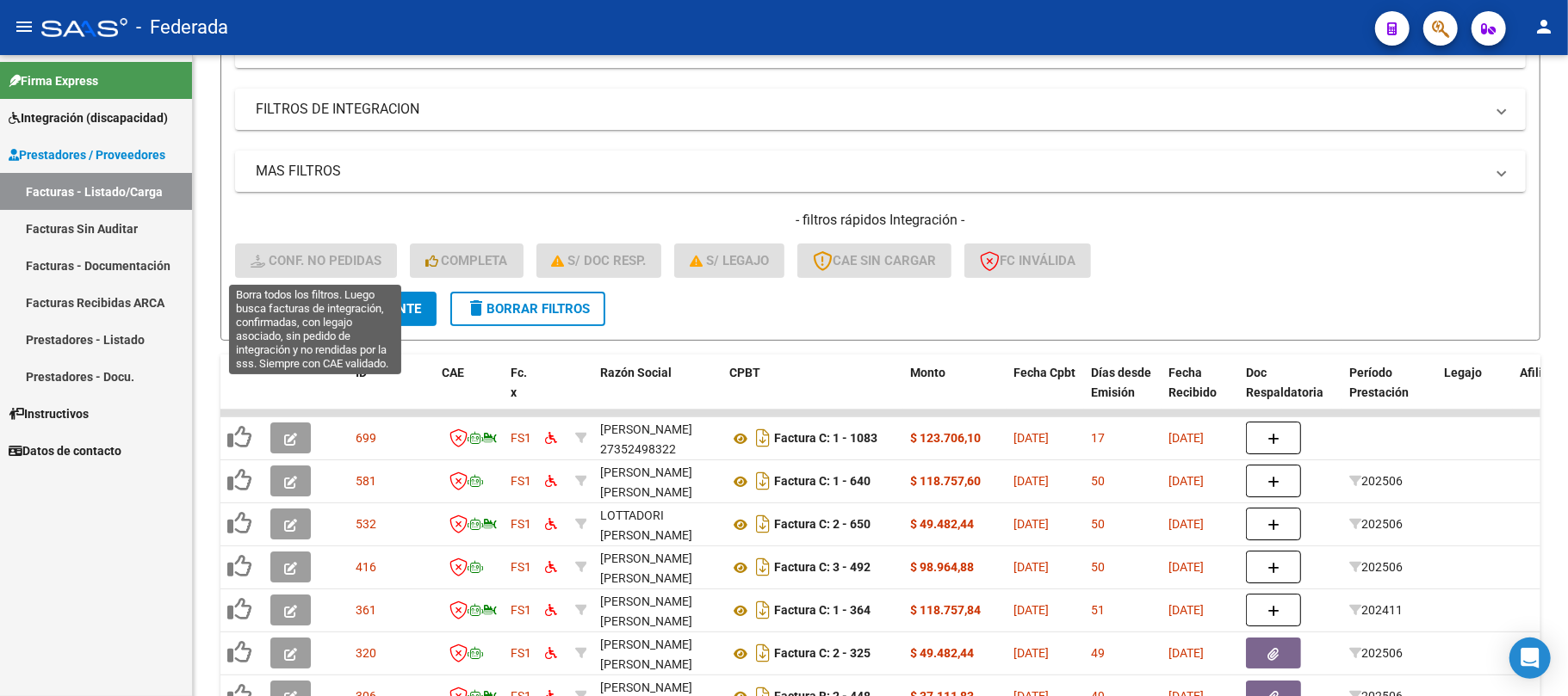
scroll to position [265, 0]
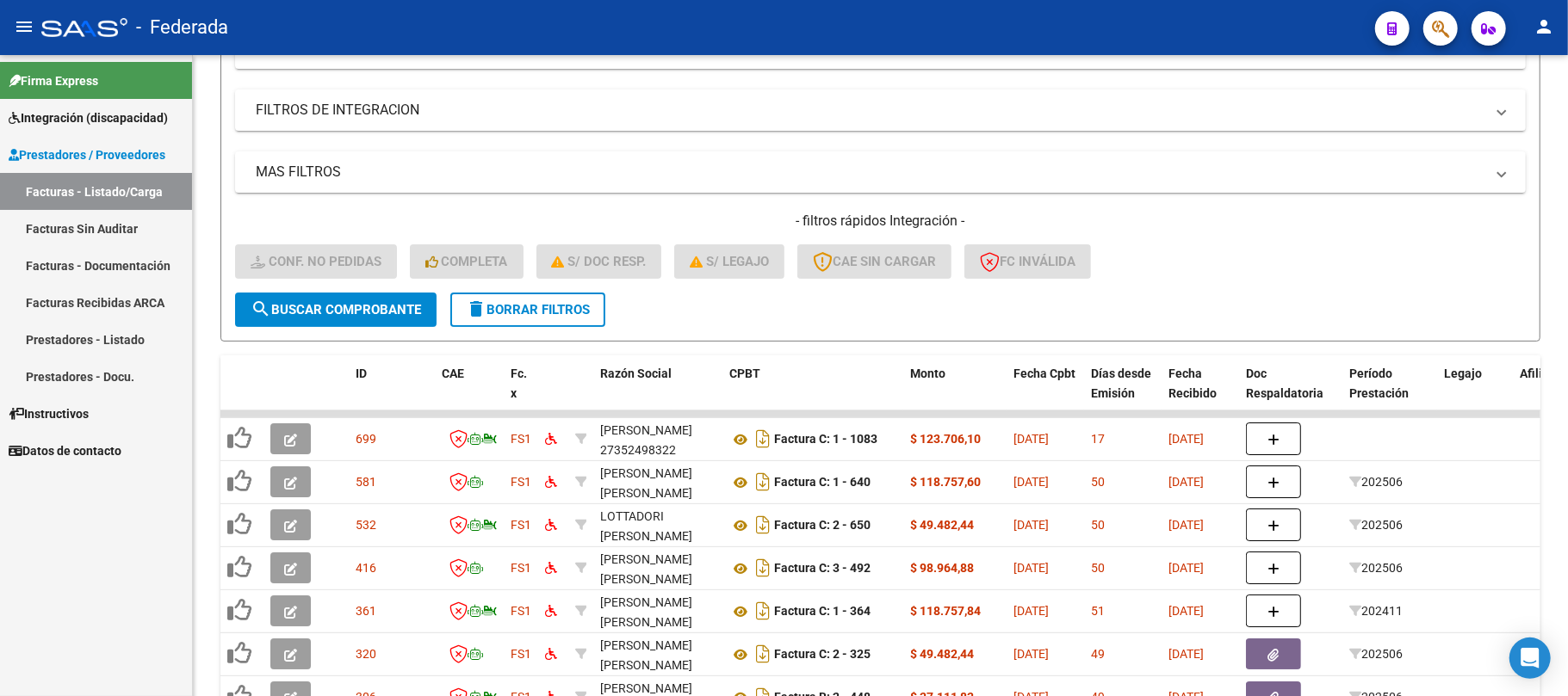
click at [102, 118] on span "Integración (discapacidad)" at bounding box center [89, 117] width 159 height 19
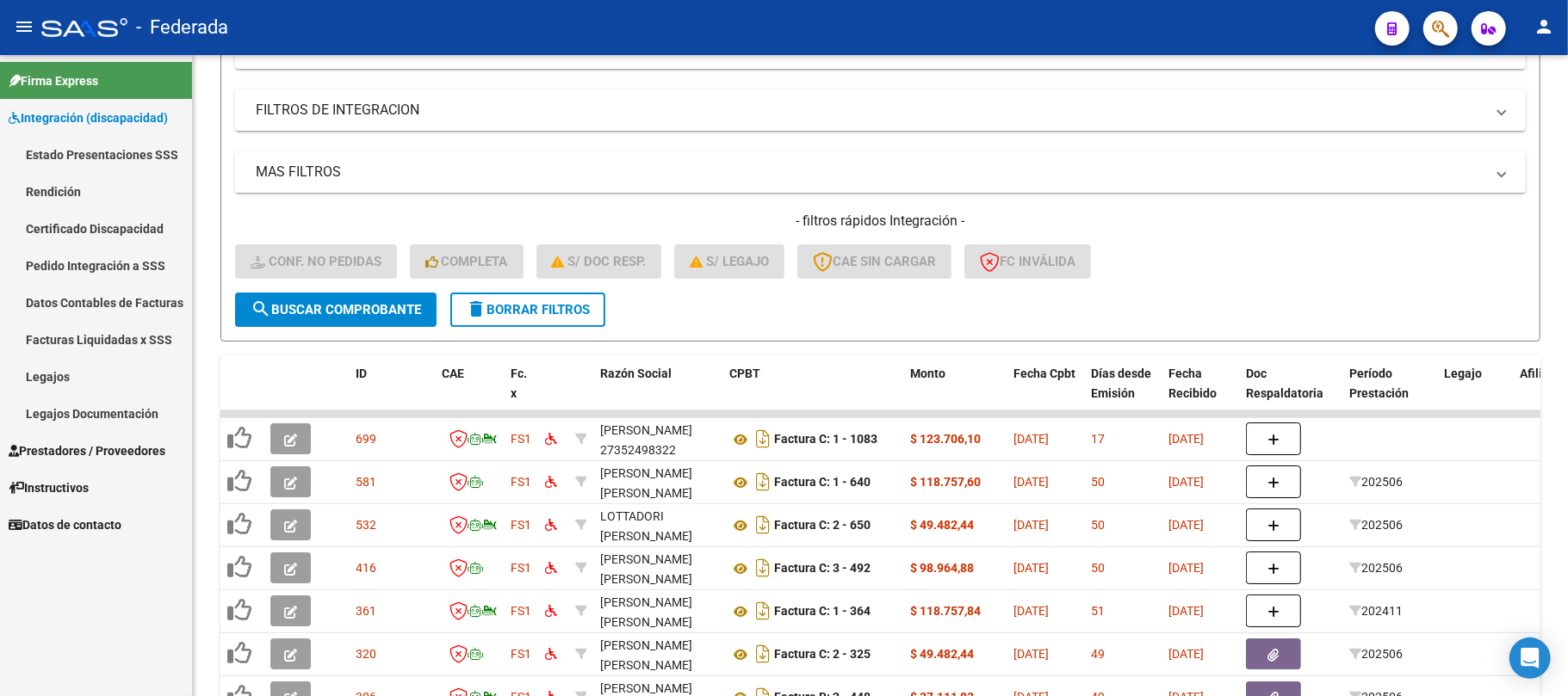
click at [99, 258] on link "Pedido Integración a SSS" at bounding box center [96, 265] width 192 height 37
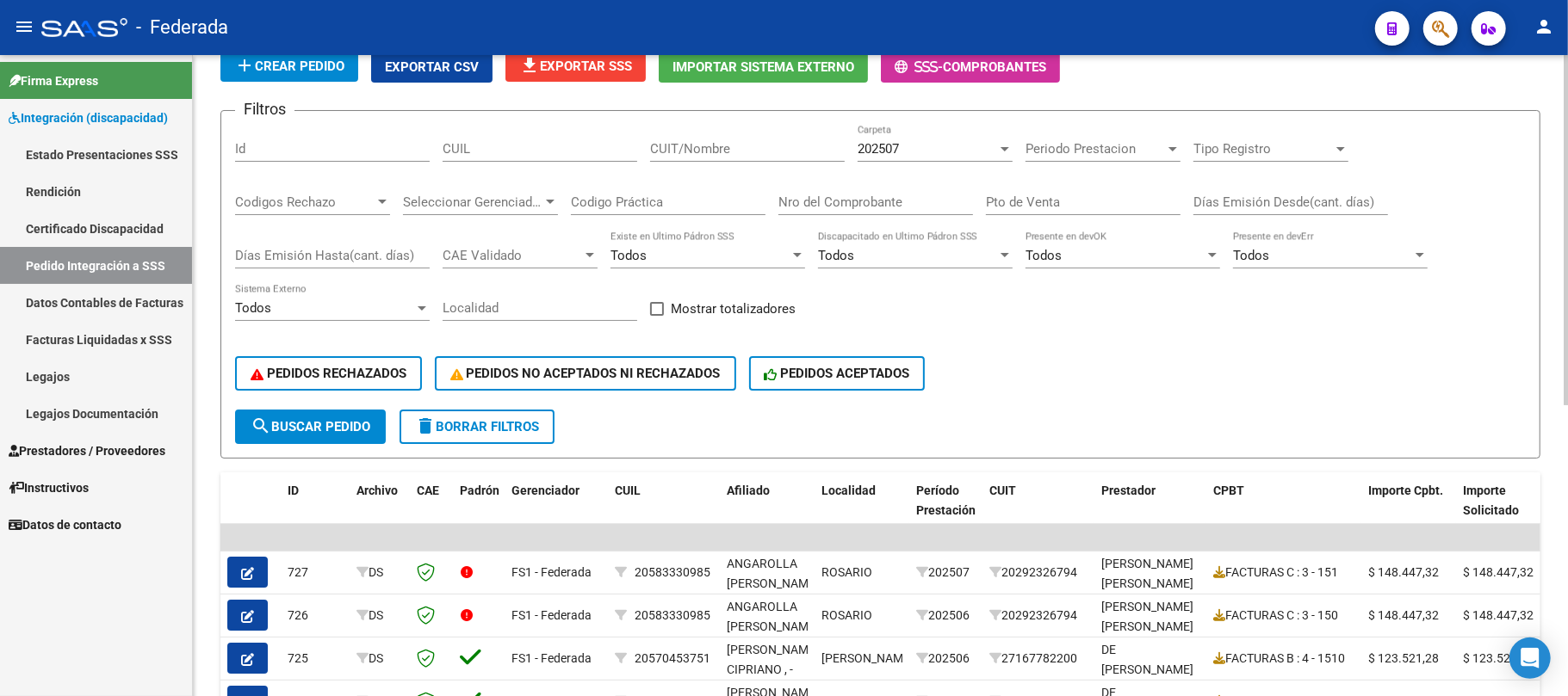
scroll to position [73, 0]
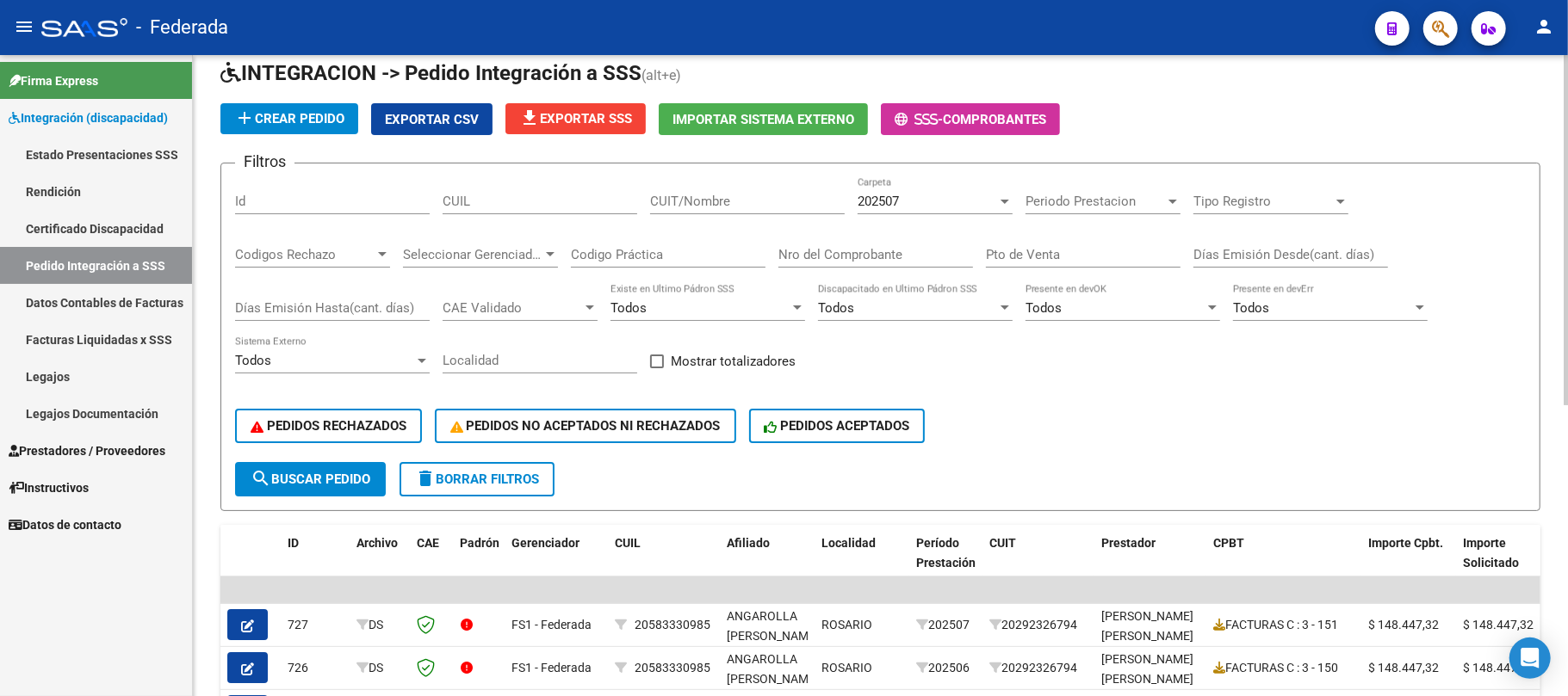
click at [657, 364] on span at bounding box center [656, 361] width 14 height 14
click at [656, 368] on input "Mostrar totalizadores" at bounding box center [655, 368] width 1 height 1
checkbox input "true"
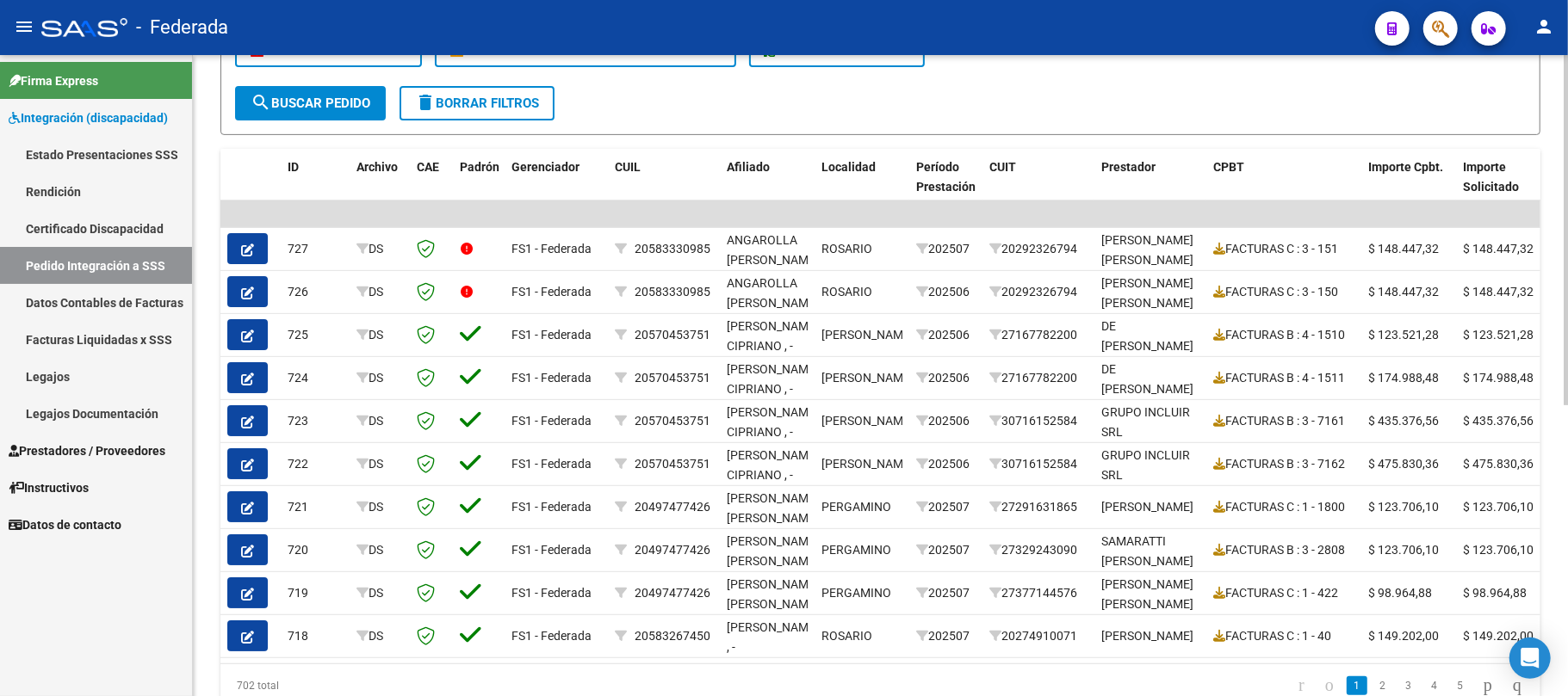
scroll to position [303, 0]
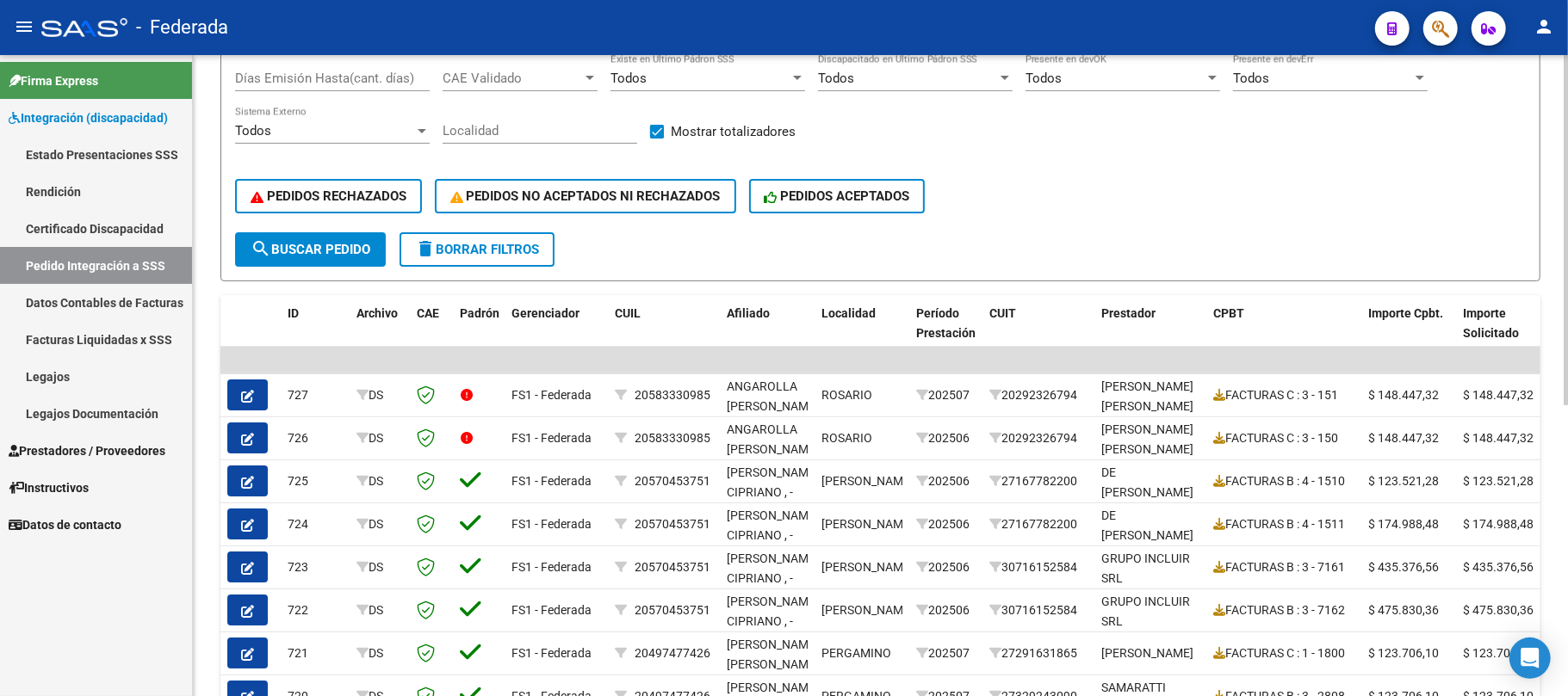
click at [345, 252] on span "search Buscar Pedido" at bounding box center [310, 250] width 120 height 16
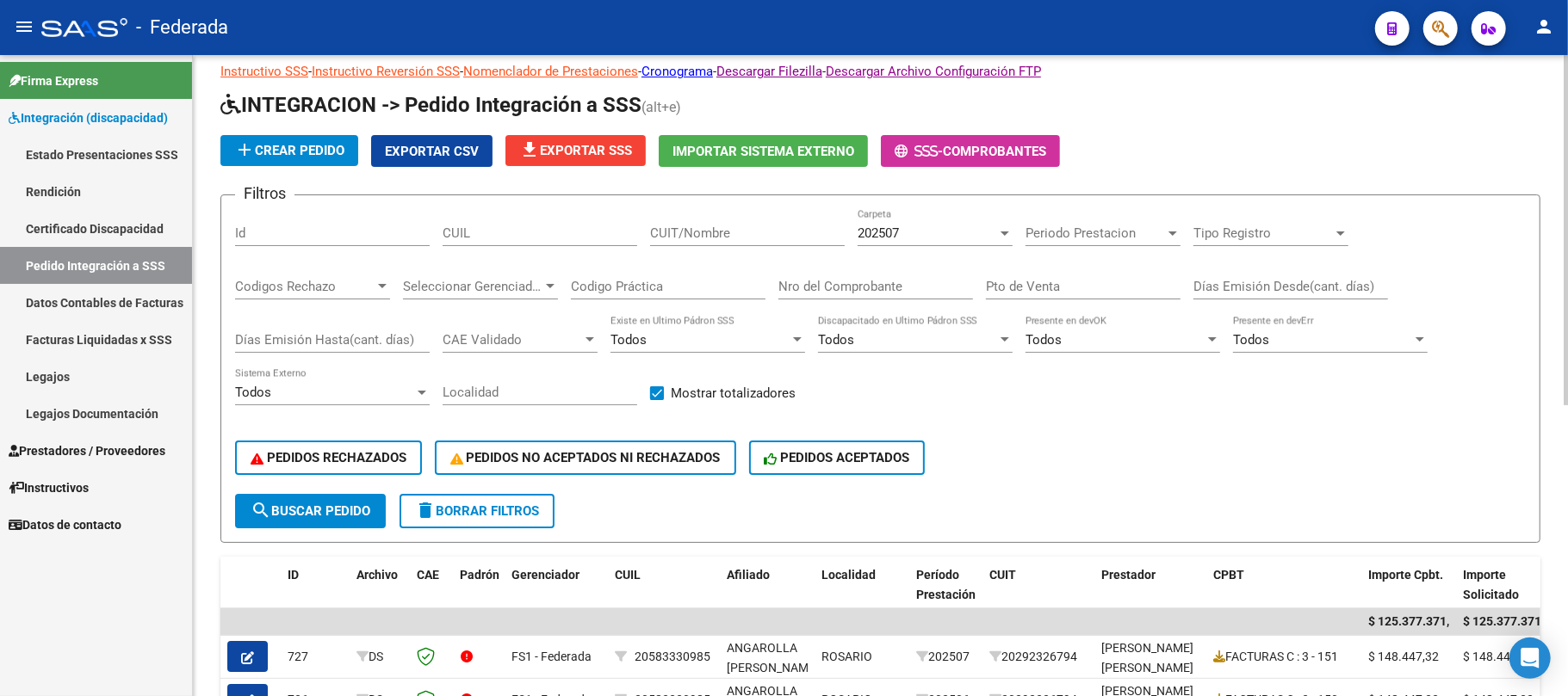
scroll to position [0, 0]
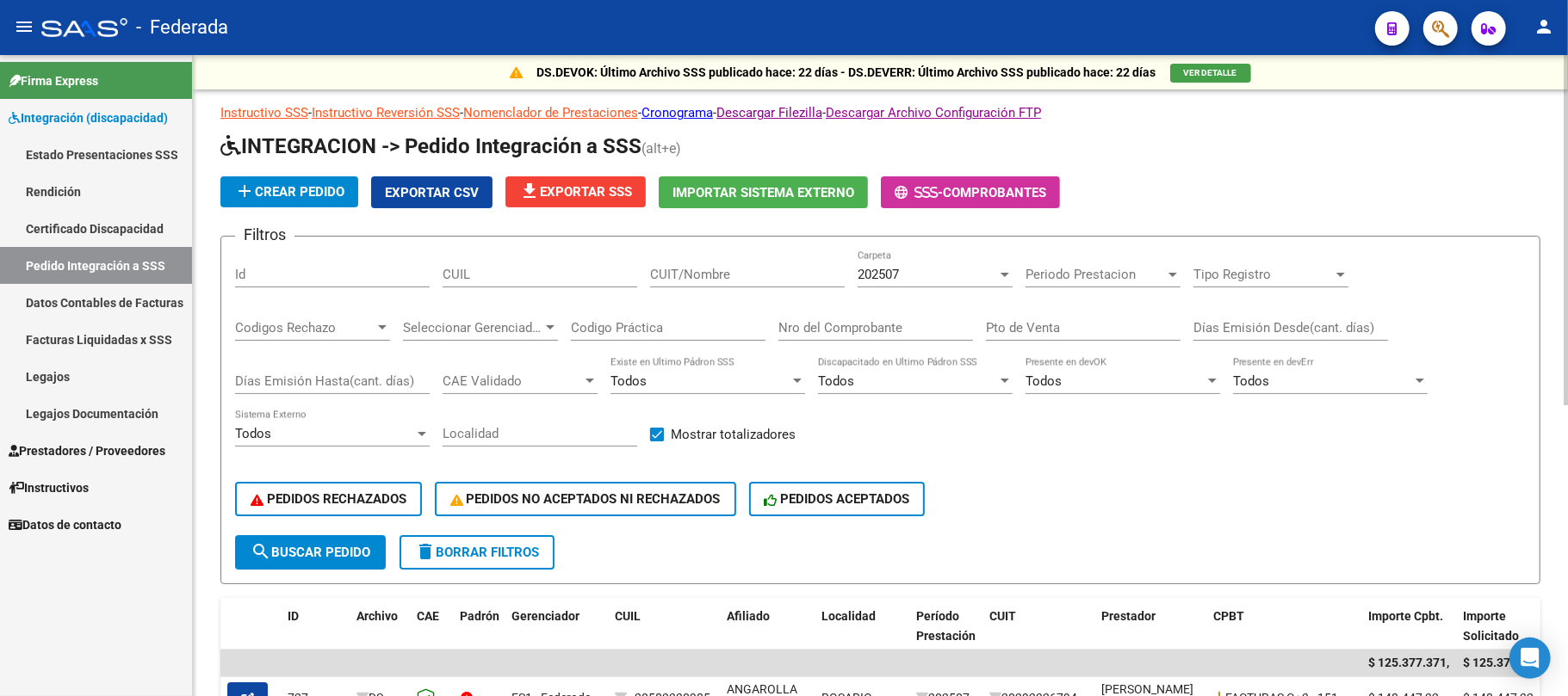
click at [631, 196] on span "file_download Exportar SSS" at bounding box center [575, 192] width 113 height 16
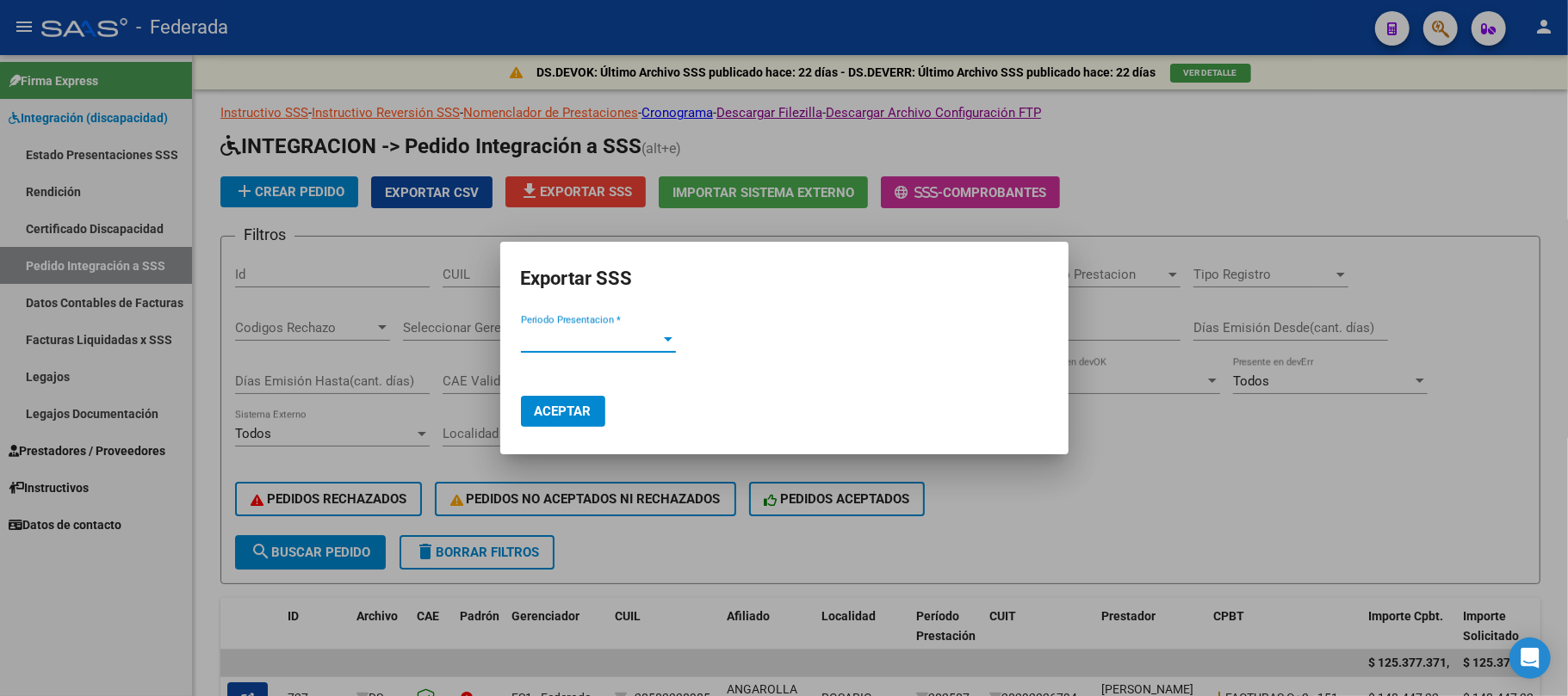
click at [617, 342] on span "Periodo Presentacion *" at bounding box center [591, 340] width 139 height 16
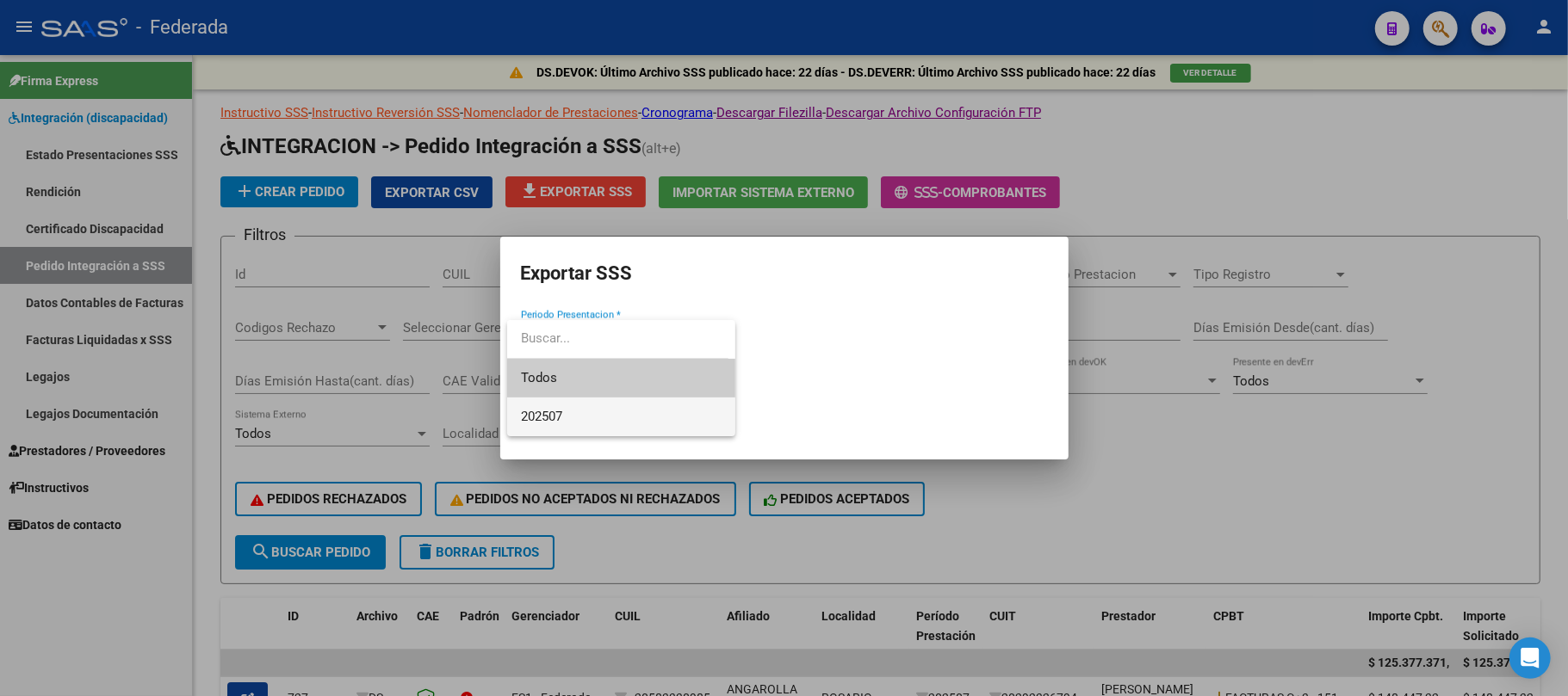
click at [572, 414] on span "202507" at bounding box center [621, 416] width 200 height 39
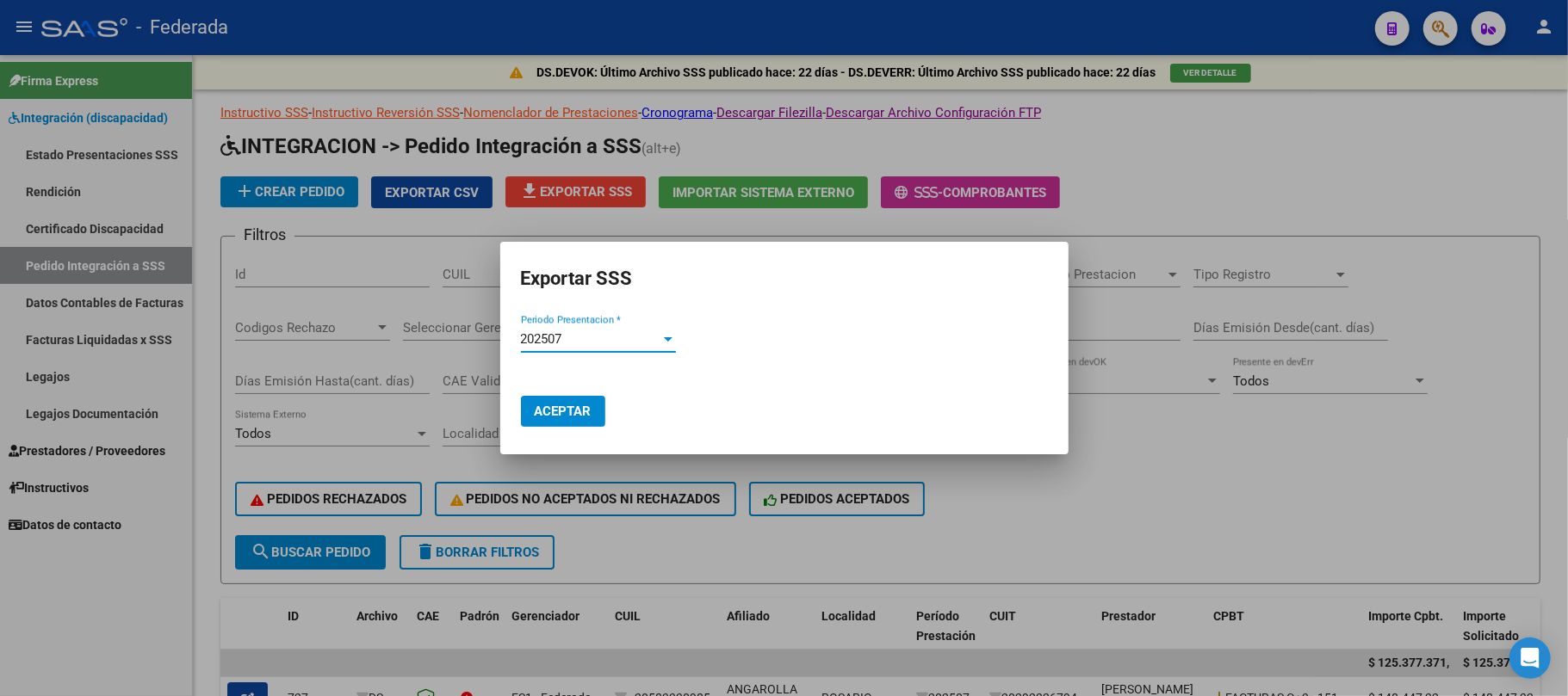
click at [575, 414] on span "Aceptar" at bounding box center [563, 411] width 57 height 16
click at [1348, 153] on div at bounding box center [784, 348] width 1568 height 696
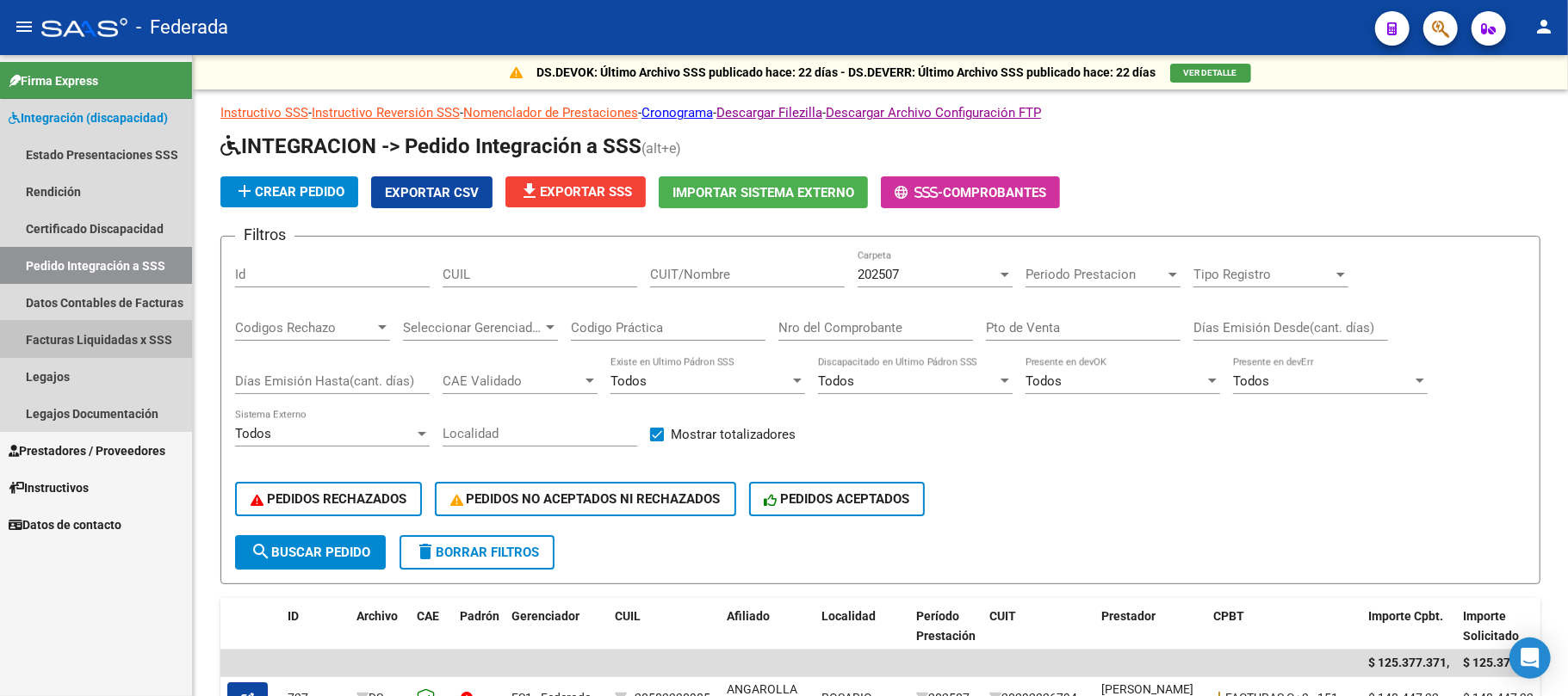
click at [108, 333] on link "Facturas Liquidadas x SSS" at bounding box center [96, 339] width 192 height 37
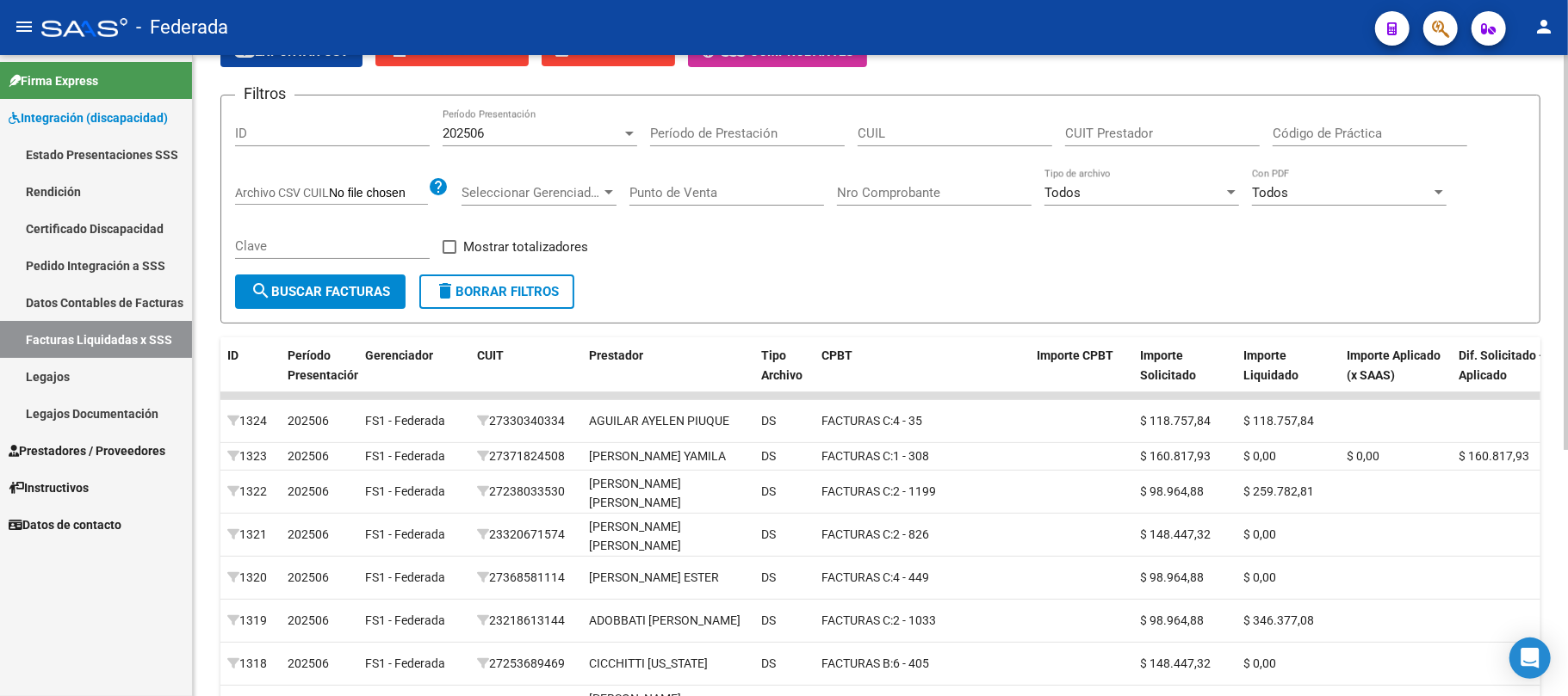
scroll to position [115, 0]
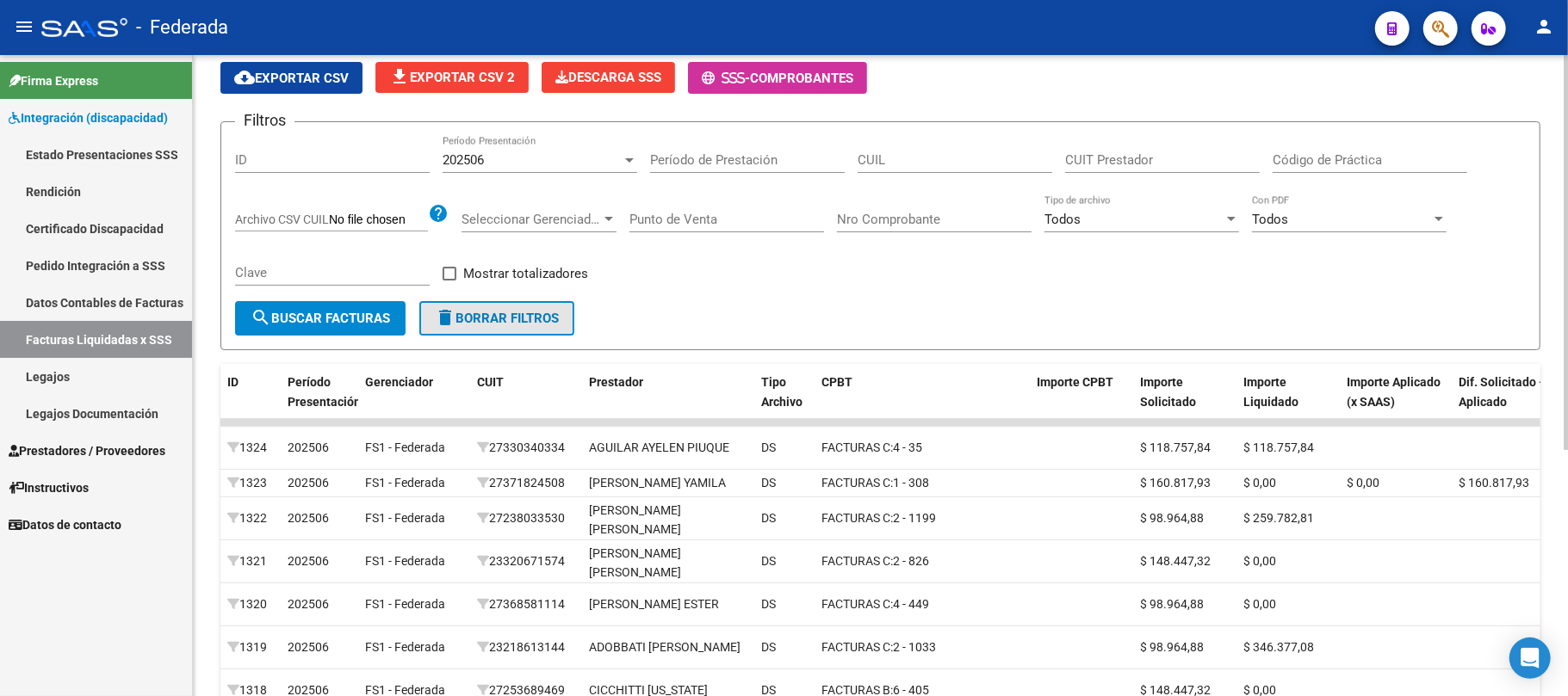
click at [548, 321] on span "delete Borrar Filtros" at bounding box center [496, 319] width 124 height 16
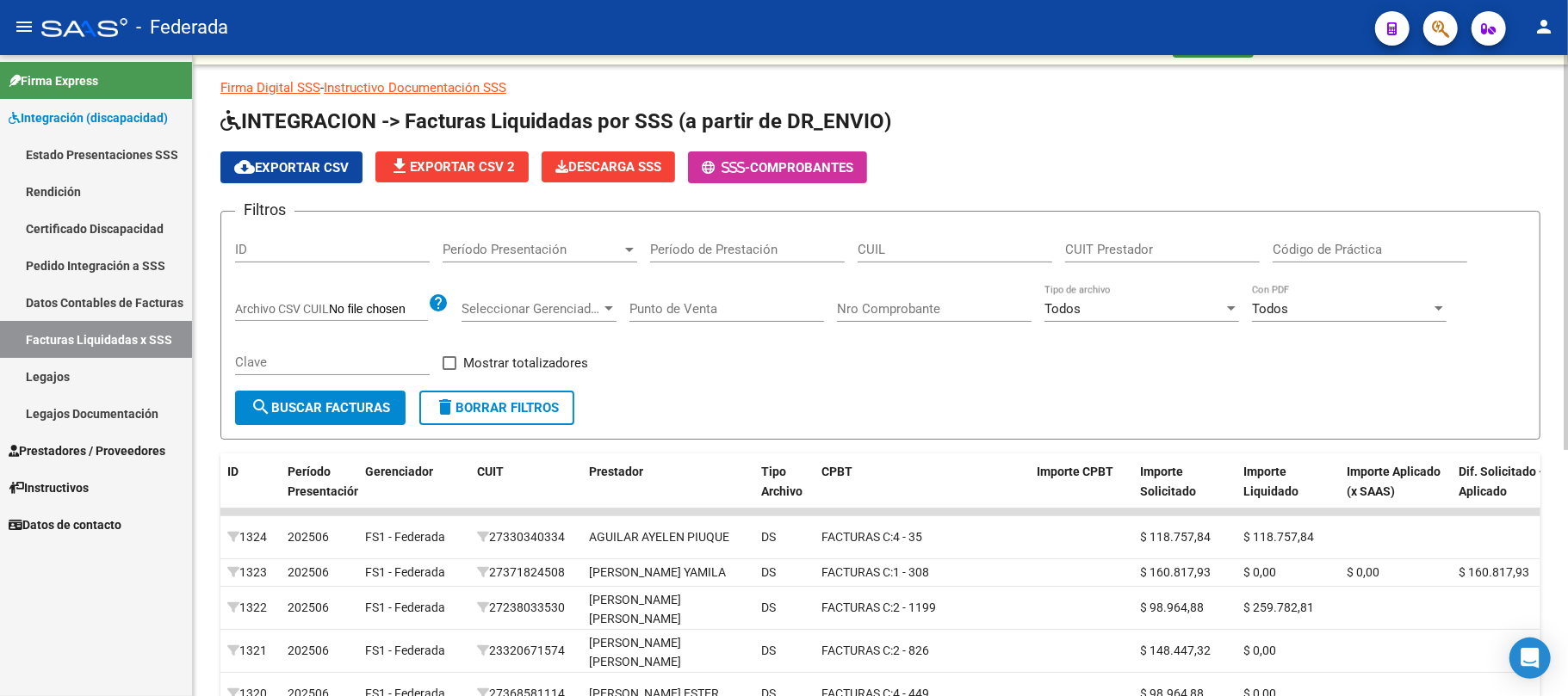
scroll to position [0, 0]
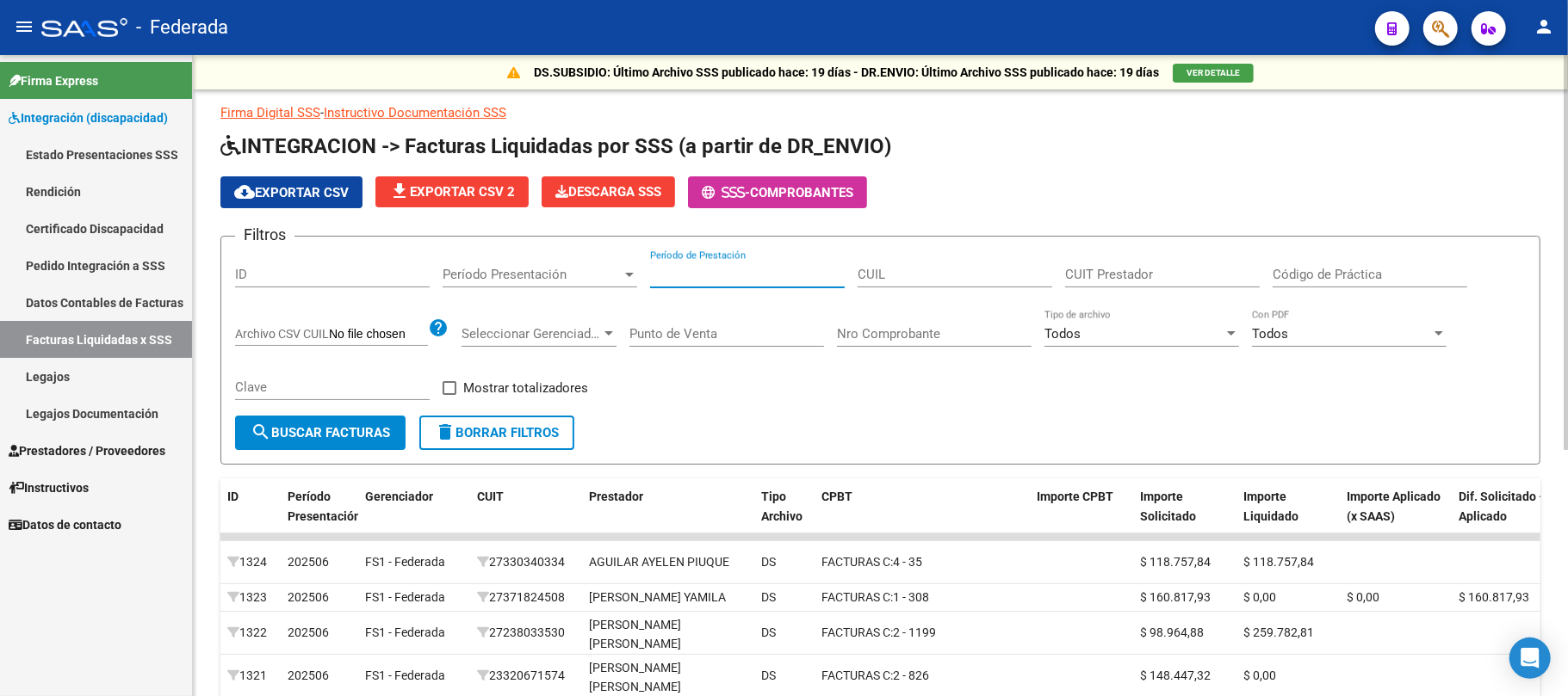
click at [785, 281] on input "Período de Prestación" at bounding box center [746, 275] width 194 height 16
type input "202505"
click at [345, 434] on span "search Buscar Facturas" at bounding box center [320, 433] width 139 height 16
click at [286, 185] on span "cloud_download Exportar CSV" at bounding box center [291, 193] width 115 height 16
click at [889, 276] on input "CUIL" at bounding box center [954, 275] width 194 height 16
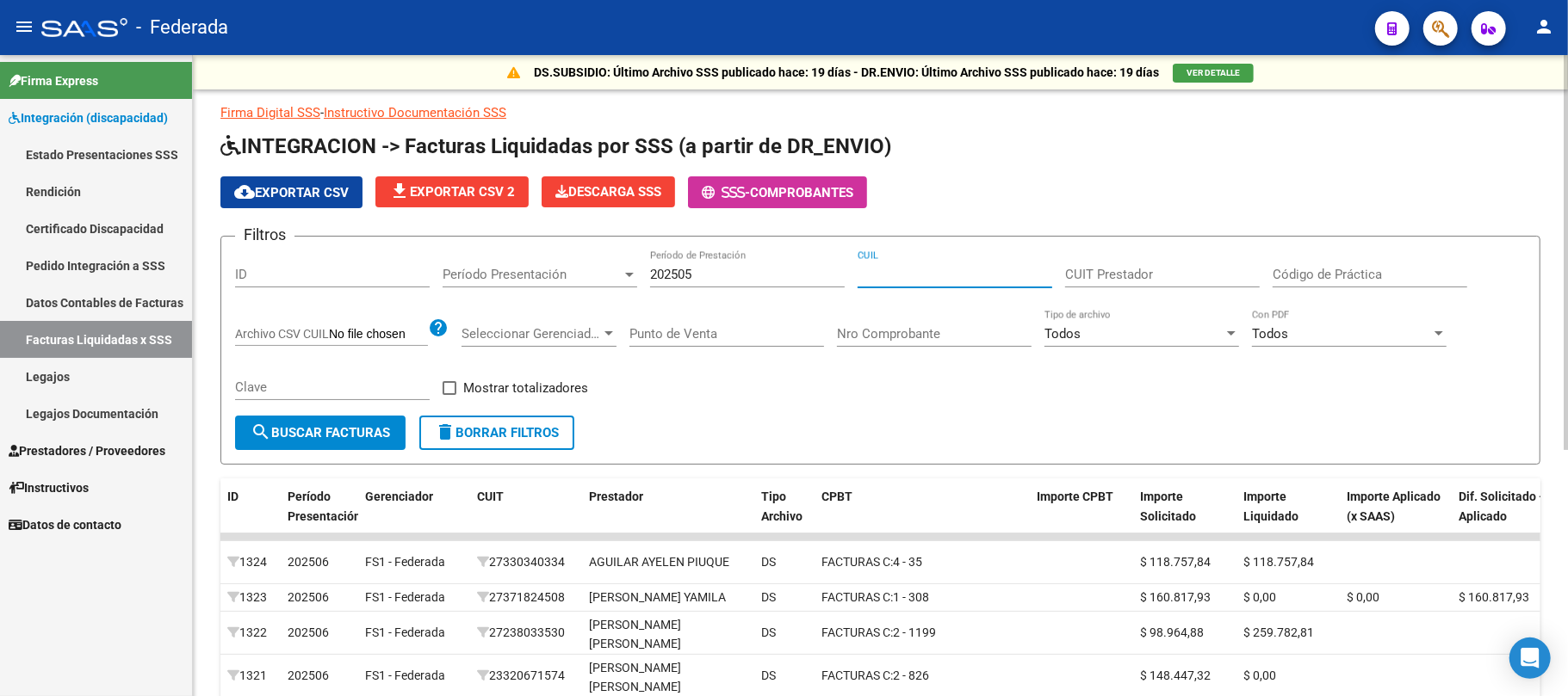
paste input "20-58326745-0"
type input "20-58326745-0"
click at [352, 440] on span "search Buscar Facturas" at bounding box center [320, 433] width 139 height 16
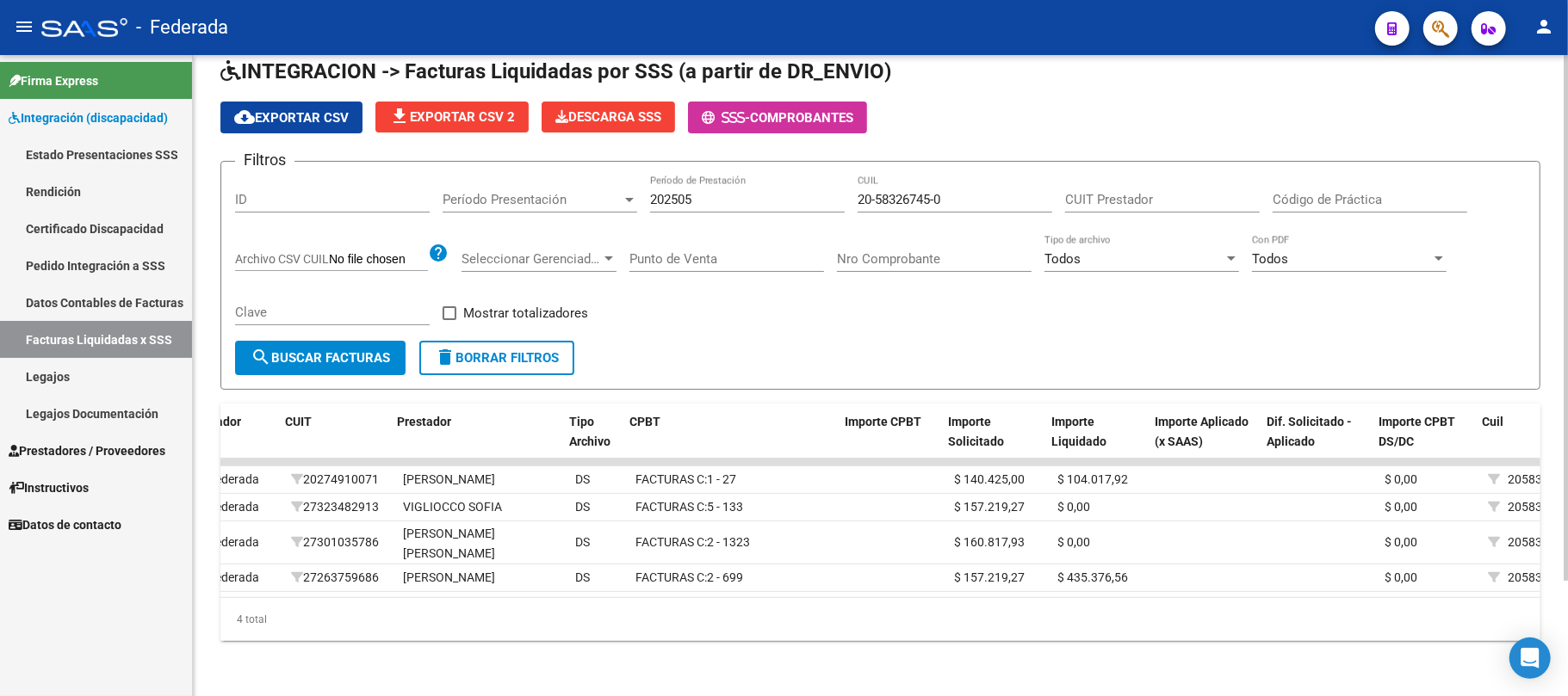
scroll to position [0, 208]
